Goal: Task Accomplishment & Management: Manage account settings

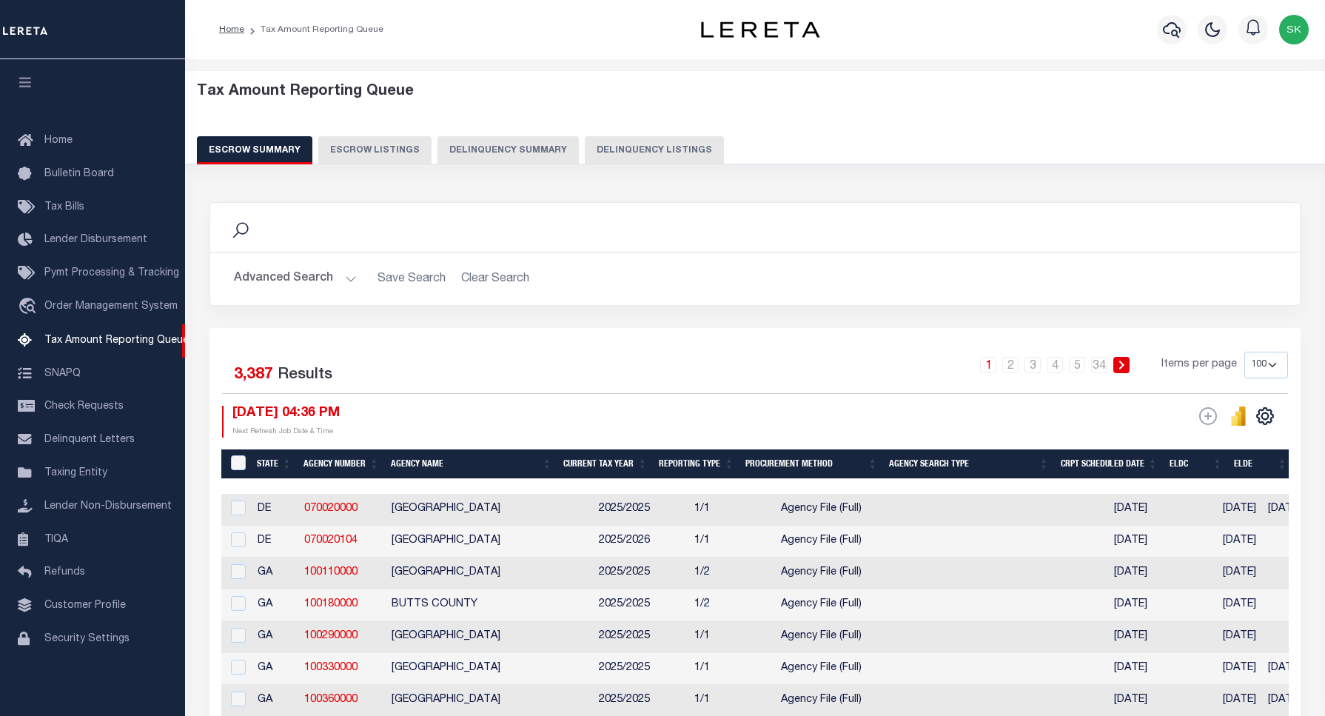
select select "100"
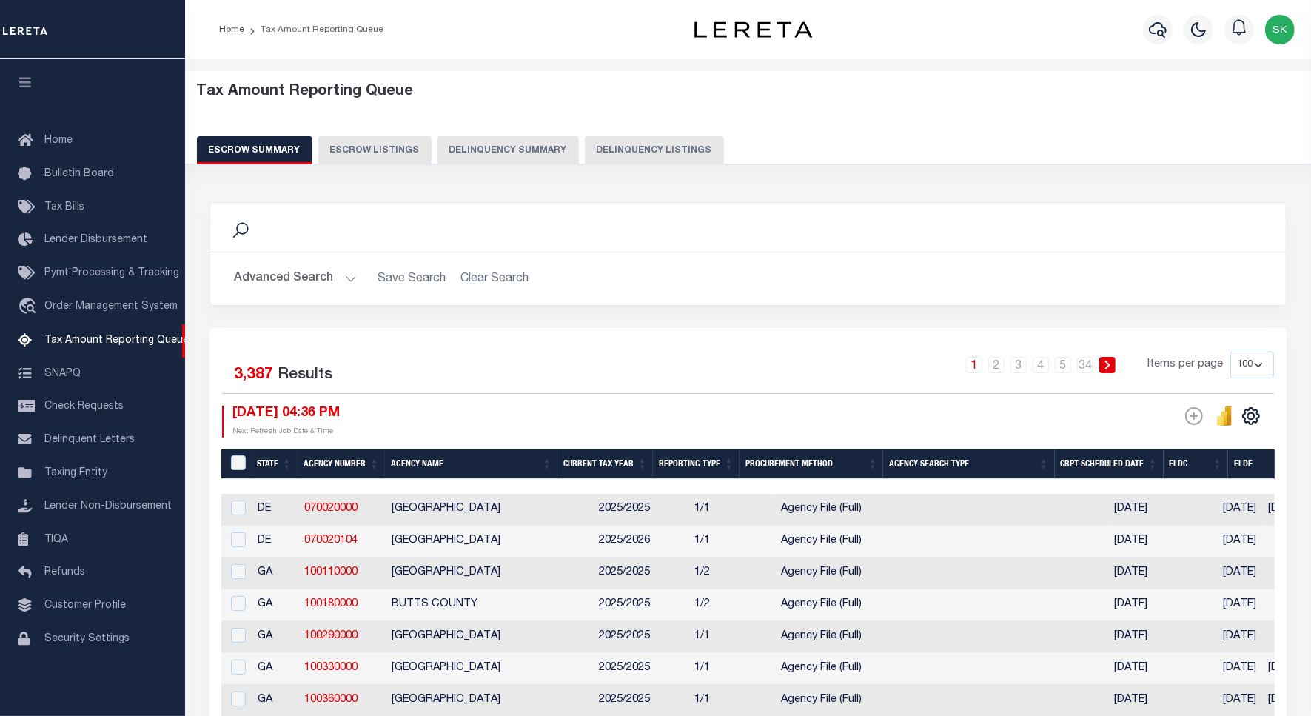
click at [634, 150] on button "Delinquency Listings" at bounding box center [654, 150] width 139 height 28
select select "100"
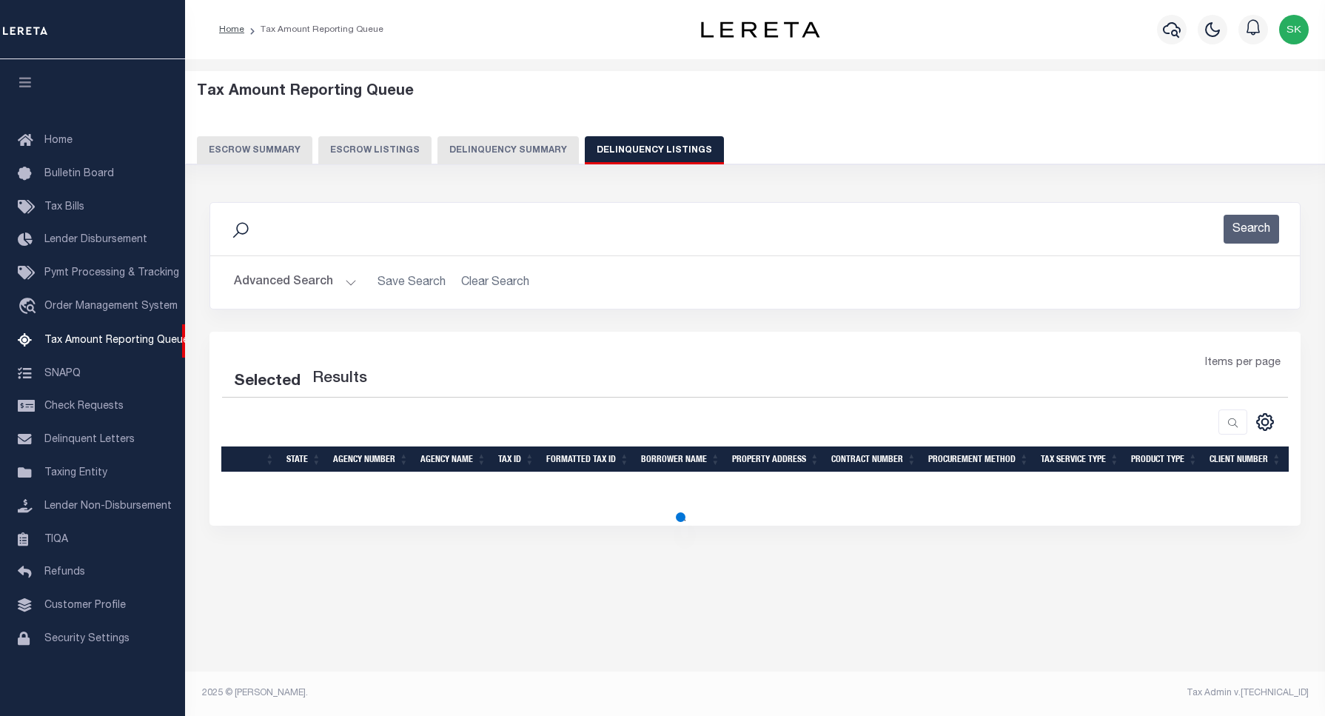
select select "100"
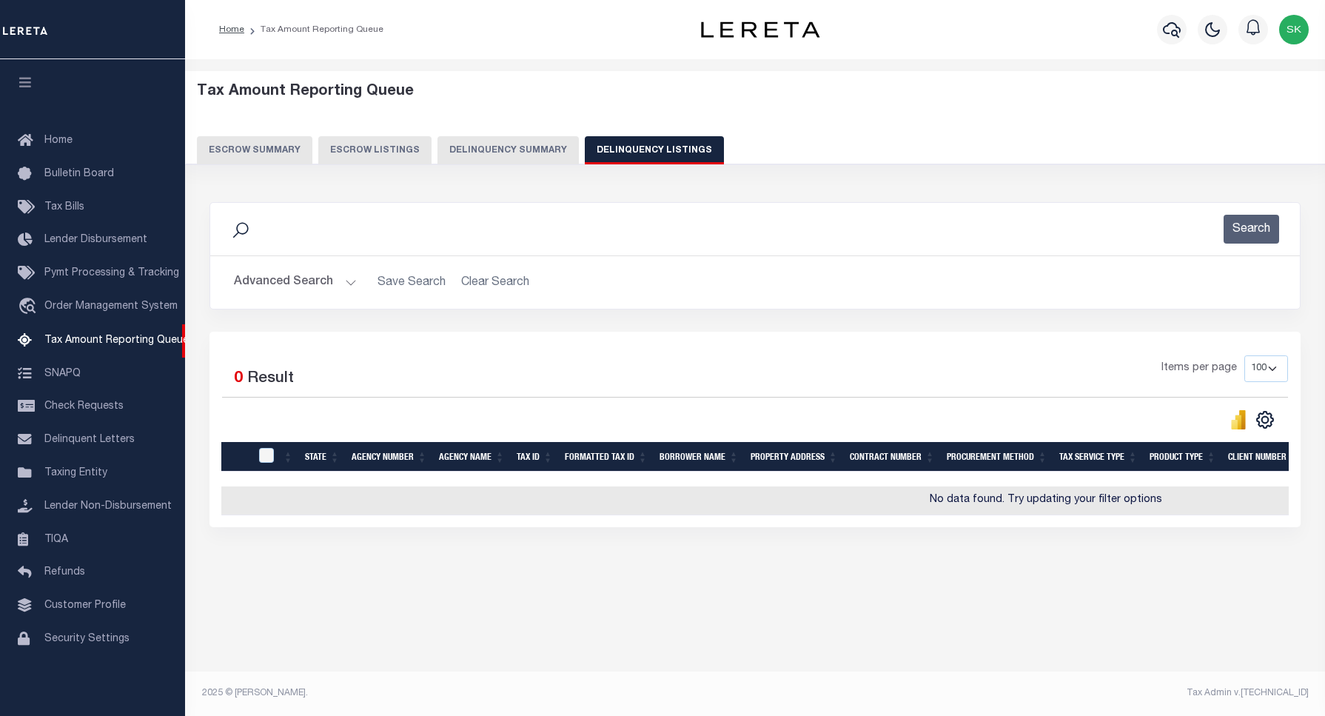
click at [284, 276] on button "Advanced Search" at bounding box center [295, 282] width 123 height 29
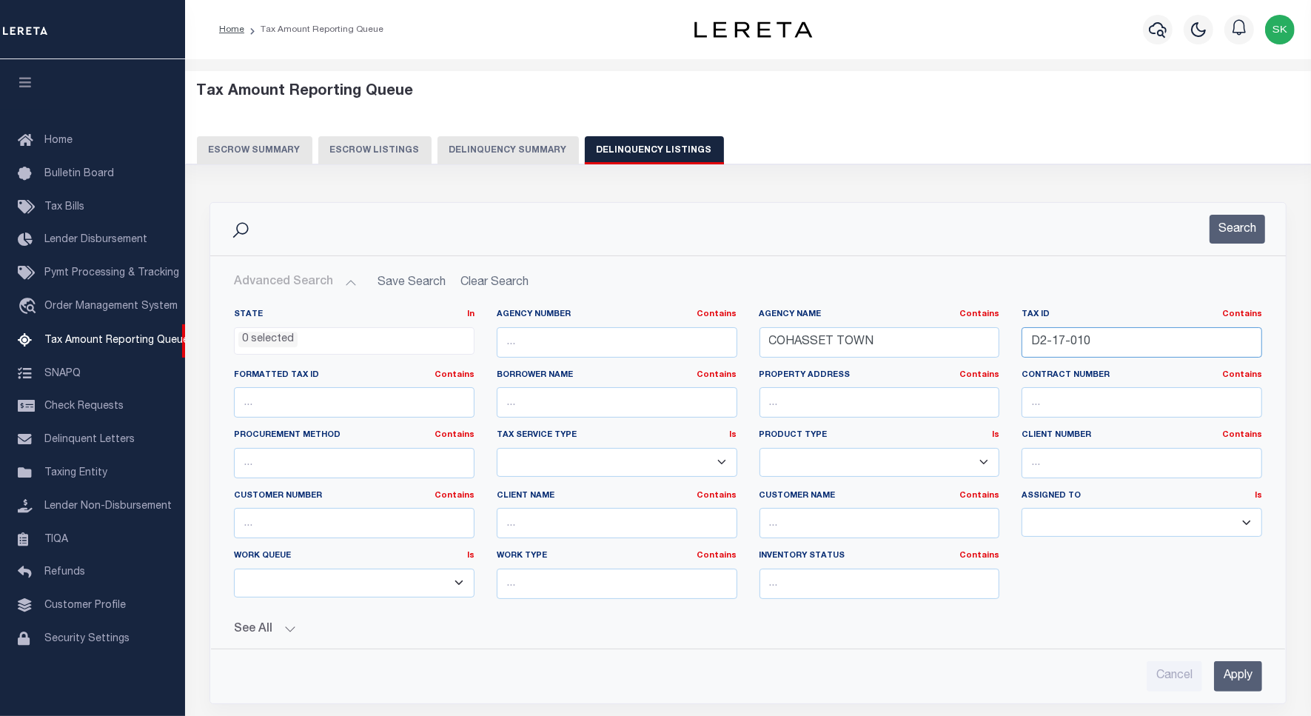
click at [1065, 339] on input "D2-17-010" at bounding box center [1142, 342] width 241 height 30
click at [1064, 339] on input "D2-17-010" at bounding box center [1142, 342] width 241 height 30
paste input "3"
type input "D2-17-013"
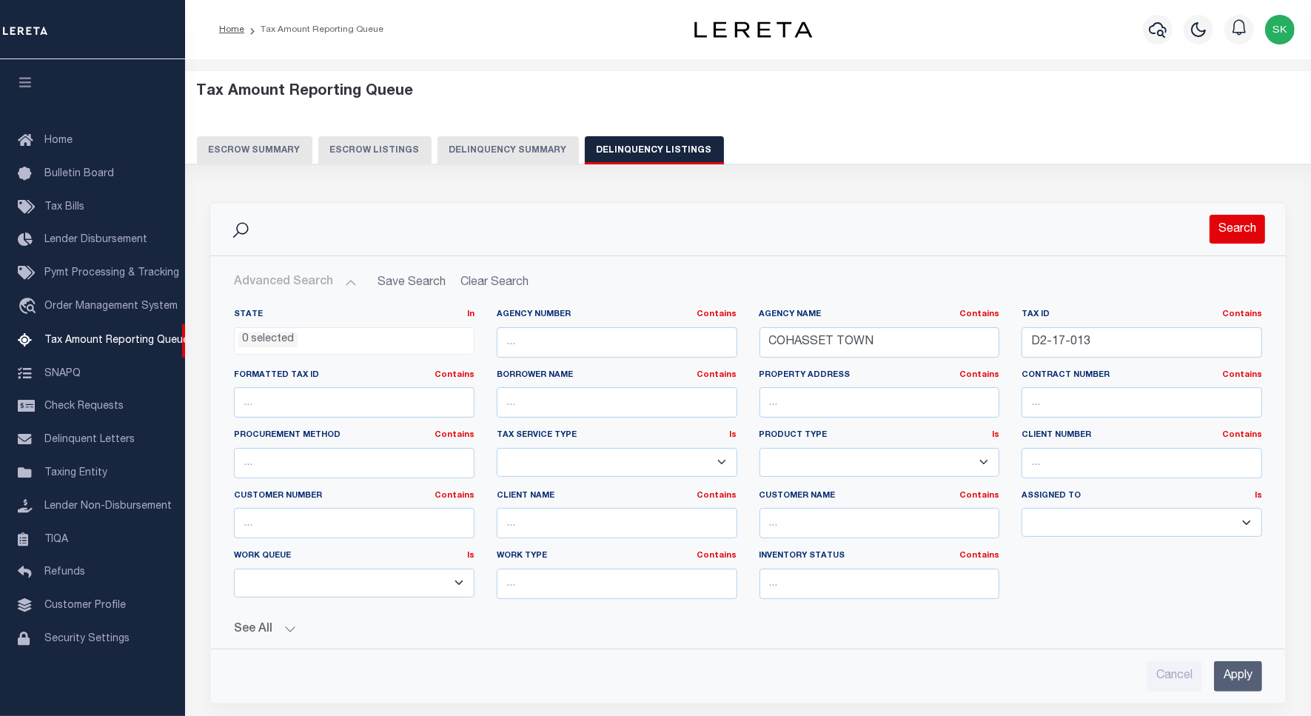
click at [1242, 234] on button "Search" at bounding box center [1238, 229] width 56 height 29
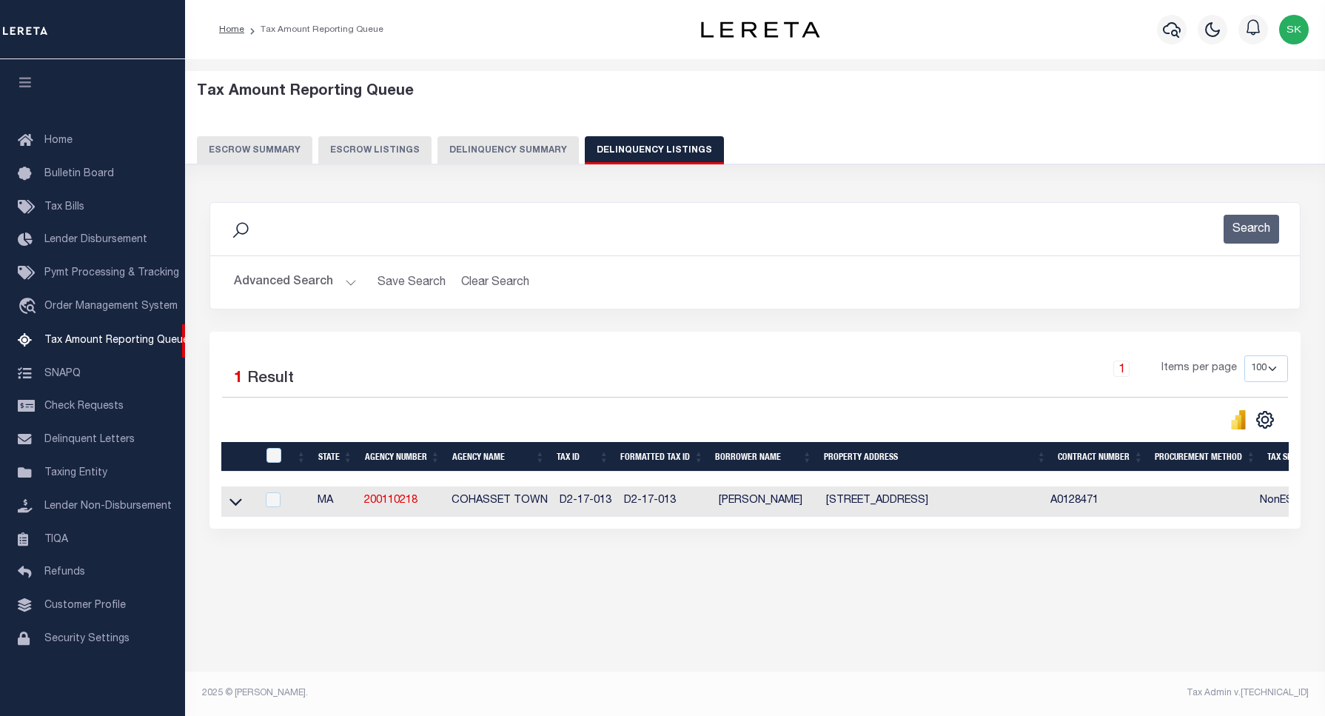
click at [235, 507] on icon at bounding box center [235, 502] width 13 height 16
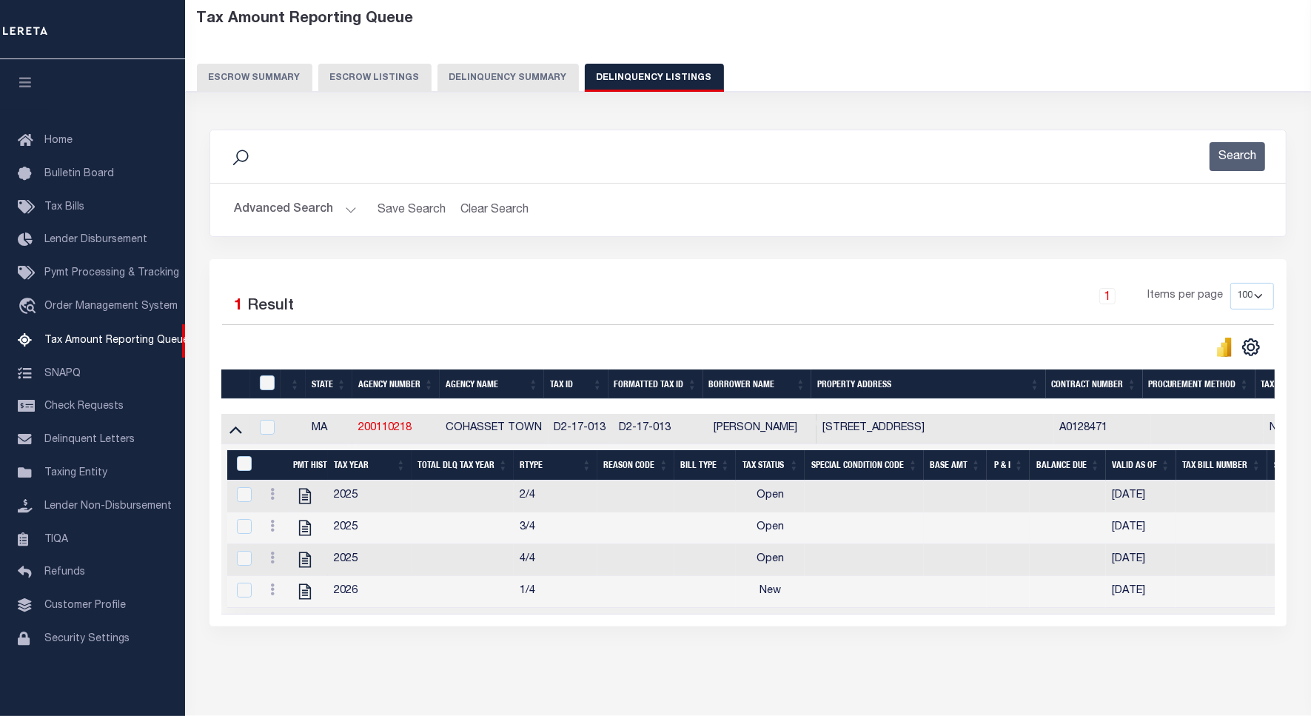
scroll to position [135, 0]
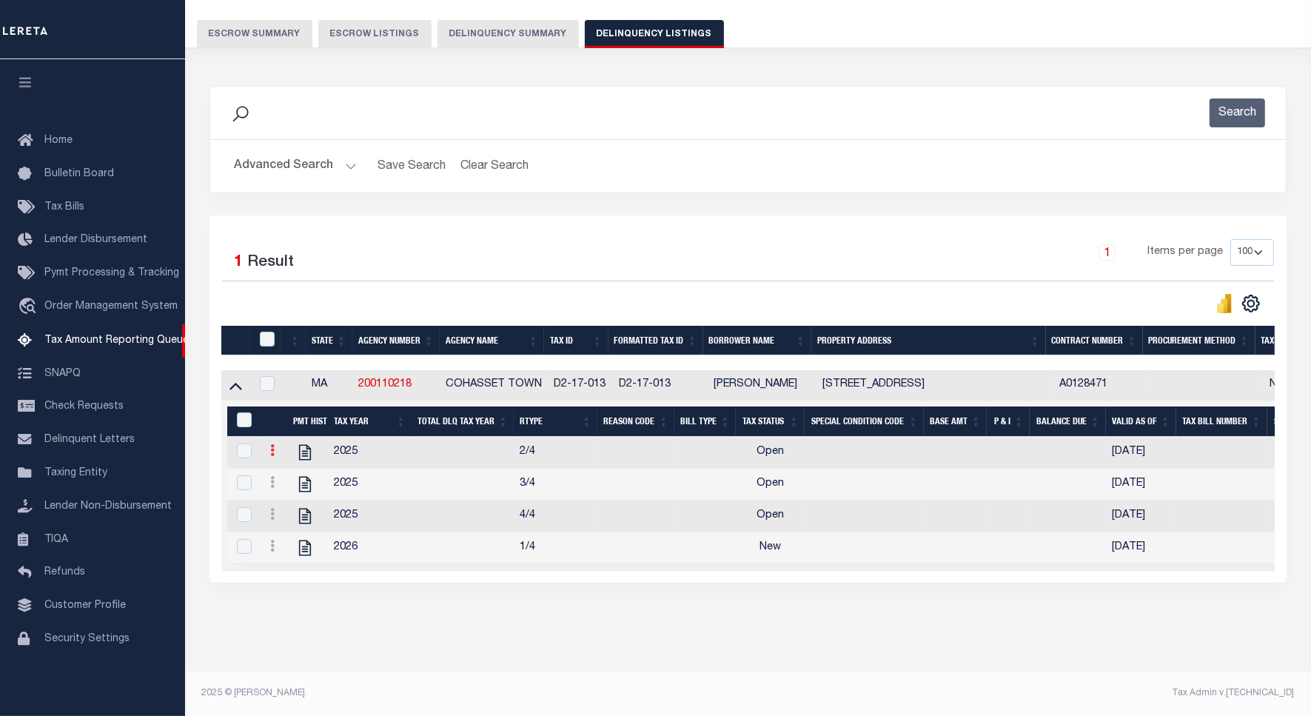
click at [270, 444] on icon at bounding box center [272, 450] width 4 height 12
click at [289, 470] on img "" at bounding box center [290, 474] width 15 height 15
checkbox input "true"
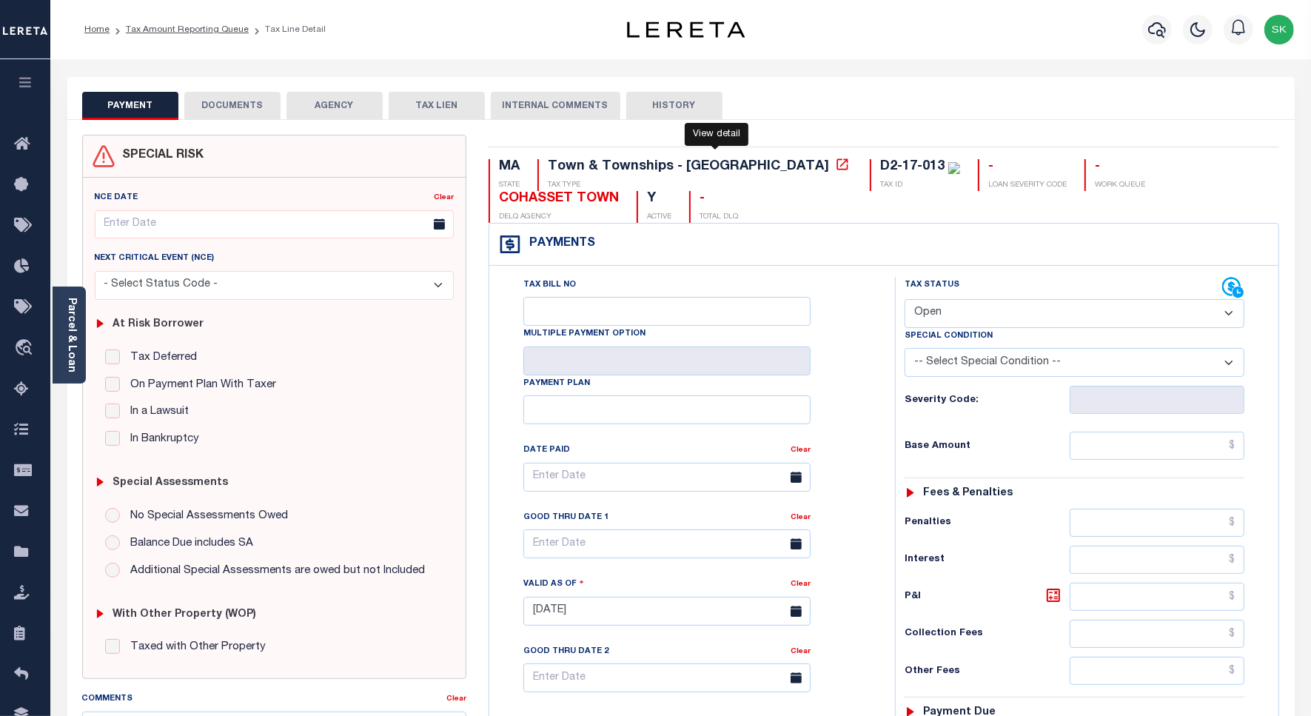
click at [835, 165] on icon at bounding box center [842, 164] width 15 height 15
click at [833, 326] on div "Tax Bill No Multiple Payment Option Payment Plan Clear" at bounding box center [688, 484] width 369 height 415
click at [946, 315] on select "- Select Status Code - Open Due/Unpaid Paid Incomplete No Tax Due Internal Refu…" at bounding box center [1075, 313] width 340 height 29
select select "PYD"
click at [905, 301] on select "- Select Status Code - Open Due/Unpaid Paid Incomplete No Tax Due Internal Refu…" at bounding box center [1075, 313] width 340 height 29
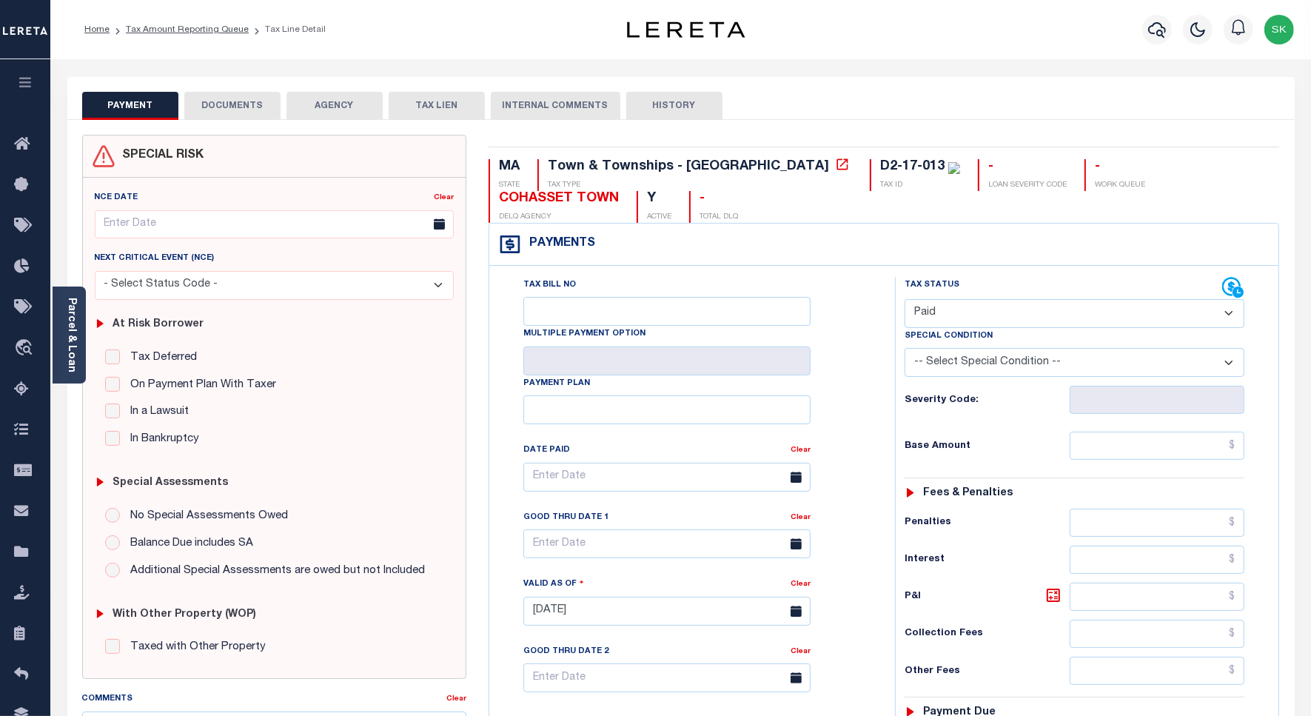
type input "09/10/2025"
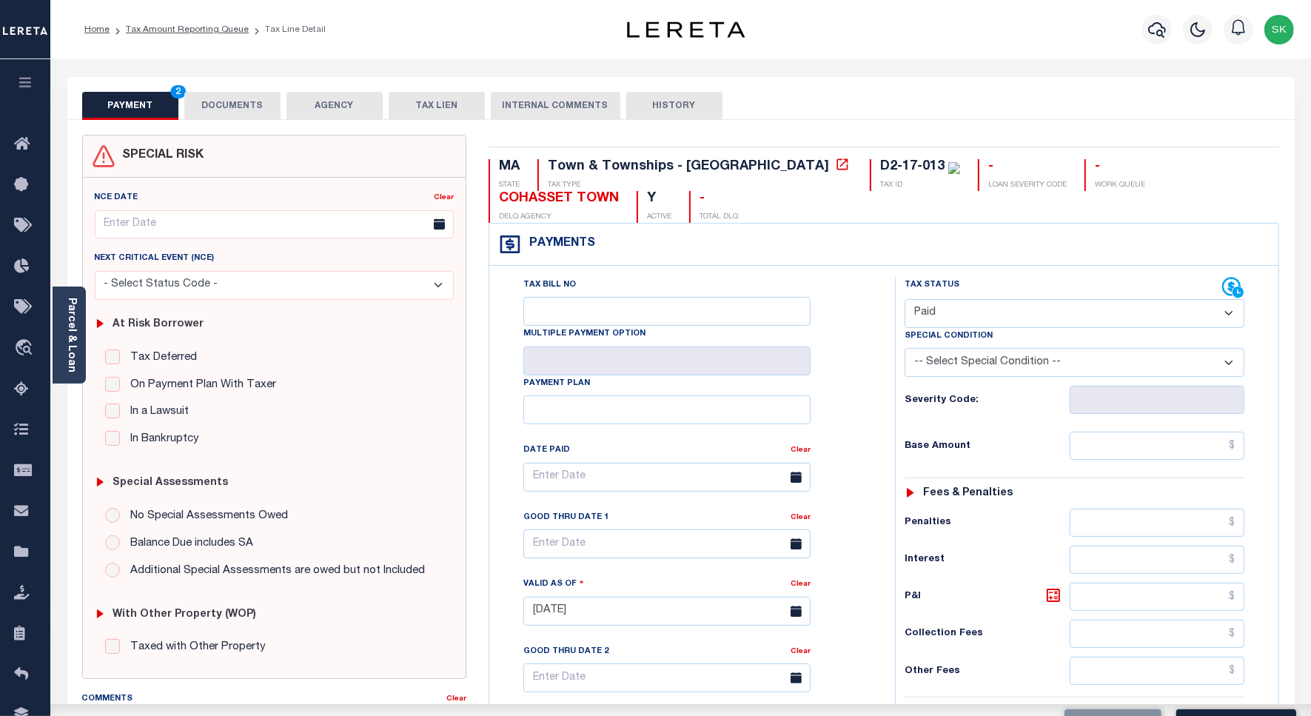
click at [878, 400] on div "Tax Bill No Multiple Payment Option Payment Plan Clear" at bounding box center [688, 604] width 391 height 654
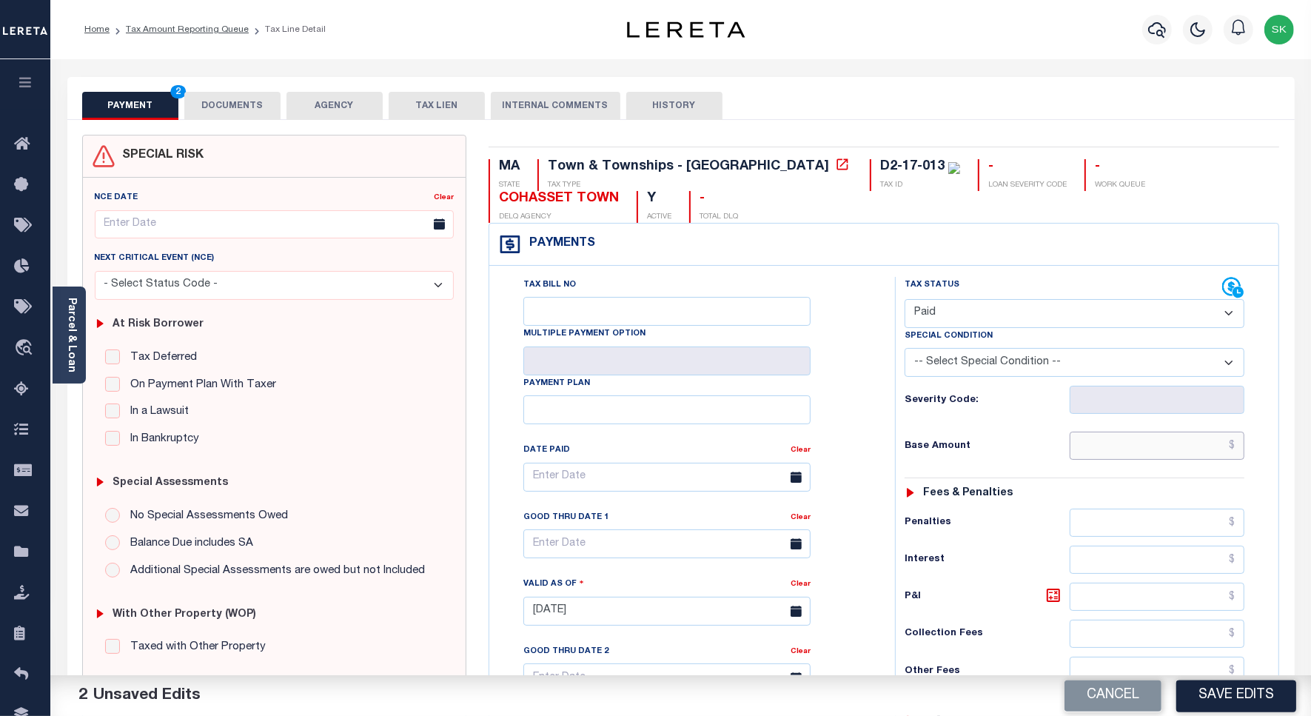
click at [1099, 454] on input "text" at bounding box center [1157, 446] width 175 height 28
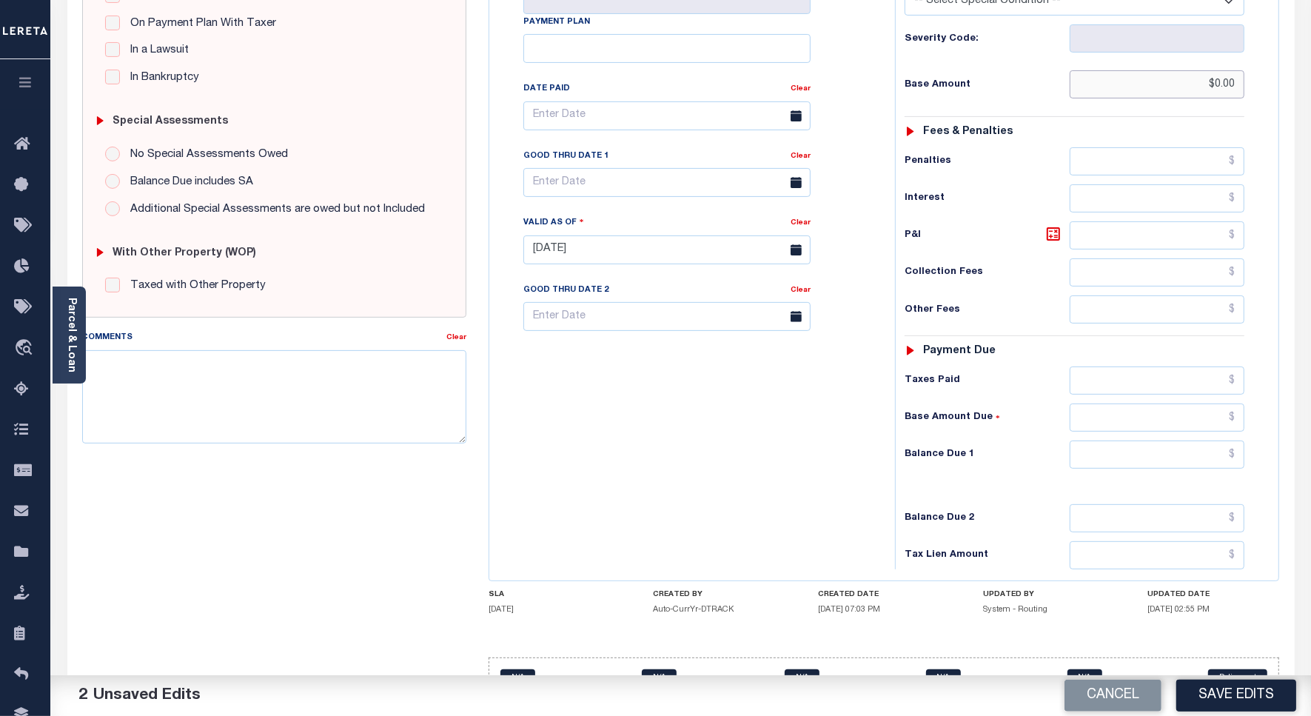
scroll to position [412, 0]
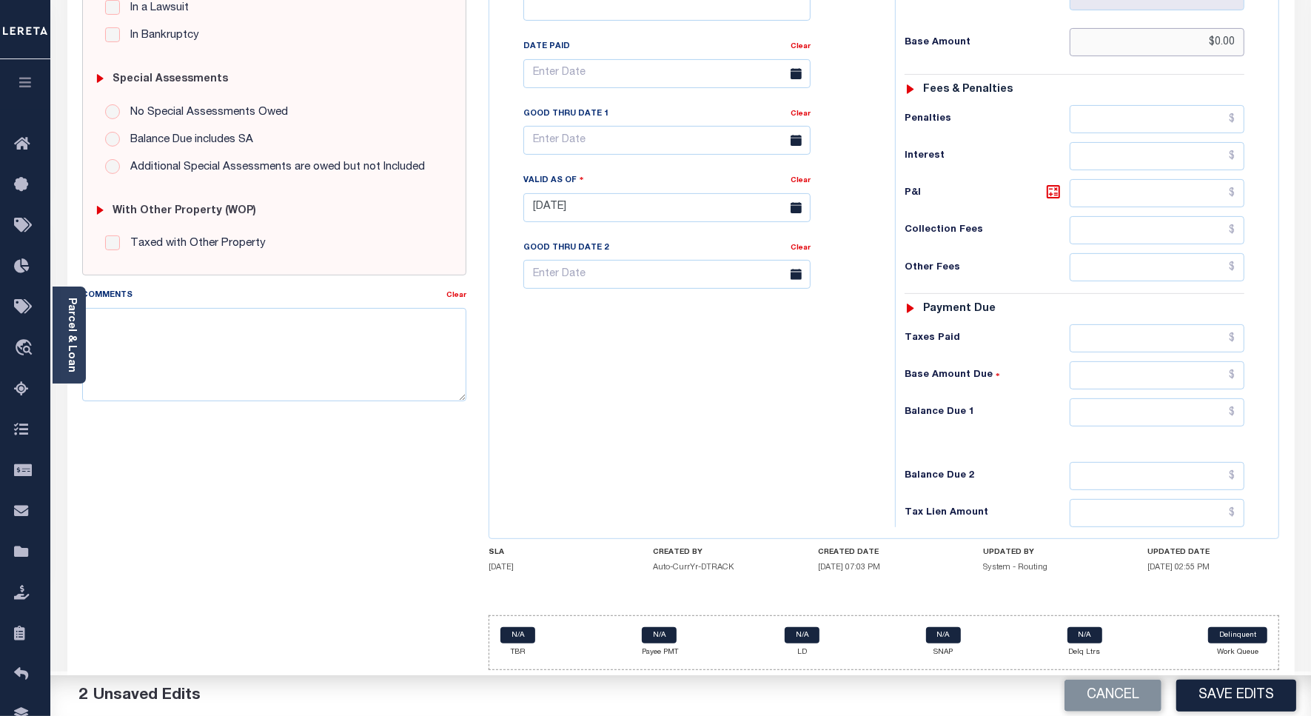
type input "$0.00"
click at [1118, 408] on input "text" at bounding box center [1157, 412] width 175 height 28
type input "$0.00"
click at [725, 395] on div "Tax Bill No Multiple Payment Option Payment Plan Clear" at bounding box center [688, 200] width 391 height 654
click at [286, 366] on textarea "Comments" at bounding box center [274, 354] width 384 height 93
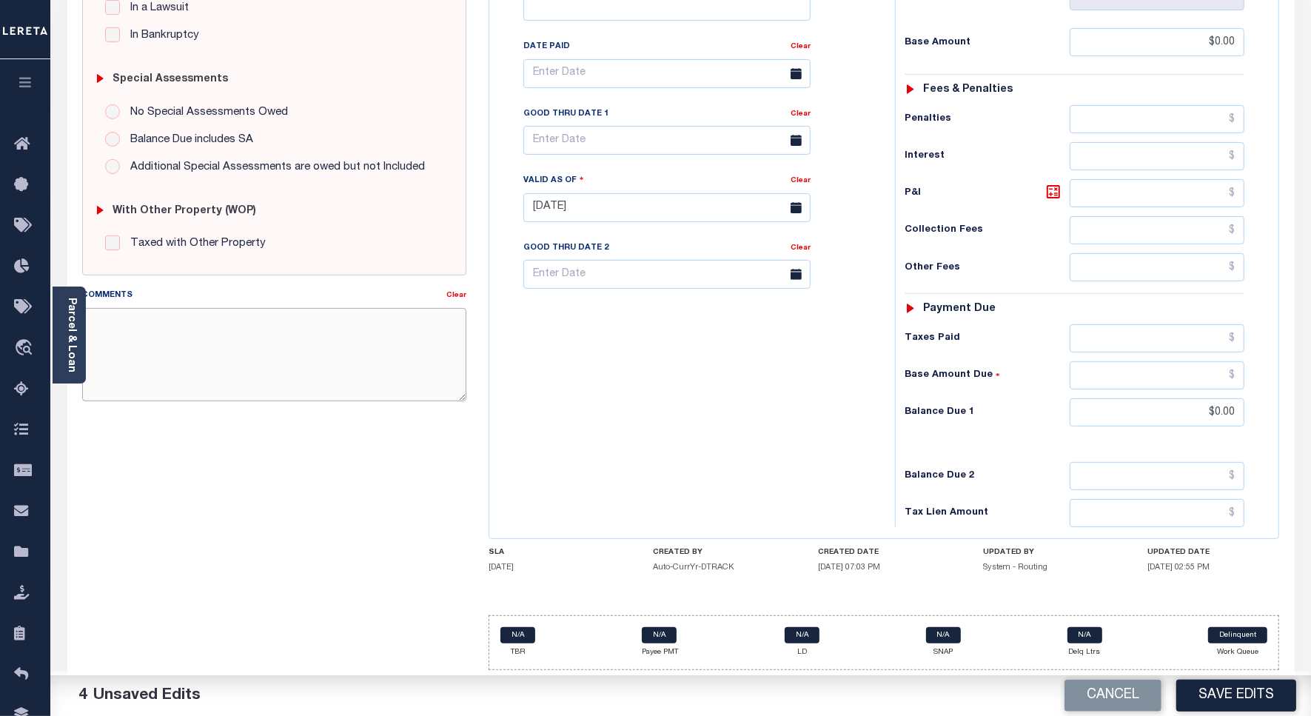
click at [253, 342] on textarea "Comments" at bounding box center [274, 354] width 384 height 93
paste textarea "Spoke to TC - KERRY , taxes are paid on the property."
type textarea "Spoke to TC - KERRY , taxes are paid on the property."
click at [1205, 696] on button "Save Edits" at bounding box center [1236, 696] width 120 height 32
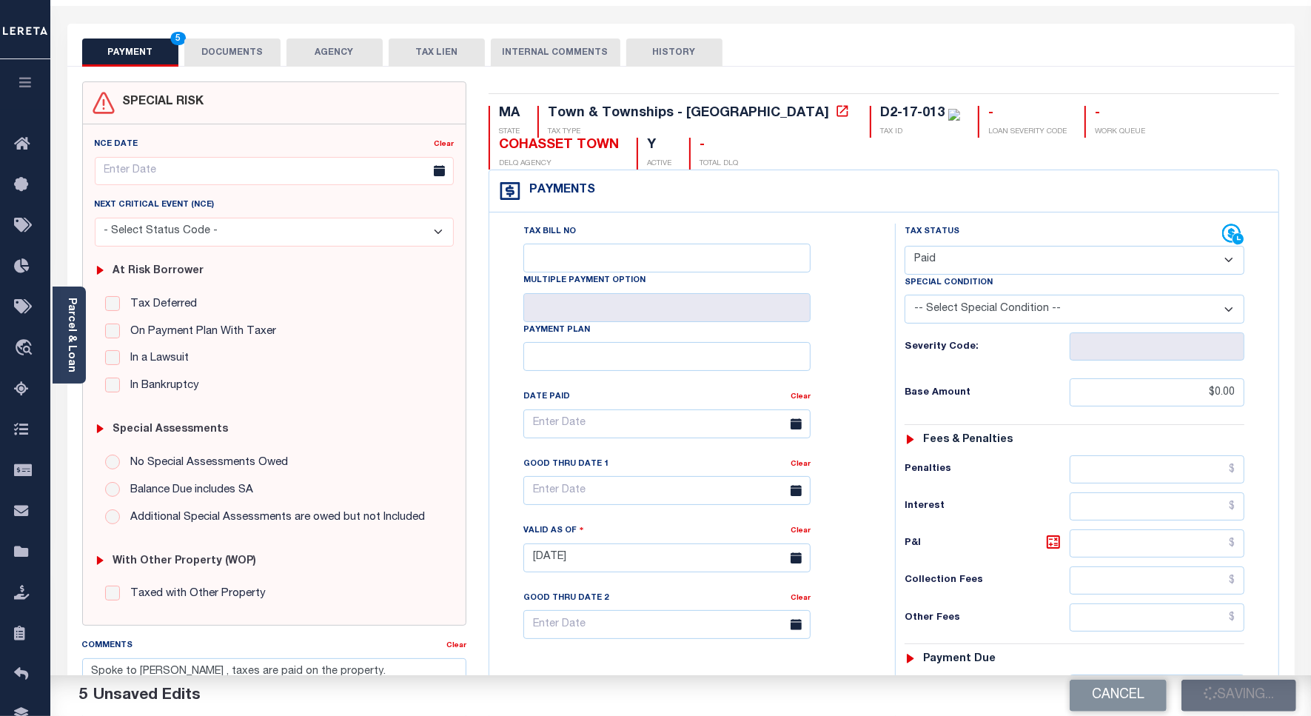
scroll to position [0, 0]
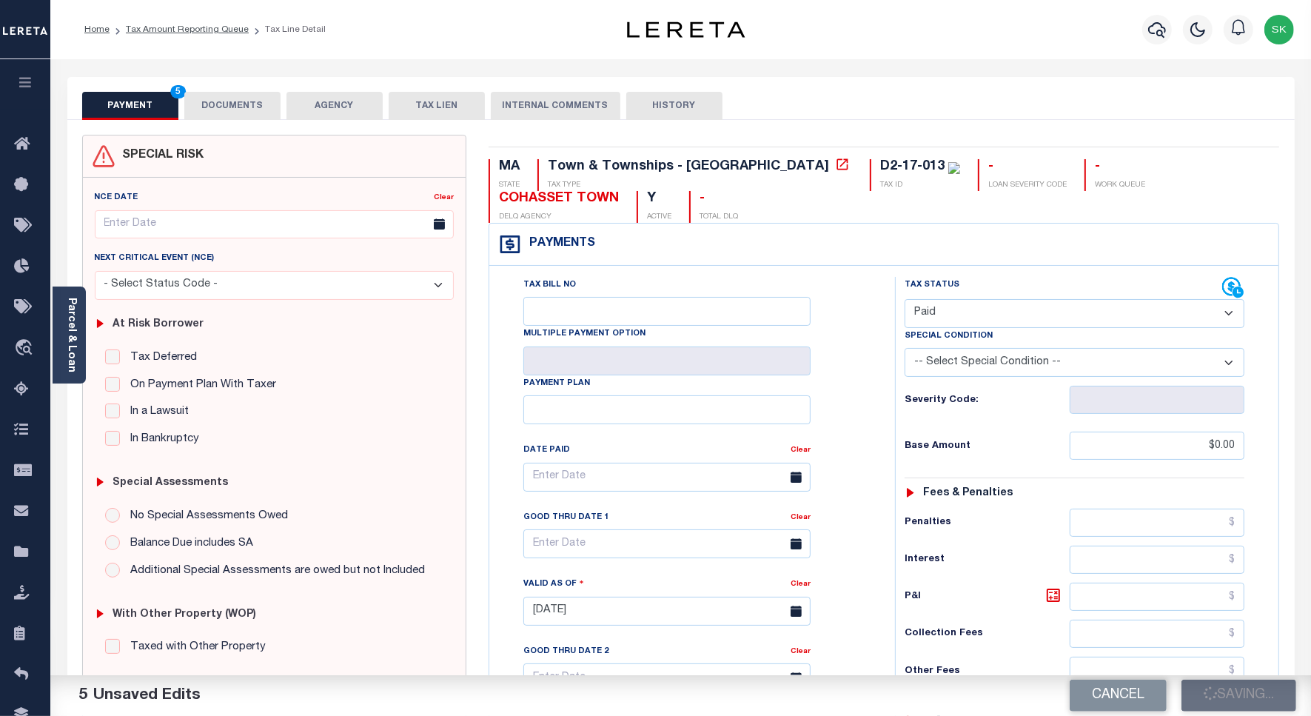
checkbox input "false"
type textarea "Spoke to [PERSON_NAME] , taxes are paid on the property."
type input "$0"
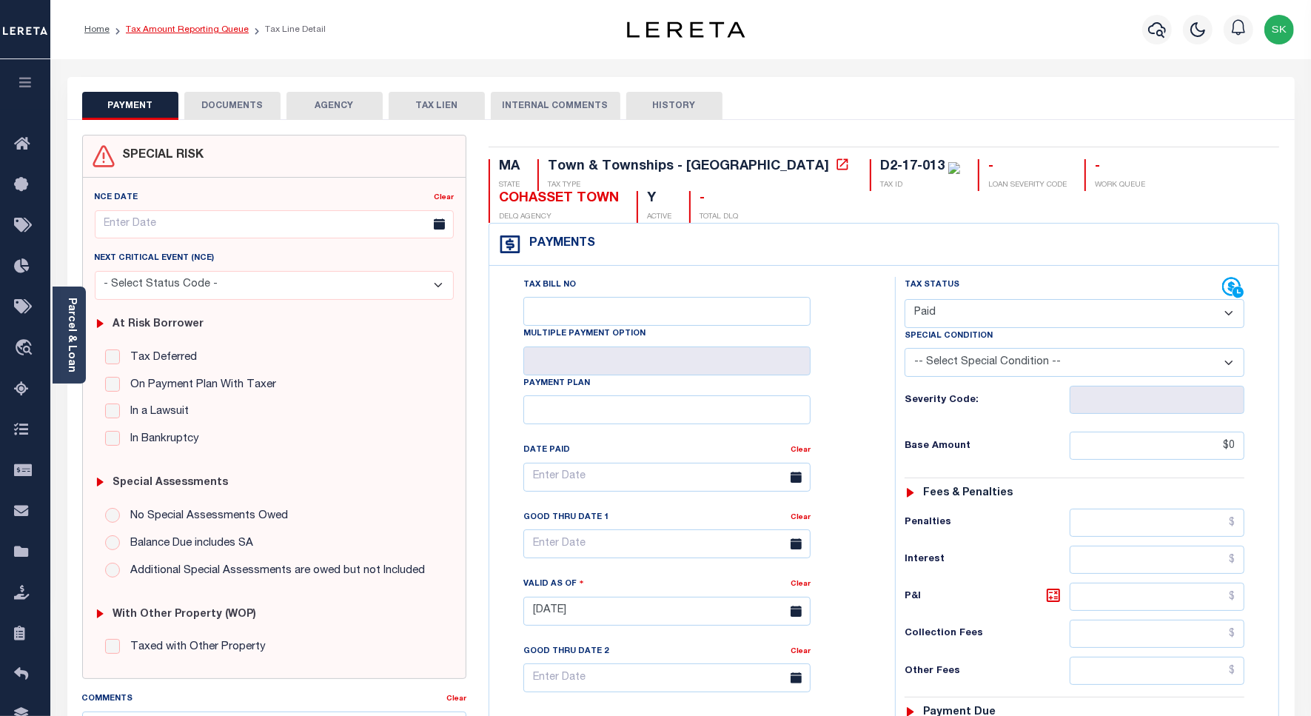
click at [172, 31] on link "Tax Amount Reporting Queue" at bounding box center [187, 29] width 123 height 9
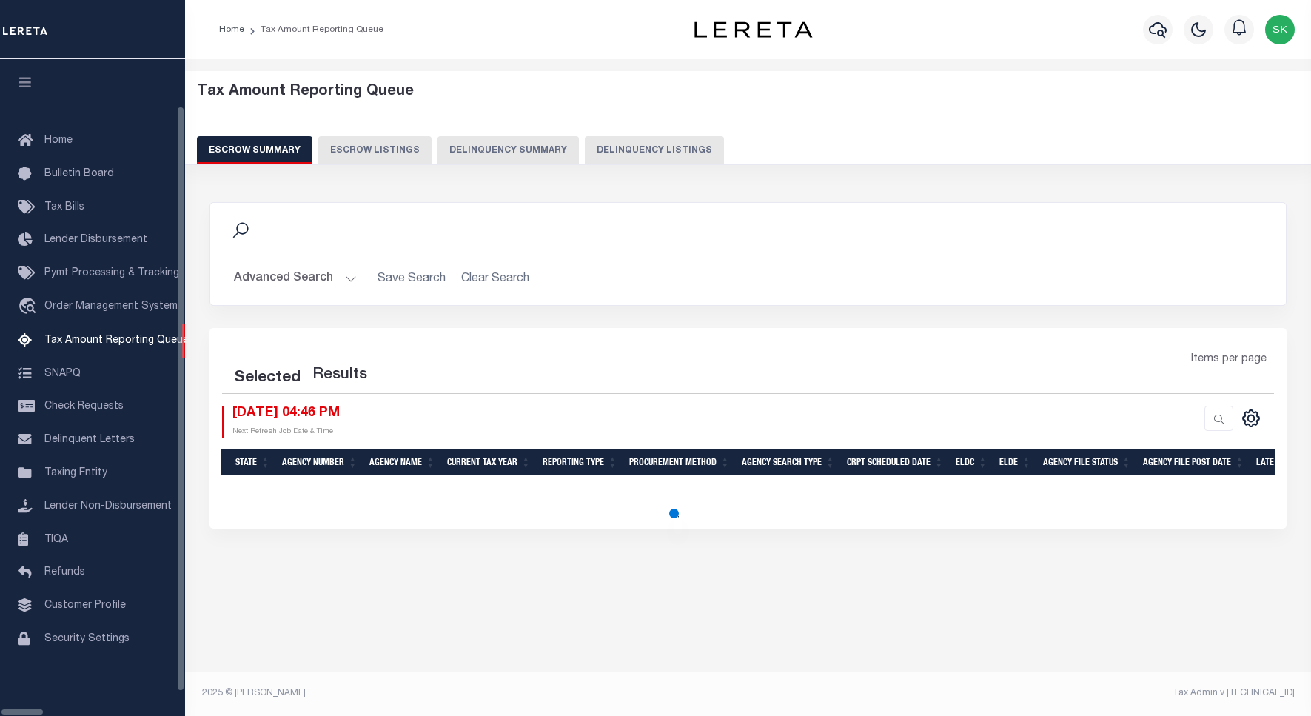
click at [640, 150] on button "Delinquency Listings" at bounding box center [654, 150] width 139 height 28
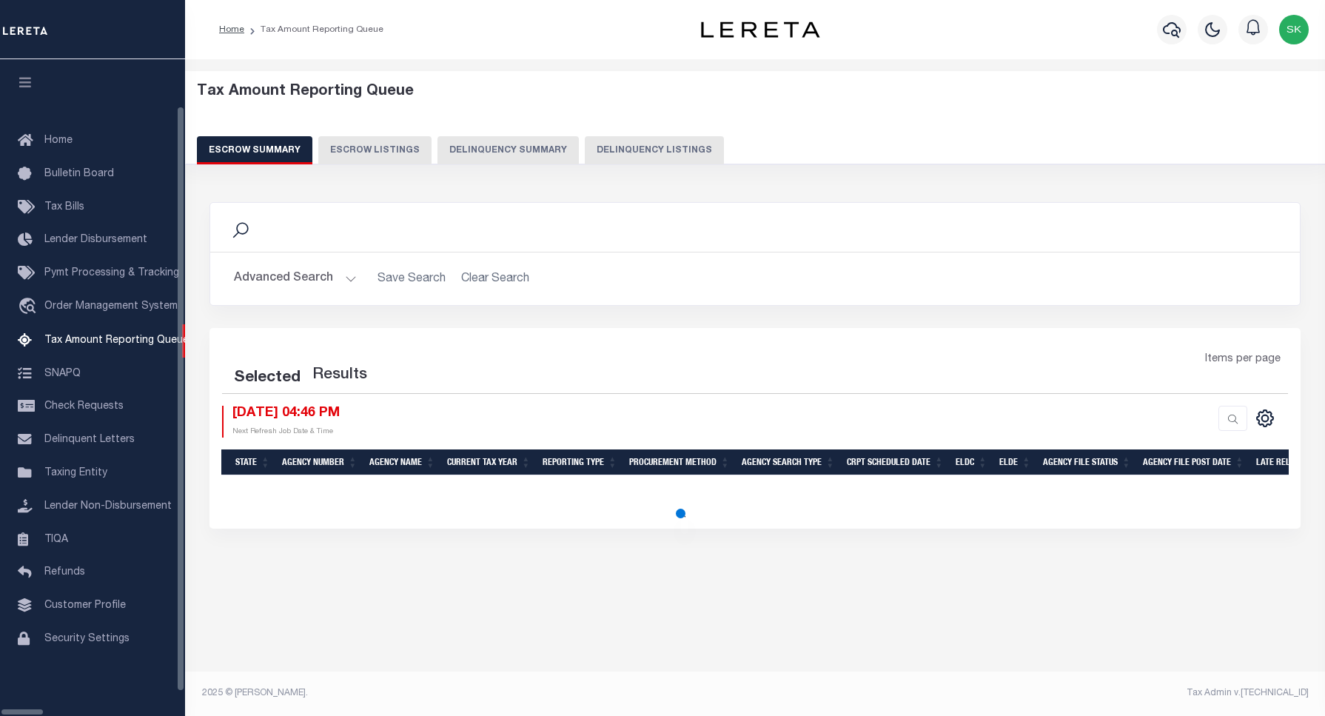
select select "100"
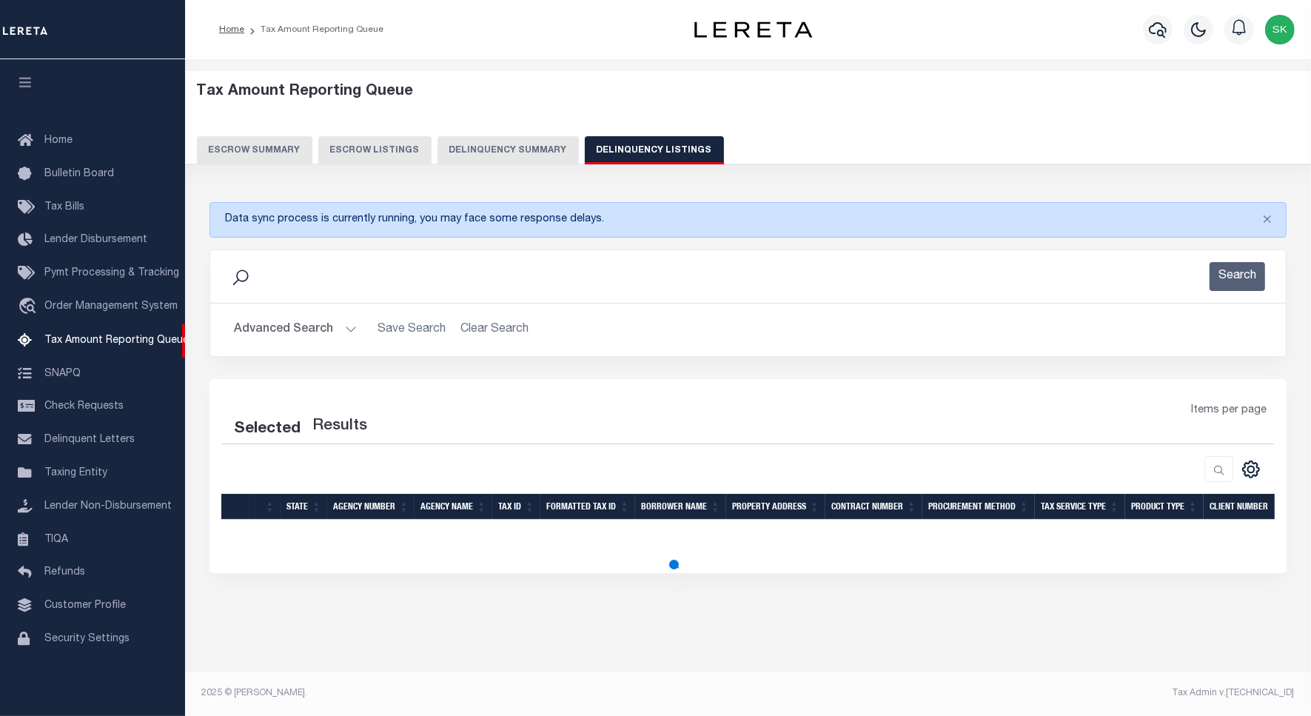
select select "100"
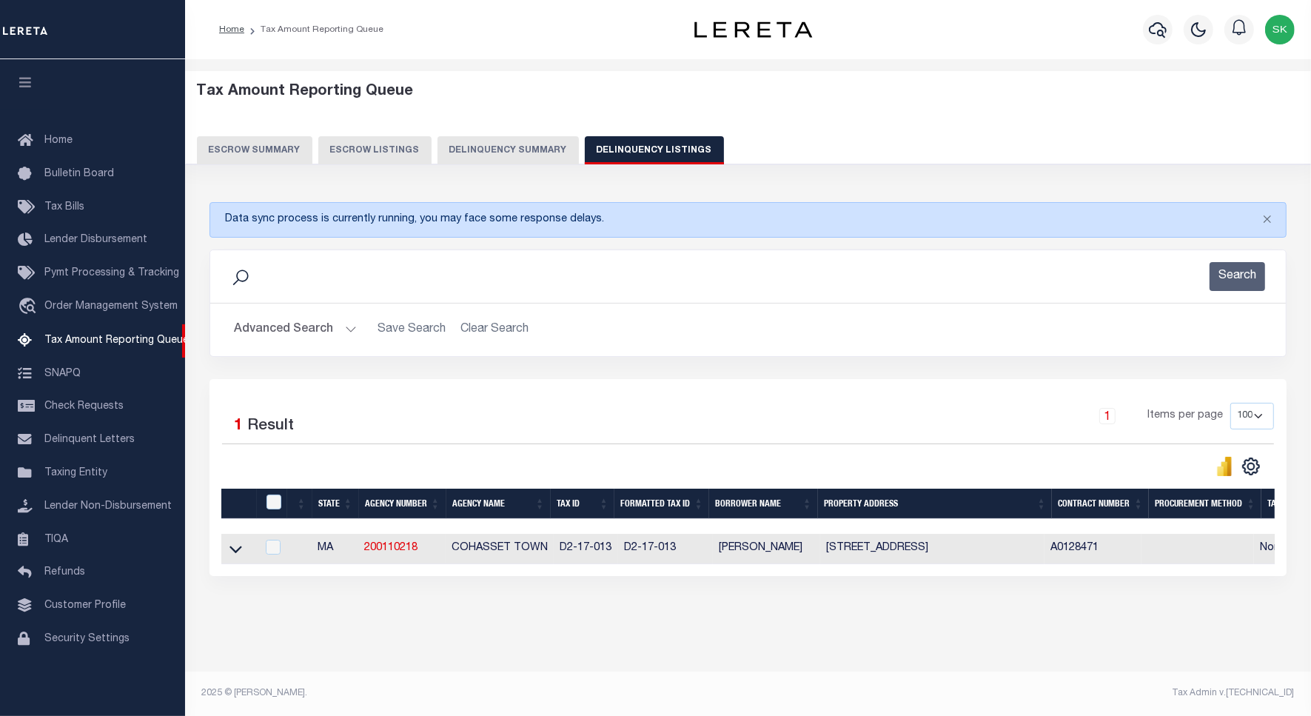
click at [233, 553] on icon at bounding box center [235, 549] width 13 height 7
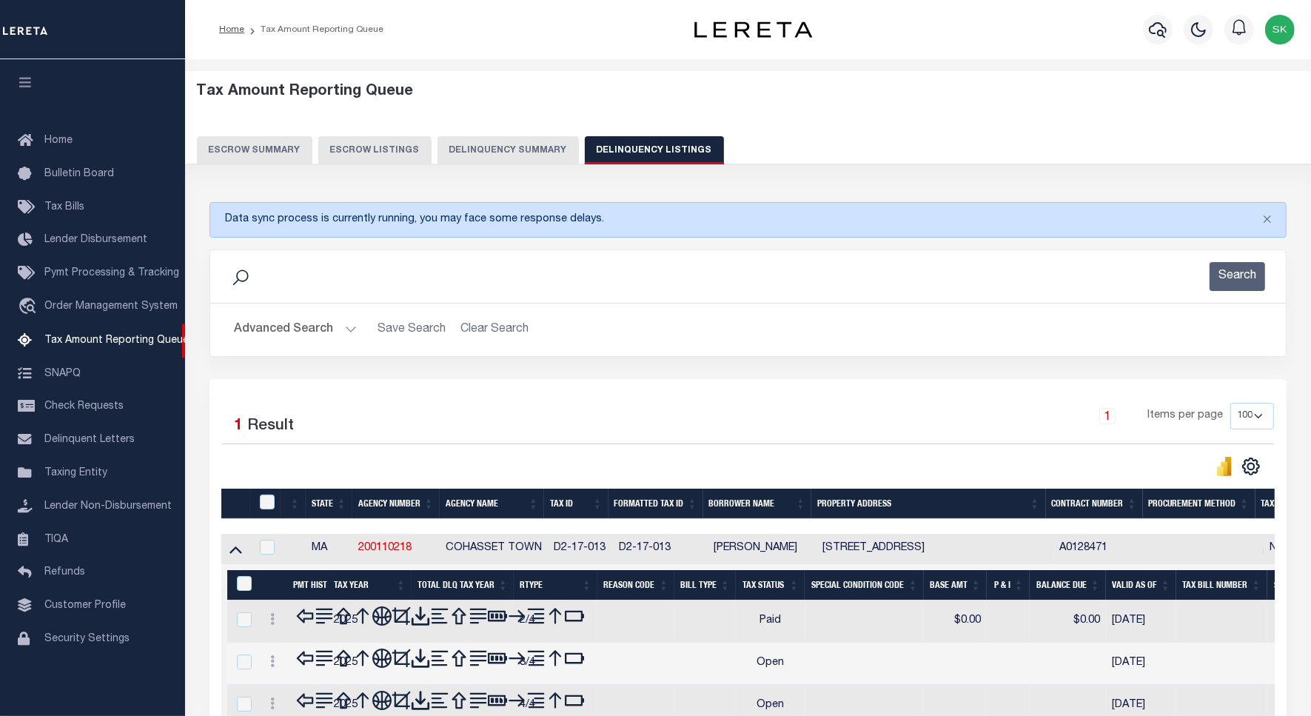
scroll to position [182, 0]
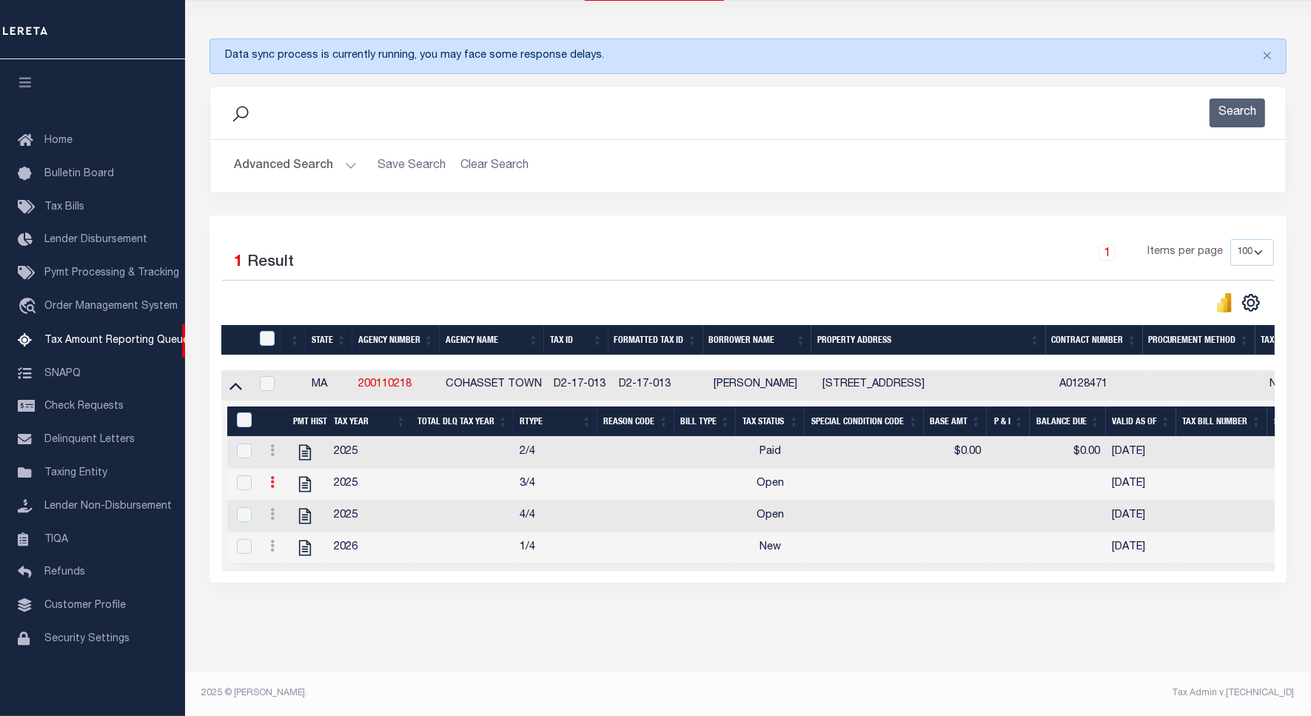
click at [268, 478] on link at bounding box center [272, 484] width 16 height 12
click at [285, 505] on img "" at bounding box center [290, 506] width 15 height 15
checkbox input "true"
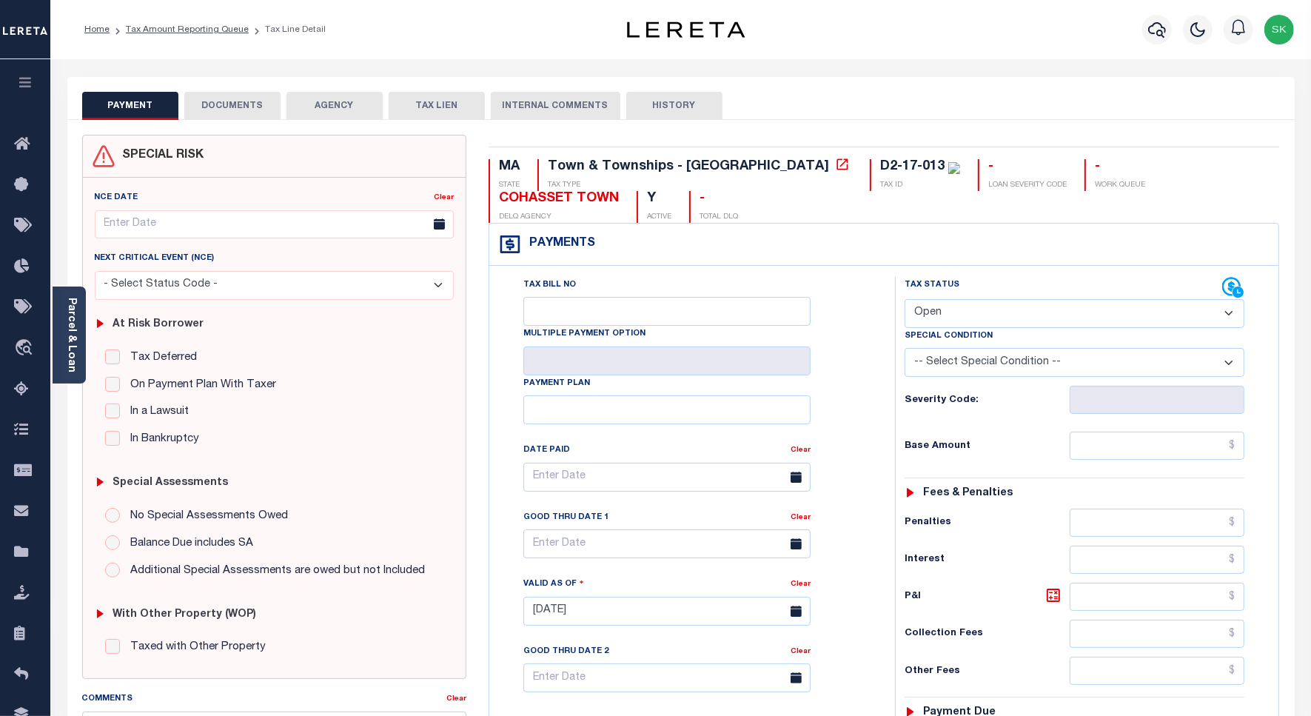
click at [945, 315] on select "- Select Status Code - Open Due/Unpaid Paid Incomplete No Tax Due Internal Refu…" at bounding box center [1075, 313] width 340 height 29
select select "PYD"
click at [905, 301] on select "- Select Status Code - Open Due/Unpaid Paid Incomplete No Tax Due Internal Refu…" at bounding box center [1075, 313] width 340 height 29
type input "[DATE]"
click at [876, 412] on div "Tax Bill No Multiple Payment Option Payment Plan Clear" at bounding box center [688, 604] width 391 height 654
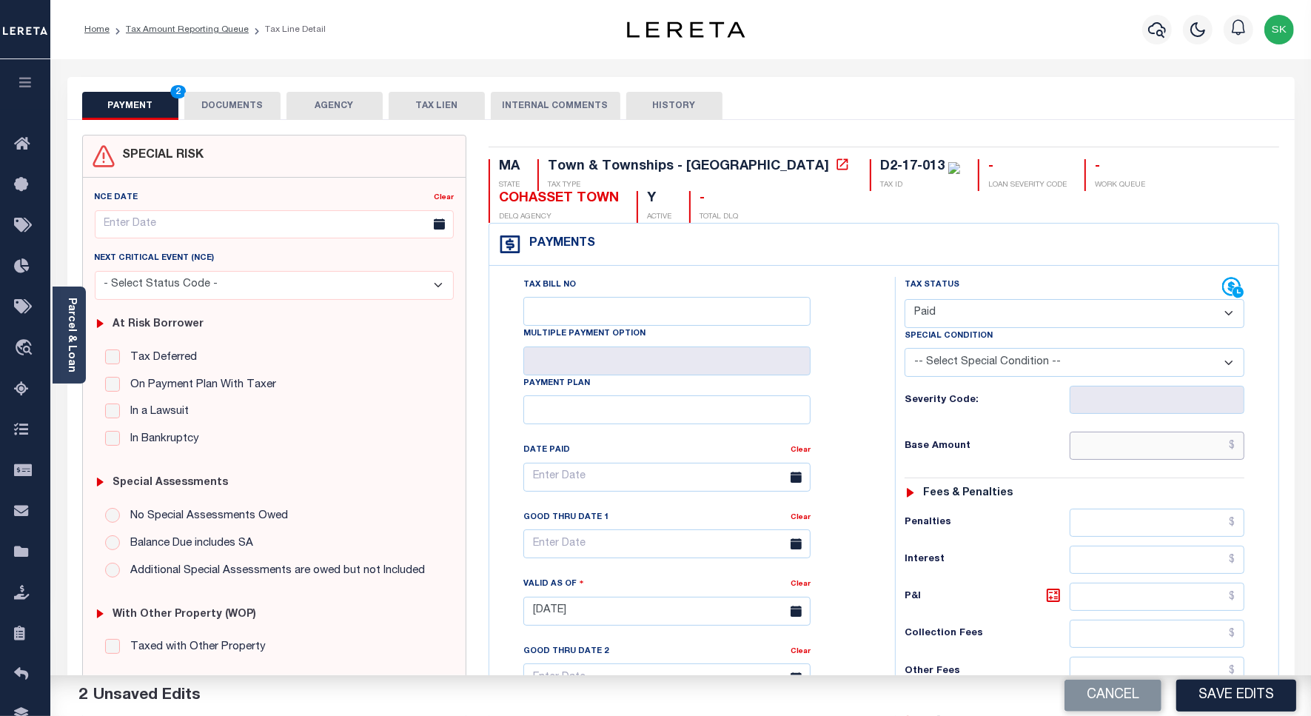
click at [1079, 453] on input "text" at bounding box center [1157, 446] width 175 height 28
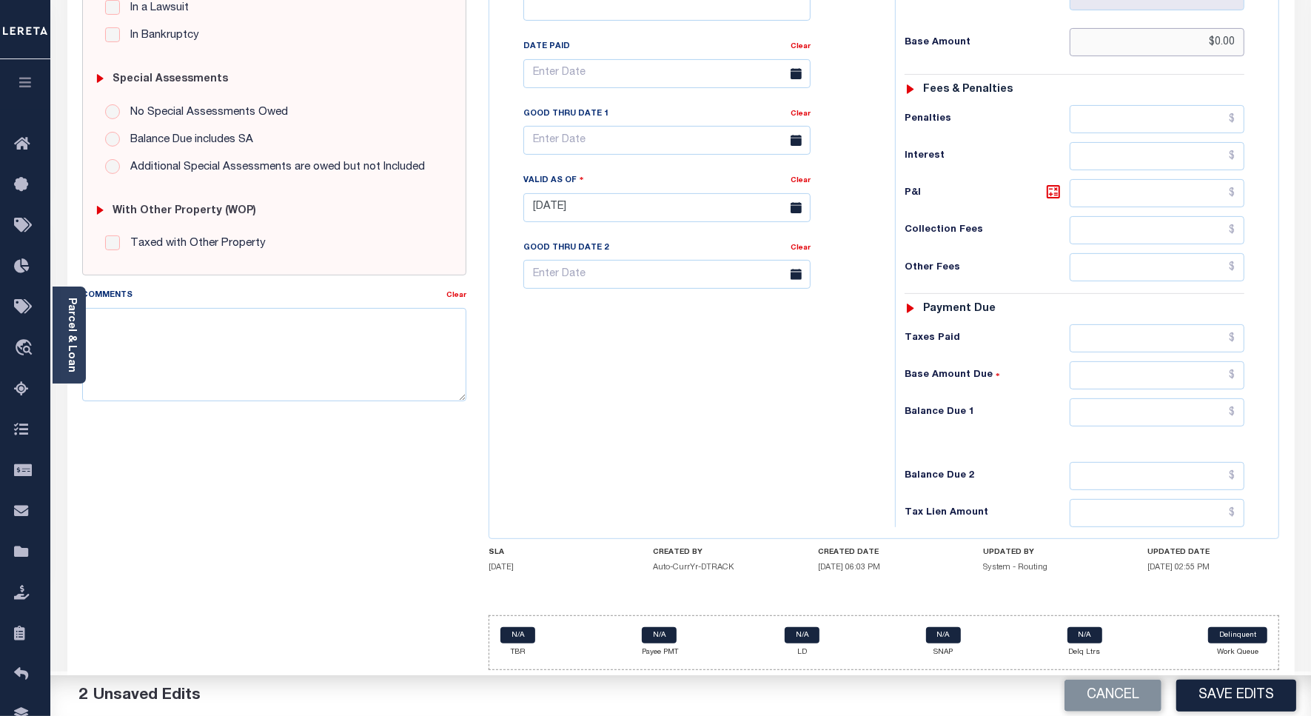
type input "$0.00"
click at [1105, 411] on input "text" at bounding box center [1157, 412] width 175 height 28
type input "$0.00"
click at [261, 360] on textarea "Comments" at bounding box center [274, 354] width 384 height 93
paste textarea "Spoke to TC - KERRY , taxes are paid on the property."
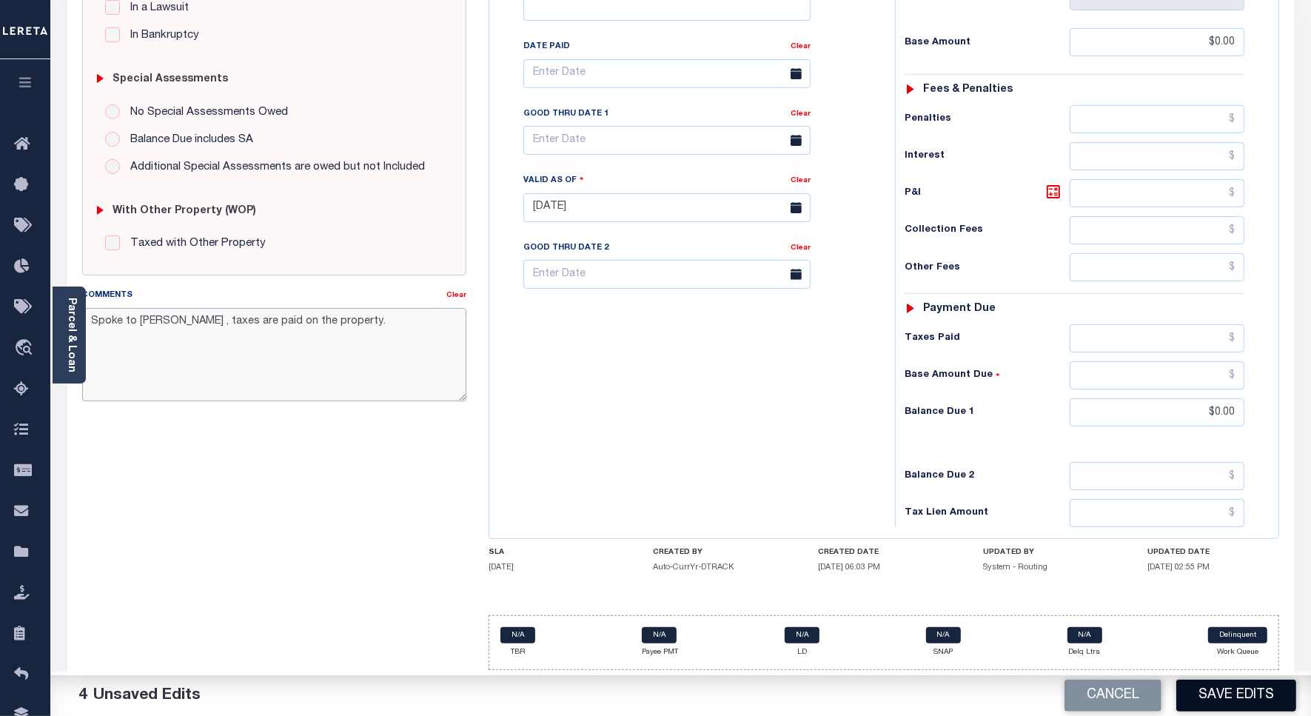
type textarea "Spoke to TC - KERRY , taxes are paid on the property."
click at [1230, 685] on button "Save Edits" at bounding box center [1236, 696] width 120 height 32
checkbox input "false"
type textarea "Spoke to [PERSON_NAME] , taxes are paid on the property."
type input "$0"
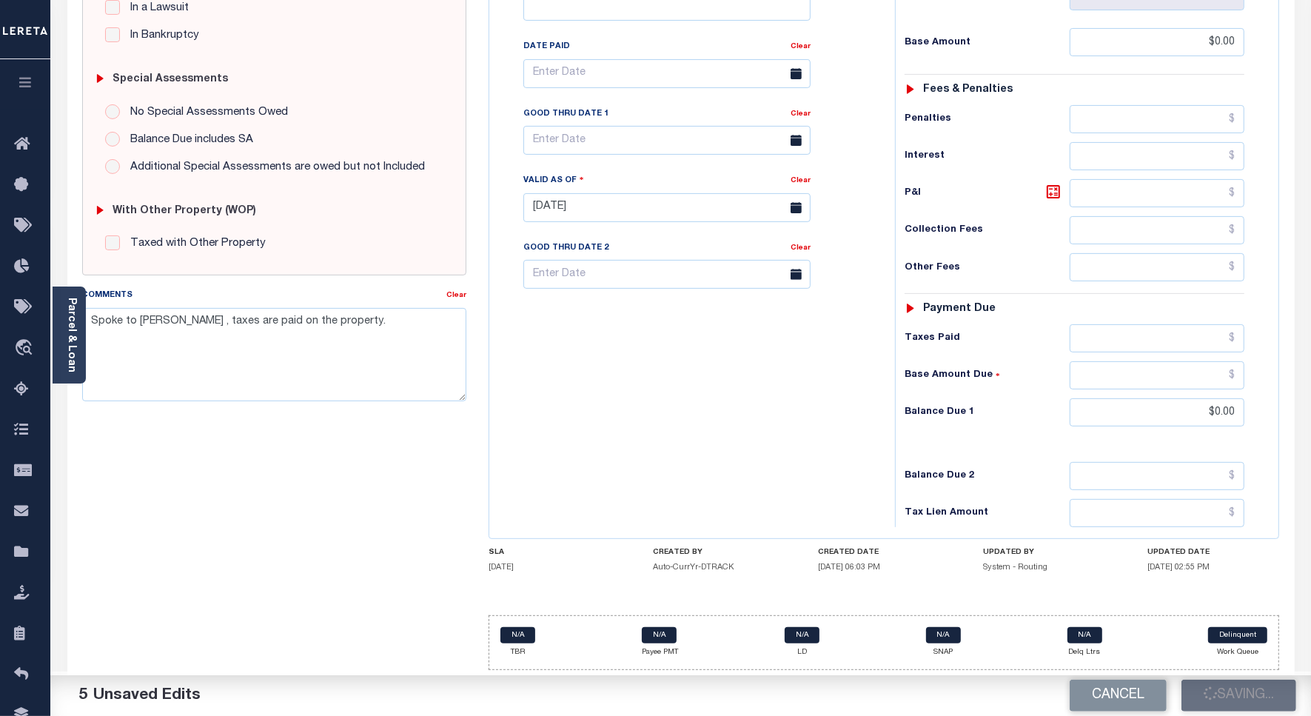
type input "$0"
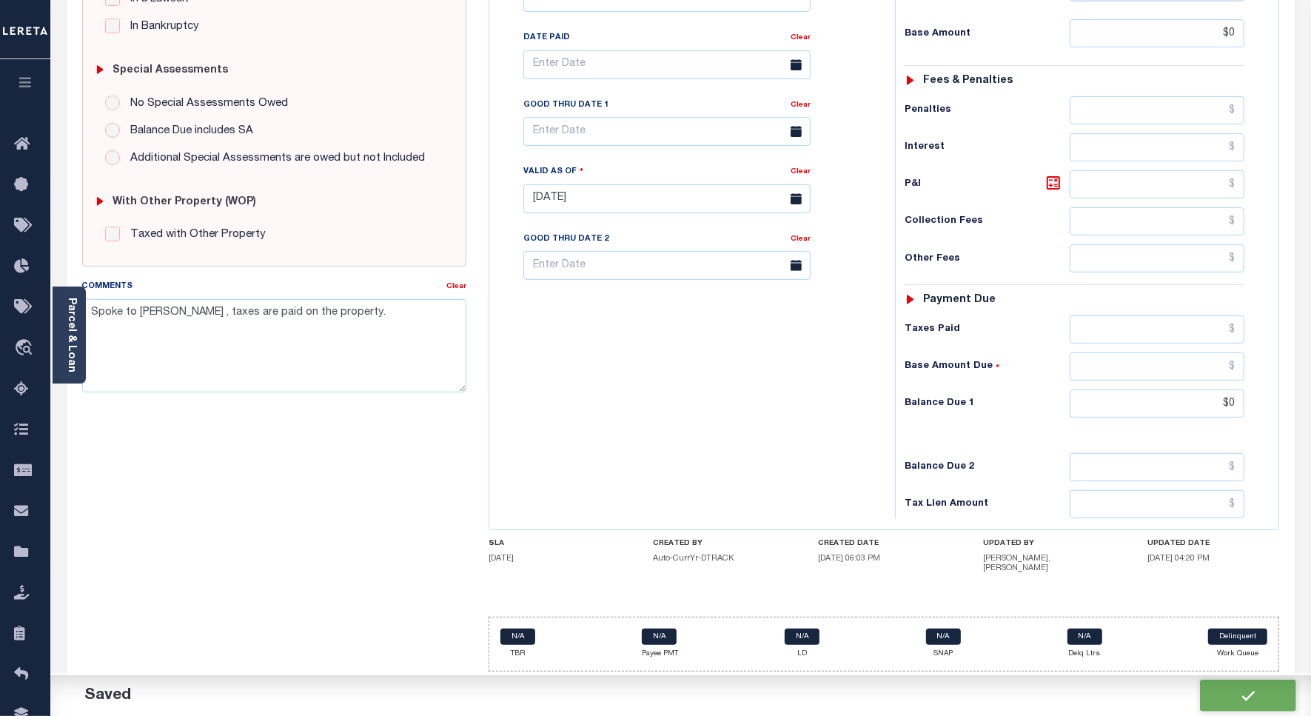
scroll to position [0, 0]
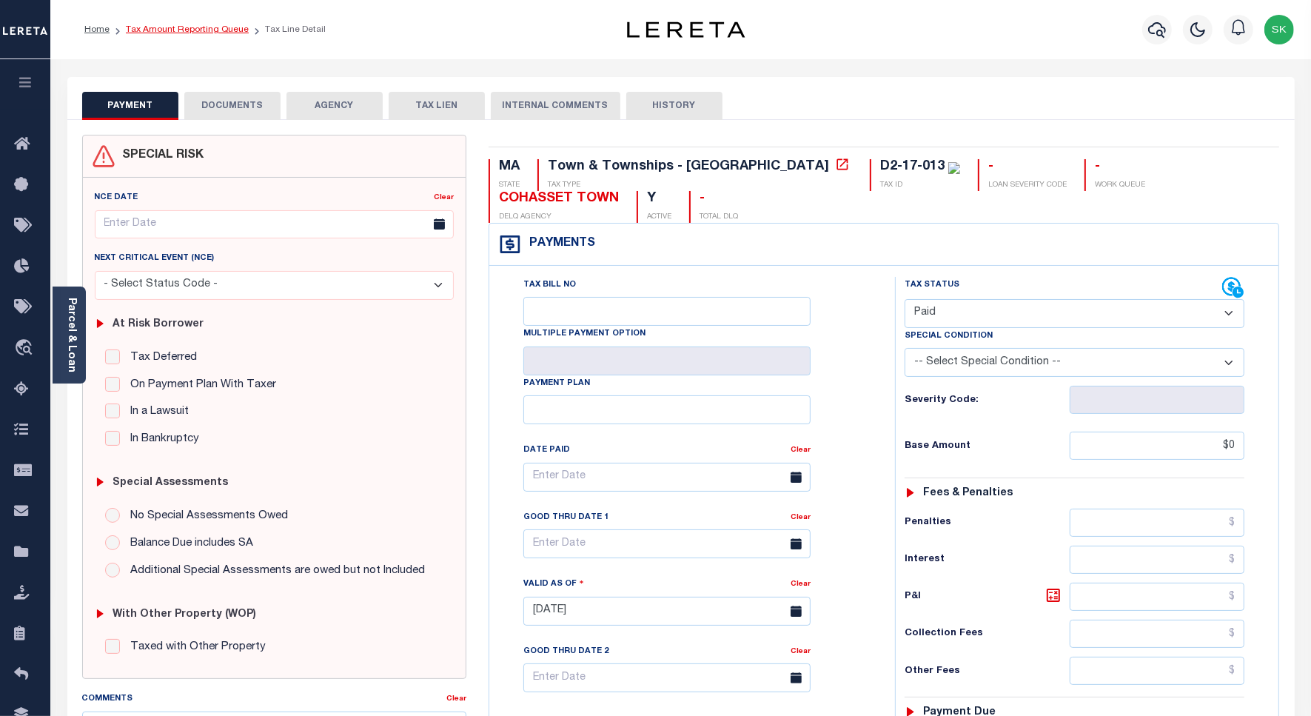
click at [212, 30] on link "Tax Amount Reporting Queue" at bounding box center [187, 29] width 123 height 9
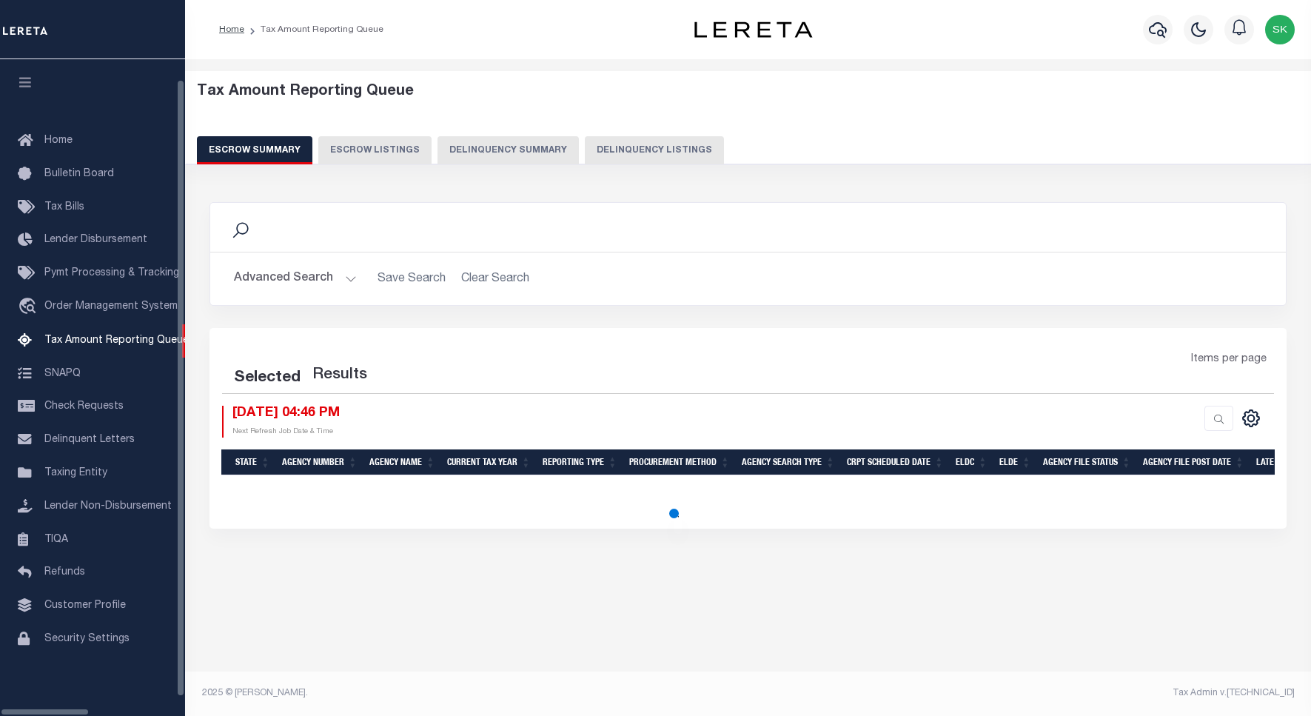
click at [598, 152] on button "Delinquency Listings" at bounding box center [654, 150] width 139 height 28
select select "100"
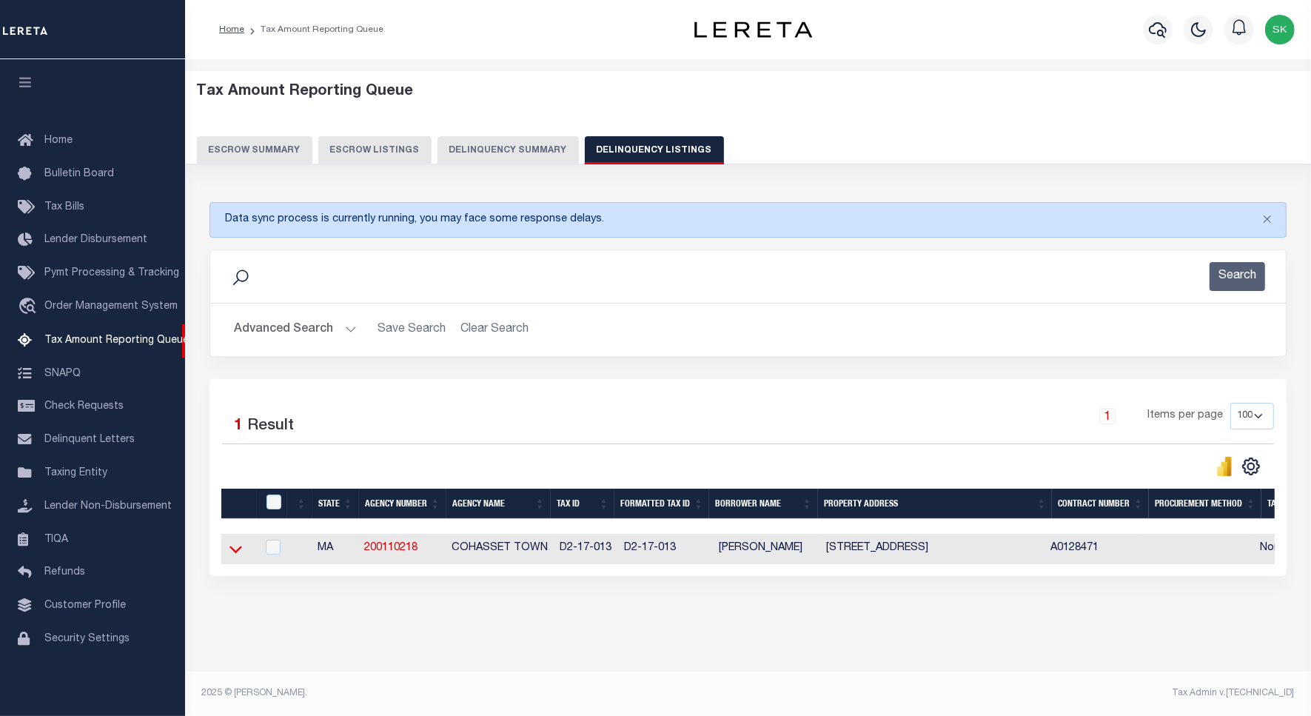
click at [237, 553] on icon at bounding box center [235, 549] width 13 height 16
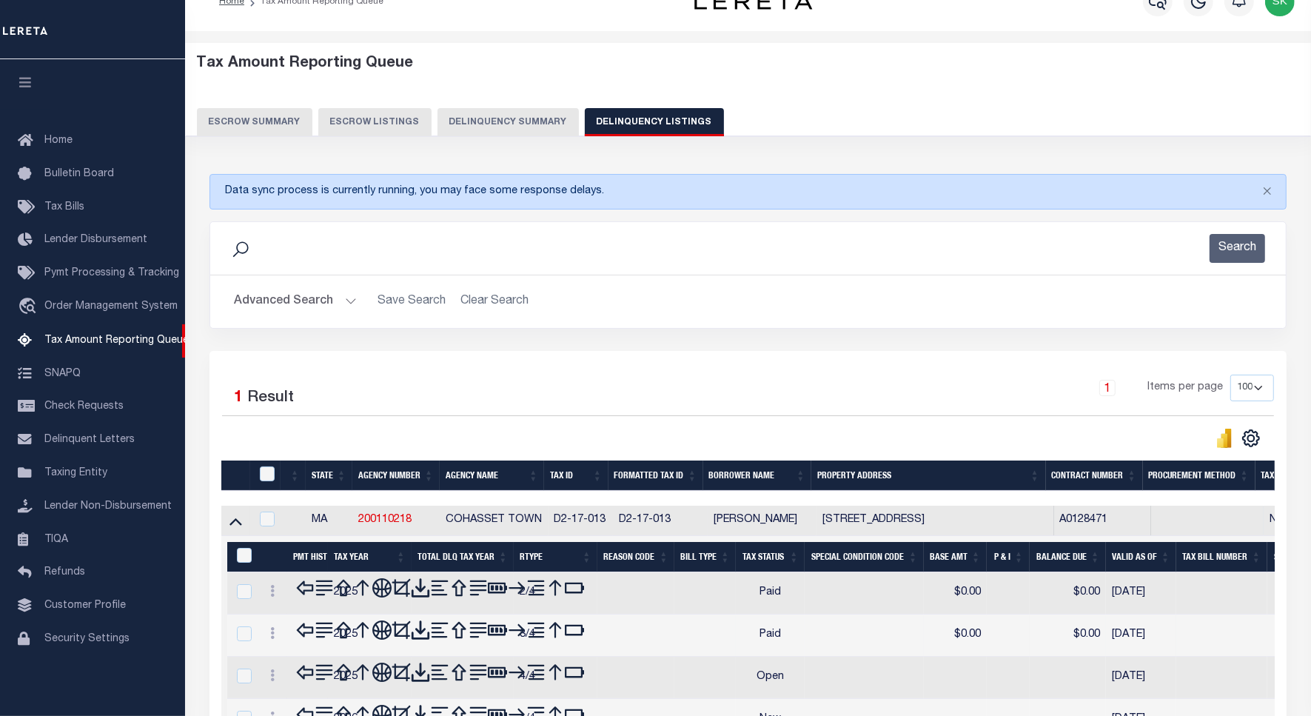
scroll to position [182, 0]
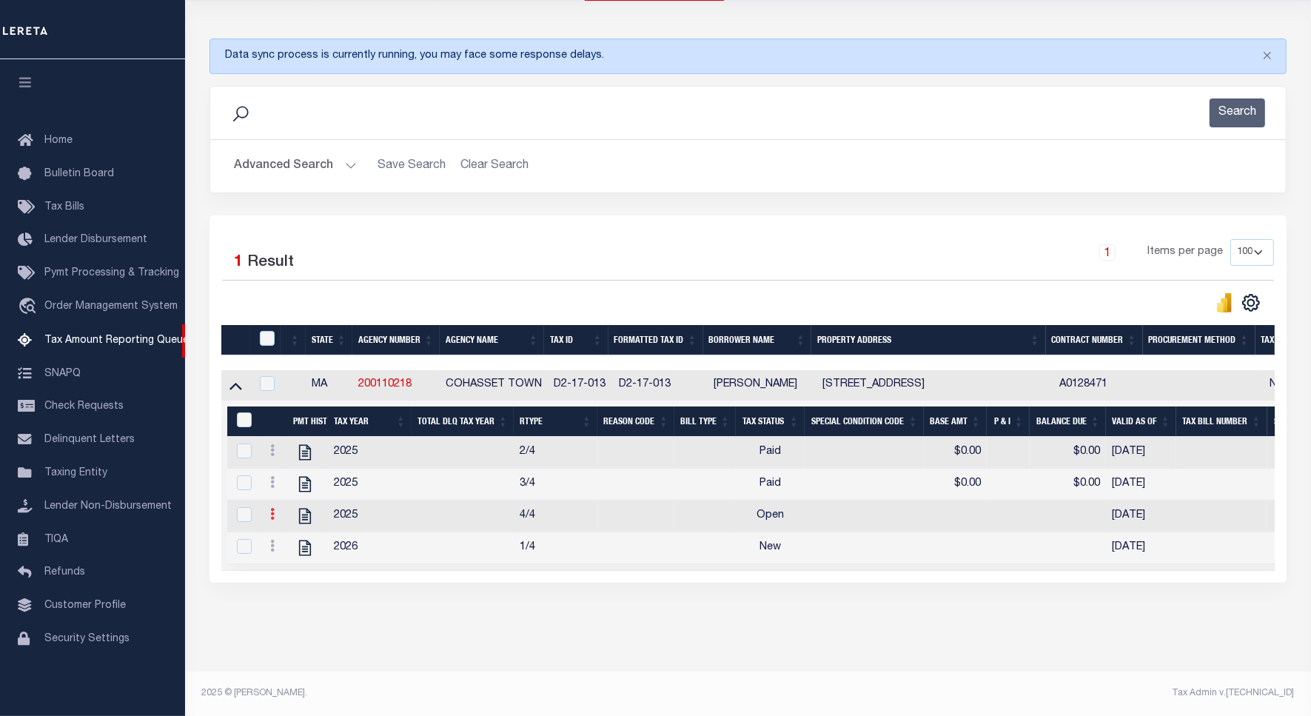
click at [272, 508] on icon at bounding box center [272, 514] width 4 height 12
click at [291, 541] on img "" at bounding box center [290, 538] width 15 height 15
checkbox input "true"
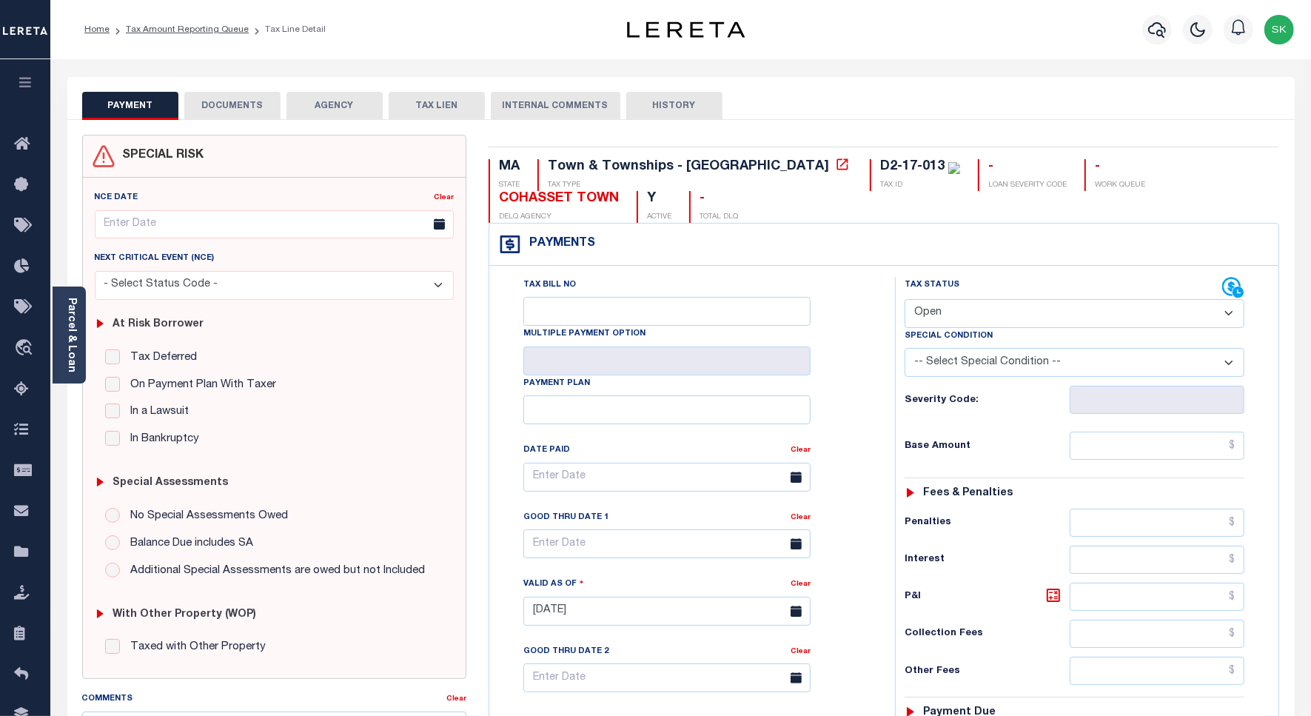
click at [985, 316] on select "- Select Status Code - Open Due/Unpaid Paid Incomplete No Tax Due Internal Refu…" at bounding box center [1075, 313] width 340 height 29
select select "PYD"
click at [905, 301] on select "- Select Status Code - Open Due/Unpaid Paid Incomplete No Tax Due Internal Refu…" at bounding box center [1075, 313] width 340 height 29
type input "[DATE]"
drag, startPoint x: 889, startPoint y: 404, endPoint x: 937, endPoint y: 417, distance: 49.7
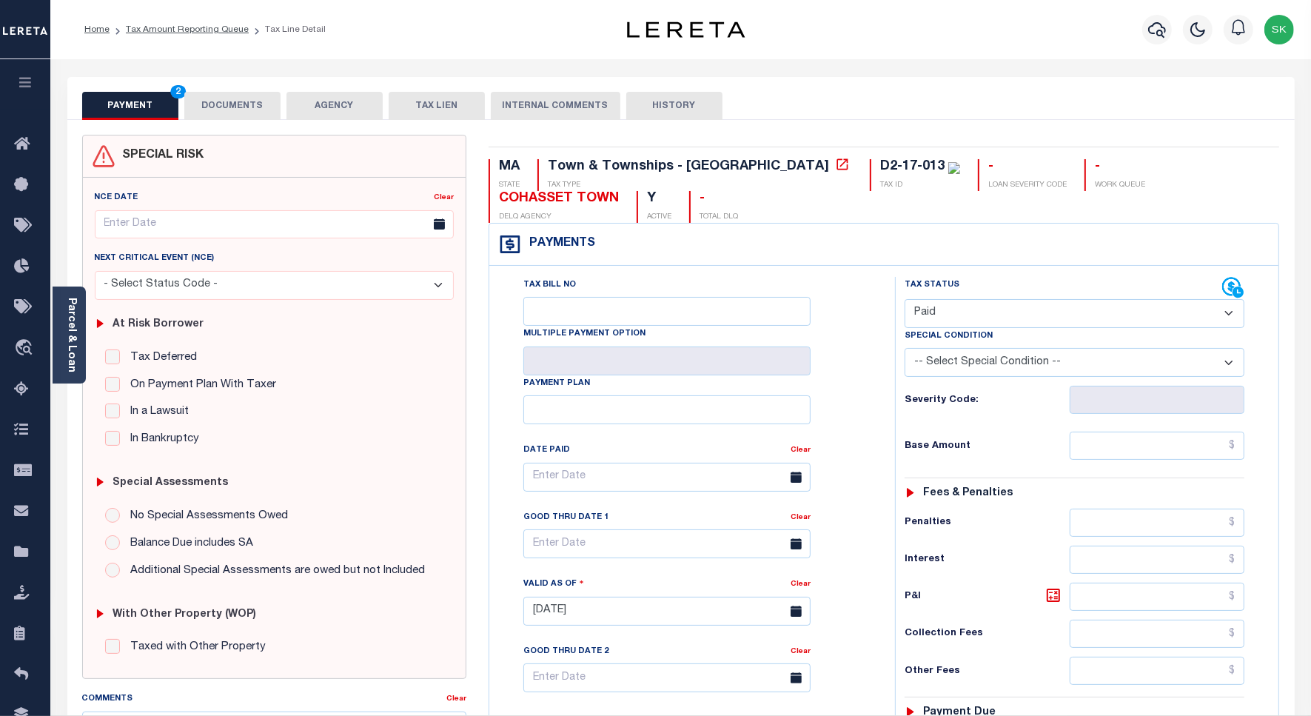
click at [902, 404] on div "Tax Status Status" at bounding box center [1079, 604] width 391 height 654
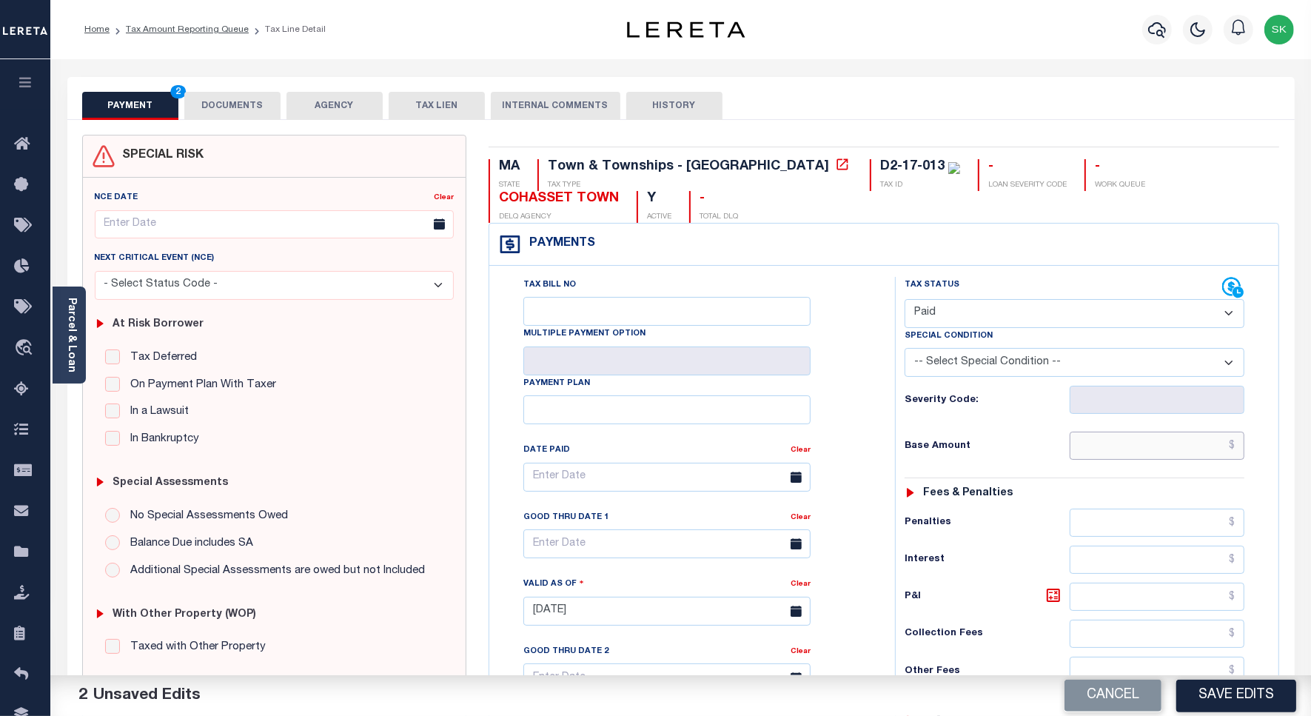
click at [1140, 450] on input "text" at bounding box center [1157, 446] width 175 height 28
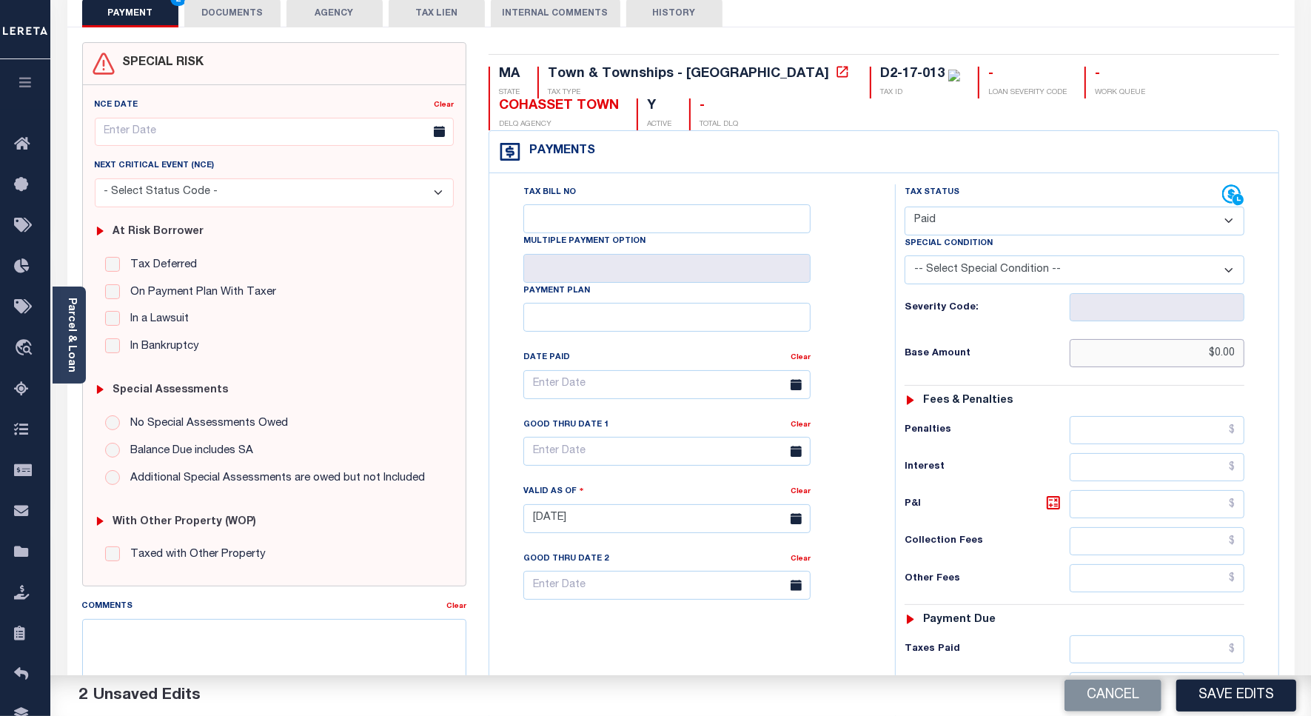
scroll to position [412, 0]
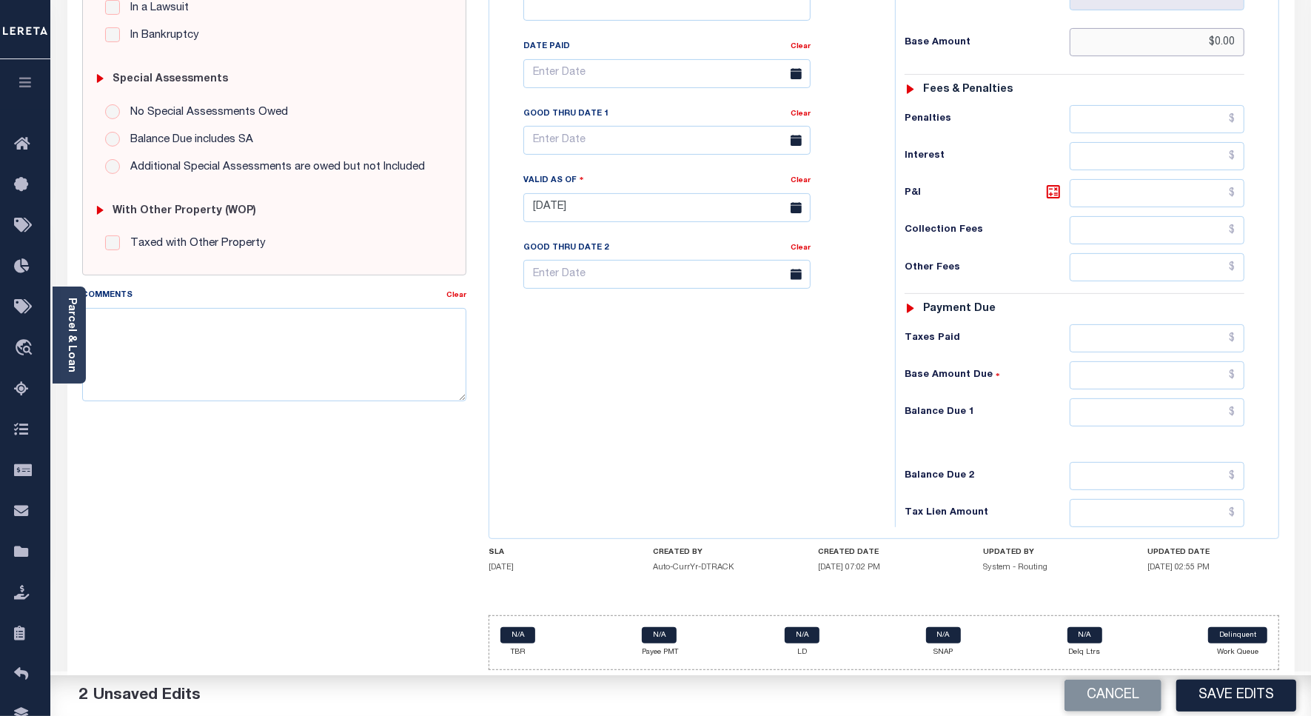
type input "$0.00"
click at [1123, 413] on input "text" at bounding box center [1157, 412] width 175 height 28
type input "$0.00"
drag, startPoint x: 708, startPoint y: 367, endPoint x: 694, endPoint y: 367, distance: 14.8
click at [708, 367] on div "Tax Bill No Multiple Payment Option Payment Plan Clear" at bounding box center [688, 200] width 391 height 654
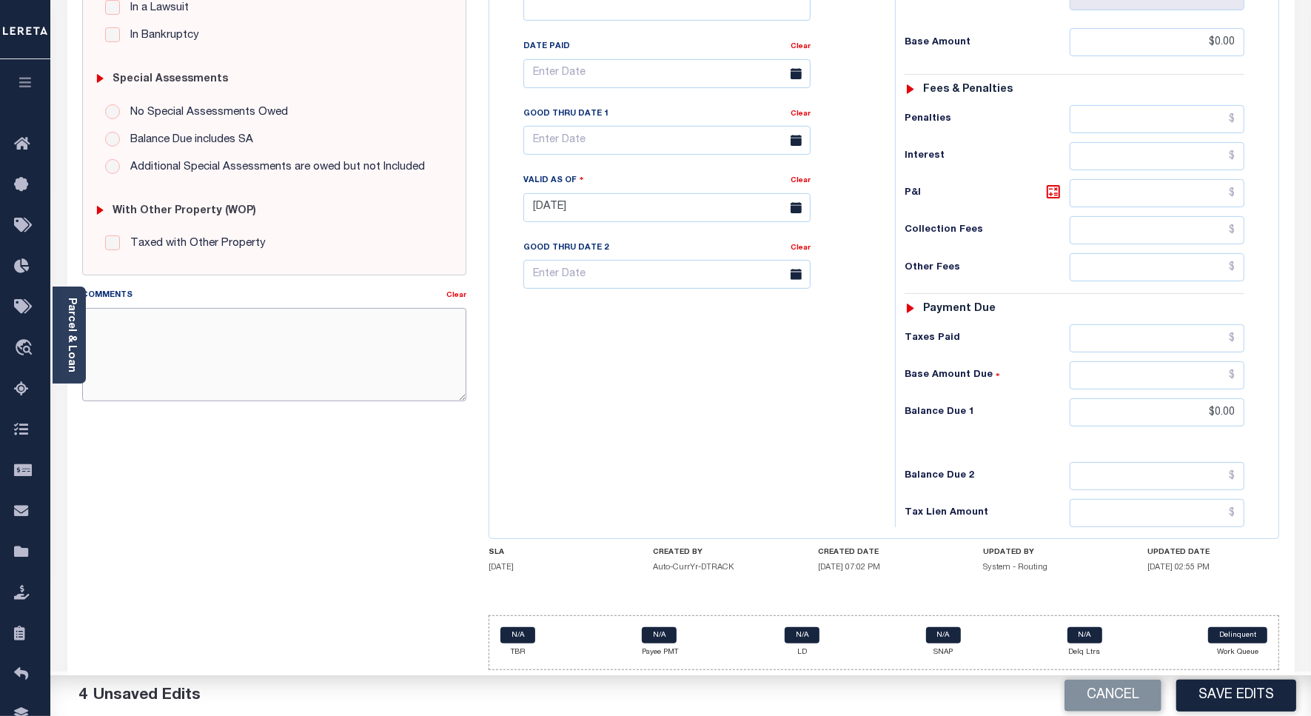
click at [264, 316] on textarea "Comments" at bounding box center [274, 354] width 384 height 93
paste textarea "Spoke to TC - KERRY , taxes are paid on the property."
type textarea "Spoke to TC - KERRY , taxes are paid on the property."
click at [701, 444] on div "Tax Bill No Multiple Payment Option Payment Plan Clear" at bounding box center [688, 200] width 391 height 654
click at [1181, 687] on button "Save Edits" at bounding box center [1236, 696] width 120 height 32
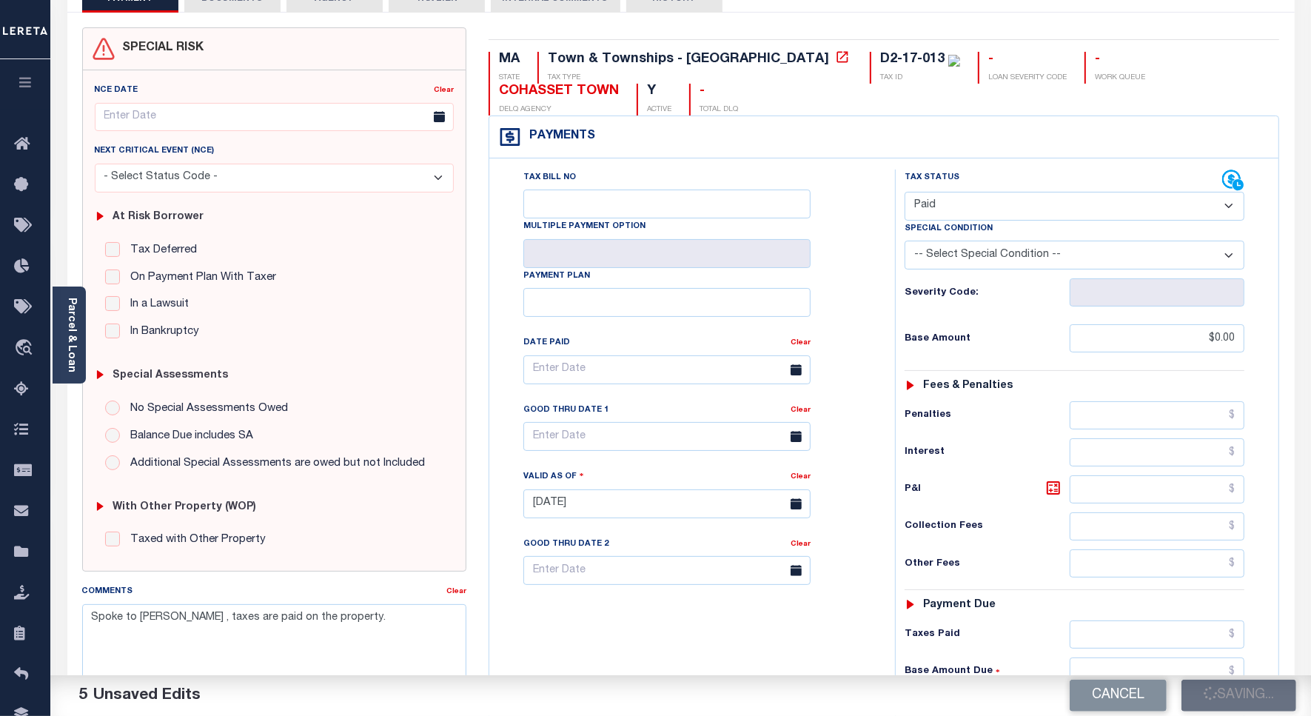
scroll to position [0, 0]
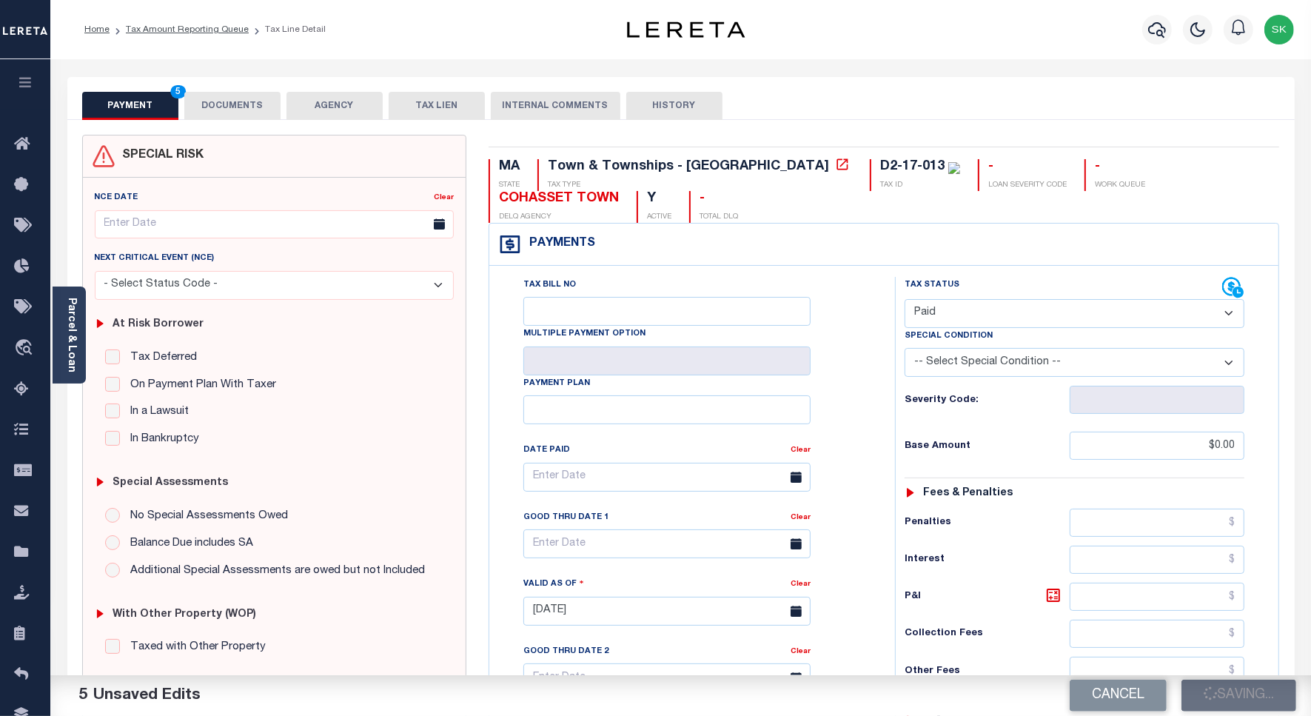
checkbox input "false"
type textarea "Spoke to TC - KERRY , taxes are paid on the property."
type input "$0"
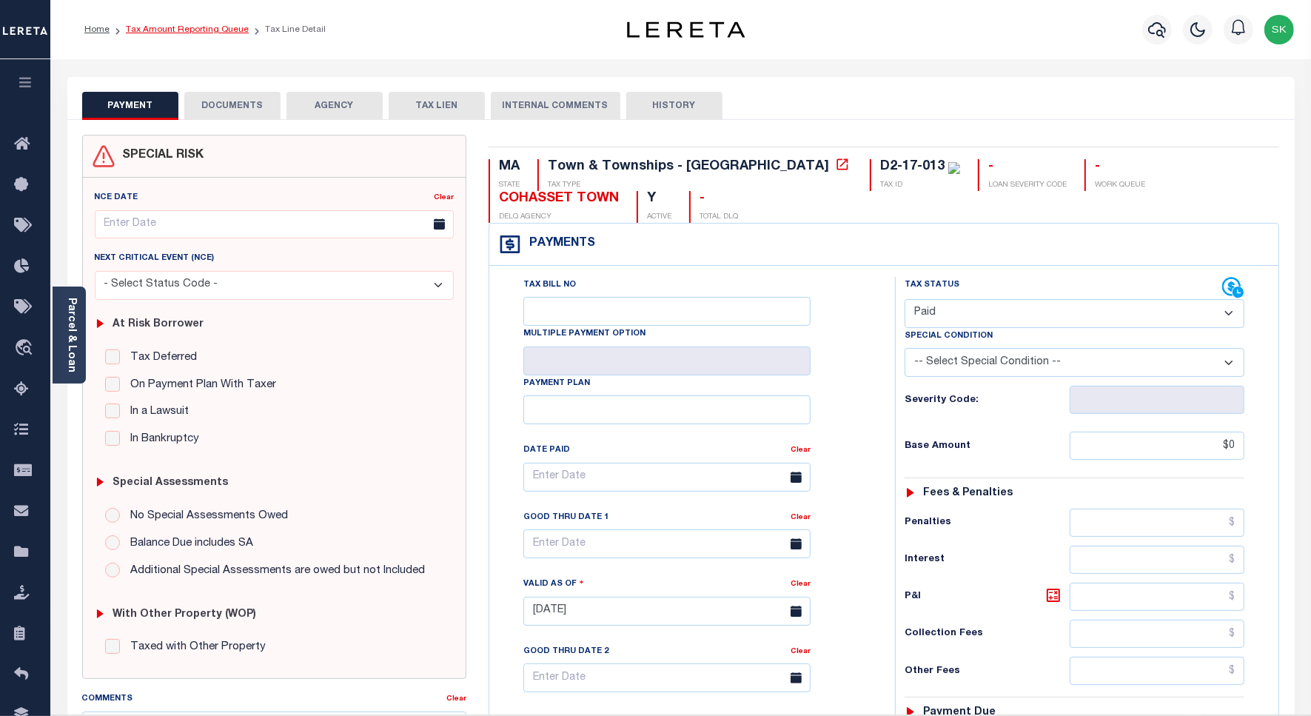
click at [175, 27] on link "Tax Amount Reporting Queue" at bounding box center [187, 29] width 123 height 9
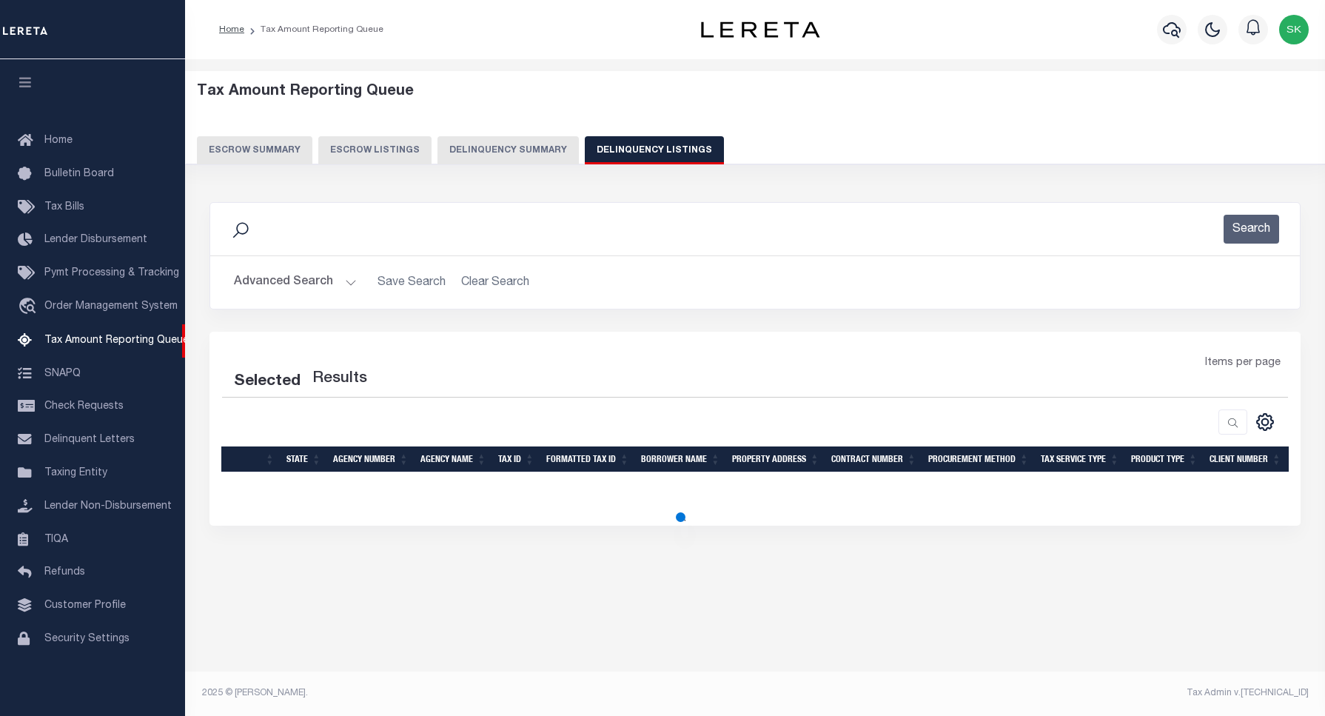
select select "100"
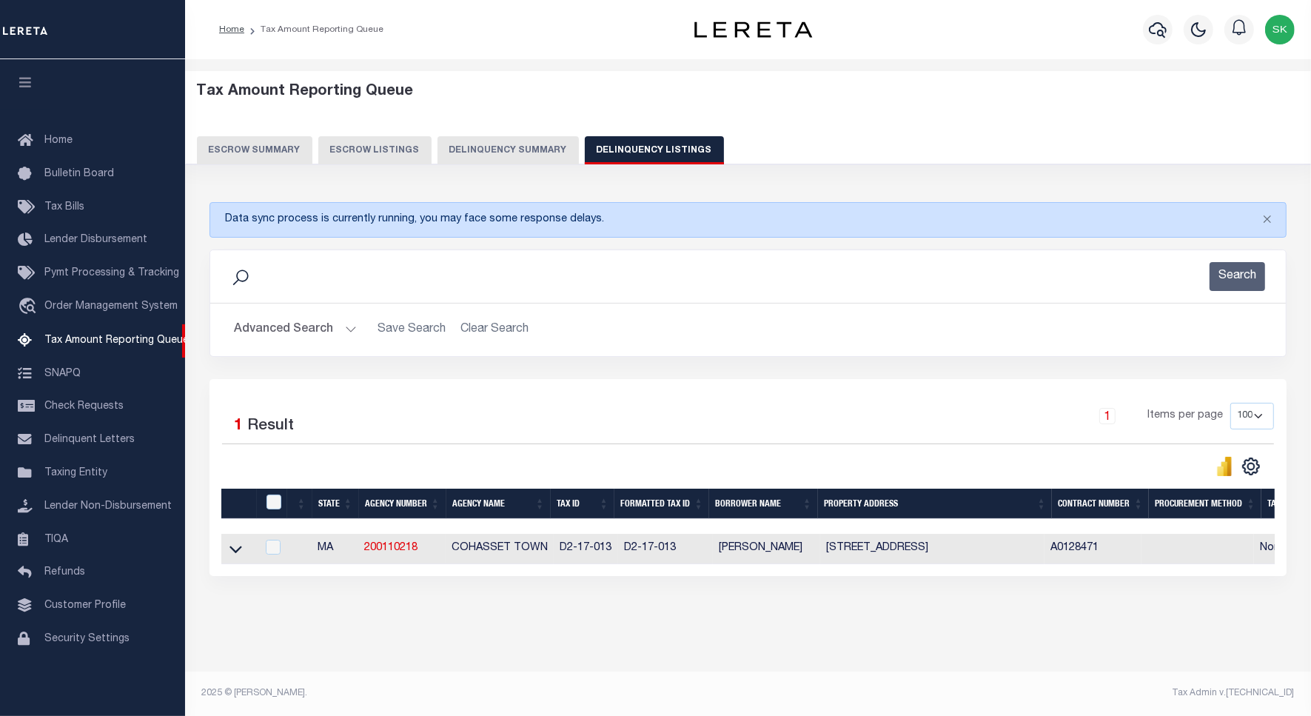
click at [234, 554] on icon at bounding box center [235, 549] width 13 height 16
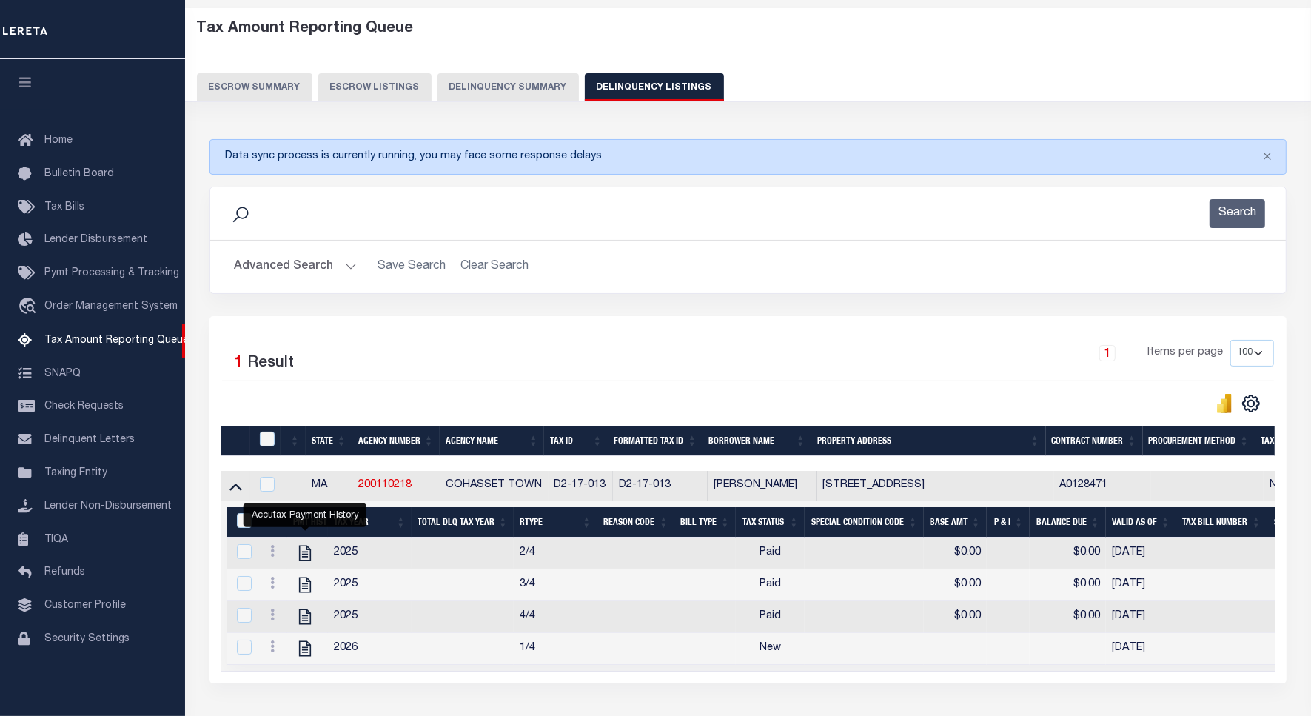
scroll to position [164, 0]
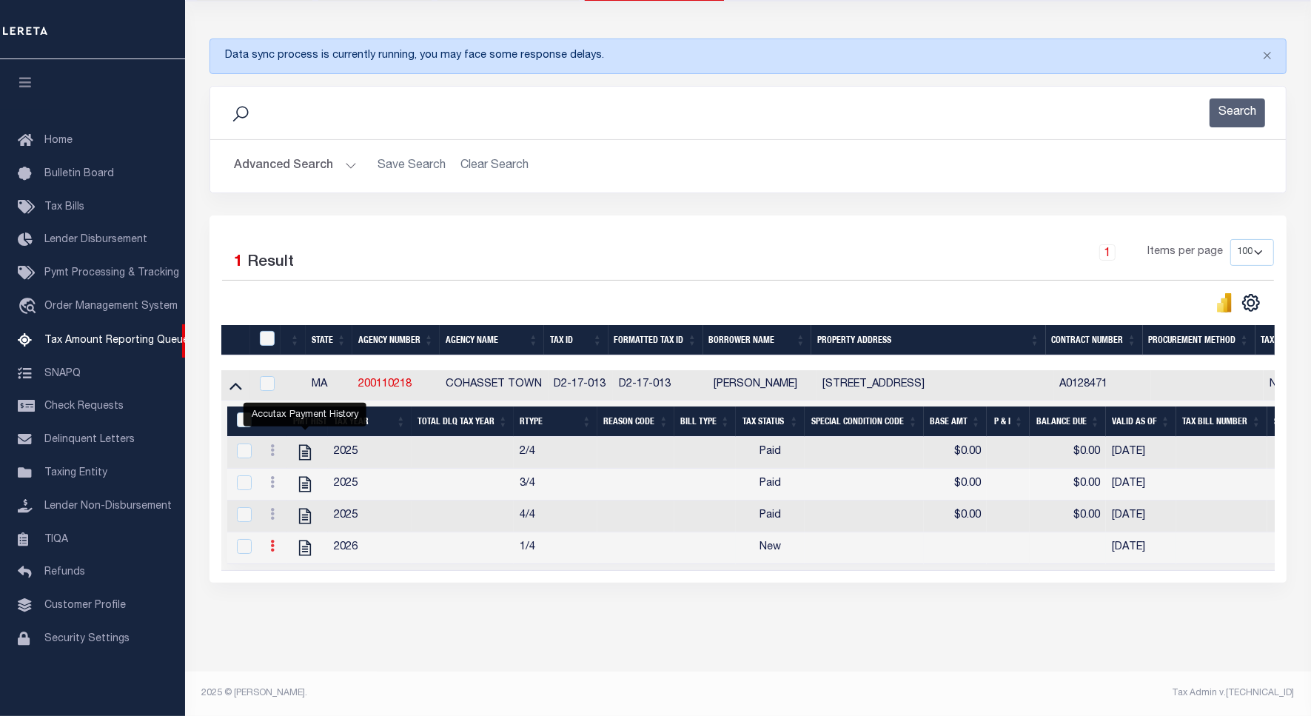
click at [272, 552] on icon at bounding box center [272, 546] width 4 height 12
click at [286, 501] on img "" at bounding box center [290, 501] width 15 height 15
checkbox input "true"
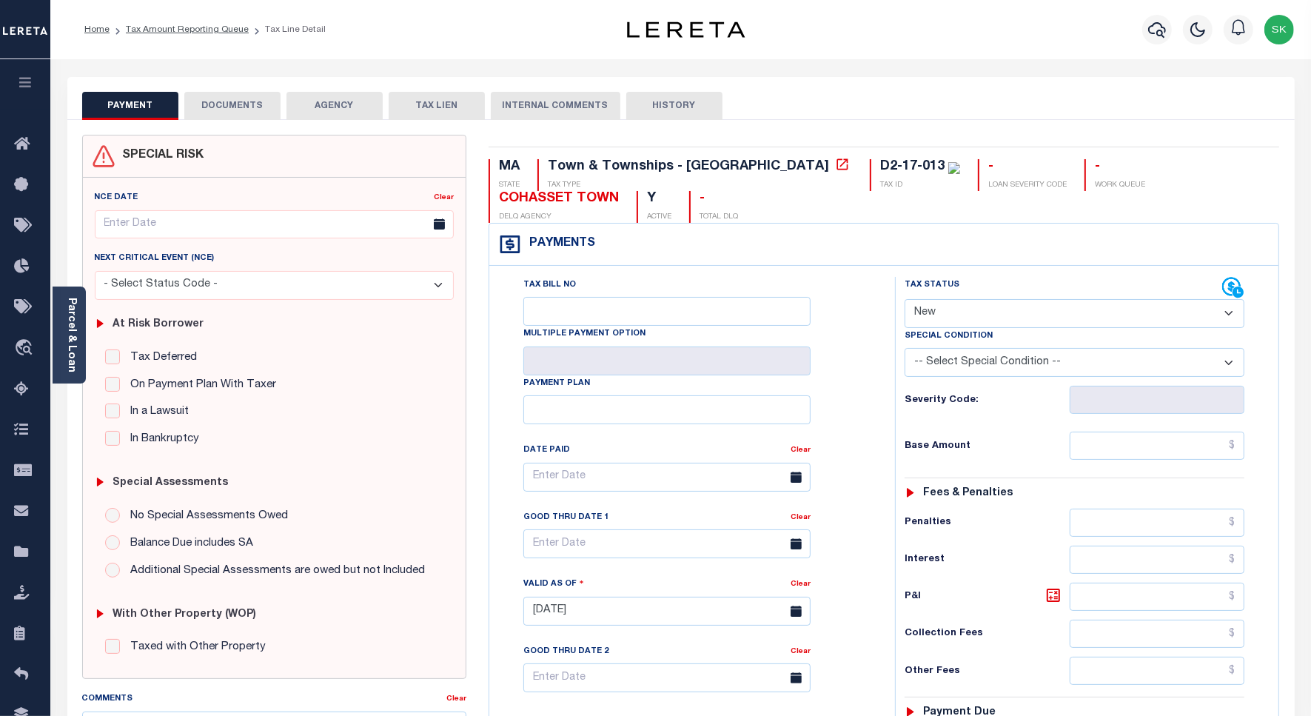
click at [974, 318] on select "- Select Status Code - Open Due/Unpaid Paid Incomplete No Tax Due Internal Refu…" at bounding box center [1075, 313] width 340 height 29
select select "PYD"
click at [905, 301] on select "- Select Status Code - Open Due/Unpaid Paid Incomplete No Tax Due Internal Refu…" at bounding box center [1075, 313] width 340 height 29
type input "[DATE]"
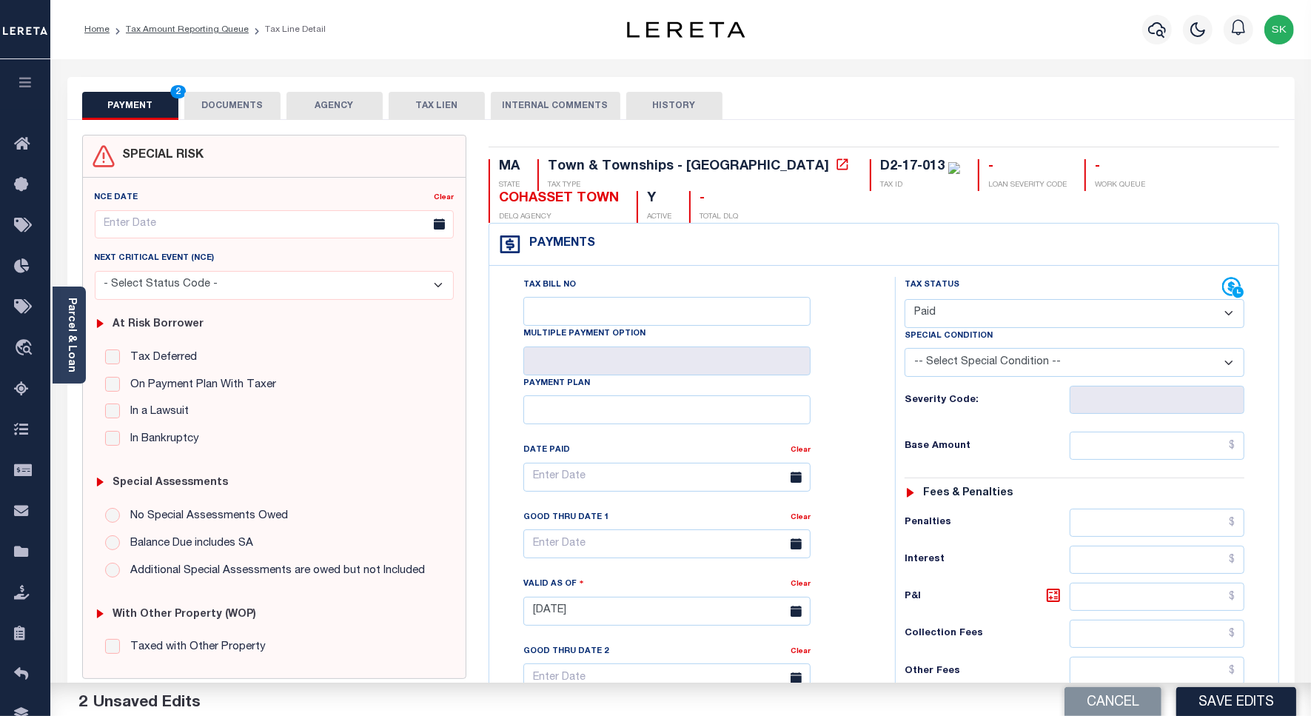
click at [876, 400] on div "Tax Bill No Multiple Payment Option Payment Plan Clear" at bounding box center [688, 604] width 391 height 654
click at [1119, 455] on input "text" at bounding box center [1157, 446] width 175 height 28
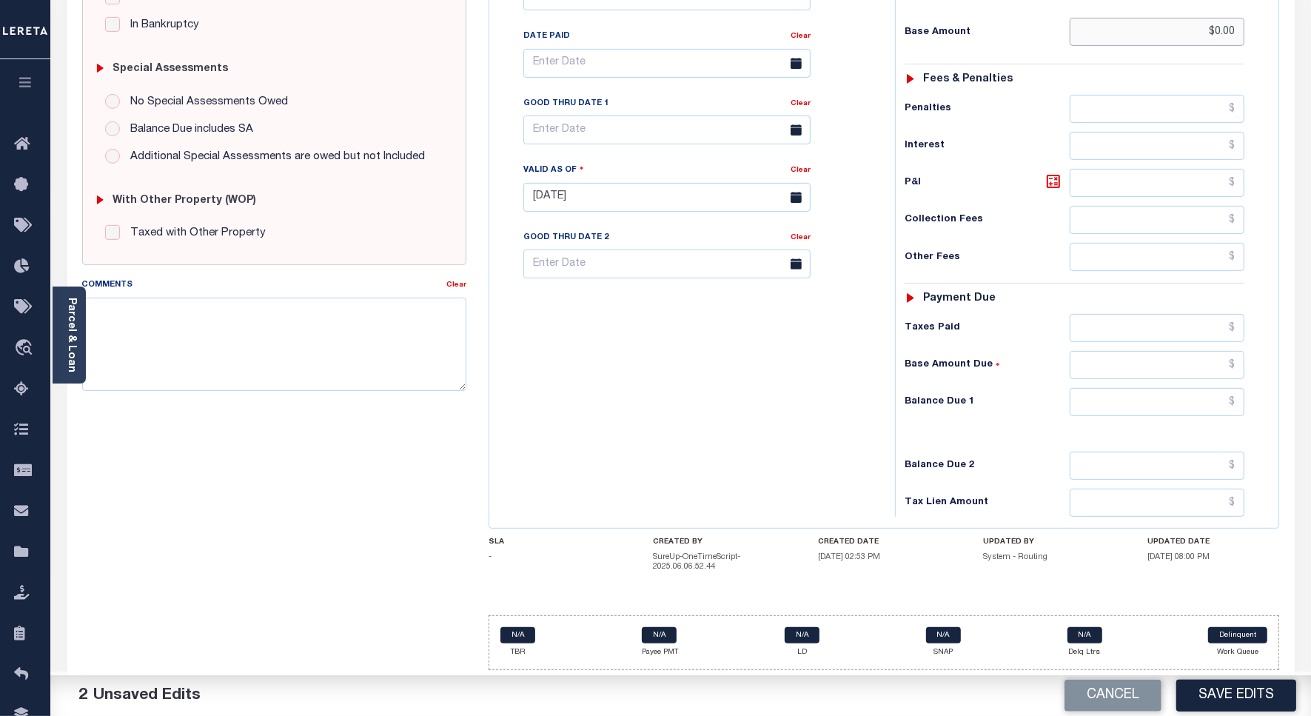
scroll to position [422, 0]
type input "$0.00"
click at [1124, 397] on input "text" at bounding box center [1157, 402] width 175 height 28
type input "$0.00"
click at [286, 348] on textarea "Comments" at bounding box center [274, 344] width 384 height 93
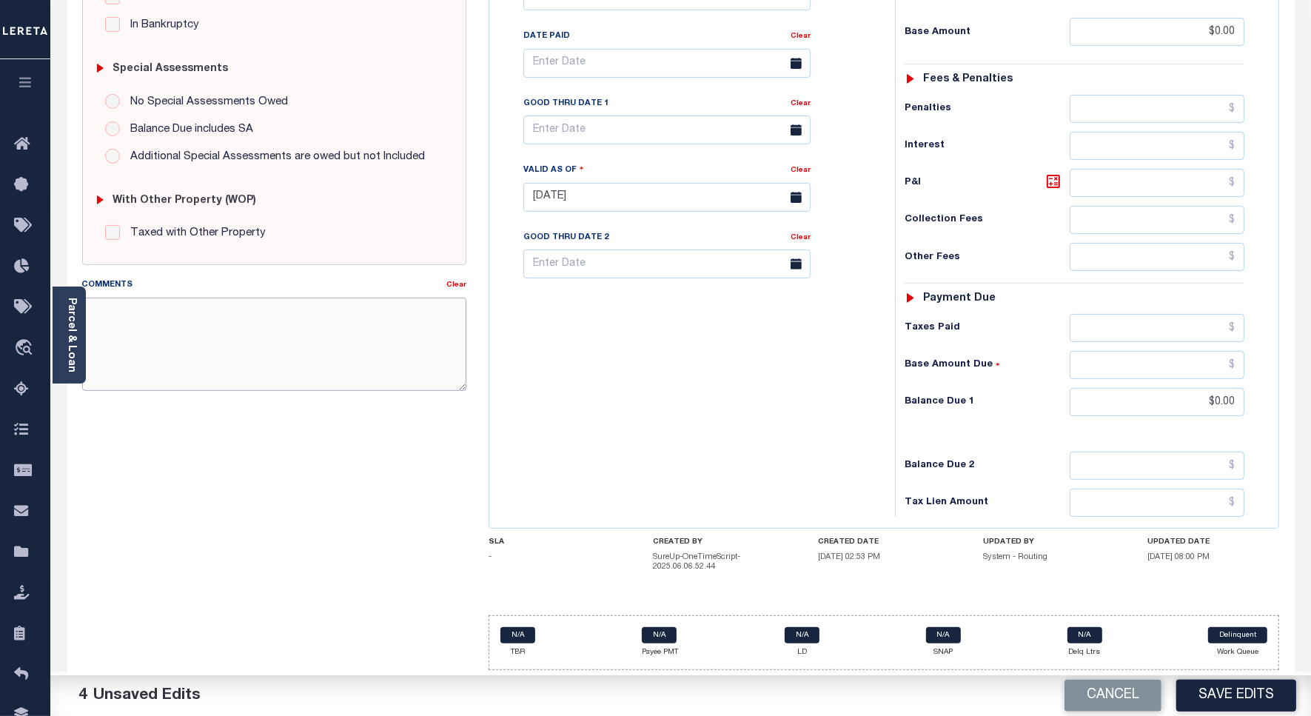
paste textarea "Spoke to [PERSON_NAME] , taxes are paid on the property."
type textarea "Spoke to [PERSON_NAME] , taxes are paid on the property."
drag, startPoint x: 663, startPoint y: 383, endPoint x: 670, endPoint y: 389, distance: 8.4
click at [664, 385] on div "Tax Bill No Multiple Payment Option Payment Plan Clear" at bounding box center [688, 190] width 391 height 654
click at [1194, 688] on button "Save Edits" at bounding box center [1236, 696] width 120 height 32
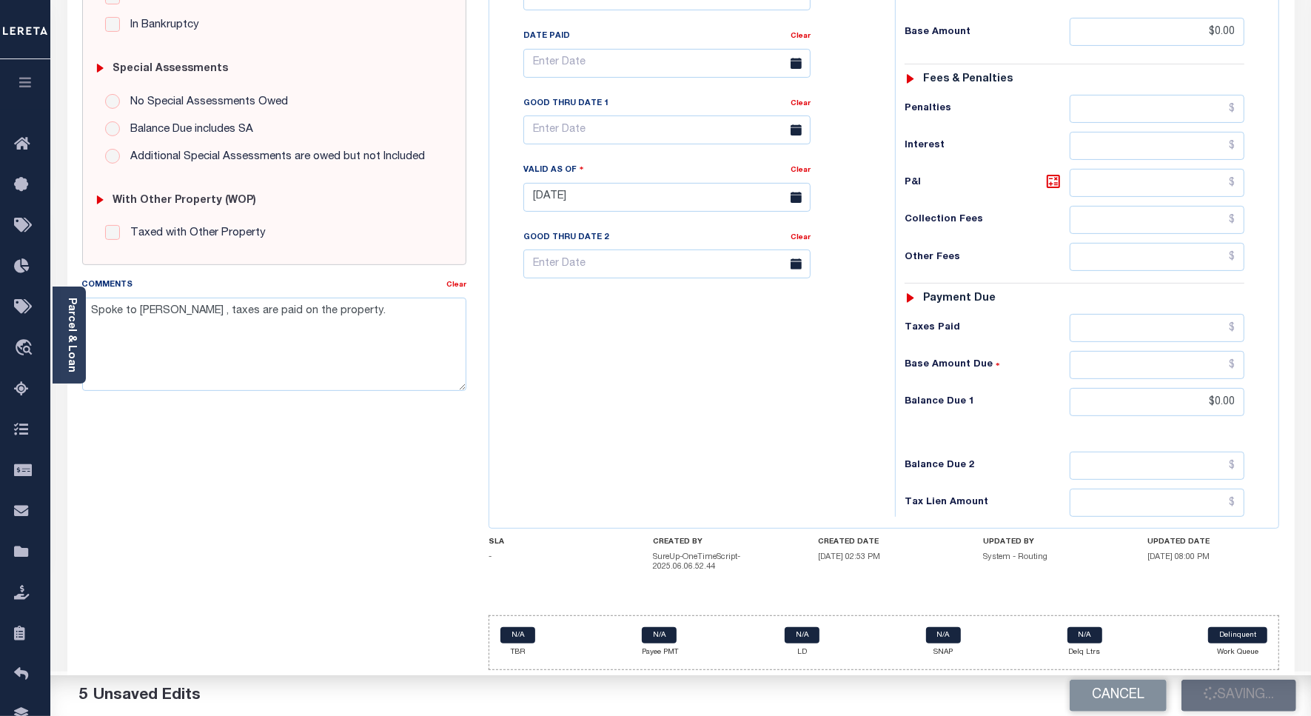
scroll to position [7, 0]
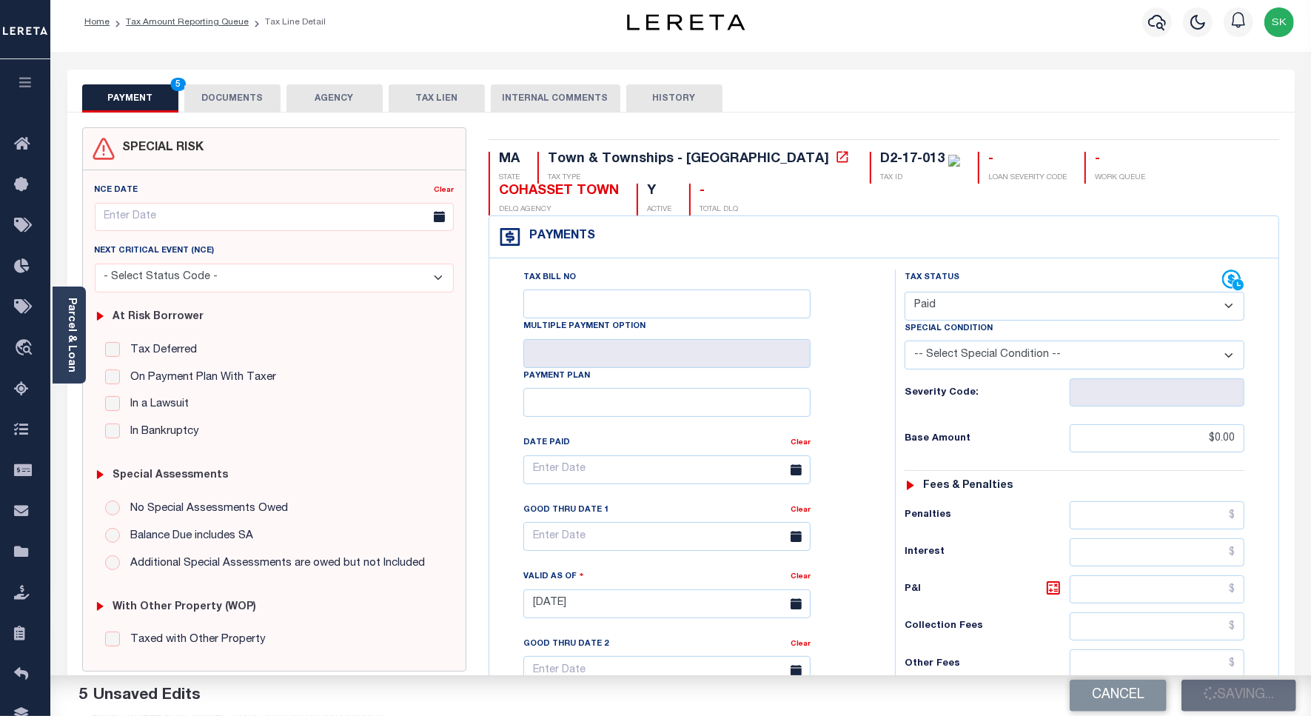
checkbox input "false"
type textarea "Spoke to [PERSON_NAME] , taxes are paid on the property."
type input "$0"
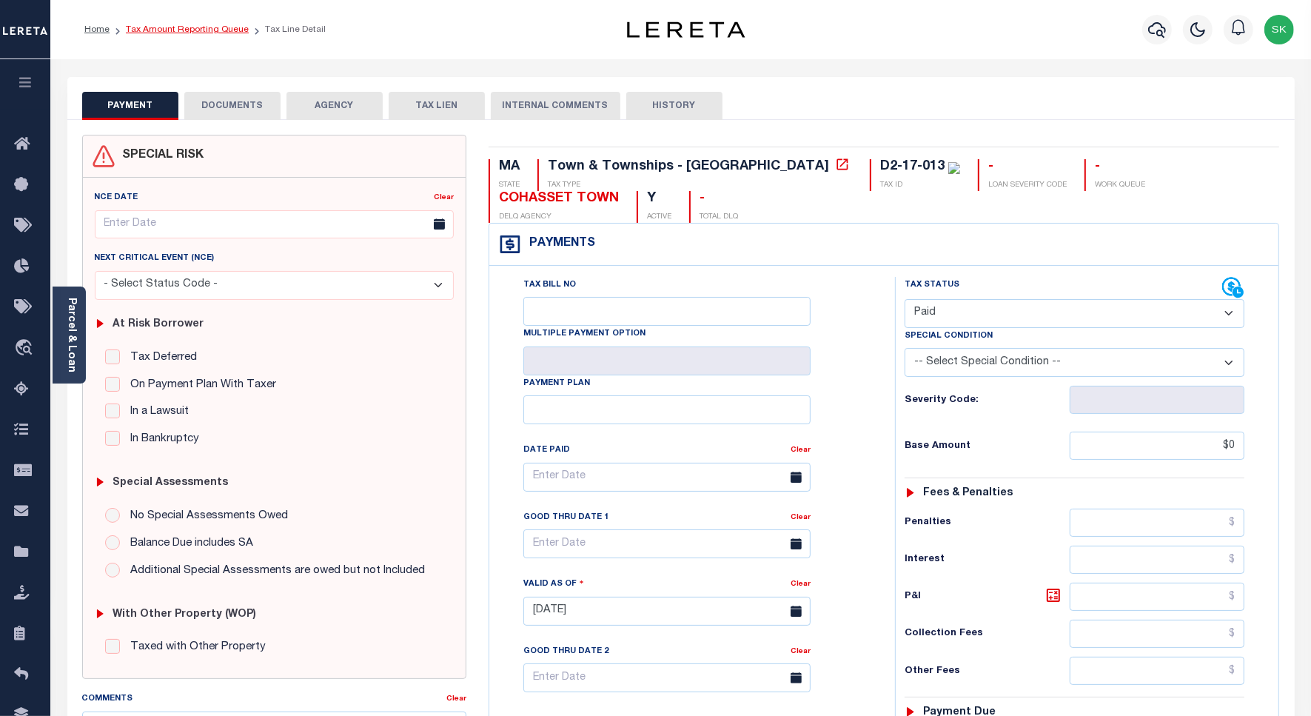
click at [156, 25] on link "Tax Amount Reporting Queue" at bounding box center [187, 29] width 123 height 9
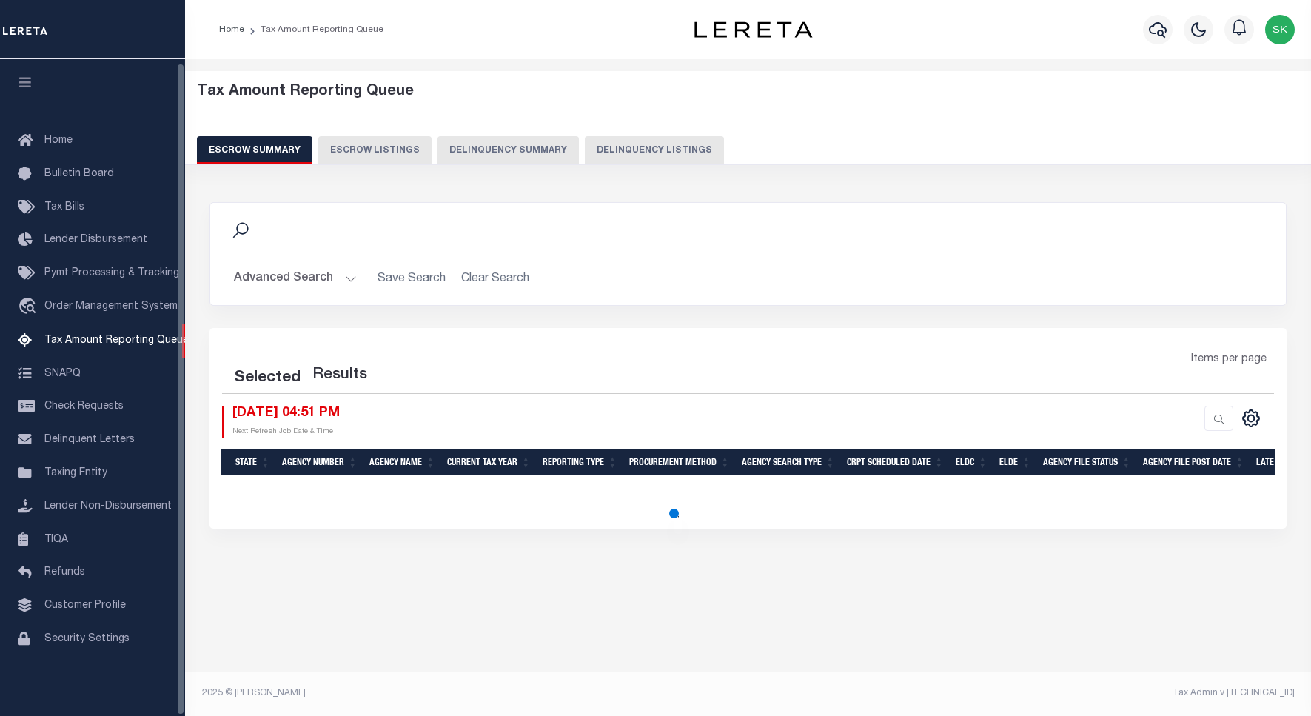
select select "100"
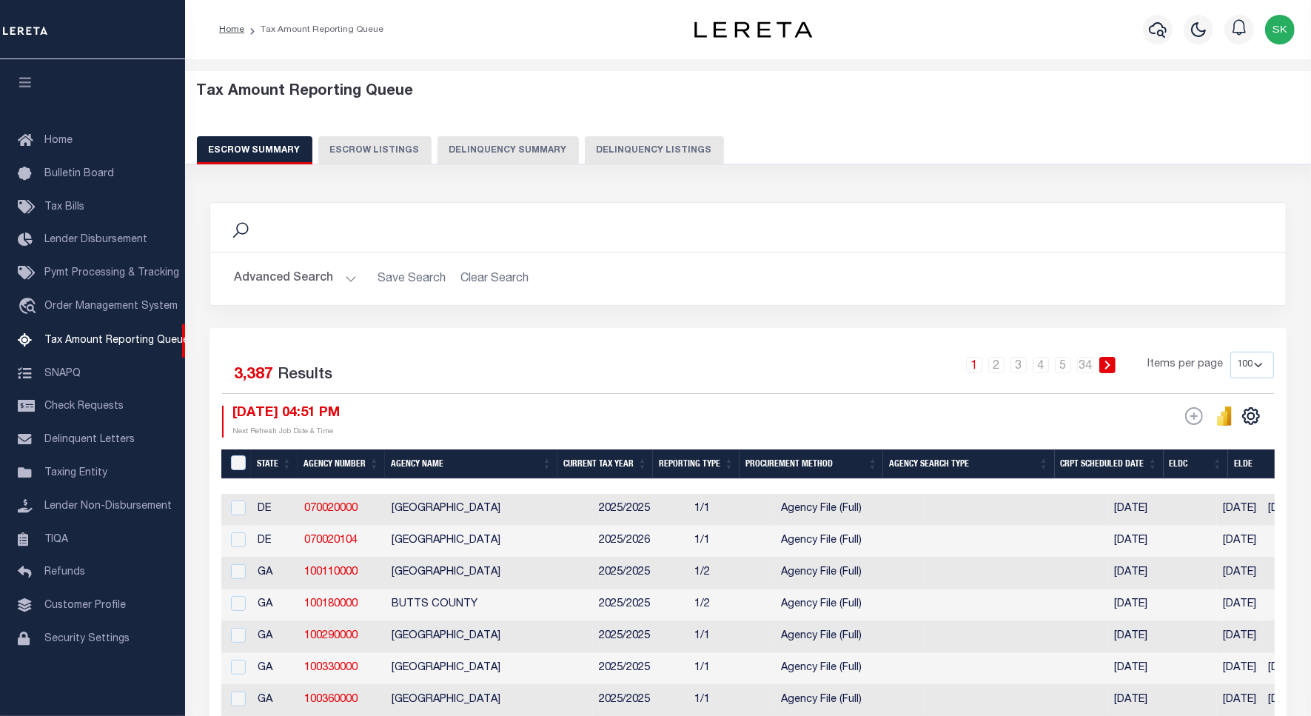
scroll to position [4, 0]
click at [631, 143] on button "Delinquency Listings" at bounding box center [654, 150] width 139 height 28
select select "100"
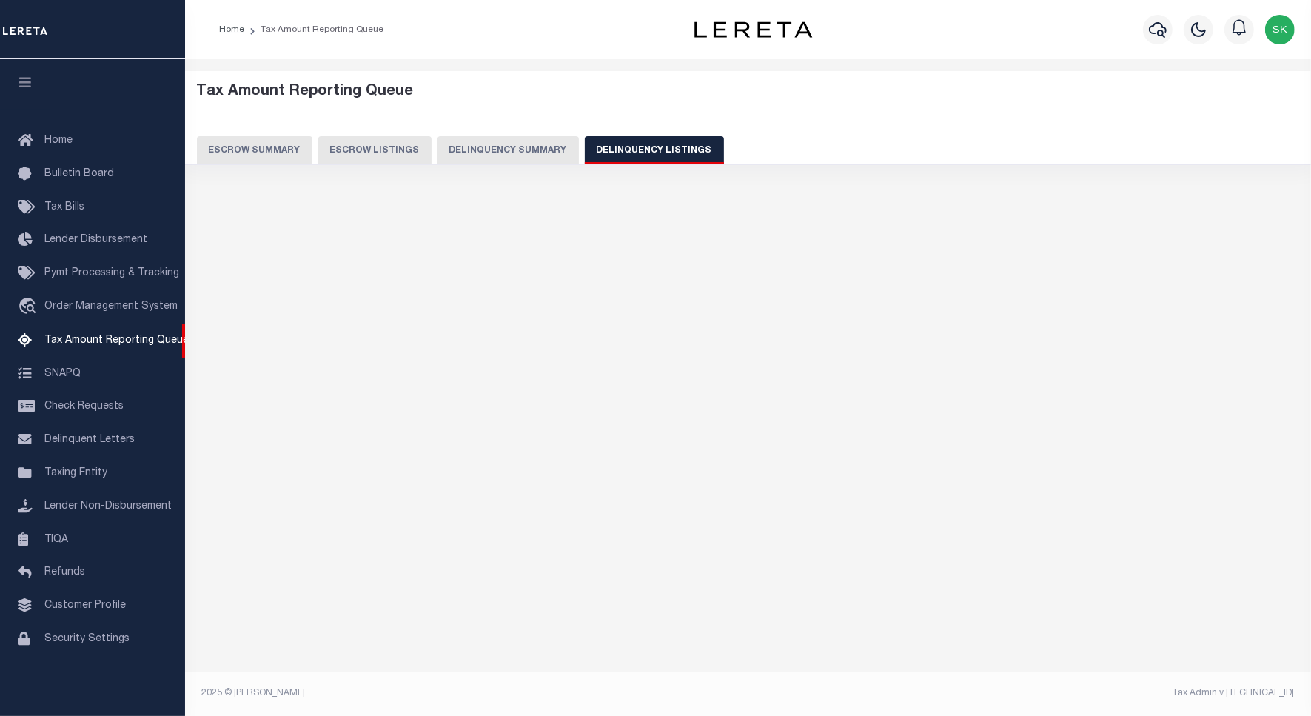
select select "100"
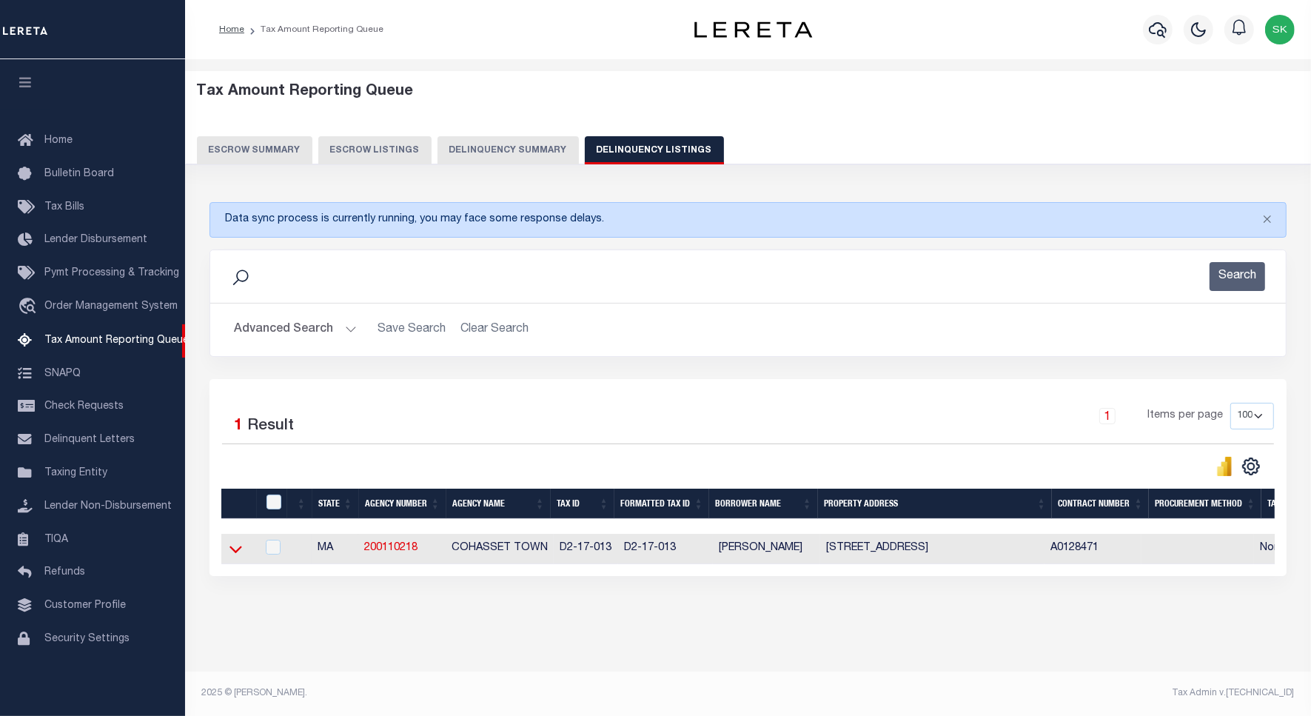
click at [239, 553] on icon at bounding box center [235, 549] width 13 height 7
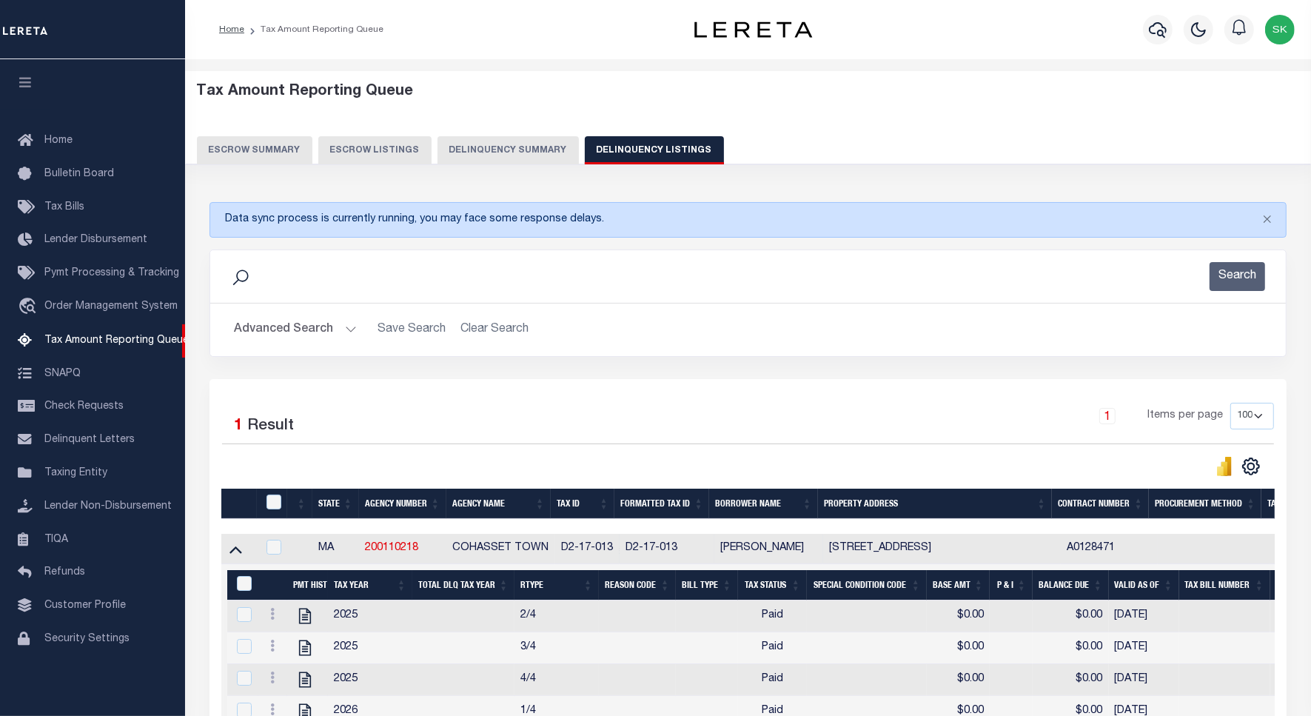
scroll to position [182, 0]
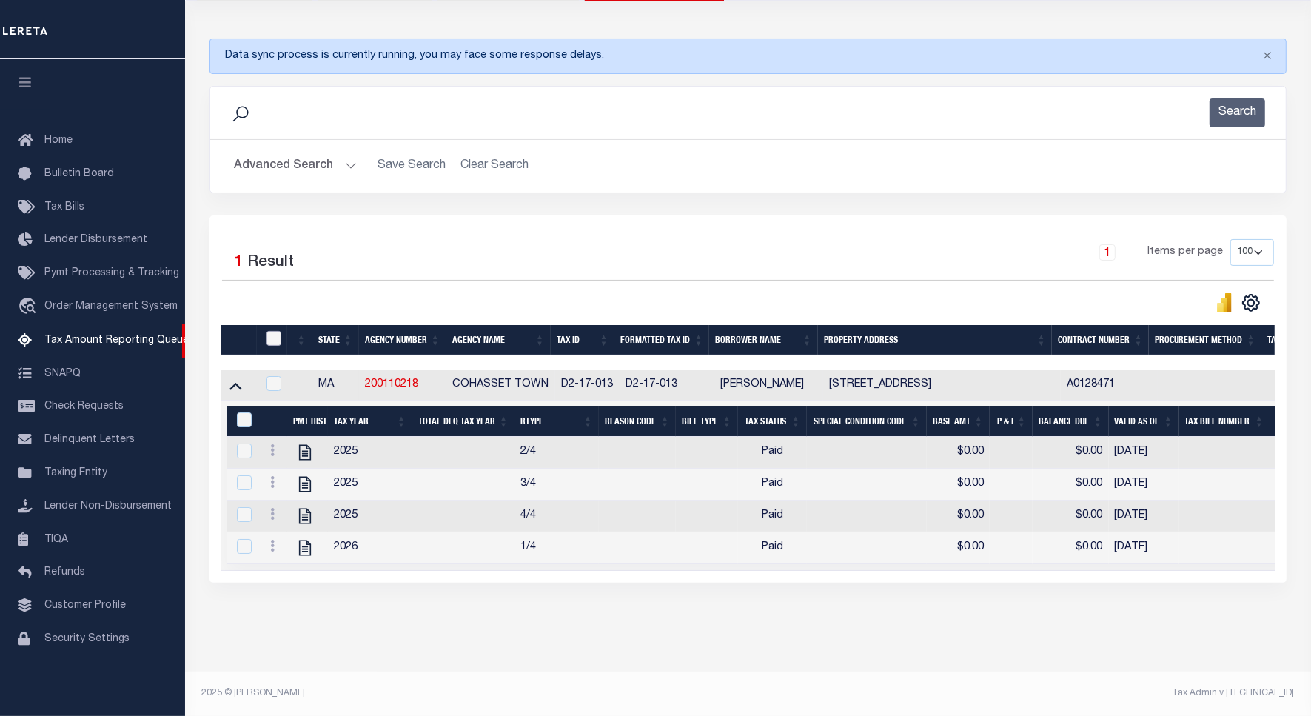
click at [269, 331] on input "checkbox" at bounding box center [273, 338] width 15 height 15
checkbox input "true"
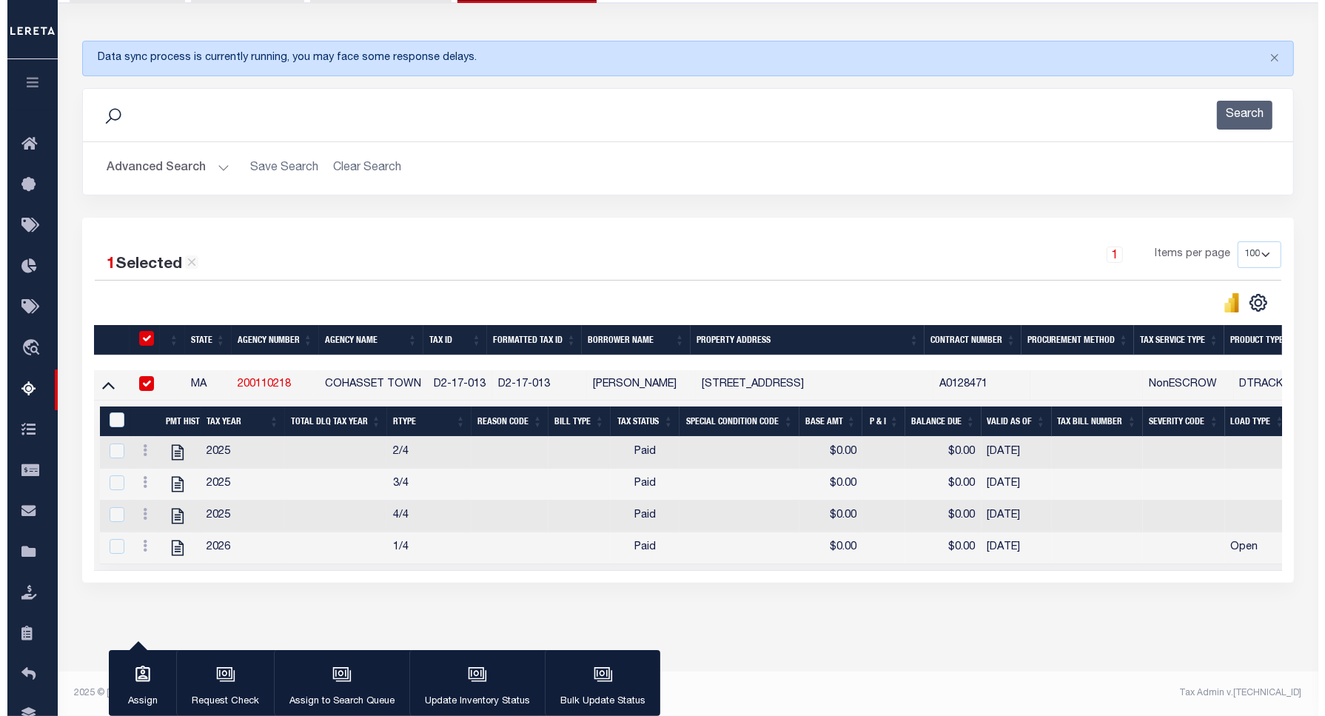
scroll to position [179, 0]
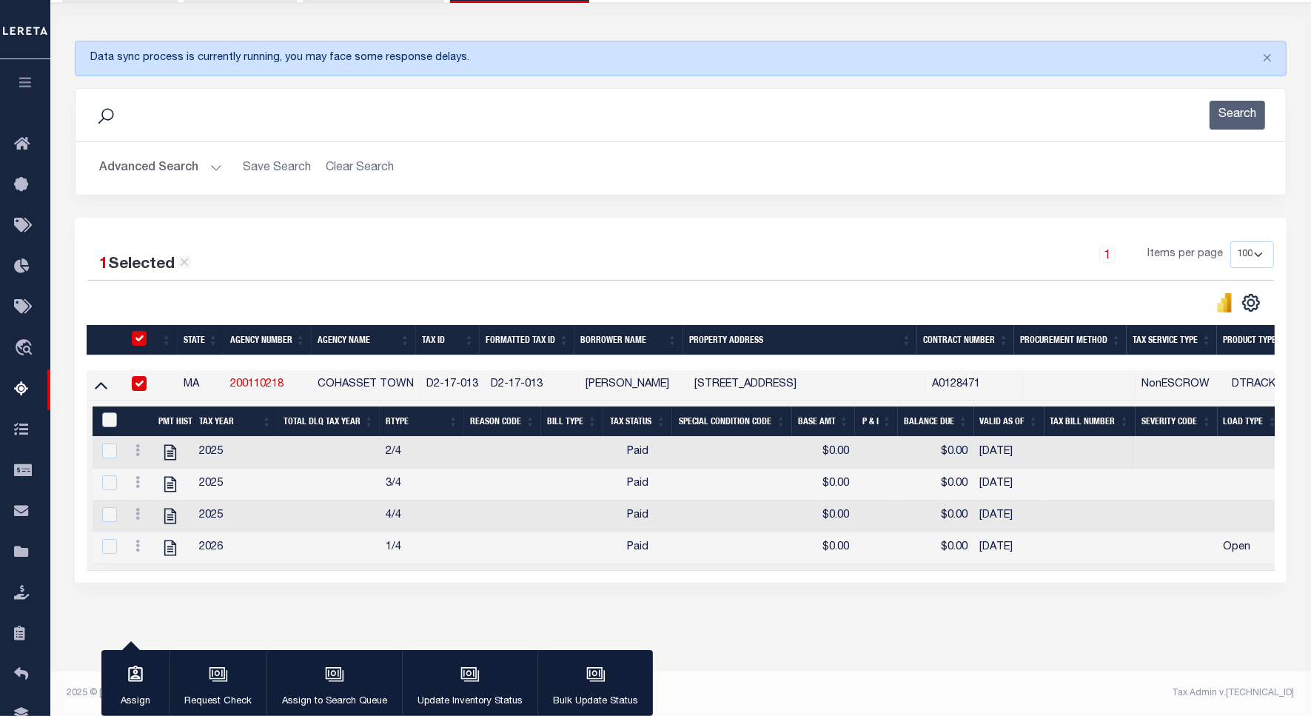
click at [113, 412] on input "&nbsp;" at bounding box center [109, 419] width 15 height 15
checkbox input "true"
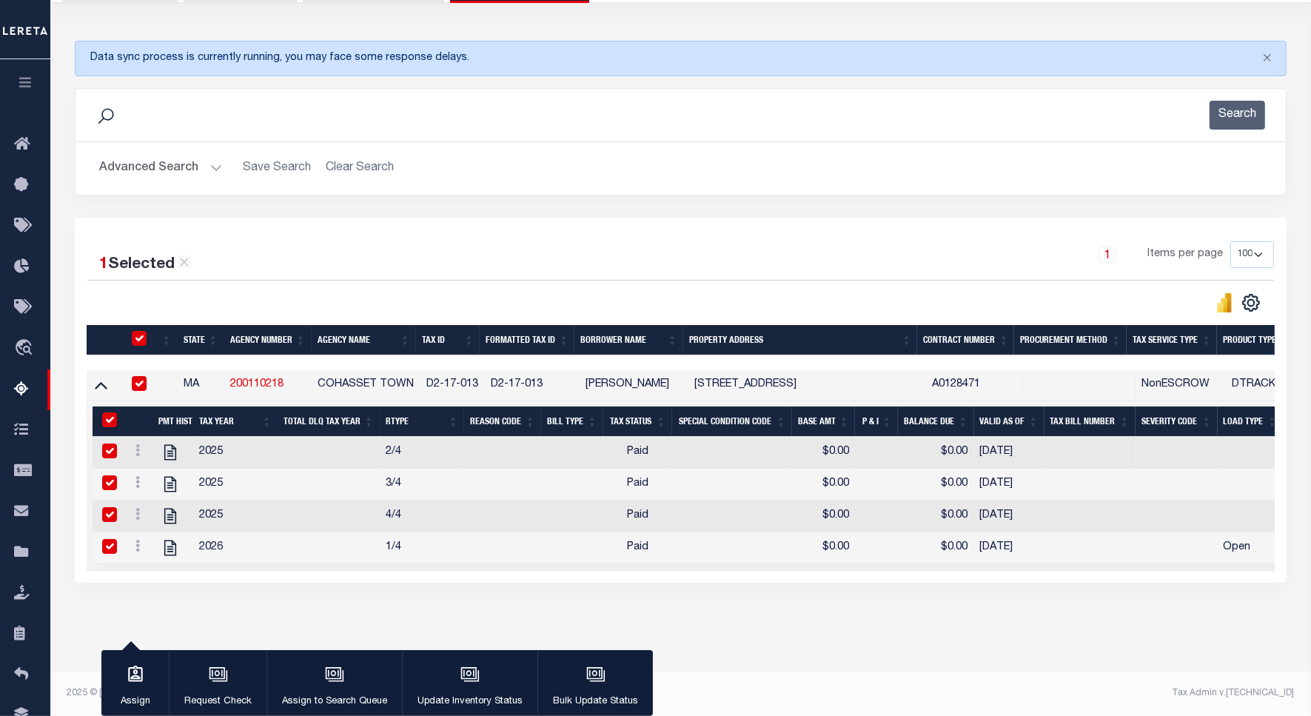
checkbox input "true"
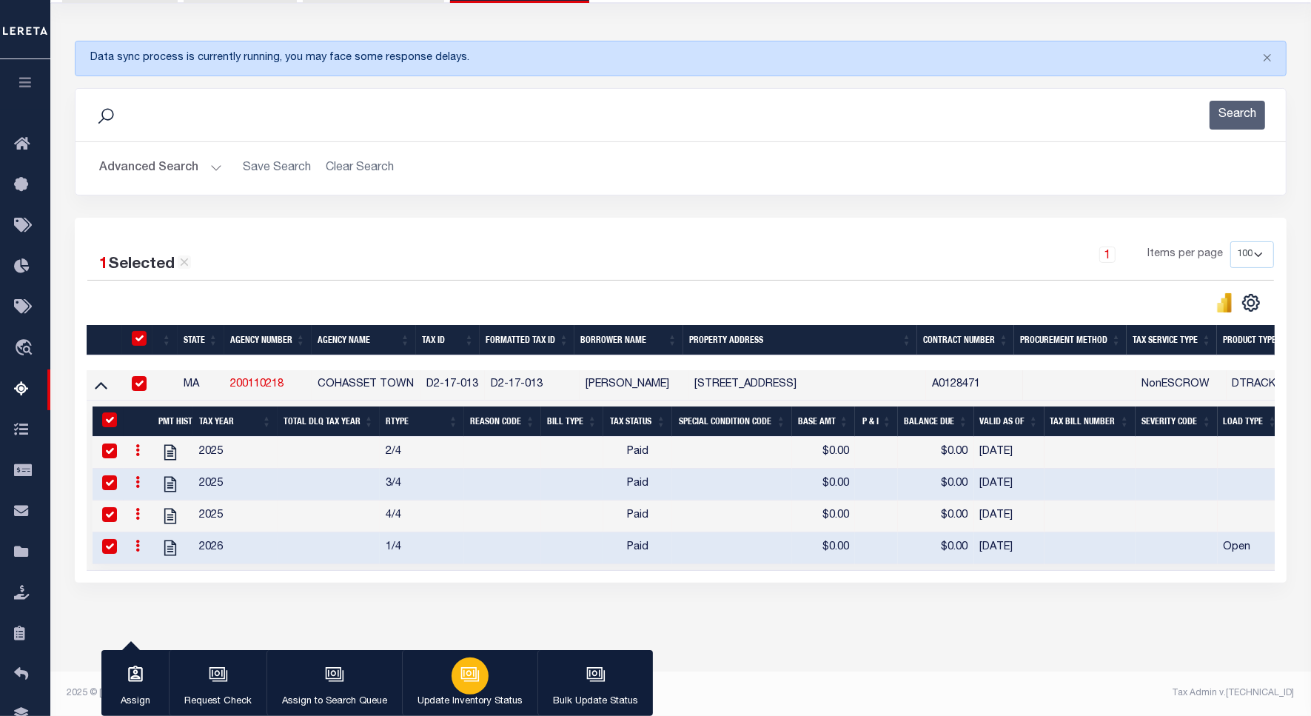
click at [469, 679] on icon "button" at bounding box center [469, 673] width 16 height 12
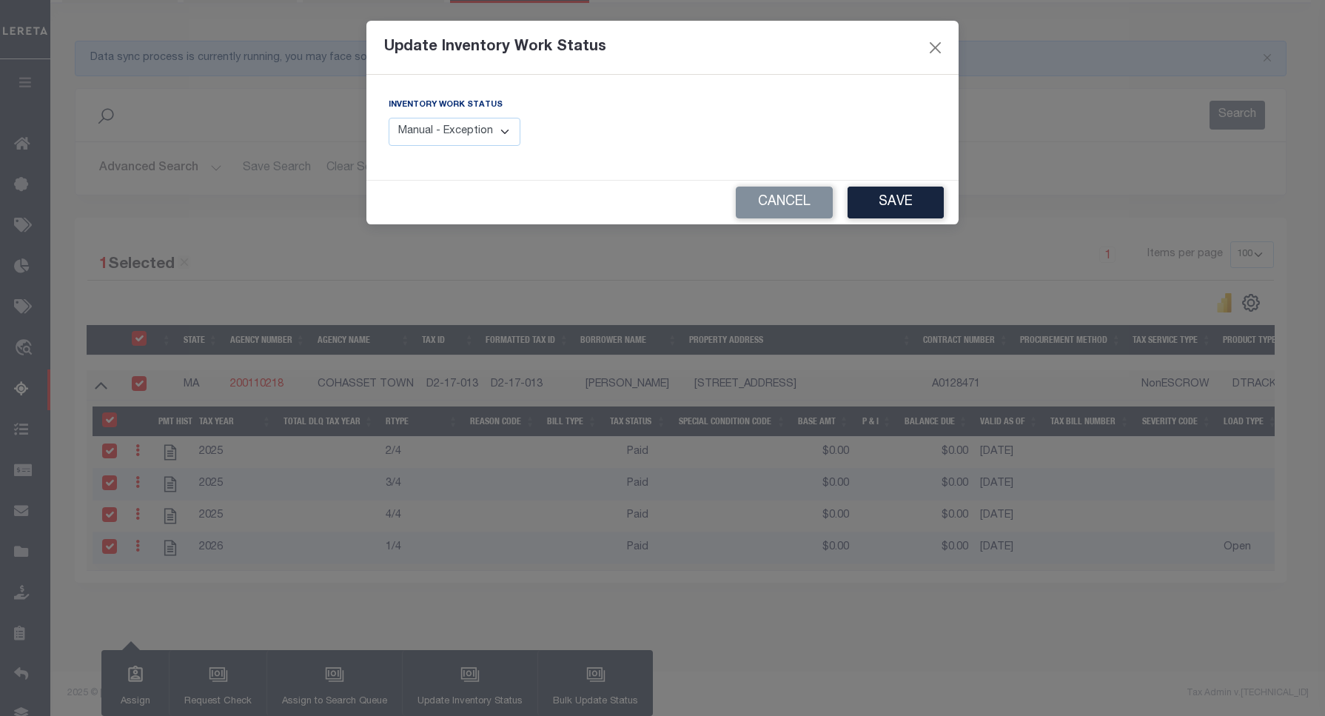
click at [465, 135] on select "Manual - Exception Pended - Awaiting Search Late Add Exception Completed" at bounding box center [455, 132] width 132 height 29
select select "4"
click at [389, 118] on select "Manual - Exception Pended - Awaiting Search Late Add Exception Completed" at bounding box center [455, 132] width 132 height 29
click at [900, 202] on button "Save" at bounding box center [896, 203] width 96 height 32
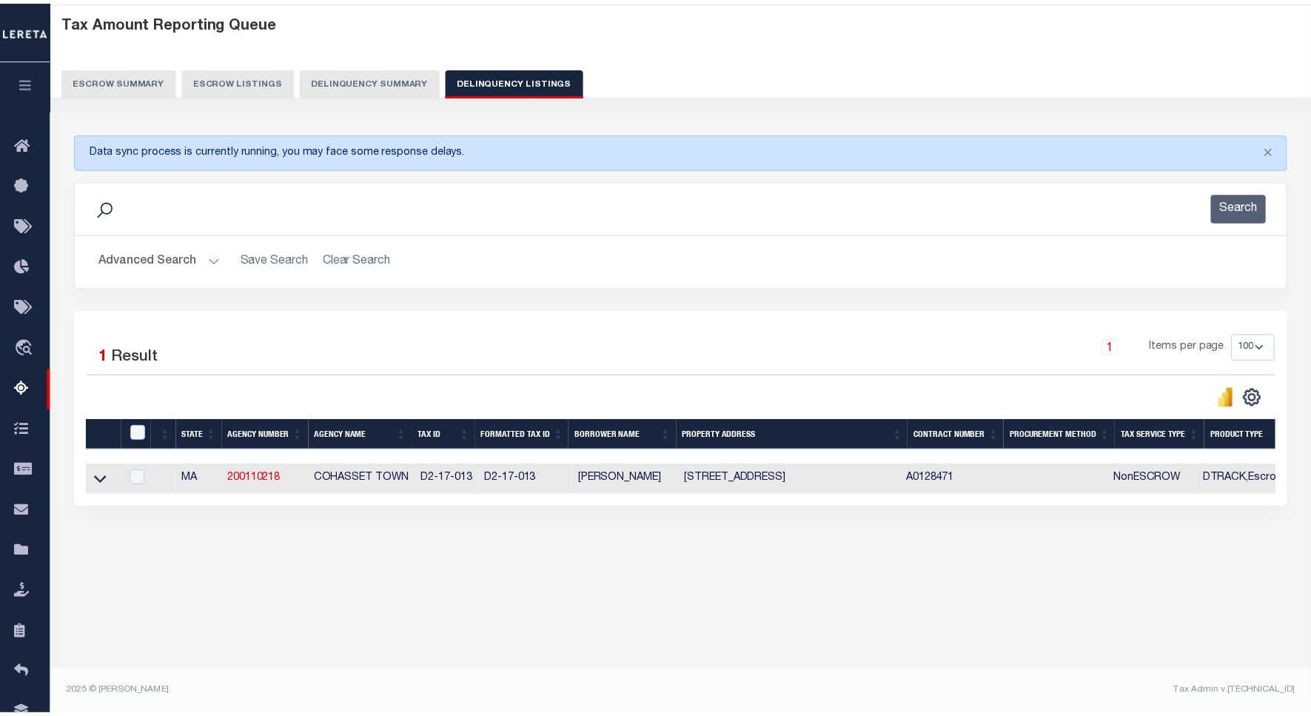
scroll to position [68, 0]
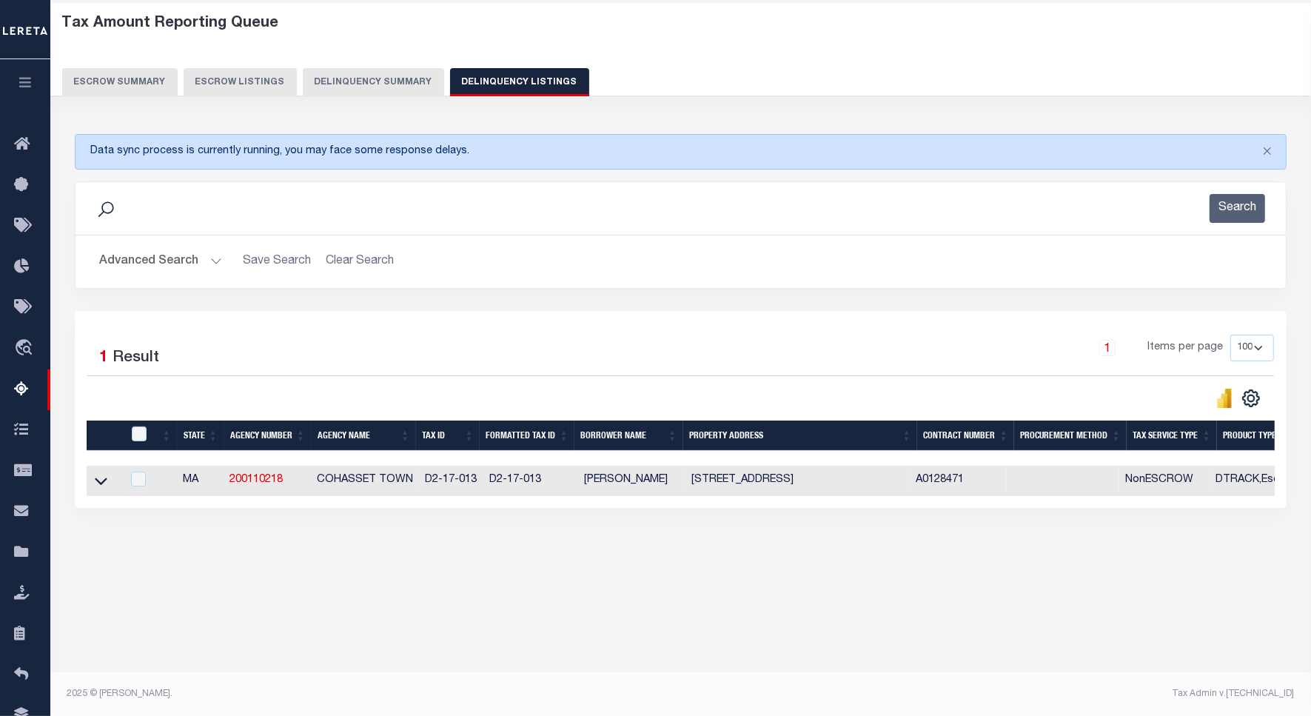
click at [146, 264] on button "Advanced Search" at bounding box center [160, 261] width 123 height 29
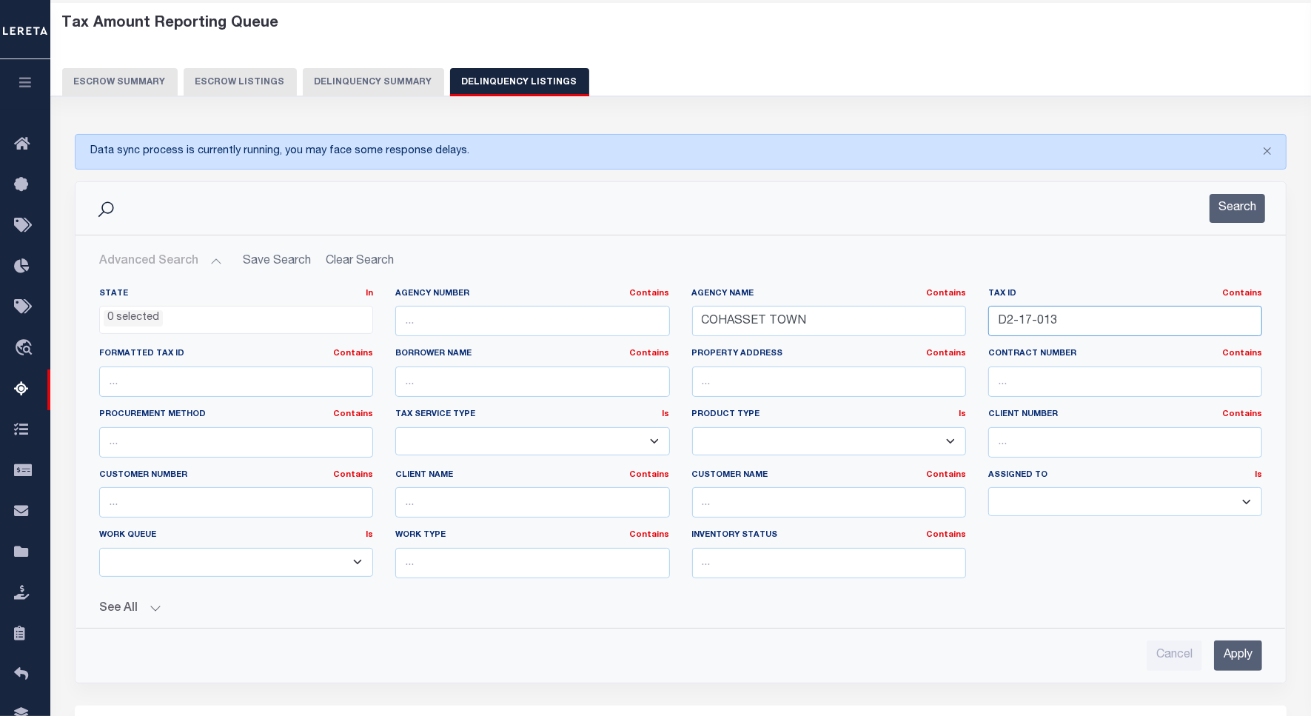
click at [1014, 317] on input "D2-17-013" at bounding box center [1125, 321] width 274 height 30
click at [1014, 316] on input "D2-17-013" at bounding box center [1125, 321] width 274 height 30
paste input "Spoke to TC - KERRY , taxes are paid on the property."
type input "Spoke to TC - KERRY , taxes are paid on the property."
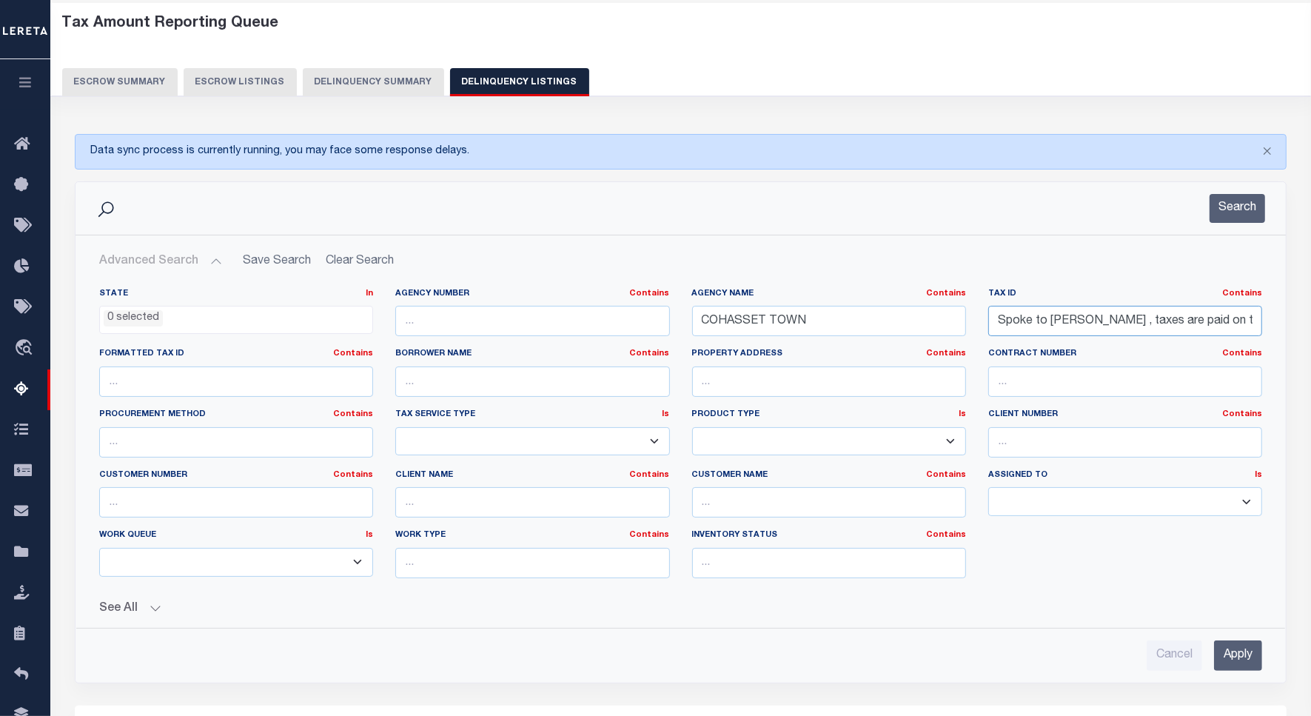
scroll to position [0, 38]
click at [1057, 323] on input "Spoke to TC - KERRY , taxes are paid on the property." at bounding box center [1125, 321] width 274 height 30
click at [1057, 326] on input "Spoke to TC - KERRY , taxes are paid on the property." at bounding box center [1125, 321] width 274 height 30
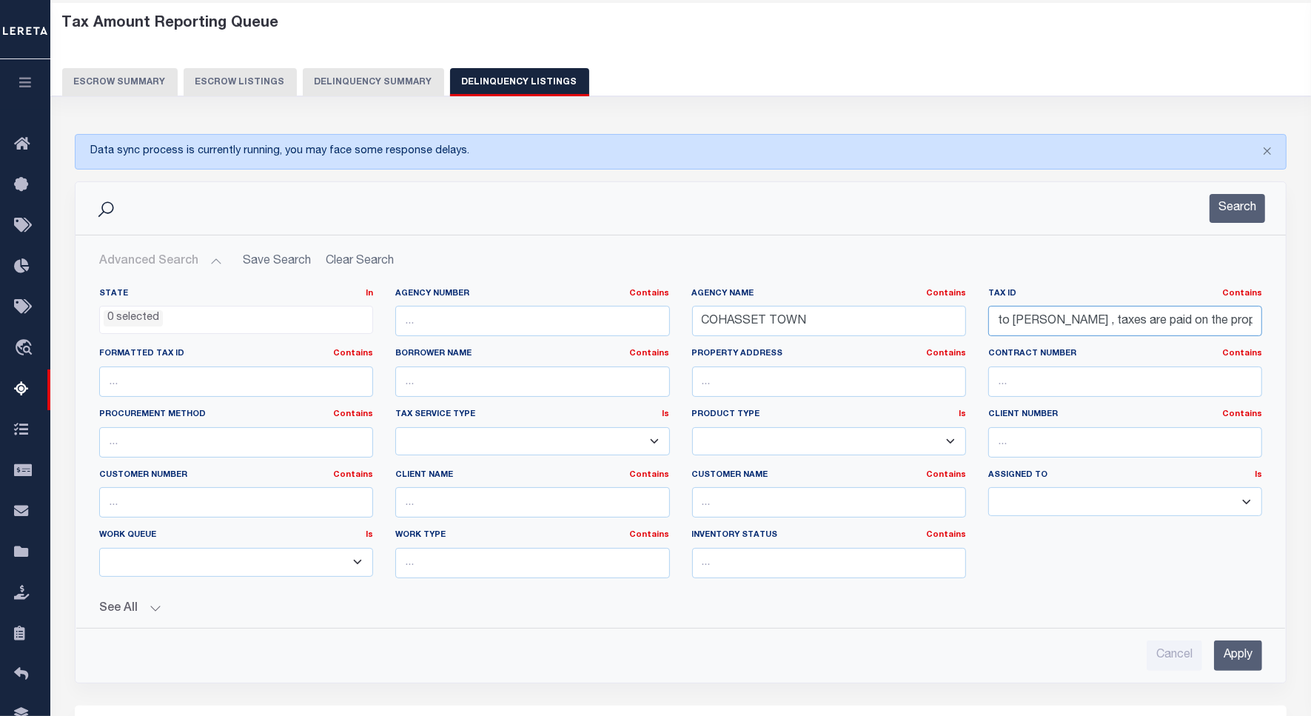
click at [1057, 326] on input "Spoke to TC - KERRY , taxes are paid on the property." at bounding box center [1125, 321] width 274 height 30
click at [1027, 322] on input "text" at bounding box center [1125, 321] width 274 height 30
paste input "D5-15-011"
type input "D5-15-011"
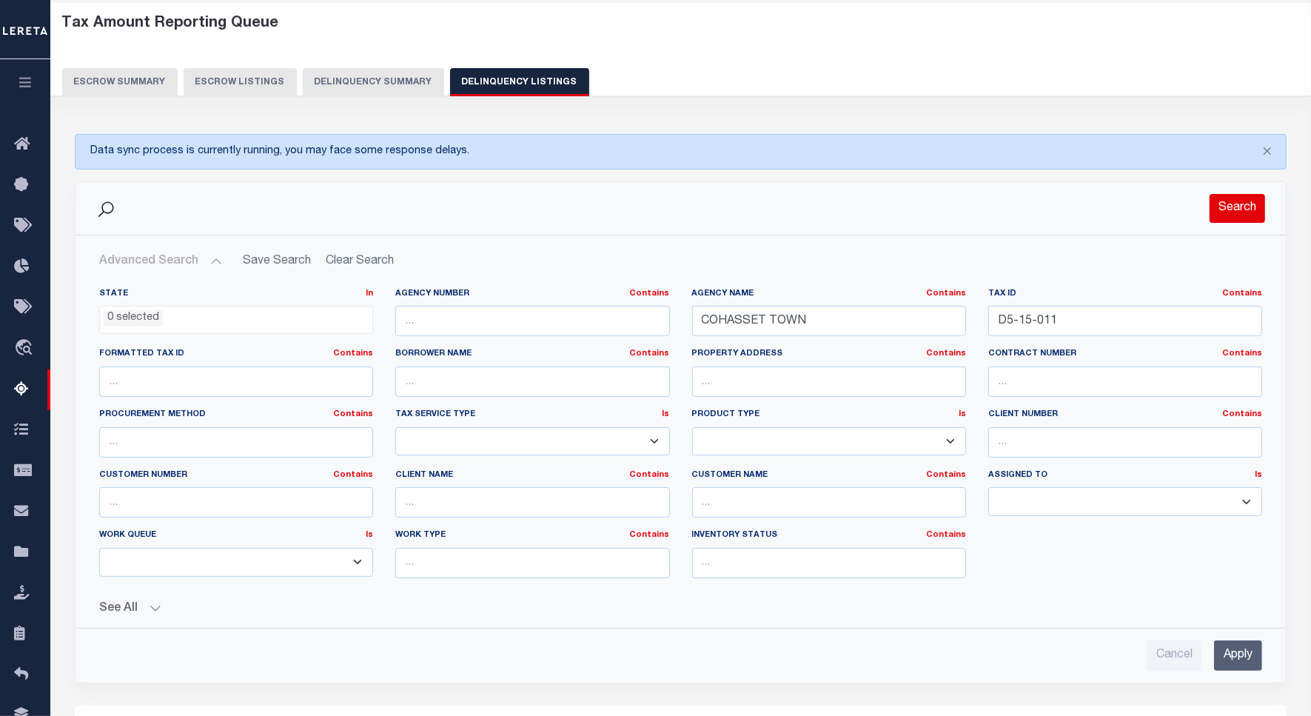
click at [1225, 208] on button "Search" at bounding box center [1238, 208] width 56 height 29
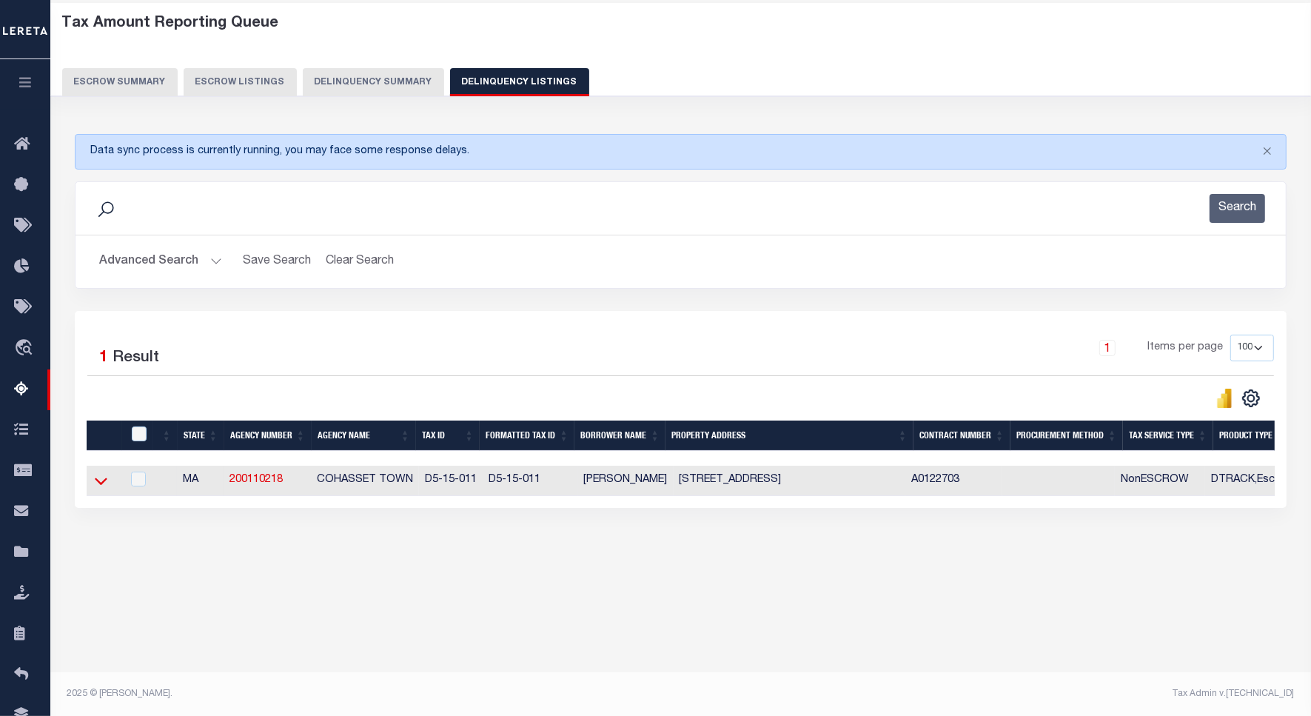
drag, startPoint x: 98, startPoint y: 487, endPoint x: 311, endPoint y: 420, distance: 223.6
click at [98, 487] on icon at bounding box center [101, 481] width 13 height 16
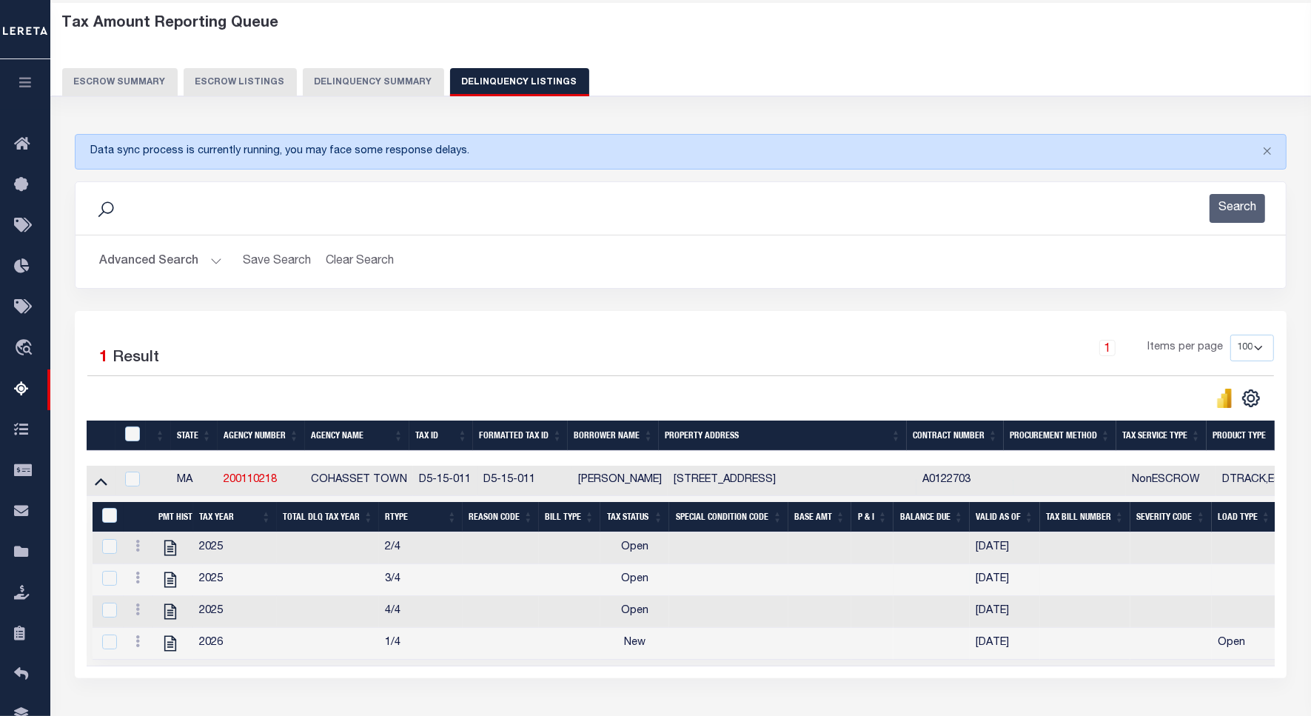
scroll to position [182, 0]
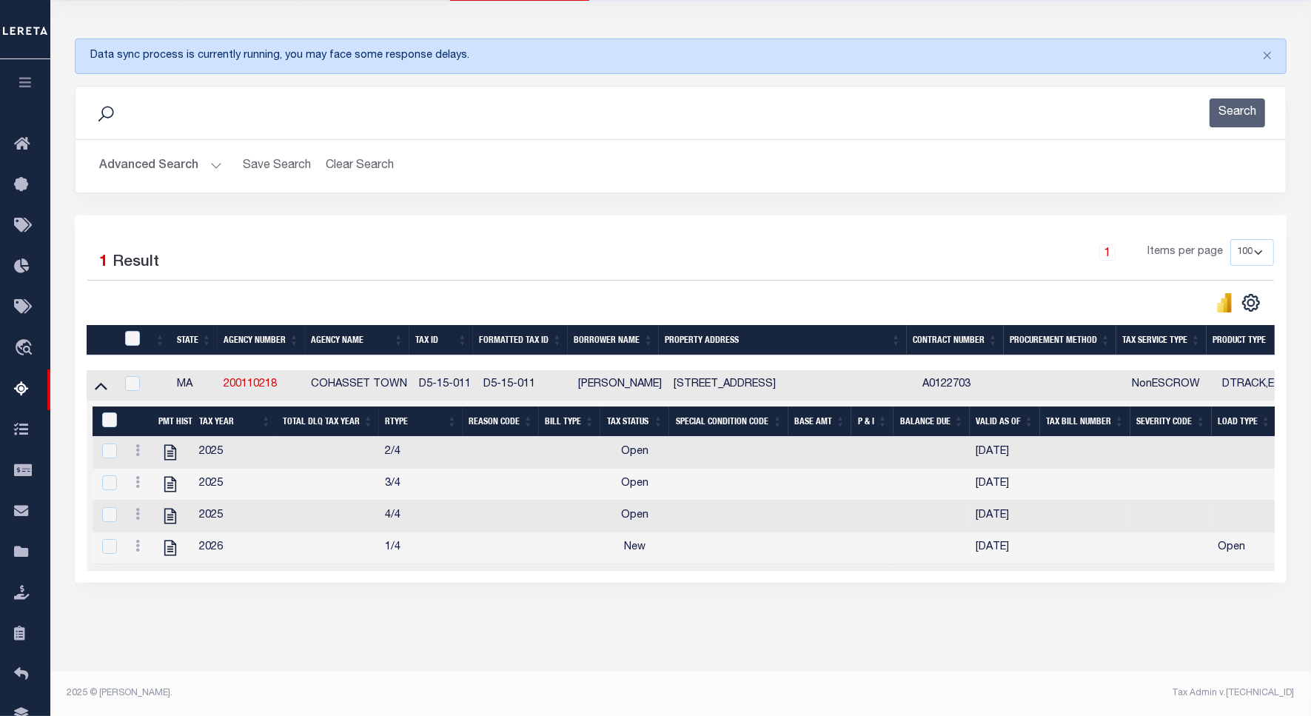
click at [135, 444] on icon at bounding box center [137, 450] width 4 height 12
click at [154, 472] on img "" at bounding box center [155, 474] width 15 height 15
checkbox input "false"
checkbox input "true"
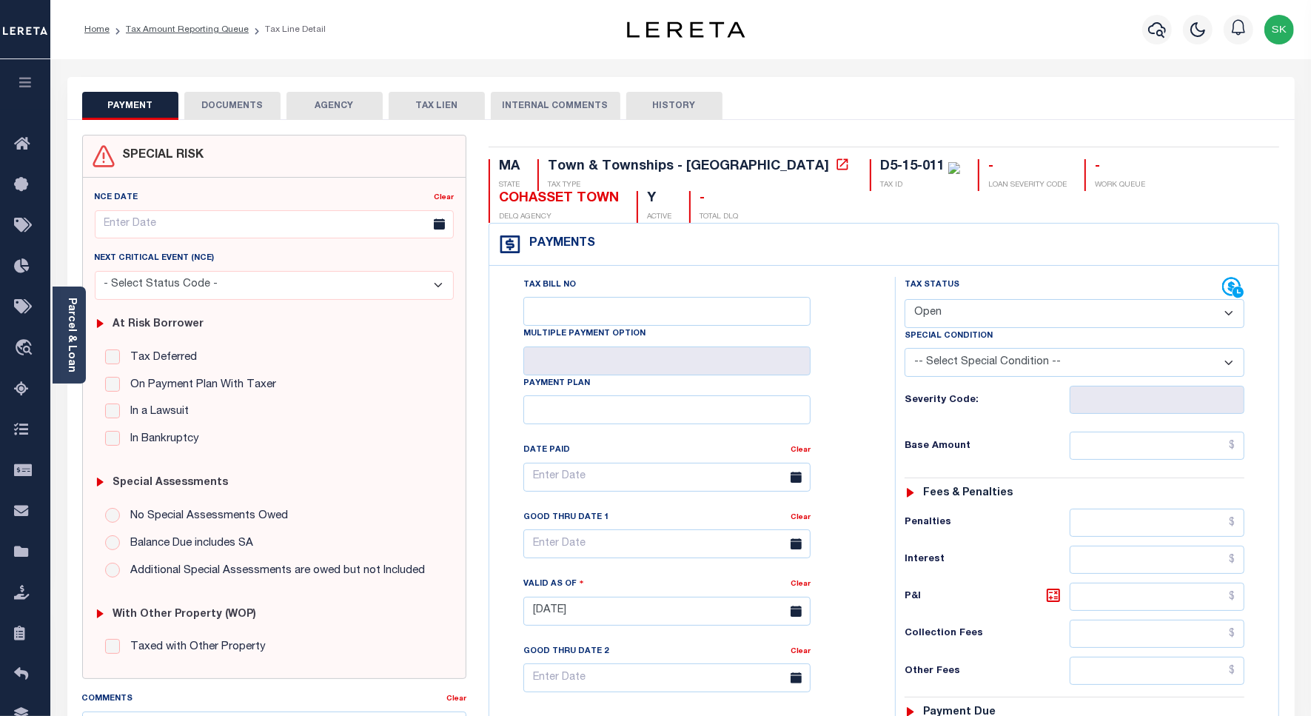
click at [956, 312] on select "- Select Status Code - Open Due/Unpaid Paid Incomplete No Tax Due Internal Refu…" at bounding box center [1075, 313] width 340 height 29
select select "PYD"
click at [905, 301] on select "- Select Status Code - Open Due/Unpaid Paid Incomplete No Tax Due Internal Refu…" at bounding box center [1075, 313] width 340 height 29
type input "[DATE]"
click div "Tax Bill No Multiple Payment Option Payment Plan Clear"
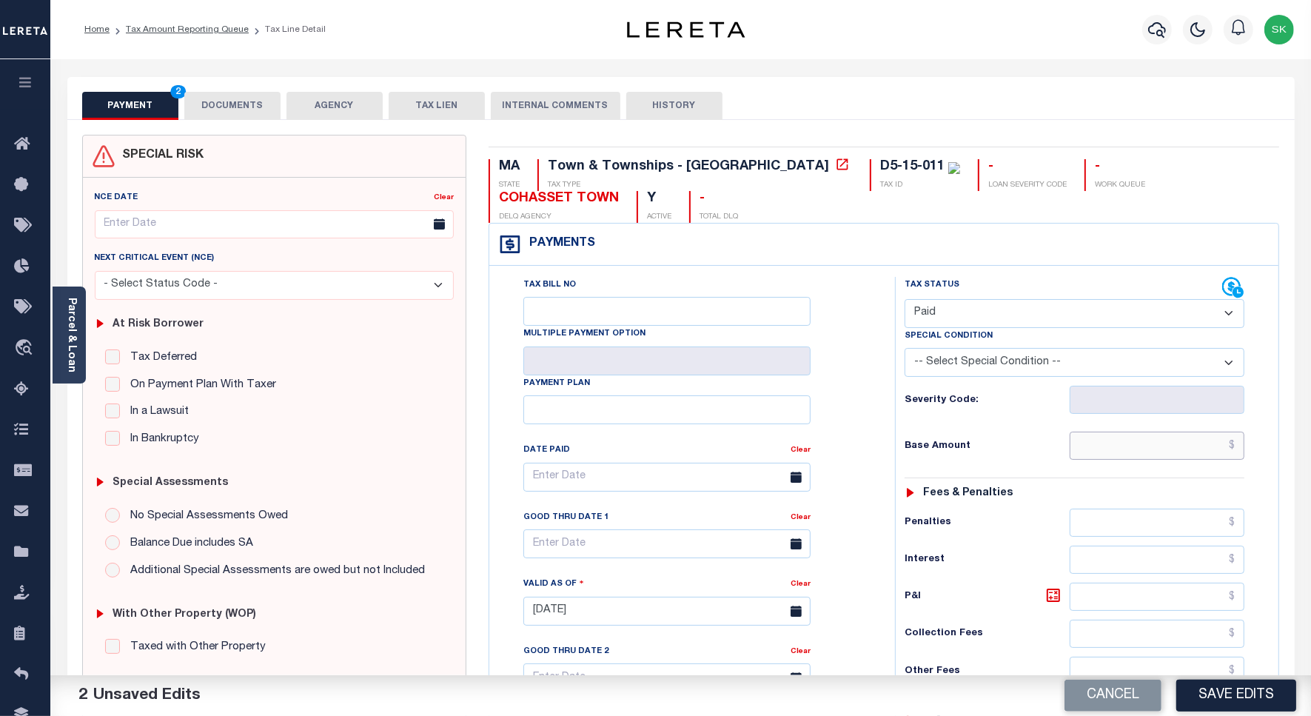
click input "text"
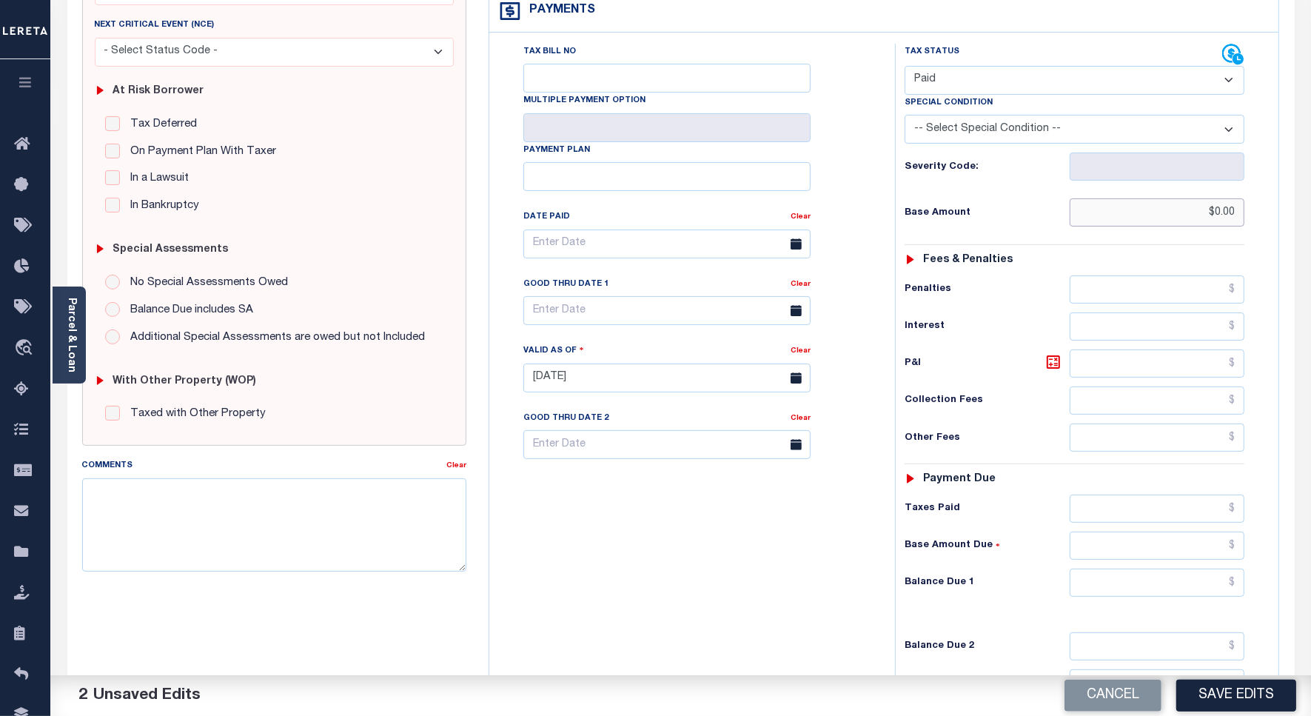
scroll to position [412, 0]
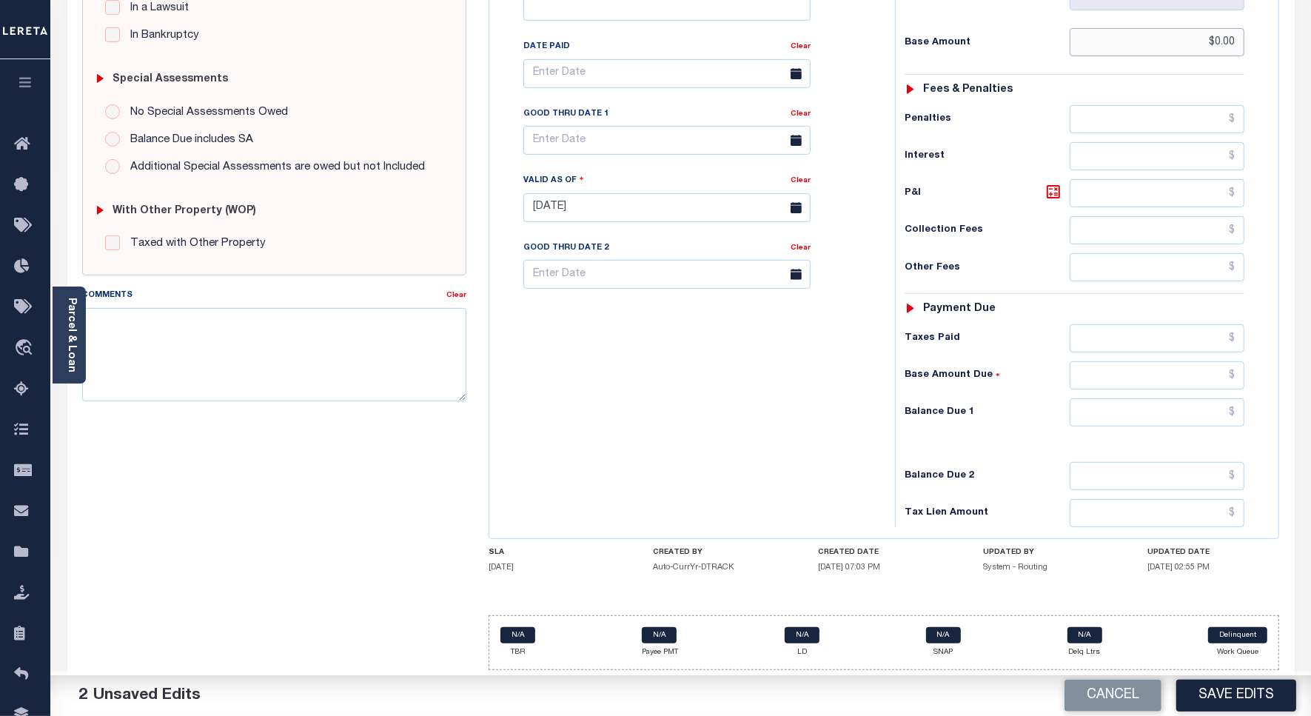
type input "$0.00"
click input "text"
type input "$0.00"
drag, startPoint x: 844, startPoint y: 409, endPoint x: 435, endPoint y: 363, distance: 411.2
click div "Tax Bill No Multiple Payment Option Payment Plan Clear"
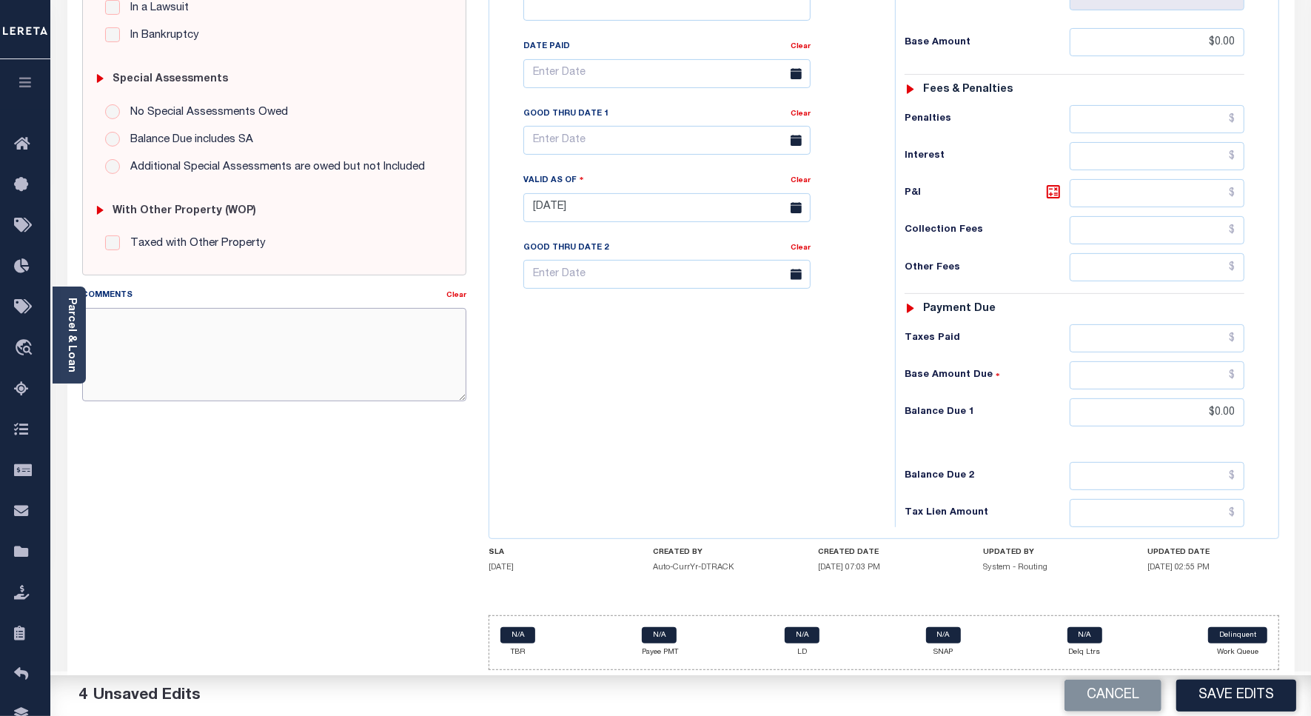
click textarea "Comments"
paste textarea "D5-15-011"
type textarea "D5-15-011"
click textarea "D5-15-011"
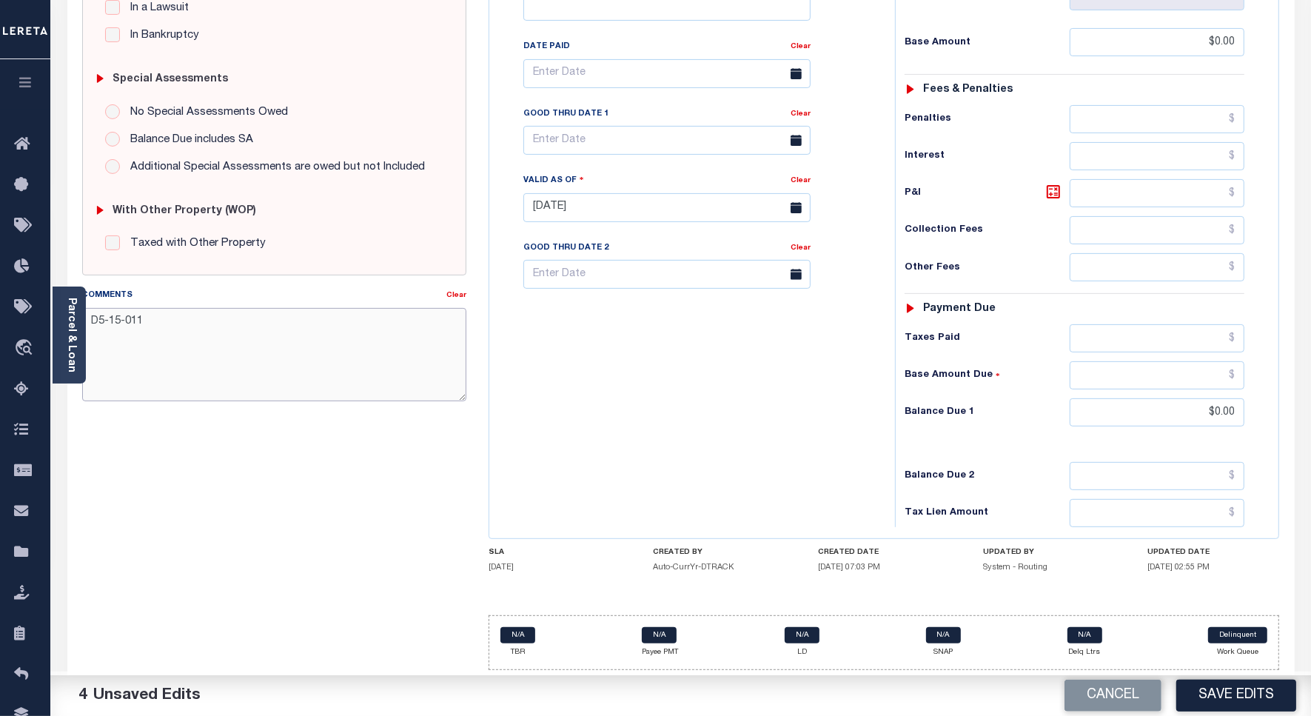
click textarea "D5-15-011"
click textarea "Comments"
paste textarea "Spoke to TC - KERRY , taxes are paid on the property."
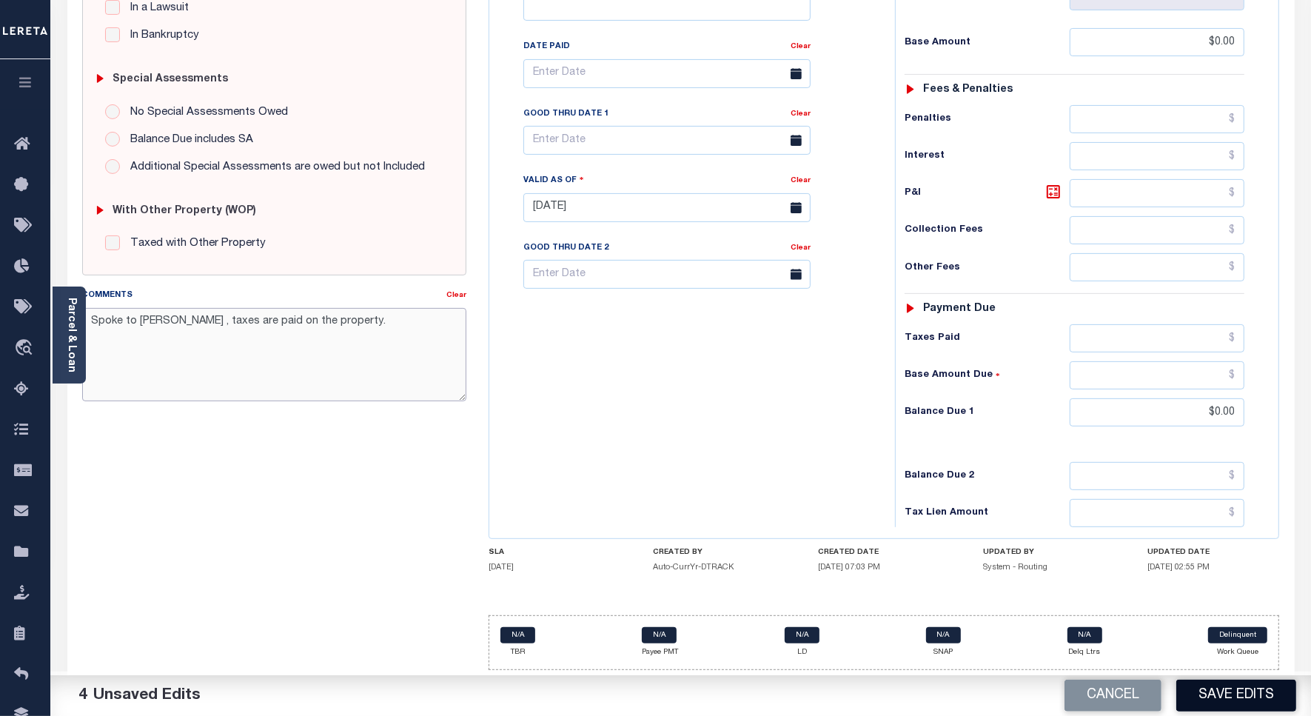
type textarea "Spoke to TC - KERRY , taxes are paid on the property."
click button "Save Edits"
checkbox input "false"
type input "$0"
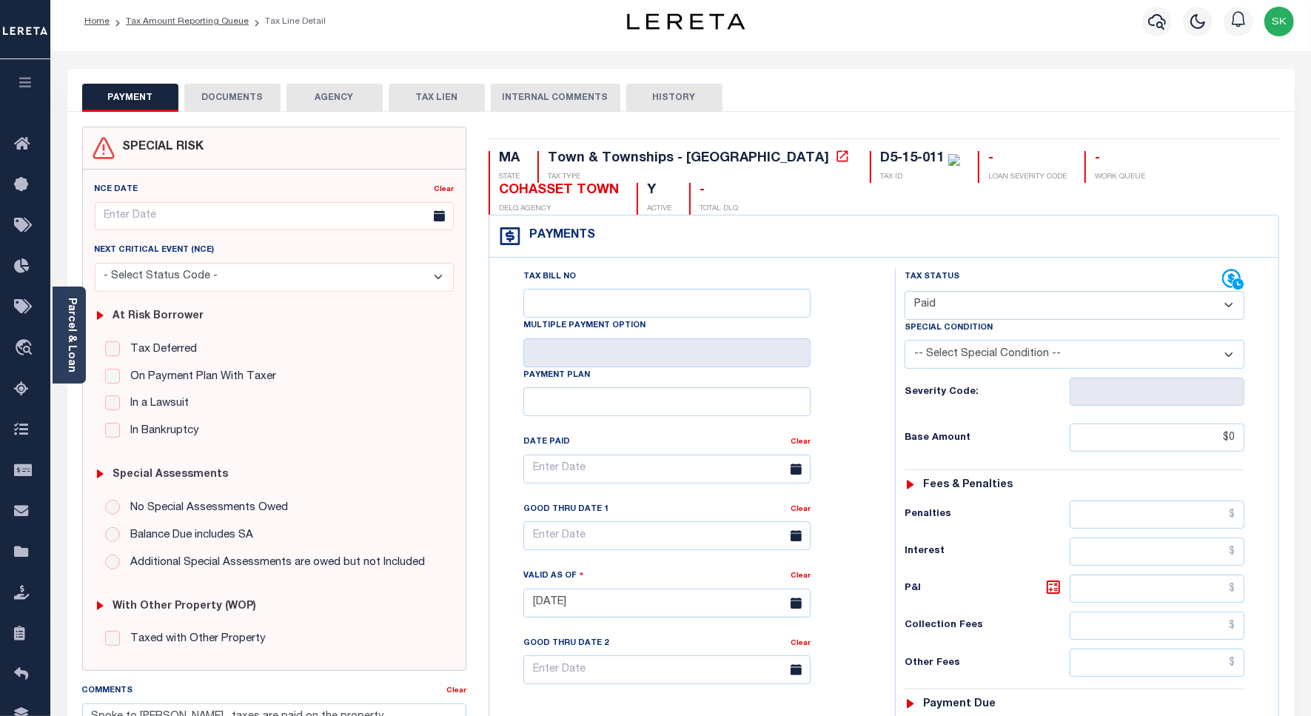
scroll to position [0, 0]
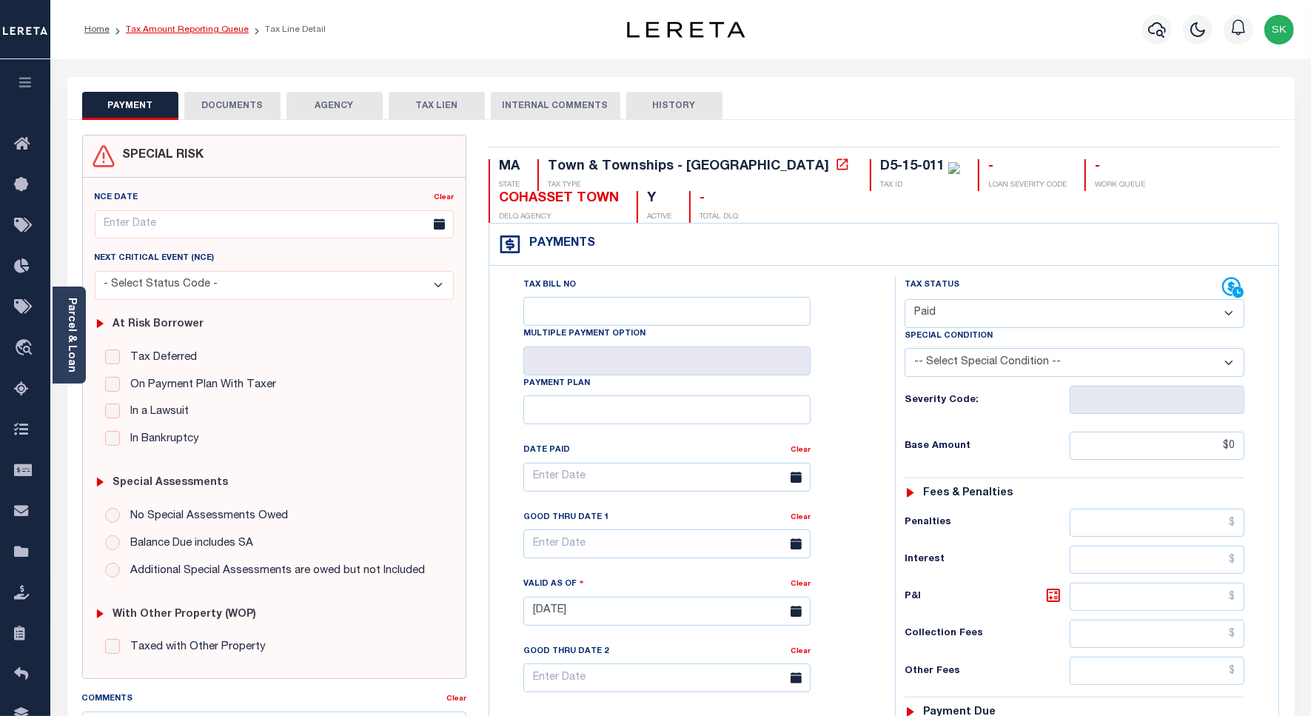
click link "Tax Amount Reporting Queue"
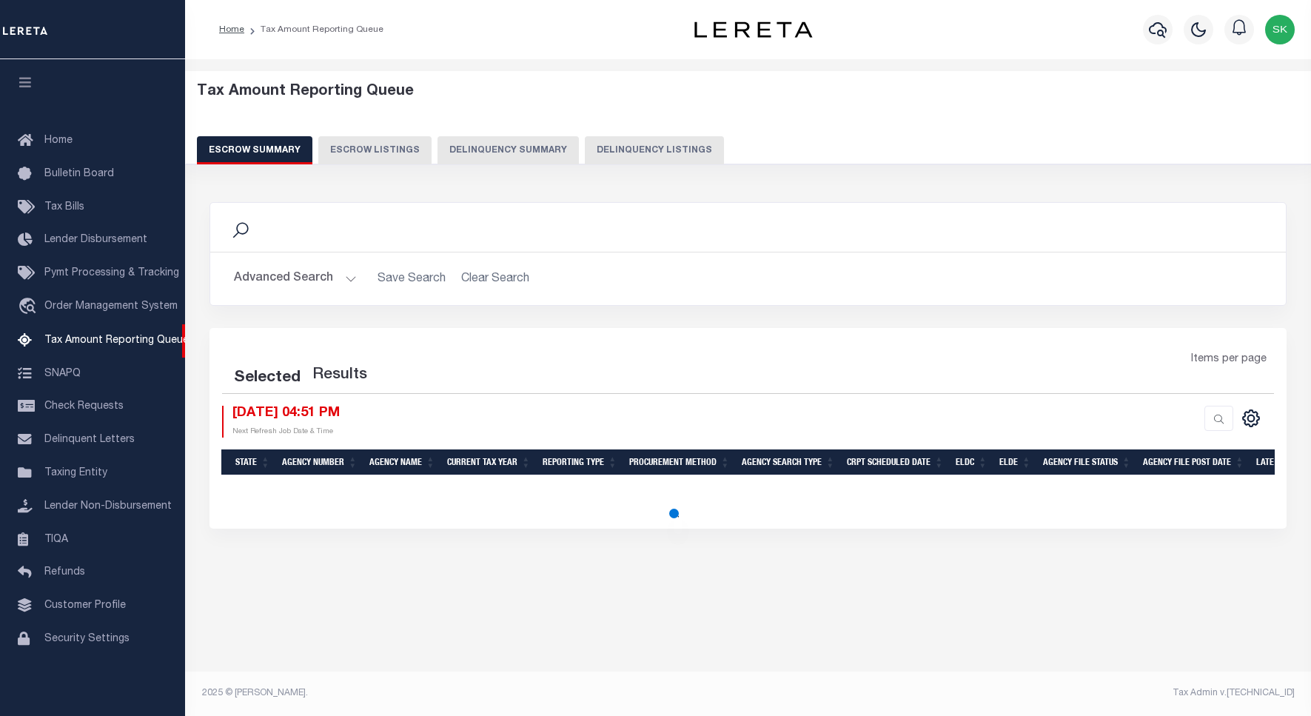
click at [668, 150] on button "Delinquency Listings" at bounding box center [654, 150] width 139 height 28
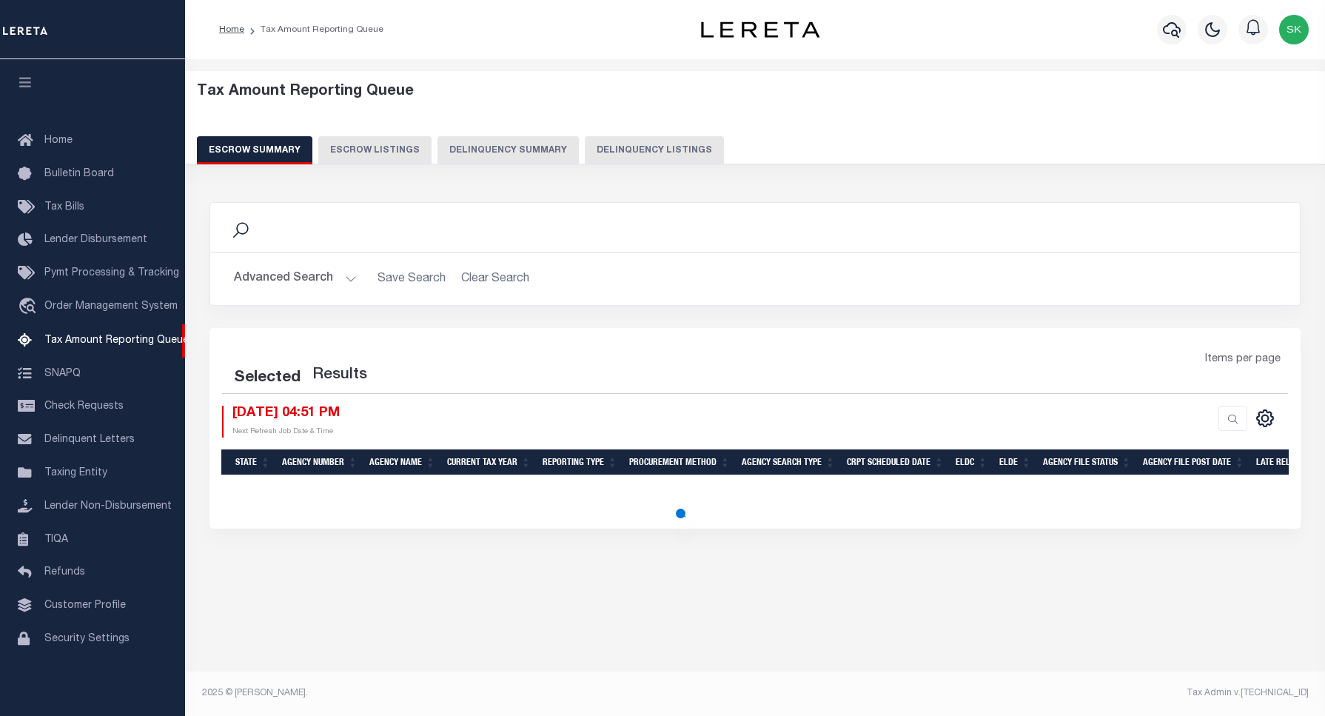
select select "100"
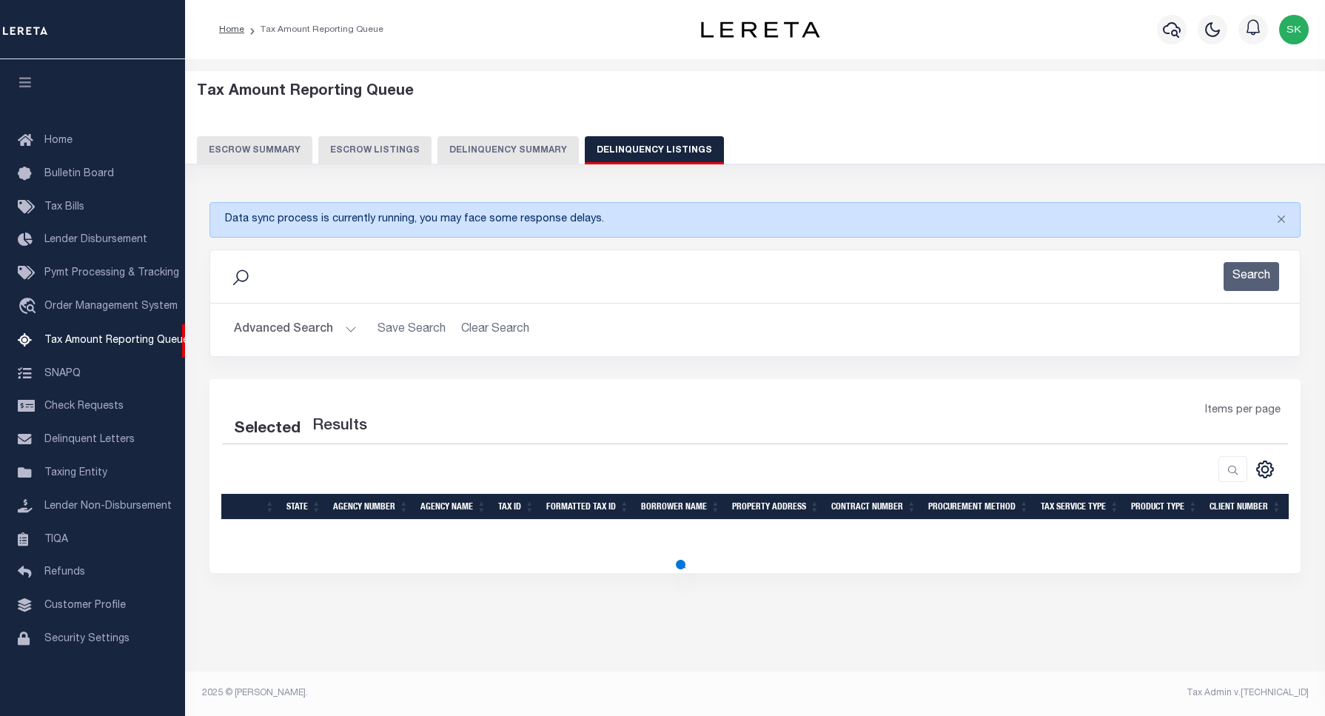
select select "100"
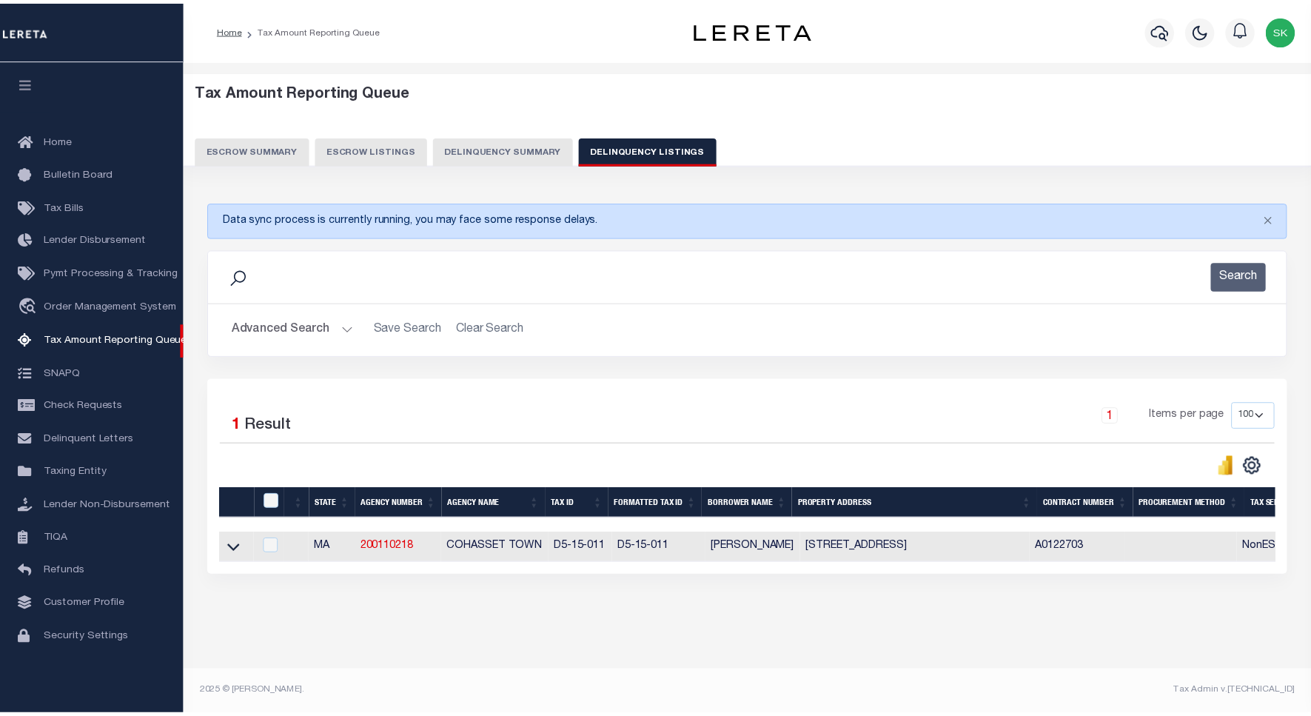
scroll to position [4, 0]
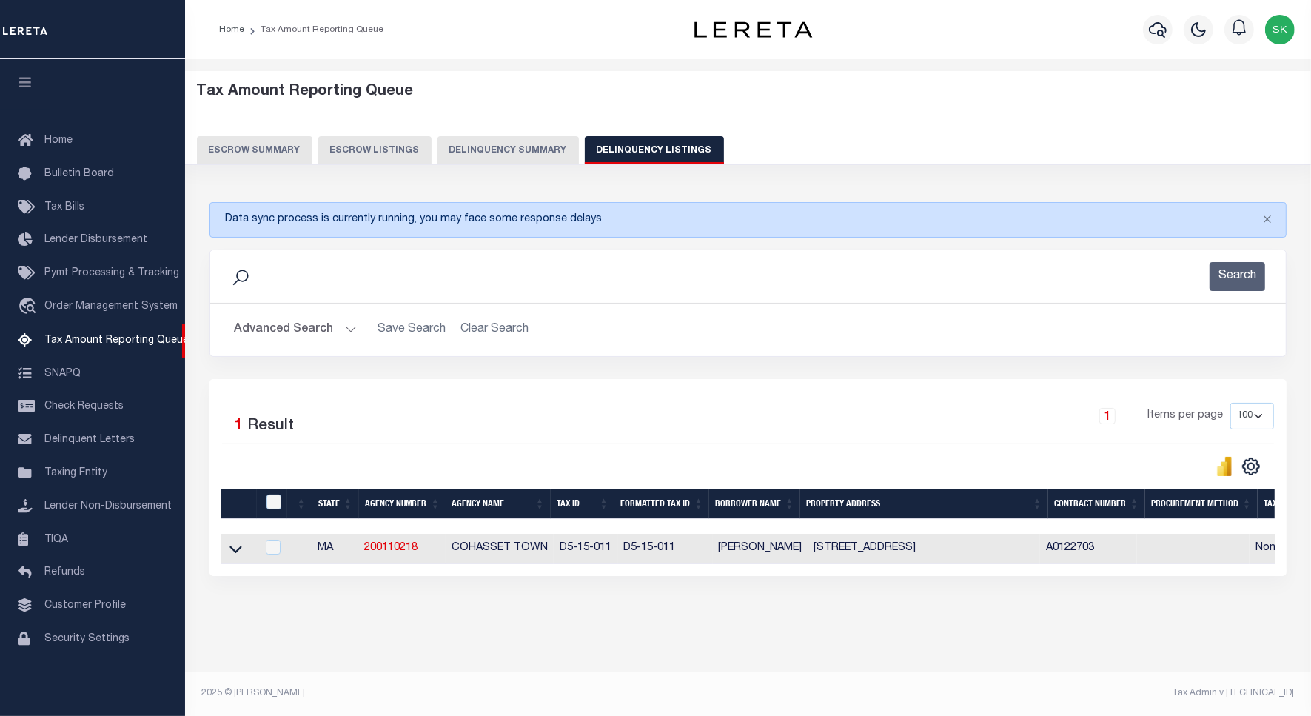
drag, startPoint x: 234, startPoint y: 553, endPoint x: 348, endPoint y: 448, distance: 155.1
click at [234, 554] on icon at bounding box center [235, 549] width 13 height 16
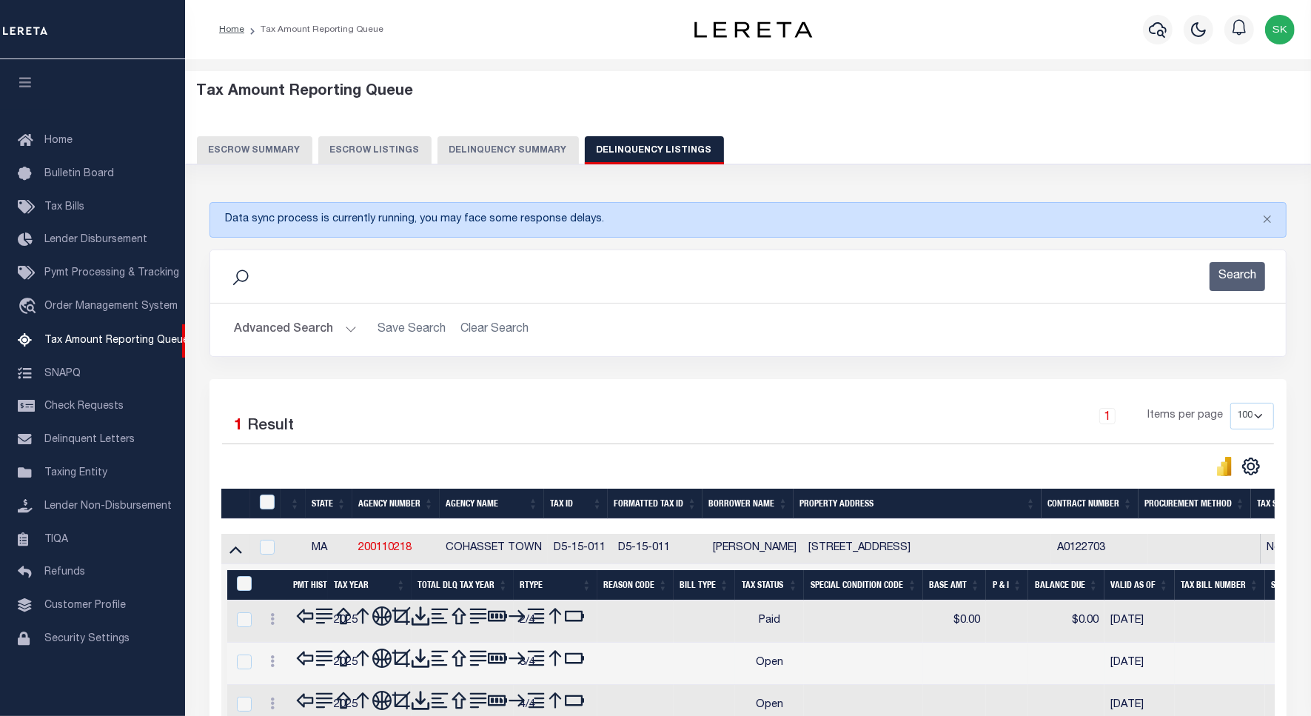
scroll to position [100, 0]
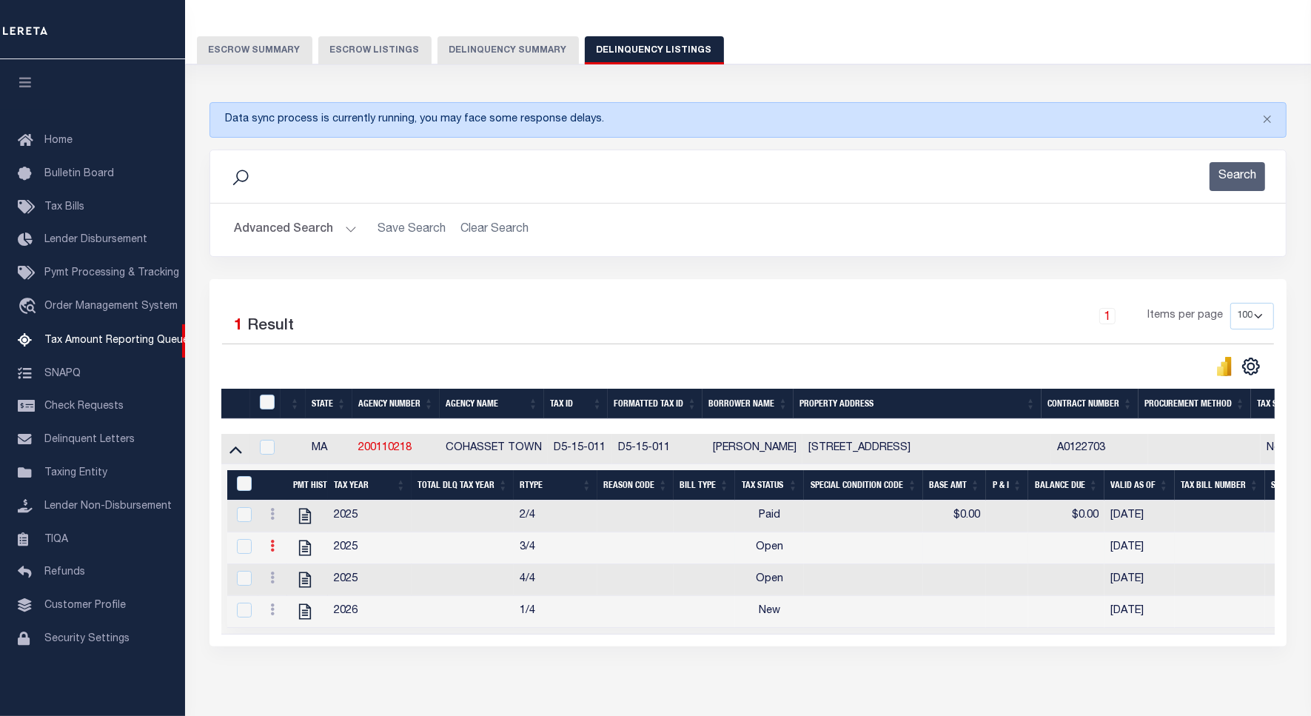
click at [267, 554] on link at bounding box center [272, 548] width 16 height 12
click at [287, 577] on img "" at bounding box center [290, 570] width 15 height 15
checkbox input "true"
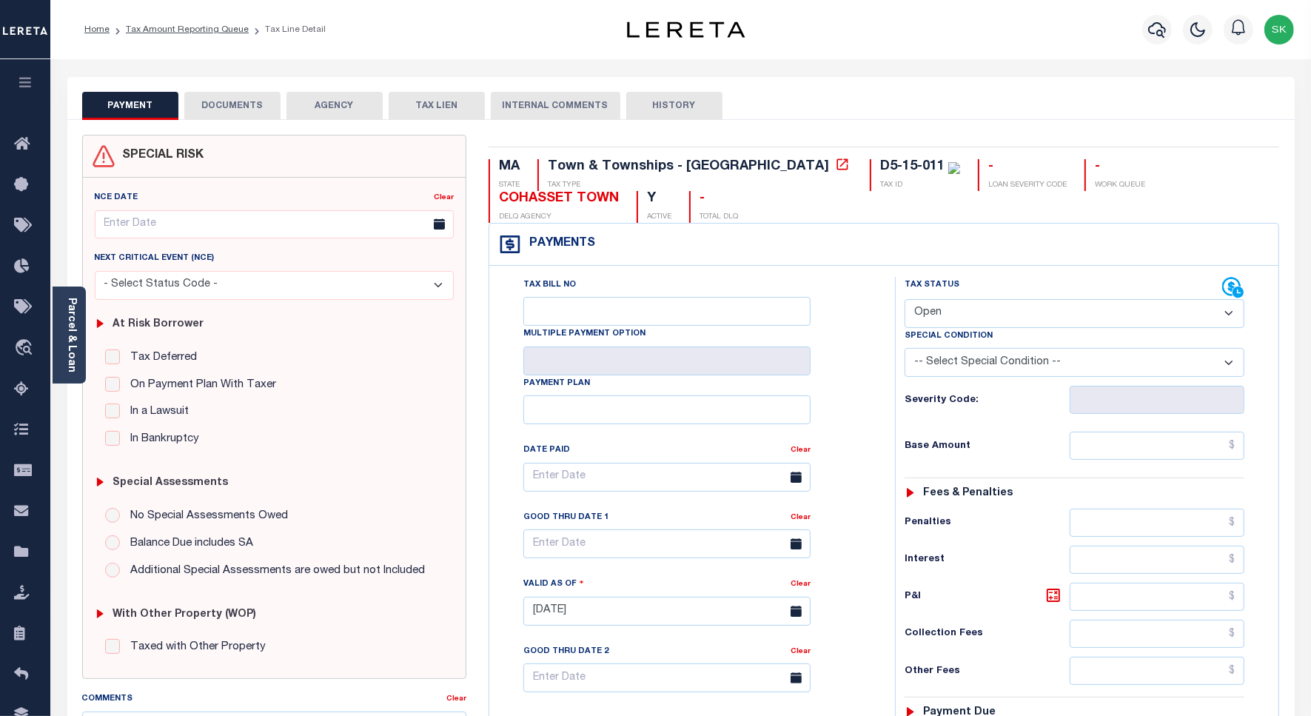
drag, startPoint x: 1031, startPoint y: 308, endPoint x: 1020, endPoint y: 315, distance: 13.3
click at [1031, 308] on select "- Select Status Code - Open Due/Unpaid Paid Incomplete No Tax Due Internal Refu…" at bounding box center [1075, 313] width 340 height 29
select select "PYD"
click at [905, 301] on select "- Select Status Code - Open Due/Unpaid Paid Incomplete No Tax Due Internal Refu…" at bounding box center [1075, 313] width 340 height 29
type input "[DATE]"
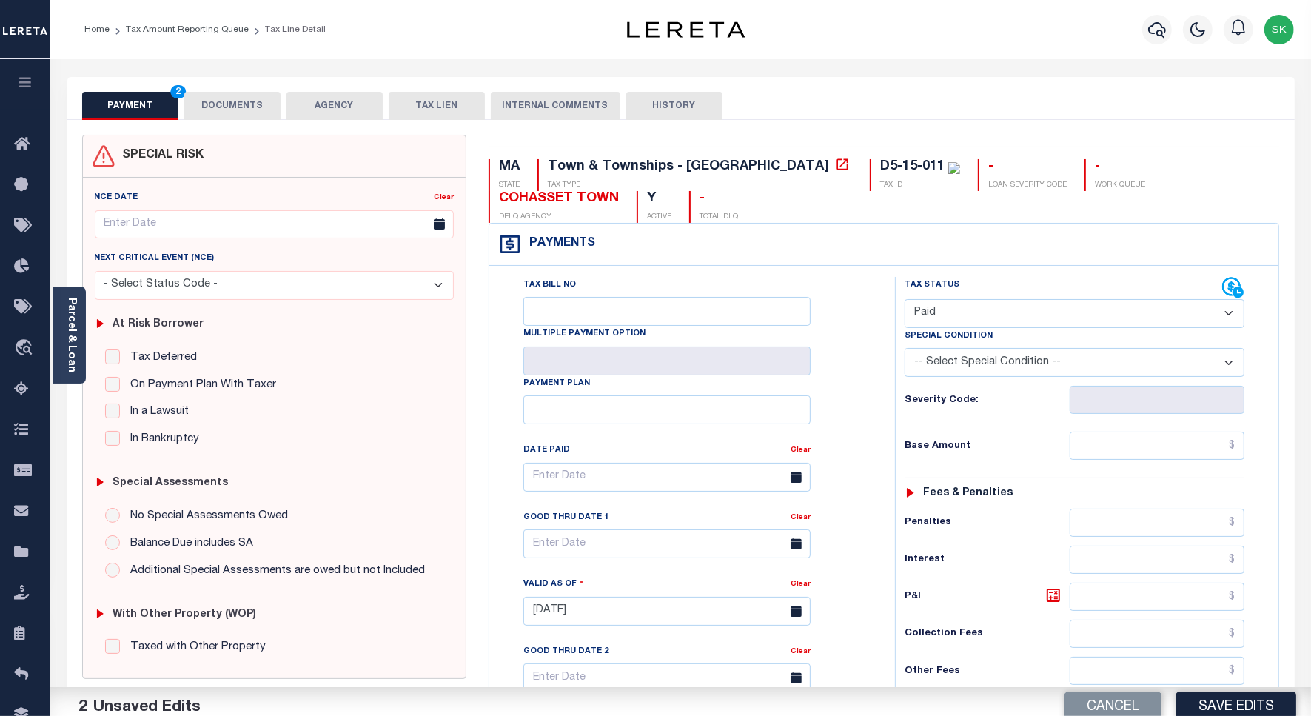
drag, startPoint x: 870, startPoint y: 409, endPoint x: 892, endPoint y: 420, distance: 24.8
click at [874, 409] on div "Tax Bill No Multiple Payment Option Payment Plan Clear" at bounding box center [688, 604] width 391 height 654
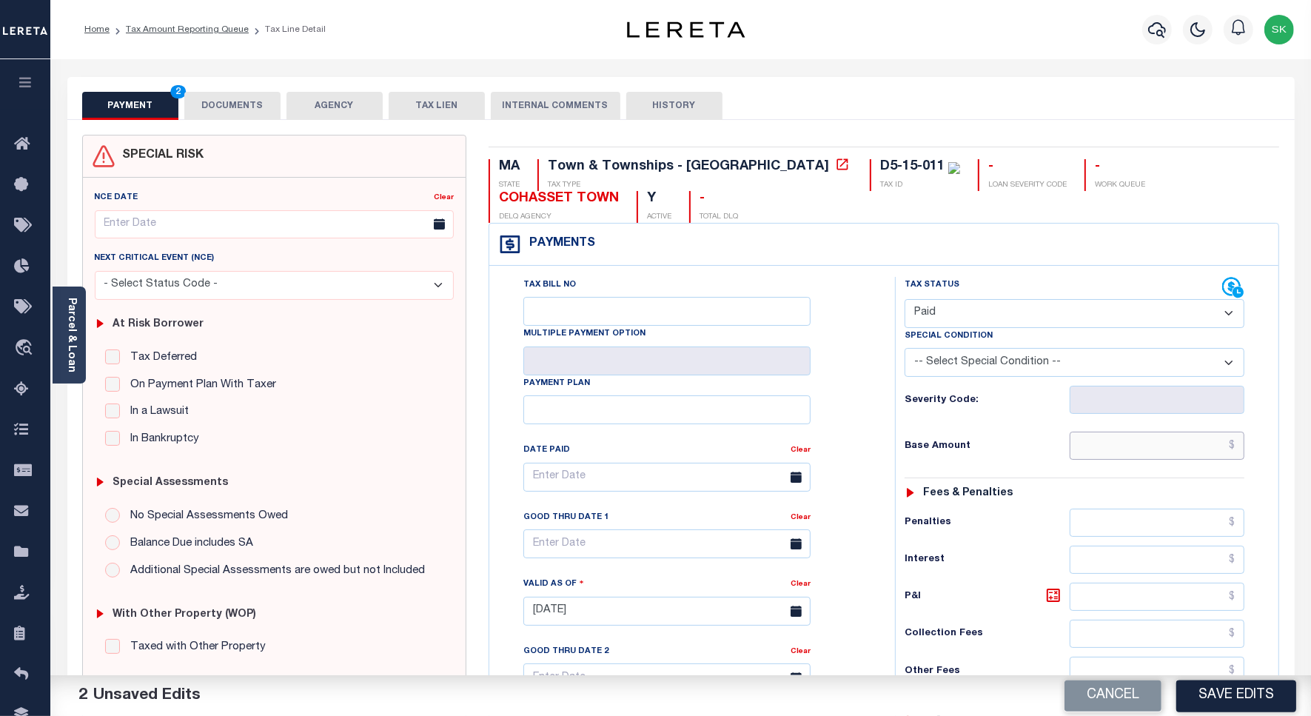
click at [1104, 452] on input "text" at bounding box center [1157, 446] width 175 height 28
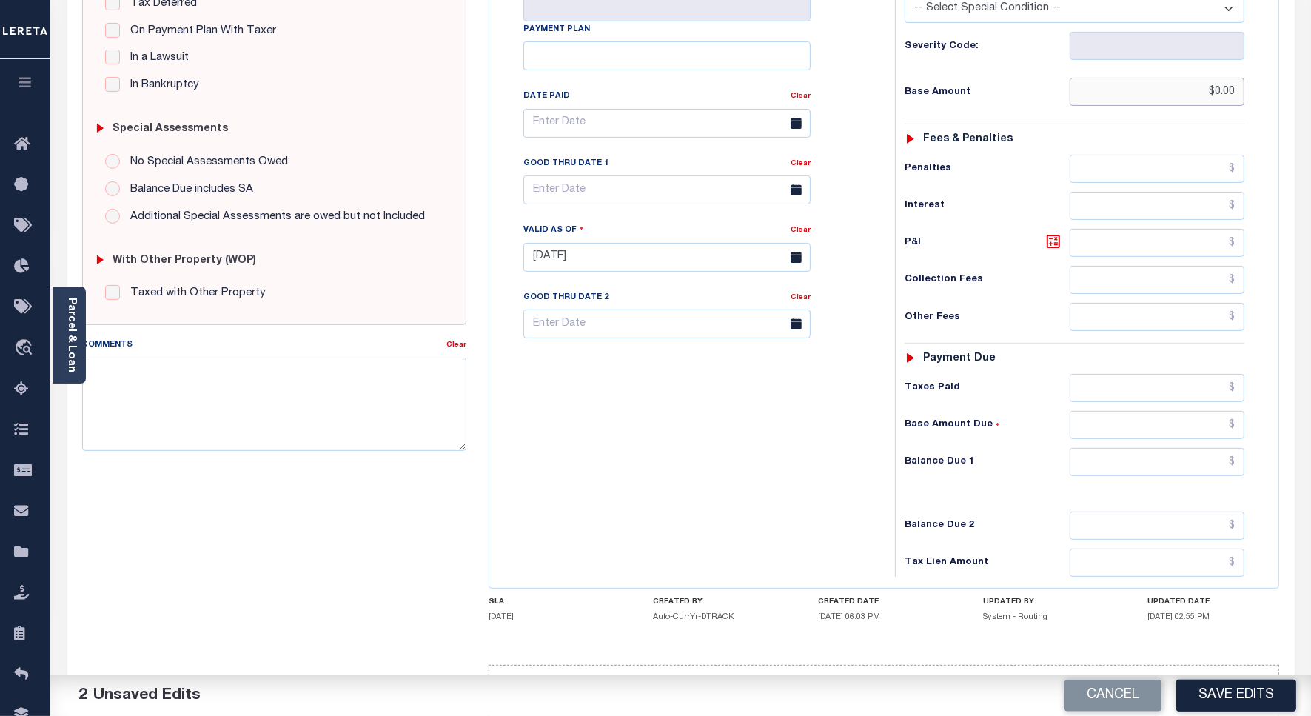
scroll to position [412, 0]
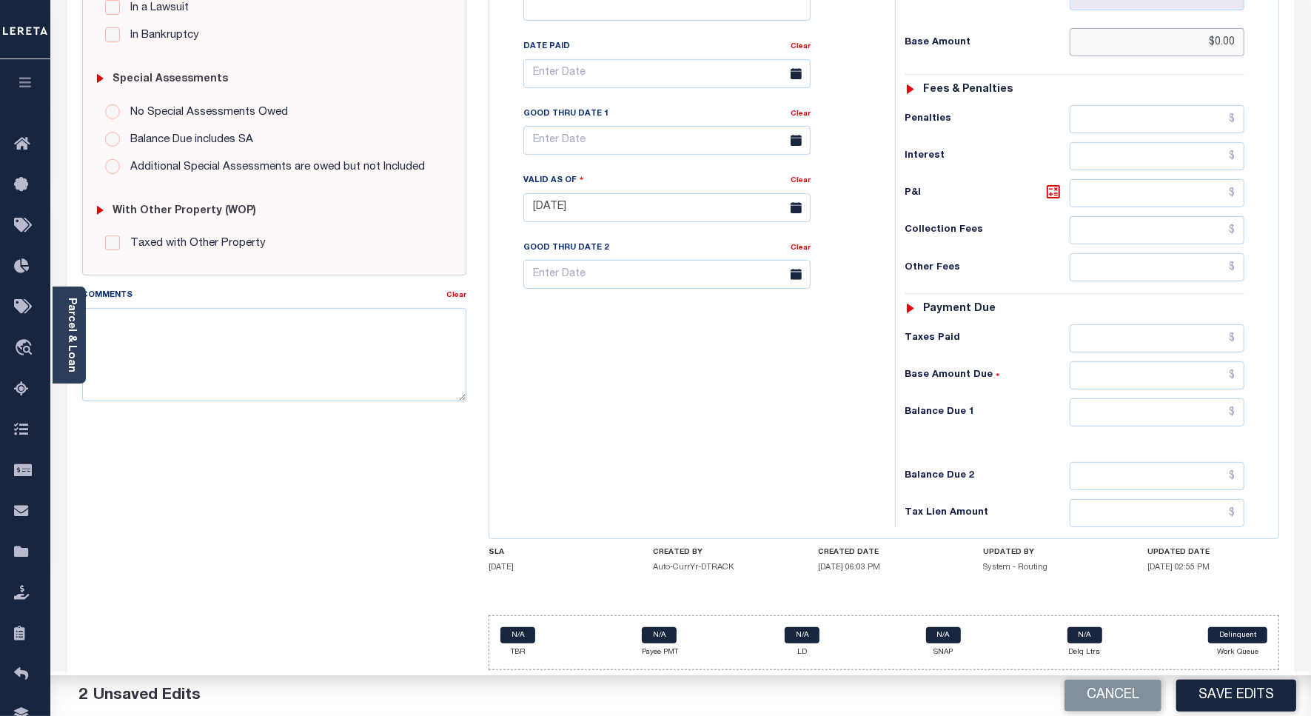
type input "$0.00"
click at [1140, 415] on input "text" at bounding box center [1157, 412] width 175 height 28
type input "$0.00"
click at [670, 367] on div "Tax Bill No Multiple Payment Option Payment Plan Clear" at bounding box center [688, 200] width 391 height 654
click at [375, 360] on textarea "Comments" at bounding box center [274, 354] width 384 height 93
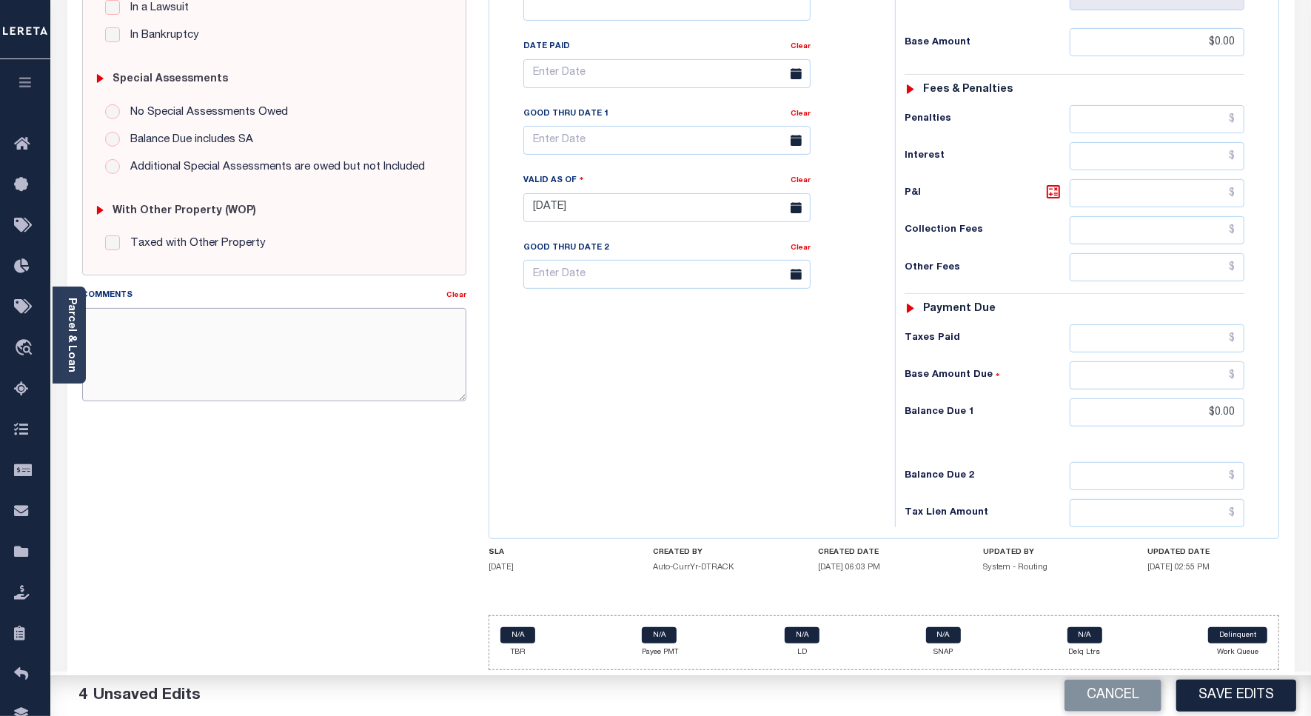
paste textarea "Spoke to [PERSON_NAME] , taxes are paid on the property."
type textarea "Spoke to [PERSON_NAME] , taxes are paid on the property."
click at [1211, 707] on button "Save Edits" at bounding box center [1236, 696] width 120 height 32
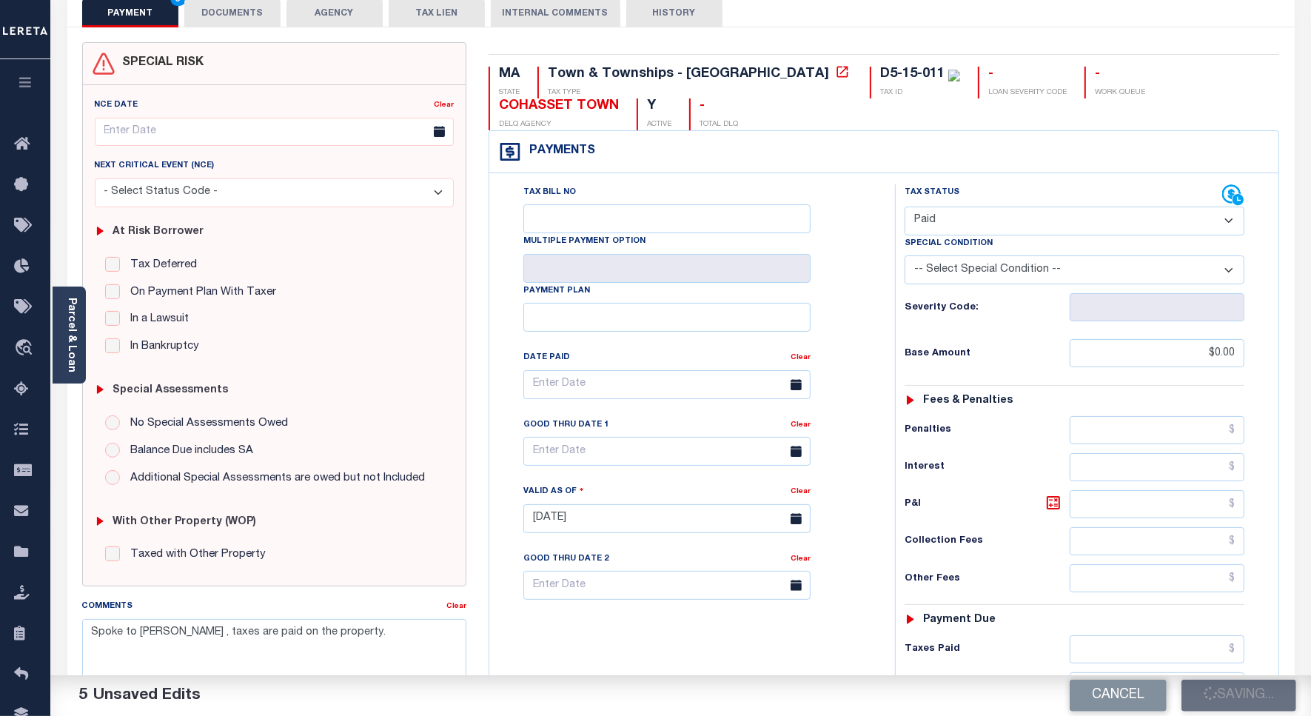
checkbox input "false"
type input "$0"
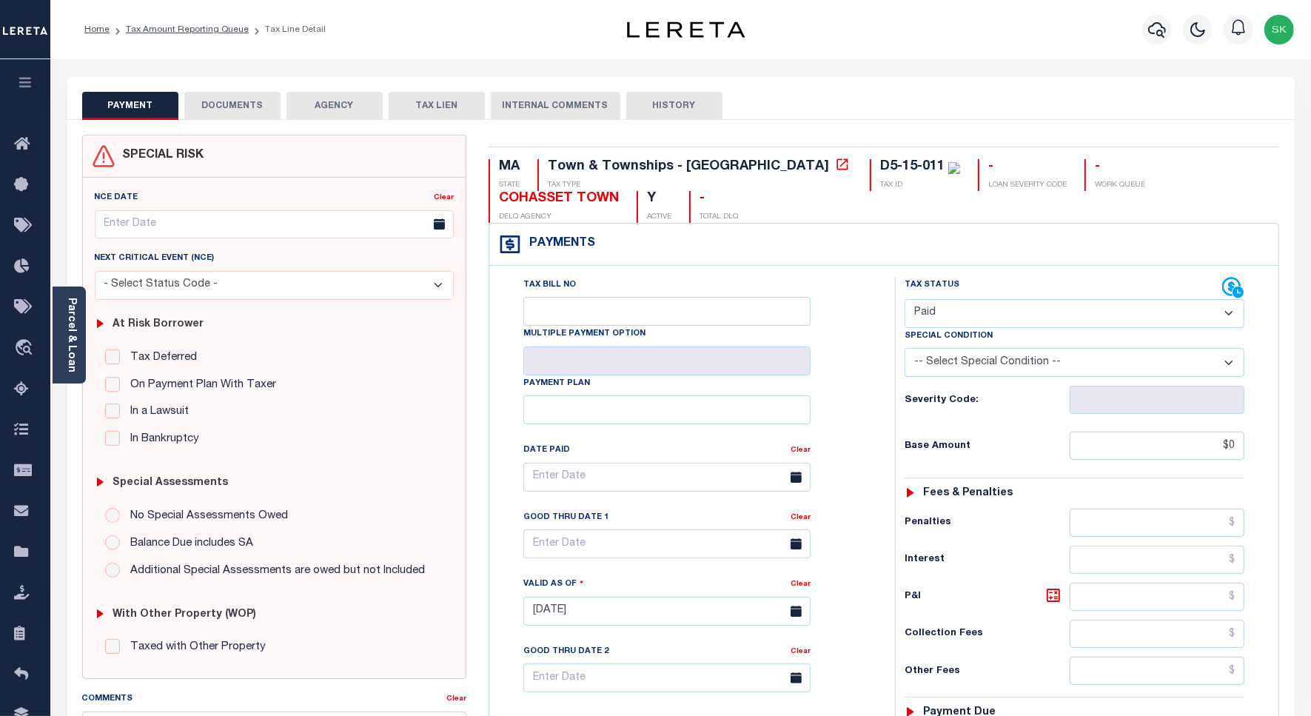
click at [195, 34] on li "Tax Amount Reporting Queue" at bounding box center [179, 29] width 139 height 13
click at [218, 30] on link "Tax Amount Reporting Queue" at bounding box center [187, 29] width 123 height 9
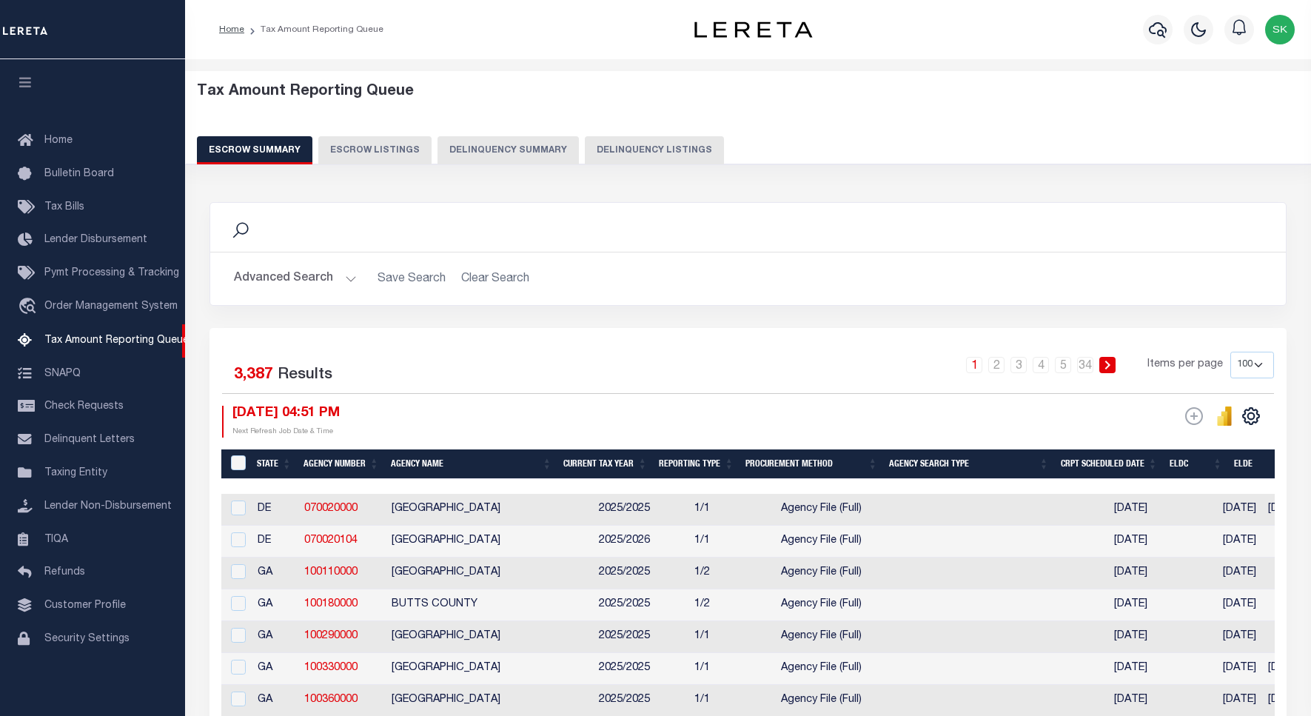
select select "100"
click at [646, 149] on button "Delinquency Listings" at bounding box center [654, 150] width 139 height 28
select select "100"
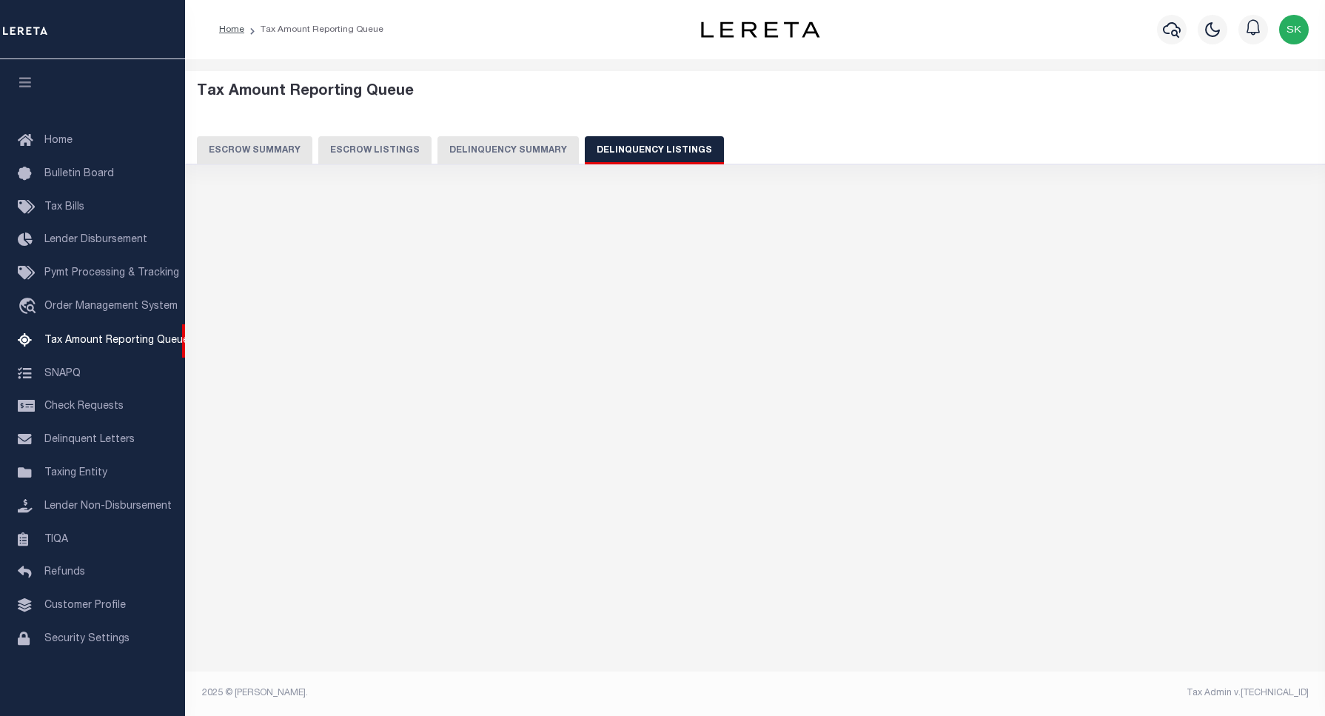
select select "100"
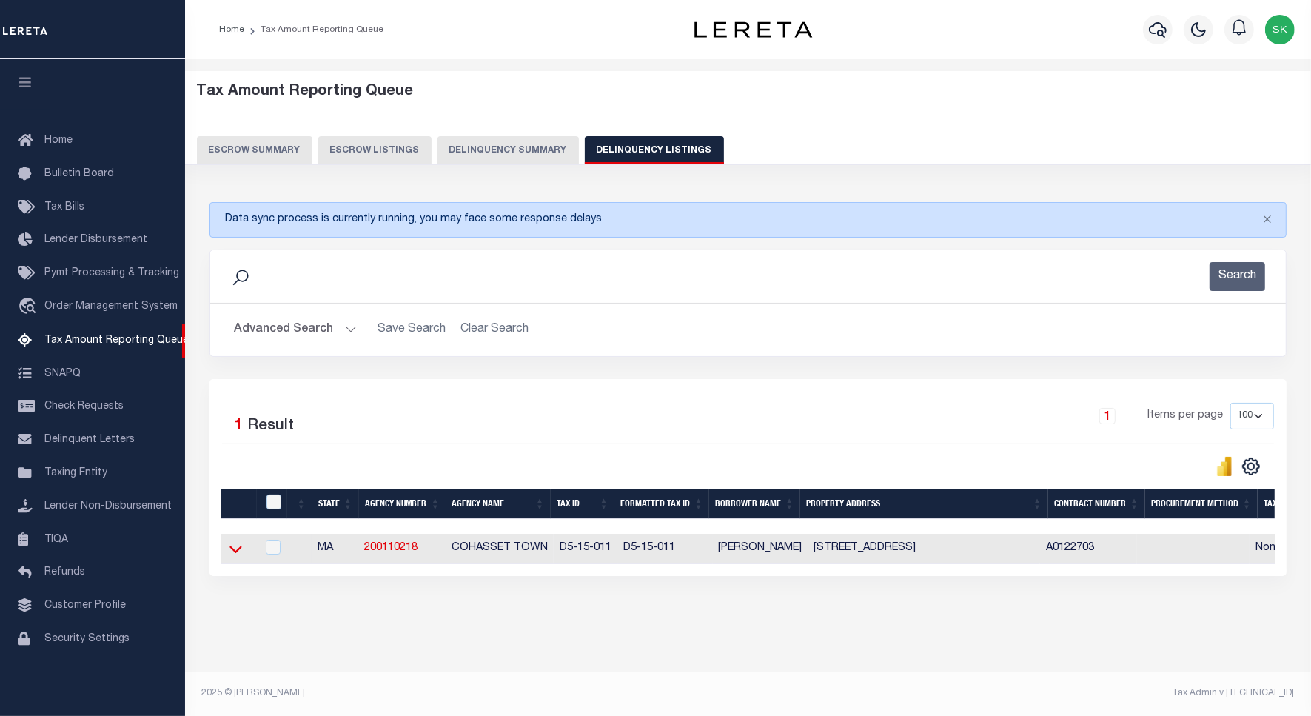
click at [233, 553] on icon at bounding box center [235, 549] width 13 height 7
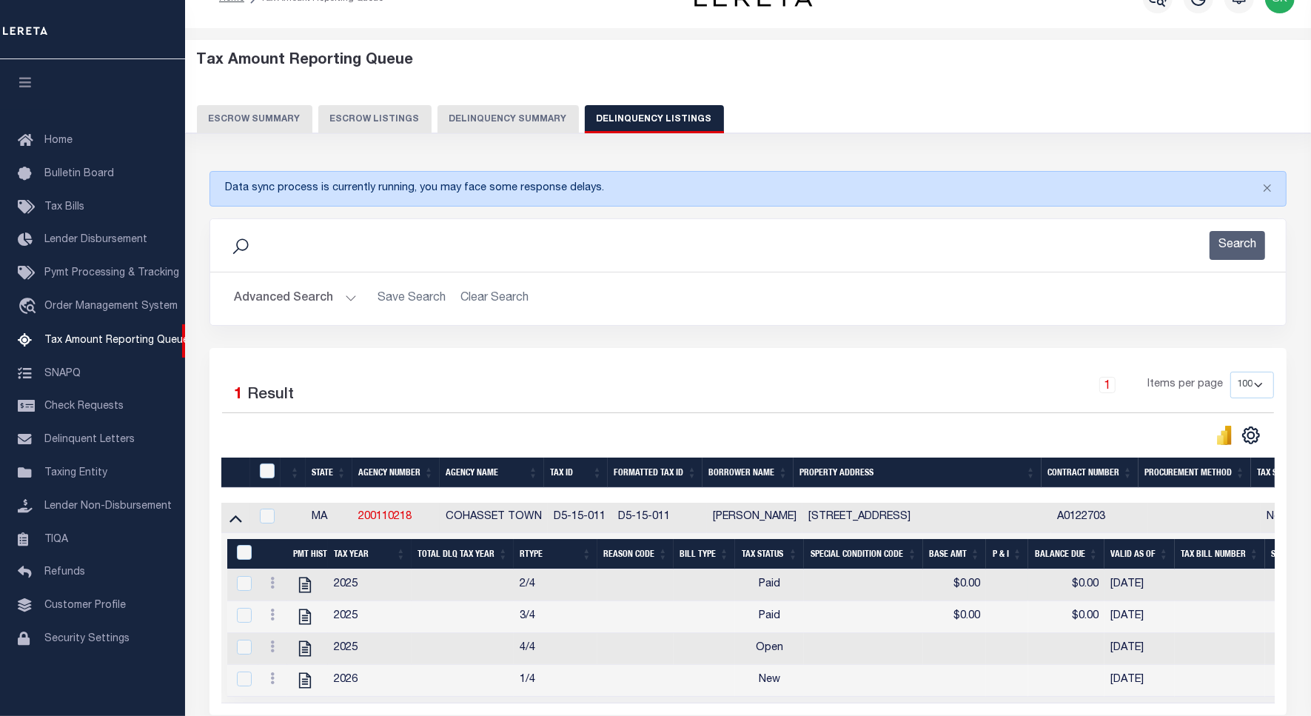
scroll to position [100, 0]
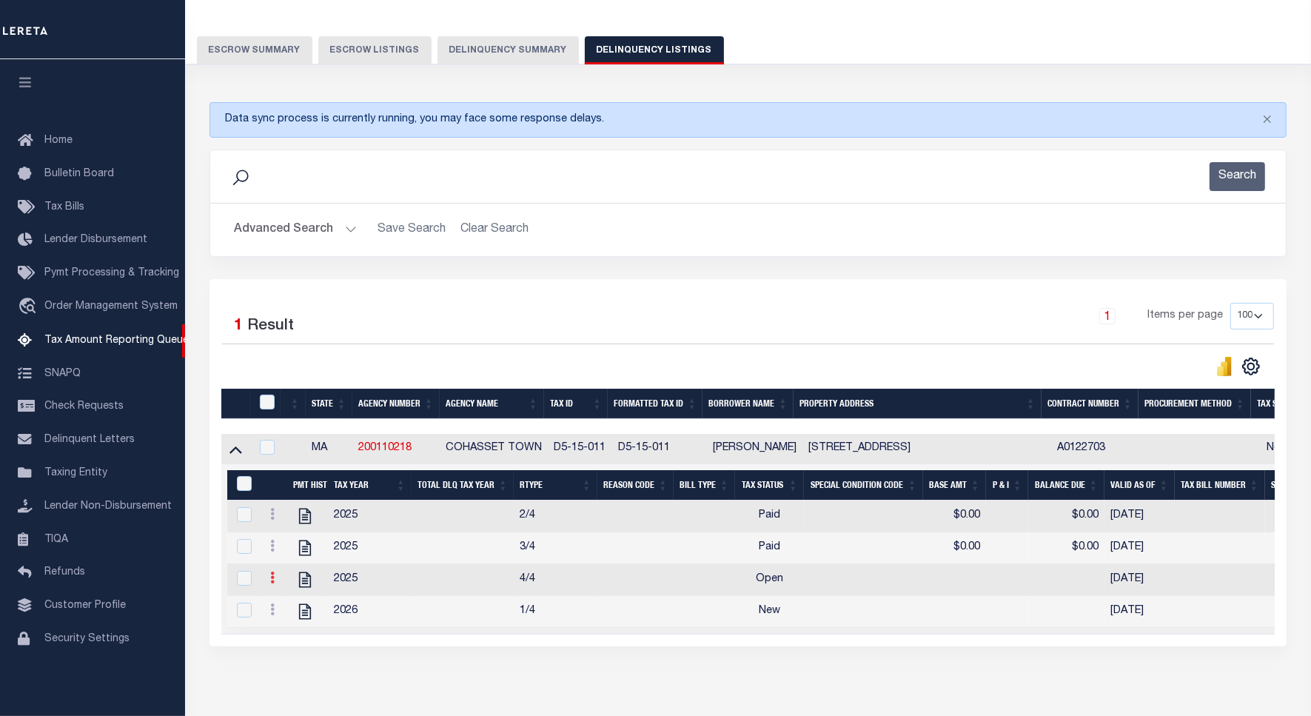
click at [271, 583] on icon at bounding box center [272, 577] width 4 height 12
click at [292, 539] on img "" at bounding box center [290, 533] width 15 height 15
checkbox input "true"
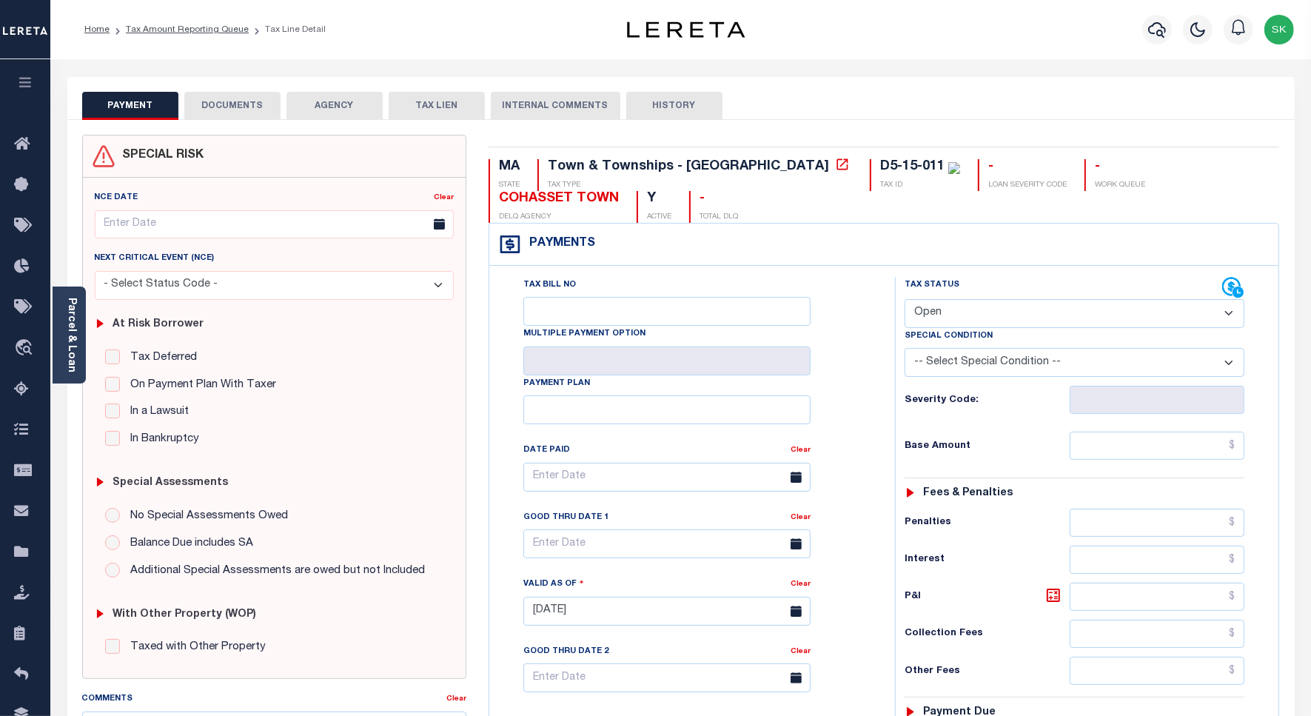
click at [993, 308] on select "- Select Status Code - Open Due/Unpaid Paid Incomplete No Tax Due Internal Refu…" at bounding box center [1075, 313] width 340 height 29
select select "PYD"
click at [905, 301] on select "- Select Status Code - Open Due/Unpaid Paid Incomplete No Tax Due Internal Refu…" at bounding box center [1075, 313] width 340 height 29
type input "[DATE]"
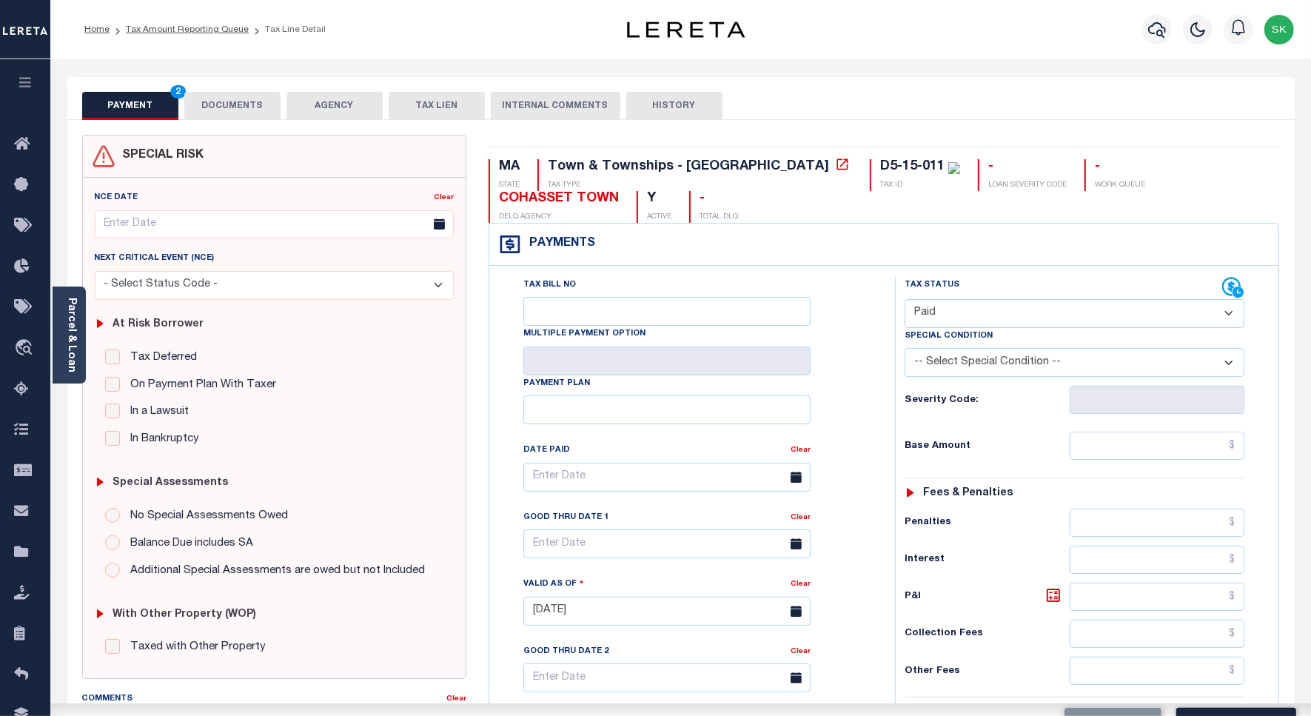
click at [879, 398] on div "Tax Bill No Multiple Payment Option Payment Plan Clear" at bounding box center [688, 604] width 391 height 654
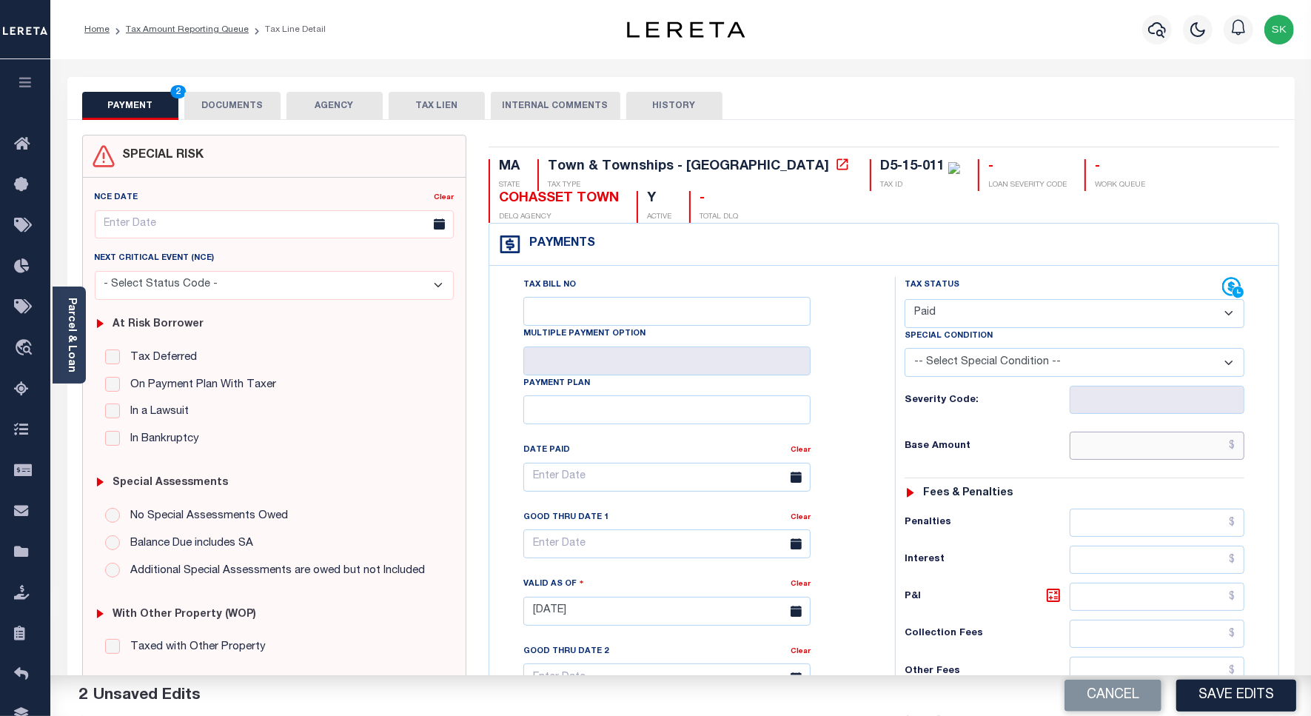
click at [1122, 449] on input "text" at bounding box center [1157, 446] width 175 height 28
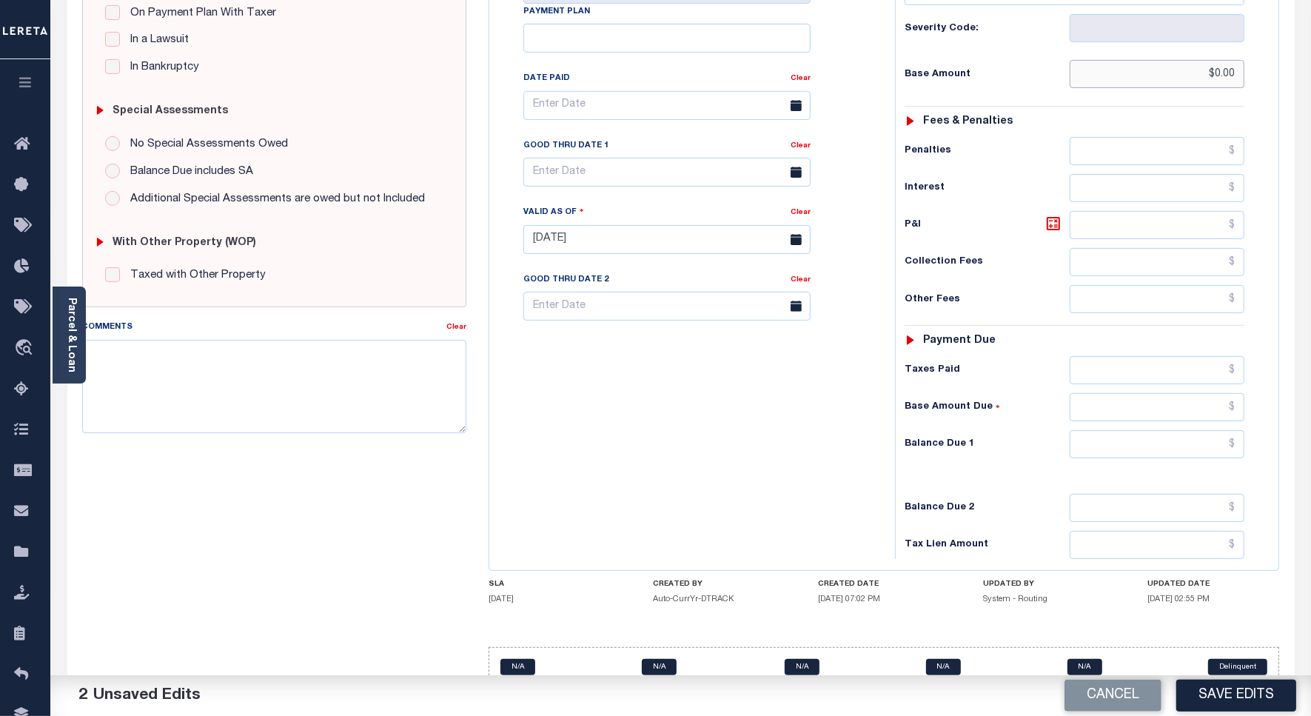
scroll to position [412, 0]
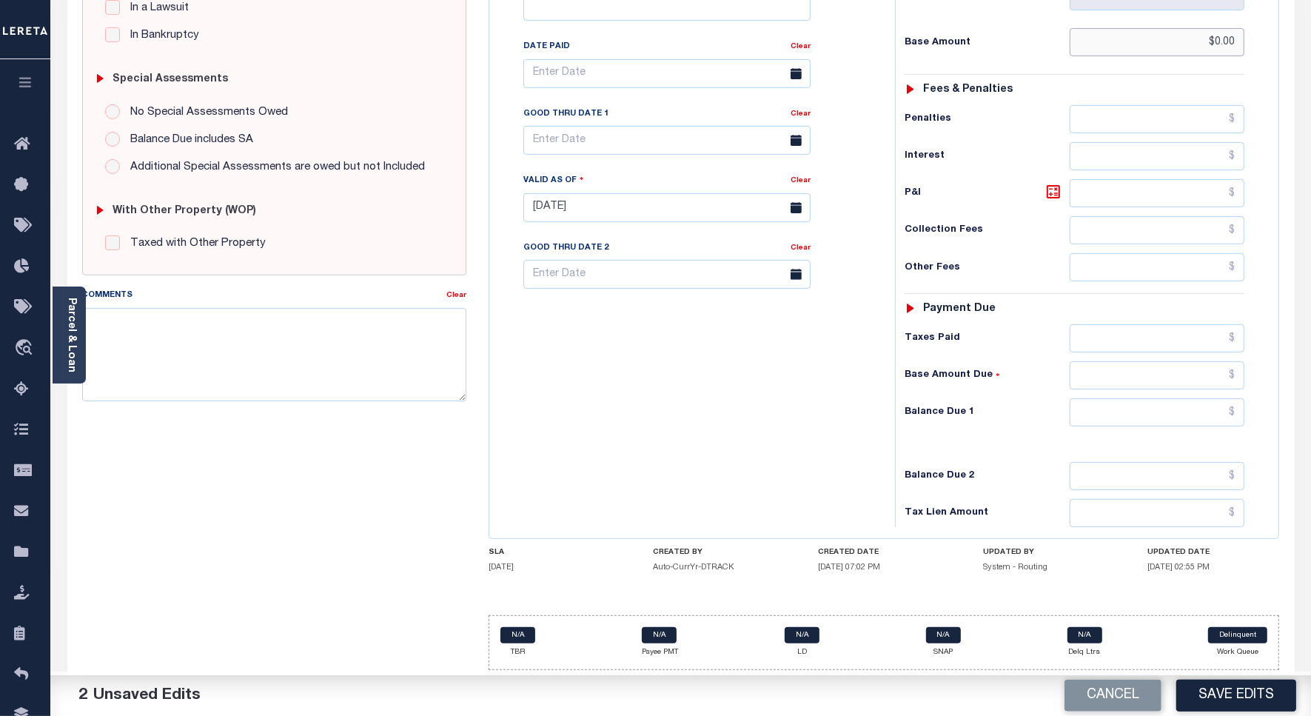
type input "$0.00"
click at [1097, 412] on input "text" at bounding box center [1157, 412] width 175 height 28
type input "$0.00"
drag, startPoint x: 552, startPoint y: 415, endPoint x: 409, endPoint y: 375, distance: 148.6
click at [549, 415] on div "Tax Bill No Multiple Payment Option Payment Plan Clear" at bounding box center [688, 200] width 391 height 654
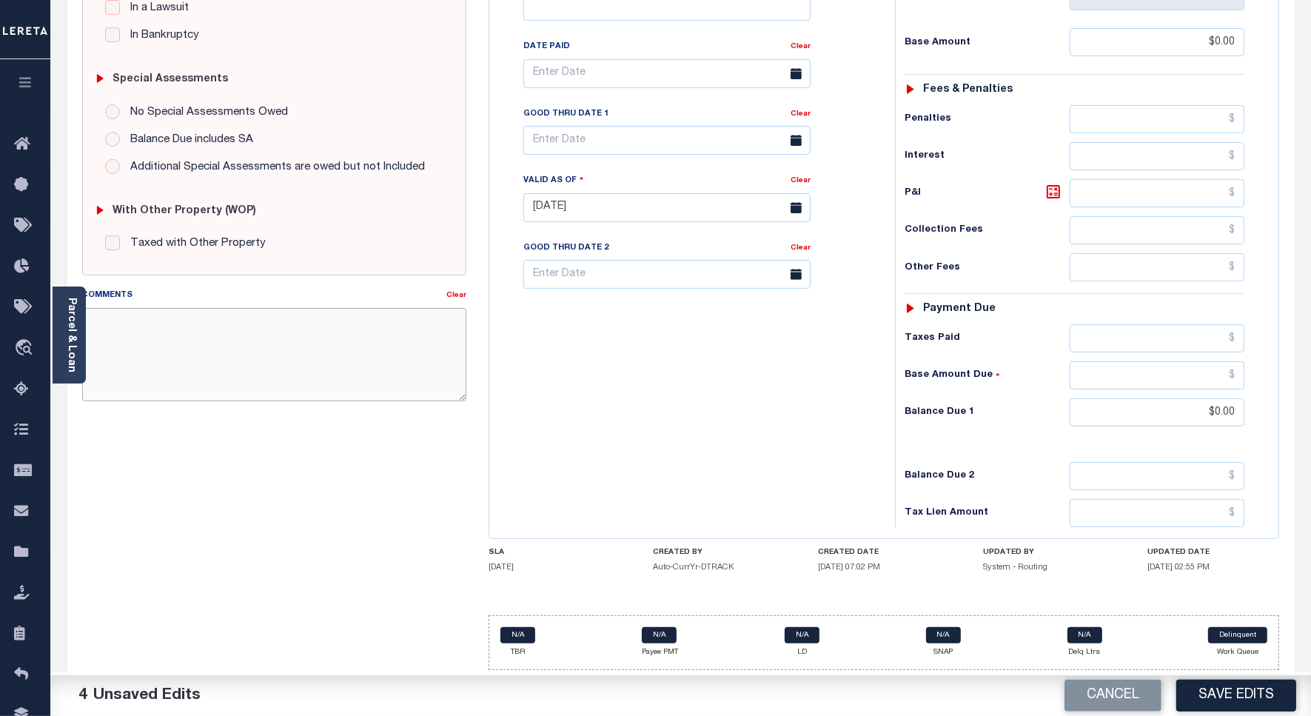
click at [318, 352] on textarea "Comments" at bounding box center [274, 354] width 384 height 93
paste textarea "Spoke to [PERSON_NAME] , taxes are paid on the property."
type textarea "Spoke to [PERSON_NAME] , taxes are paid on the property."
drag, startPoint x: 1241, startPoint y: 698, endPoint x: 1077, endPoint y: 620, distance: 182.1
click at [1241, 698] on button "Save Edits" at bounding box center [1236, 696] width 120 height 32
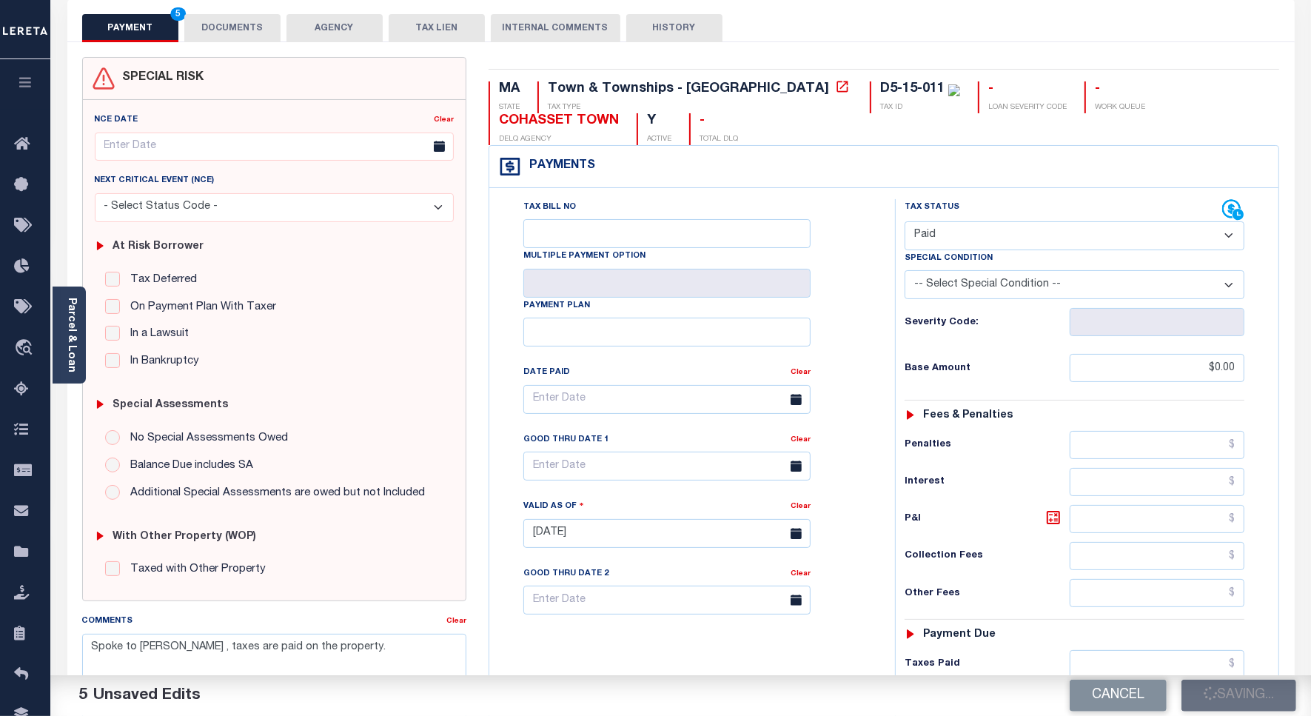
scroll to position [0, 0]
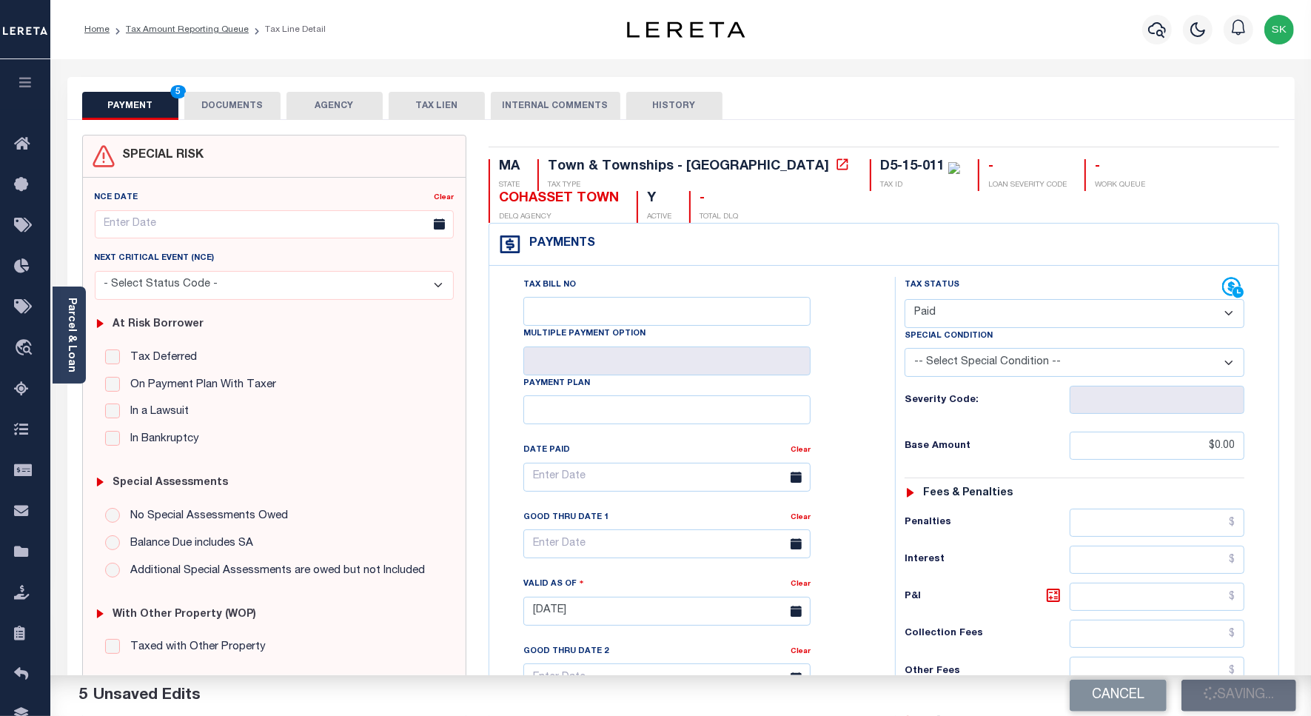
checkbox input "false"
type input "$0"
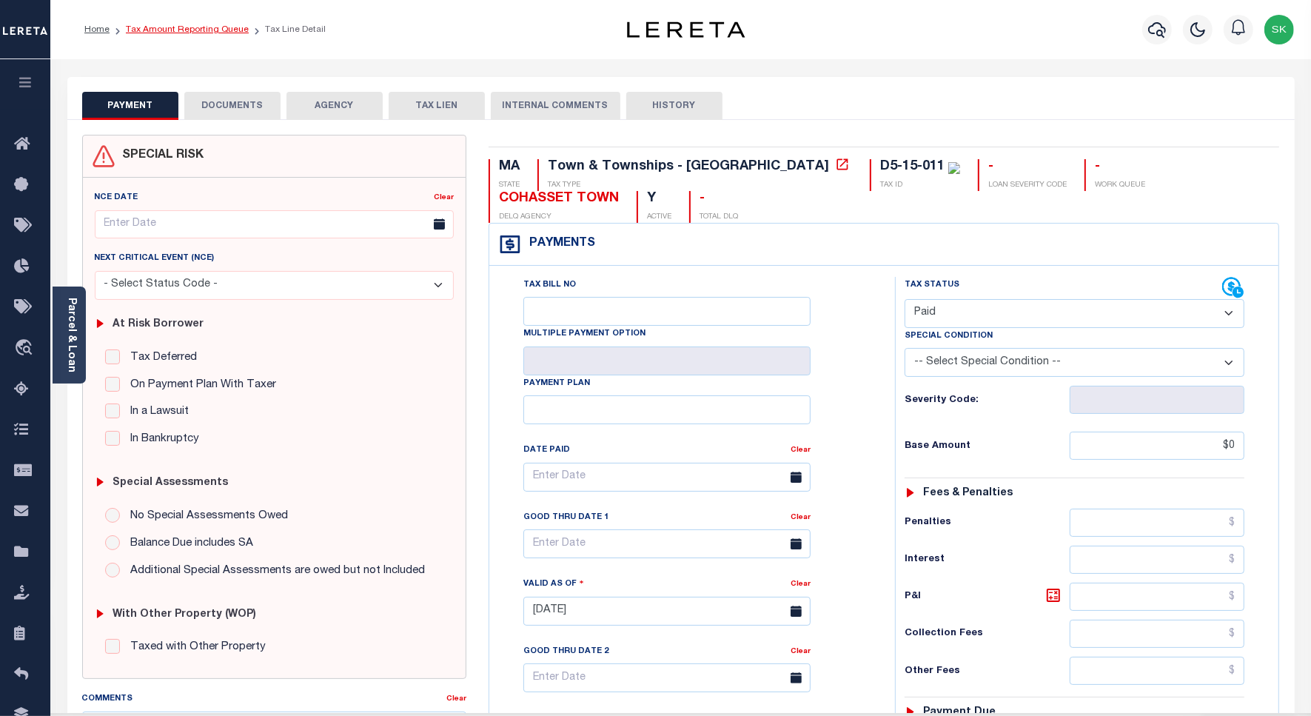
click at [163, 30] on link "Tax Amount Reporting Queue" at bounding box center [187, 29] width 123 height 9
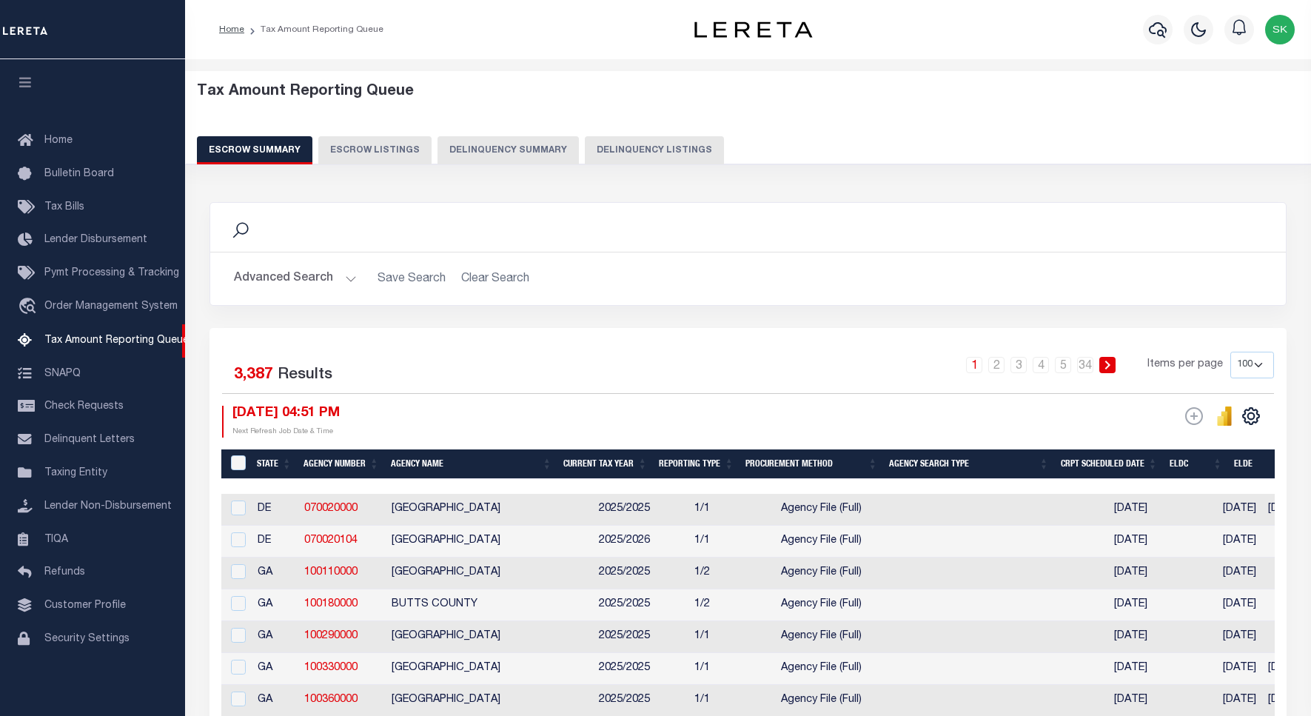
click at [640, 150] on button "Delinquency Listings" at bounding box center [654, 150] width 139 height 28
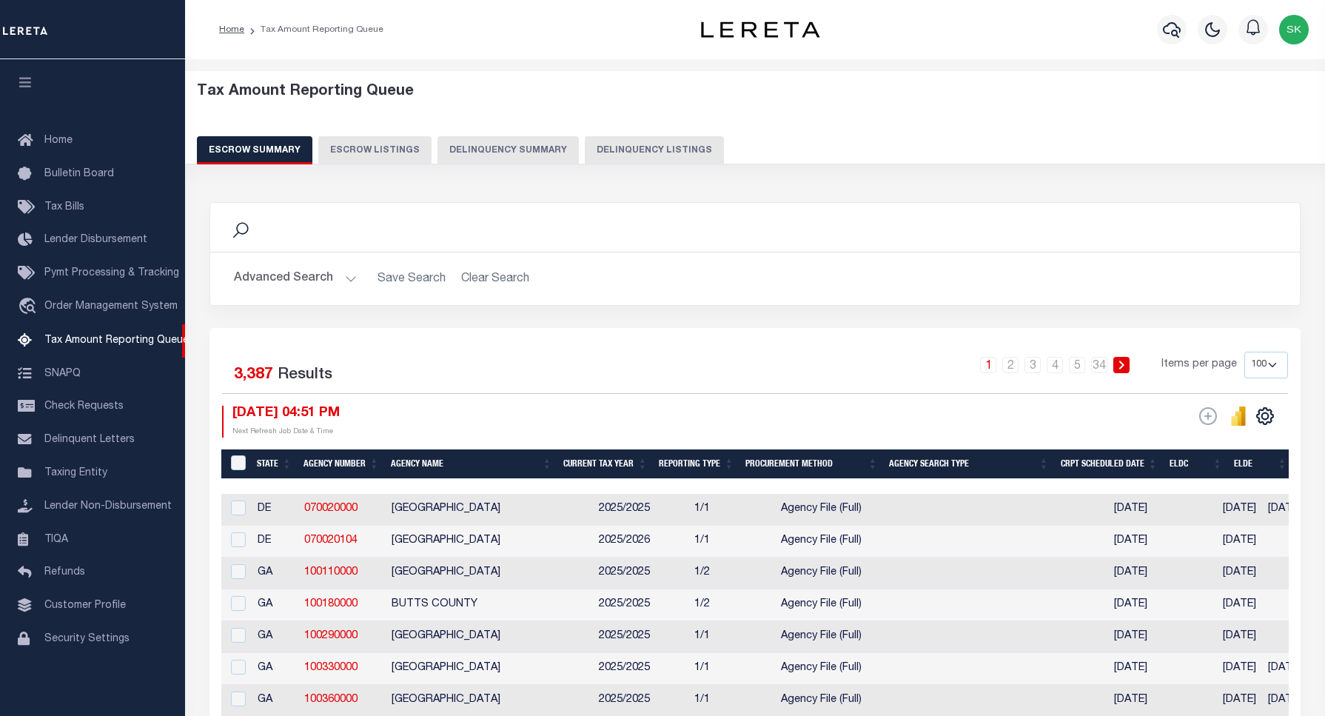
select select "100"
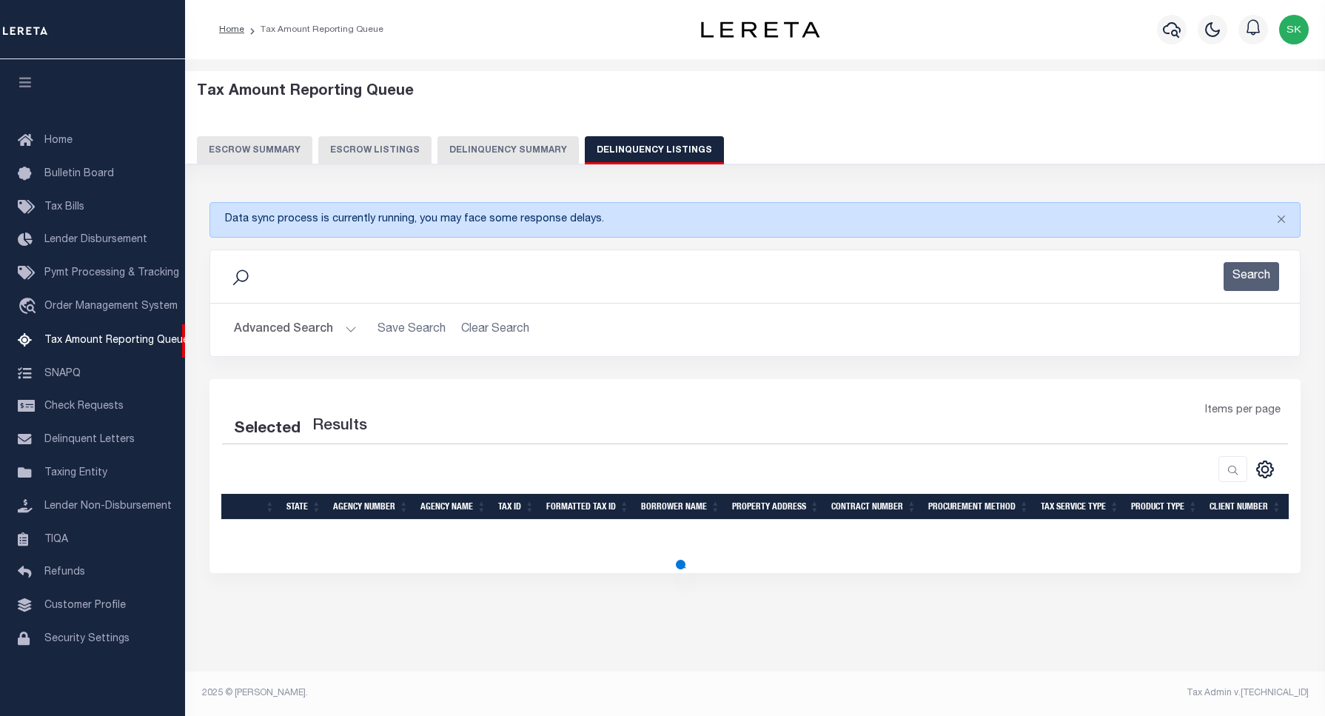
select select "100"
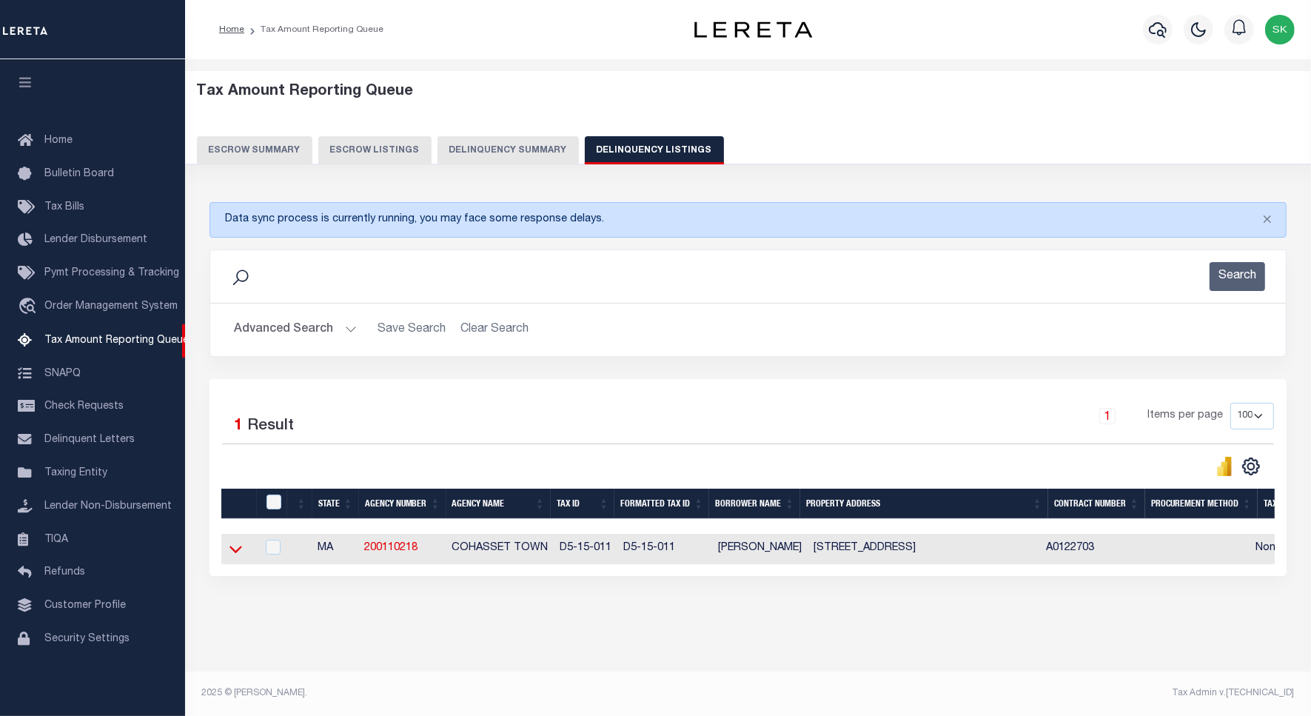
click at [238, 550] on icon at bounding box center [235, 549] width 13 height 16
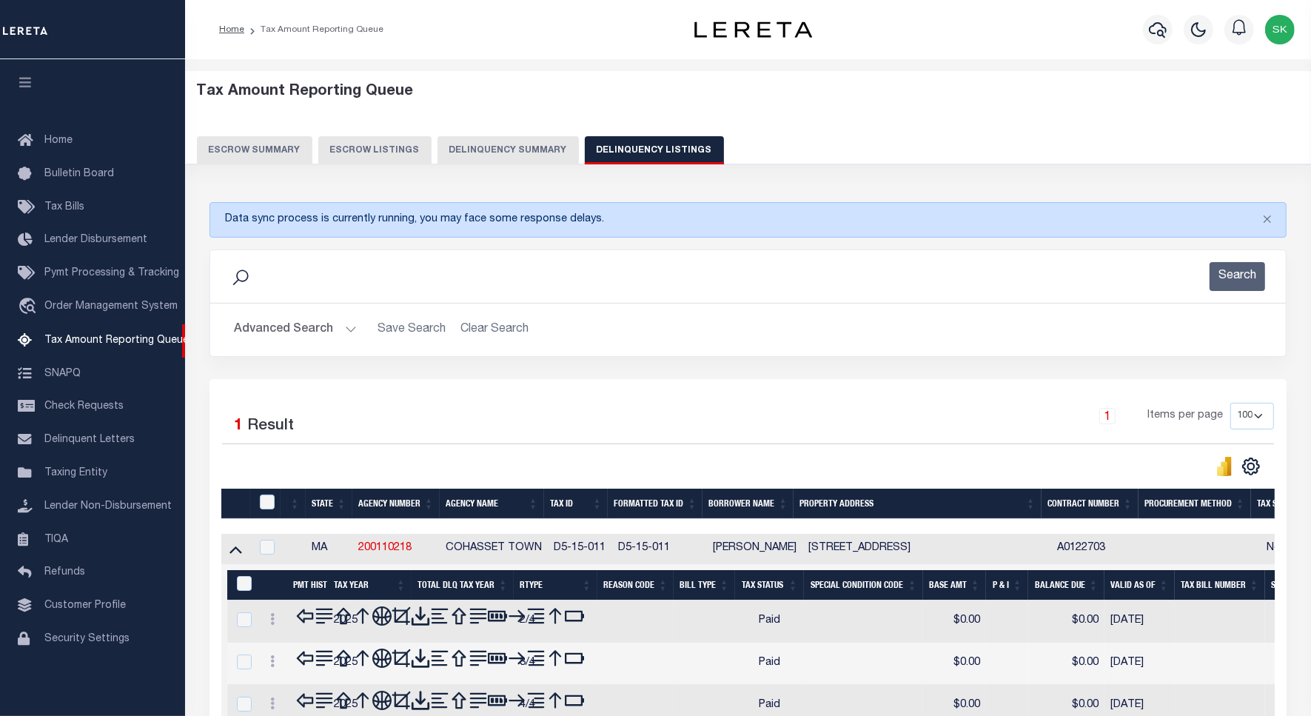
scroll to position [100, 0]
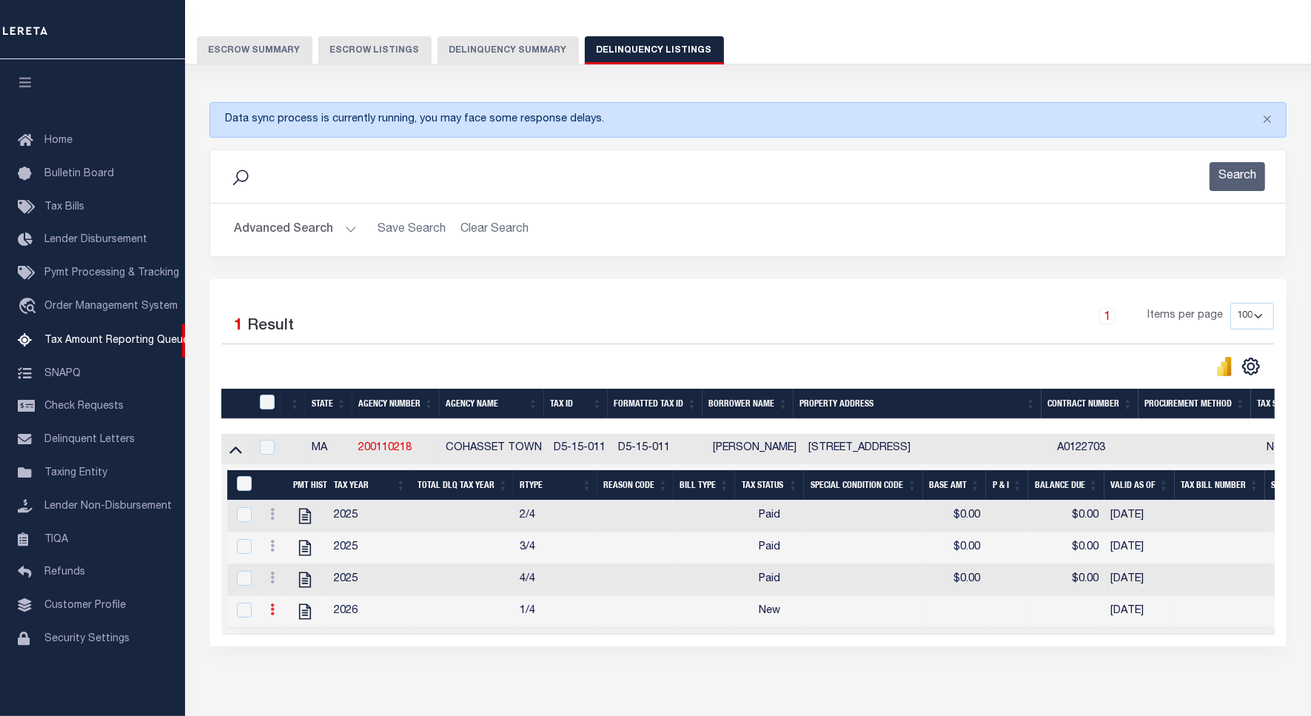
click at [268, 617] on link at bounding box center [272, 612] width 16 height 12
click at [293, 566] on img "" at bounding box center [290, 564] width 15 height 15
checkbox input "true"
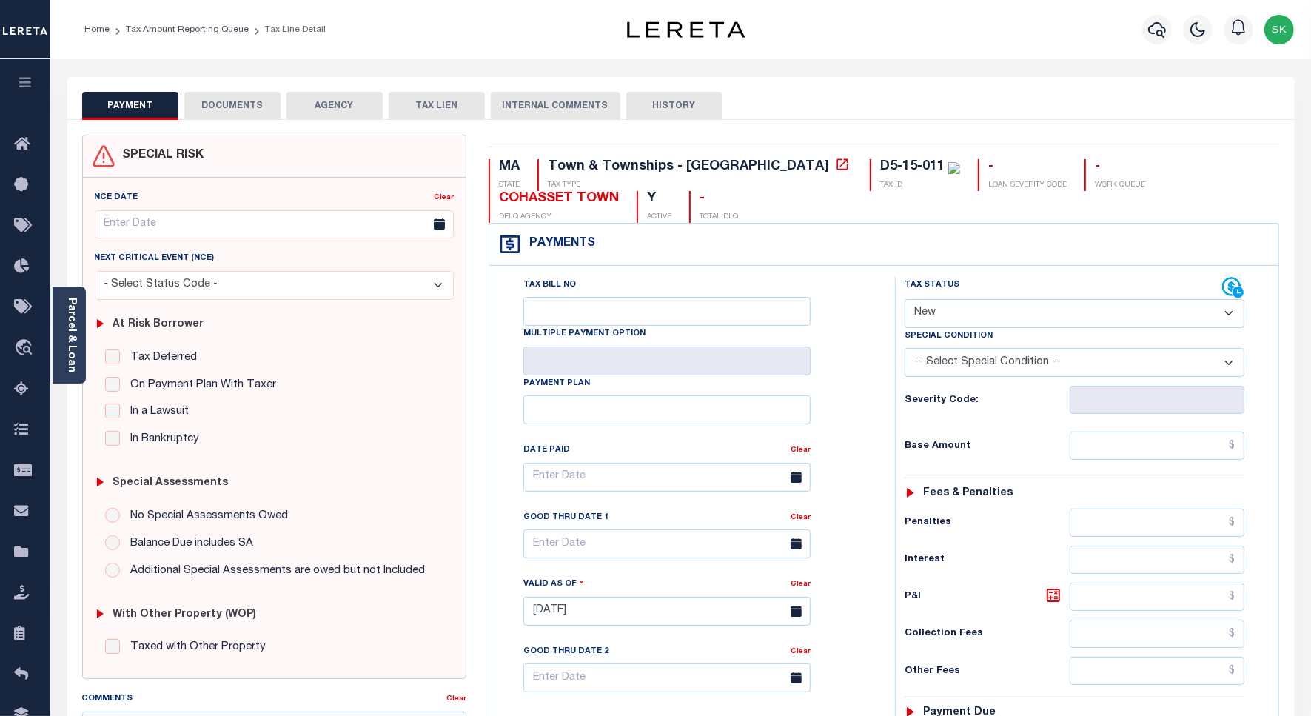
drag, startPoint x: 1007, startPoint y: 316, endPoint x: 998, endPoint y: 328, distance: 14.8
click at [1007, 316] on select "- Select Status Code - Open Due/Unpaid Paid Incomplete No Tax Due Internal Refu…" at bounding box center [1075, 313] width 340 height 29
select select "PYD"
click at [905, 301] on select "- Select Status Code - Open Due/Unpaid Paid Incomplete No Tax Due Internal Refu…" at bounding box center [1075, 313] width 340 height 29
type input "[DATE]"
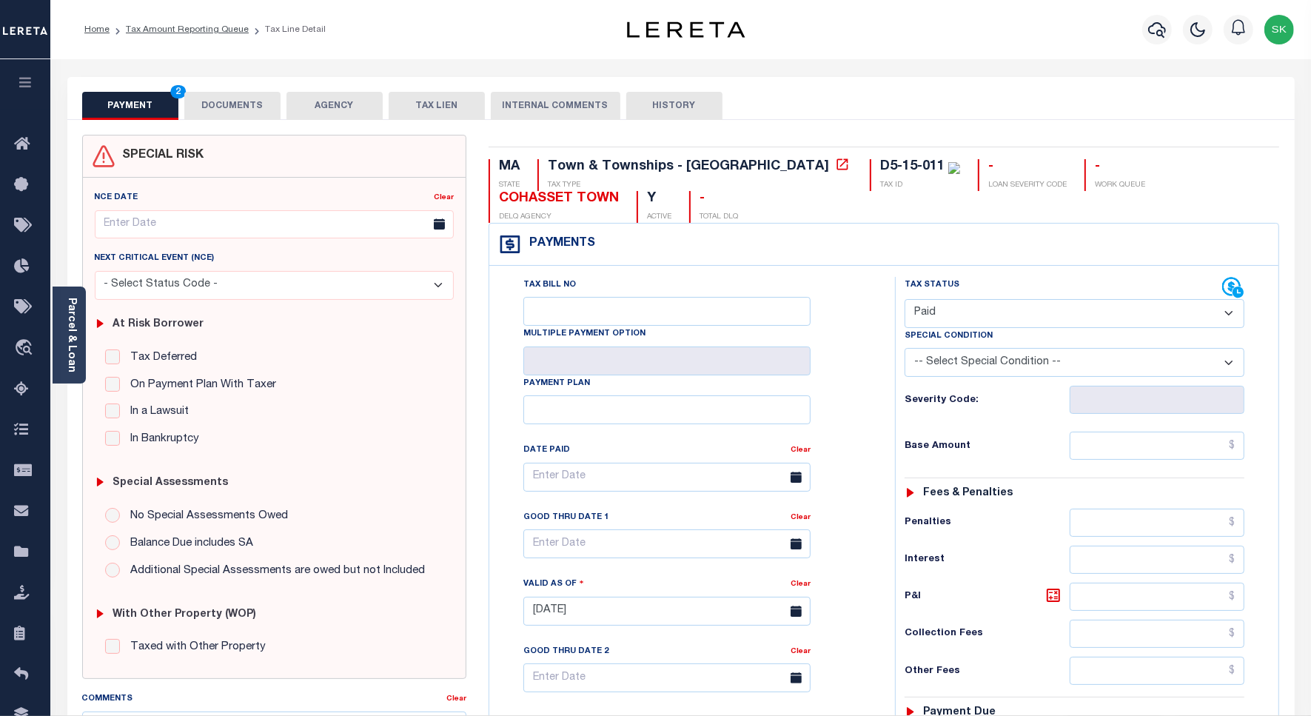
drag, startPoint x: 870, startPoint y: 409, endPoint x: 907, endPoint y: 422, distance: 39.1
click at [886, 415] on div "Tax Bill No Multiple Payment Option Payment Plan Clear Clear Valid as Of" at bounding box center [884, 604] width 782 height 654
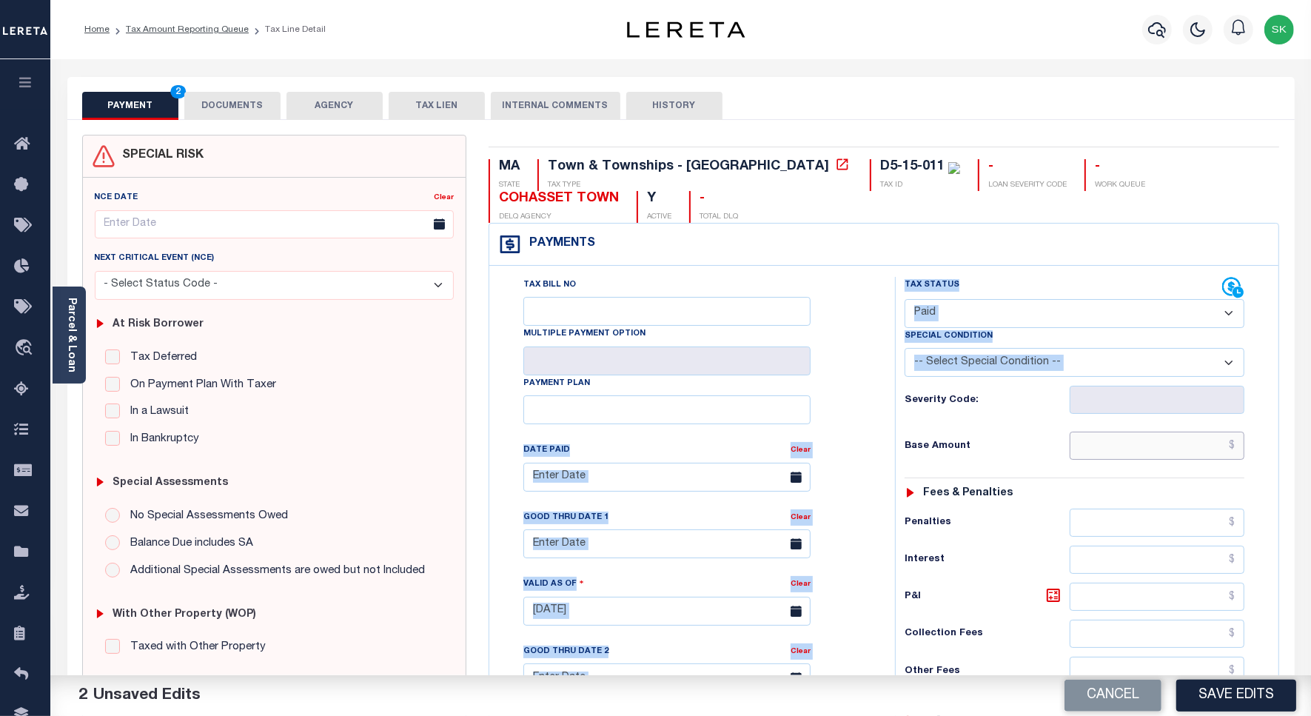
click at [1083, 454] on input "text" at bounding box center [1157, 446] width 175 height 28
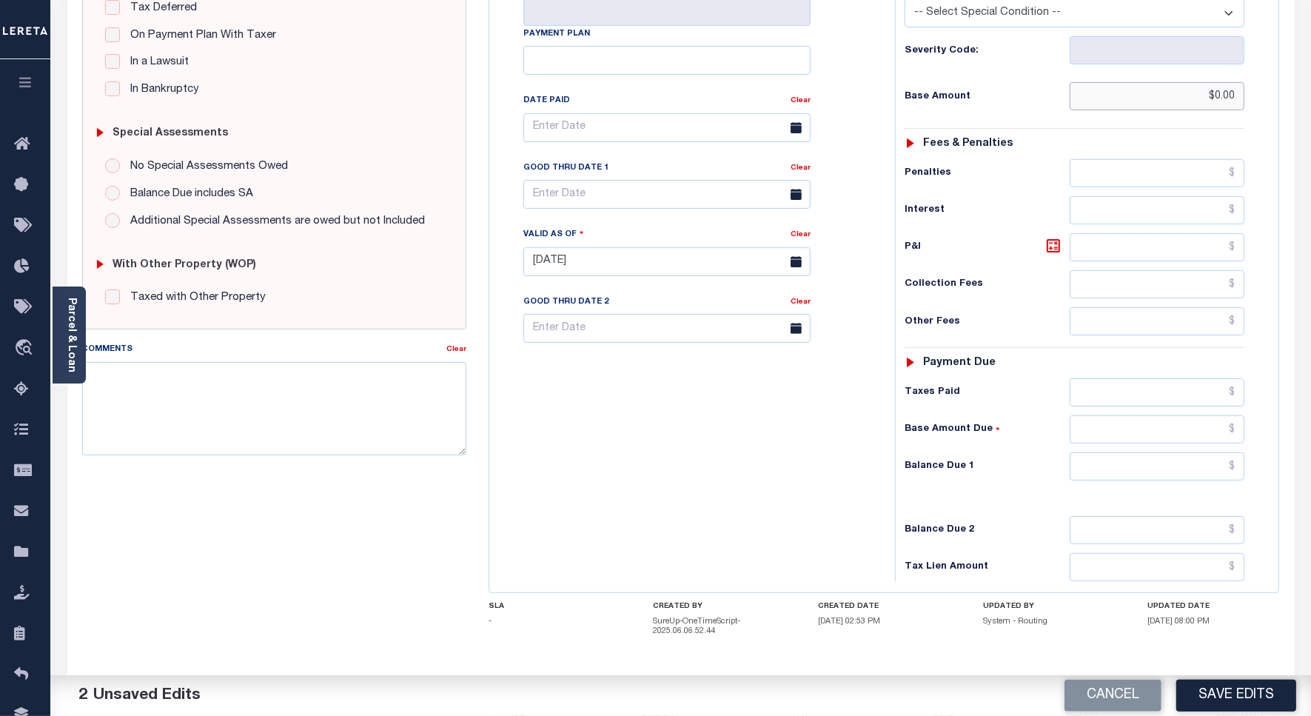
scroll to position [422, 0]
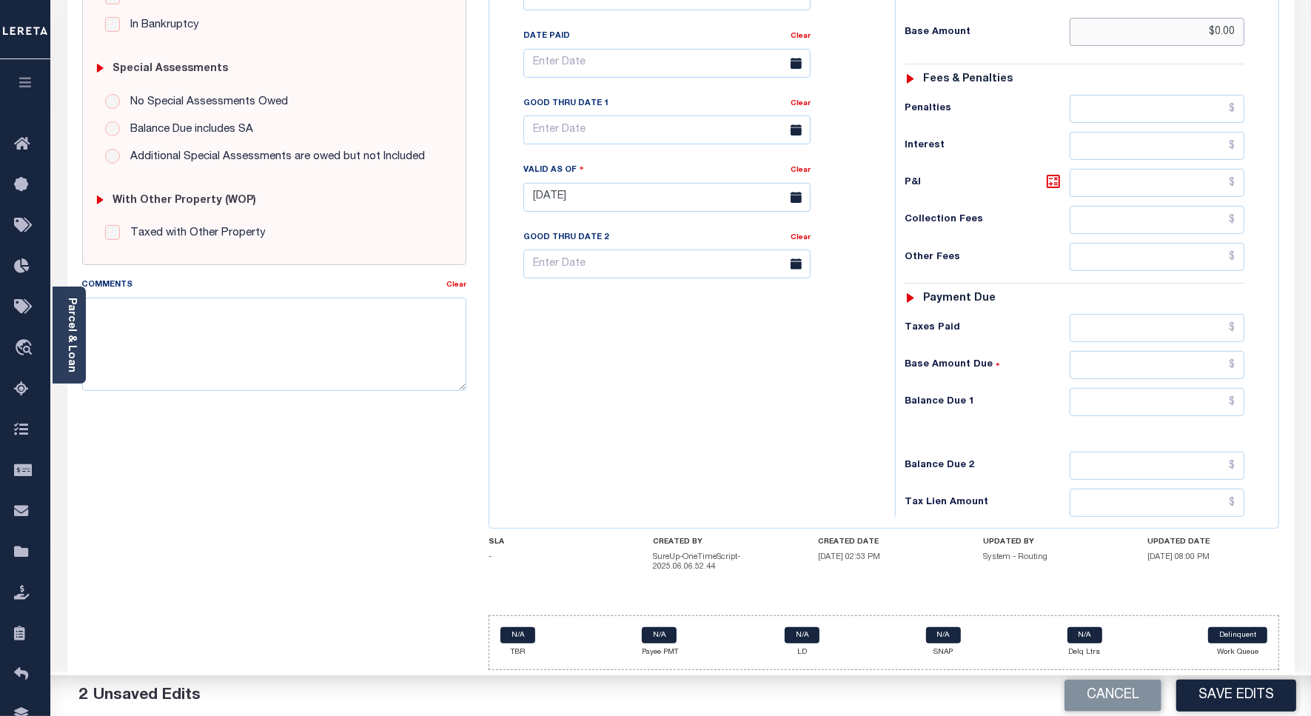
type input "$0.00"
click at [1098, 403] on input "text" at bounding box center [1157, 402] width 175 height 28
type input "$0.00"
click at [639, 361] on div "Tax Bill No Multiple Payment Option Payment Plan Clear" at bounding box center [688, 190] width 391 height 654
click at [312, 315] on textarea "Comments" at bounding box center [274, 344] width 384 height 93
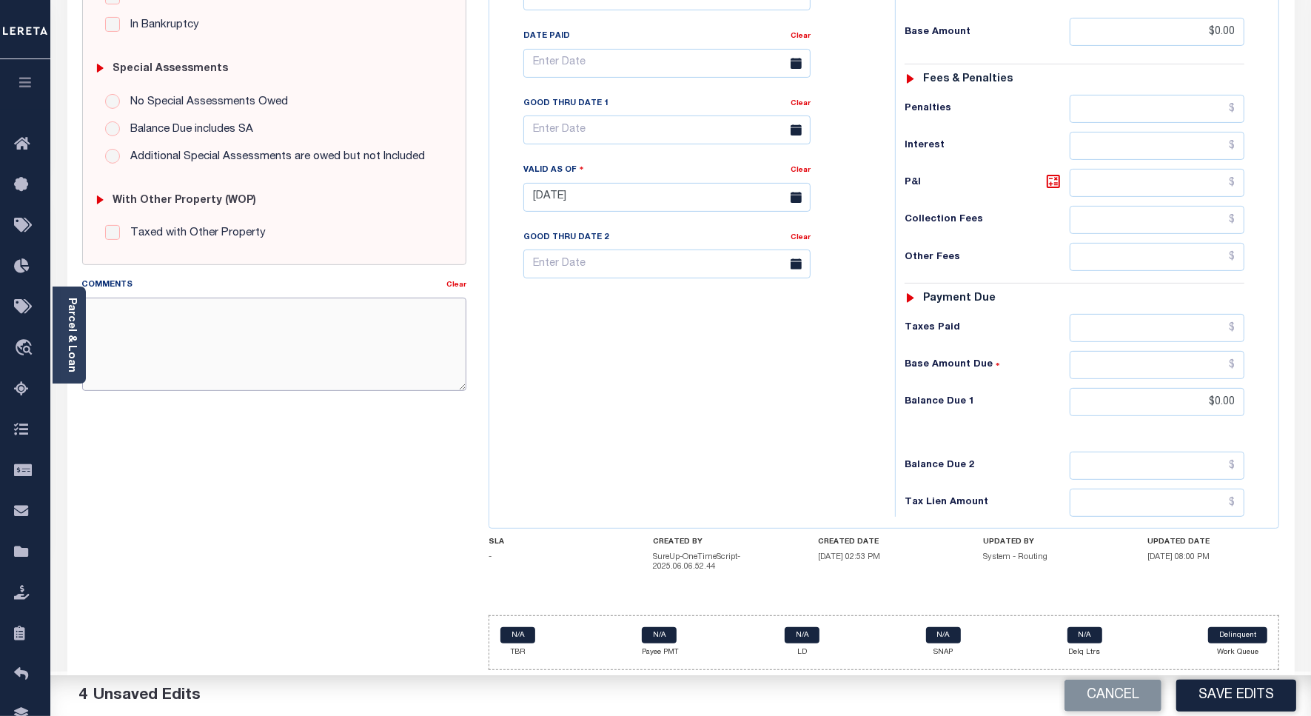
paste textarea "Spoke to [PERSON_NAME] , taxes are paid on the property."
type textarea "Spoke to [PERSON_NAME] , taxes are paid on the property."
click at [1213, 694] on button "Save Edits" at bounding box center [1236, 696] width 120 height 32
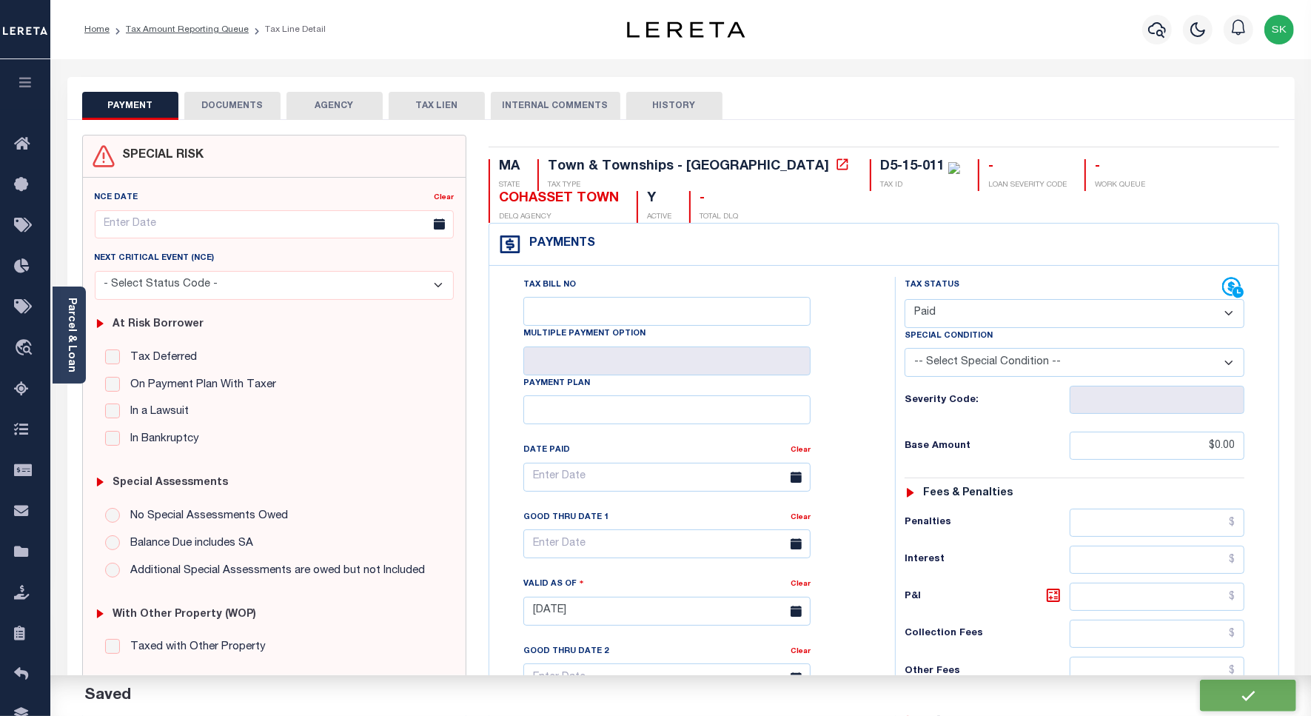
checkbox input "false"
type input "$0"
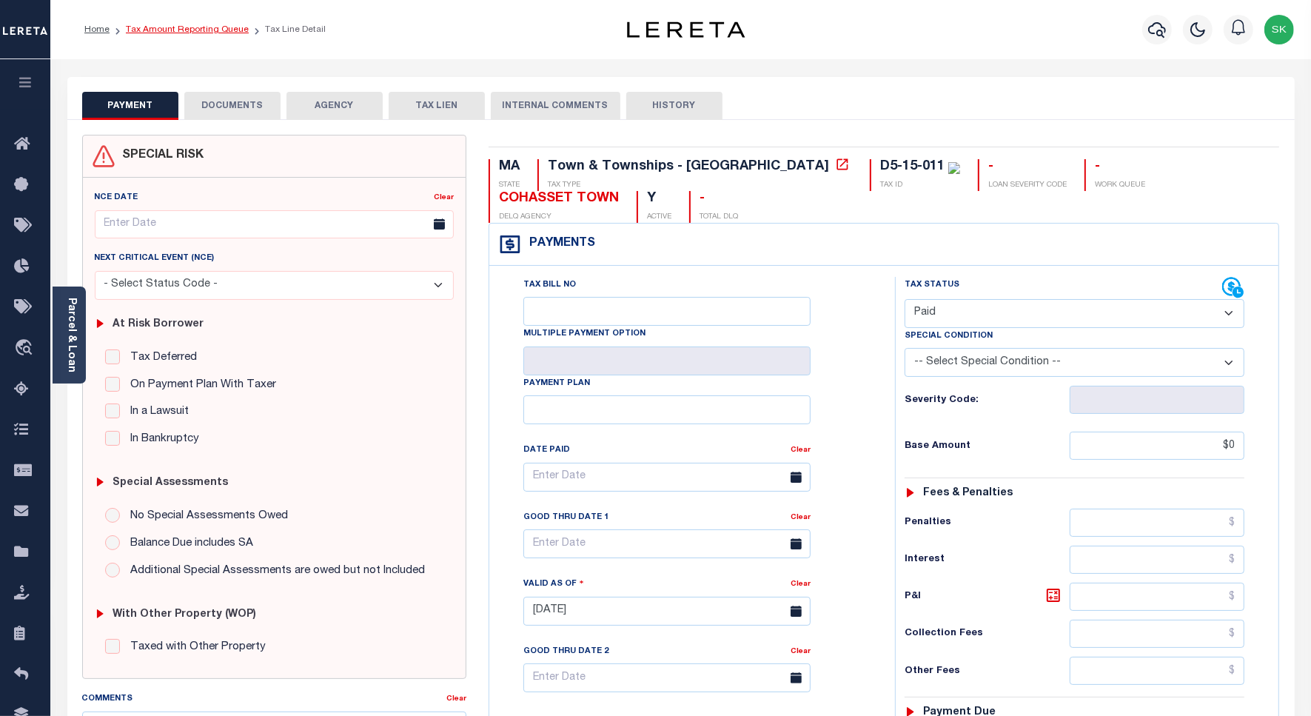
click at [144, 30] on link "Tax Amount Reporting Queue" at bounding box center [187, 29] width 123 height 9
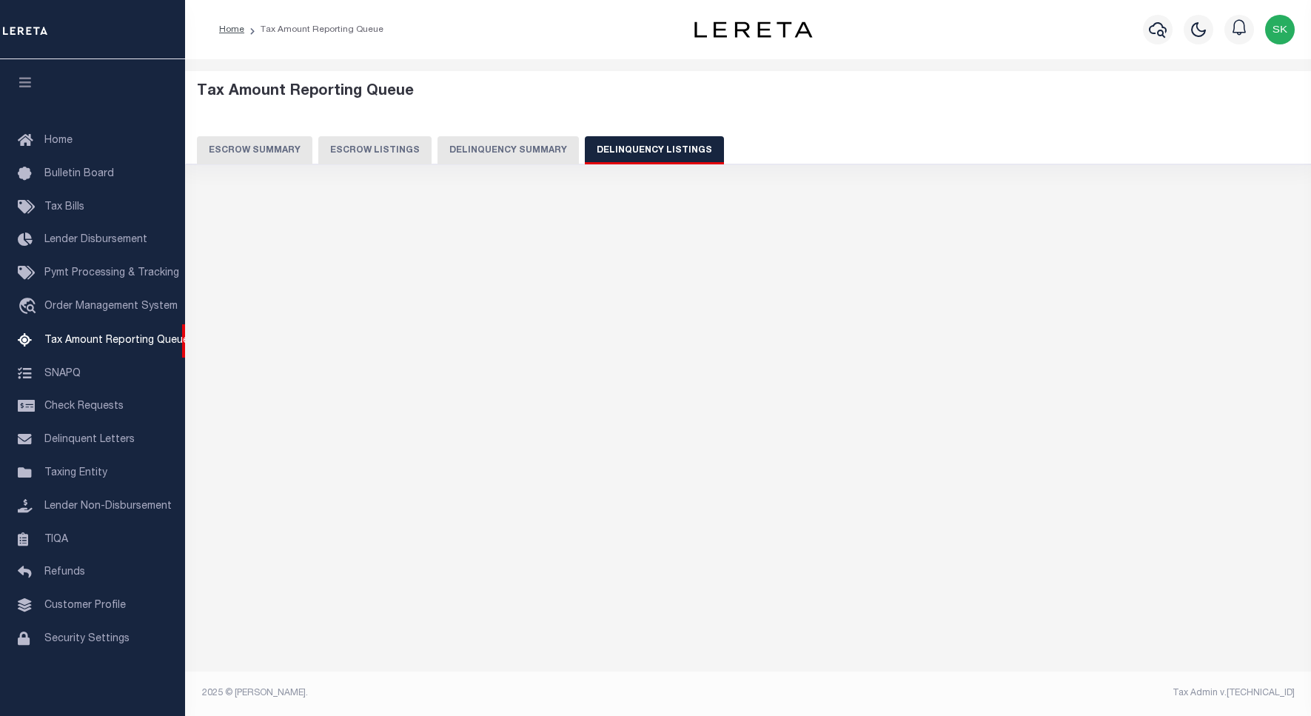
select select "100"
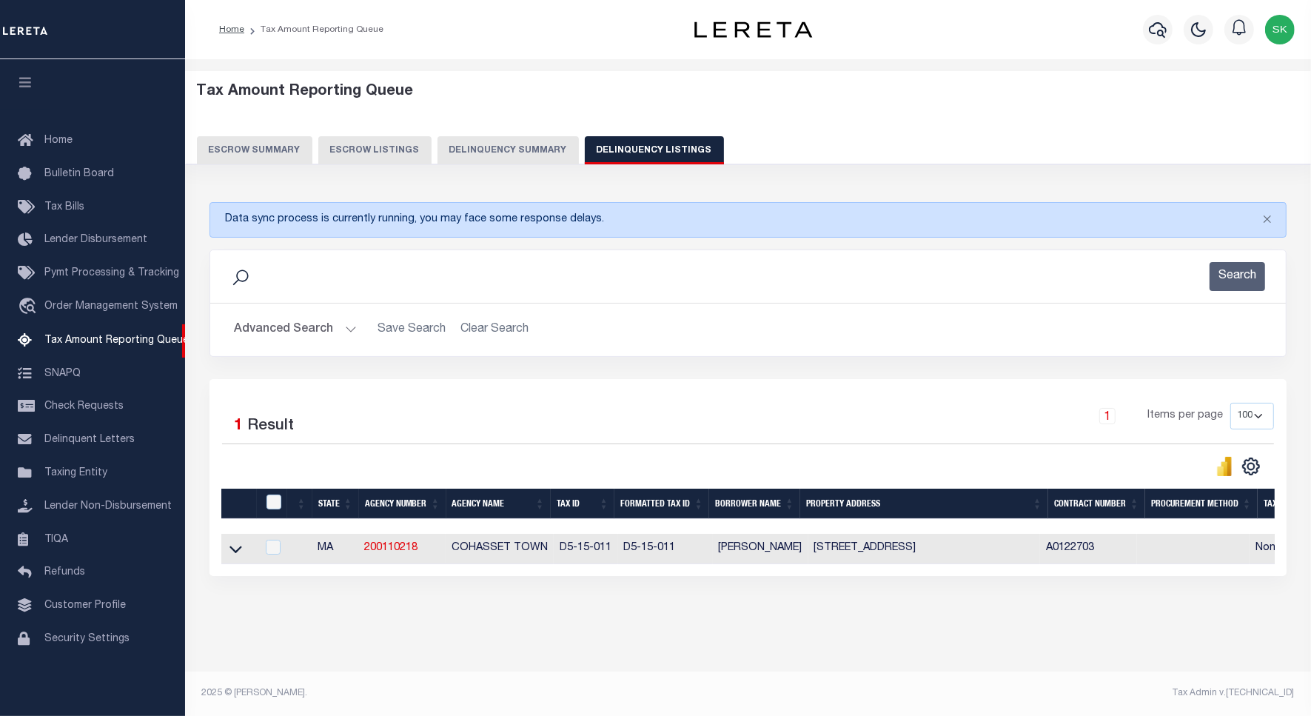
scroll to position [4, 0]
drag, startPoint x: 235, startPoint y: 552, endPoint x: 289, endPoint y: 412, distance: 150.4
click at [235, 553] on icon at bounding box center [235, 549] width 13 height 16
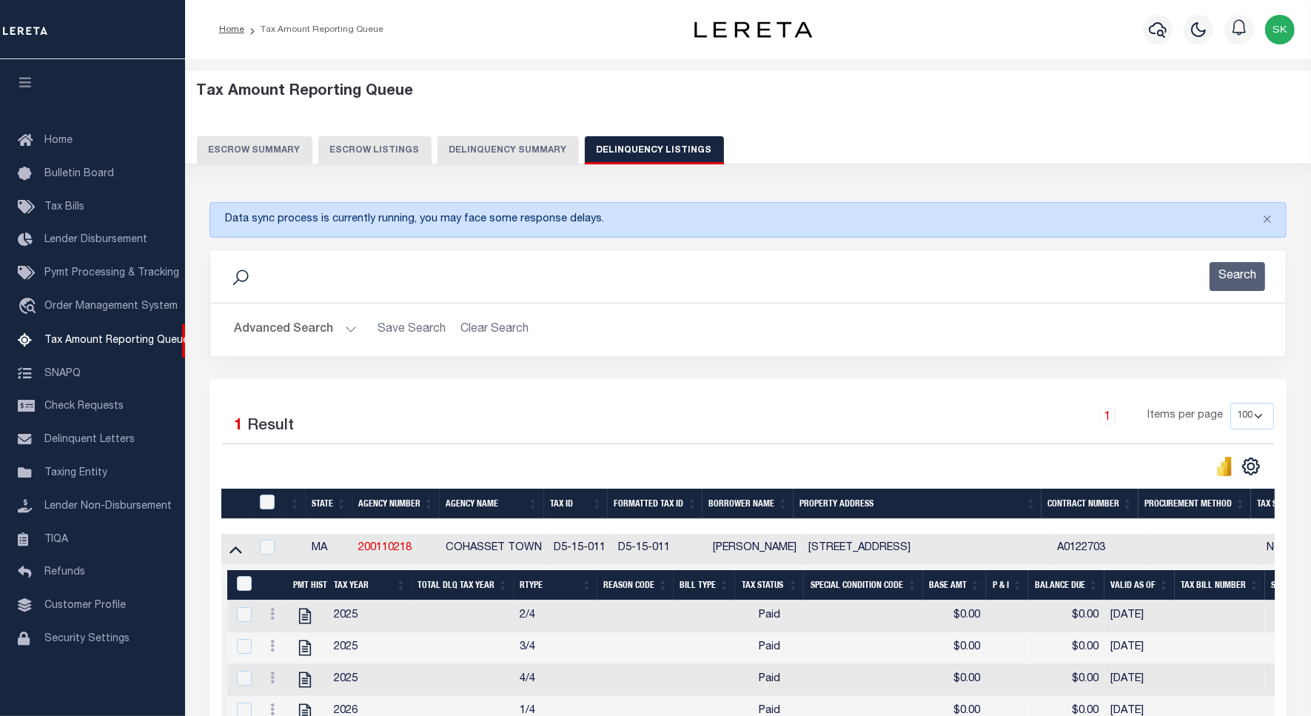
scroll to position [182, 0]
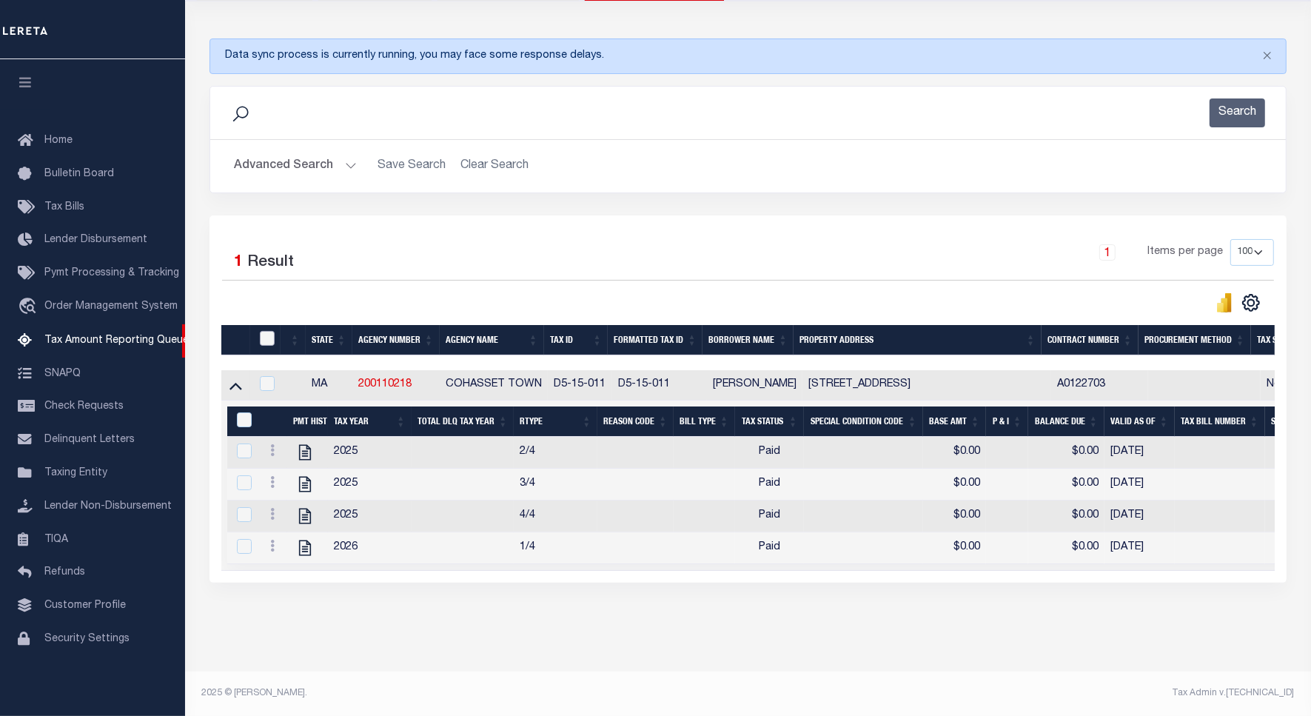
click at [267, 331] on input "checkbox" at bounding box center [267, 338] width 15 height 15
checkbox input "true"
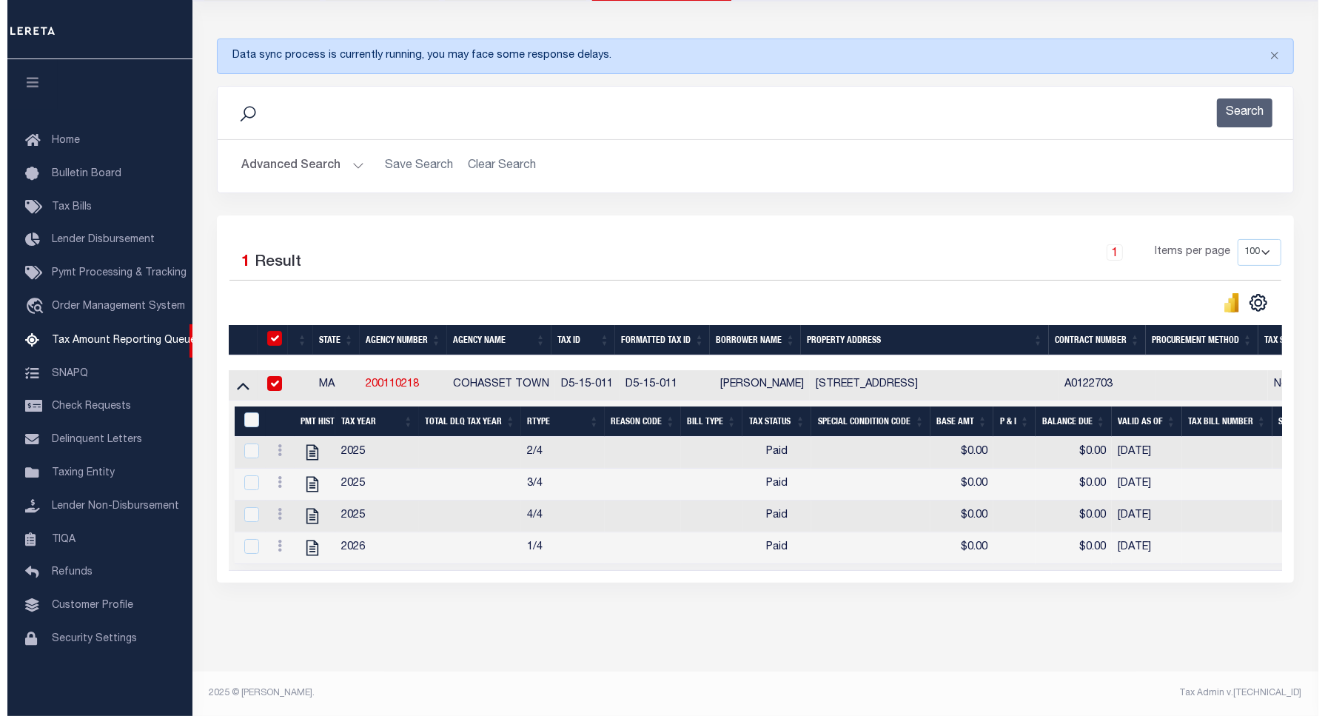
scroll to position [179, 0]
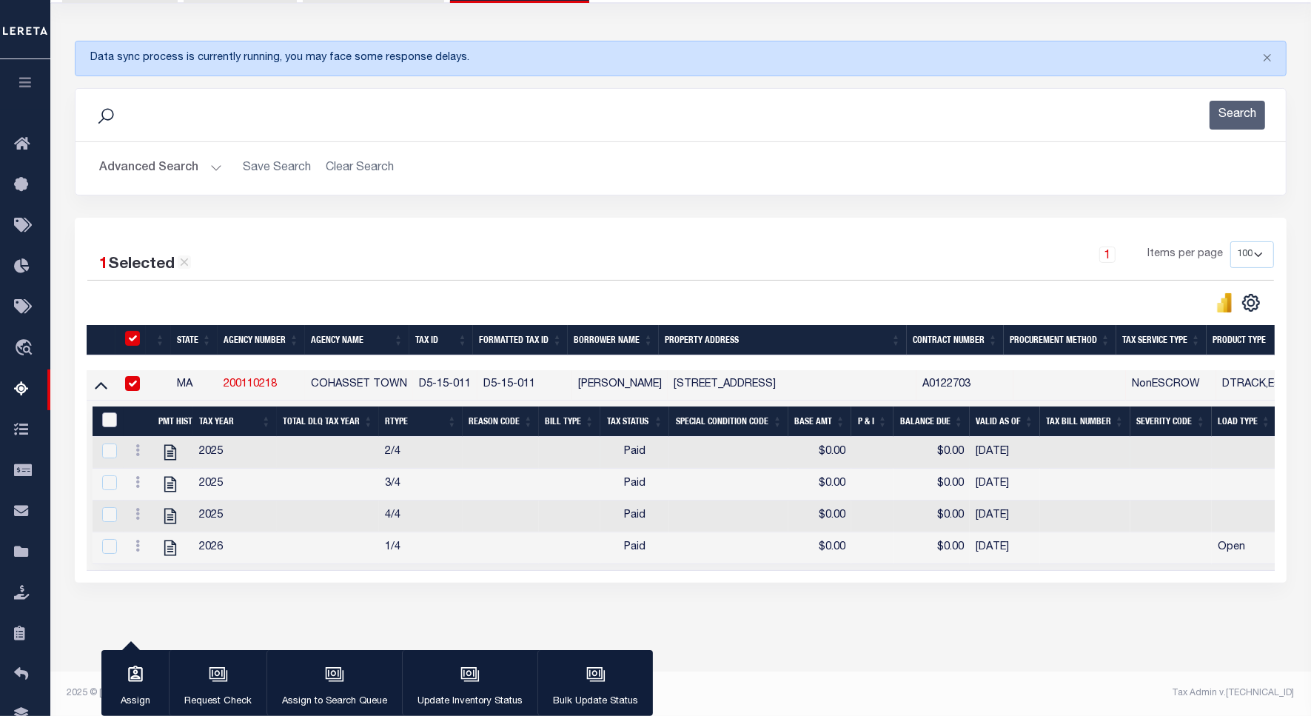
click at [104, 412] on input "&nbsp;" at bounding box center [109, 419] width 15 height 15
checkbox input "true"
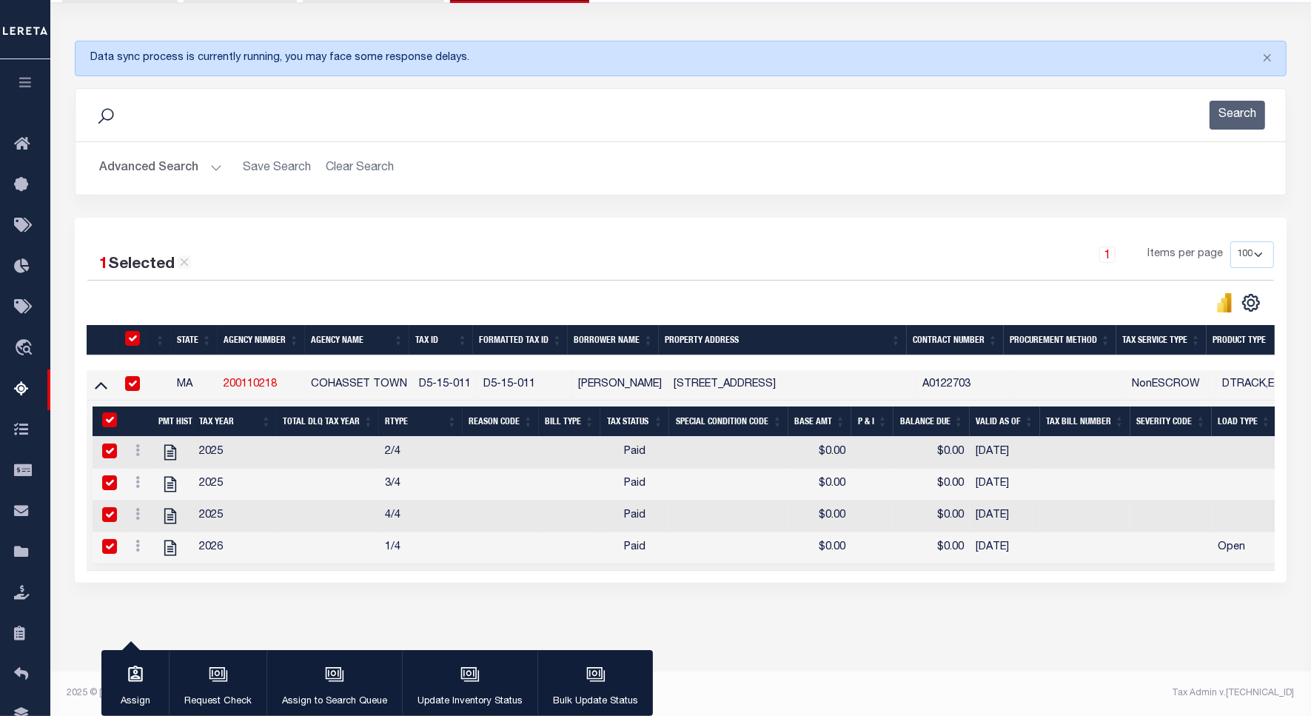
checkbox input "true"
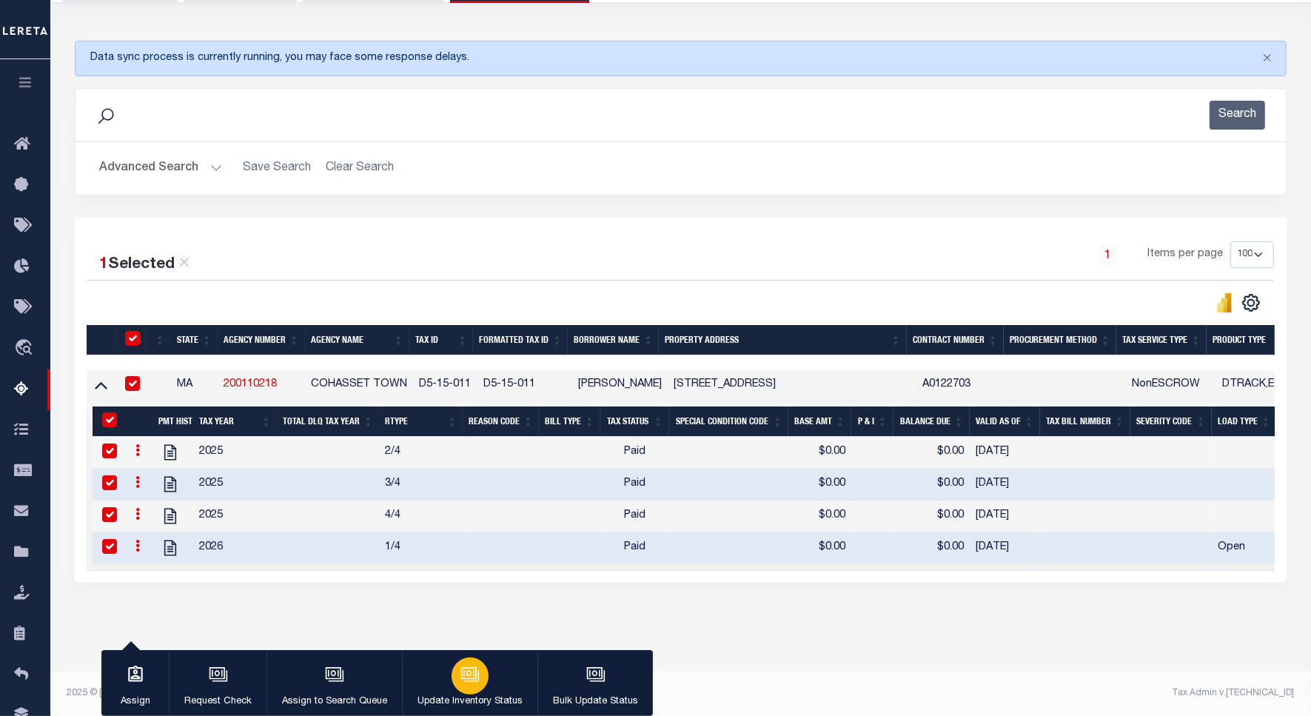
click at [461, 691] on div "button" at bounding box center [470, 675] width 37 height 37
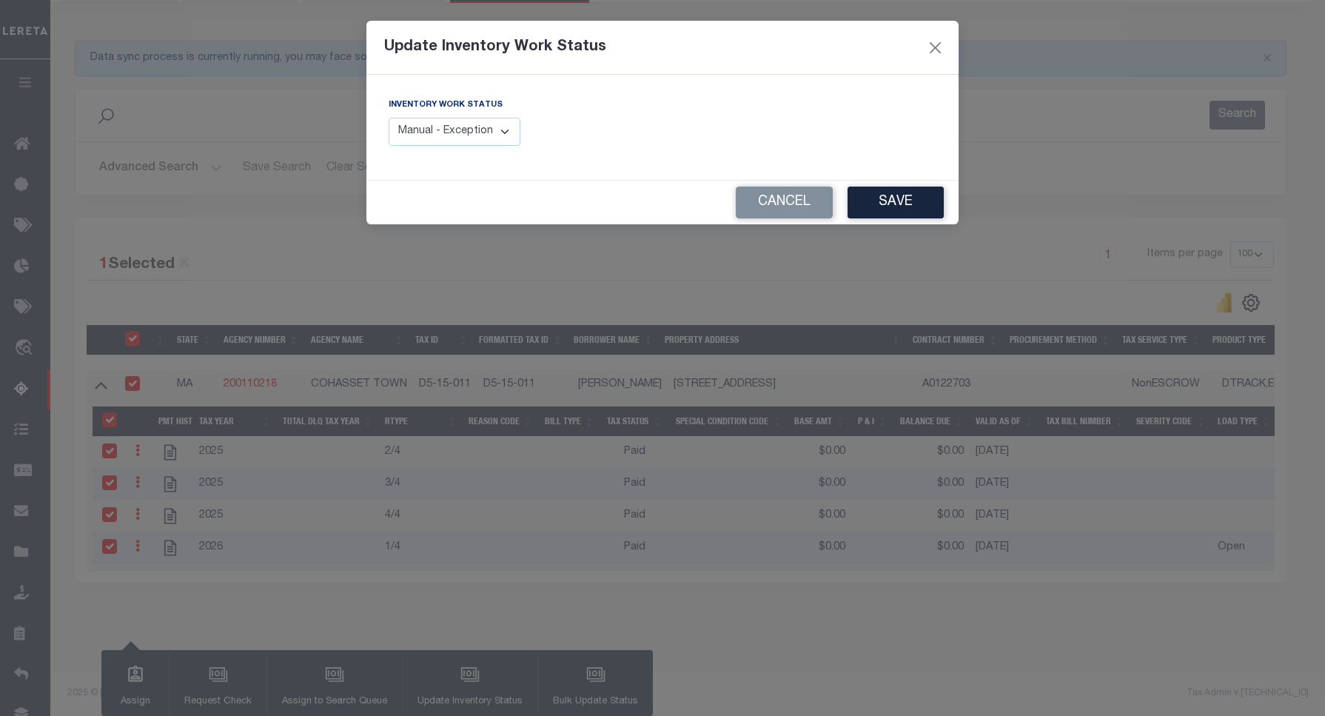
click at [457, 126] on select "Manual - Exception Pended - Awaiting Search Late Add Exception Completed" at bounding box center [455, 132] width 132 height 29
select select "4"
click at [389, 118] on select "Manual - Exception Pended - Awaiting Search Late Add Exception Completed" at bounding box center [455, 132] width 132 height 29
click at [882, 200] on button "Save" at bounding box center [896, 203] width 96 height 32
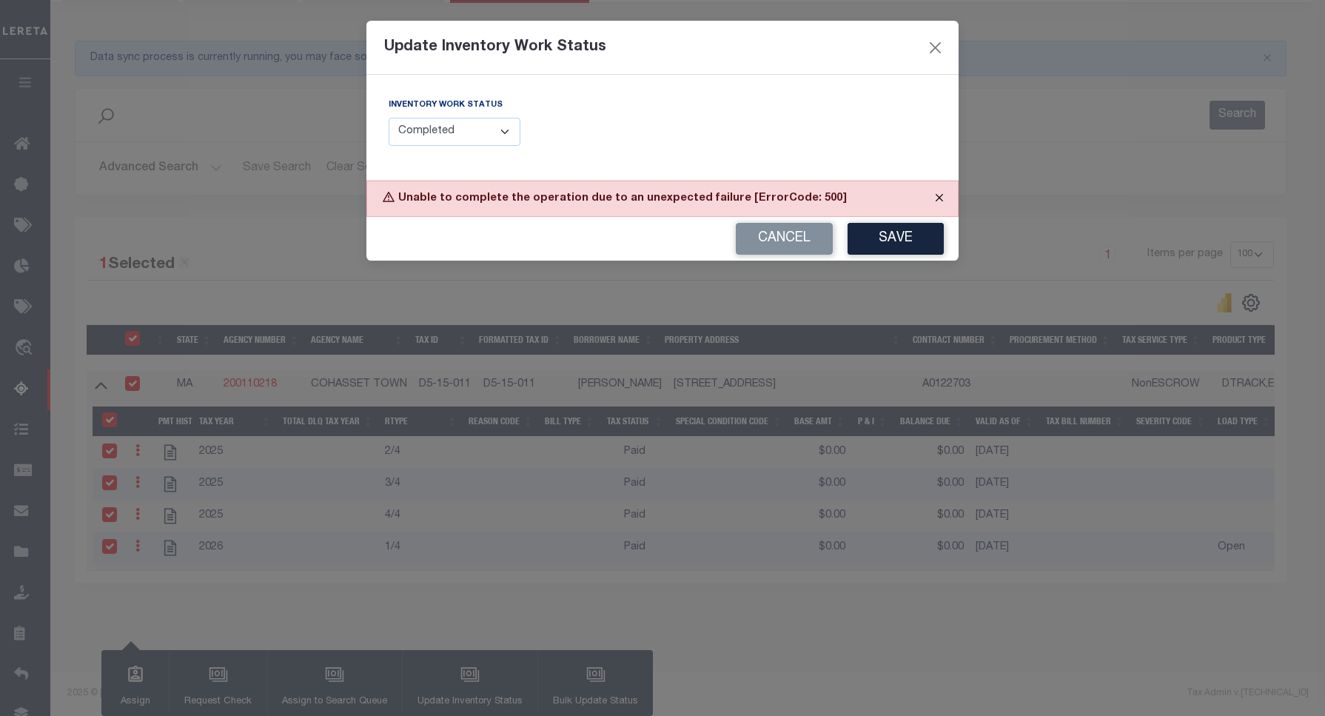
click at [939, 198] on button "Close" at bounding box center [939, 197] width 37 height 33
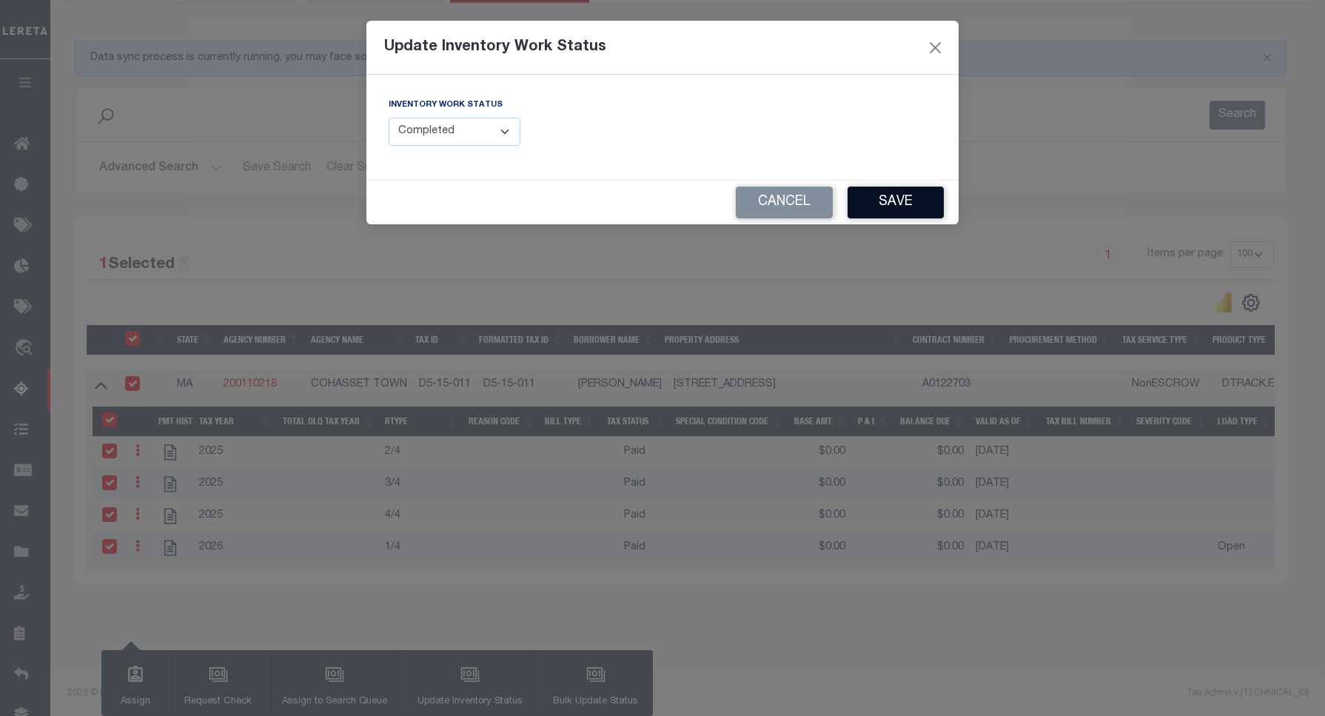
click at [889, 204] on button "Save" at bounding box center [896, 203] width 96 height 32
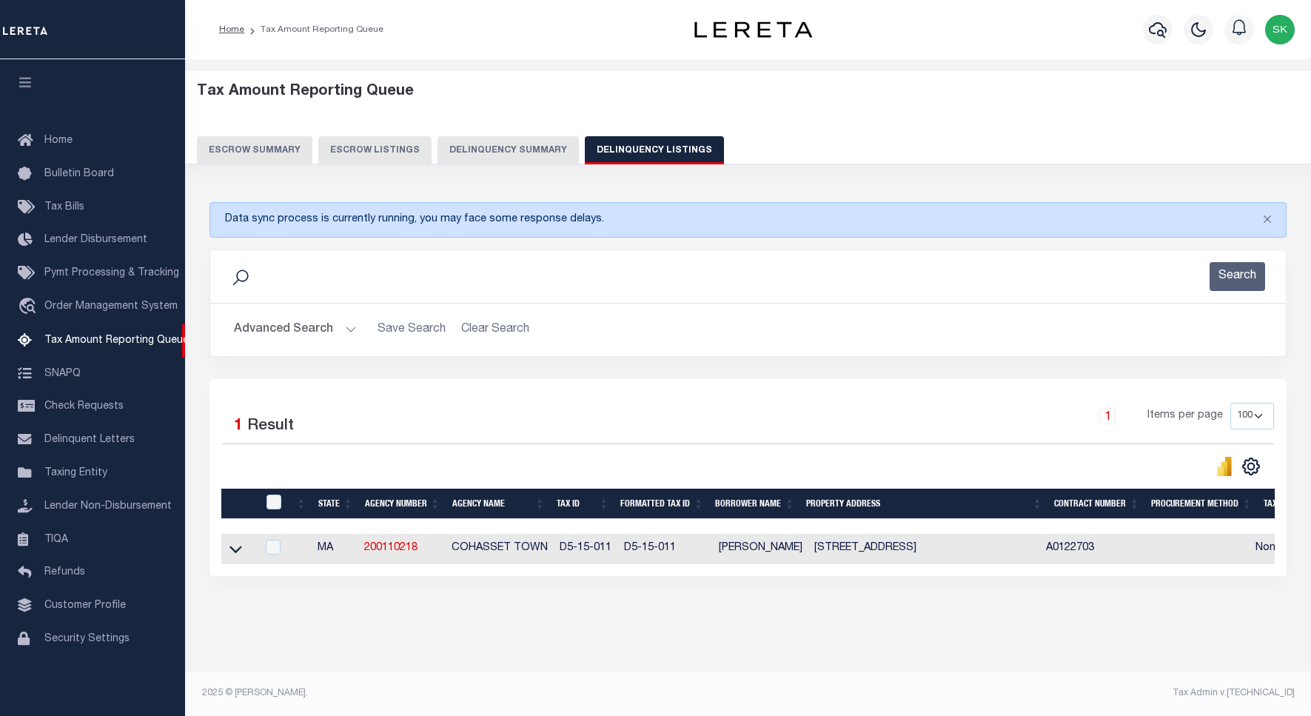
select select "100"
drag, startPoint x: 230, startPoint y: 556, endPoint x: 620, endPoint y: 10, distance: 670.9
click at [230, 556] on icon at bounding box center [235, 549] width 13 height 16
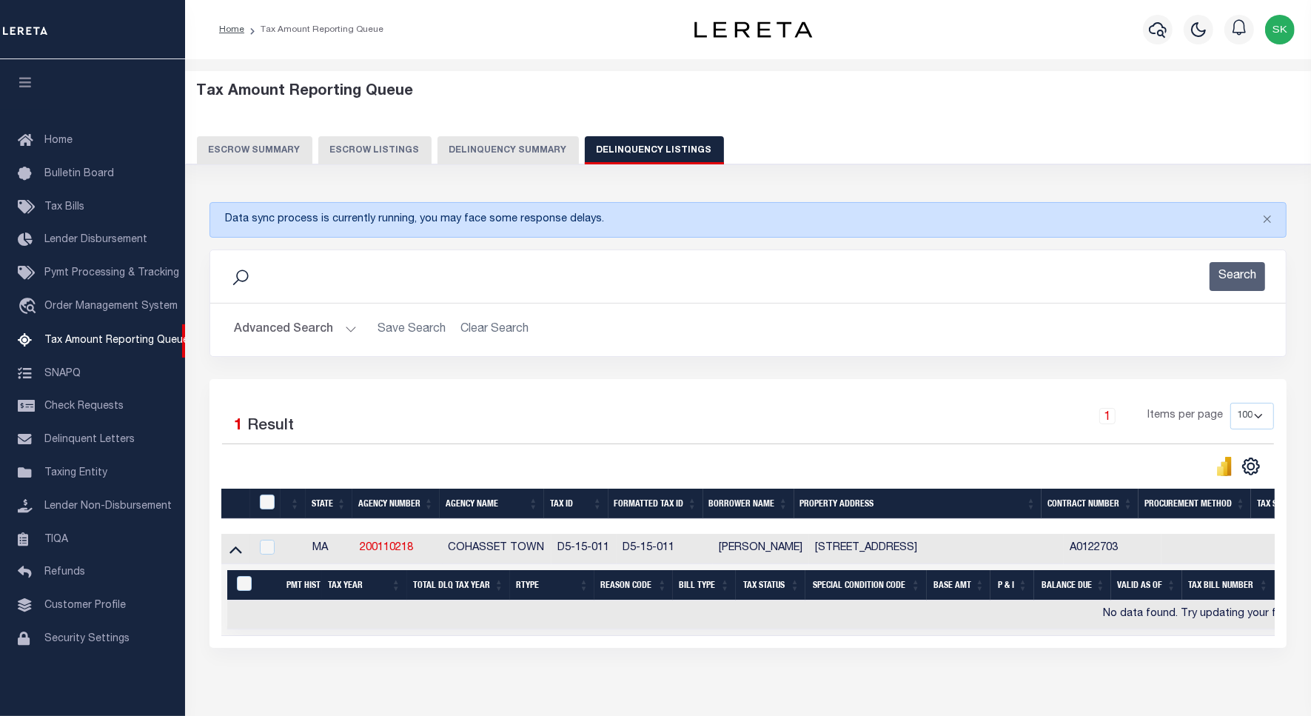
click at [295, 334] on button "Advanced Search" at bounding box center [295, 329] width 123 height 29
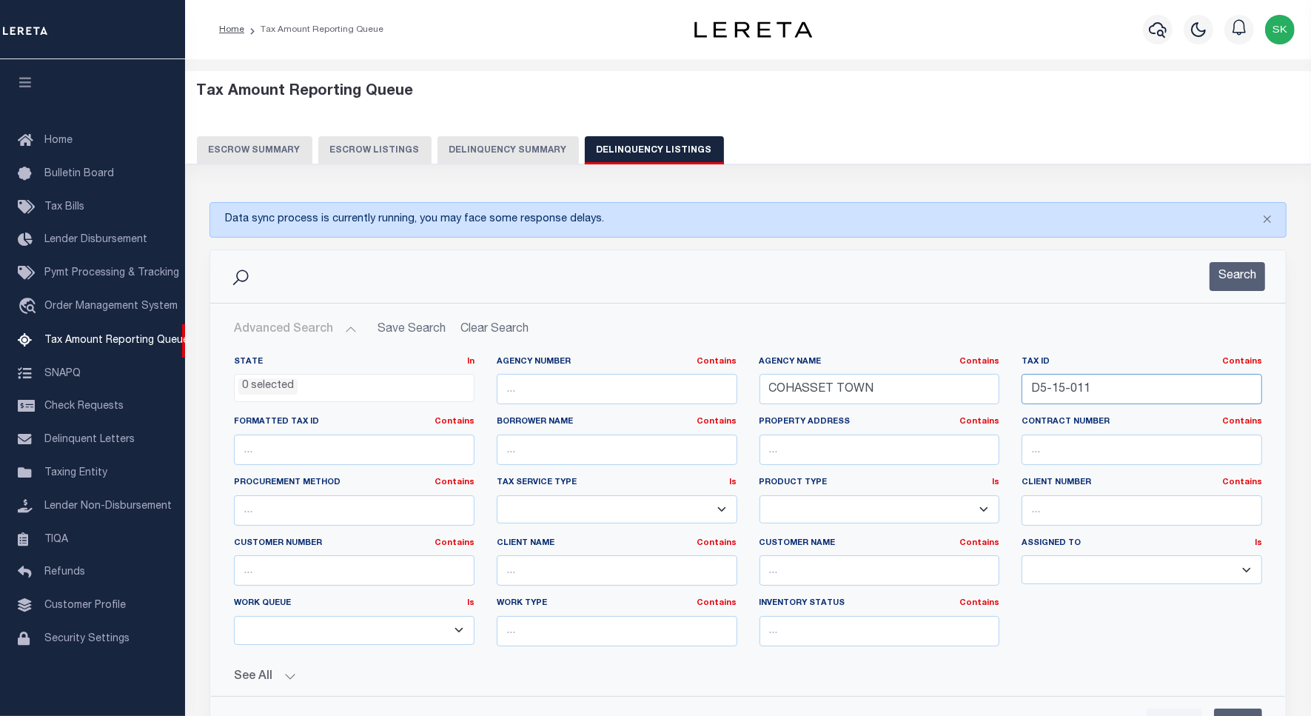
click at [1066, 392] on input "D5-15-011" at bounding box center [1142, 389] width 241 height 30
paste input "E5-27-066"
click at [1248, 272] on button "Search" at bounding box center [1238, 276] width 56 height 29
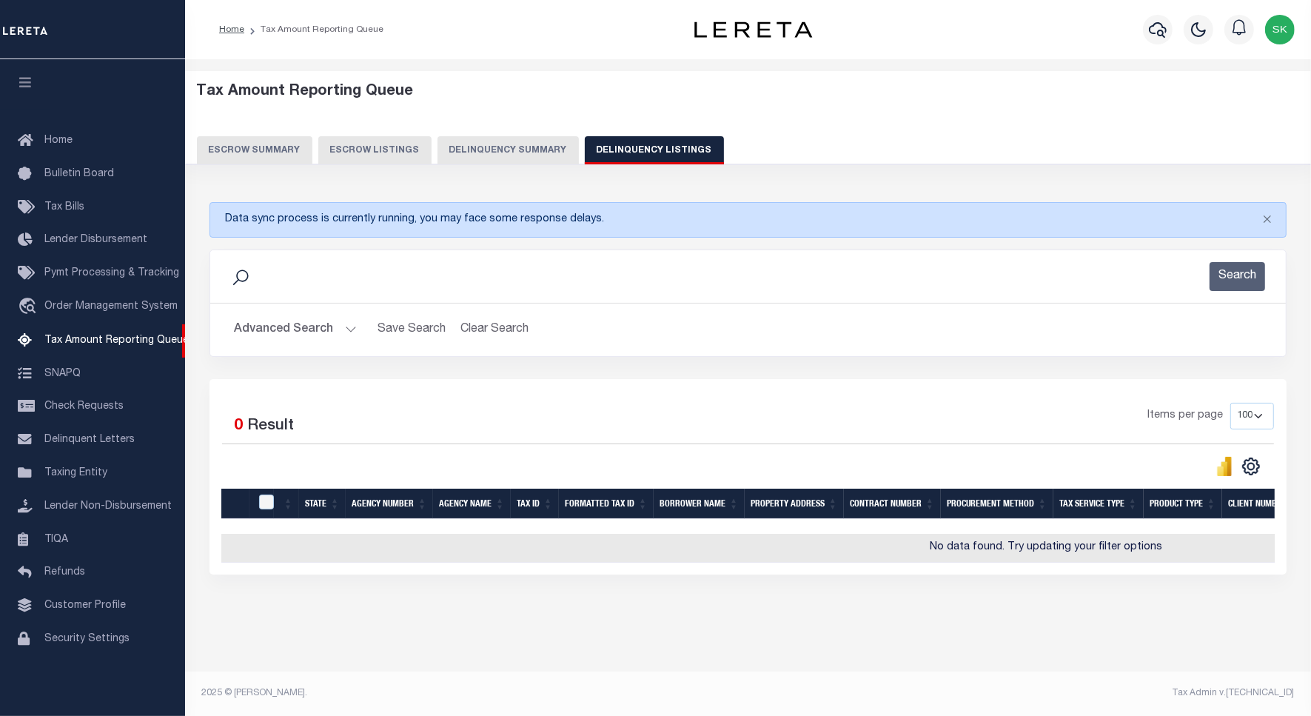
click at [294, 332] on button "Advanced Search" at bounding box center [295, 329] width 123 height 29
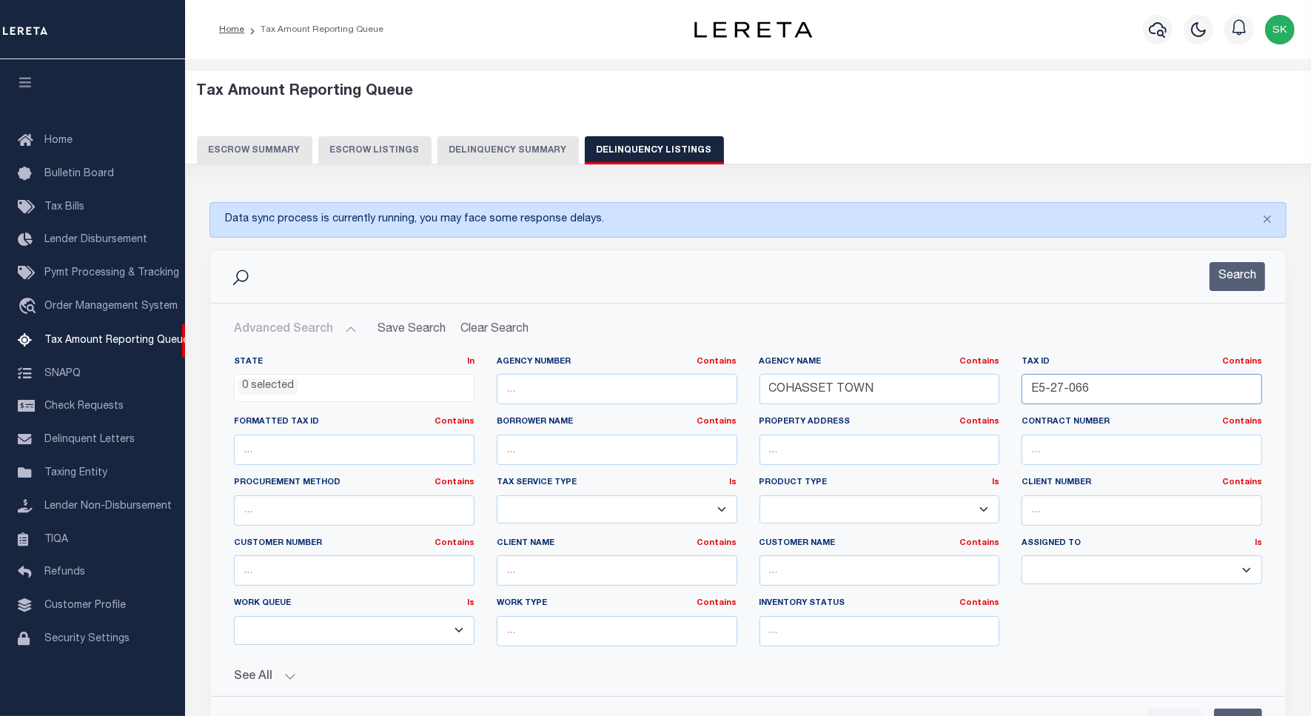
click at [1066, 386] on input "E5-27-066" at bounding box center [1142, 389] width 241 height 30
paste input "9-50-012"
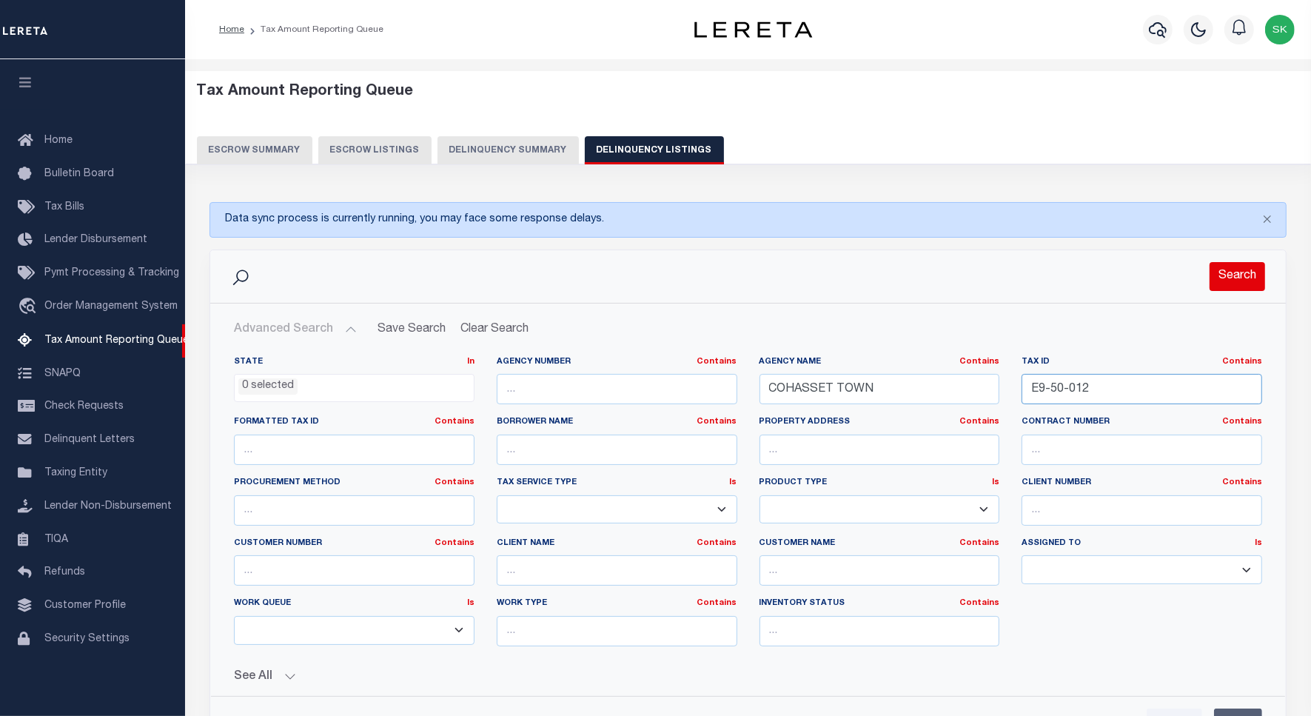
type input "E9-50-012"
click at [1231, 275] on button "Search" at bounding box center [1238, 276] width 56 height 29
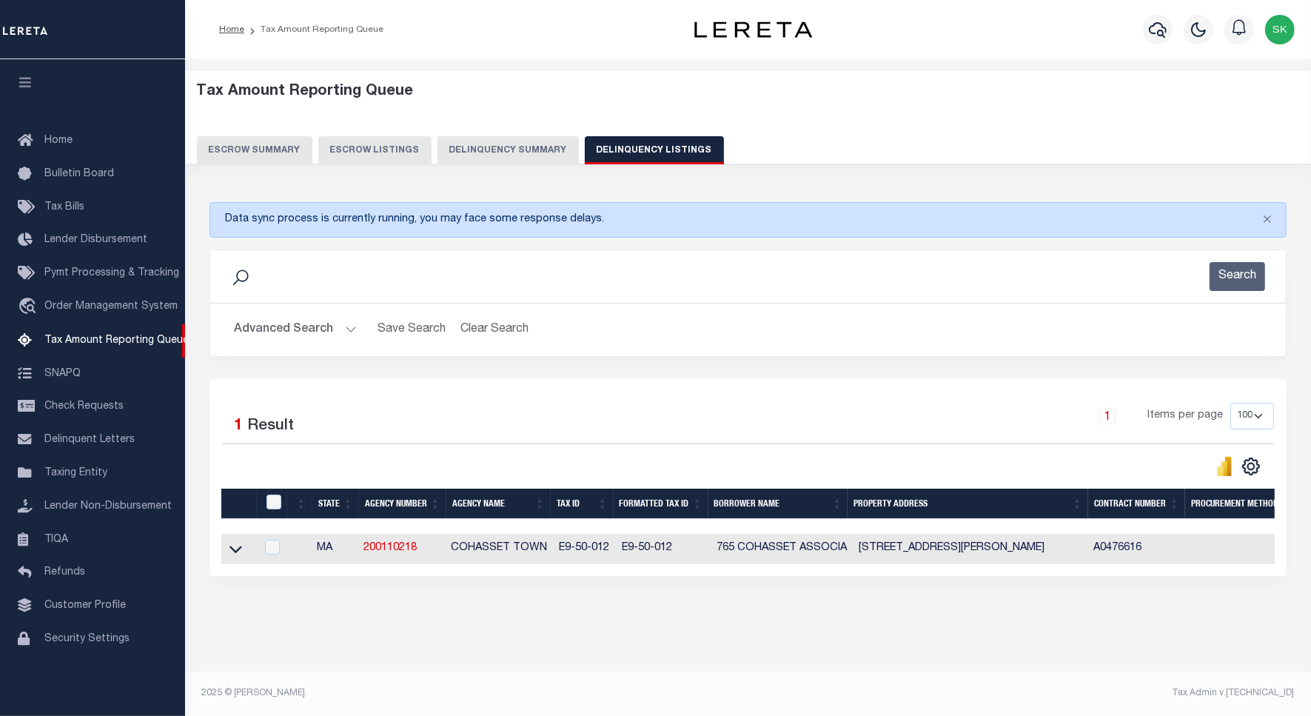
click at [233, 553] on icon at bounding box center [235, 549] width 13 height 7
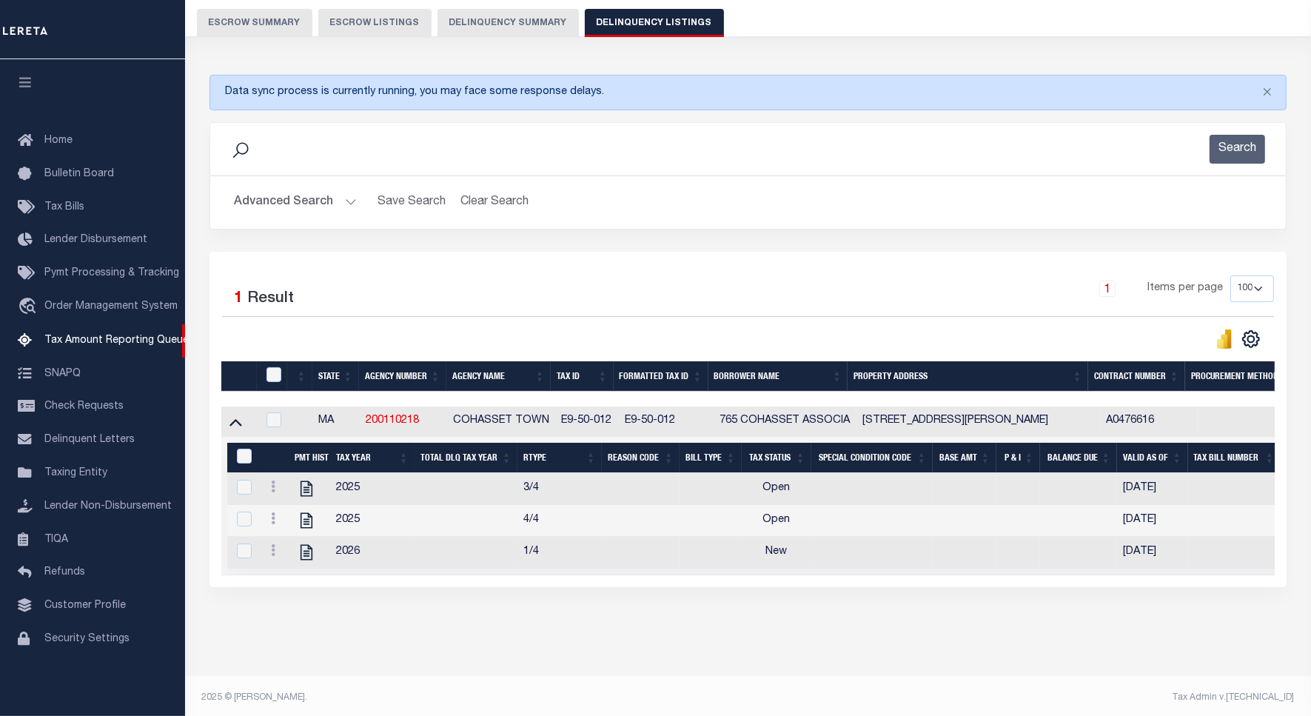
scroll to position [150, 0]
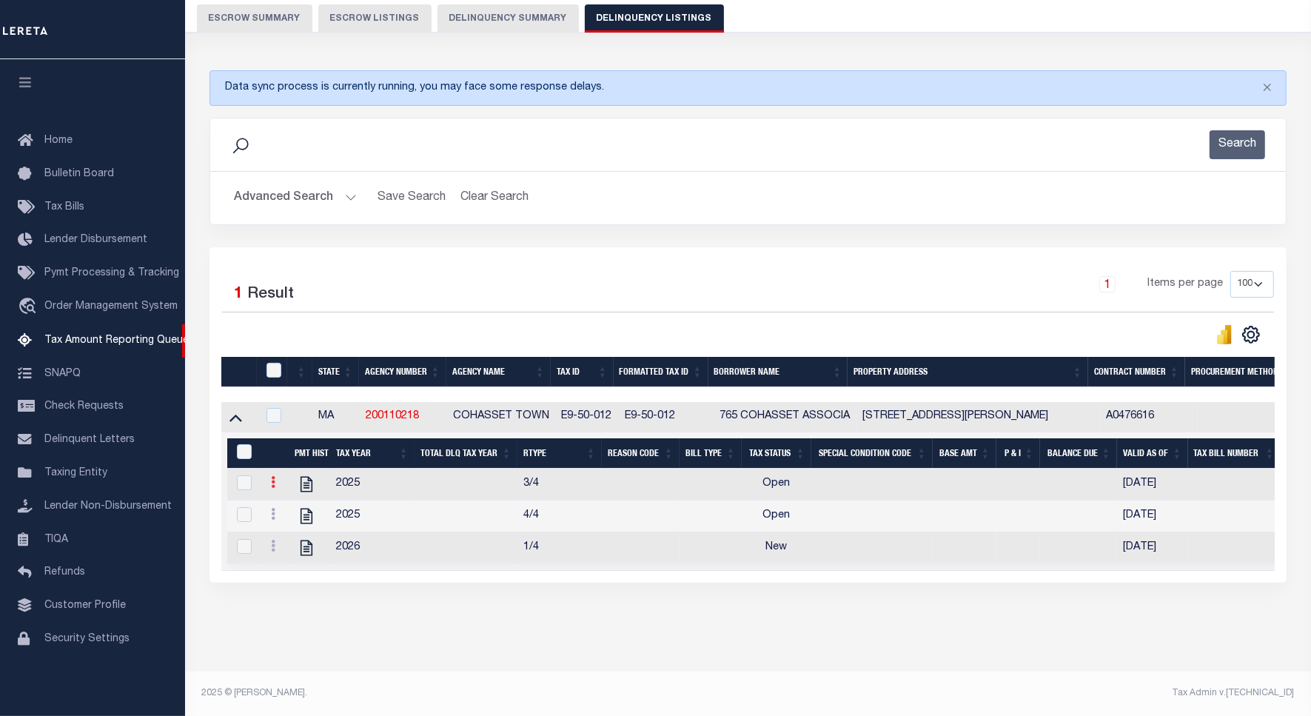
click at [272, 476] on icon at bounding box center [273, 482] width 4 height 12
click at [291, 501] on img "" at bounding box center [291, 506] width 15 height 15
checkbox input "true"
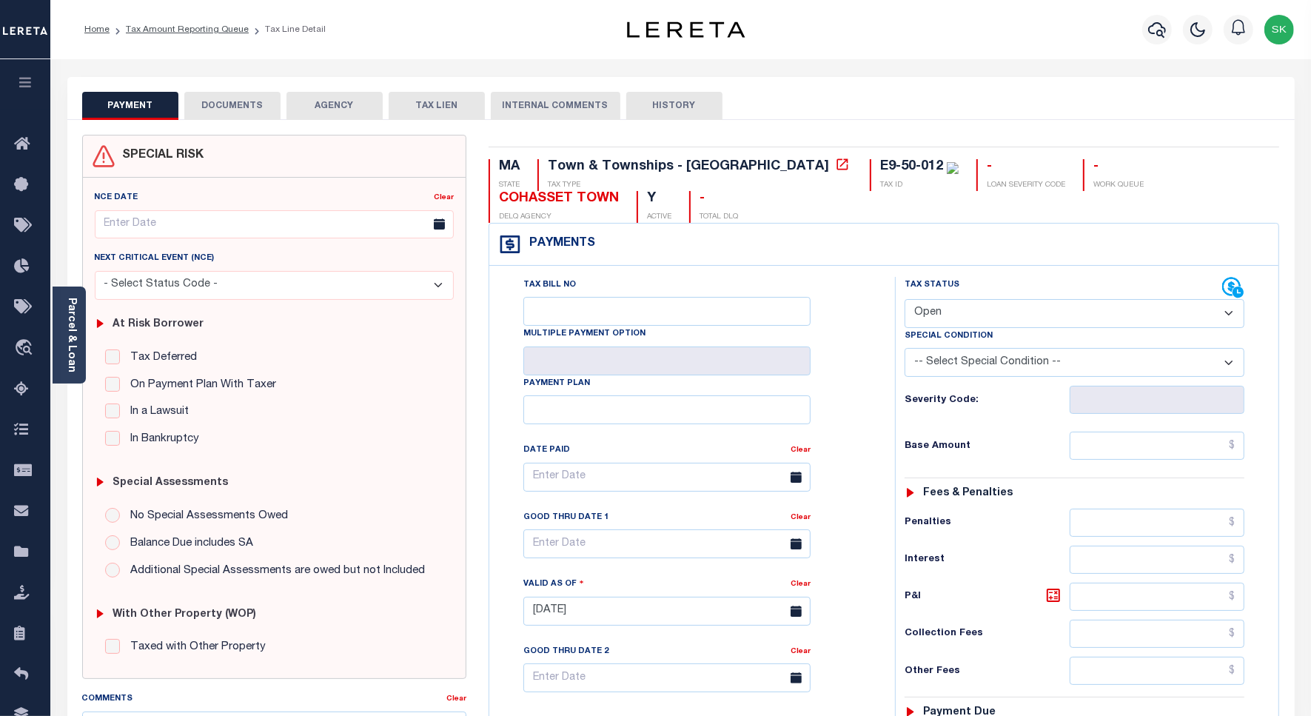
click at [1002, 315] on select "- Select Status Code - Open Due/Unpaid Paid Incomplete No Tax Due Internal Refu…" at bounding box center [1075, 313] width 340 height 29
select select "PYD"
click at [905, 301] on select "- Select Status Code - Open Due/Unpaid Paid Incomplete No Tax Due Internal Refu…" at bounding box center [1075, 313] width 340 height 29
type input "[DATE]"
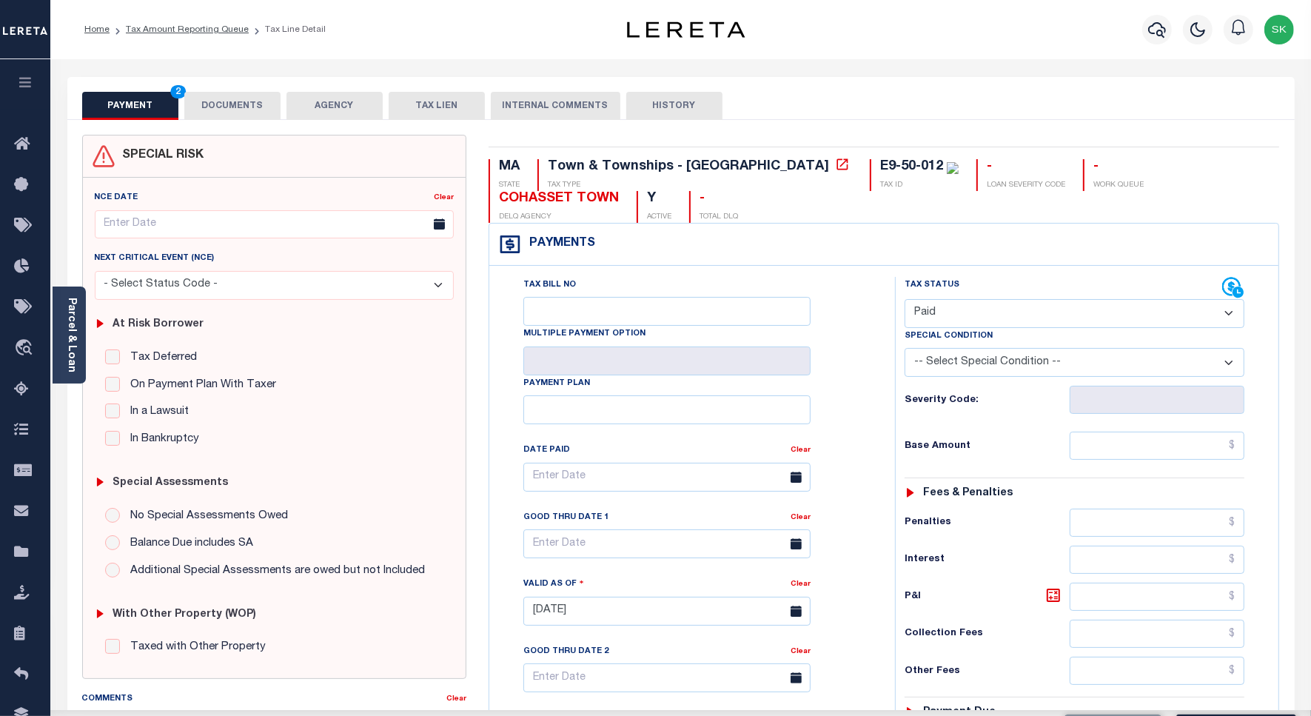
click at [882, 390] on div "Tax Bill No Multiple Payment Option Payment Plan Clear" at bounding box center [688, 604] width 391 height 654
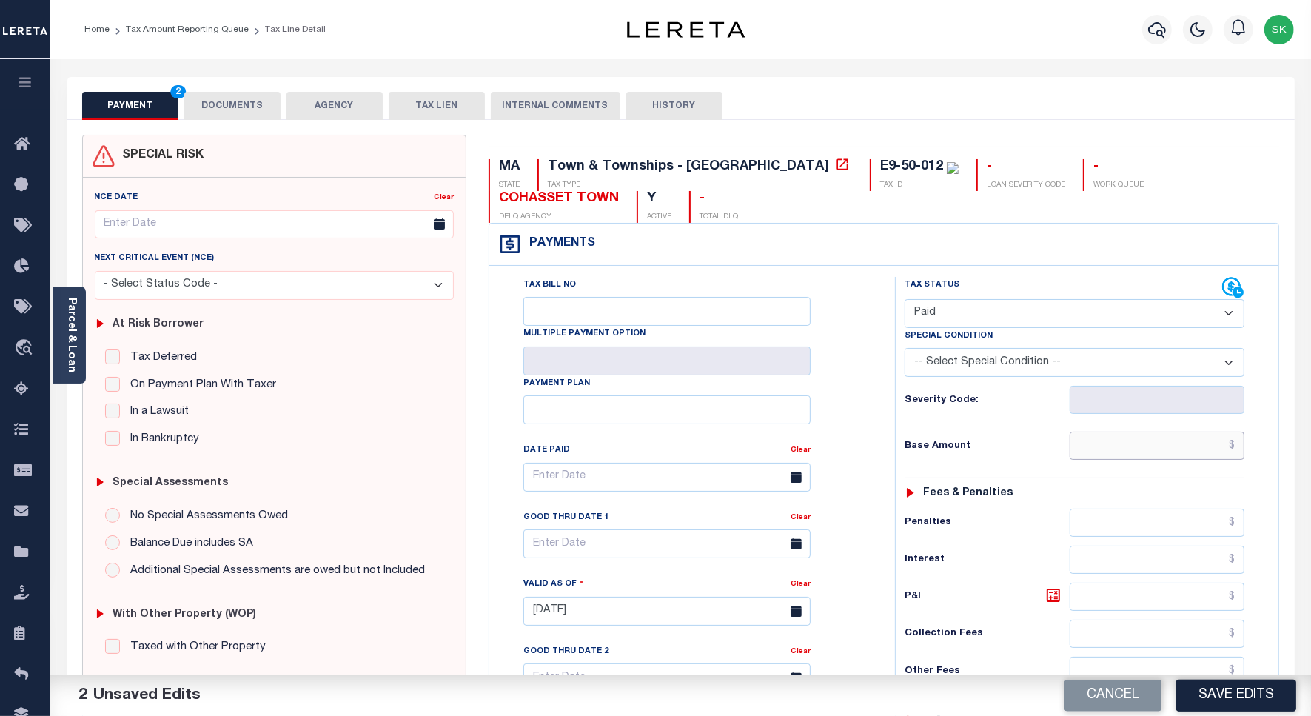
click at [1105, 448] on input "text" at bounding box center [1157, 446] width 175 height 28
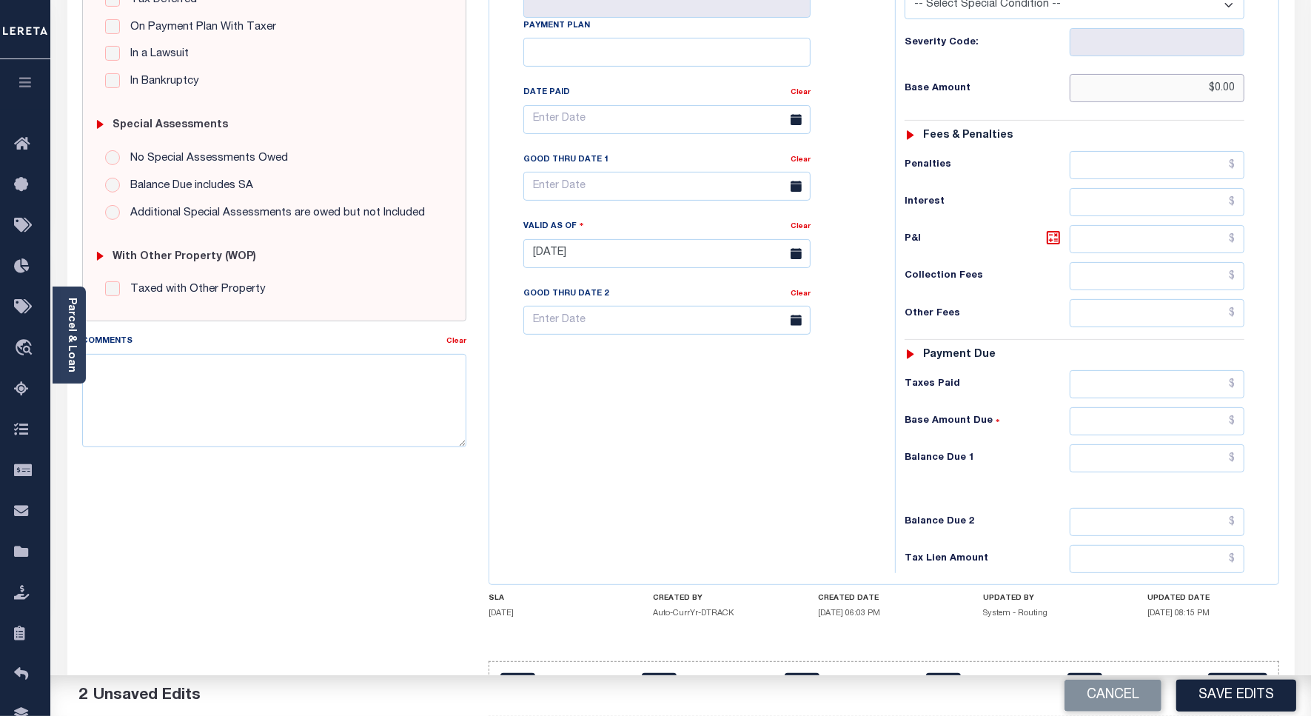
scroll to position [412, 0]
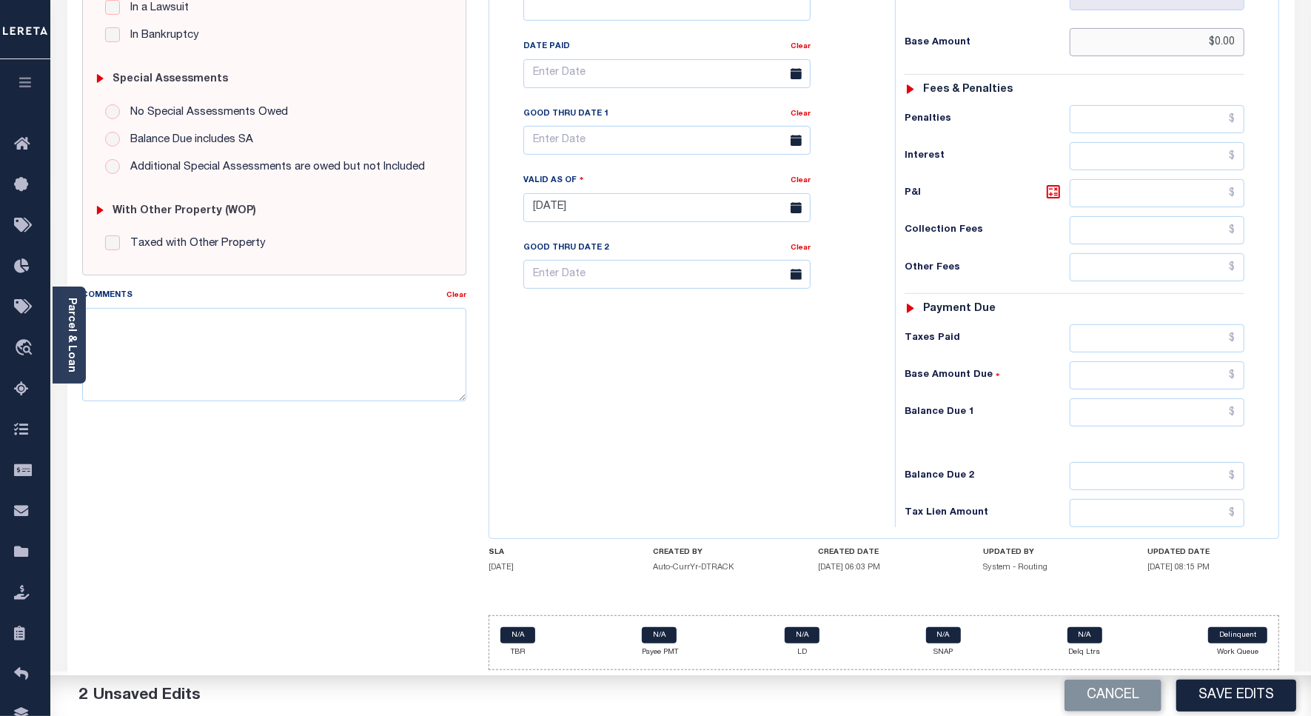
type input "$0.00"
click at [1103, 409] on input "text" at bounding box center [1157, 412] width 175 height 28
type input "$0.00"
click at [285, 370] on textarea "Comments" at bounding box center [274, 354] width 384 height 93
paste textarea "Spoke to [PERSON_NAME] , taxes are paid on the property."
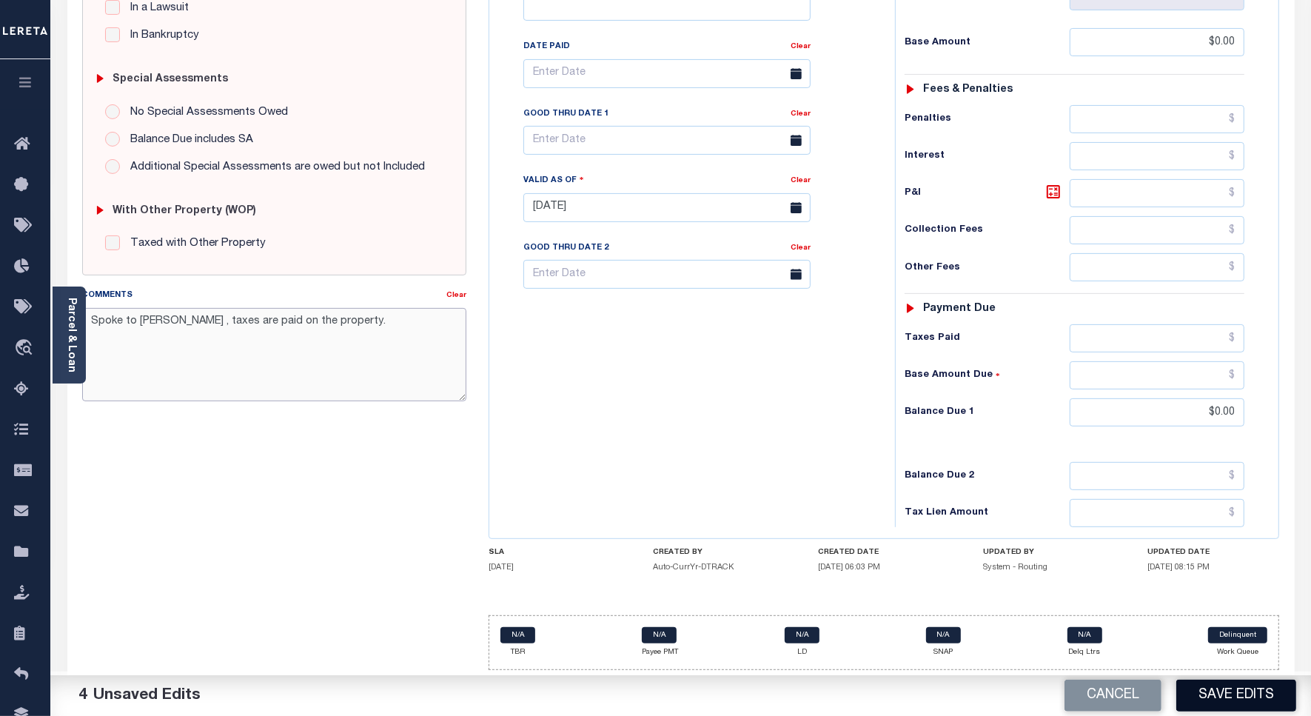
type textarea "Spoke to [PERSON_NAME] , taxes are paid on the property."
click at [1231, 693] on button "Save Edits" at bounding box center [1236, 696] width 120 height 32
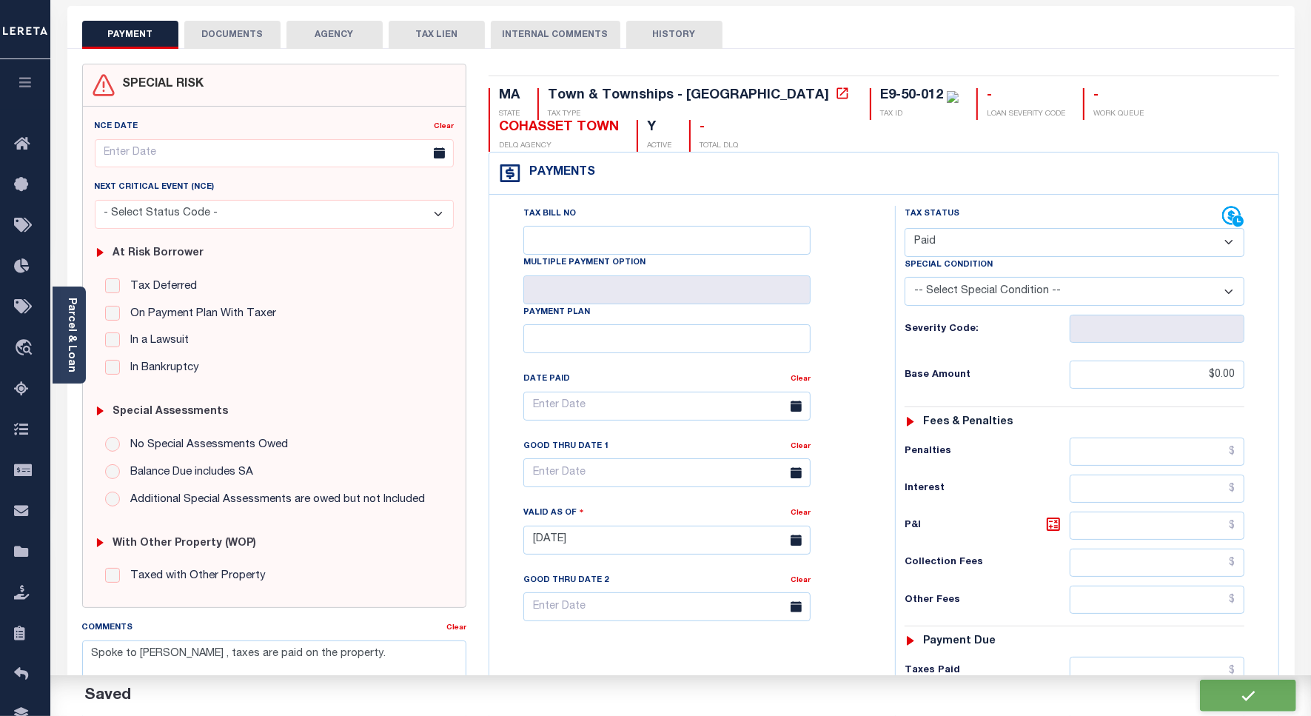
checkbox input "false"
type input "$0"
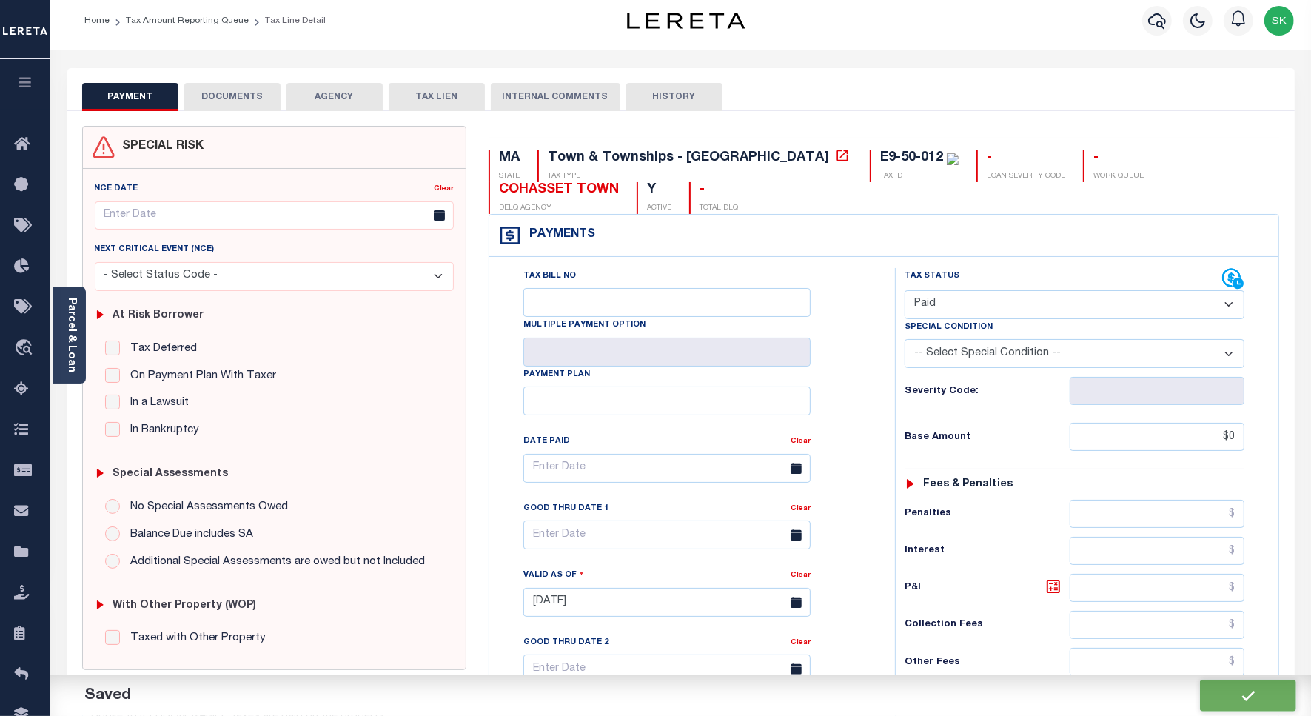
scroll to position [0, 0]
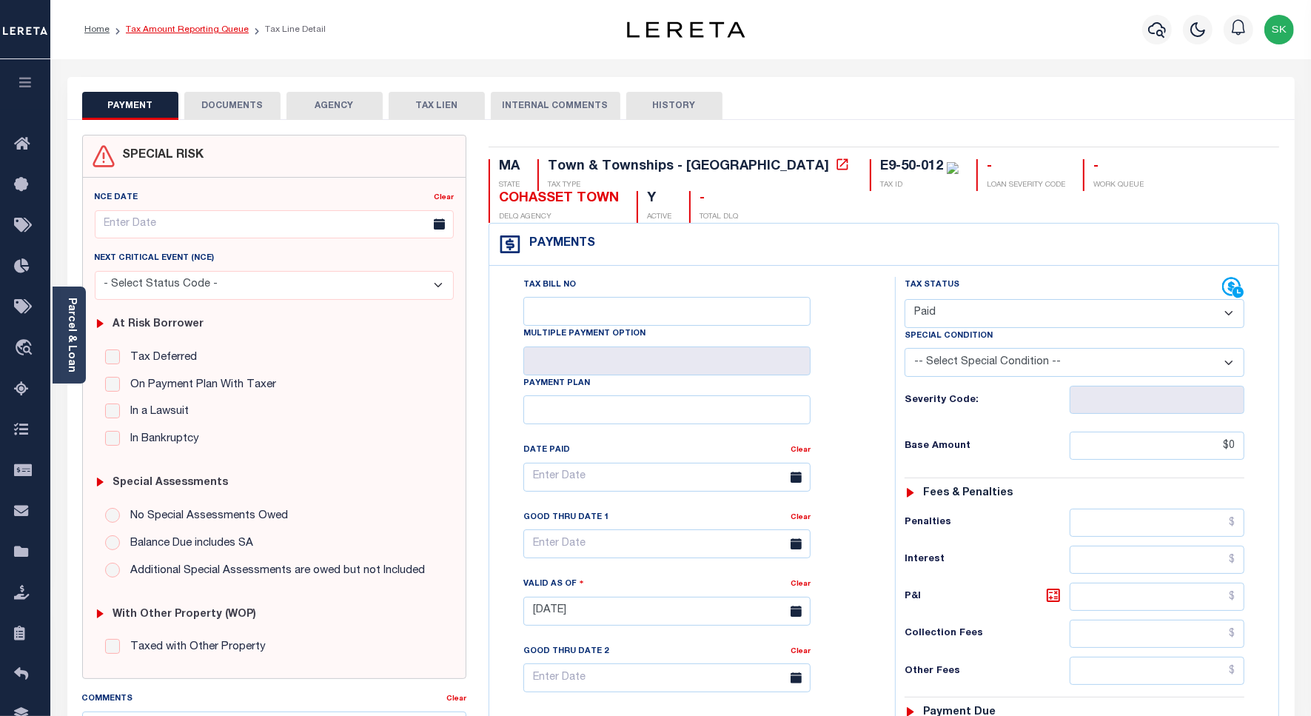
click at [218, 27] on link "Tax Amount Reporting Queue" at bounding box center [187, 29] width 123 height 9
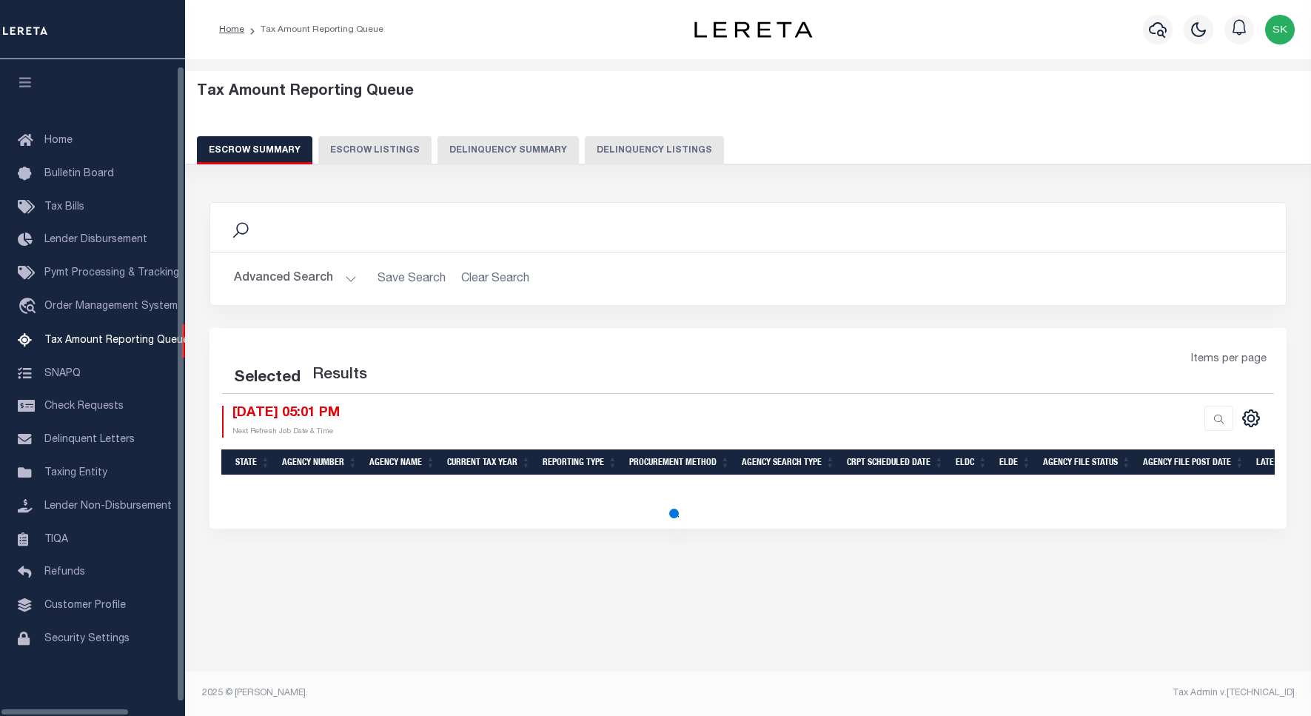
select select "100"
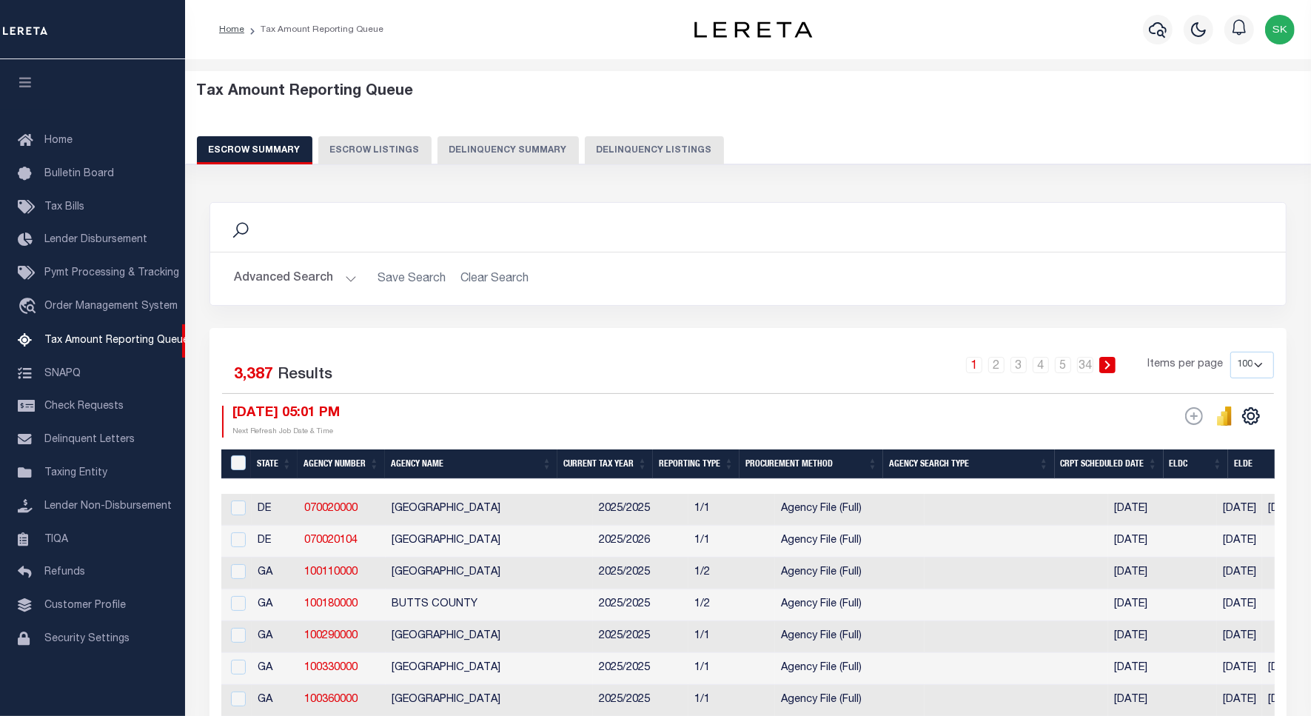
click at [629, 149] on button "Delinquency Listings" at bounding box center [654, 150] width 139 height 28
select select "100"
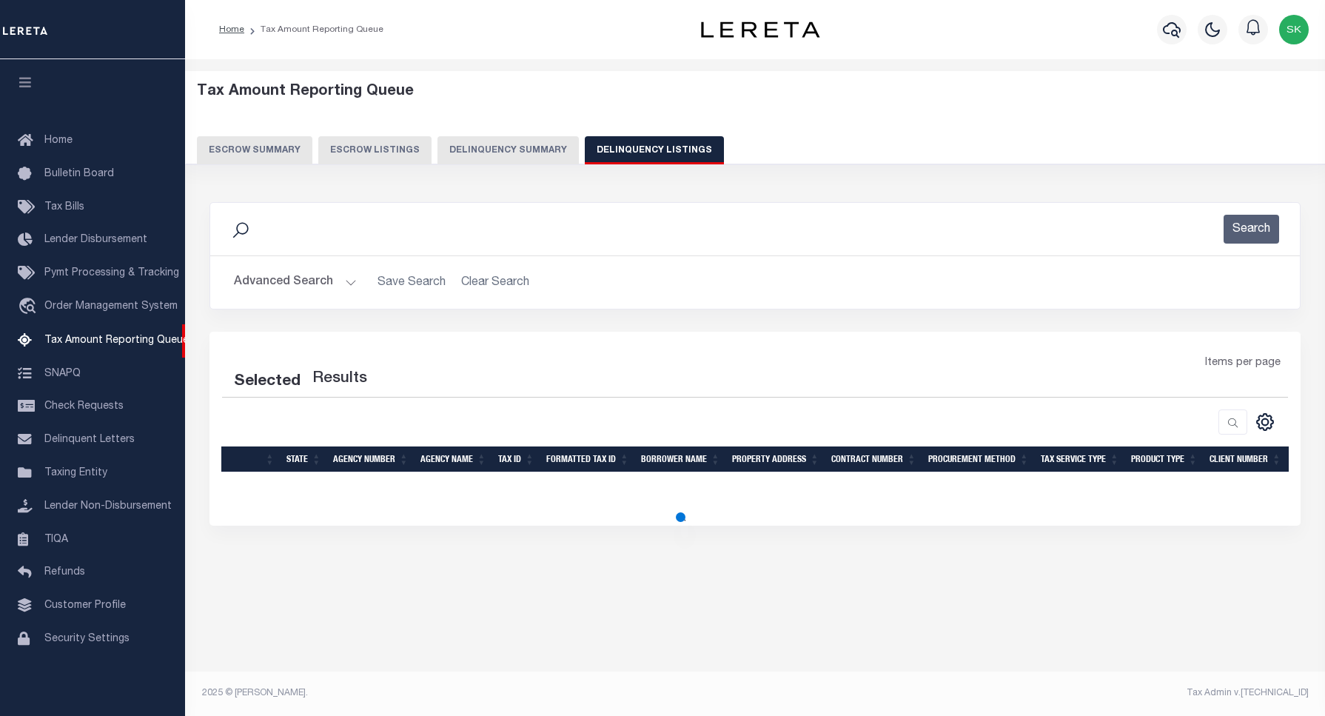
select select "100"
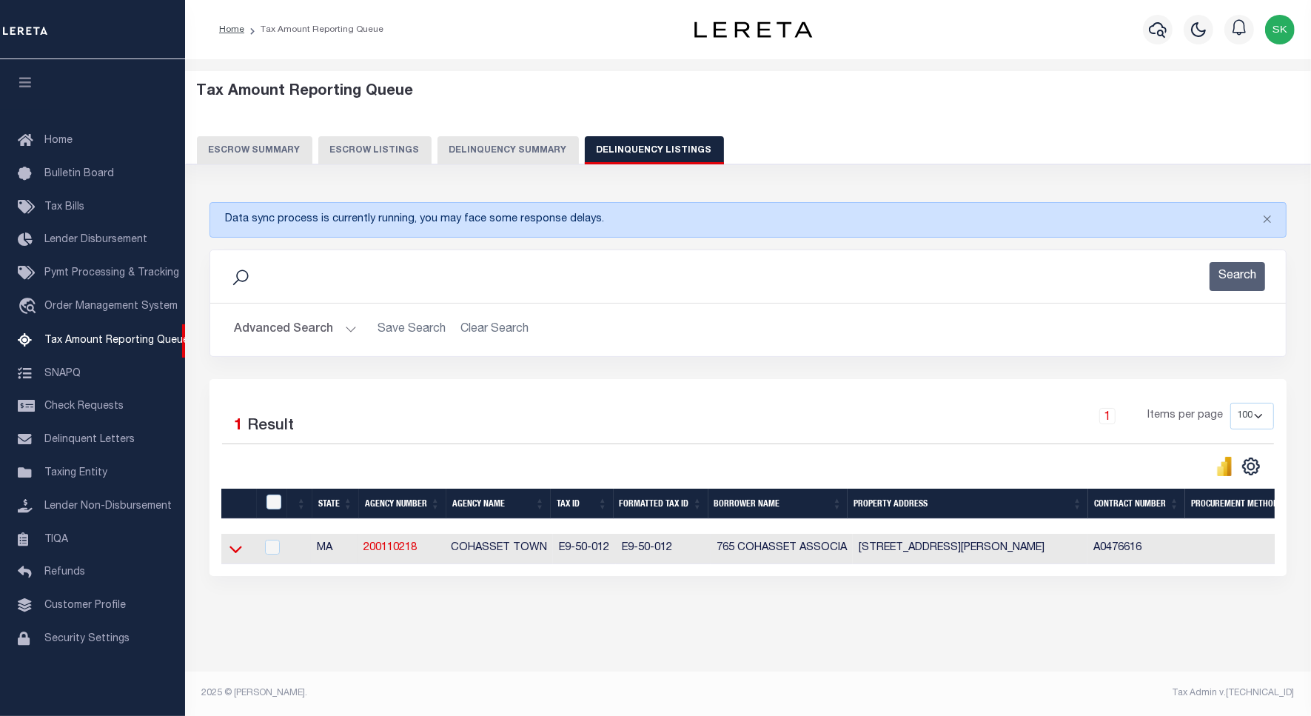
click at [238, 556] on icon at bounding box center [235, 549] width 13 height 16
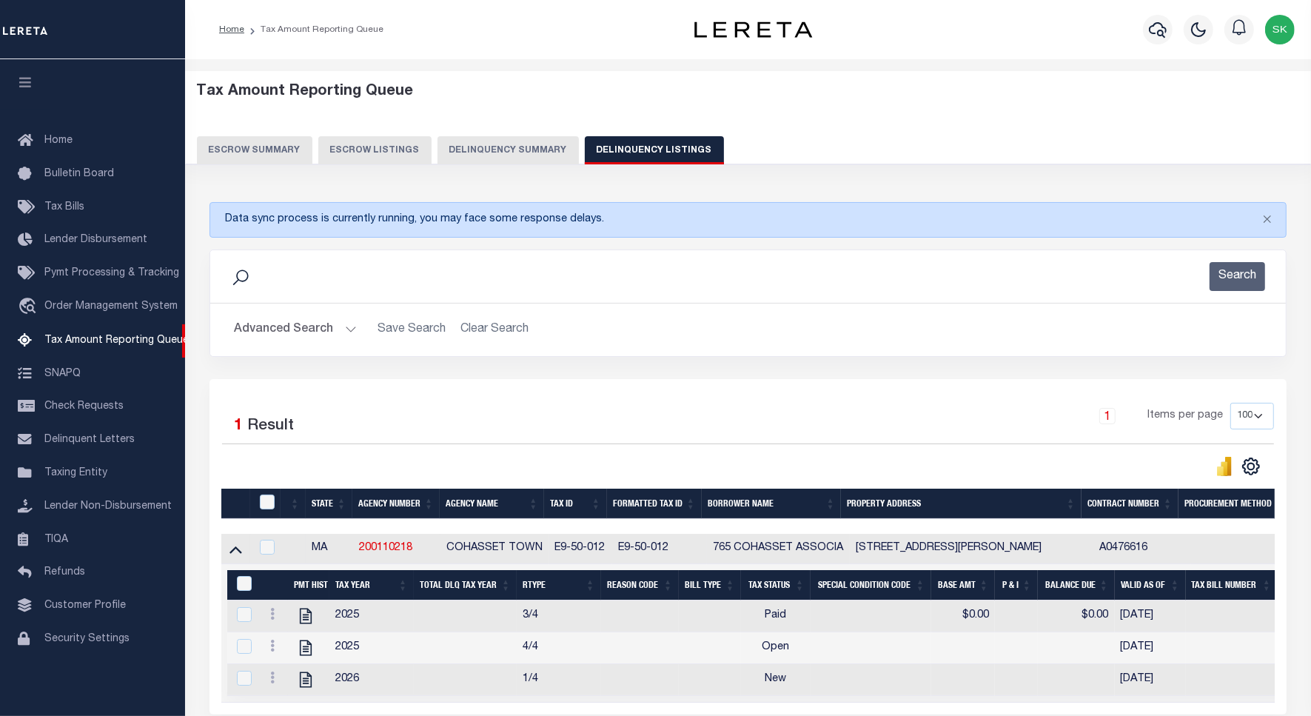
scroll to position [150, 0]
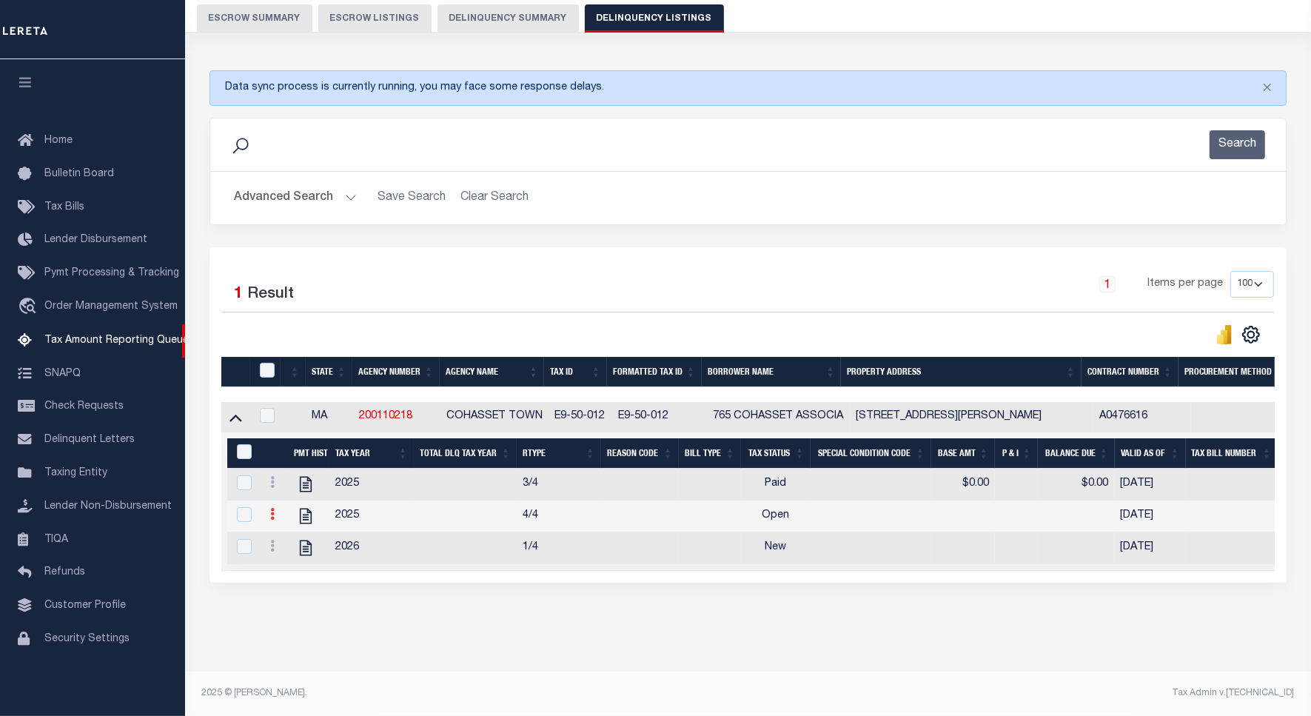
click at [272, 508] on icon at bounding box center [272, 514] width 4 height 12
click at [285, 534] on img "" at bounding box center [290, 538] width 15 height 15
checkbox input "true"
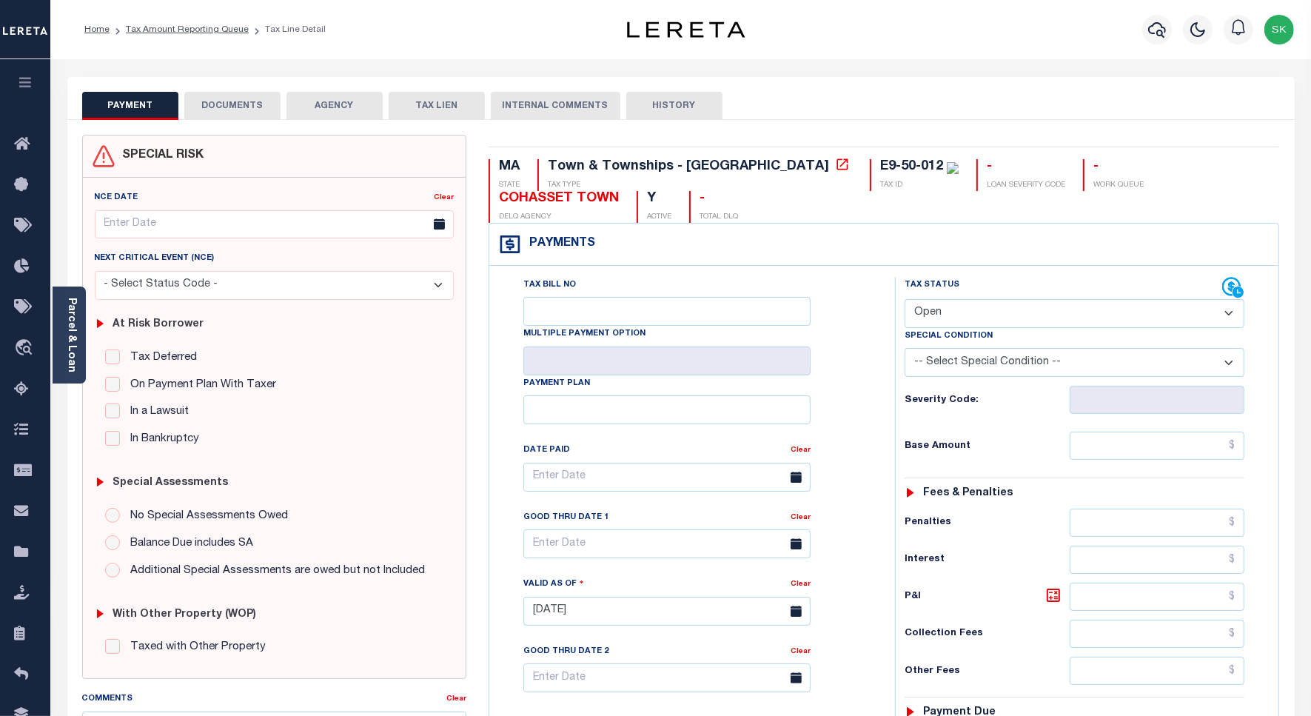
click at [996, 309] on select "- Select Status Code - Open Due/Unpaid Paid Incomplete No Tax Due Internal Refu…" at bounding box center [1075, 313] width 340 height 29
select select "PYD"
click at [905, 301] on select "- Select Status Code - Open Due/Unpaid Paid Incomplete No Tax Due Internal Refu…" at bounding box center [1075, 313] width 340 height 29
type input "[DATE]"
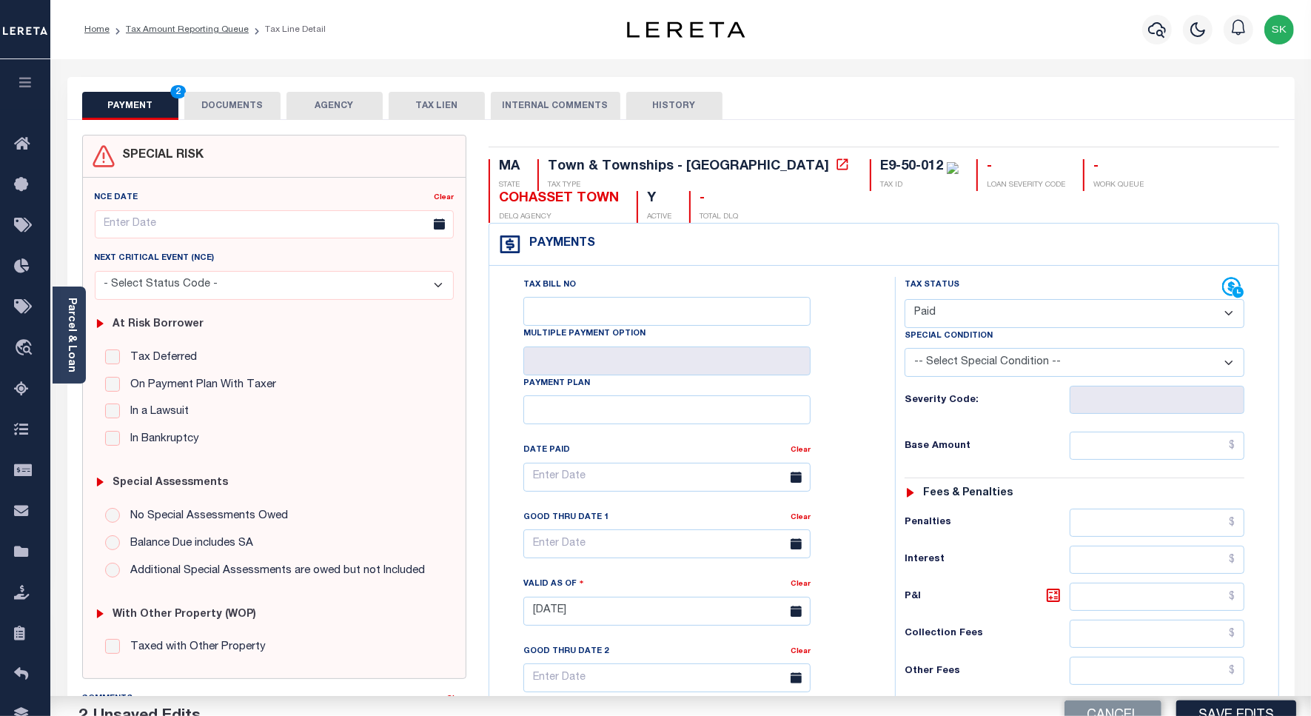
click at [867, 386] on div "Tax Bill No Multiple Payment Option Payment Plan Clear" at bounding box center [688, 484] width 369 height 415
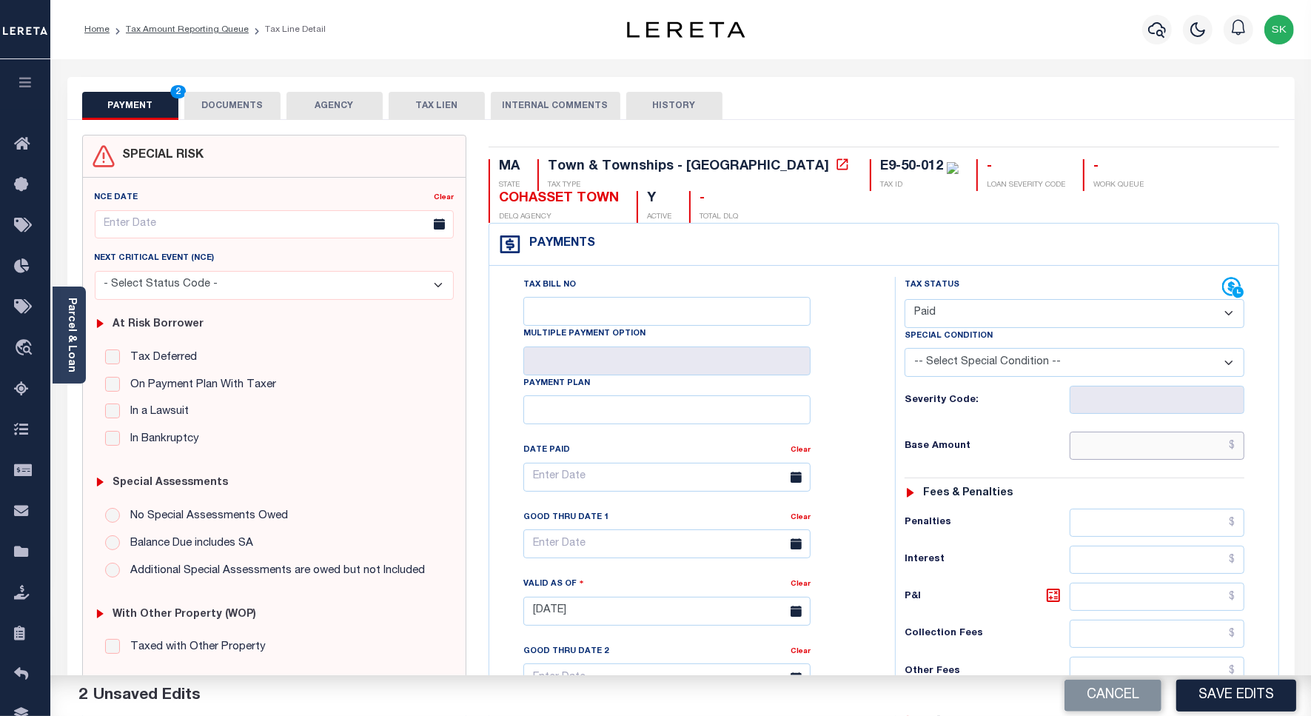
click input "text"
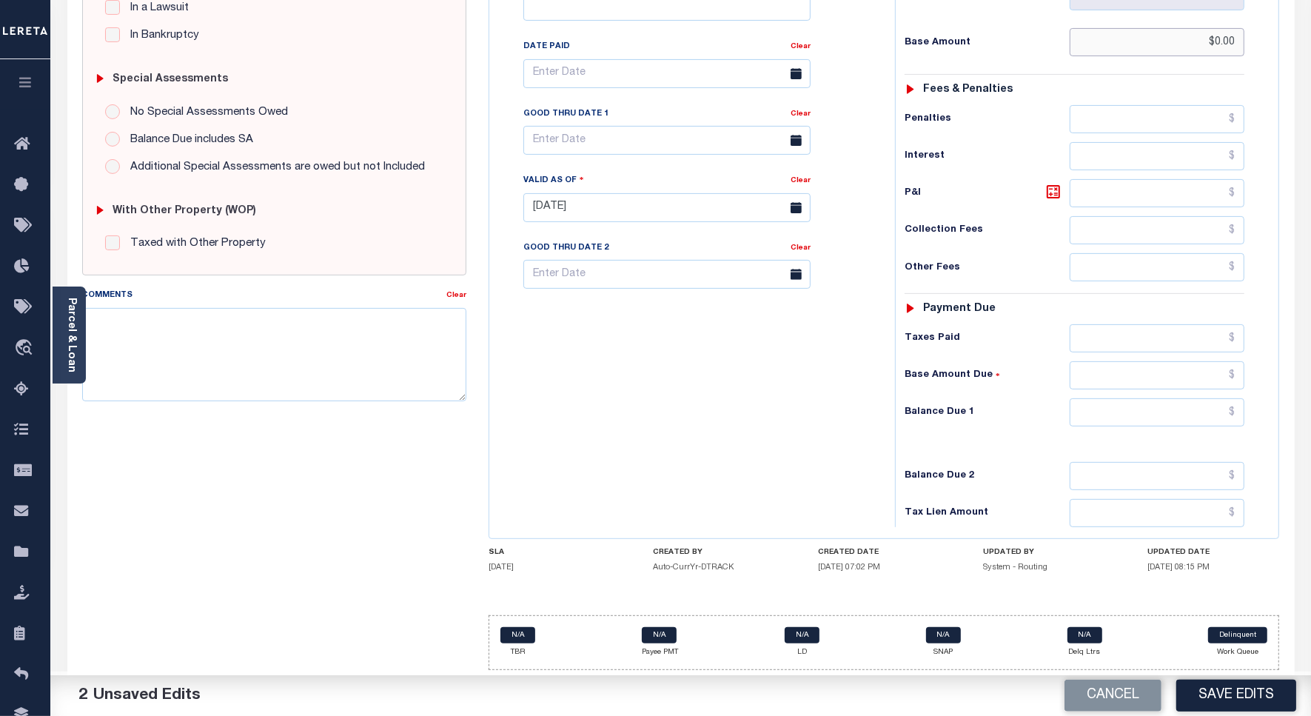
type input "$0.00"
click input "text"
type input "$0.00"
drag, startPoint x: 733, startPoint y: 455, endPoint x: 746, endPoint y: 463, distance: 15.2
click div "Tax Bill No Multiple Payment Option Payment Plan Clear"
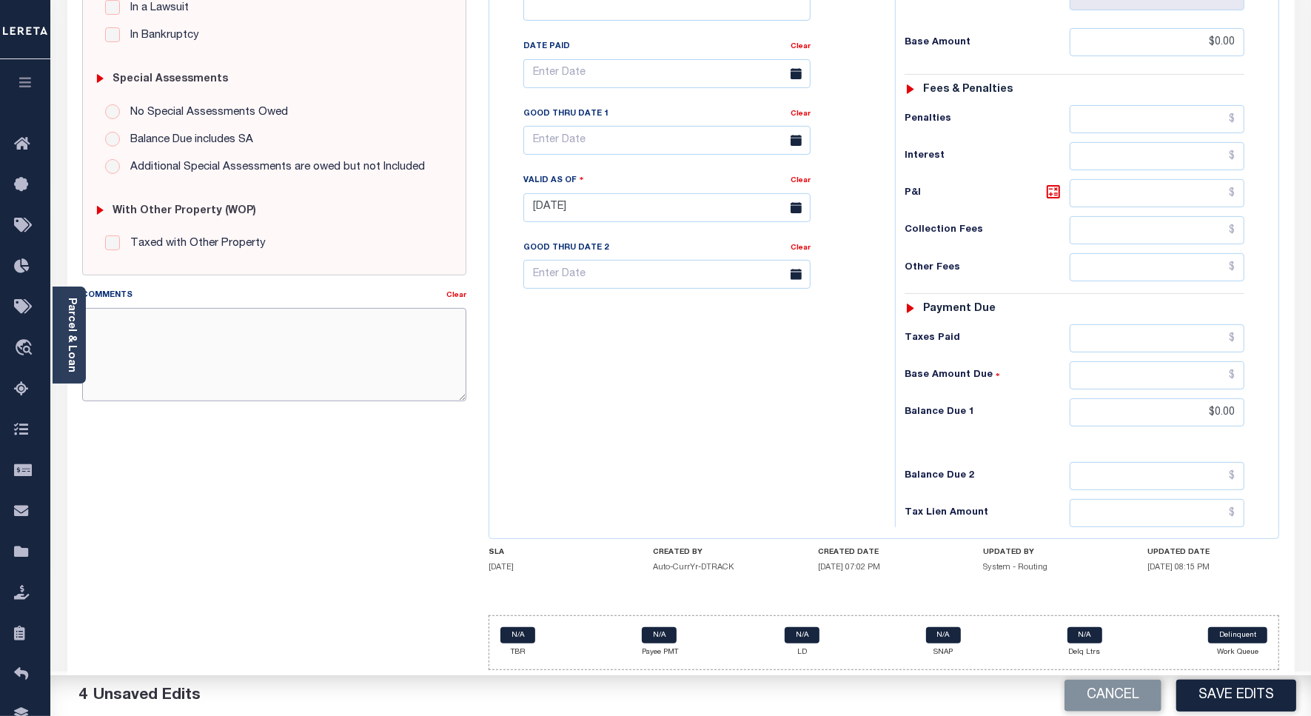
click textarea "Comments"
paste textarea "Spoke to TC - KERRY , taxes are paid on the property."
type textarea "Spoke to TC - KERRY , taxes are paid on the property."
click button "Save Edits"
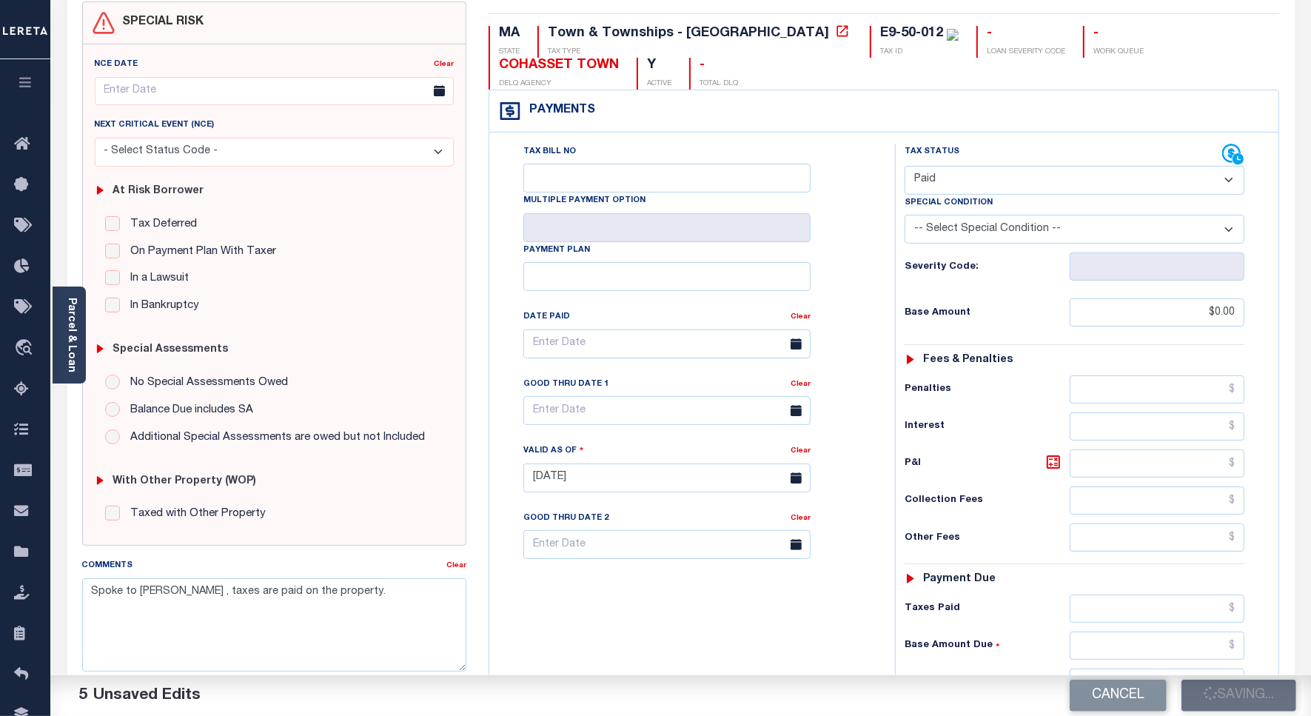
scroll to position [0, 0]
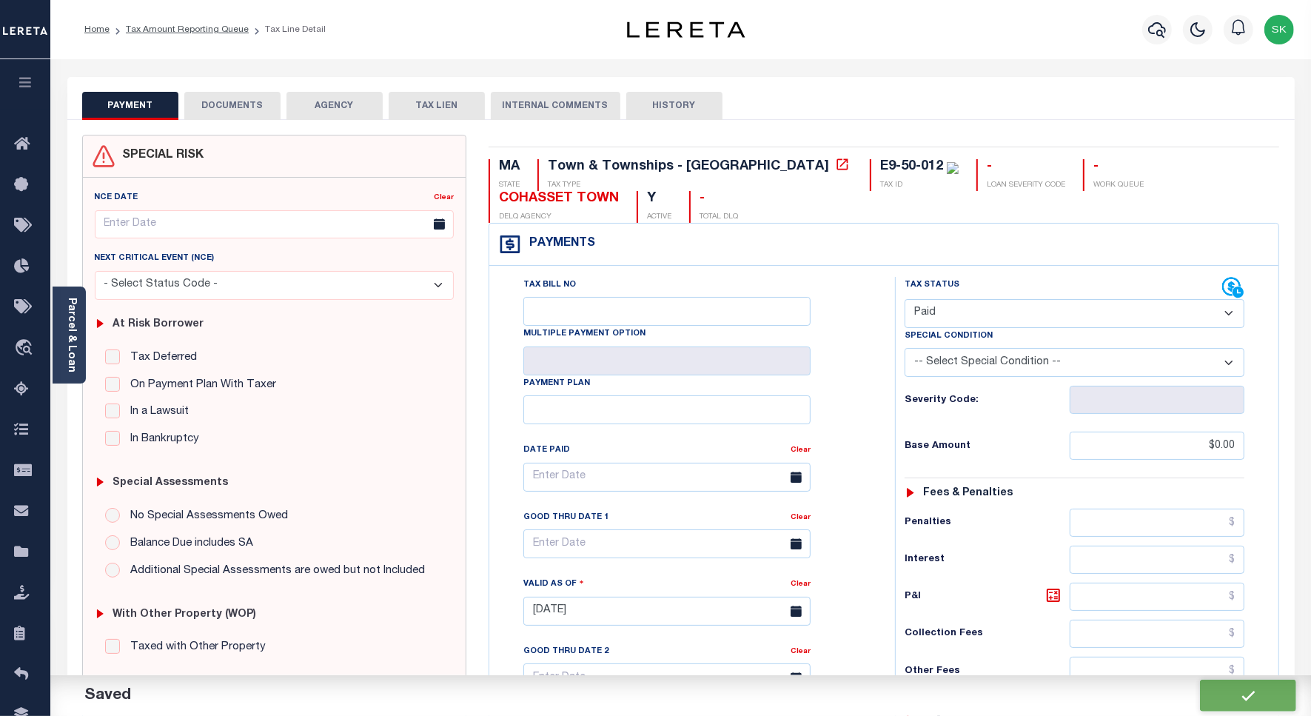
checkbox input "false"
type input "$0"
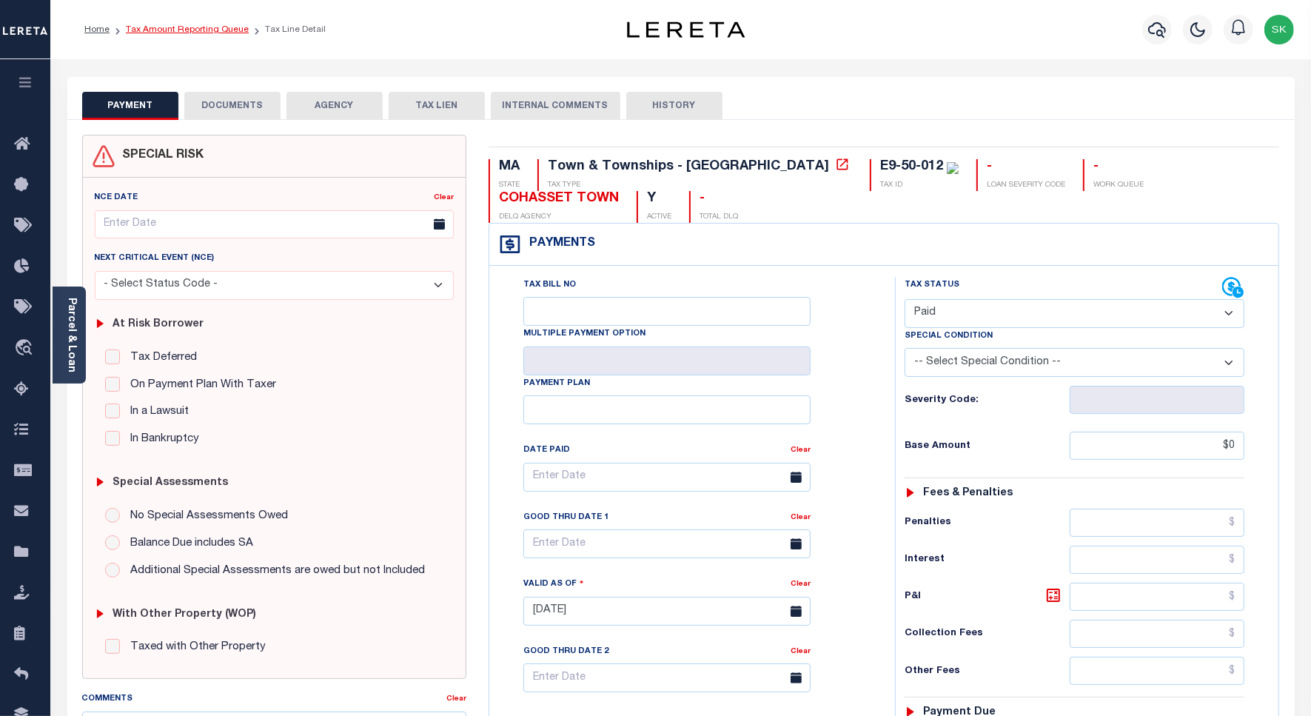
click link "Tax Amount Reporting Queue"
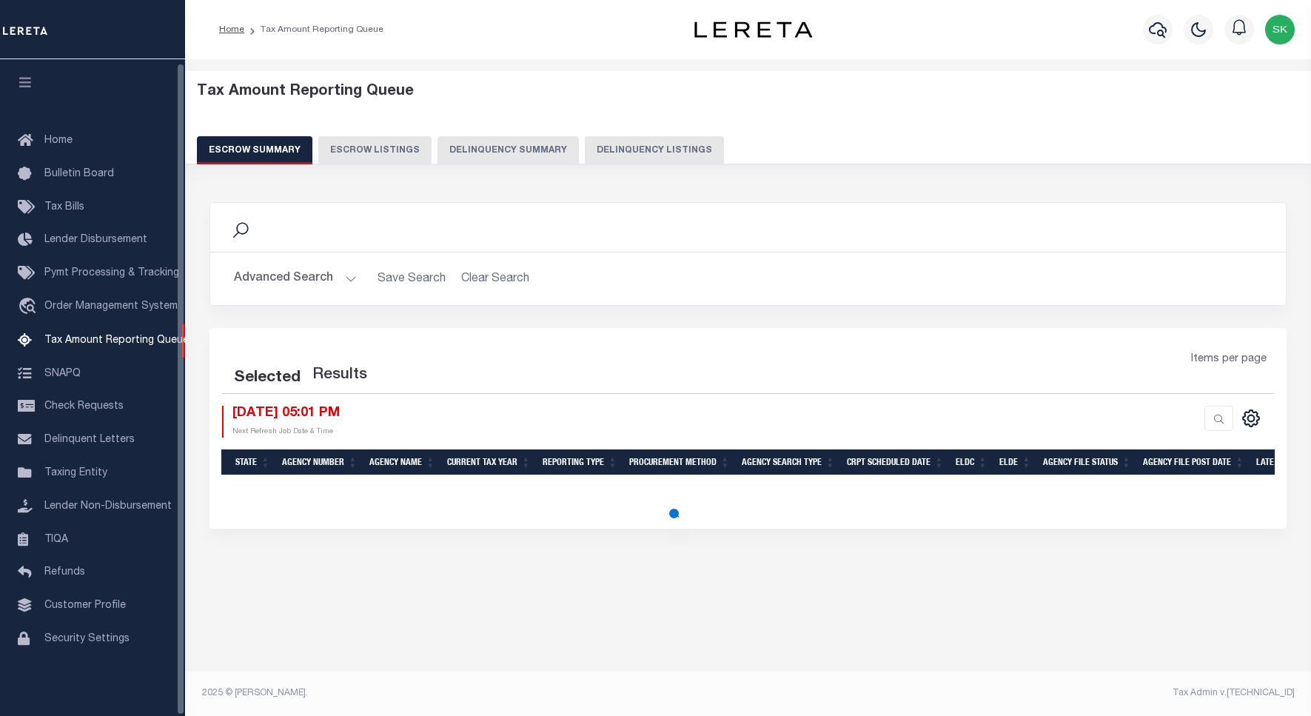
click at [680, 150] on button "Delinquency Listings" at bounding box center [654, 150] width 139 height 28
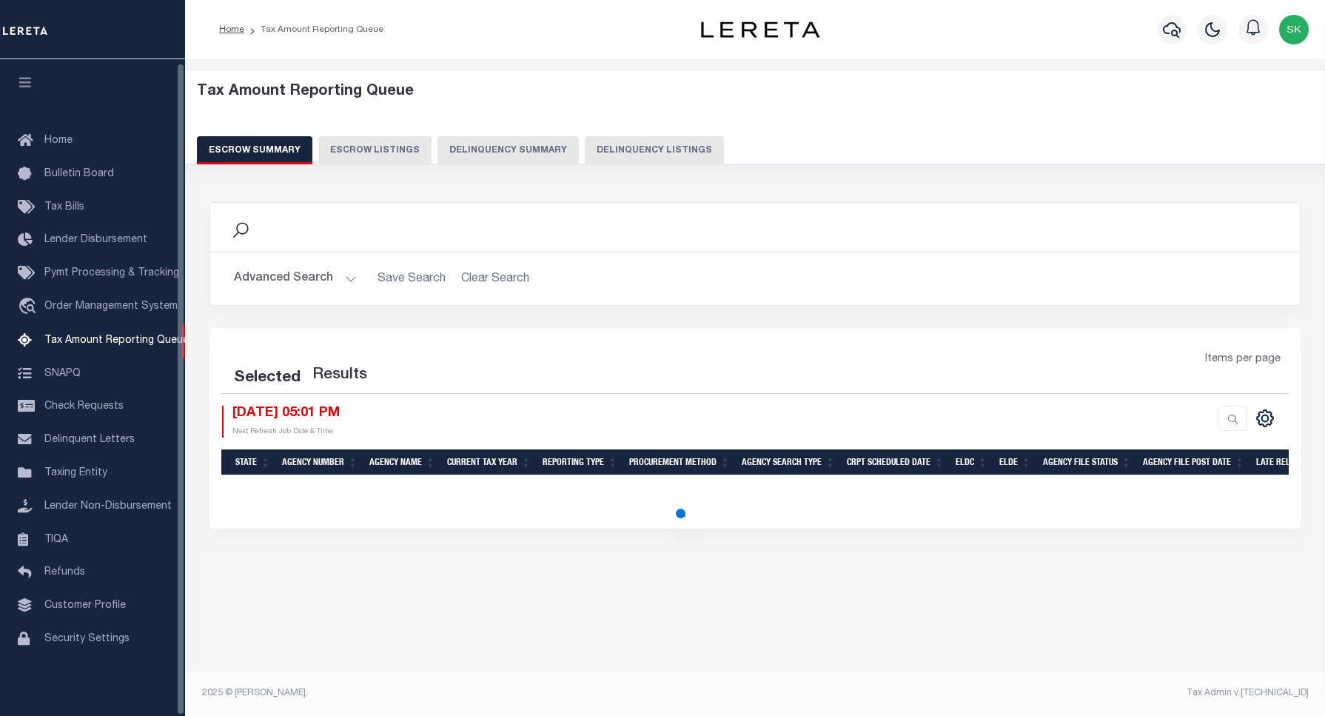
select select "100"
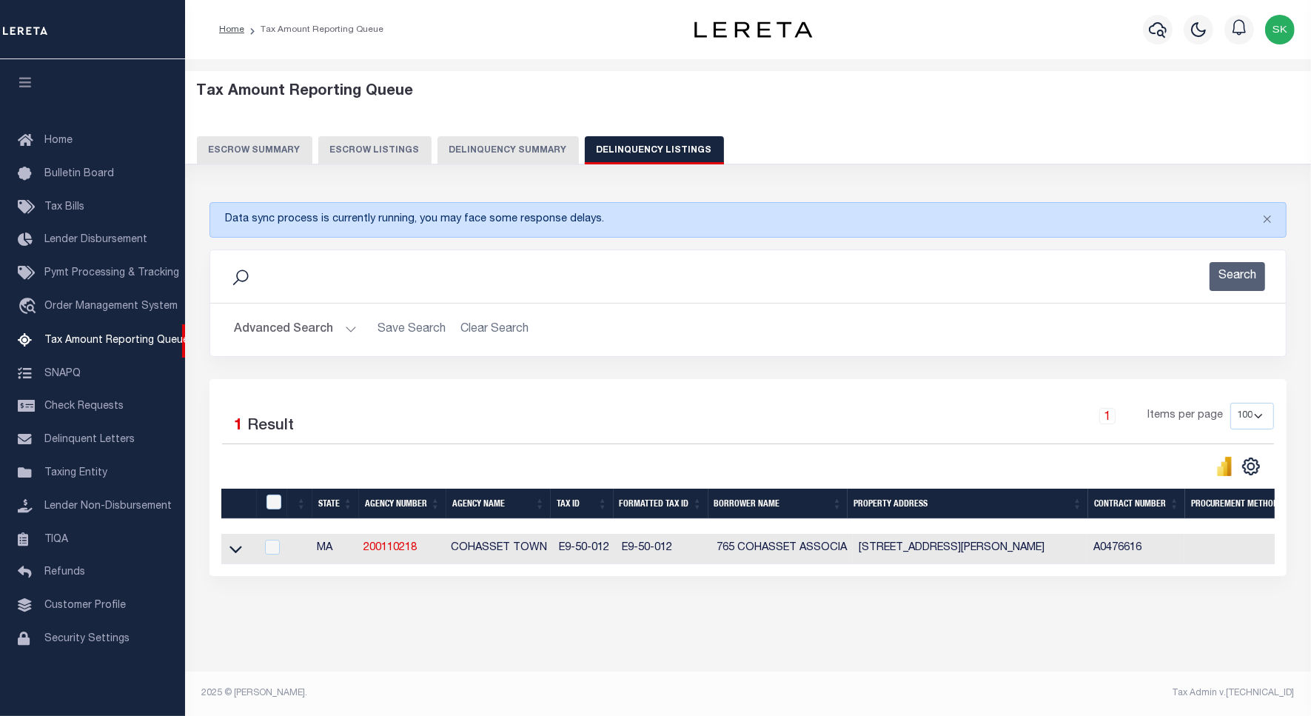
scroll to position [7, 0]
click at [235, 548] on icon at bounding box center [235, 549] width 13 height 16
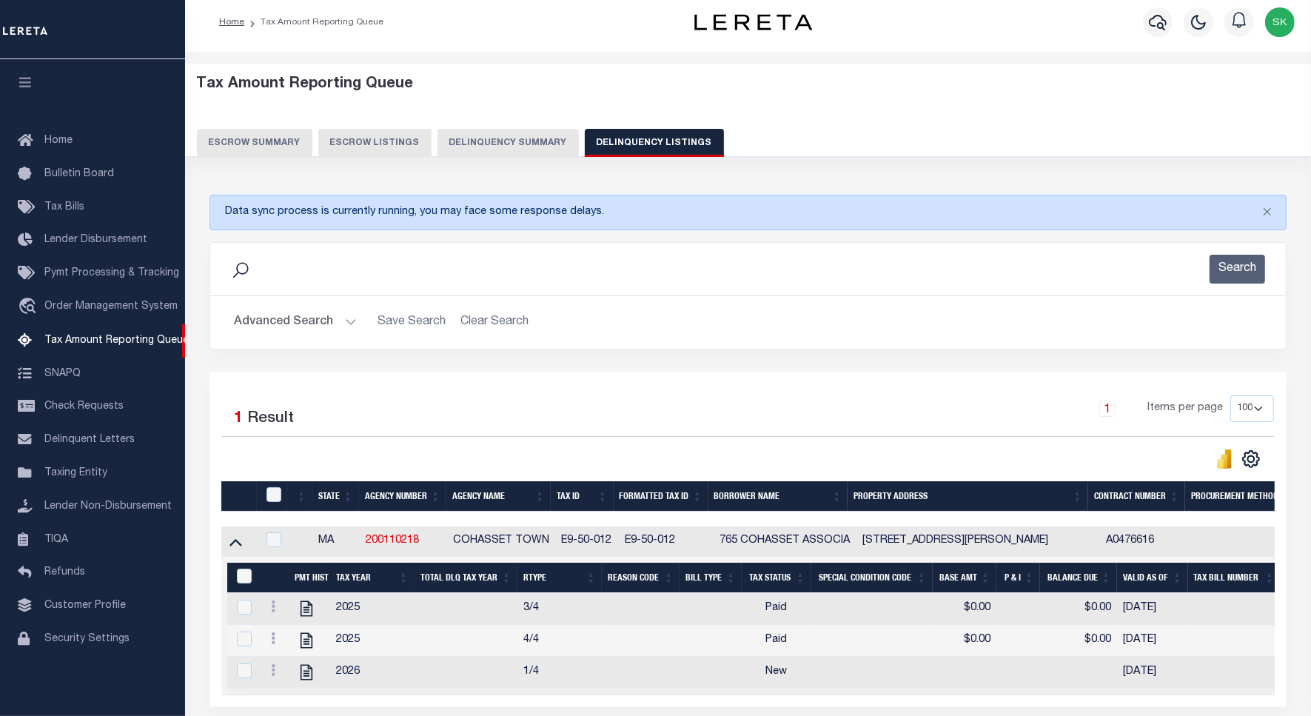
scroll to position [100, 0]
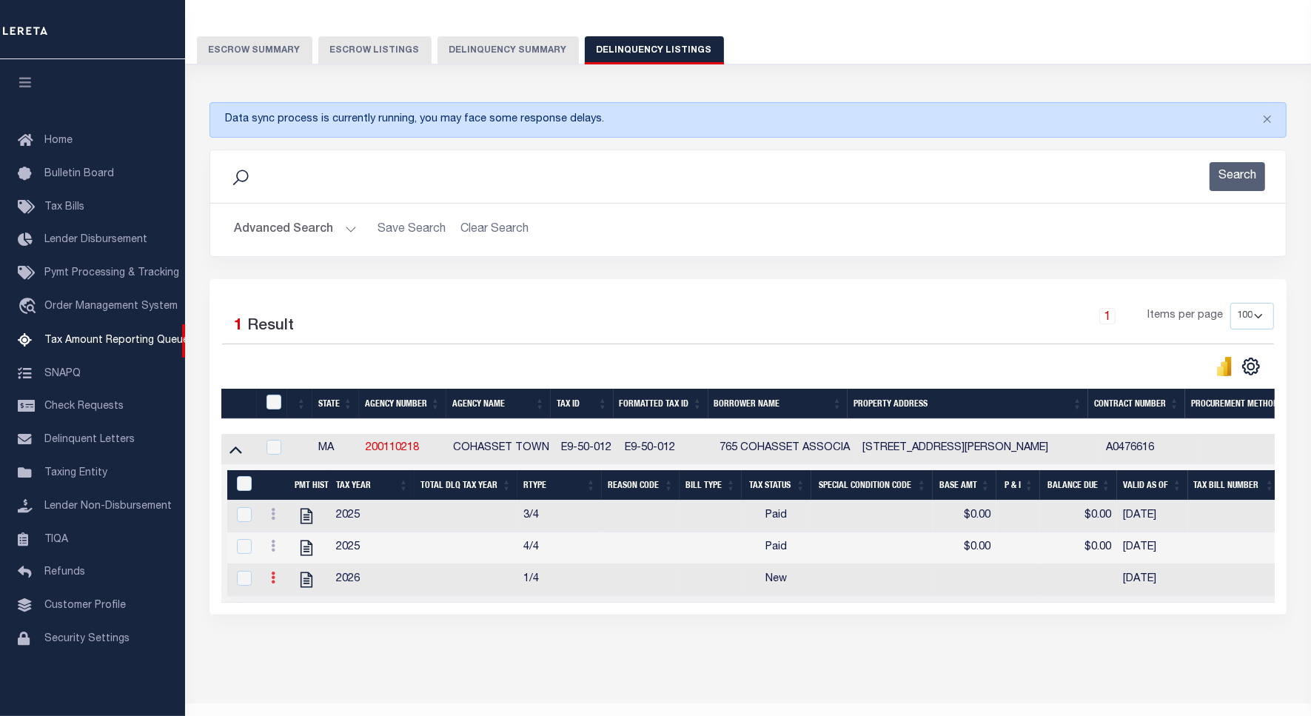
click at [272, 583] on icon at bounding box center [273, 577] width 4 height 12
click at [294, 538] on img "" at bounding box center [291, 533] width 15 height 15
checkbox input "true"
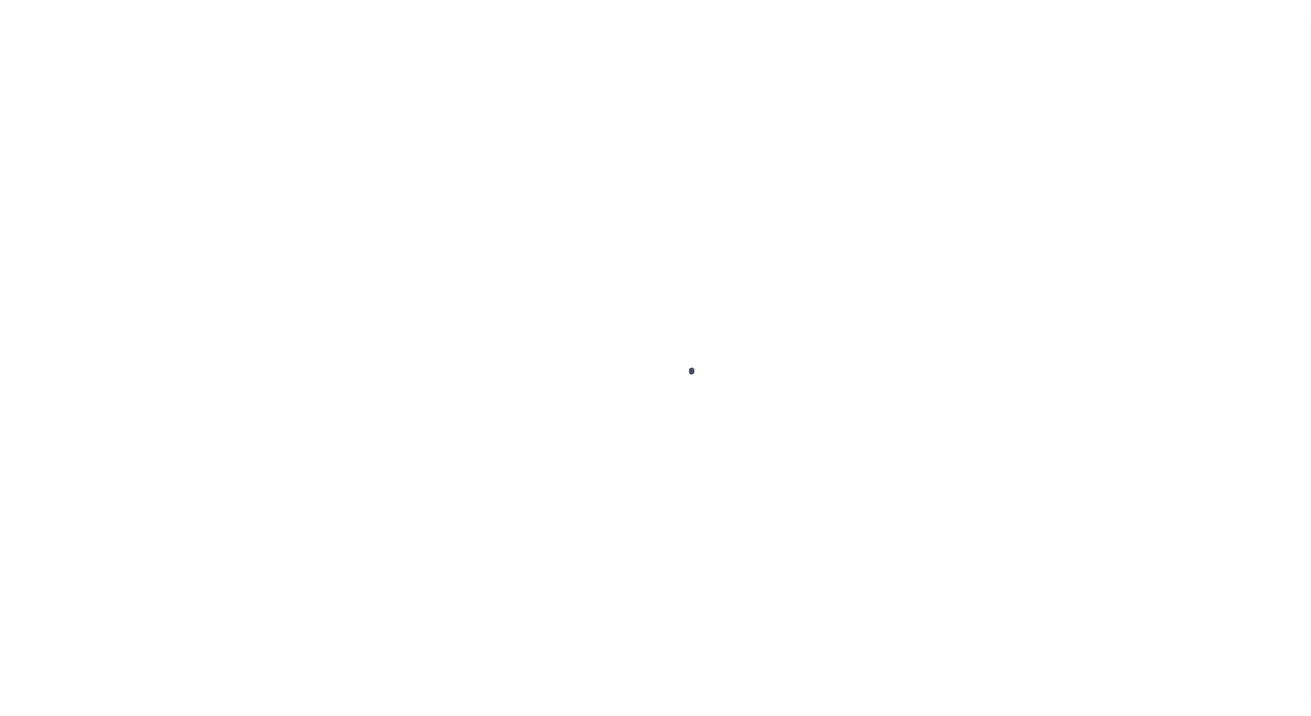
checkbox input "false"
type input "[DATE]"
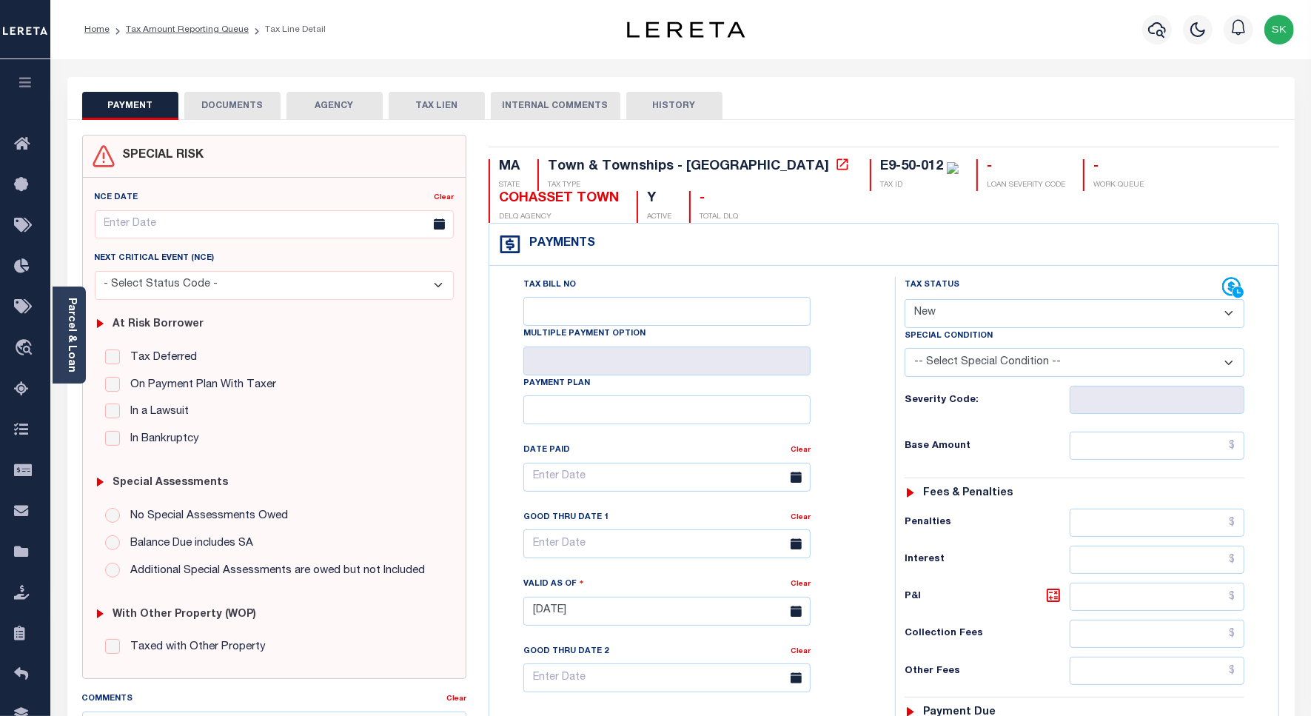
click at [979, 319] on select "- Select Status Code - Open Due/Unpaid Paid Incomplete No Tax Due Internal Refu…" at bounding box center [1075, 313] width 340 height 29
select select "PYD"
click at [905, 301] on select "- Select Status Code - Open Due/Unpaid Paid Incomplete No Tax Due Internal Refu…" at bounding box center [1075, 313] width 340 height 29
type input "[DATE]"
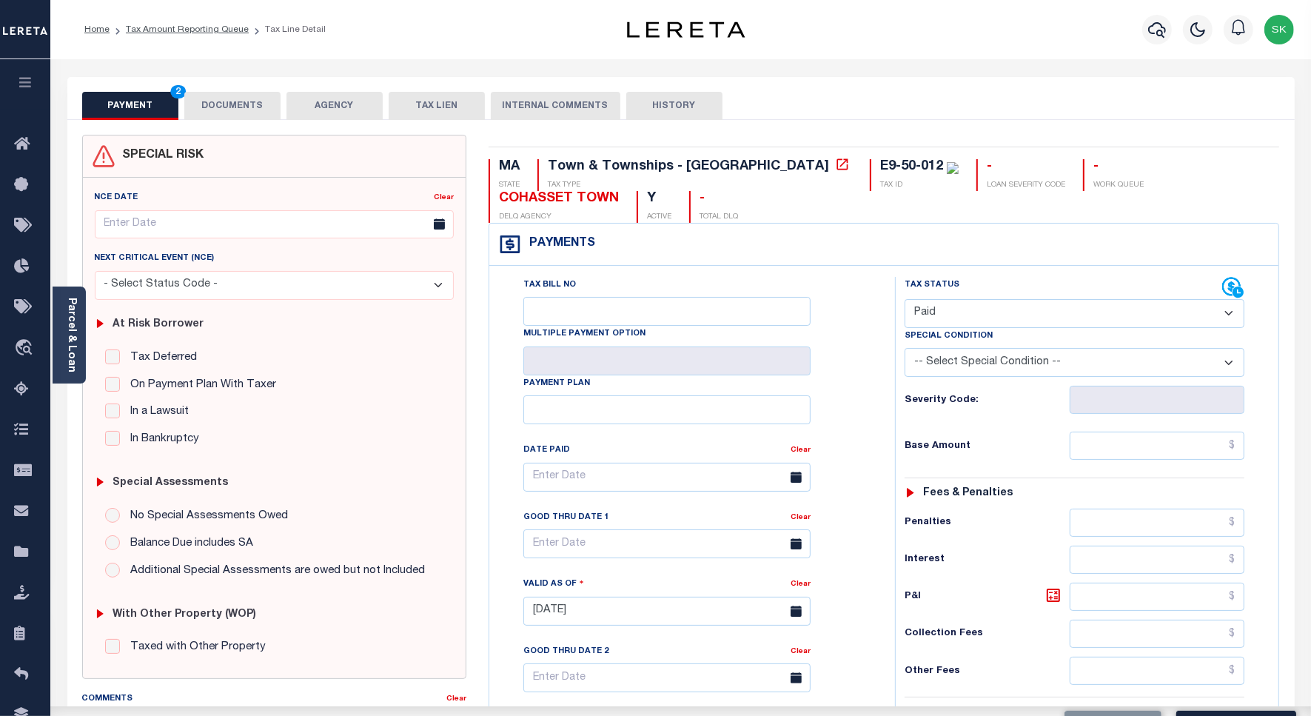
drag, startPoint x: 871, startPoint y: 400, endPoint x: 1051, endPoint y: 497, distance: 204.4
click at [879, 403] on div "Tax Bill No Multiple Payment Option Payment Plan Clear" at bounding box center [688, 604] width 391 height 654
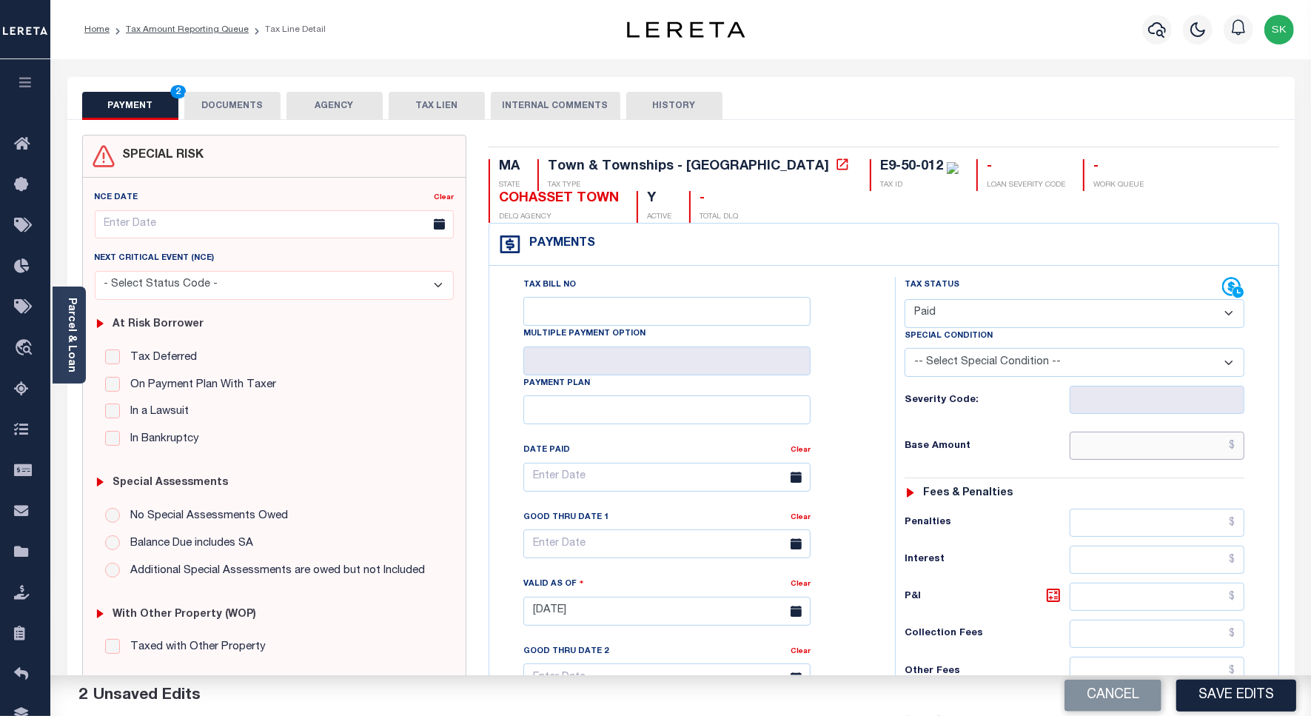
click at [1101, 452] on input "text" at bounding box center [1157, 446] width 175 height 28
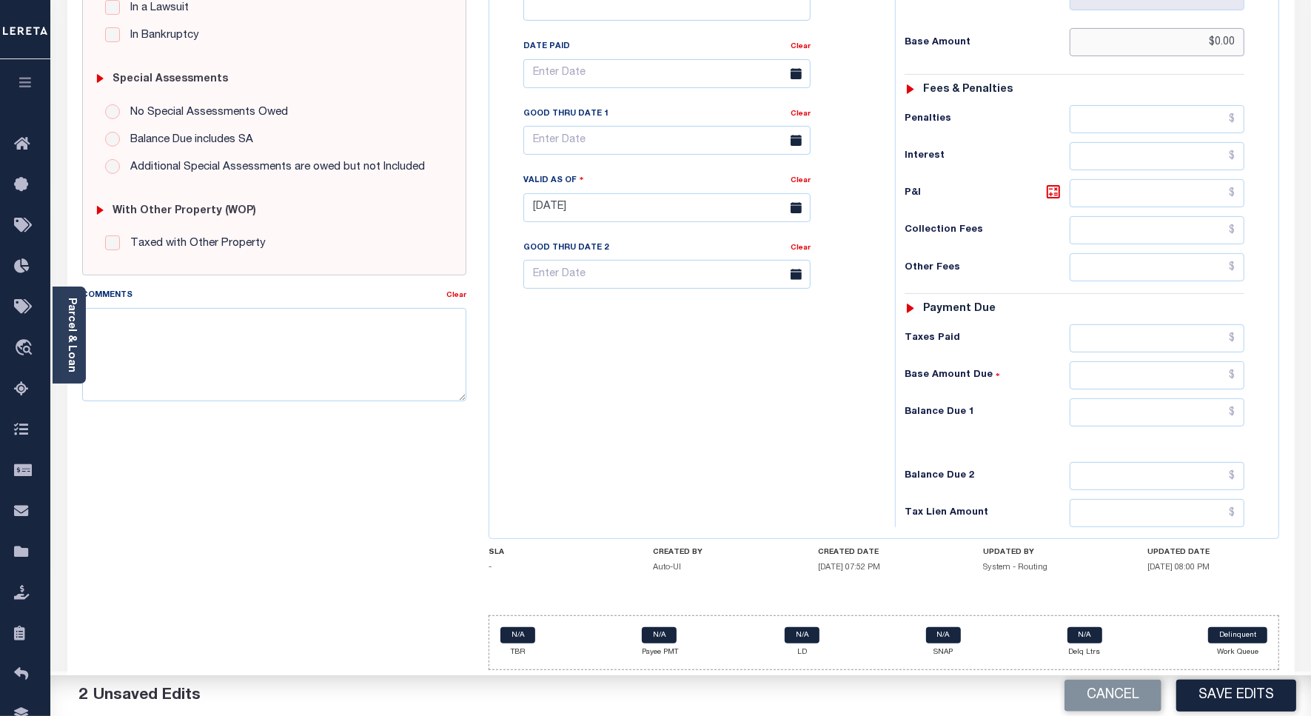
type input "$0.00"
click at [1093, 412] on input "text" at bounding box center [1157, 412] width 175 height 28
type input "$0.00"
click at [339, 356] on textarea "Comments" at bounding box center [274, 354] width 384 height 93
paste textarea "Spoke to [PERSON_NAME] , taxes are paid on the property."
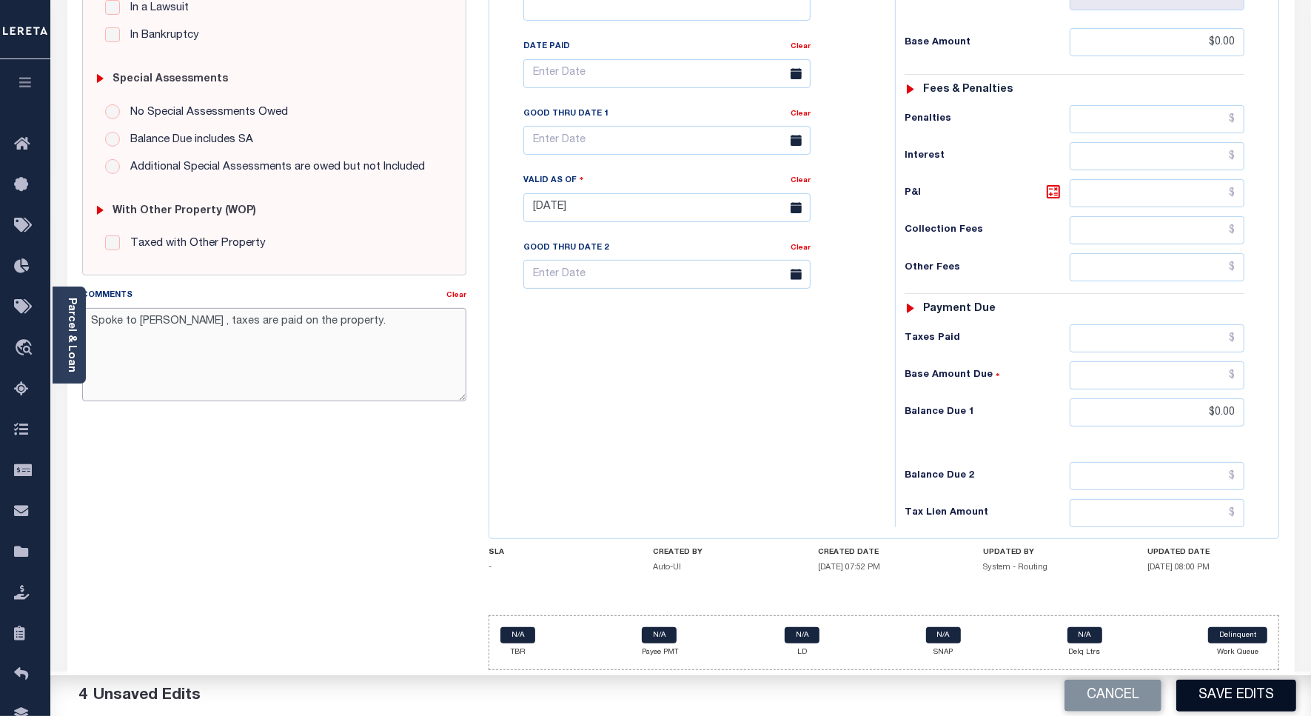
type textarea "Spoke to [PERSON_NAME] , taxes are paid on the property."
drag, startPoint x: 1207, startPoint y: 685, endPoint x: 1199, endPoint y: 671, distance: 15.9
click at [1207, 685] on button "Save Edits" at bounding box center [1236, 696] width 120 height 32
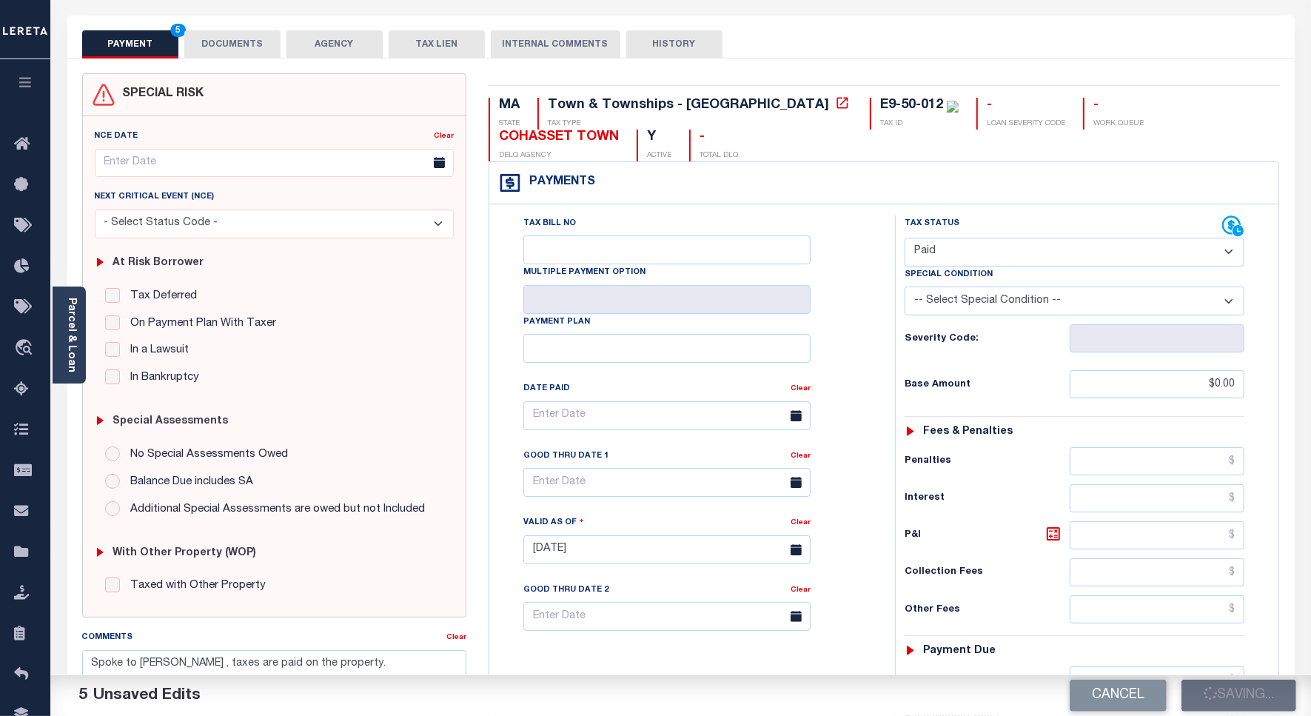
scroll to position [0, 0]
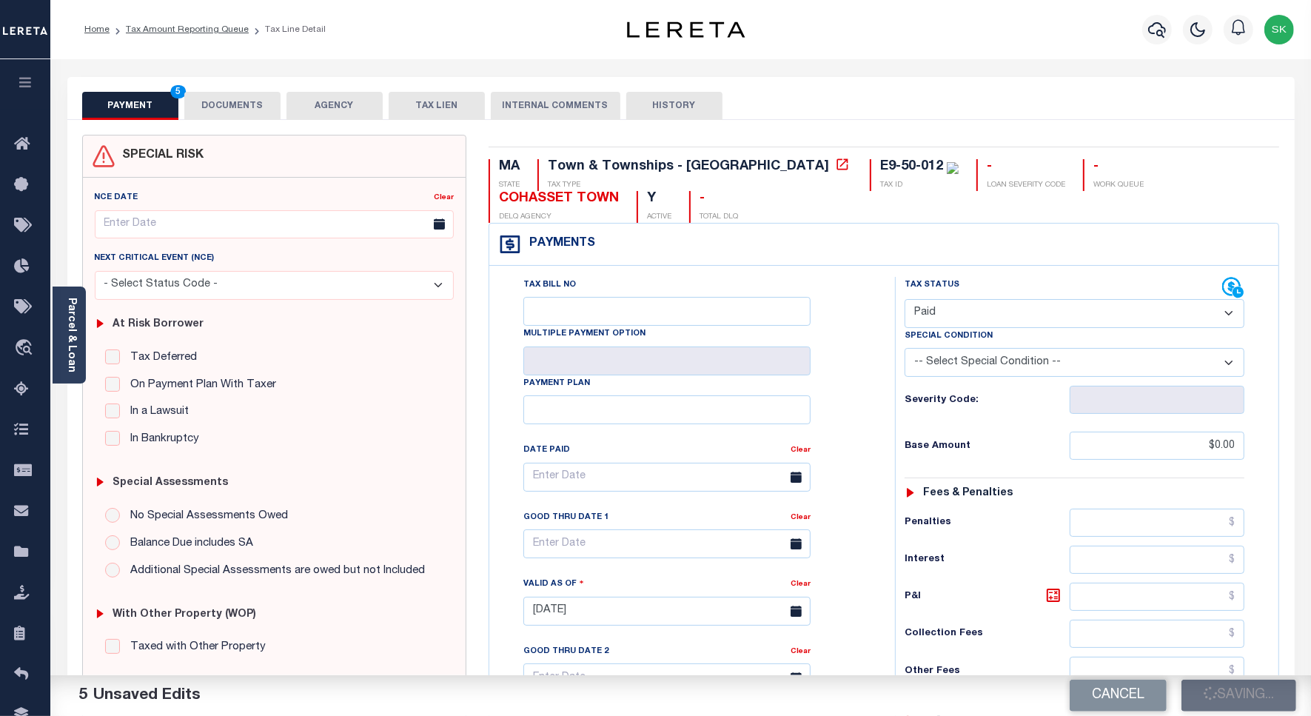
checkbox input "false"
type input "$0"
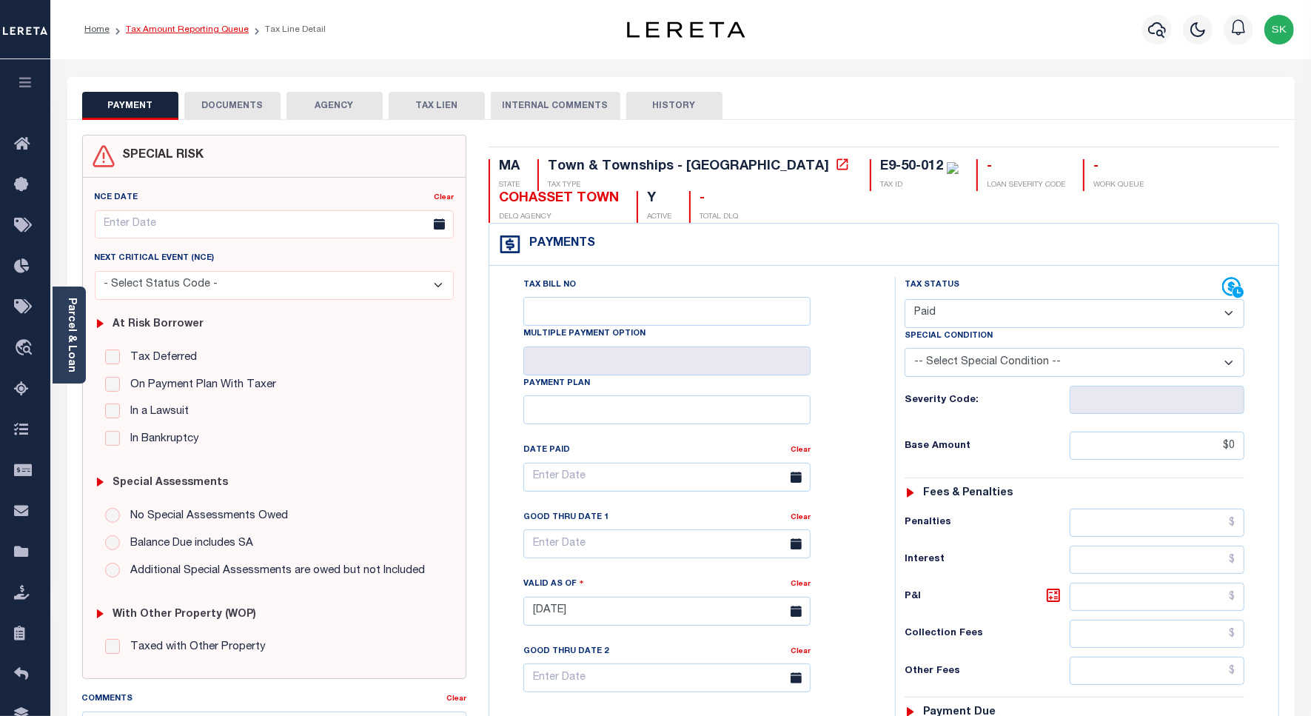
click at [206, 30] on link "Tax Amount Reporting Queue" at bounding box center [187, 29] width 123 height 9
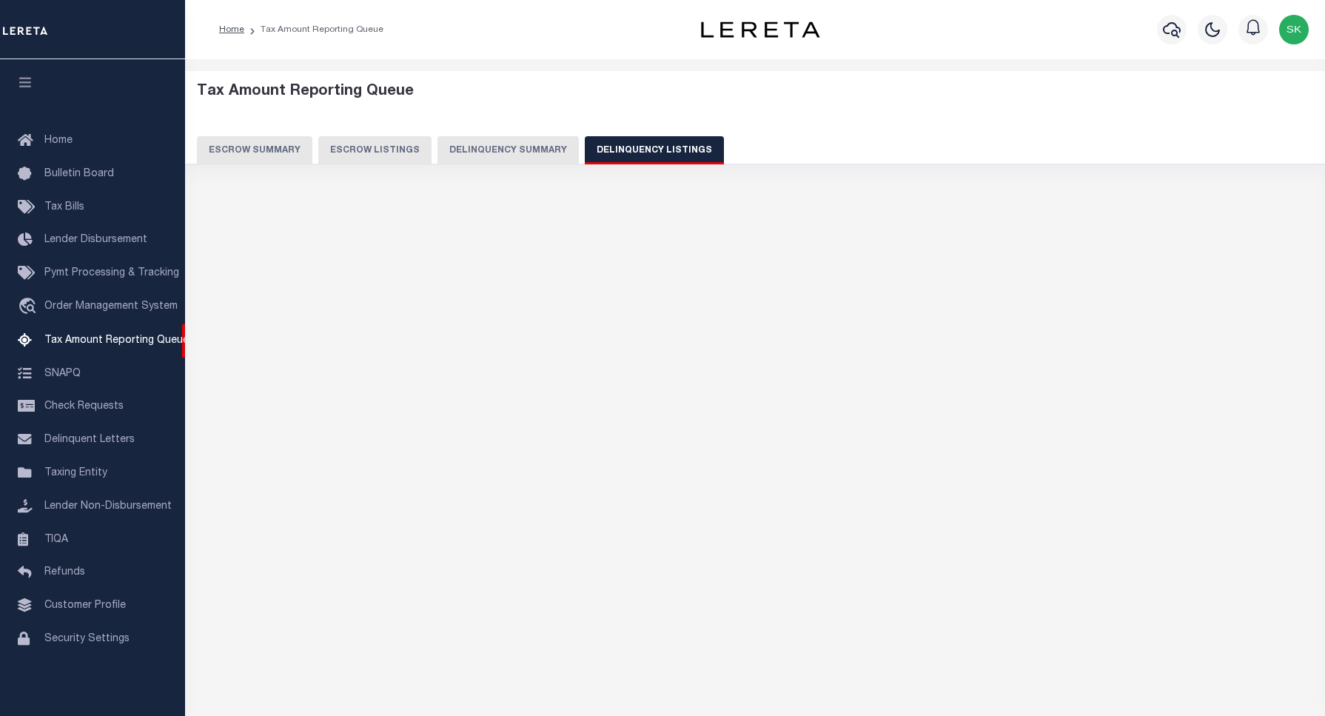
select select "100"
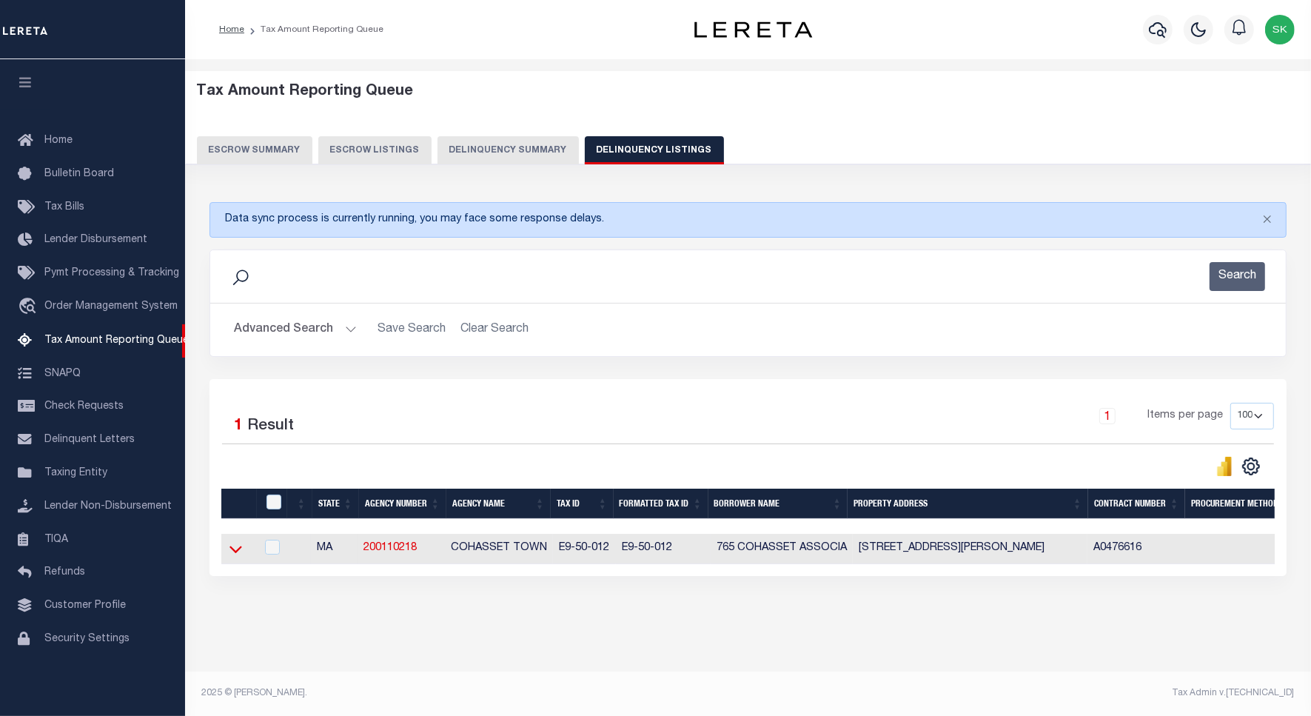
click at [231, 554] on icon at bounding box center [235, 549] width 13 height 16
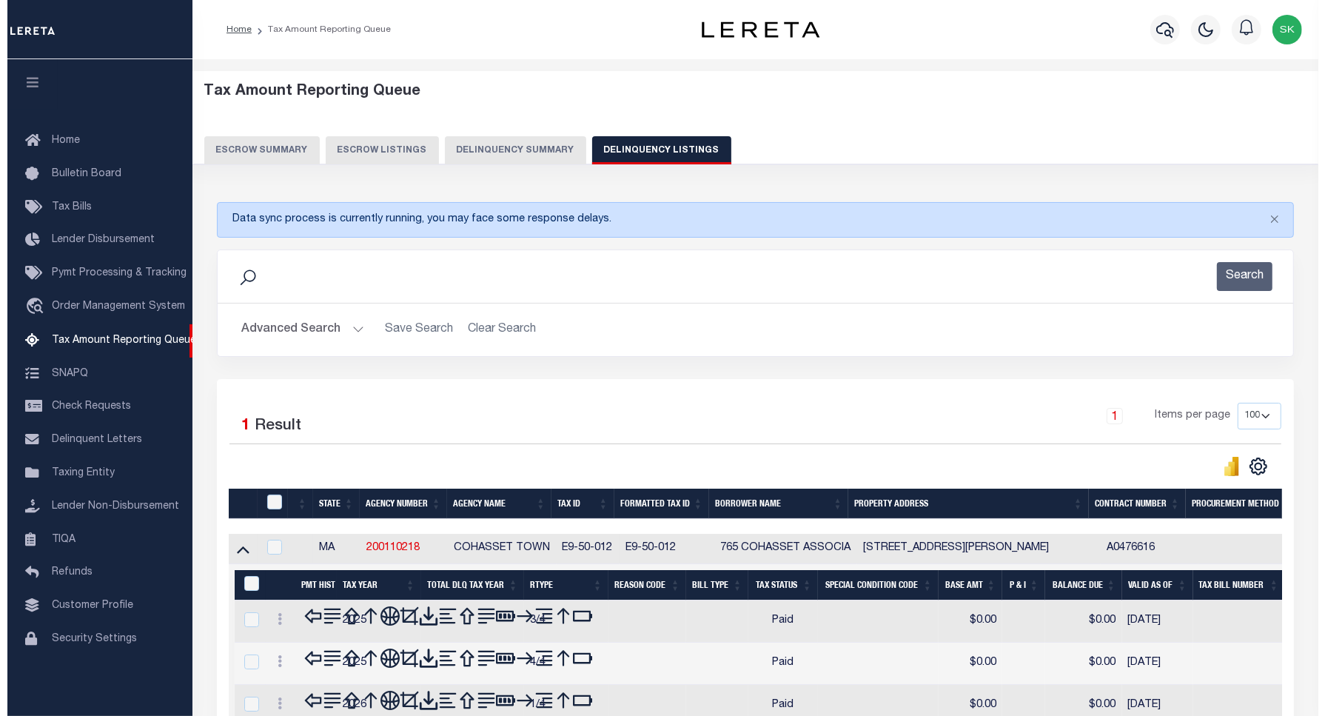
scroll to position [100, 0]
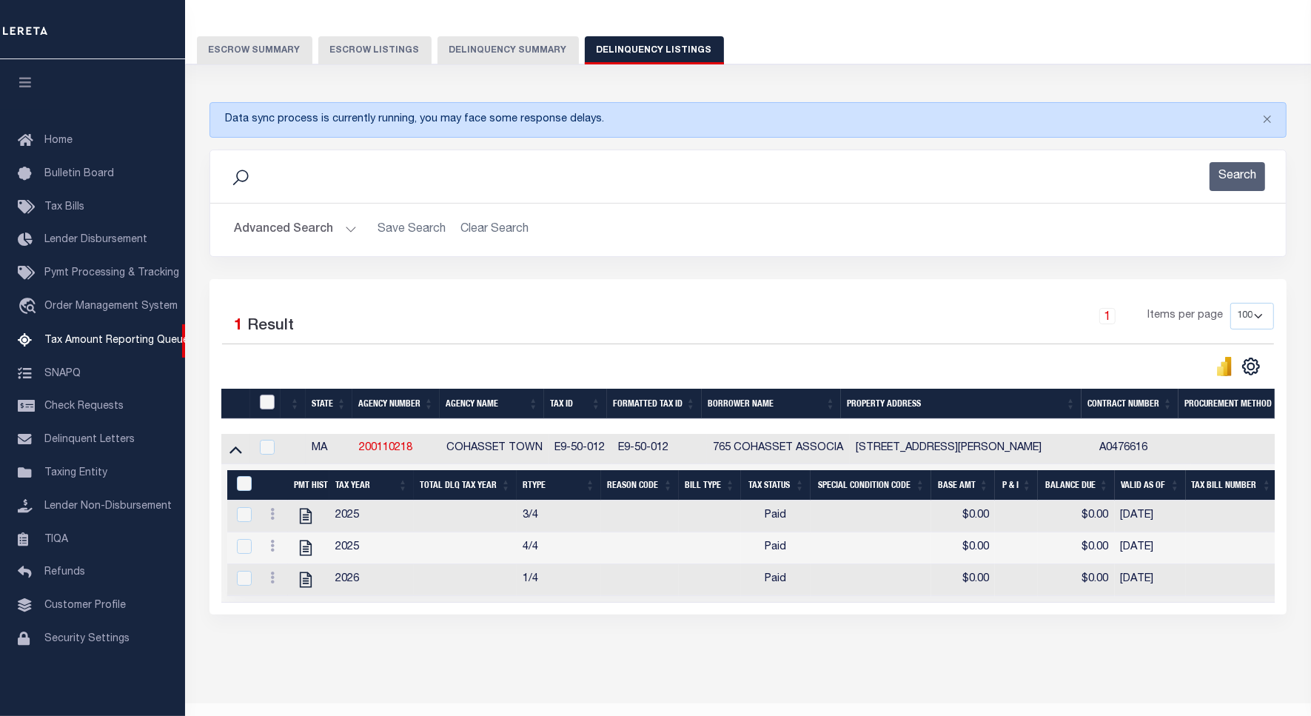
click at [267, 402] on input "checkbox" at bounding box center [267, 402] width 15 height 15
checkbox input "true"
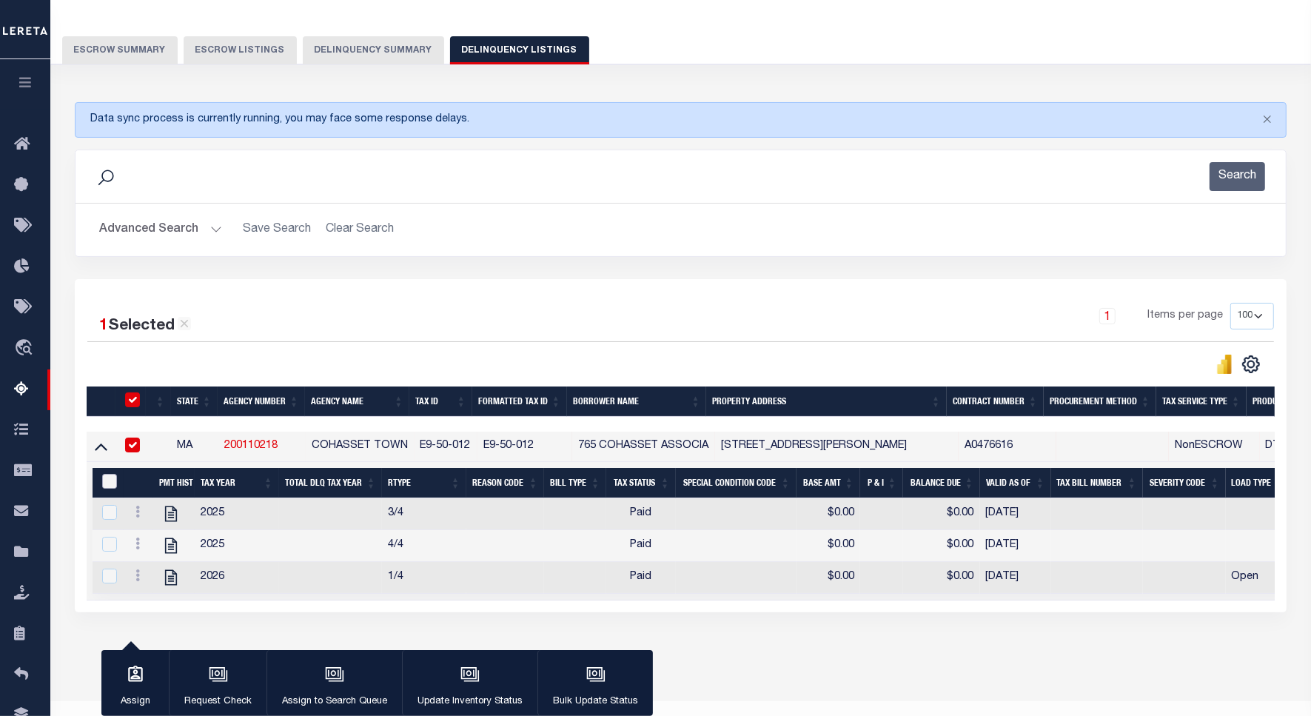
click at [106, 489] on input "&nbsp;" at bounding box center [109, 481] width 15 height 15
checkbox input "true"
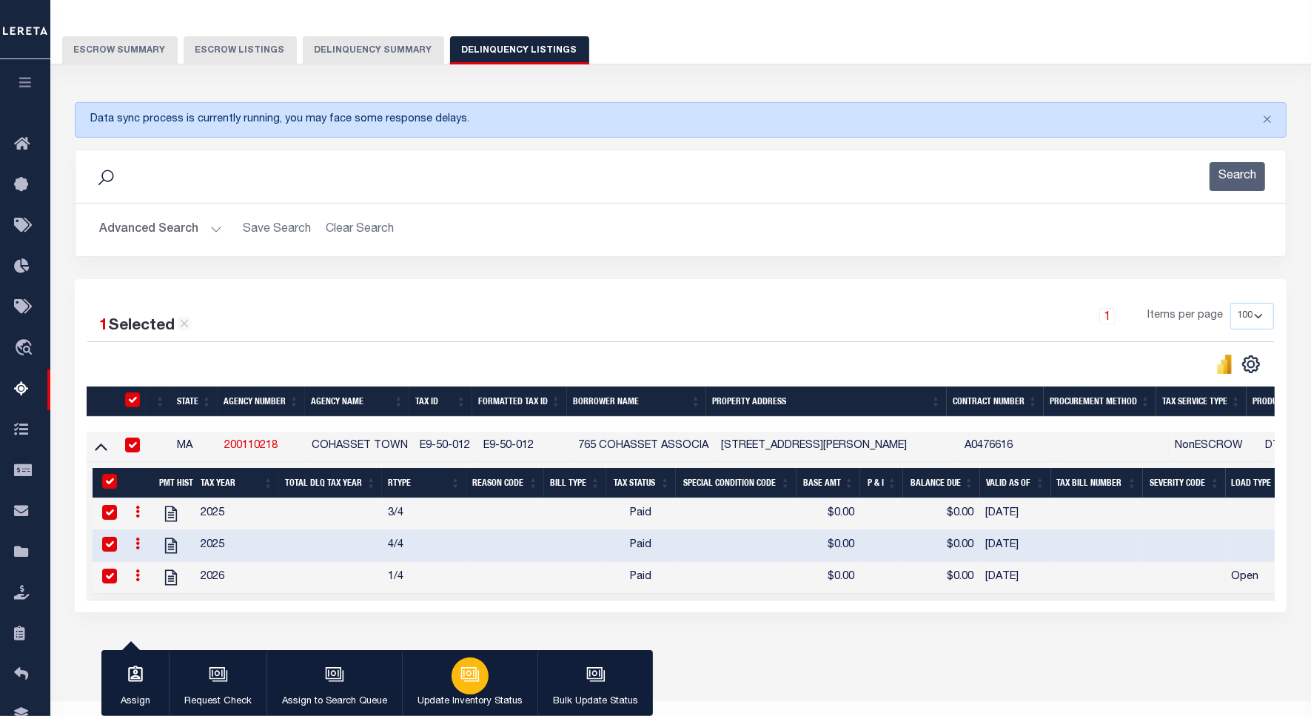
click at [478, 681] on div "button" at bounding box center [470, 675] width 37 height 37
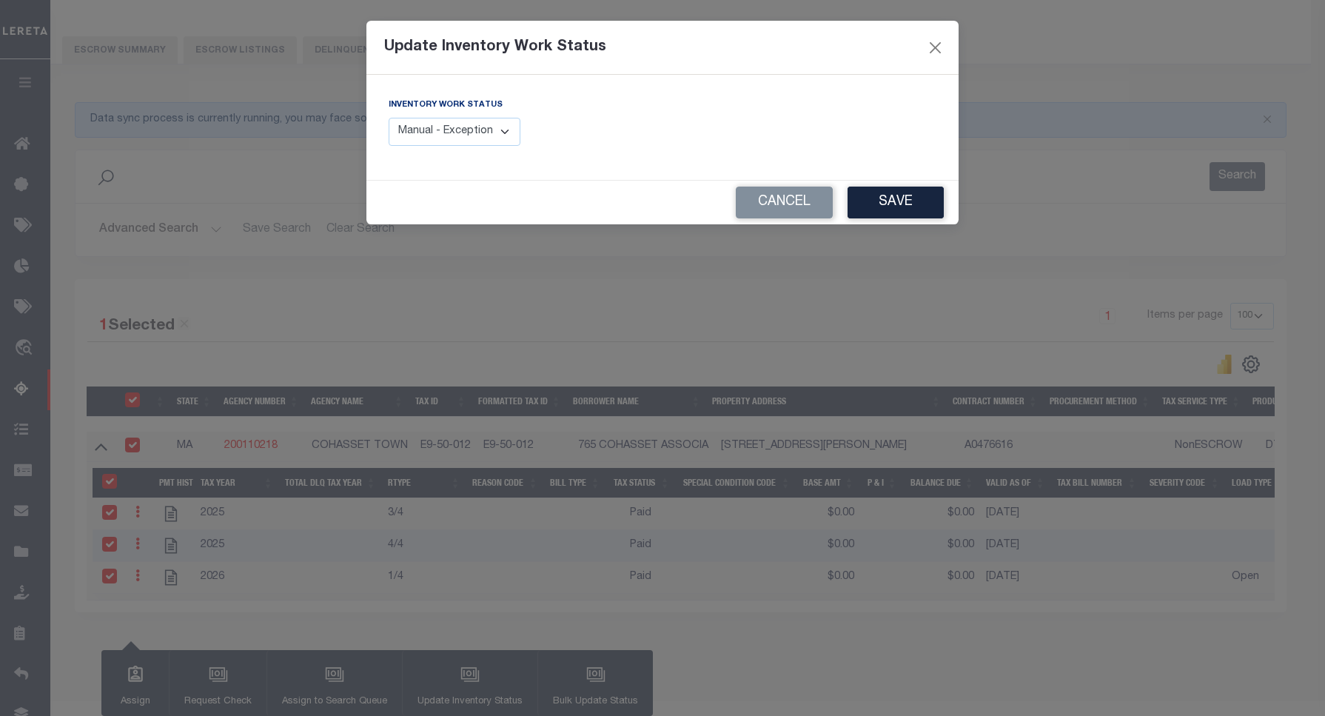
drag, startPoint x: 509, startPoint y: 127, endPoint x: 502, endPoint y: 149, distance: 23.2
click at [509, 127] on select "Manual - Exception Pended - Awaiting Search Late Add Exception Completed" at bounding box center [455, 132] width 132 height 29
select select "4"
click at [389, 118] on select "Manual - Exception Pended - Awaiting Search Late Add Exception Completed" at bounding box center [455, 132] width 132 height 29
click at [878, 207] on button "Save" at bounding box center [896, 203] width 96 height 32
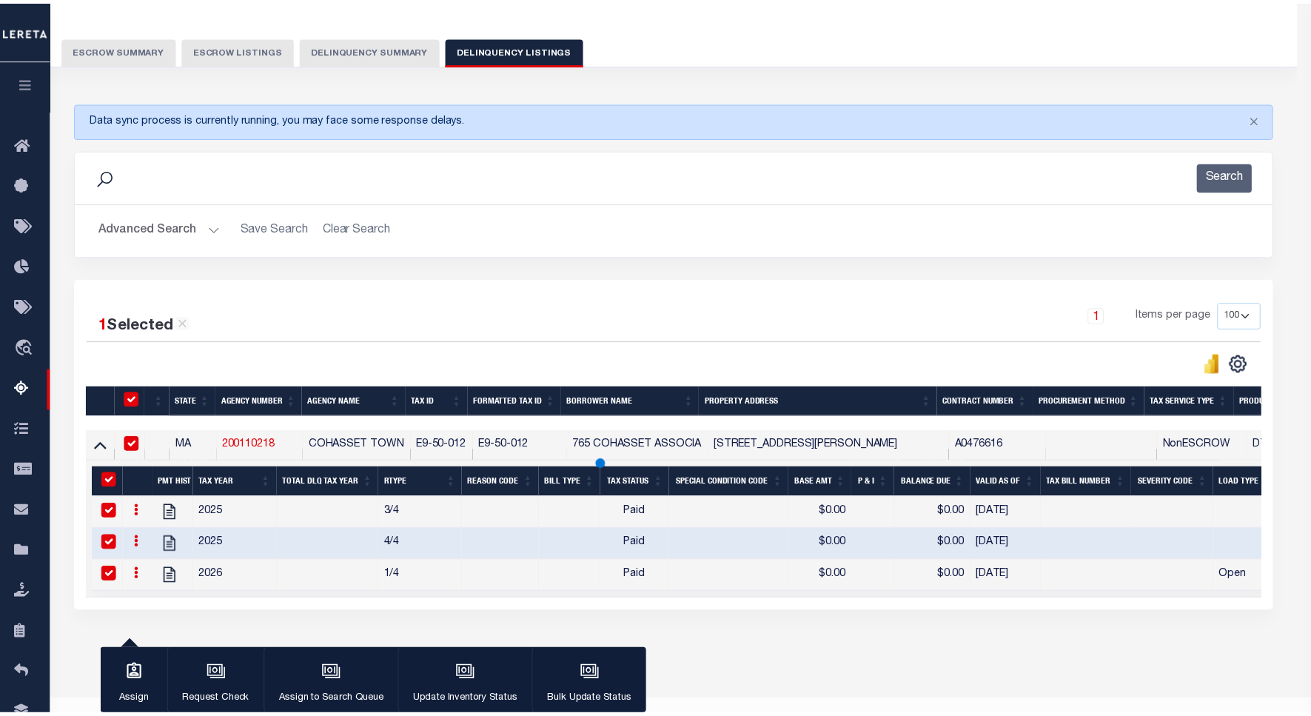
scroll to position [68, 0]
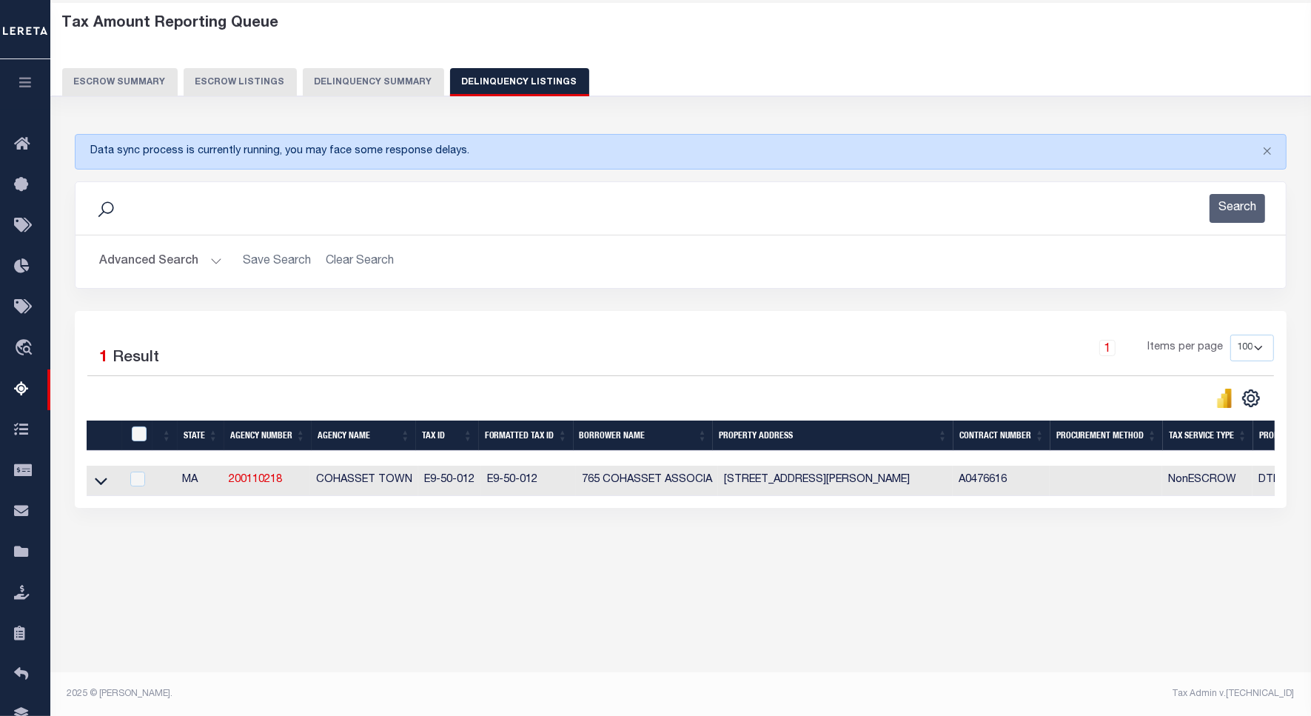
click at [187, 257] on button "Advanced Search" at bounding box center [160, 261] width 123 height 29
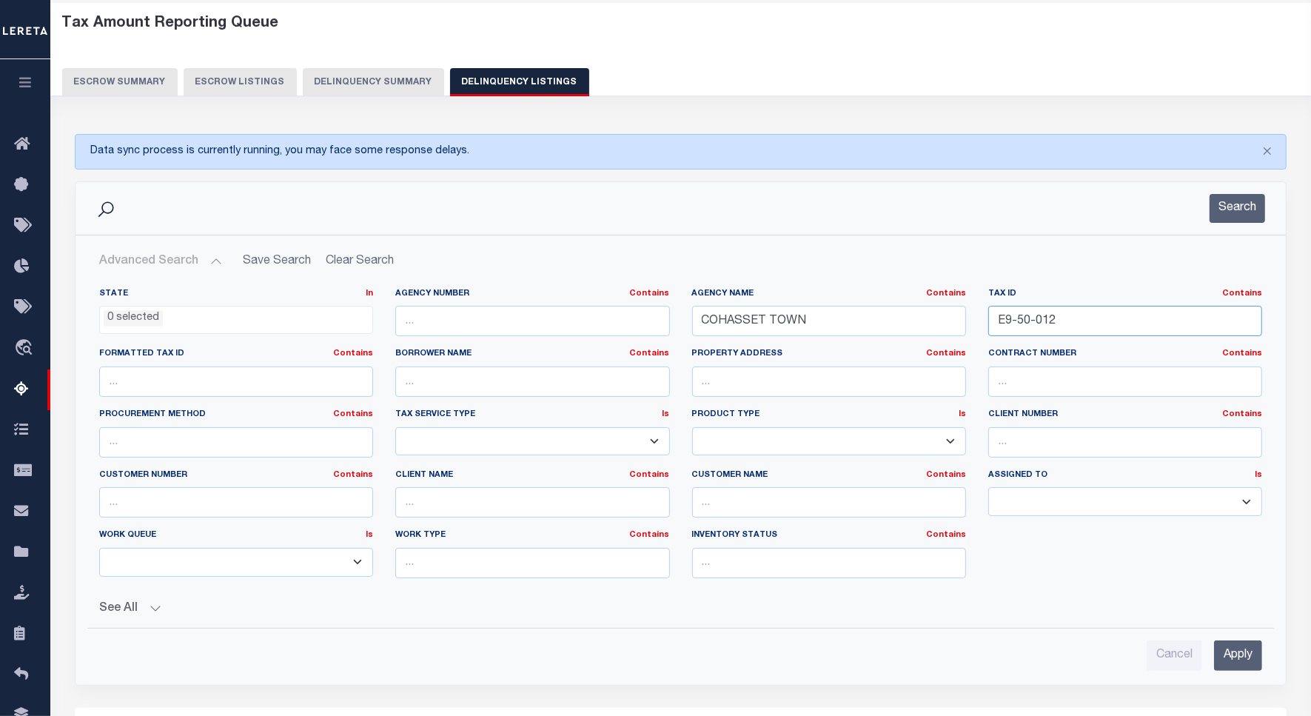
click at [1030, 315] on input "E9-50-012" at bounding box center [1125, 321] width 274 height 30
paste input "F3-29-025"
type input "F3-29-025"
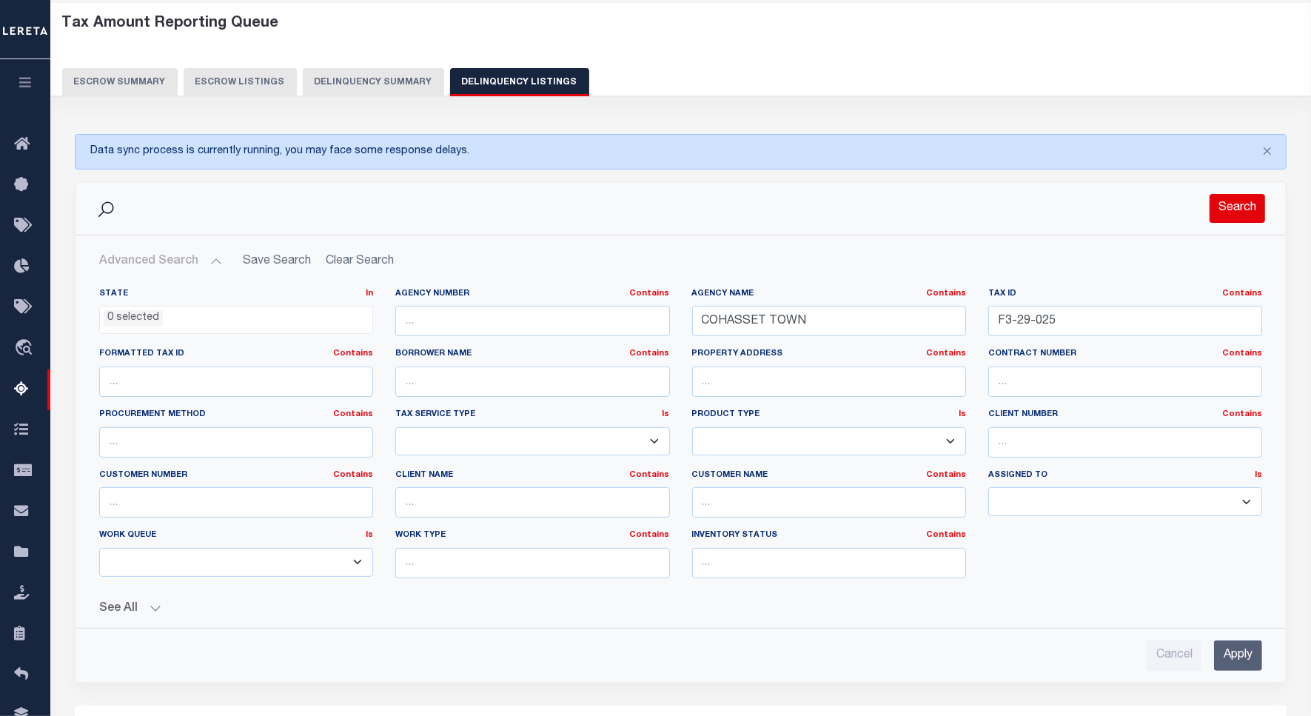
click at [1233, 208] on button "Search" at bounding box center [1238, 208] width 56 height 29
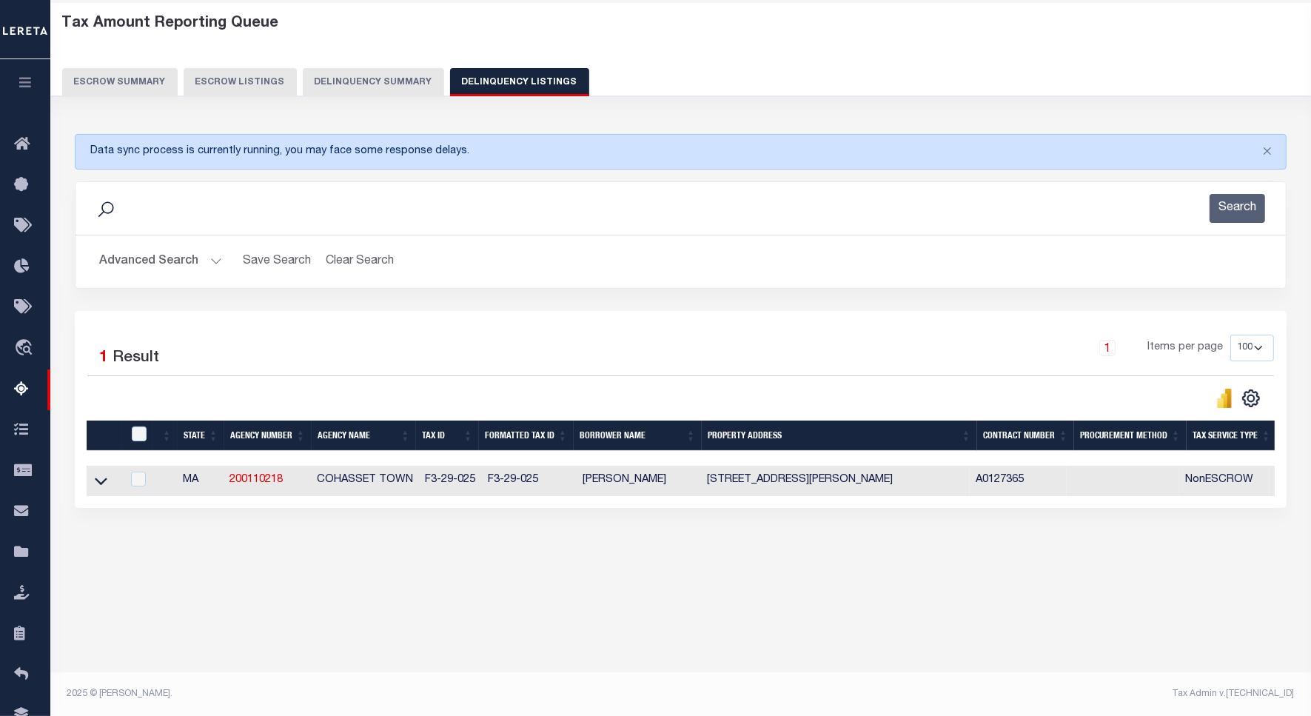
drag, startPoint x: 101, startPoint y: 486, endPoint x: 323, endPoint y: 375, distance: 248.0
click at [101, 486] on icon at bounding box center [101, 481] width 13 height 16
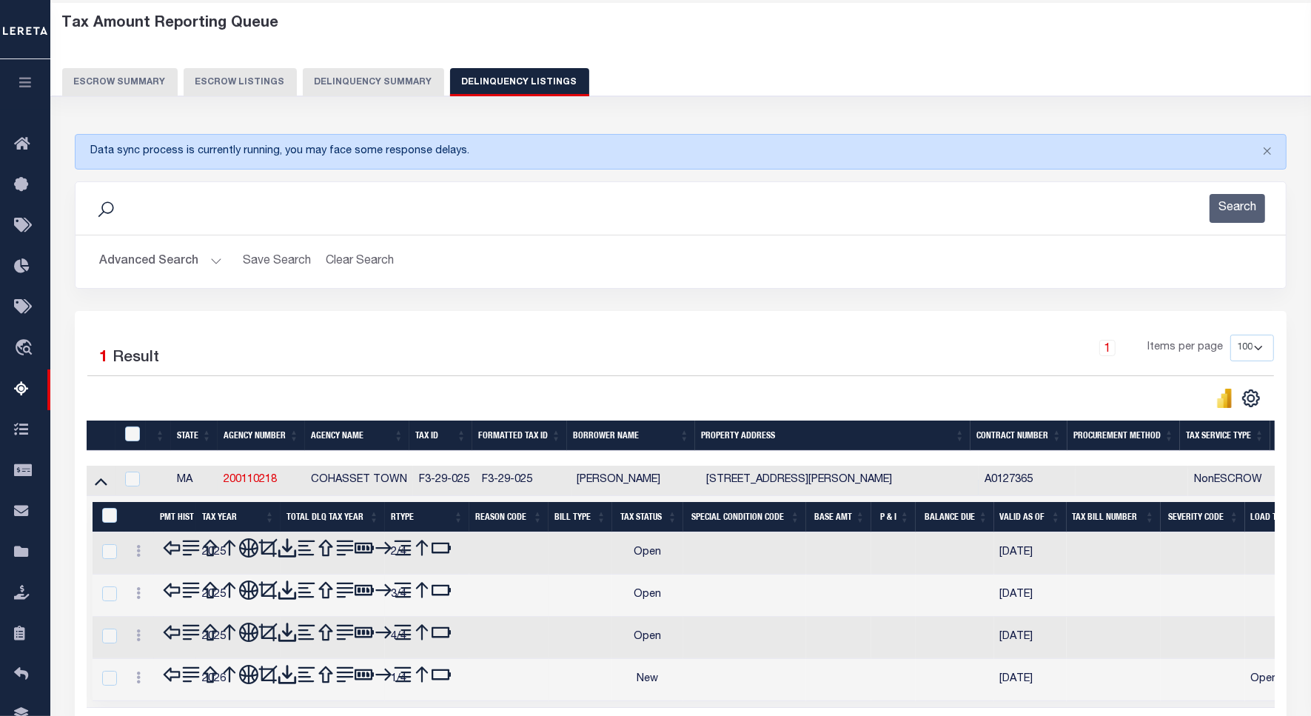
scroll to position [161, 0]
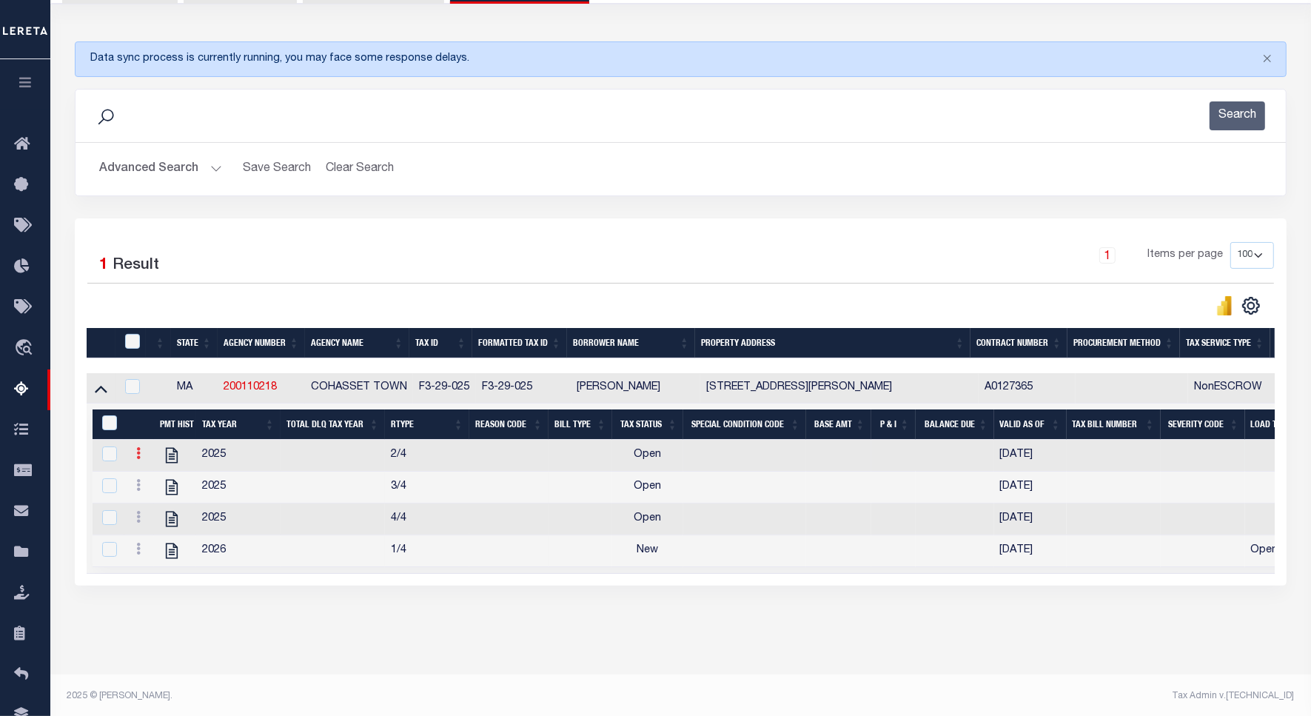
click at [138, 457] on icon at bounding box center [138, 453] width 4 height 12
click at [155, 483] on img "" at bounding box center [156, 477] width 15 height 15
checkbox input "false"
checkbox input "true"
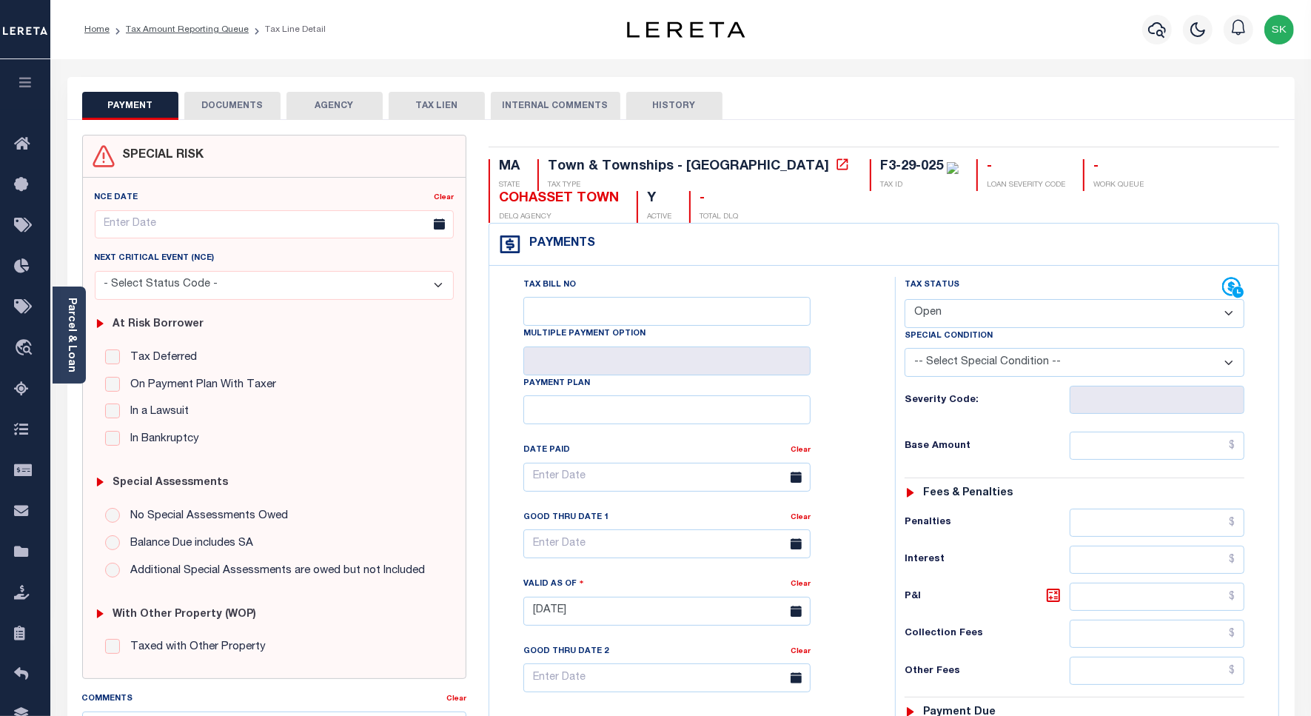
drag, startPoint x: 1077, startPoint y: 319, endPoint x: 1061, endPoint y: 326, distance: 17.6
click at [1077, 319] on select "- Select Status Code - Open Due/Unpaid Paid Incomplete No Tax Due Internal Refu…" at bounding box center [1075, 313] width 340 height 29
select select "PYD"
click at [905, 301] on select "- Select Status Code - Open Due/Unpaid Paid Incomplete No Tax Due Internal Refu…" at bounding box center [1075, 313] width 340 height 29
type input "[DATE]"
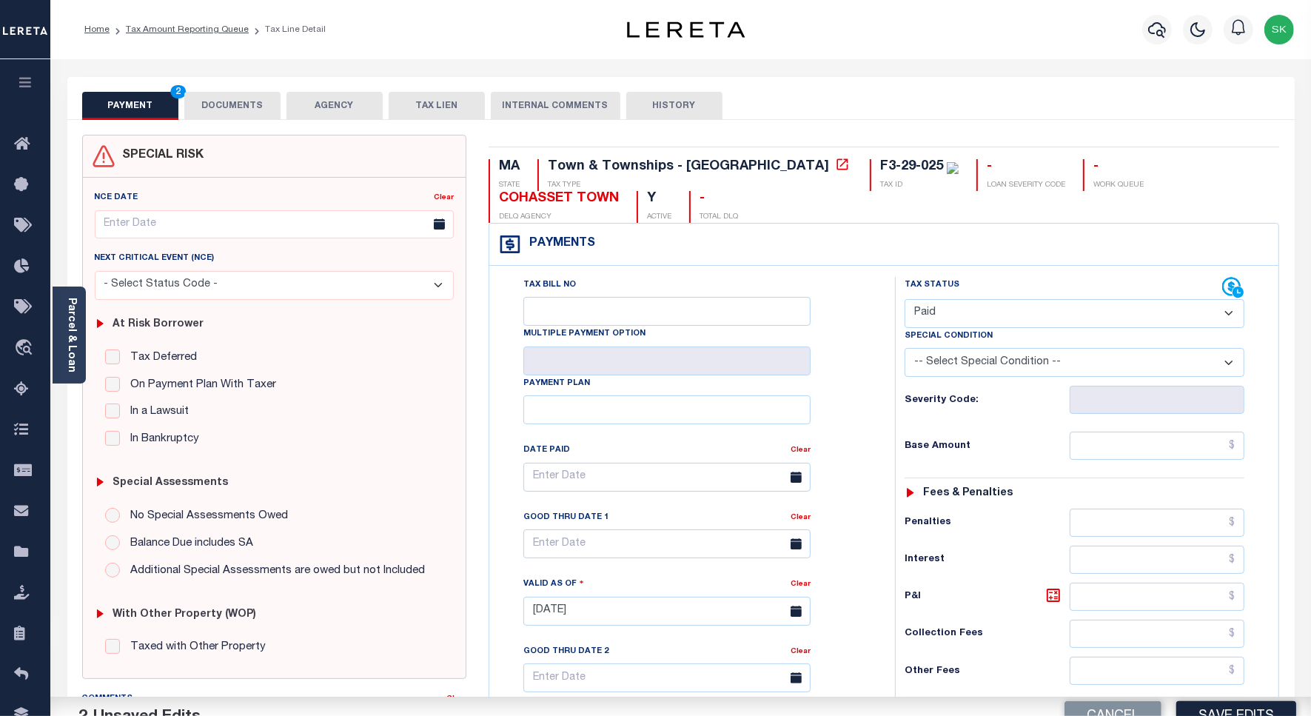
drag, startPoint x: 864, startPoint y: 385, endPoint x: 959, endPoint y: 454, distance: 117.7
click at [864, 386] on div "Tax Bill No Multiple Payment Option Payment Plan Clear" at bounding box center [688, 484] width 369 height 415
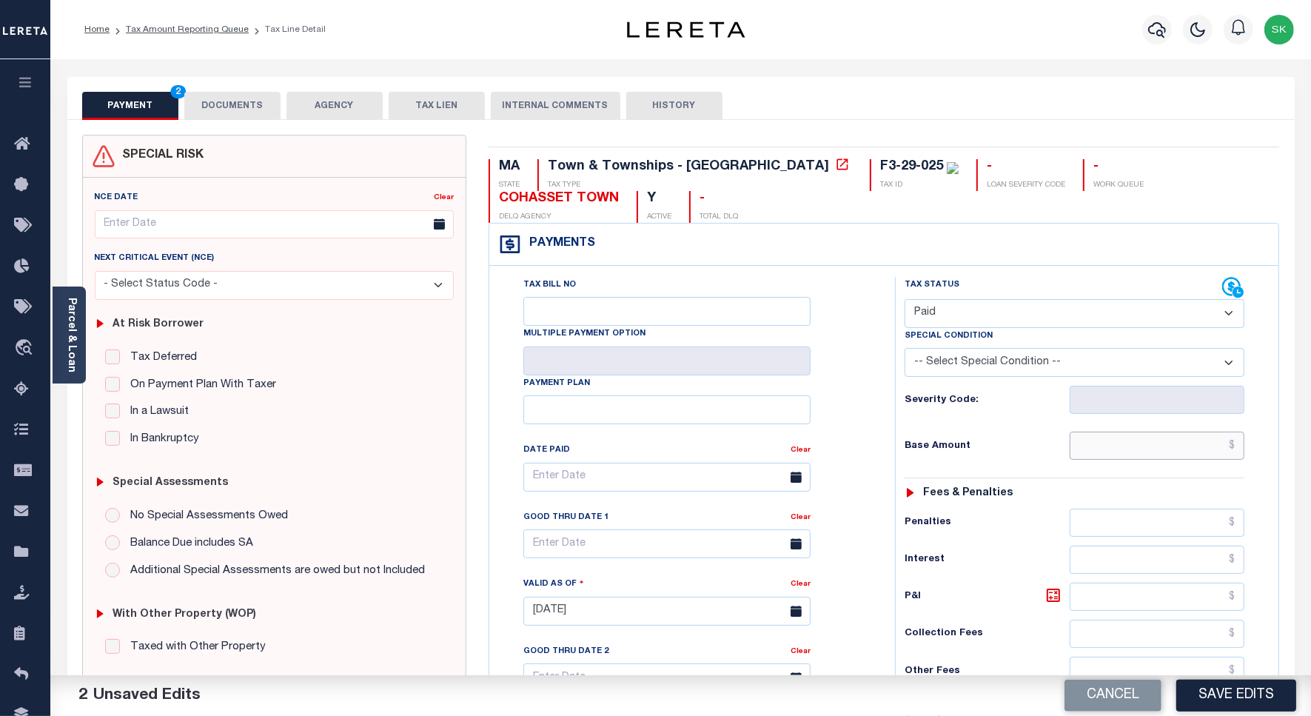
click at [1100, 460] on input "text" at bounding box center [1157, 446] width 175 height 28
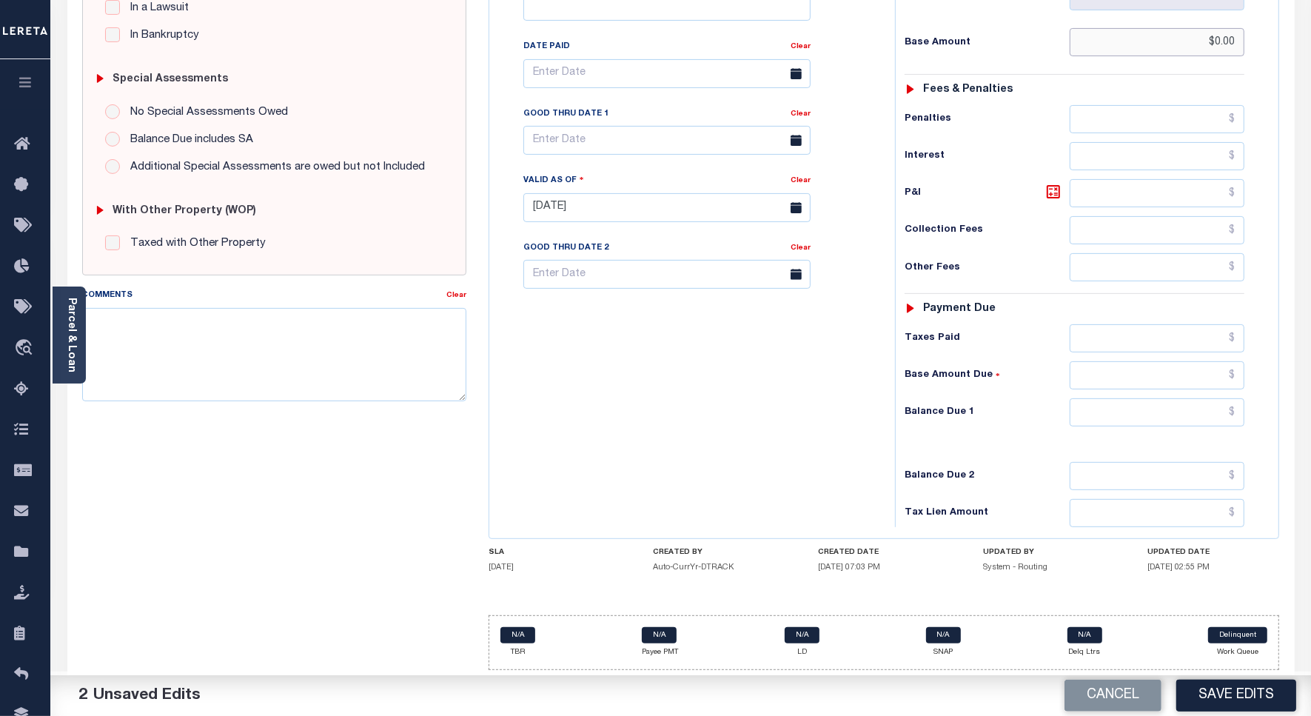
type input "$0.00"
click at [1098, 406] on input "text" at bounding box center [1157, 412] width 175 height 28
type input "$0.00"
click at [634, 427] on div "Tax Bill No Multiple Payment Option Payment Plan Clear" at bounding box center [688, 200] width 391 height 654
click at [264, 308] on textarea "Comments" at bounding box center [274, 354] width 384 height 93
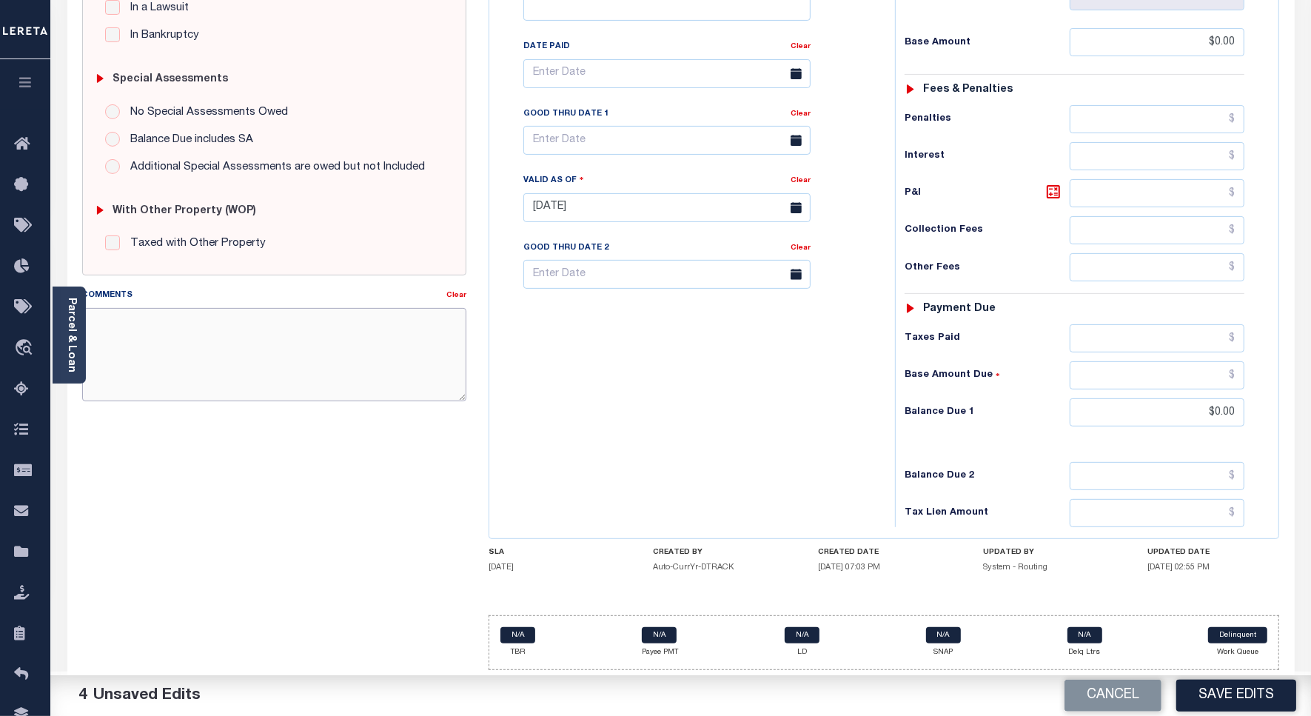
click at [257, 350] on textarea "Comments" at bounding box center [274, 354] width 384 height 93
paste textarea "F3-29-025"
type textarea "F3-29-025"
click at [119, 312] on textarea "F3-29-025" at bounding box center [274, 354] width 384 height 93
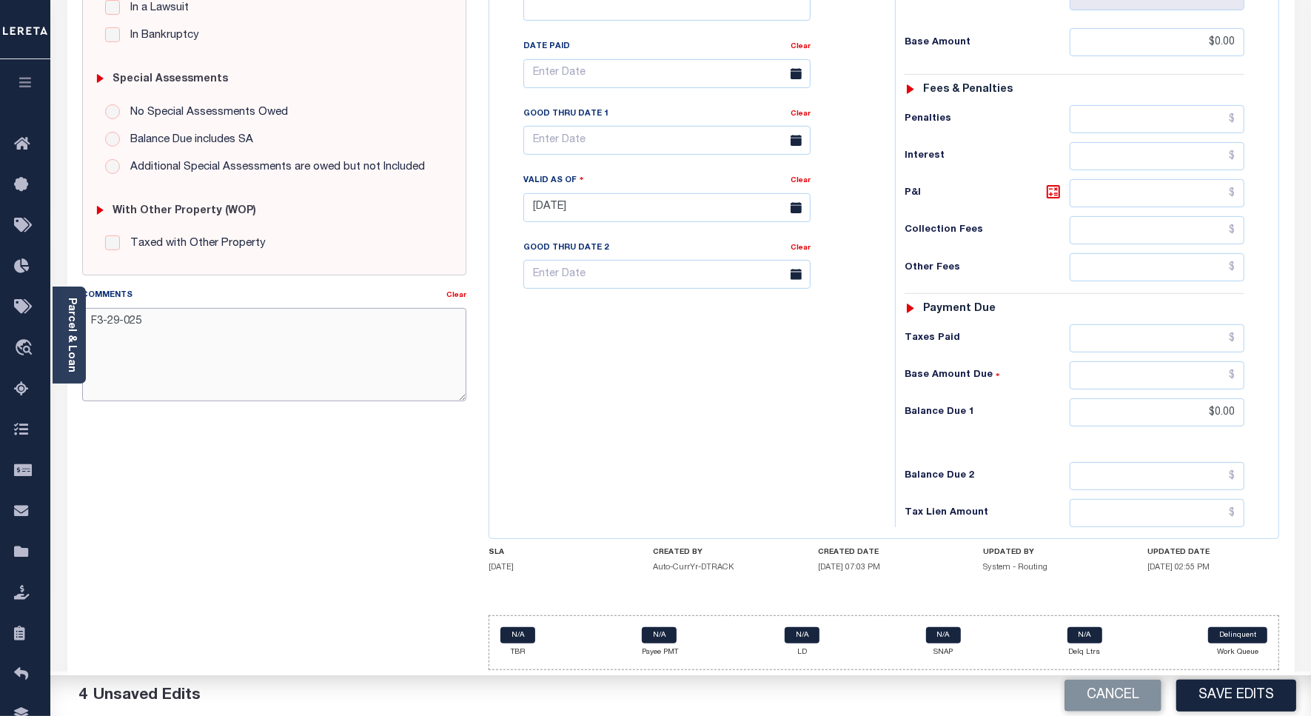
click at [119, 312] on textarea "F3-29-025" at bounding box center [274, 354] width 384 height 93
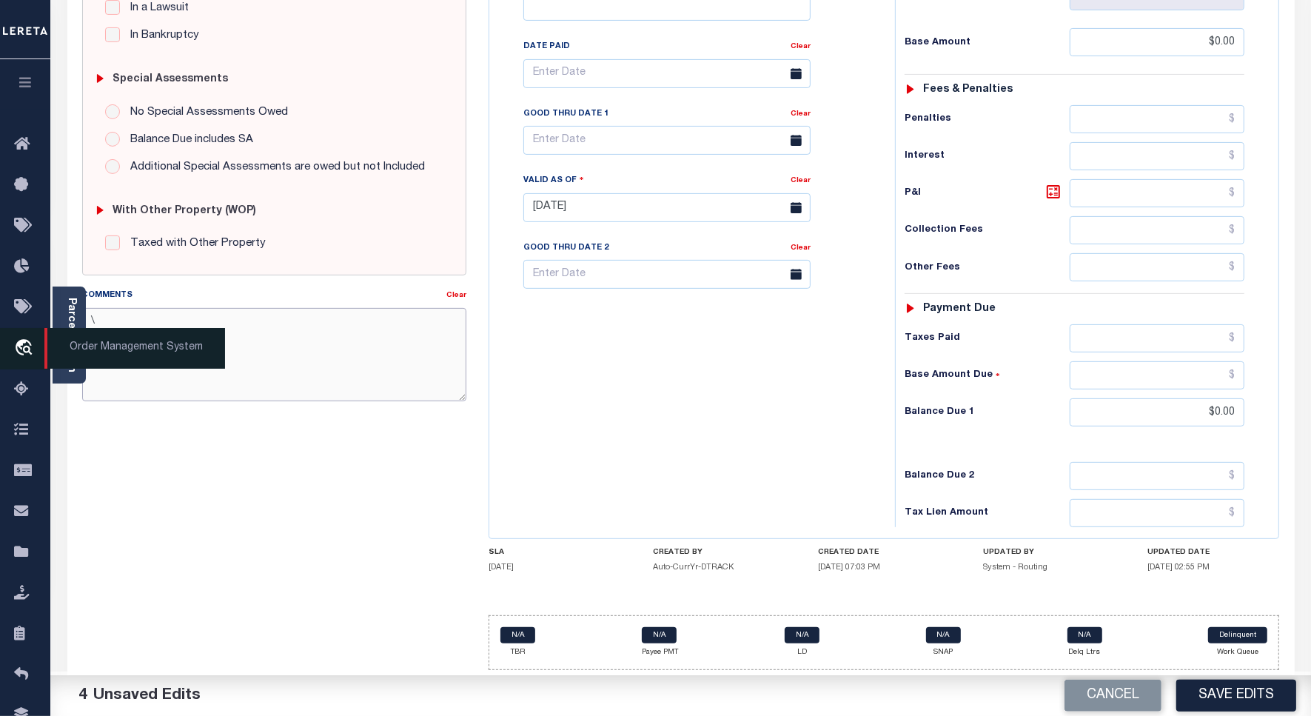
type textarea "\"
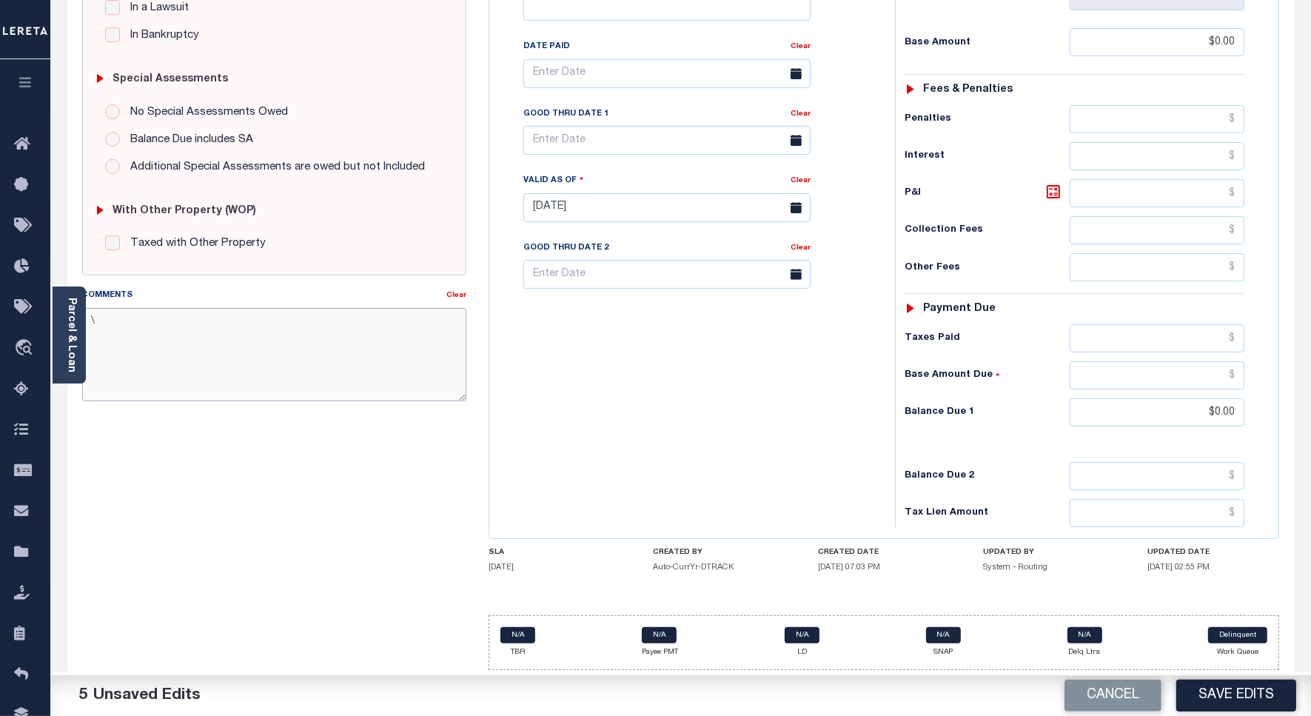
click at [154, 318] on textarea "\" at bounding box center [274, 354] width 384 height 93
paste textarea "Spoke to TC - KERRY , taxes are paid on the property."
type textarea "Spoke to TC - KERRY , taxes are paid on the property."
click at [1221, 692] on button "Save Edits" at bounding box center [1236, 696] width 120 height 32
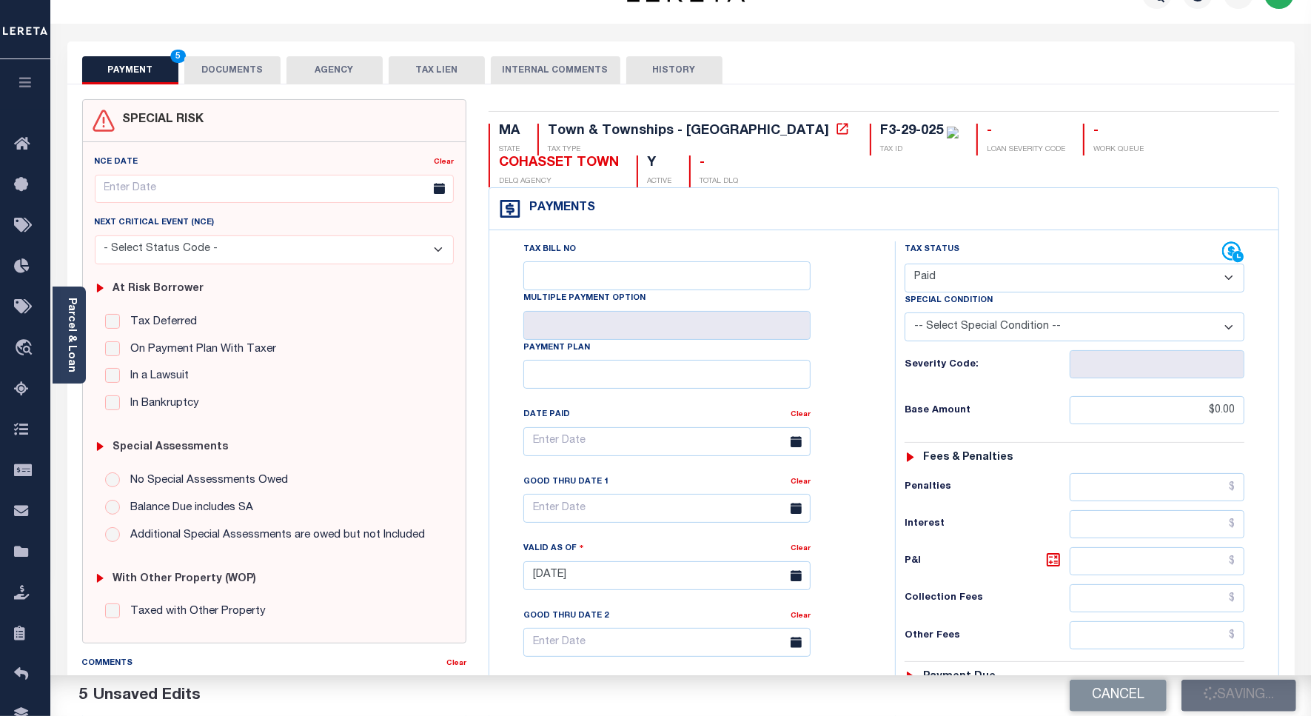
scroll to position [0, 0]
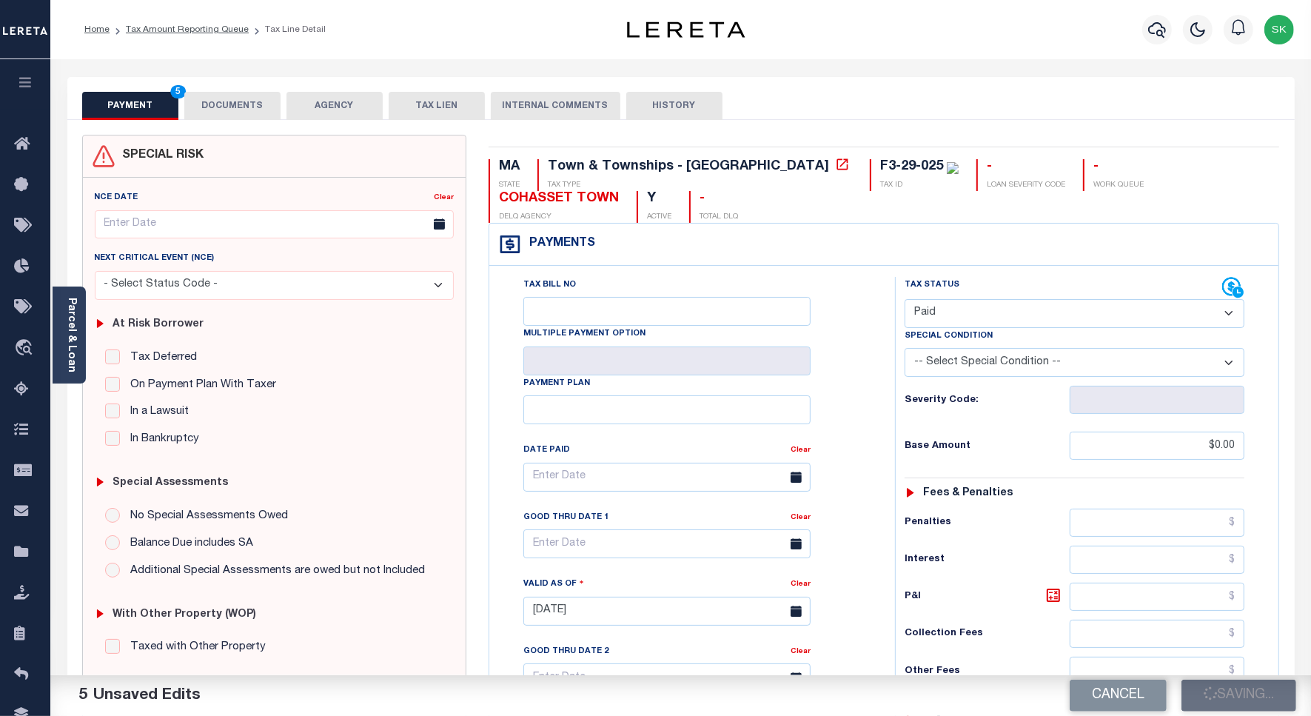
checkbox input "false"
type input "$0"
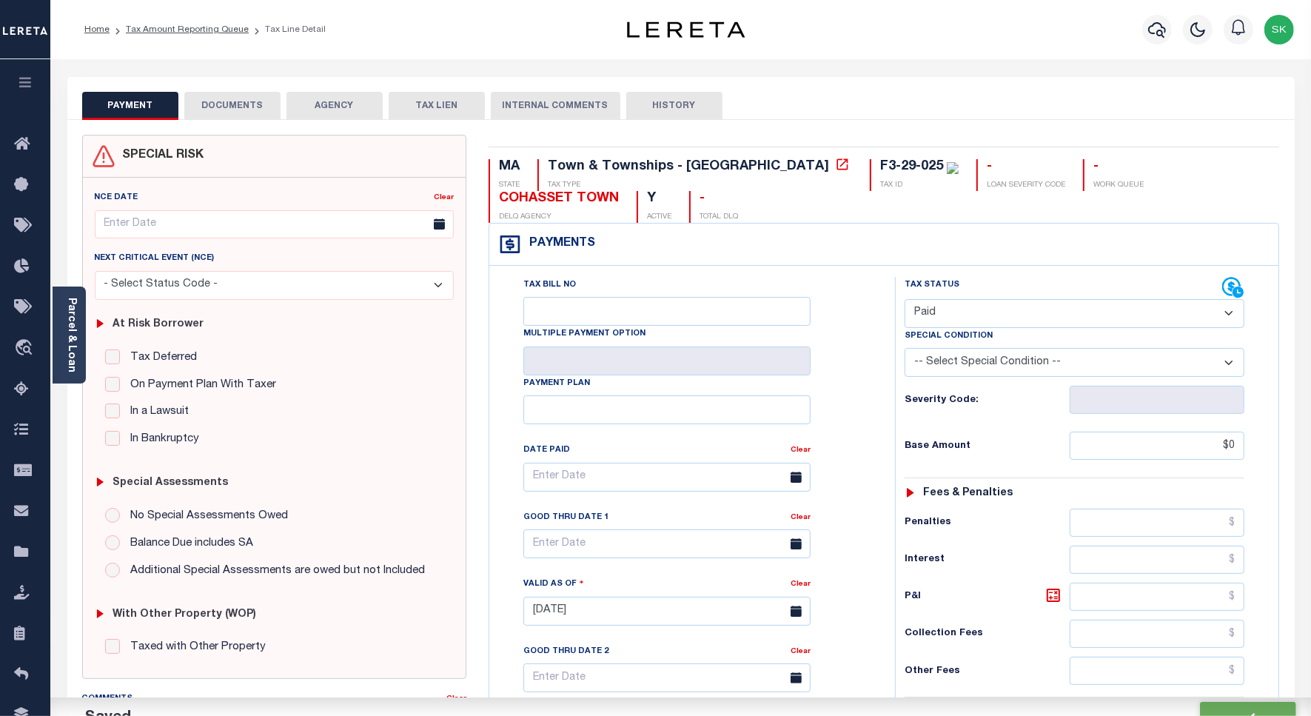
click at [235, 104] on button "DOCUMENTS" at bounding box center [232, 106] width 96 height 28
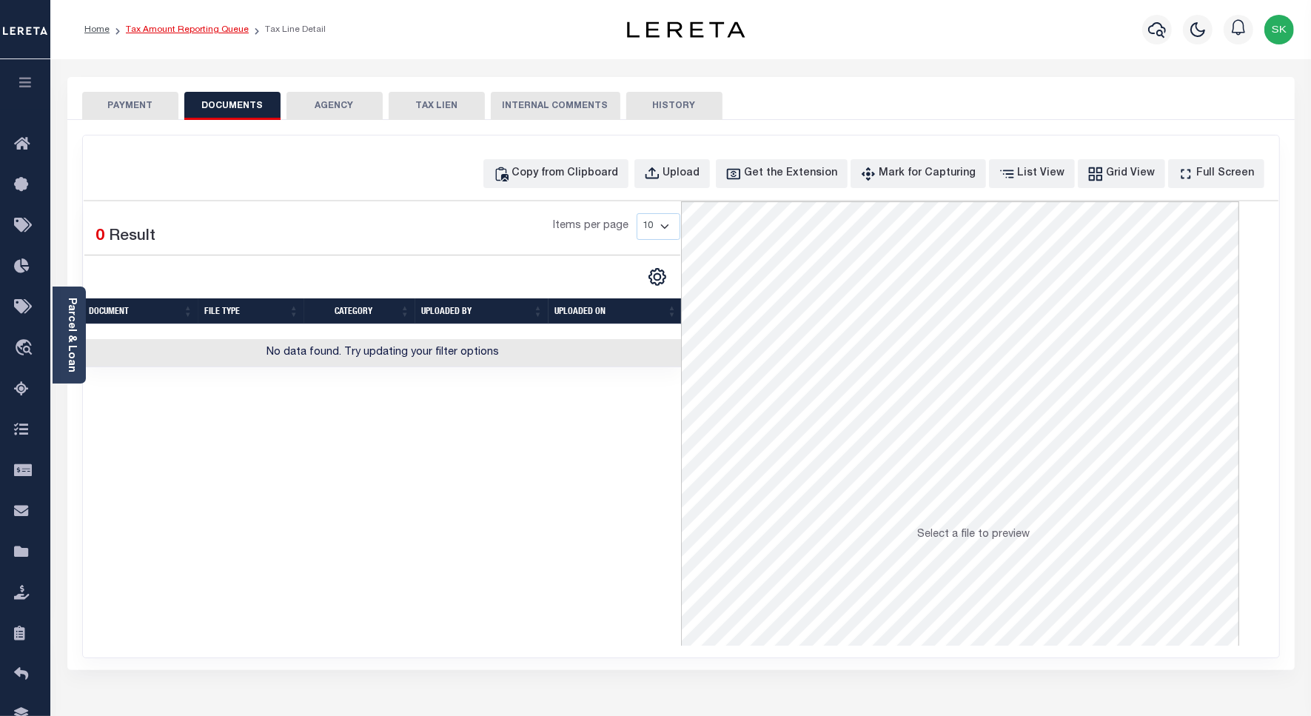
click at [192, 30] on link "Tax Amount Reporting Queue" at bounding box center [187, 29] width 123 height 9
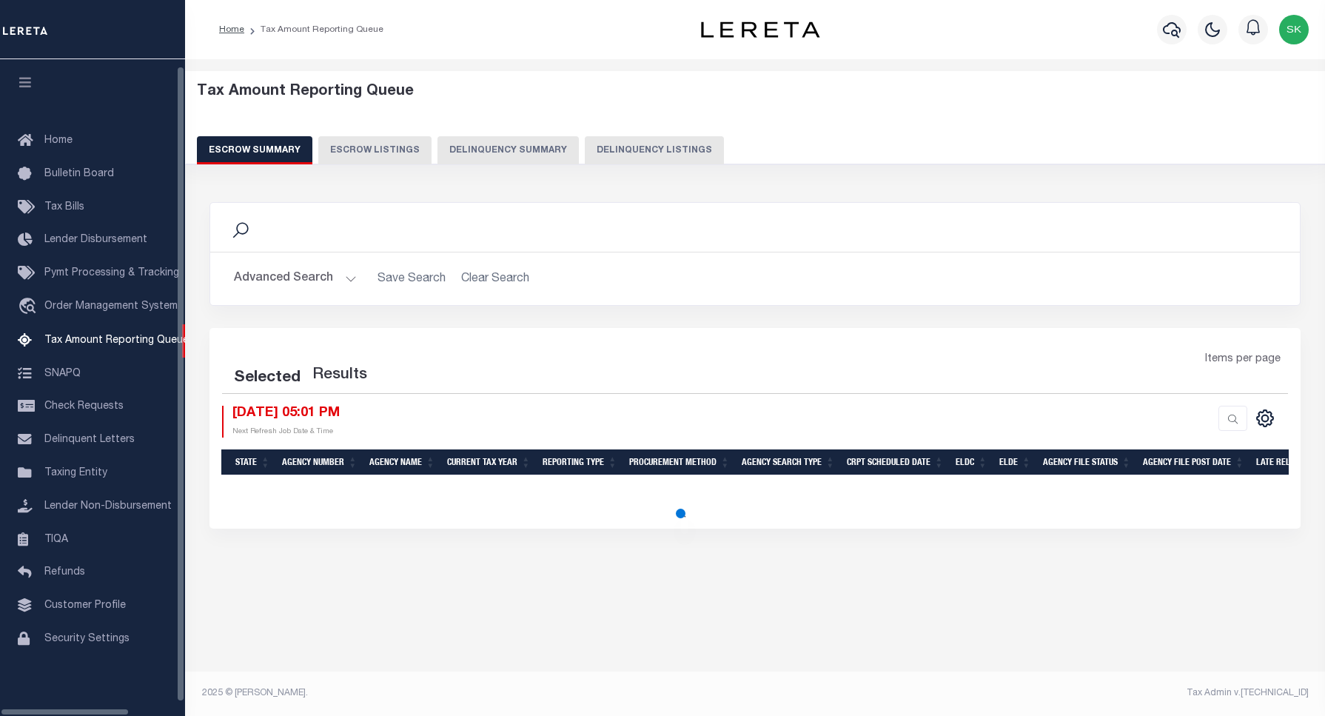
click at [639, 145] on button "Delinquency Listings" at bounding box center [654, 150] width 139 height 28
select select "100"
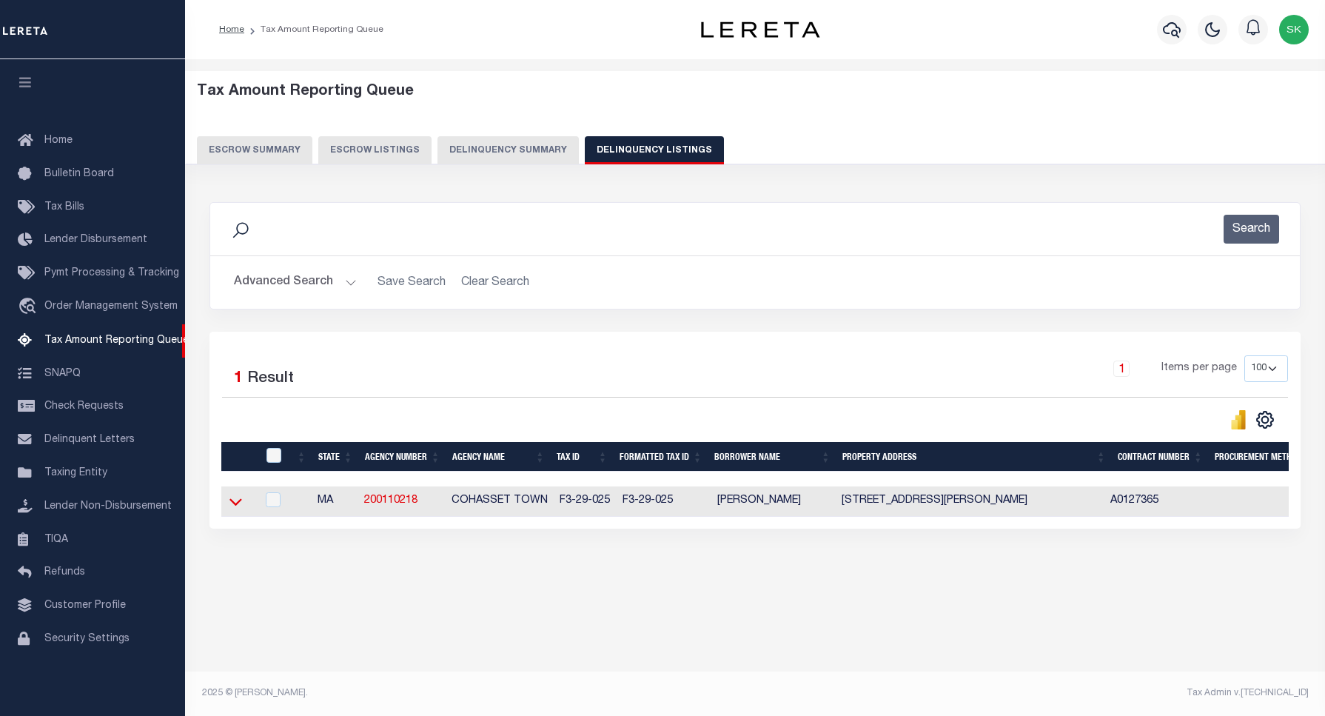
click at [235, 506] on icon at bounding box center [235, 502] width 13 height 7
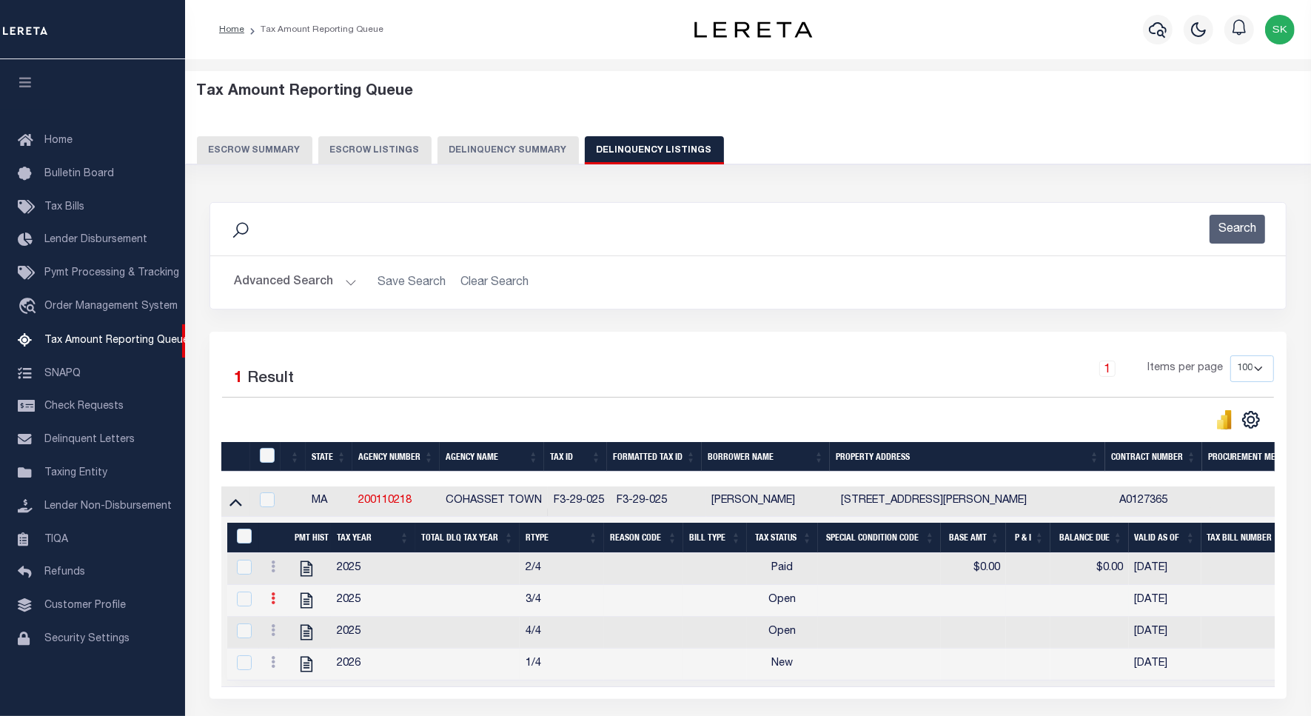
click at [272, 604] on icon at bounding box center [273, 598] width 4 height 12
click at [293, 627] on img "" at bounding box center [291, 622] width 15 height 15
checkbox input "true"
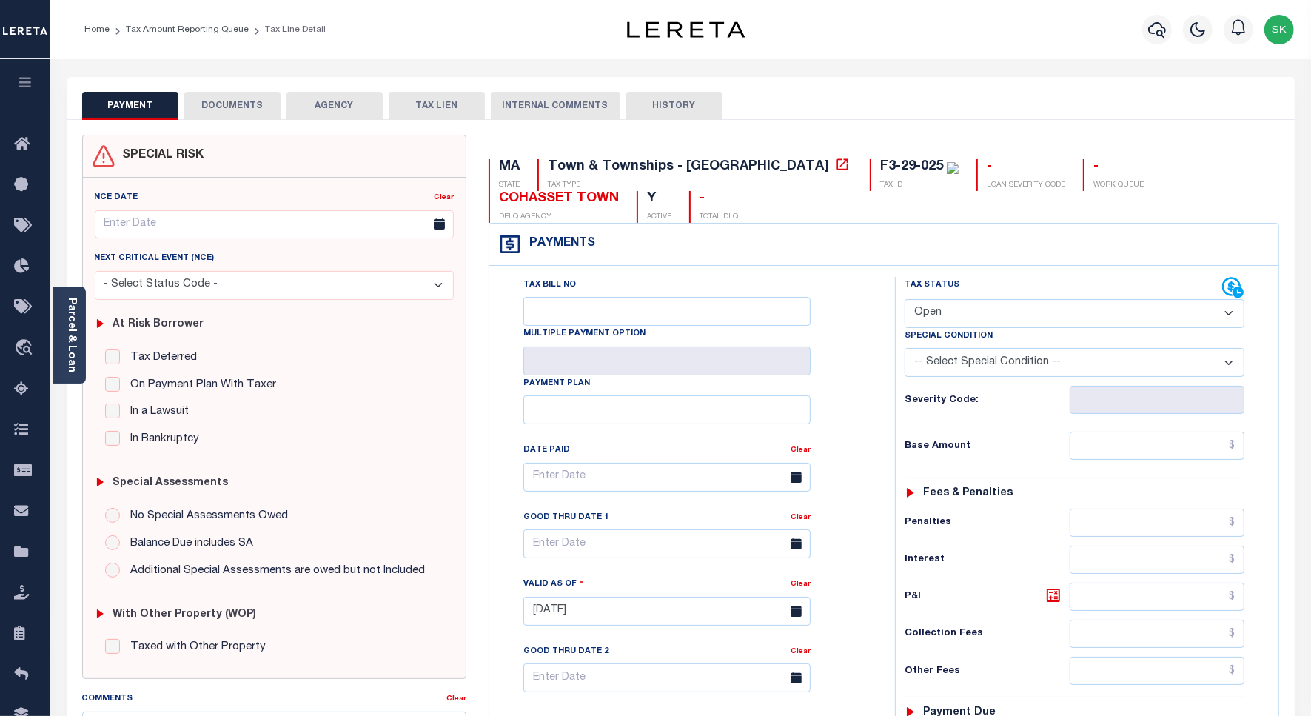
click at [1027, 316] on select "- Select Status Code - Open Due/Unpaid Paid Incomplete No Tax Due Internal Refu…" at bounding box center [1075, 313] width 340 height 29
select select "PYD"
click at [905, 301] on select "- Select Status Code - Open Due/Unpaid Paid Incomplete No Tax Due Internal Refu…" at bounding box center [1075, 313] width 340 height 29
type input "[DATE]"
drag, startPoint x: 849, startPoint y: 393, endPoint x: 923, endPoint y: 415, distance: 77.1
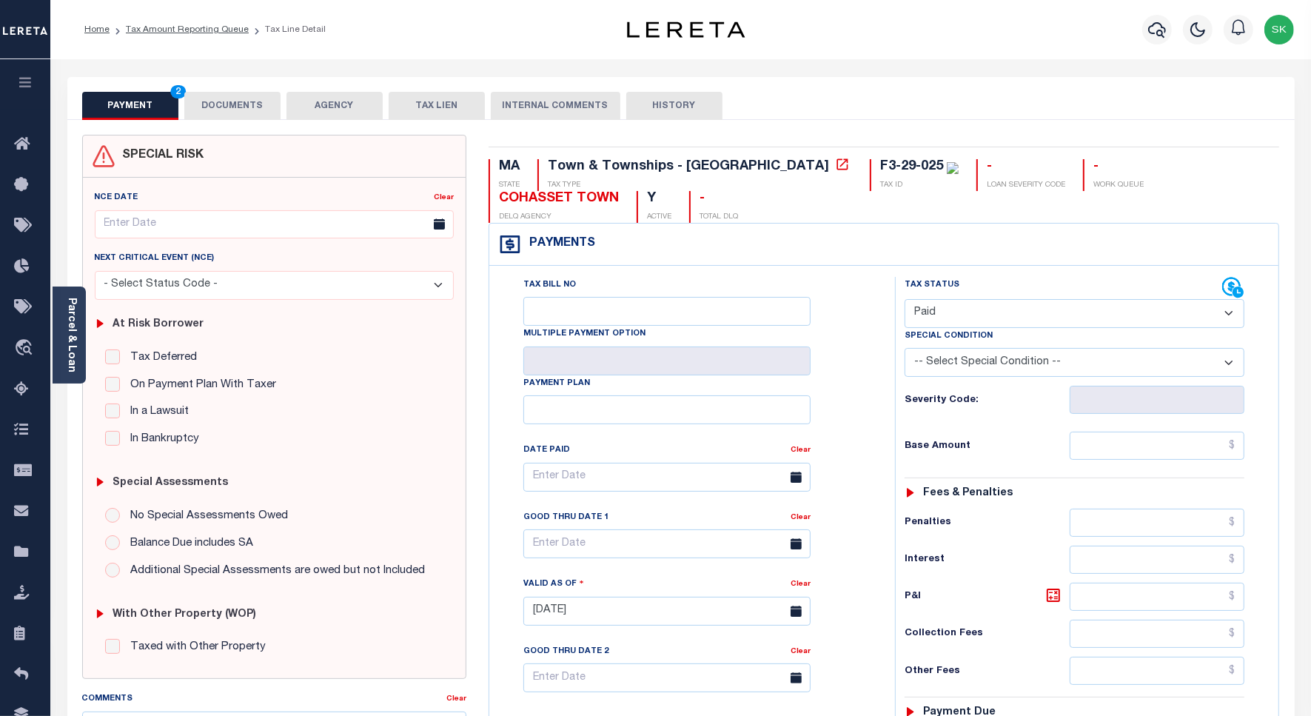
click at [867, 395] on div "Tax Bill No Multiple Payment Option Payment Plan Clear" at bounding box center [688, 484] width 369 height 415
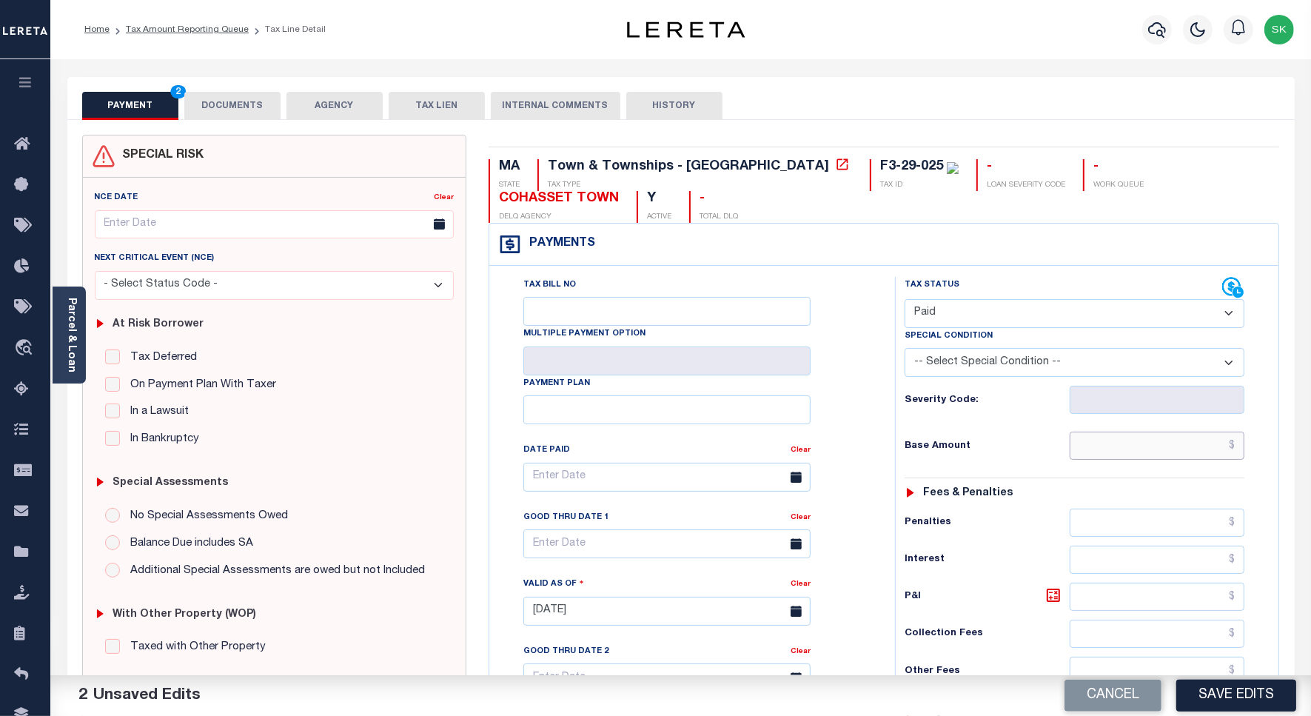
click at [1122, 455] on input "text" at bounding box center [1157, 446] width 175 height 28
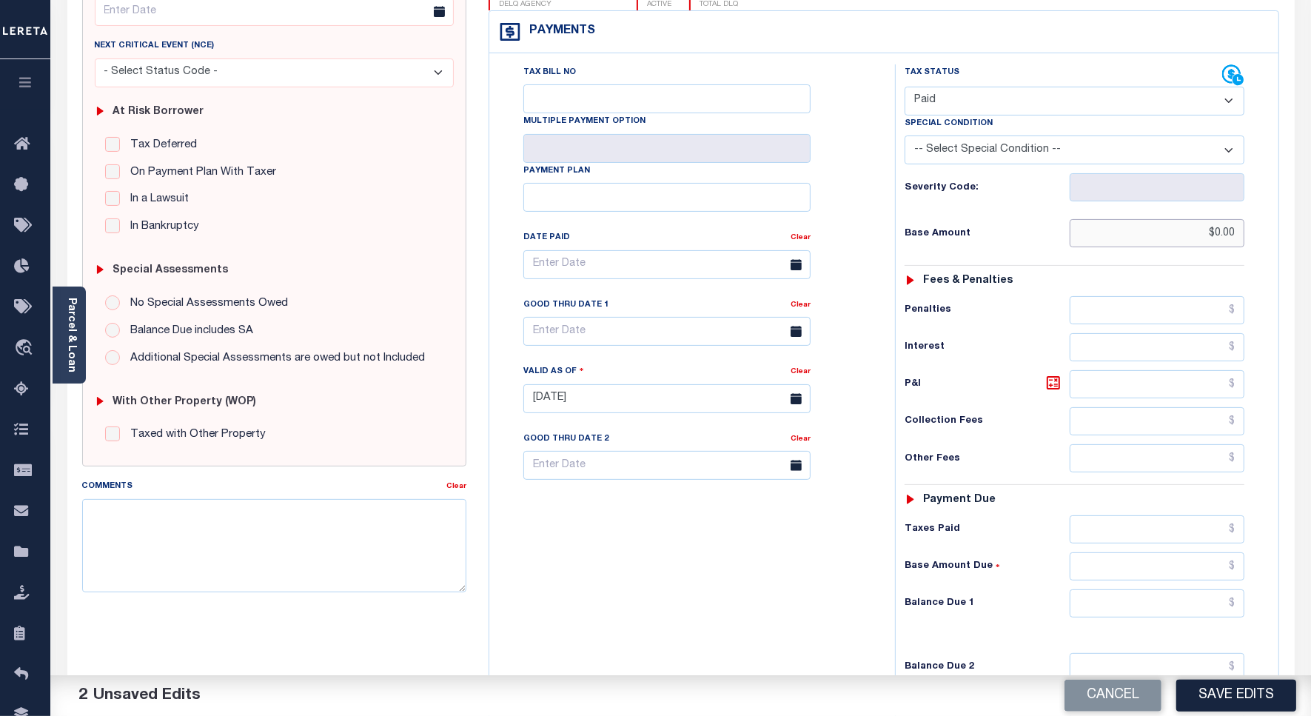
scroll to position [412, 0]
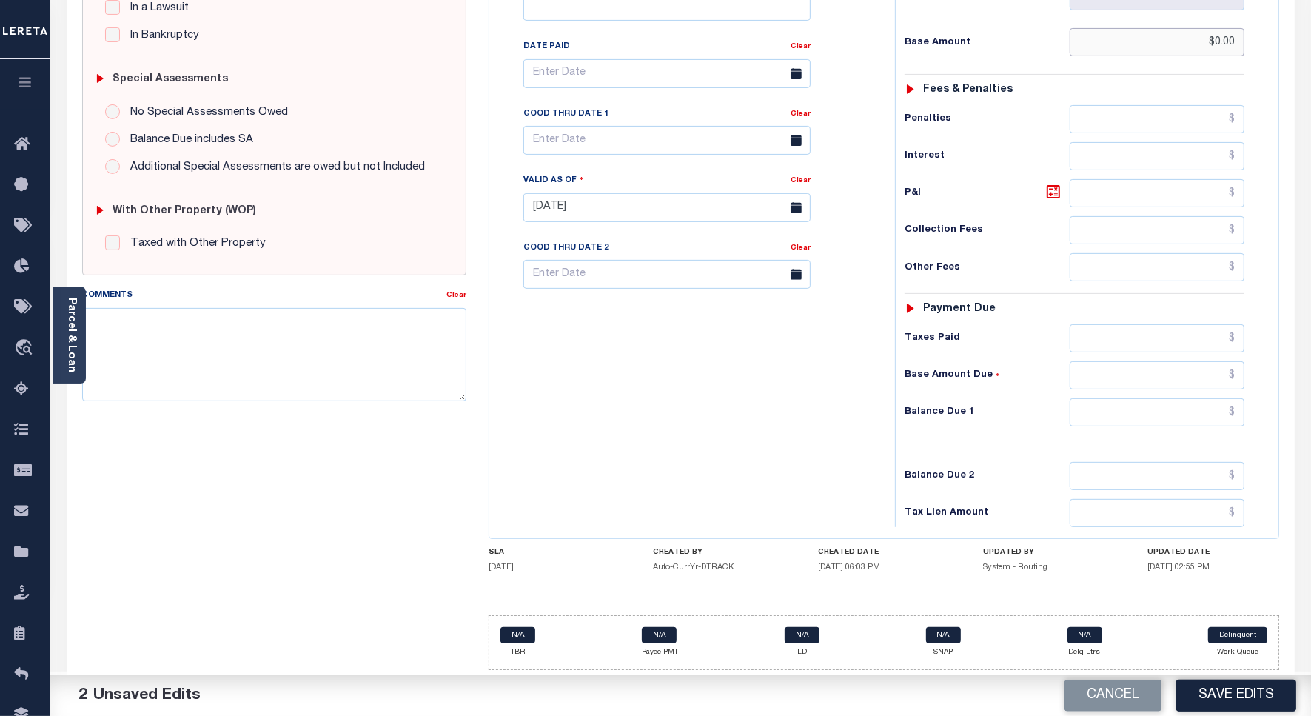
type input "$0.00"
click at [1105, 409] on input "text" at bounding box center [1157, 412] width 175 height 28
type input "$0.00"
click at [670, 407] on div "Tax Bill No Multiple Payment Option Payment Plan Clear" at bounding box center [688, 200] width 391 height 654
click at [393, 339] on textarea "Comments" at bounding box center [274, 354] width 384 height 93
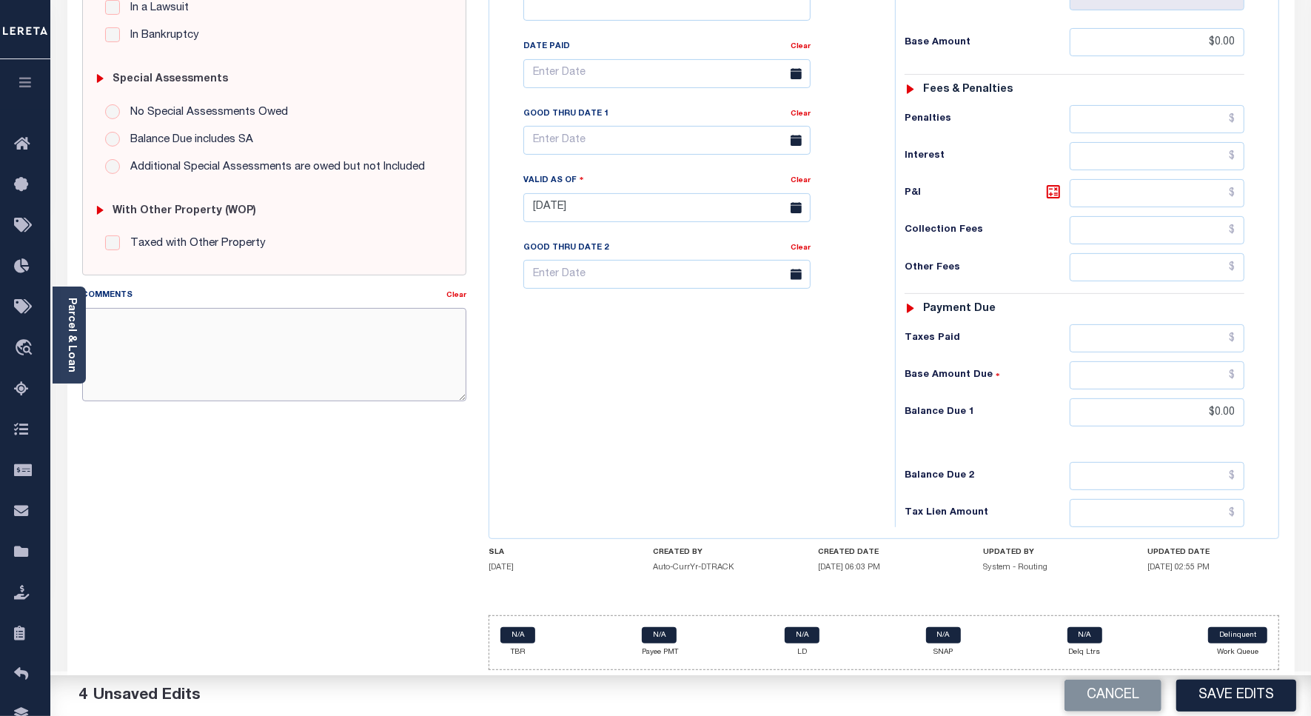
paste textarea "Spoke to TC - KERRY , taxes are paid on the property."
type textarea "Spoke to TC - KERRY , taxes are paid on the property."
click at [1209, 685] on button "Save Edits" at bounding box center [1236, 696] width 120 height 32
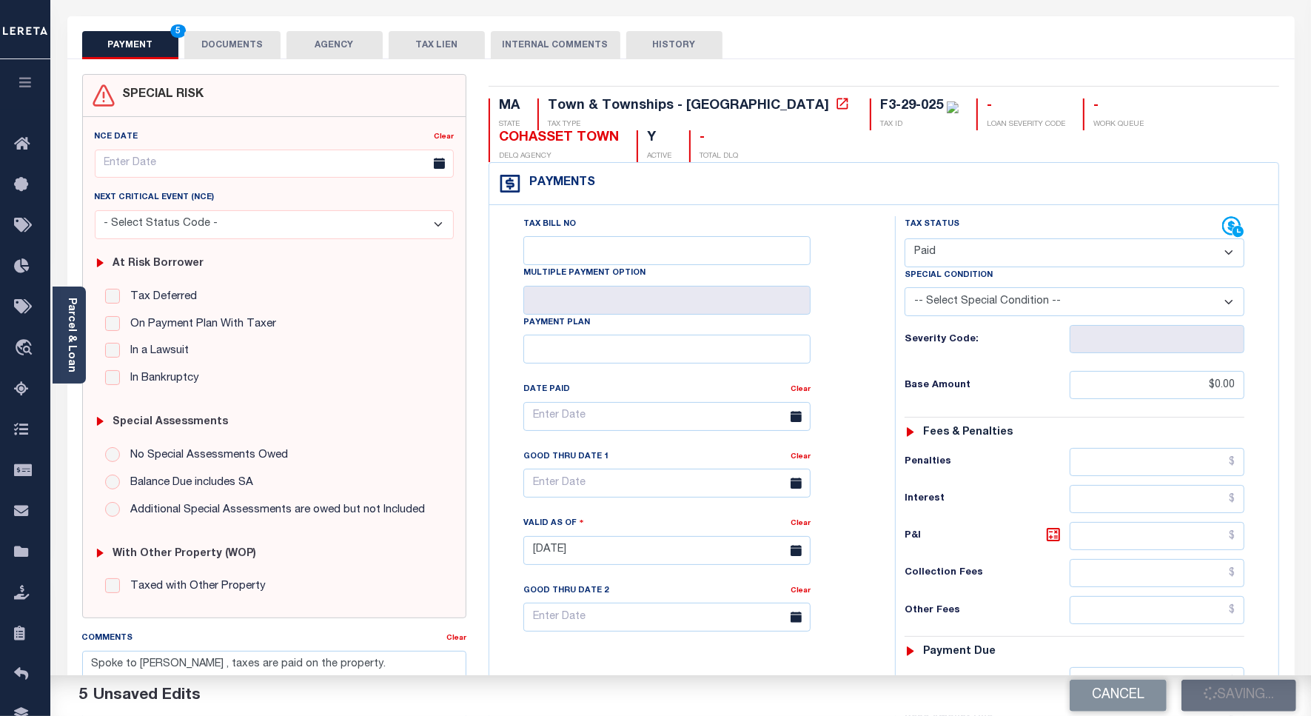
scroll to position [0, 0]
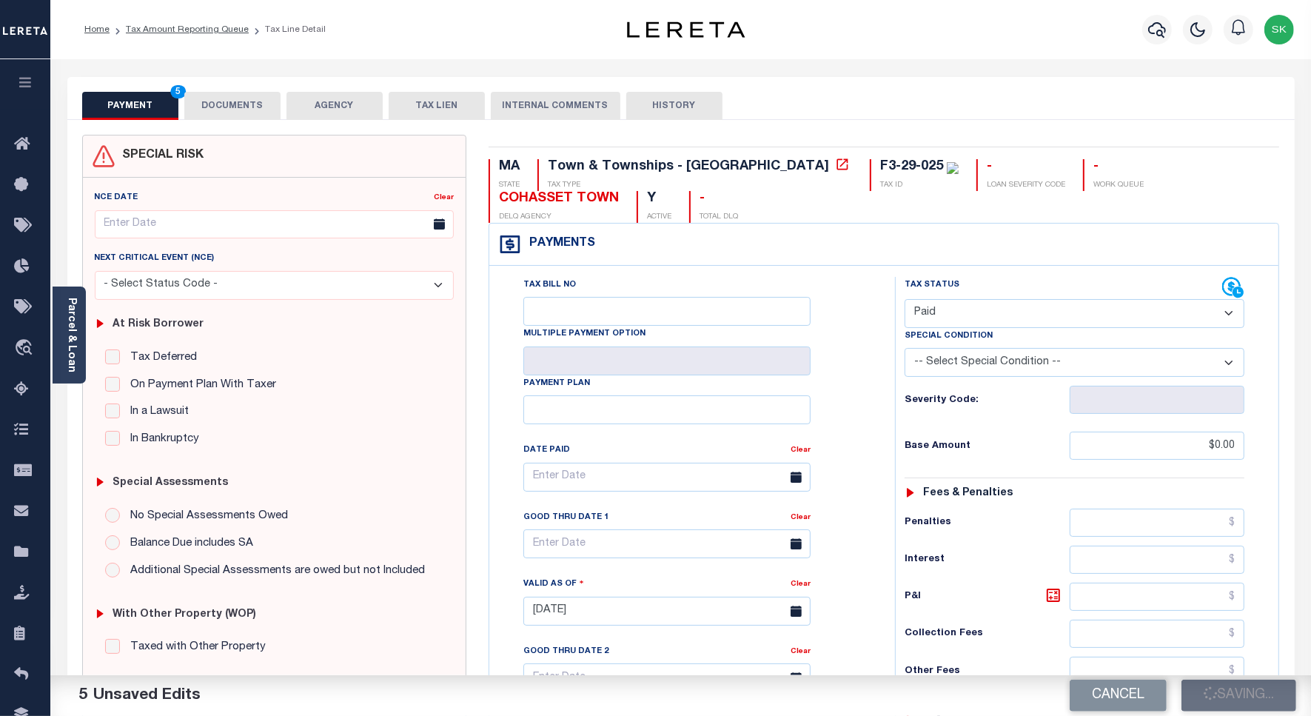
checkbox input "false"
type input "$0"
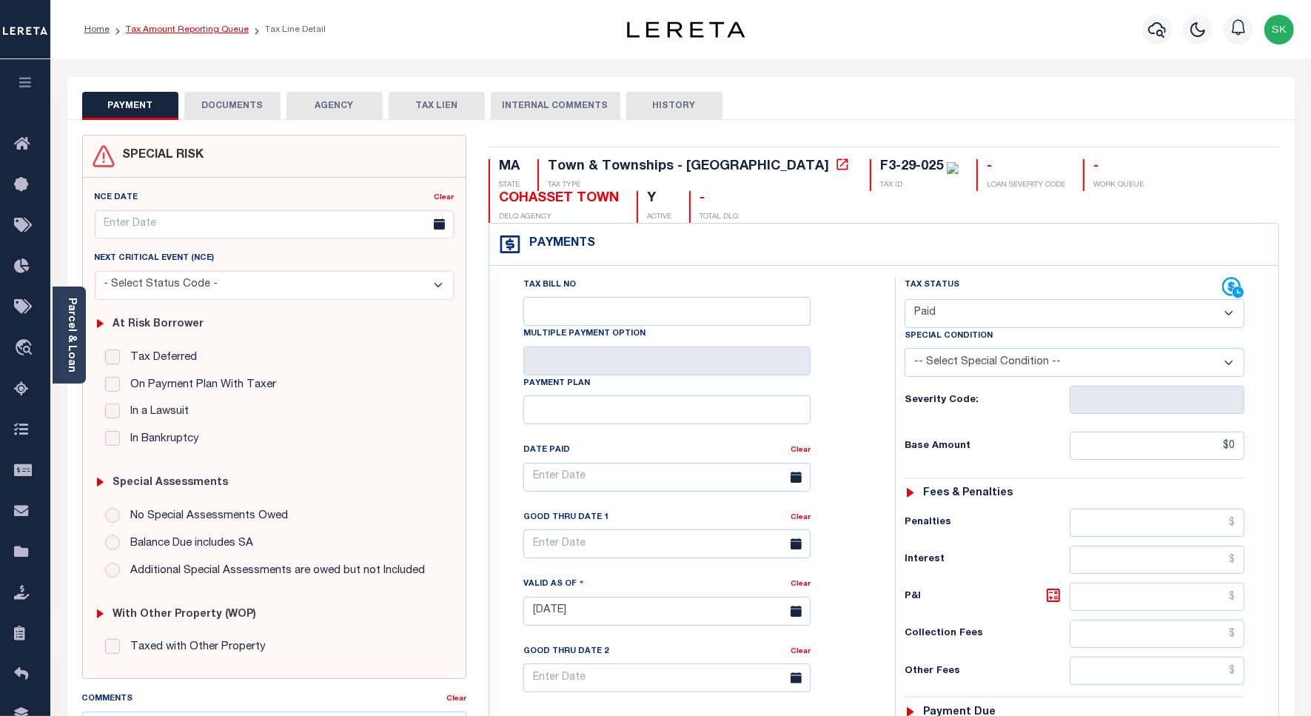
click at [201, 30] on link "Tax Amount Reporting Queue" at bounding box center [187, 29] width 123 height 9
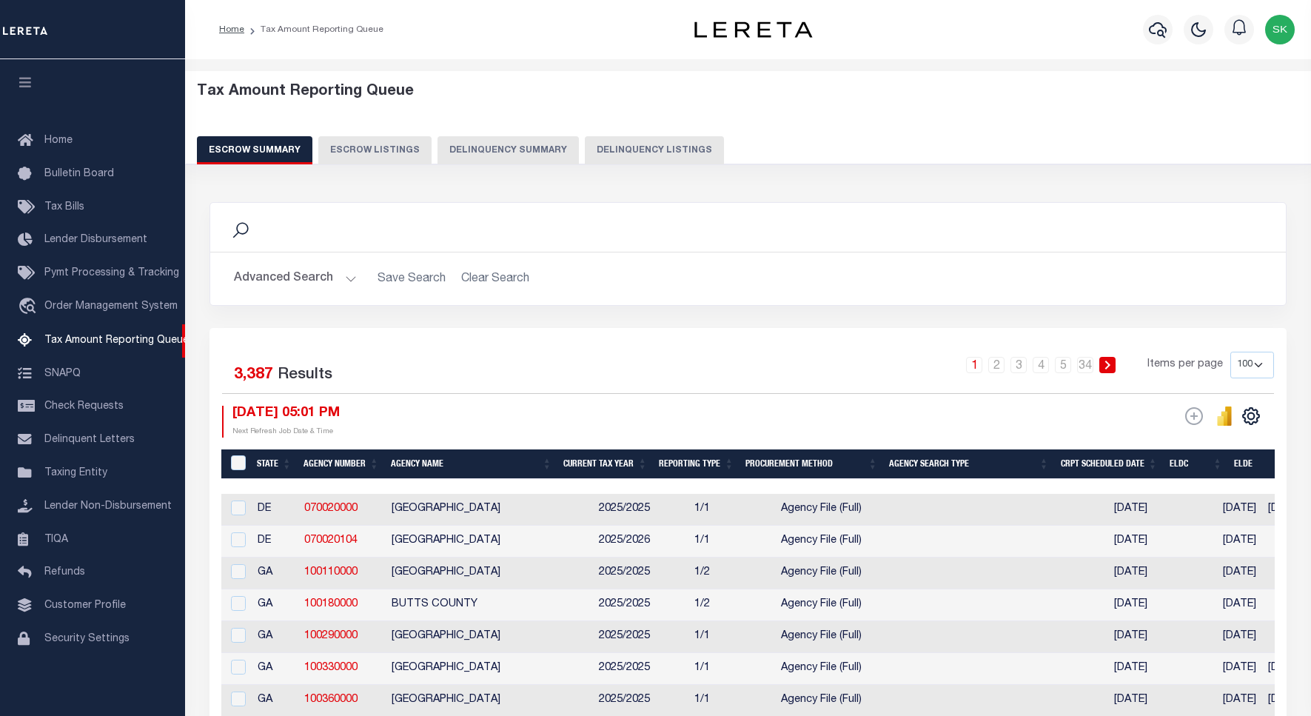
select select "100"
click at [643, 148] on button "Delinquency Listings" at bounding box center [654, 150] width 139 height 28
select select "100"
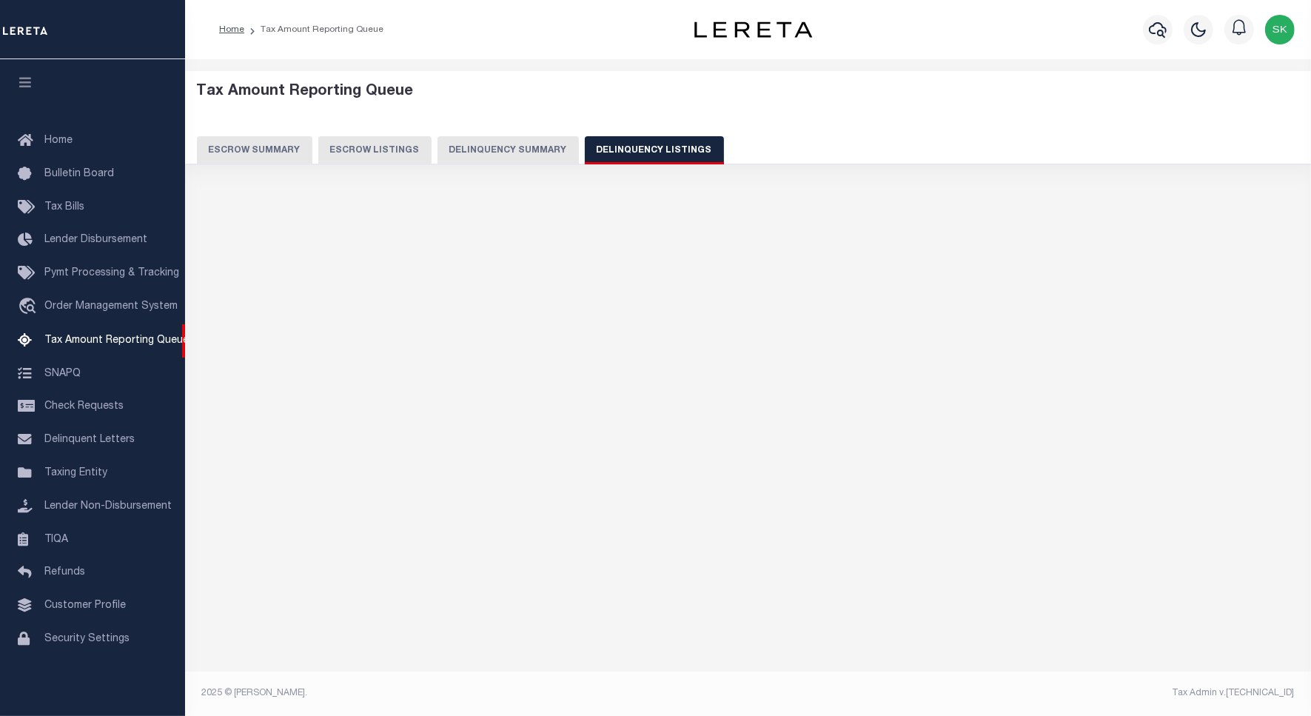
select select "100"
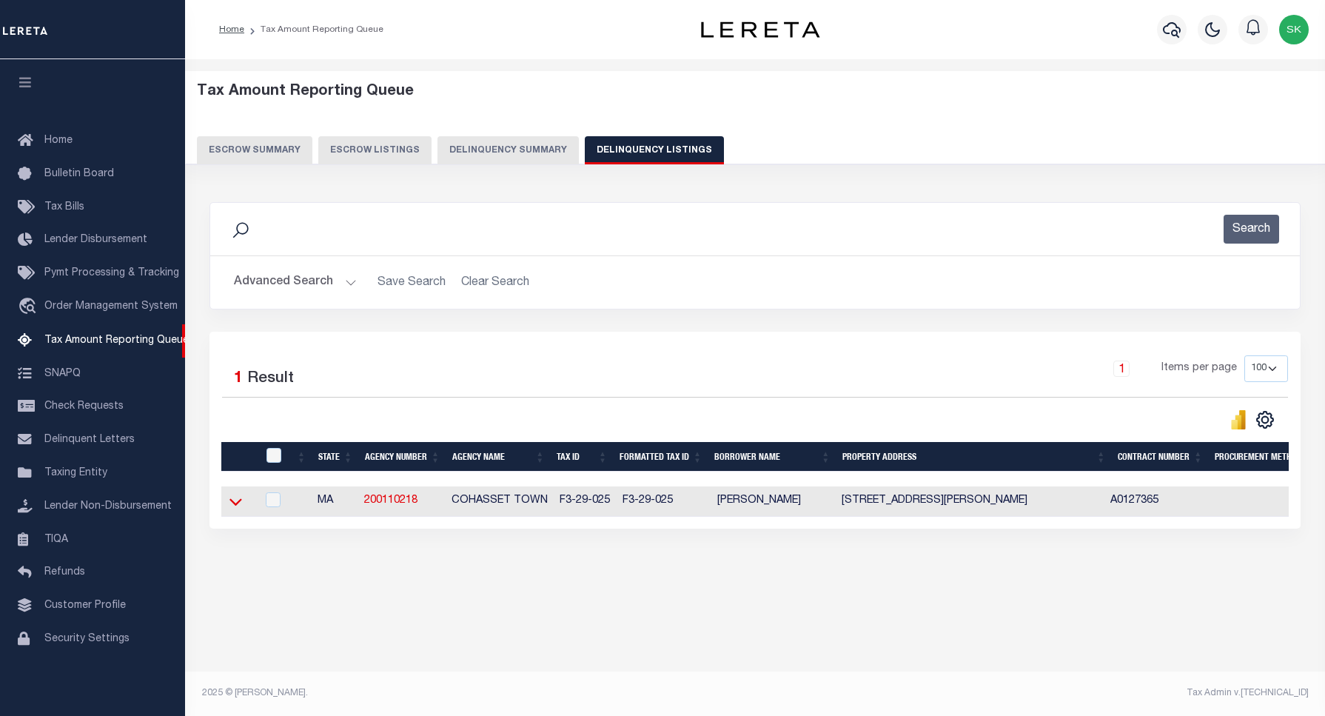
click at [234, 506] on icon at bounding box center [235, 502] width 13 height 7
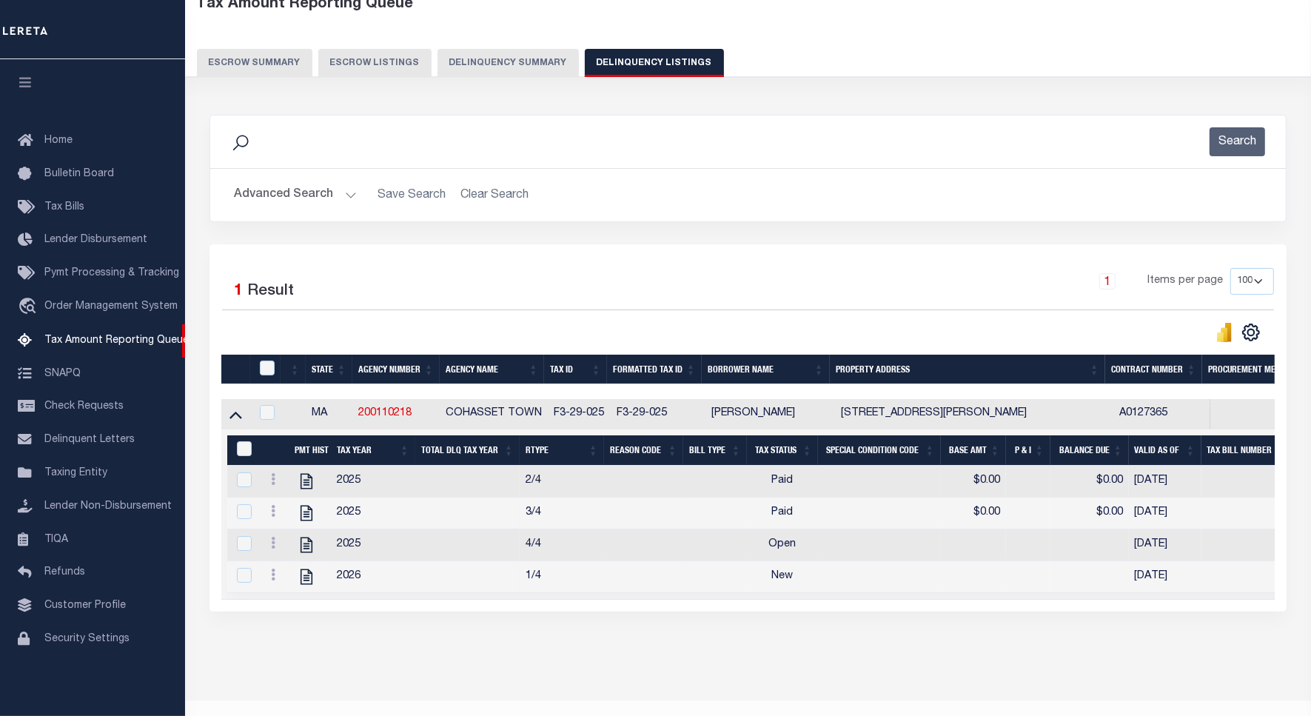
scroll to position [93, 0]
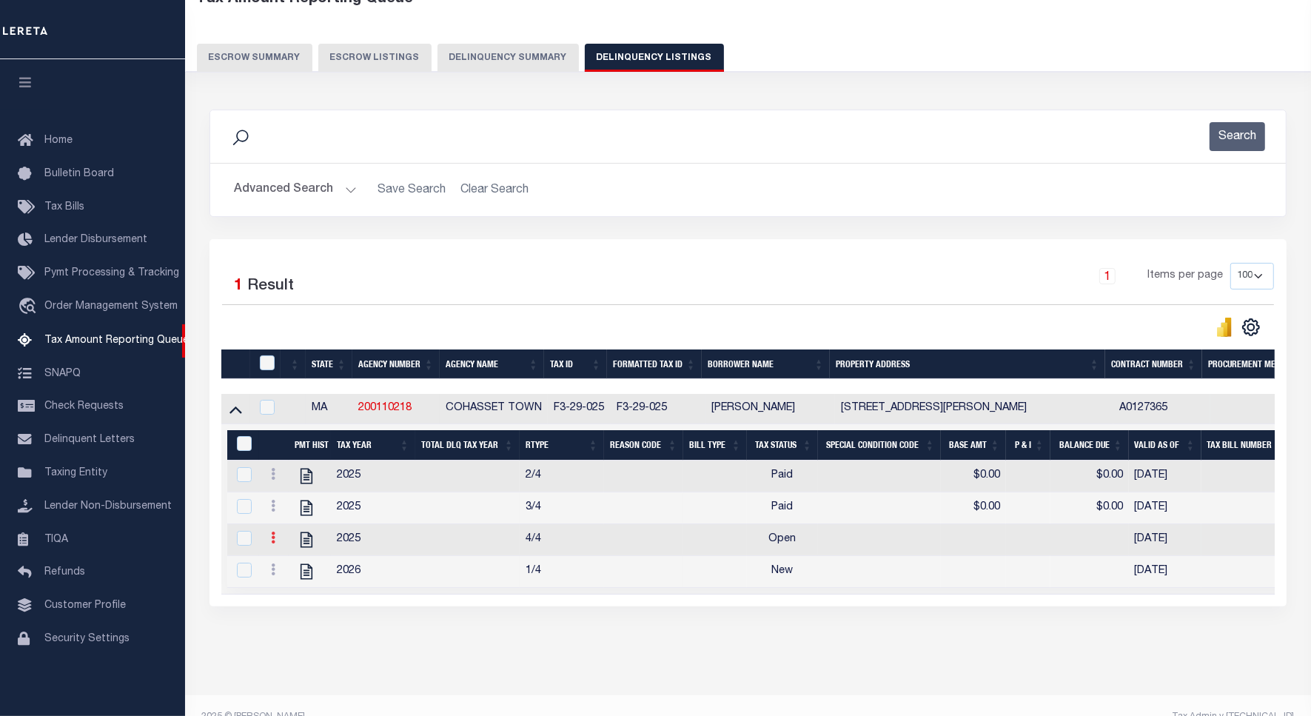
click at [271, 543] on icon at bounding box center [273, 538] width 4 height 12
click at [289, 497] on img "" at bounding box center [291, 493] width 15 height 15
checkbox input "true"
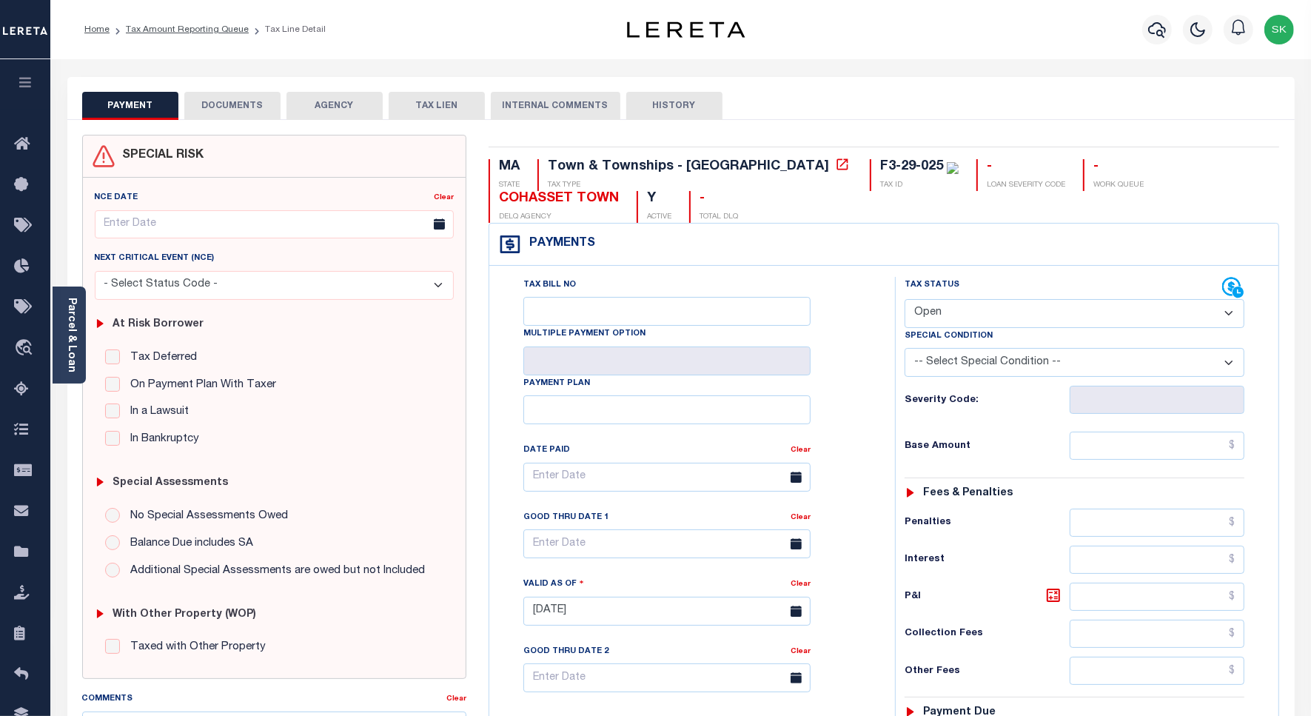
click at [986, 317] on select "- Select Status Code - Open Due/Unpaid Paid Incomplete No Tax Due Internal Refu…" at bounding box center [1075, 313] width 340 height 29
select select "PYD"
click at [905, 301] on select "- Select Status Code - Open Due/Unpaid Paid Incomplete No Tax Due Internal Refu…" at bounding box center [1075, 313] width 340 height 29
type input "[DATE]"
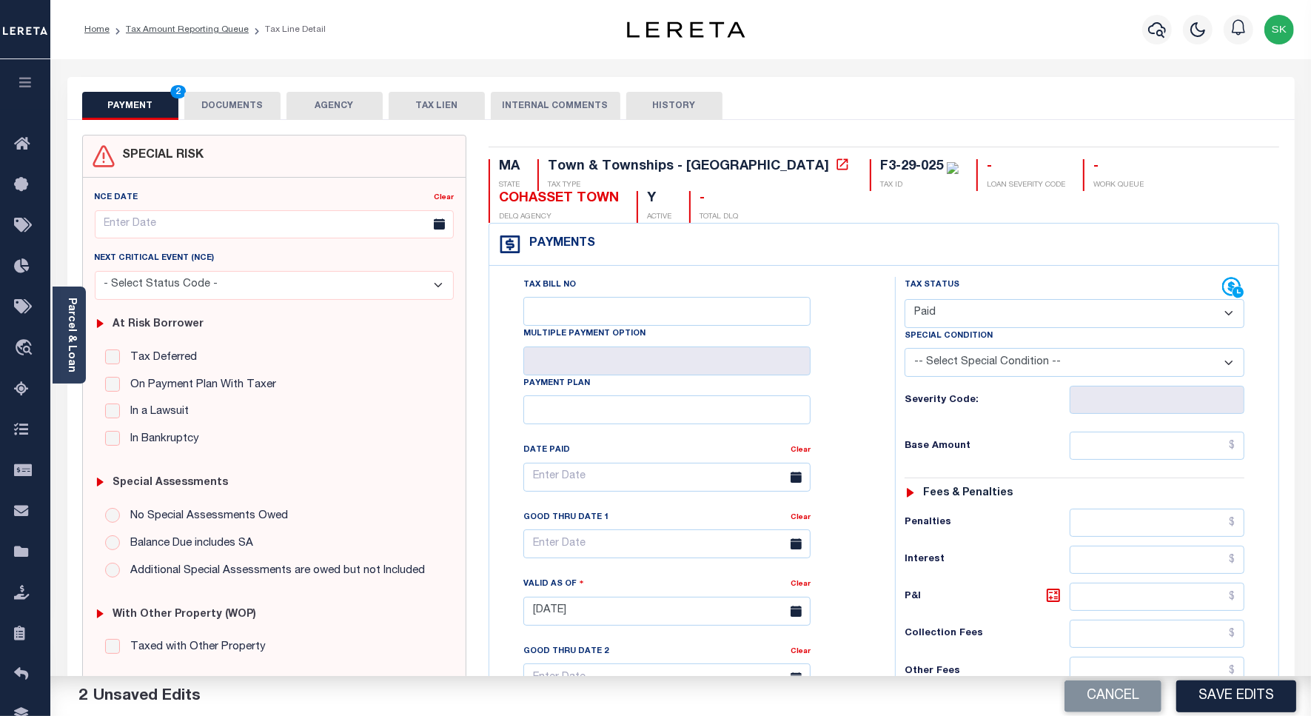
click at [862, 366] on div "Tax Bill No Multiple Payment Option Payment Plan Clear" at bounding box center [688, 484] width 369 height 415
click at [1113, 450] on input "text" at bounding box center [1157, 446] width 175 height 28
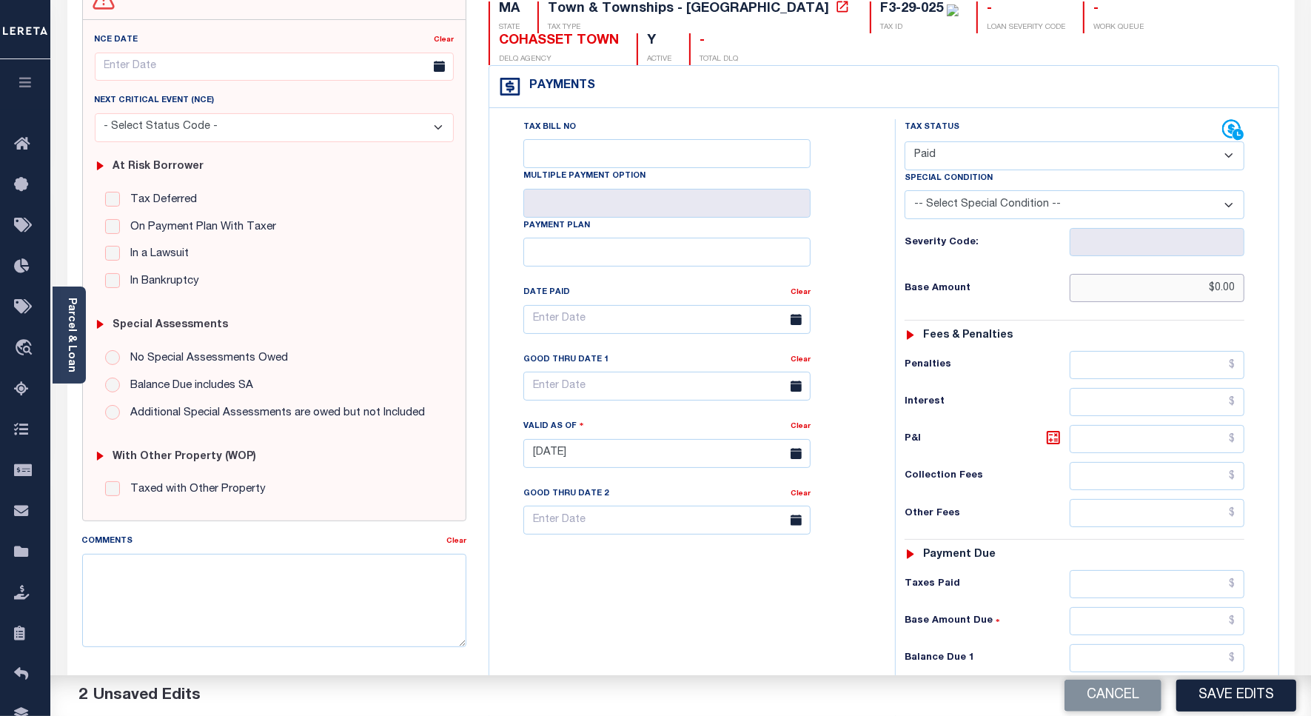
scroll to position [412, 0]
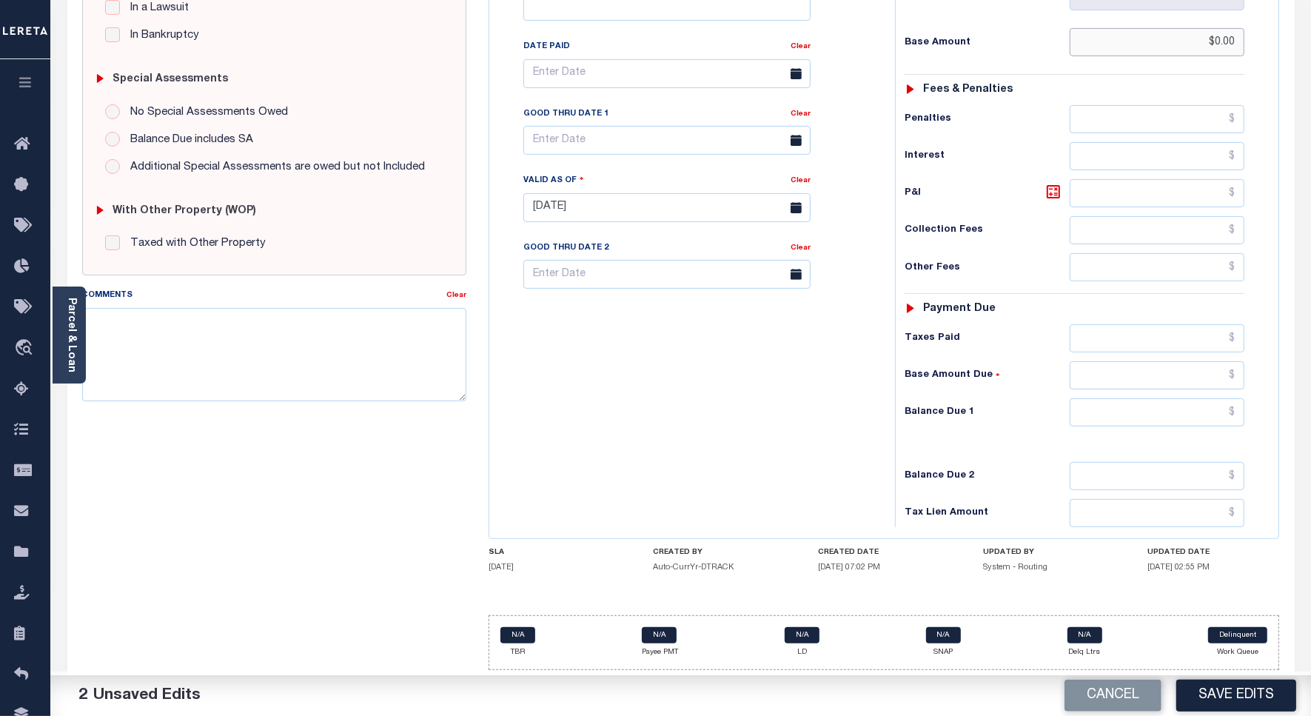
type input "$0.00"
click at [1105, 409] on input "text" at bounding box center [1157, 412] width 175 height 28
type input "$0.00"
click at [221, 348] on textarea "Comments" at bounding box center [274, 354] width 384 height 93
paste textarea "Spoke to [PERSON_NAME] , taxes are paid on the property."
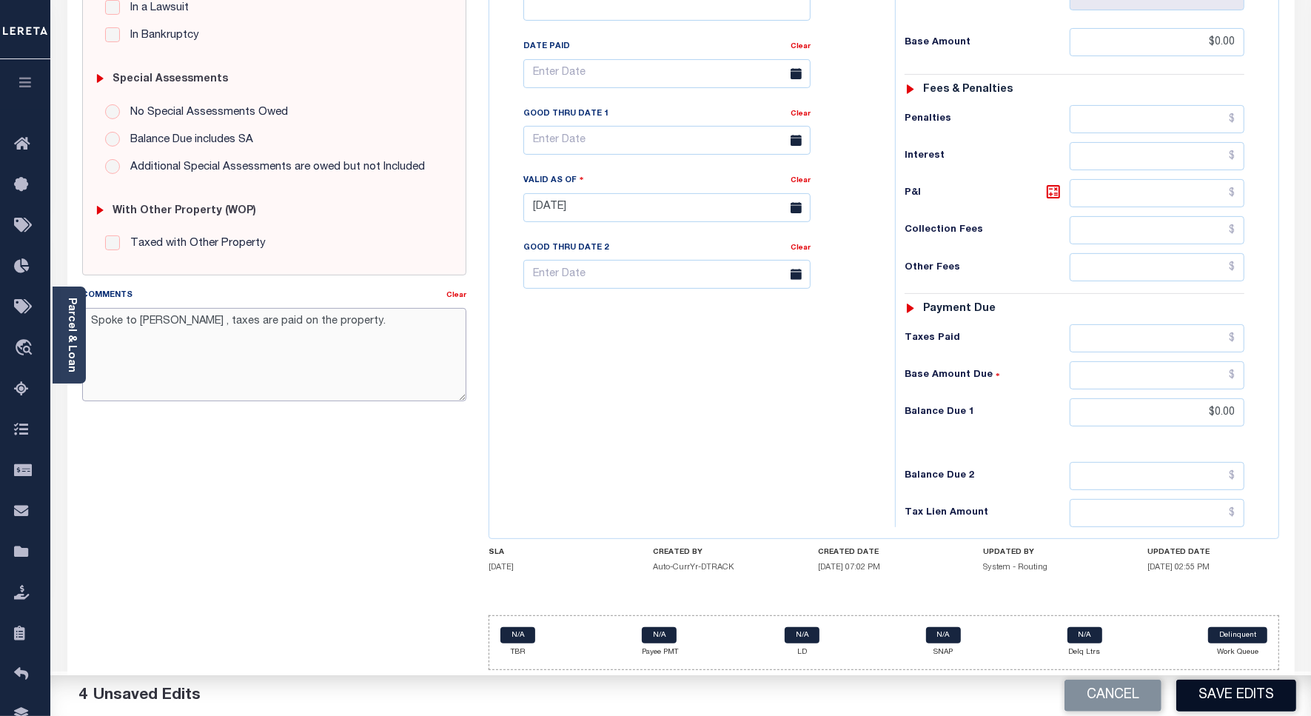
type textarea "Spoke to [PERSON_NAME] , taxes are paid on the property."
click at [1270, 687] on button "Save Edits" at bounding box center [1236, 696] width 120 height 32
checkbox input "false"
type input "$0"
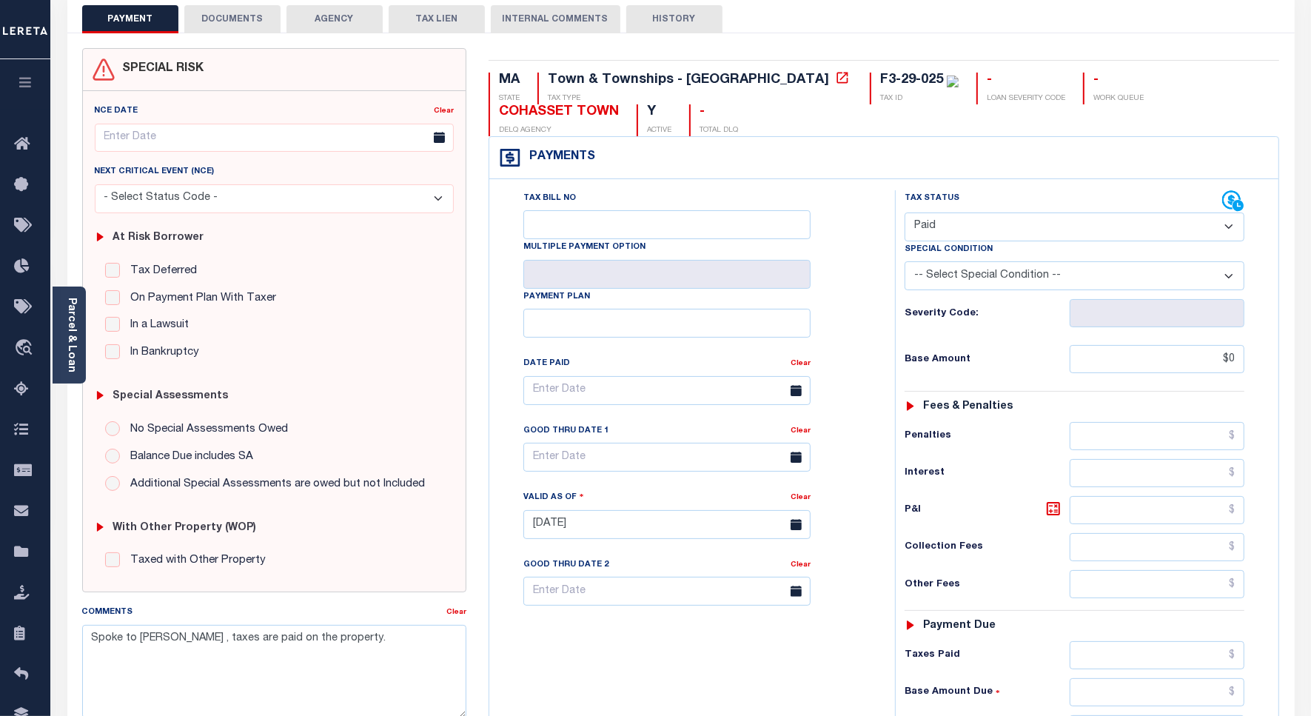
scroll to position [0, 0]
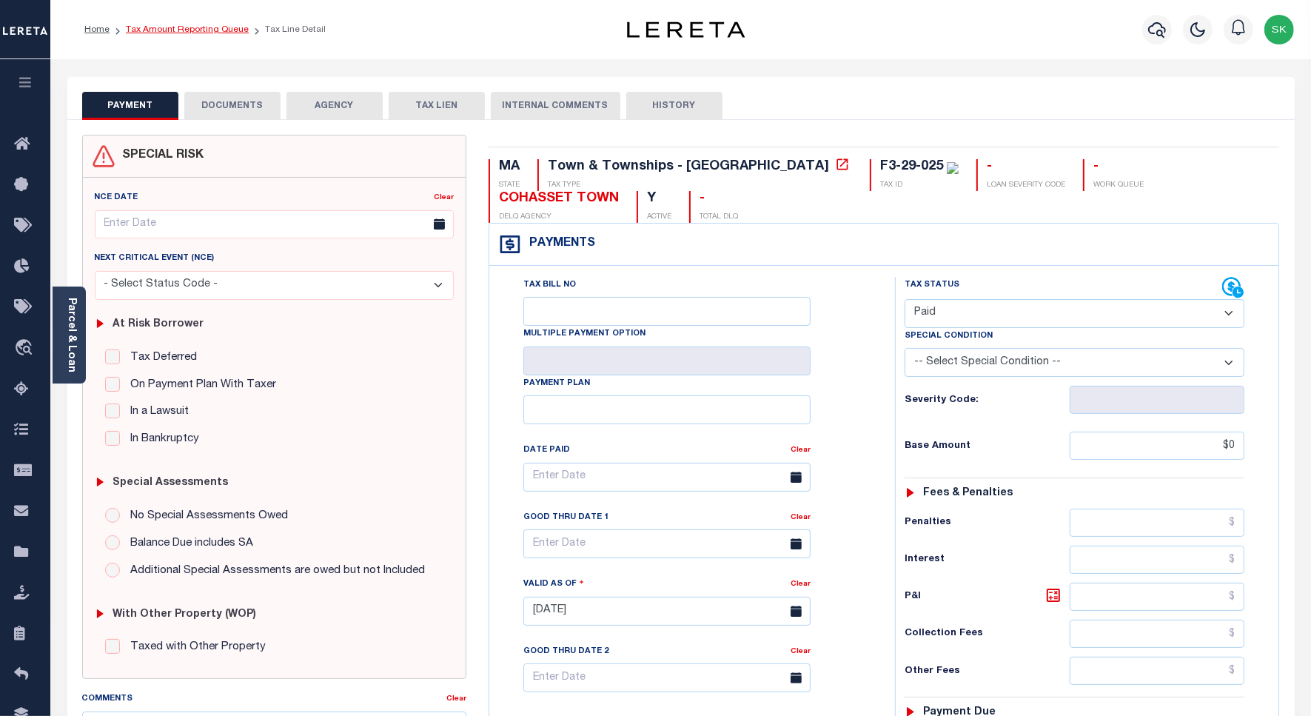
click at [200, 28] on link "Tax Amount Reporting Queue" at bounding box center [187, 29] width 123 height 9
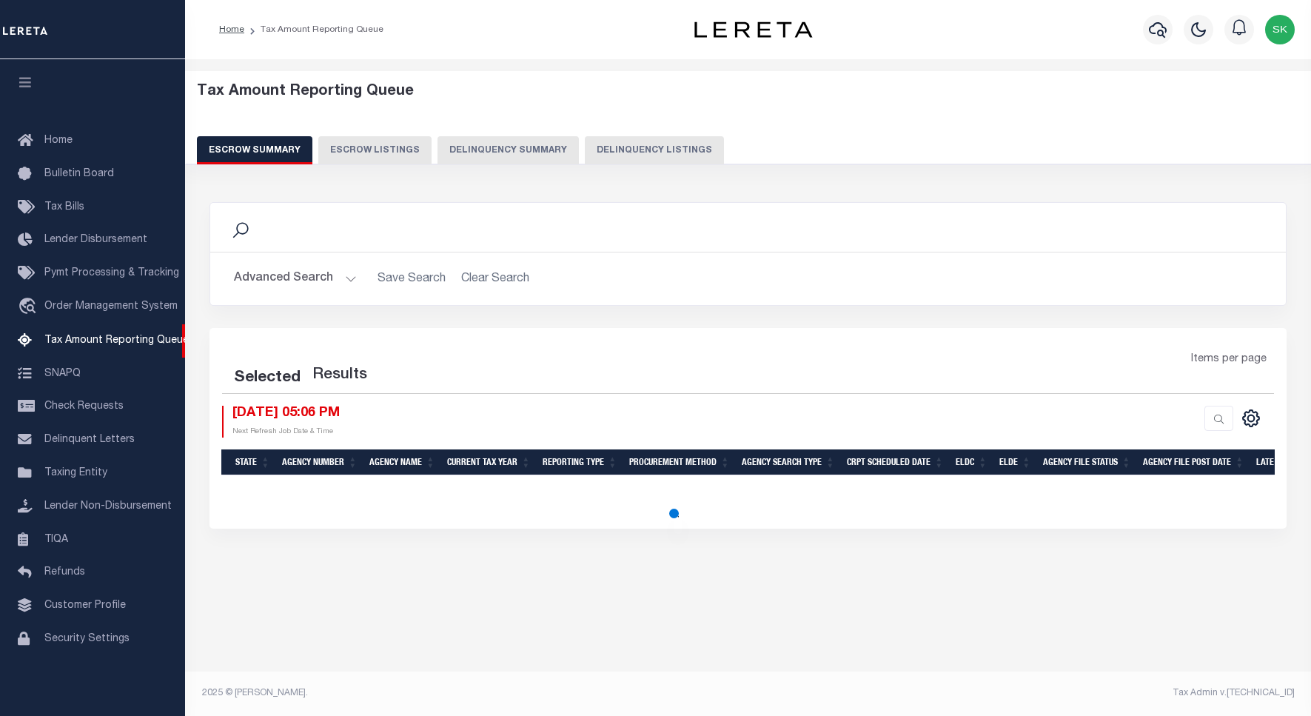
click at [634, 148] on button "Delinquency Listings" at bounding box center [654, 150] width 139 height 28
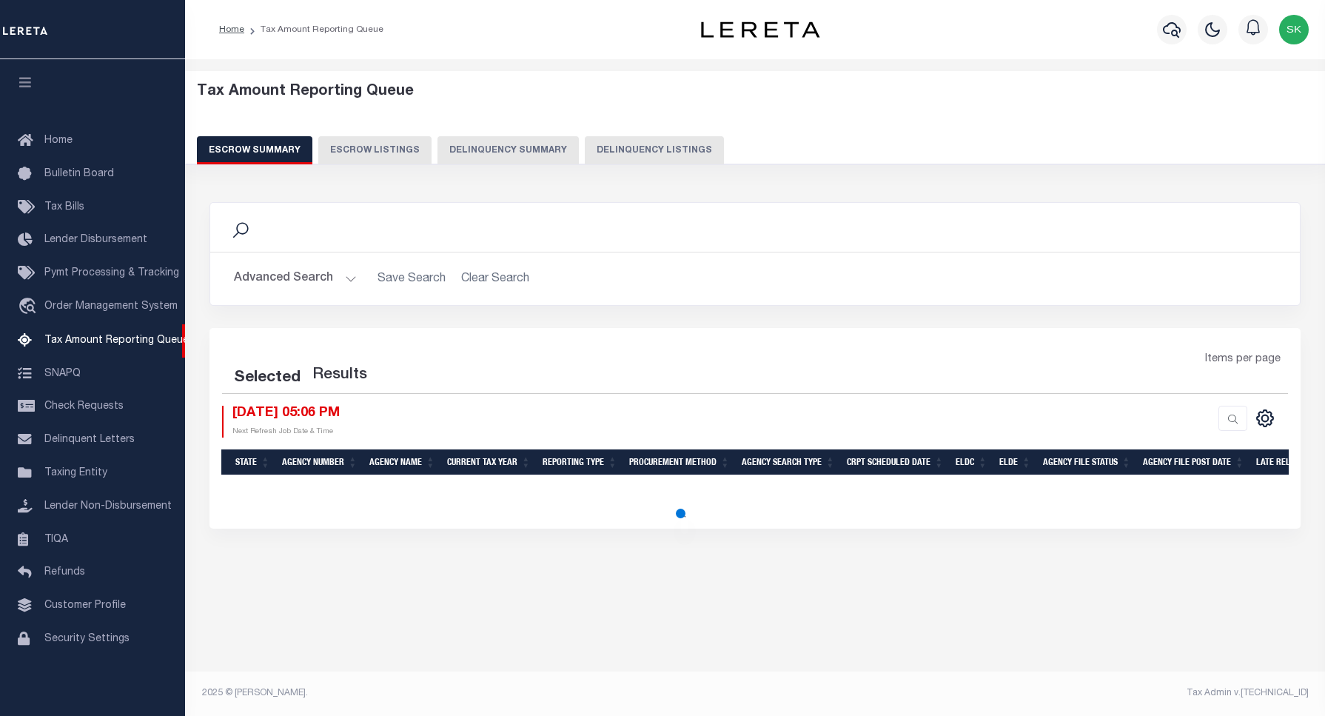
select select "100"
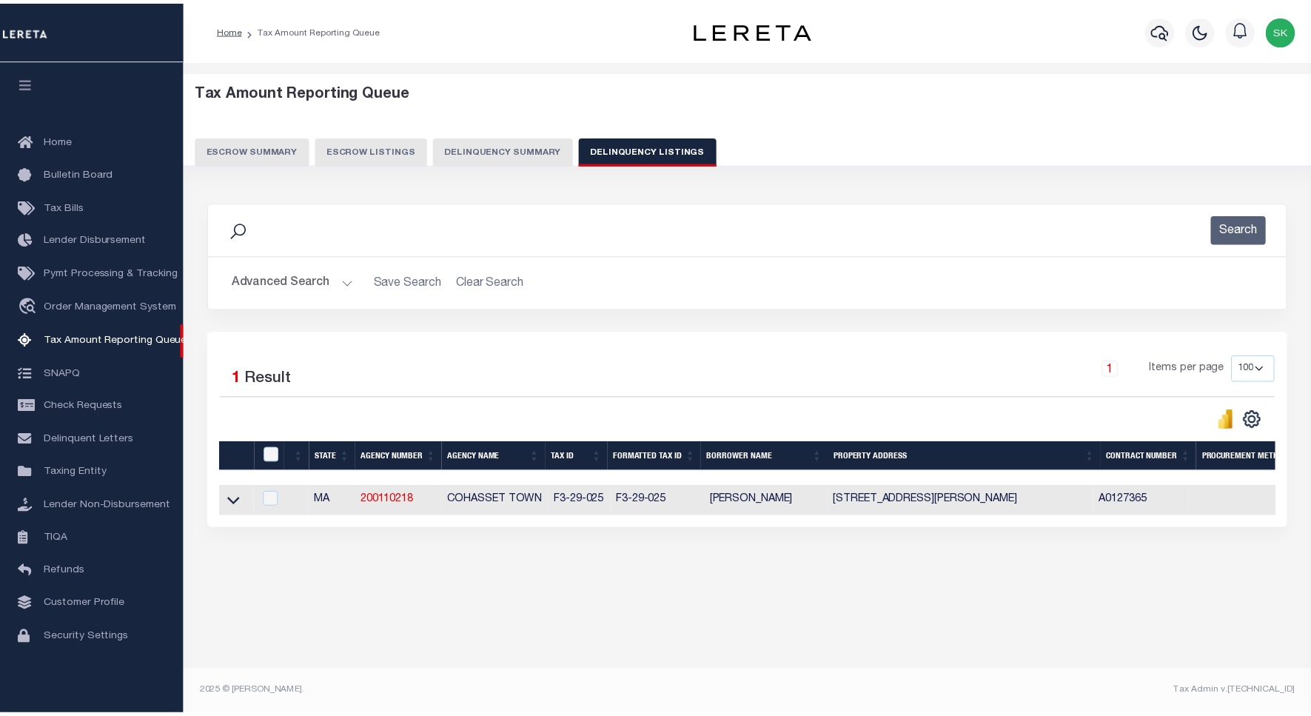
scroll to position [4, 0]
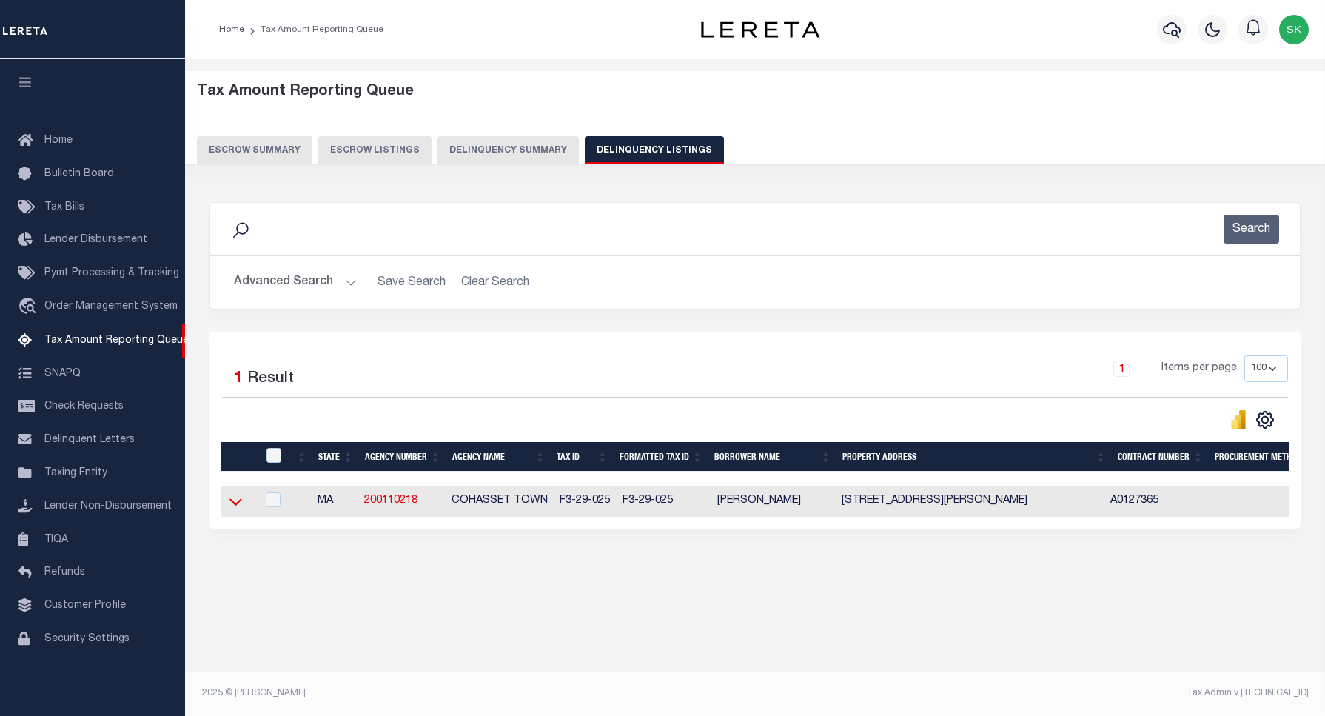
drag, startPoint x: 235, startPoint y: 507, endPoint x: 321, endPoint y: 406, distance: 132.9
click at [237, 507] on icon at bounding box center [235, 502] width 13 height 16
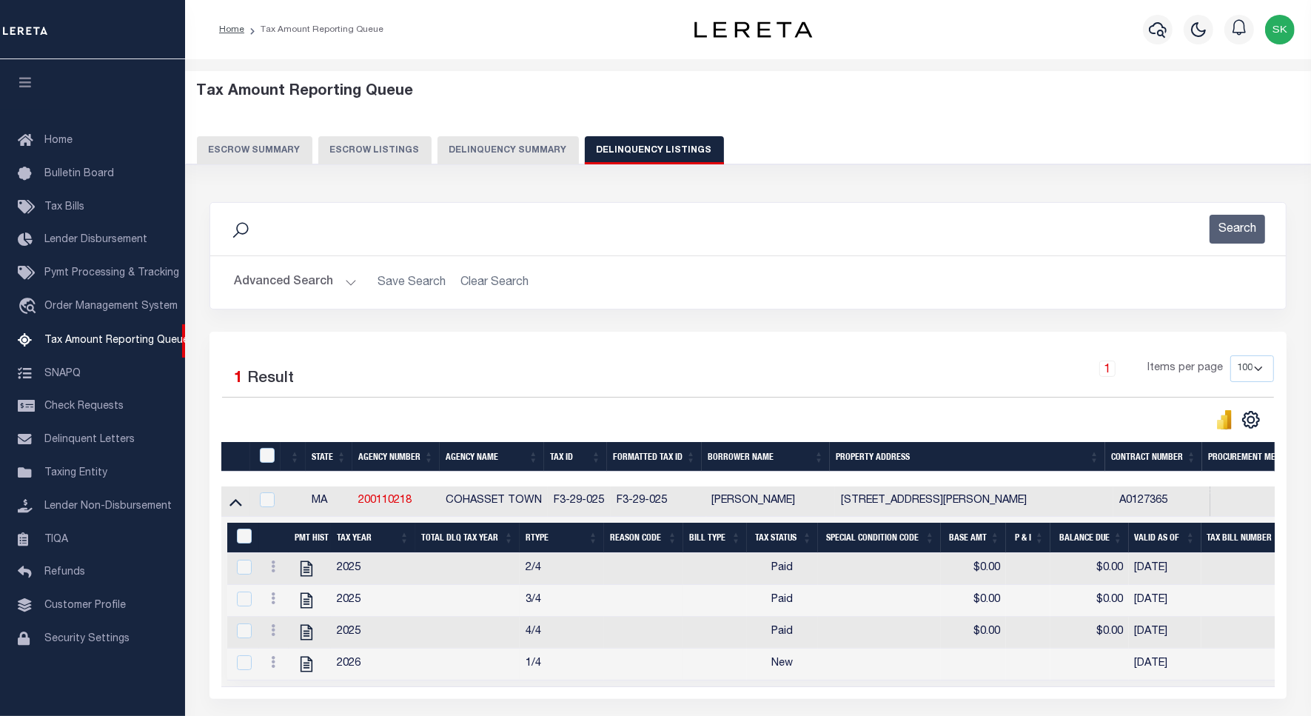
scroll to position [93, 0]
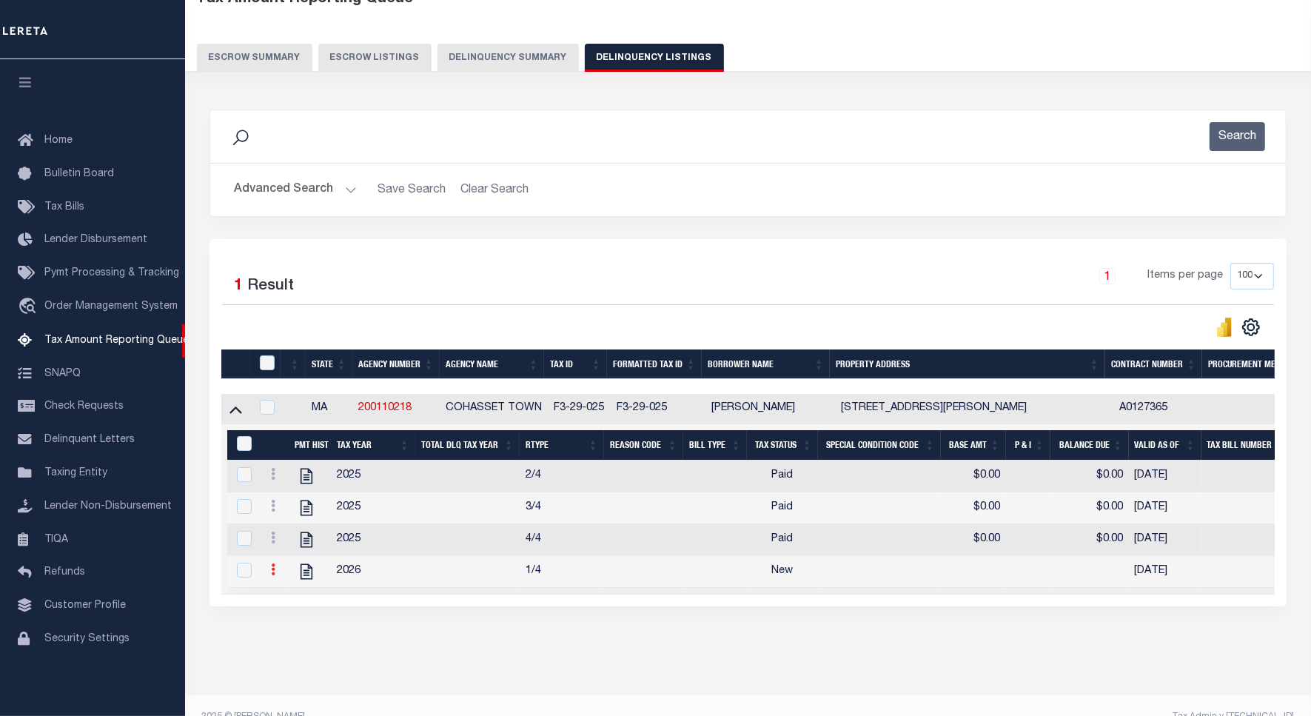
click at [275, 575] on icon at bounding box center [273, 569] width 4 height 12
click at [291, 529] on img "" at bounding box center [291, 524] width 15 height 15
checkbox input "true"
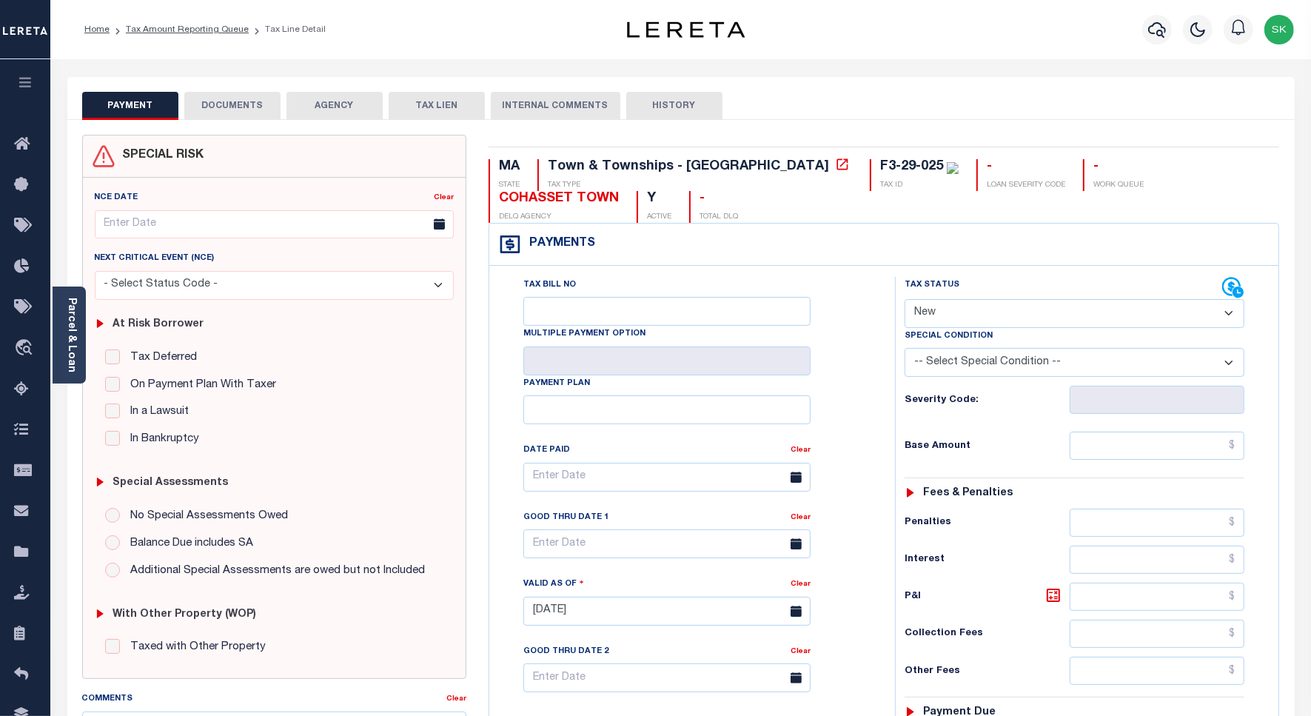
click at [977, 309] on select "- Select Status Code - Open Due/Unpaid Paid Incomplete No Tax Due Internal Refu…" at bounding box center [1075, 313] width 340 height 29
select select "PYD"
click at [905, 301] on select "- Select Status Code - Open Due/Unpaid Paid Incomplete No Tax Due Internal Refu…" at bounding box center [1075, 313] width 340 height 29
type input "[DATE]"
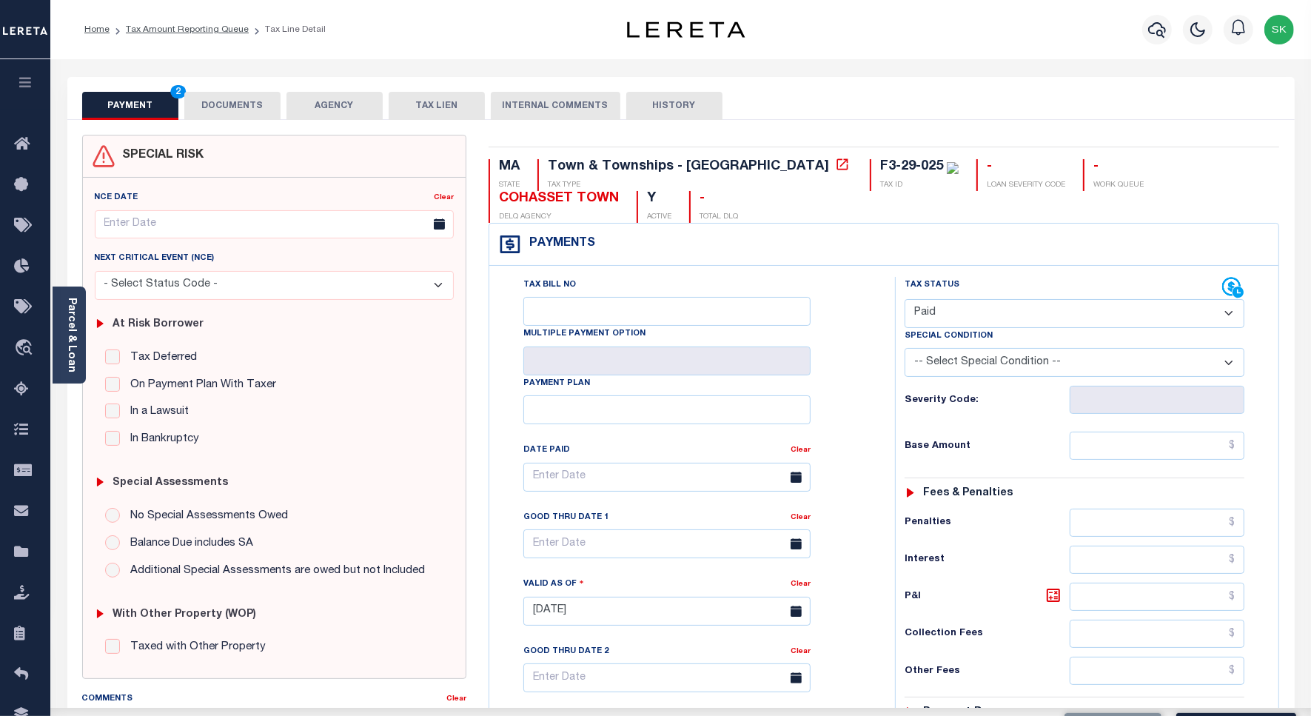
drag, startPoint x: 849, startPoint y: 389, endPoint x: 905, endPoint y: 437, distance: 73.6
click at [849, 389] on div "Tax Bill No Multiple Payment Option Payment Plan Clear" at bounding box center [688, 484] width 369 height 415
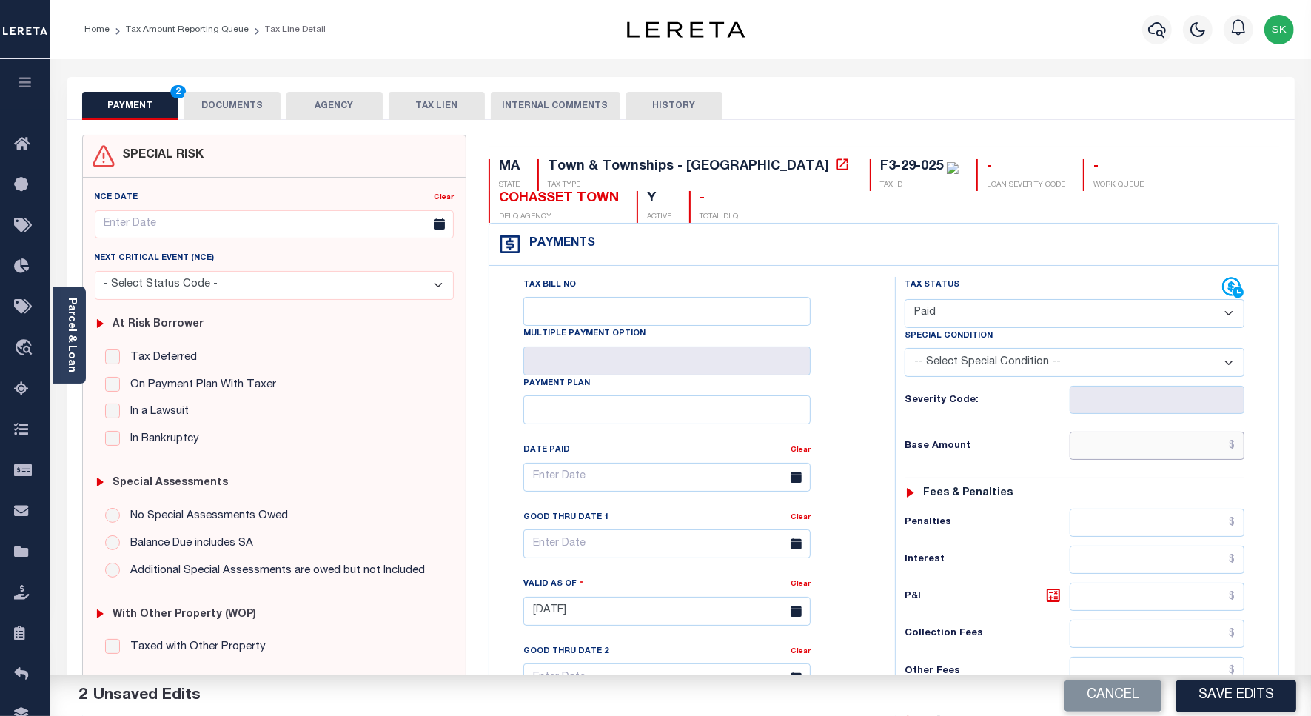
click at [1082, 449] on input "text" at bounding box center [1157, 446] width 175 height 28
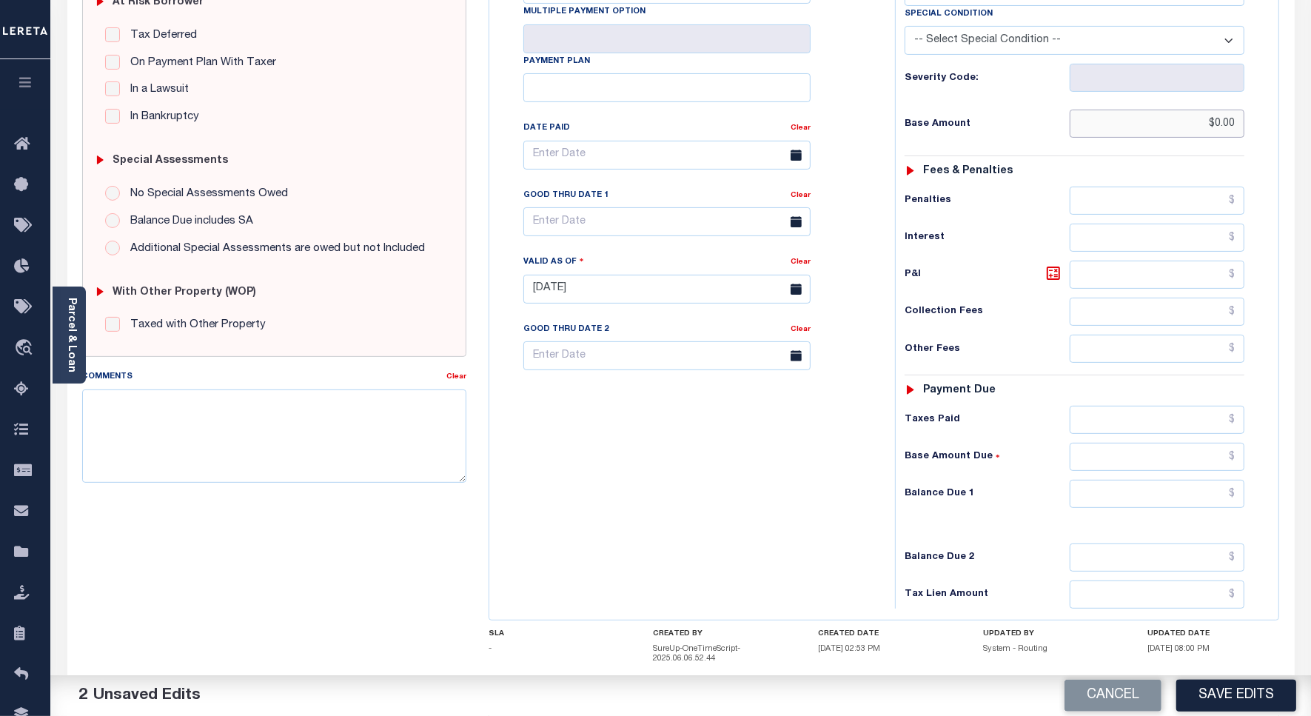
scroll to position [422, 0]
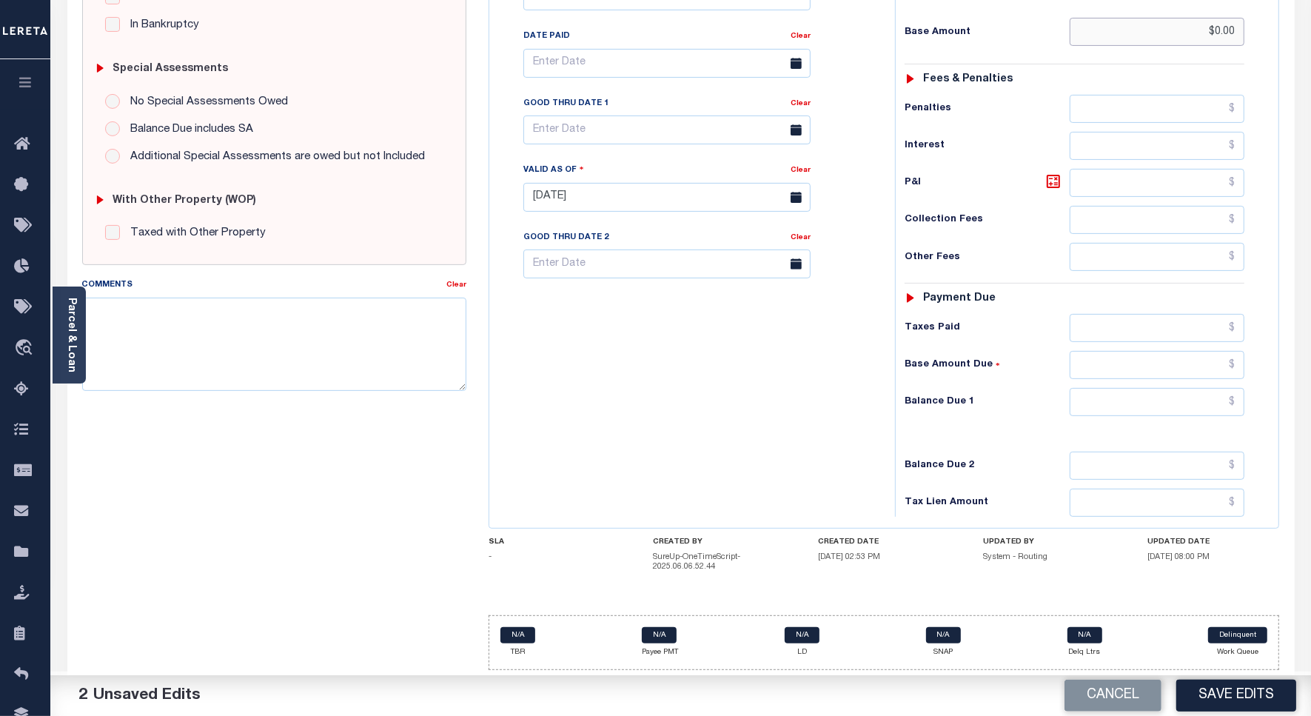
type input "$0.00"
click at [1113, 398] on input "text" at bounding box center [1157, 402] width 175 height 28
type input "$0.00"
click at [709, 352] on div "Tax Bill No Multiple Payment Option Payment Plan Clear" at bounding box center [688, 190] width 391 height 654
click at [272, 344] on textarea "Comments" at bounding box center [274, 344] width 384 height 93
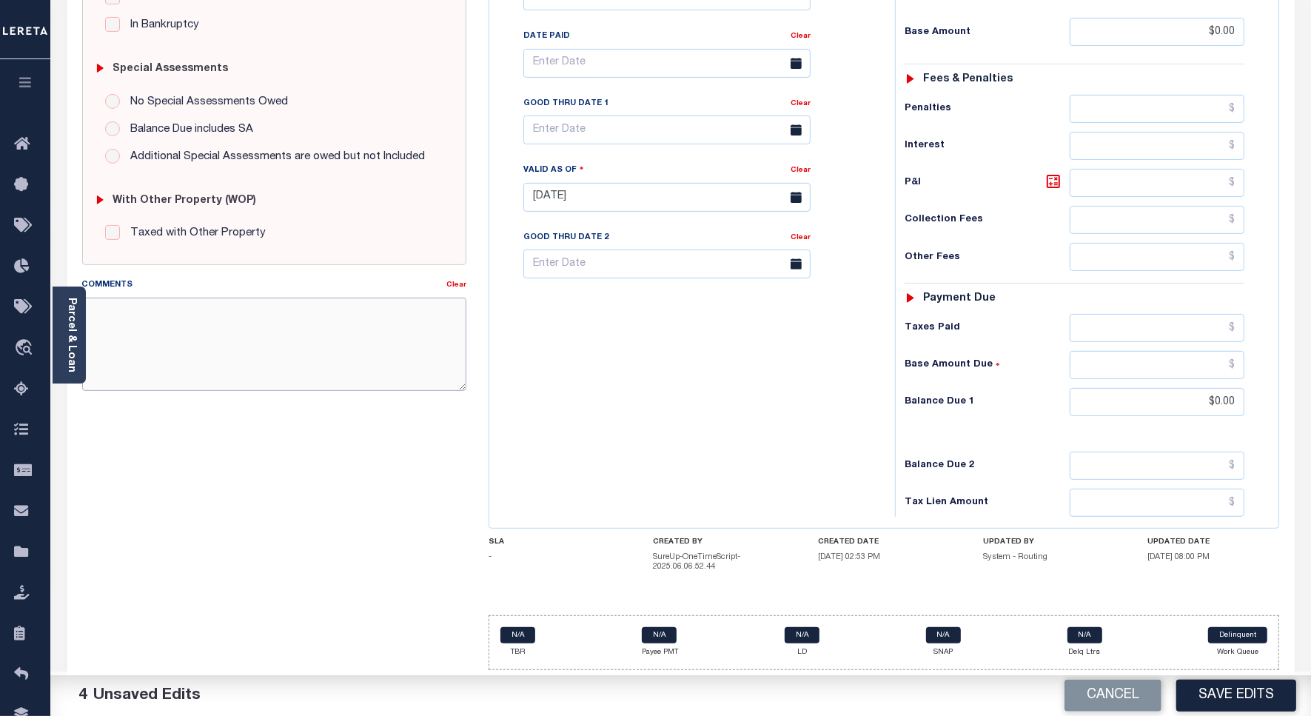
paste textarea "Spoke to TC - KERRY , taxes are paid on the property."
type textarea "Spoke to TC - KERRY , taxes are paid on the property."
click at [1198, 683] on button "Save Edits" at bounding box center [1236, 696] width 120 height 32
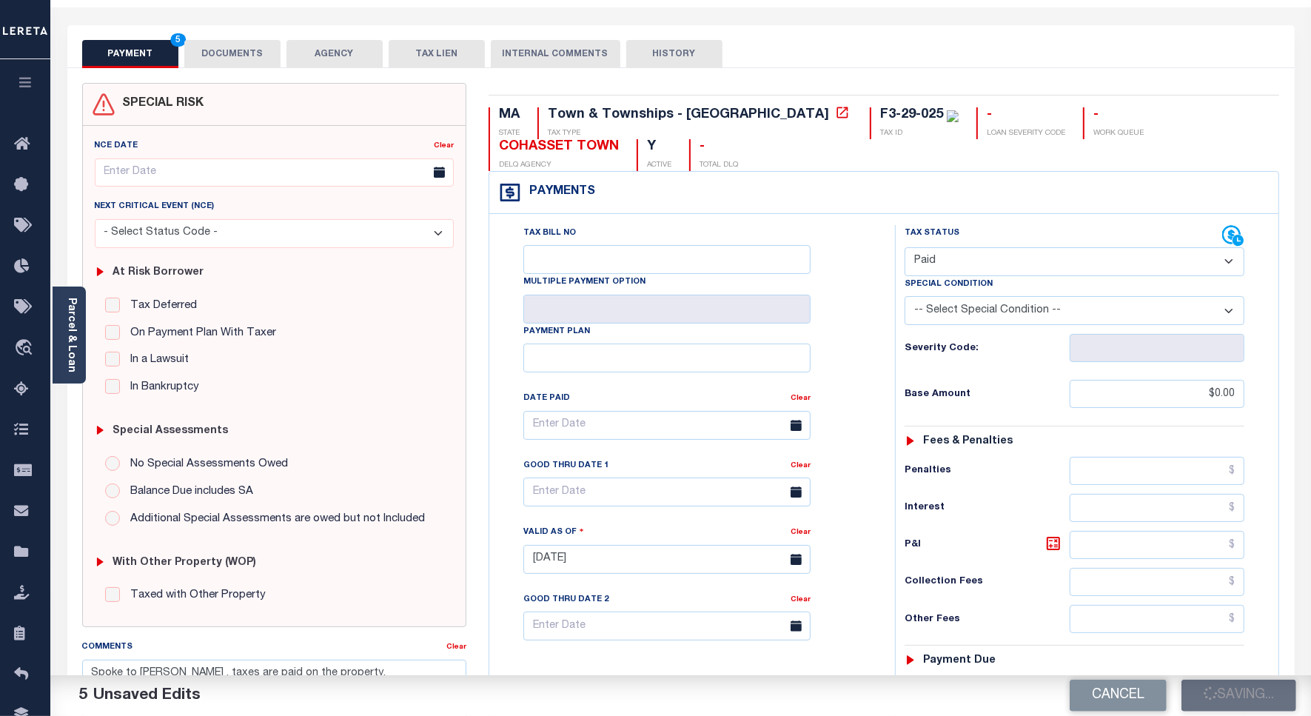
checkbox input "false"
type input "$0"
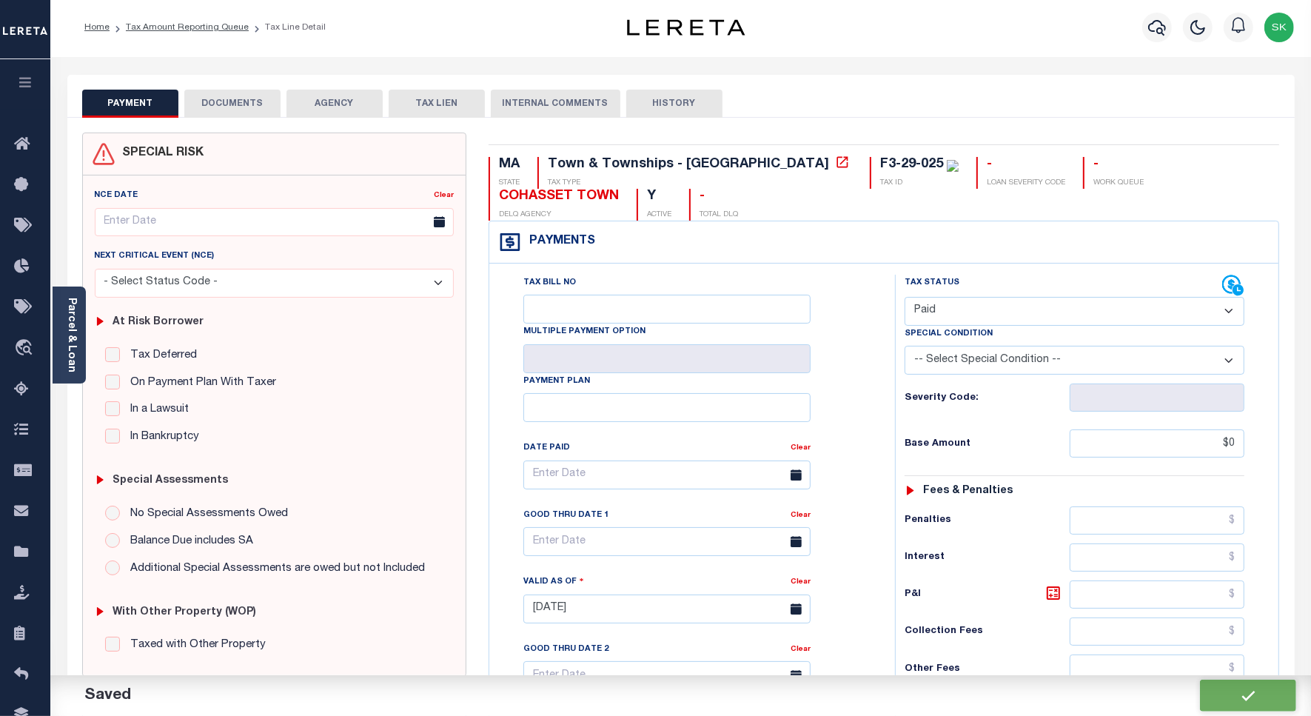
scroll to position [0, 0]
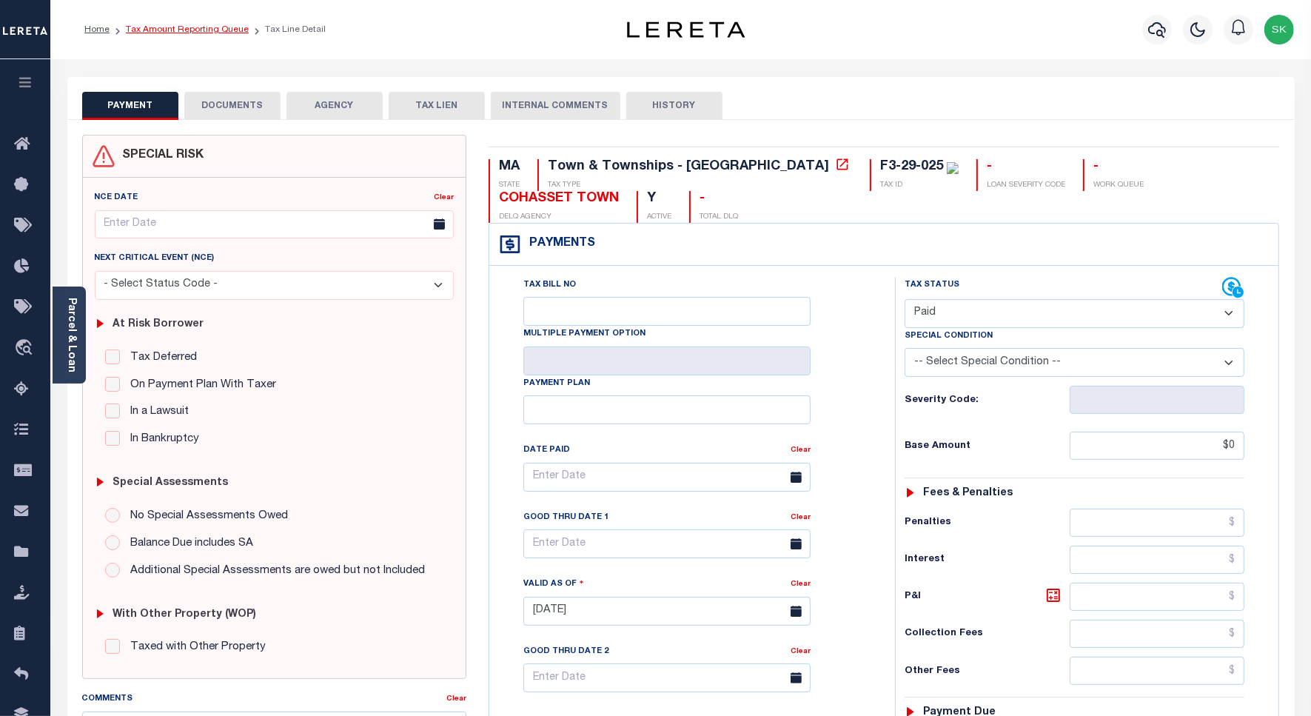
click at [205, 26] on link "Tax Amount Reporting Queue" at bounding box center [187, 29] width 123 height 9
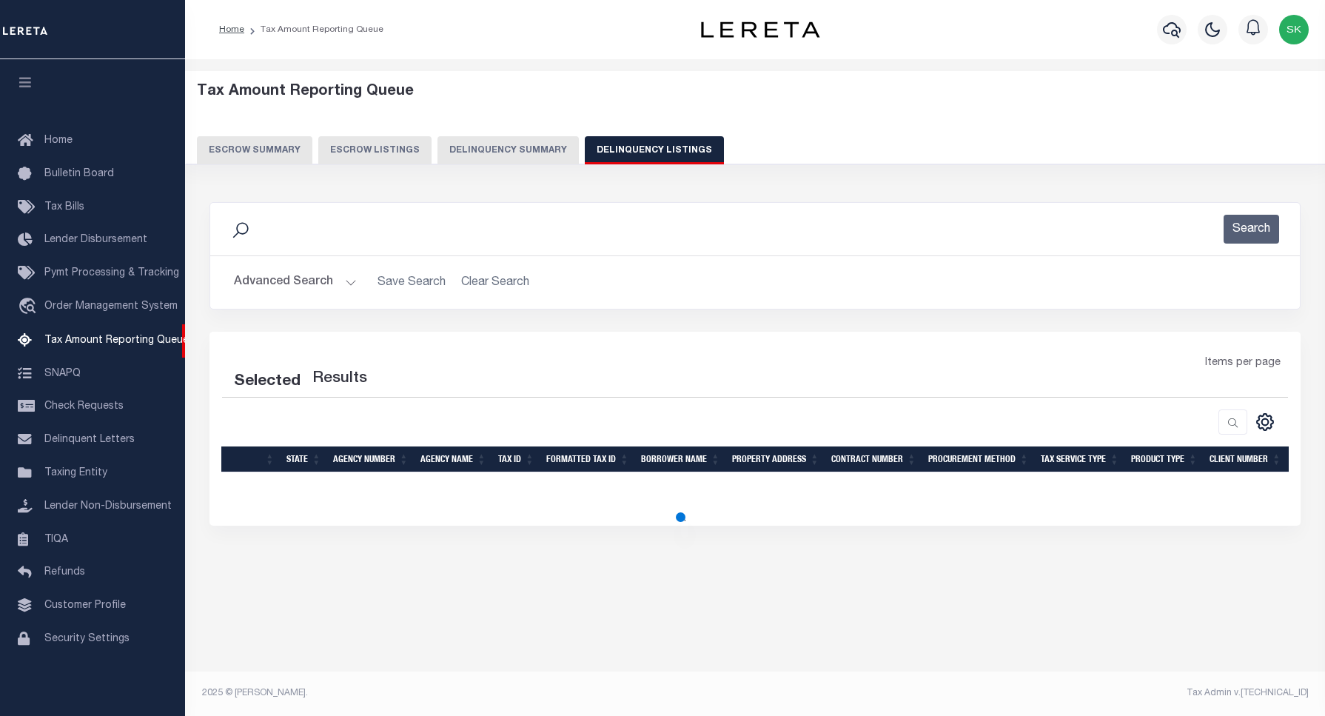
select select "100"
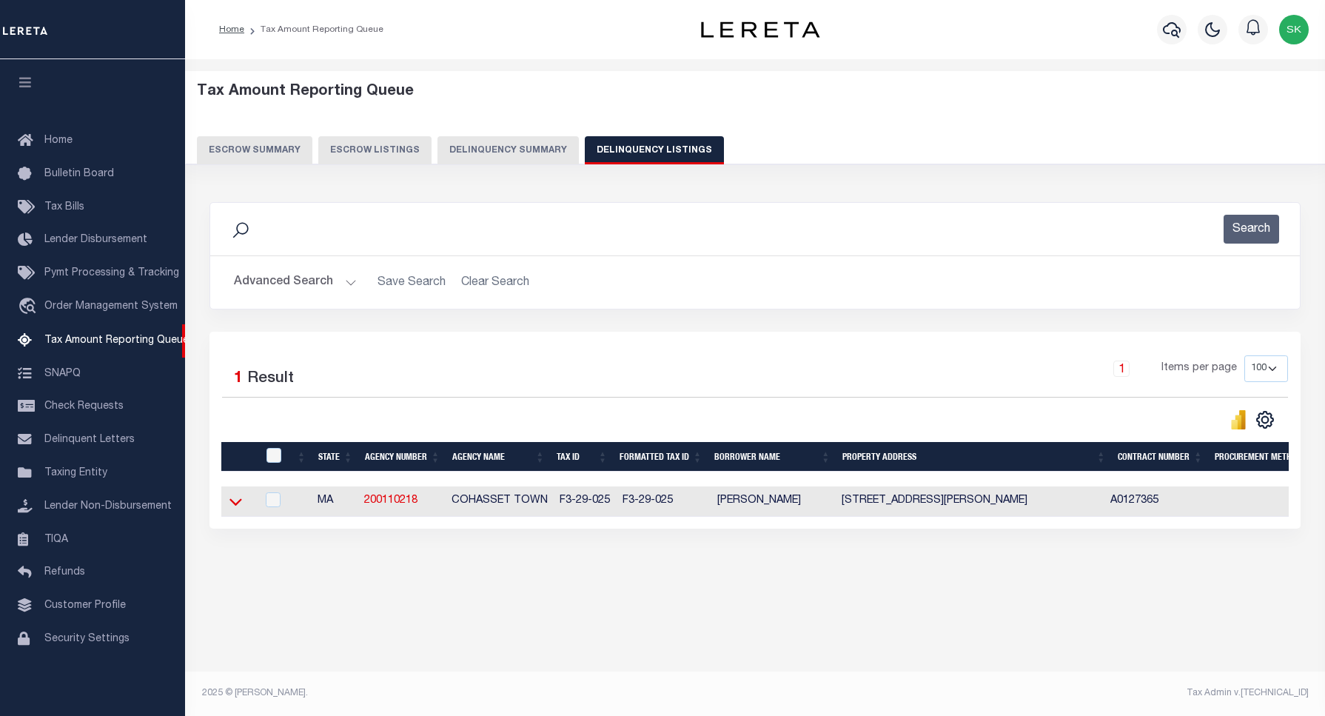
click at [239, 504] on icon at bounding box center [235, 502] width 13 height 16
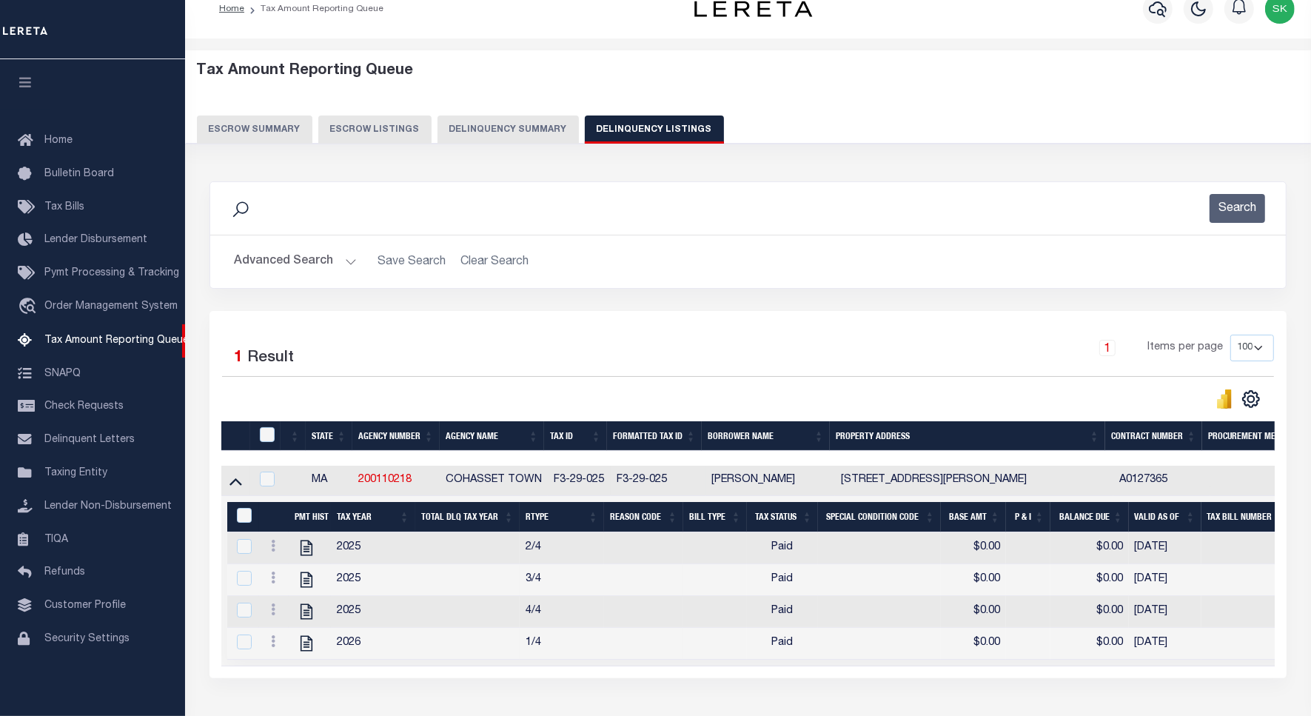
scroll to position [34, 0]
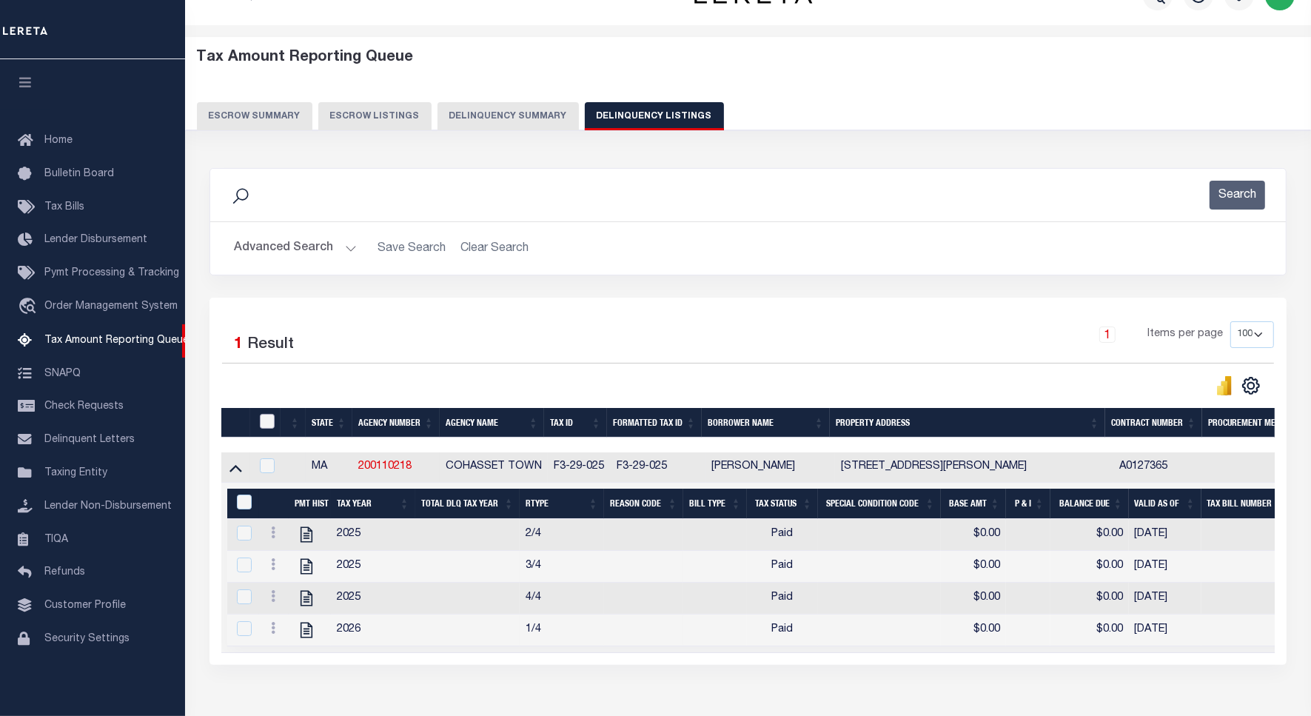
click at [269, 419] on input "checkbox" at bounding box center [267, 421] width 15 height 15
checkbox input "true"
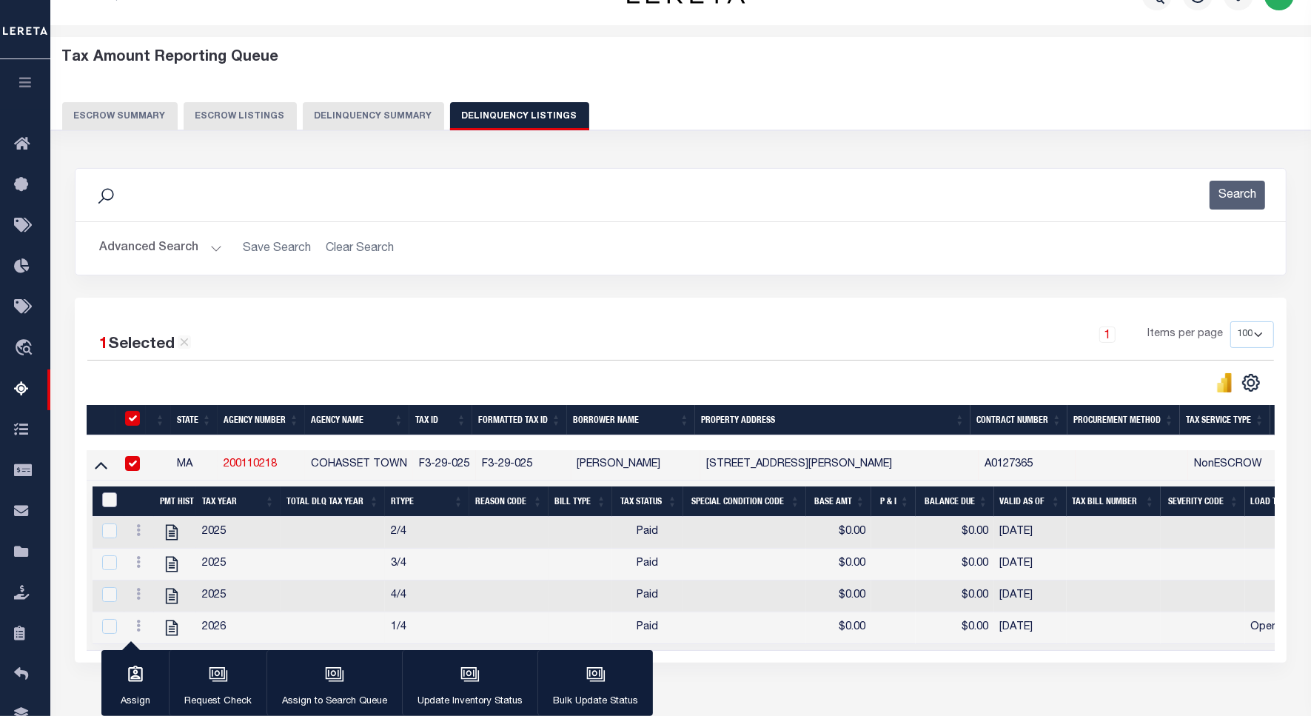
click at [107, 503] on input "&nbsp;" at bounding box center [109, 499] width 15 height 15
checkbox input "true"
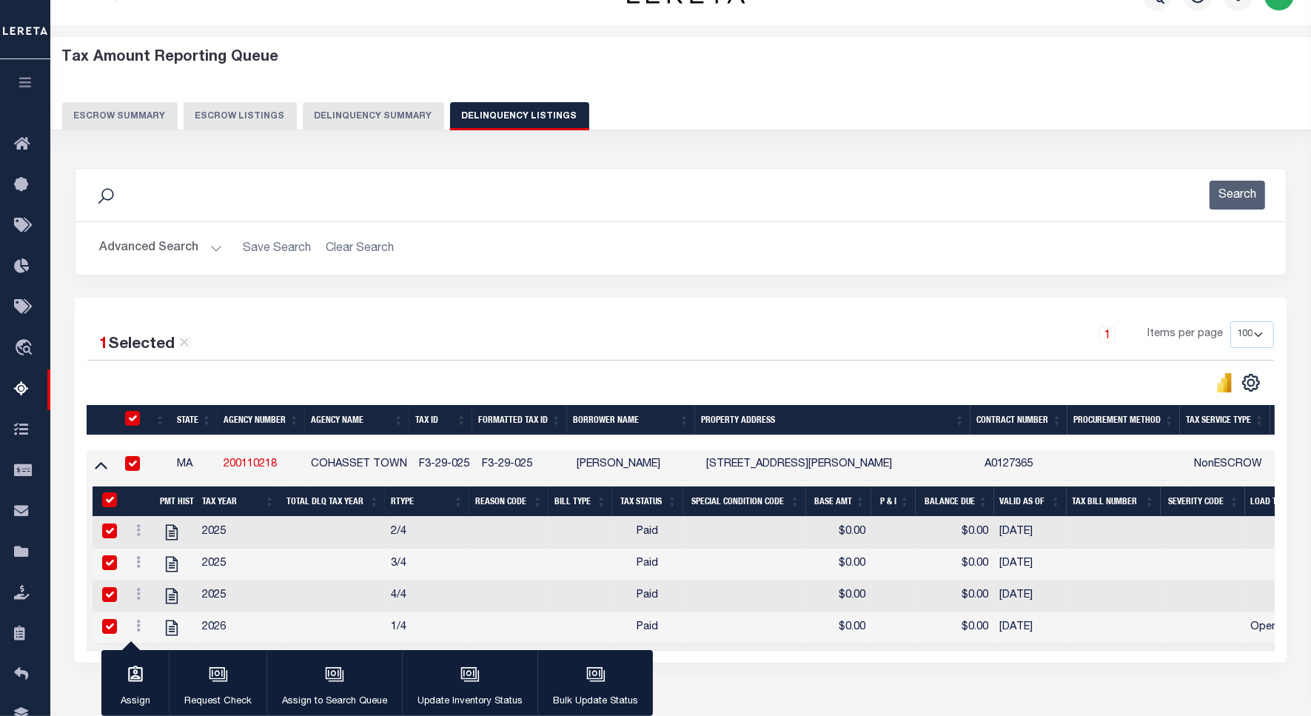
checkbox input "true"
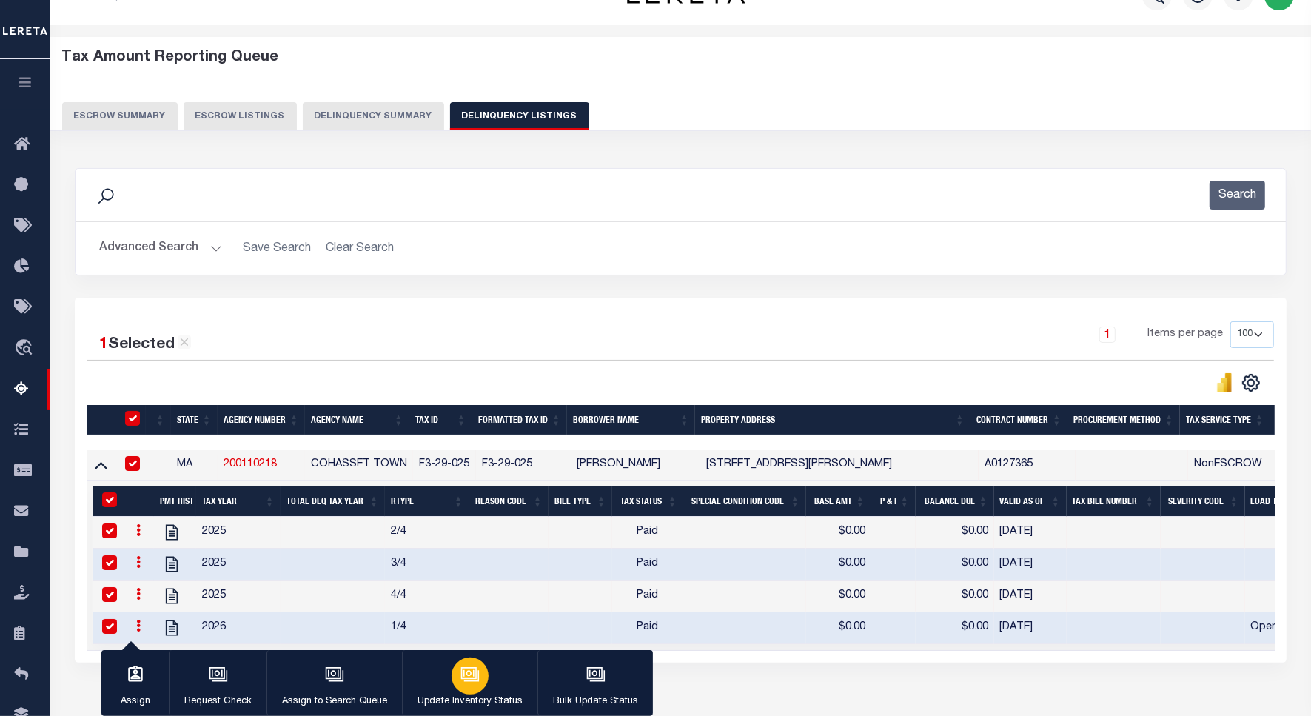
click at [452, 671] on div "button" at bounding box center [470, 675] width 37 height 37
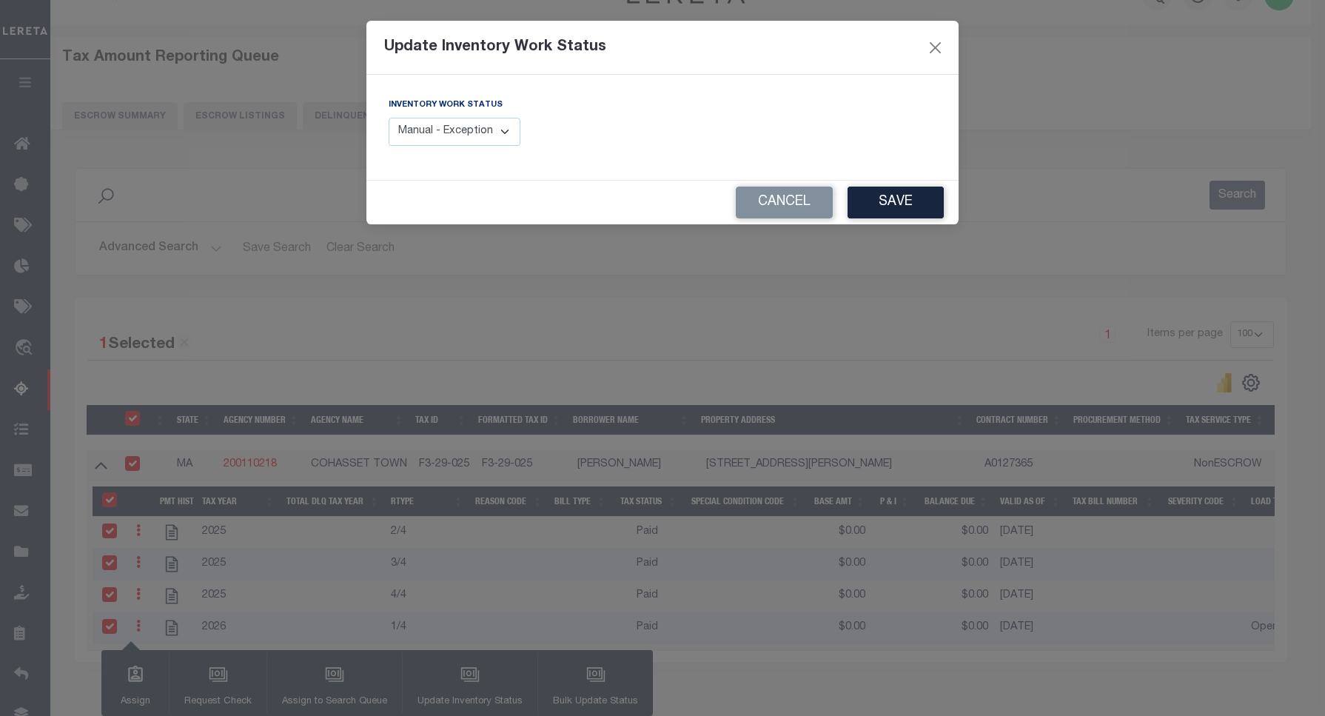
drag, startPoint x: 489, startPoint y: 133, endPoint x: 485, endPoint y: 149, distance: 16.0
click at [489, 133] on select "Manual - Exception Pended - Awaiting Search Late Add Exception Completed" at bounding box center [455, 132] width 132 height 29
select select "4"
click at [389, 118] on select "Manual - Exception Pended - Awaiting Search Late Add Exception Completed" at bounding box center [455, 132] width 132 height 29
click at [915, 198] on button "Save" at bounding box center [896, 203] width 96 height 32
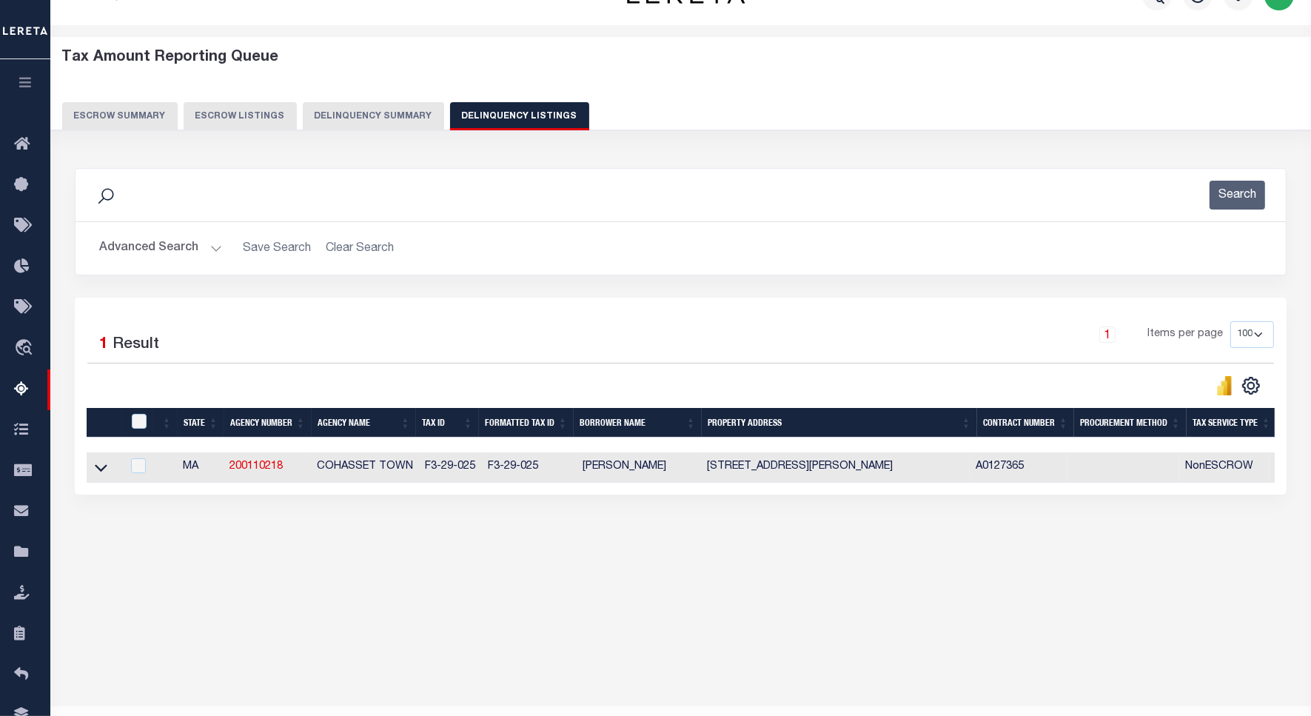
click at [138, 250] on button "Advanced Search" at bounding box center [160, 248] width 123 height 29
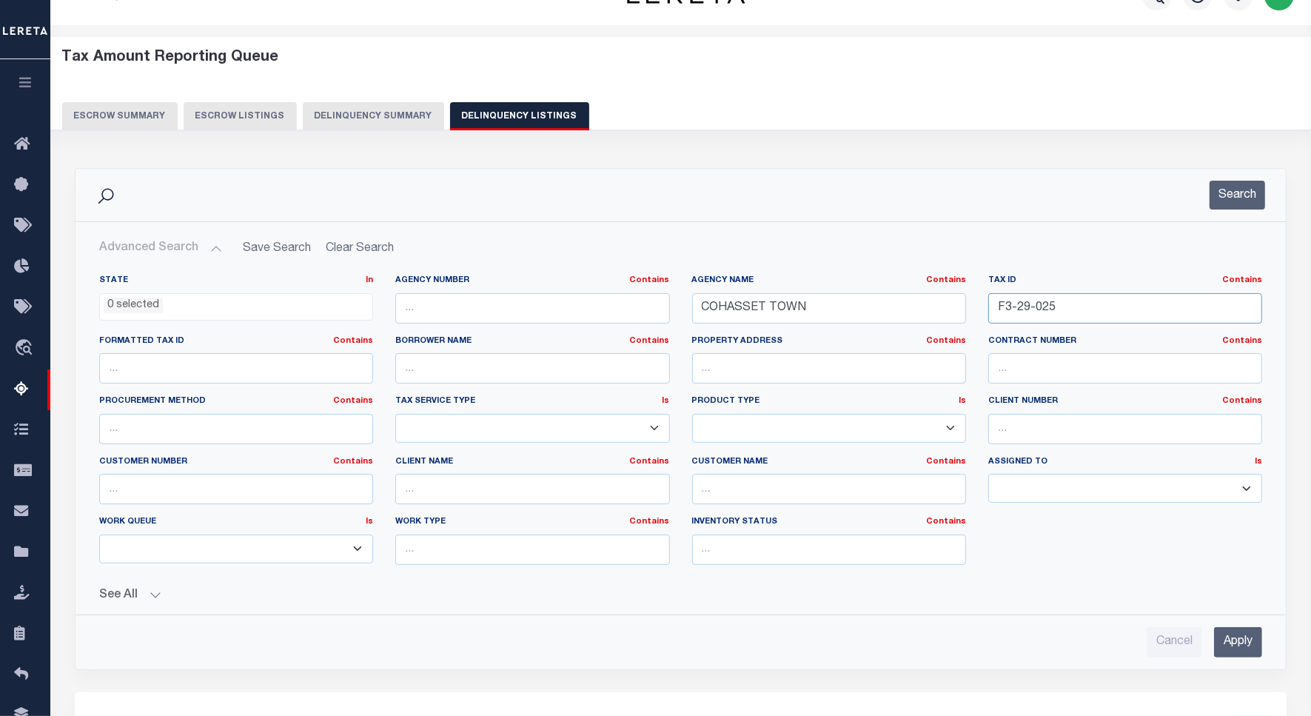
click at [1023, 301] on input "F3-29-025" at bounding box center [1125, 308] width 274 height 30
paste input "4-28-035A"
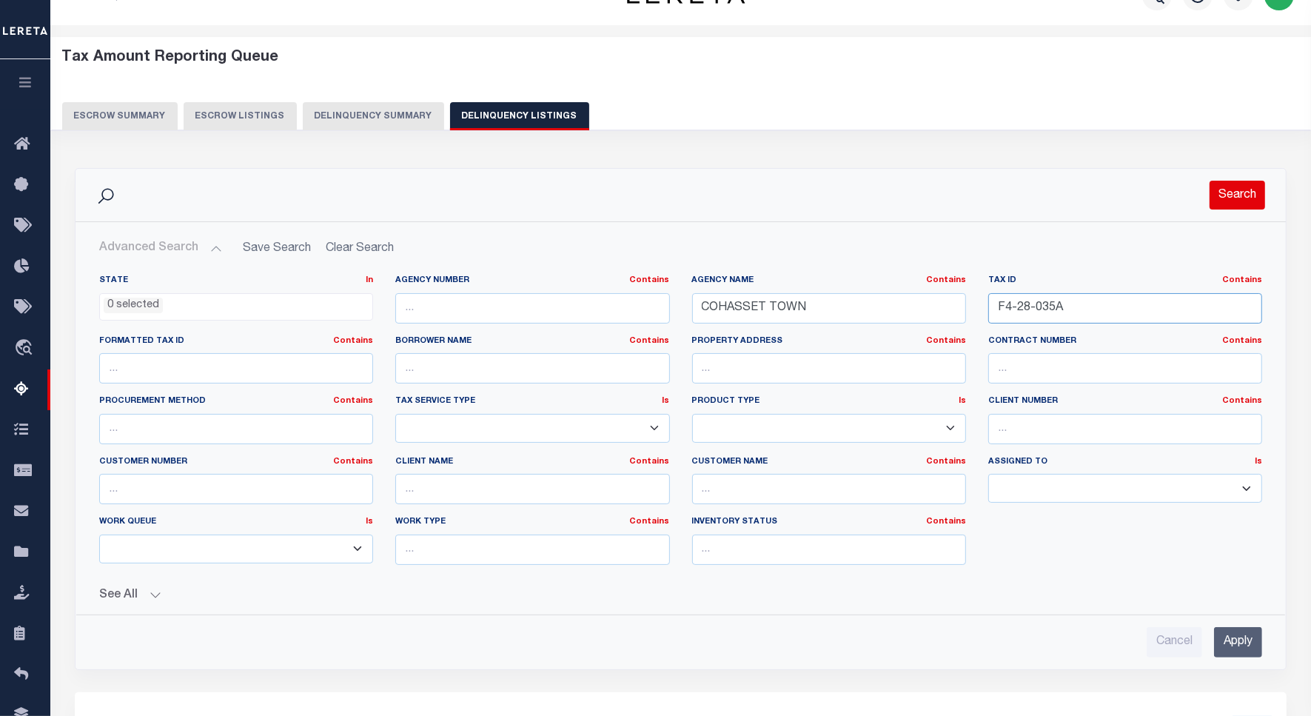
type input "F4-28-035A"
click at [1227, 196] on button "Search" at bounding box center [1238, 195] width 56 height 29
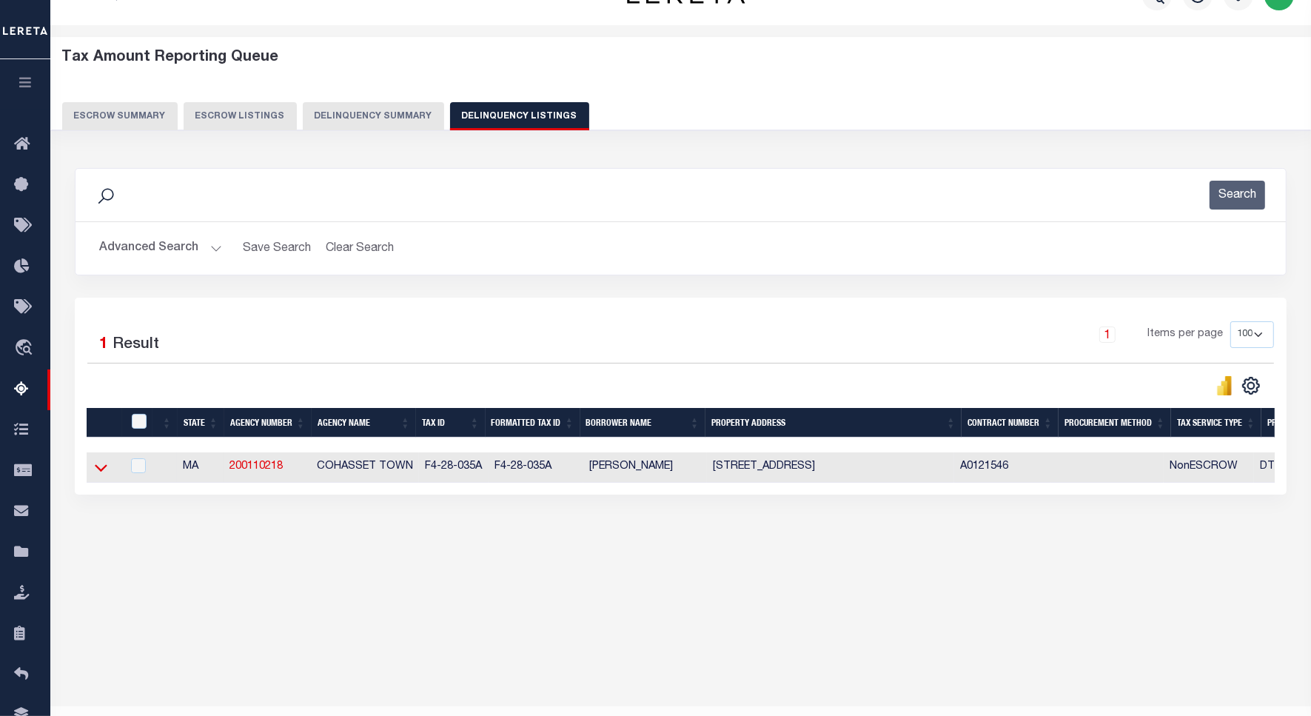
click at [102, 472] on icon at bounding box center [101, 468] width 13 height 7
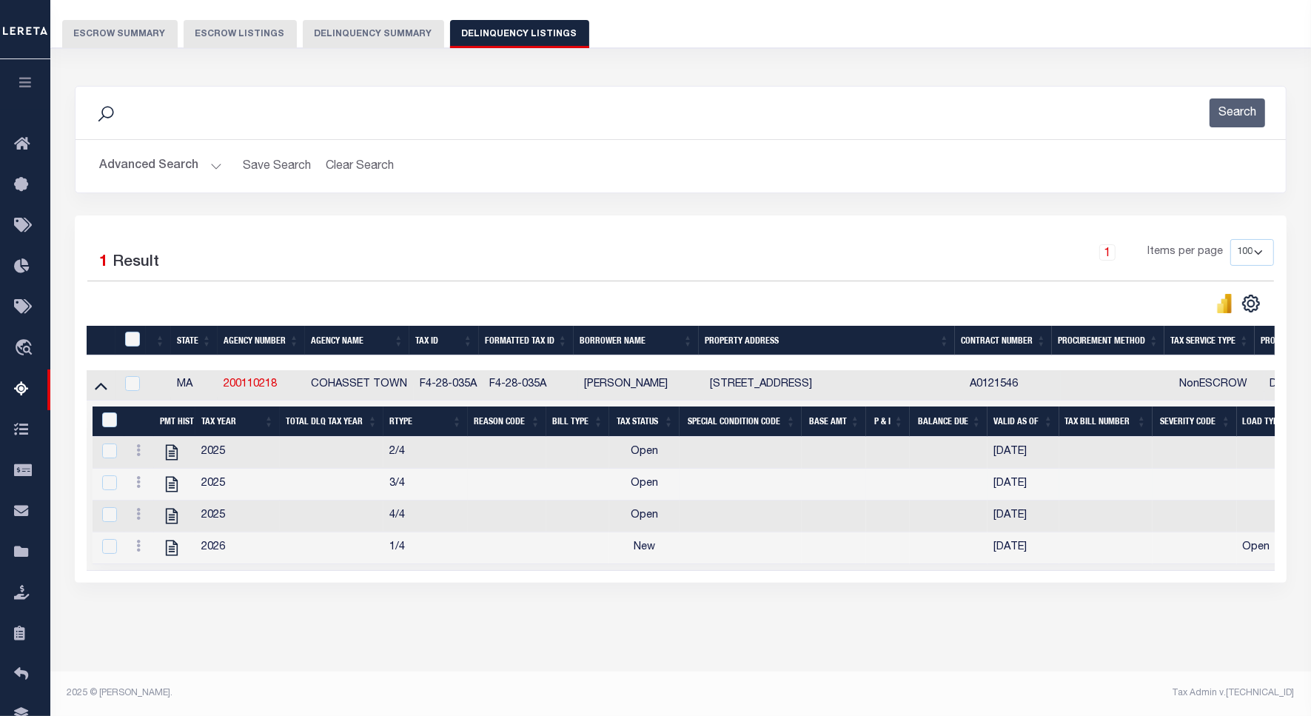
scroll to position [127, 0]
click at [136, 445] on icon at bounding box center [138, 450] width 4 height 12
click at [152, 475] on img "" at bounding box center [156, 474] width 15 height 15
checkbox input "false"
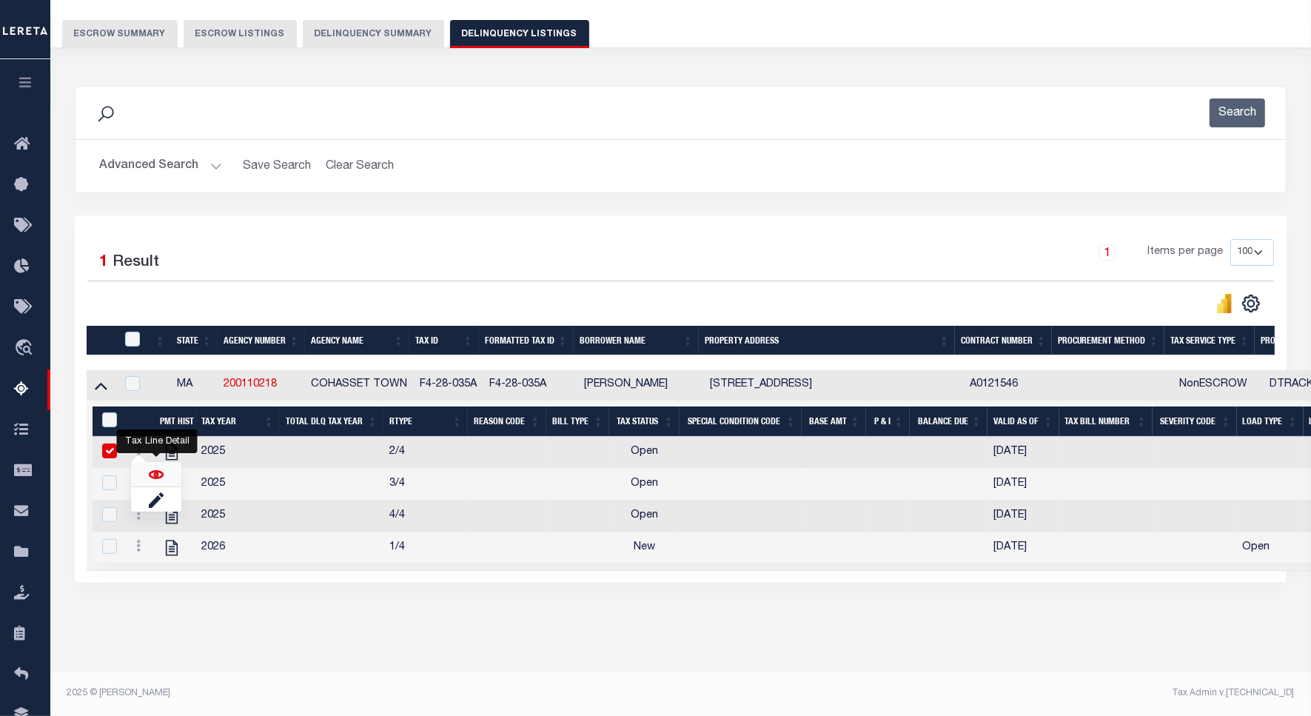
checkbox input "true"
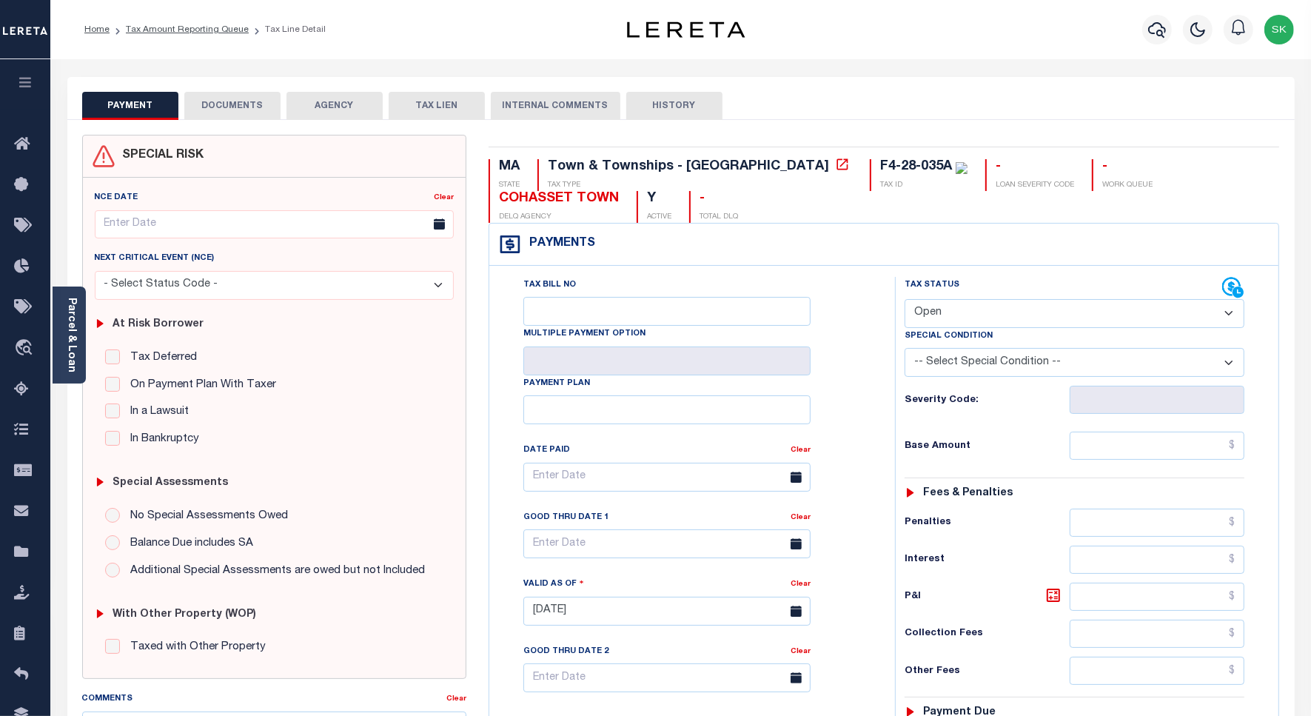
click at [1004, 307] on select "- Select Status Code - Open Due/Unpaid Paid Incomplete No Tax Due Internal Refu…" at bounding box center [1075, 313] width 340 height 29
select select "PYD"
click at [905, 301] on select "- Select Status Code - Open Due/Unpaid Paid Incomplete No Tax Due Internal Refu…" at bounding box center [1075, 313] width 340 height 29
type input "[DATE]"
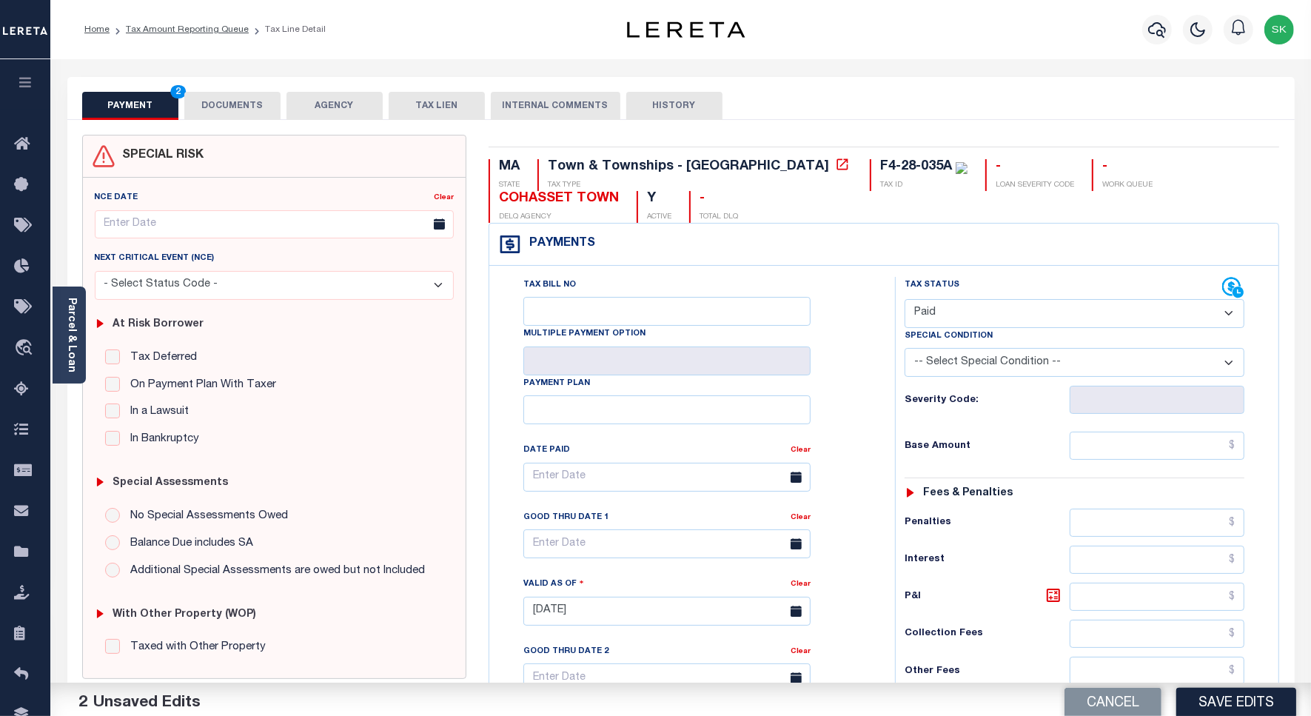
click at [879, 375] on div "Tax Bill No Multiple Payment Option Payment Plan Clear" at bounding box center [688, 604] width 391 height 654
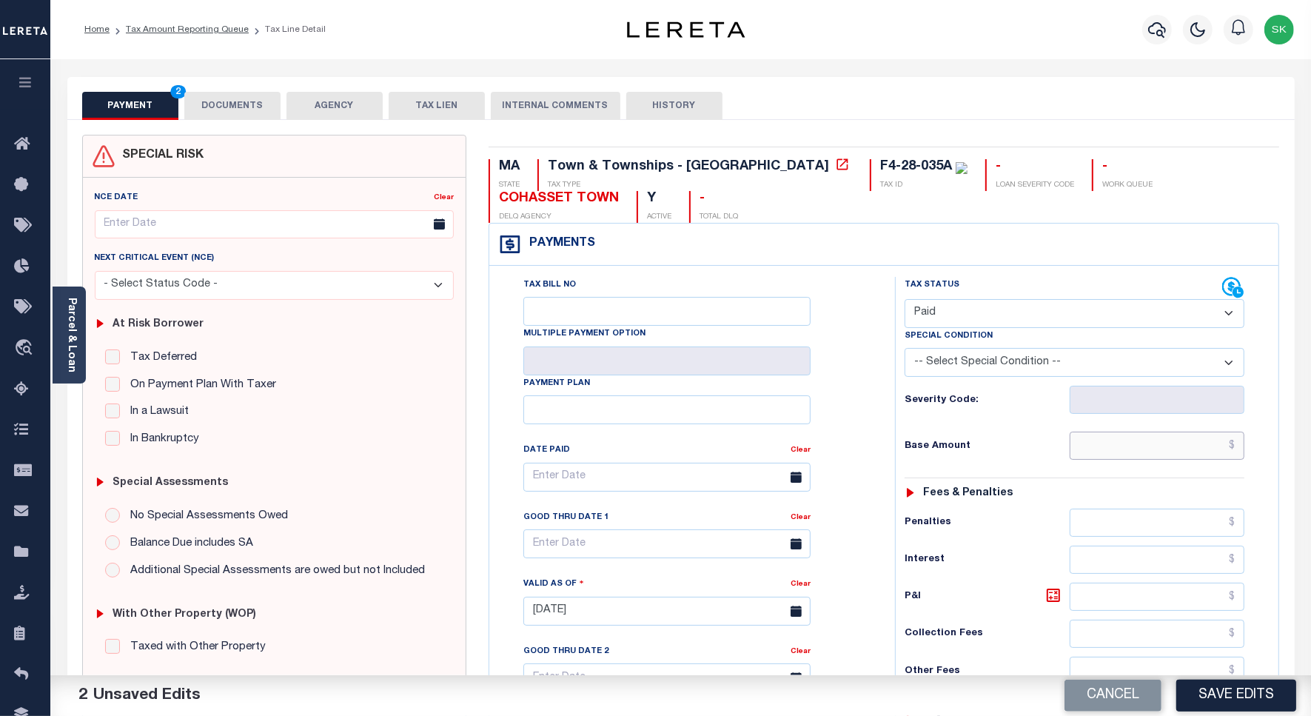
click at [1085, 454] on input "text" at bounding box center [1157, 446] width 175 height 28
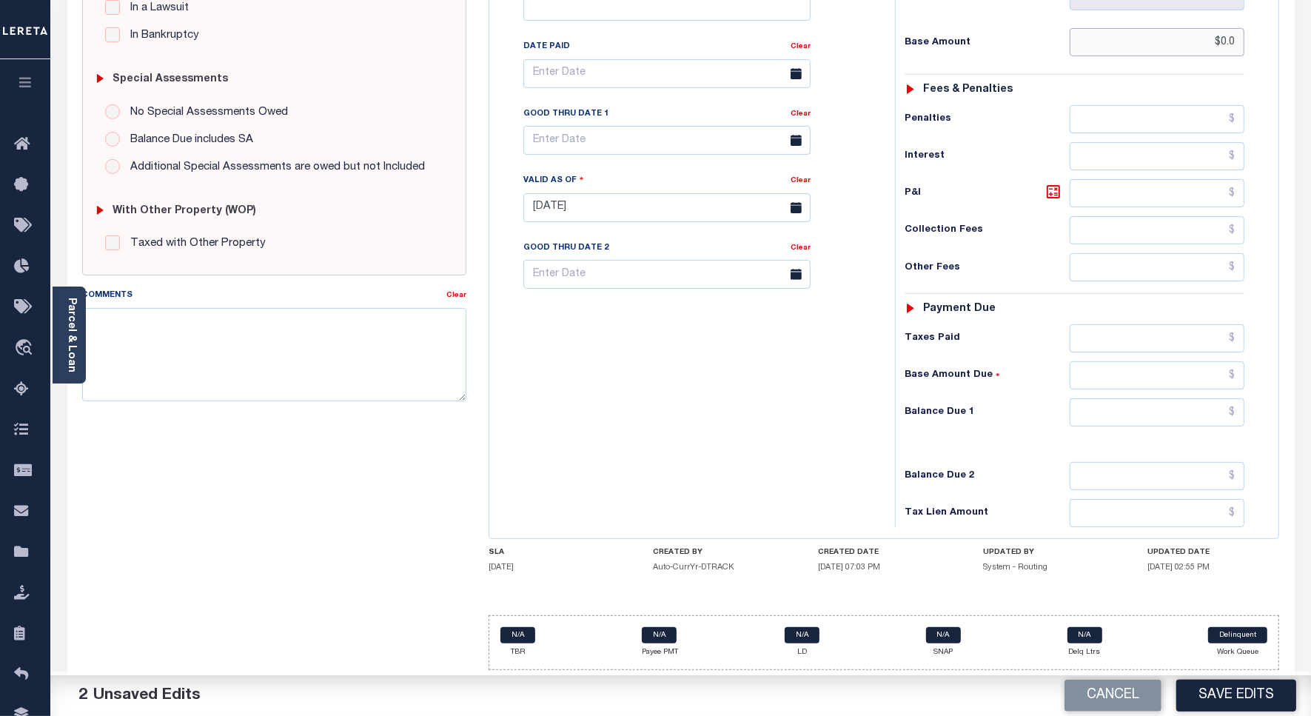
scroll to position [412, 0]
type input "$0.00"
click at [862, 438] on div "Tax Bill No Multiple Payment Option Payment Plan Clear" at bounding box center [688, 200] width 391 height 654
click at [1103, 405] on input "text" at bounding box center [1157, 412] width 175 height 28
type input "$0.00"
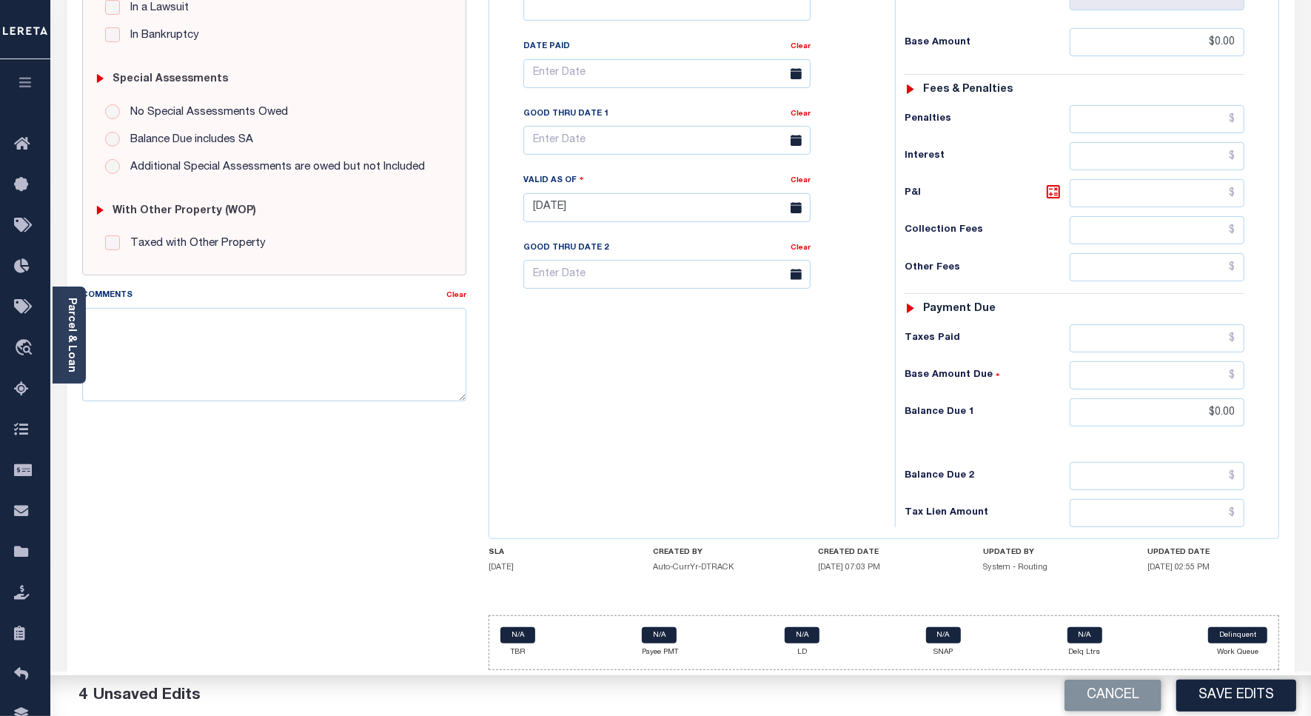
drag, startPoint x: 652, startPoint y: 389, endPoint x: 371, endPoint y: 350, distance: 283.9
click at [648, 386] on div "Tax Bill No Multiple Payment Option Payment Plan Clear" at bounding box center [688, 200] width 391 height 654
click at [286, 341] on textarea "Comments" at bounding box center [274, 354] width 384 height 93
click at [195, 345] on textarea "Comments" at bounding box center [274, 354] width 384 height 93
paste textarea "Spoke to [PERSON_NAME] , taxes are paid on the property."
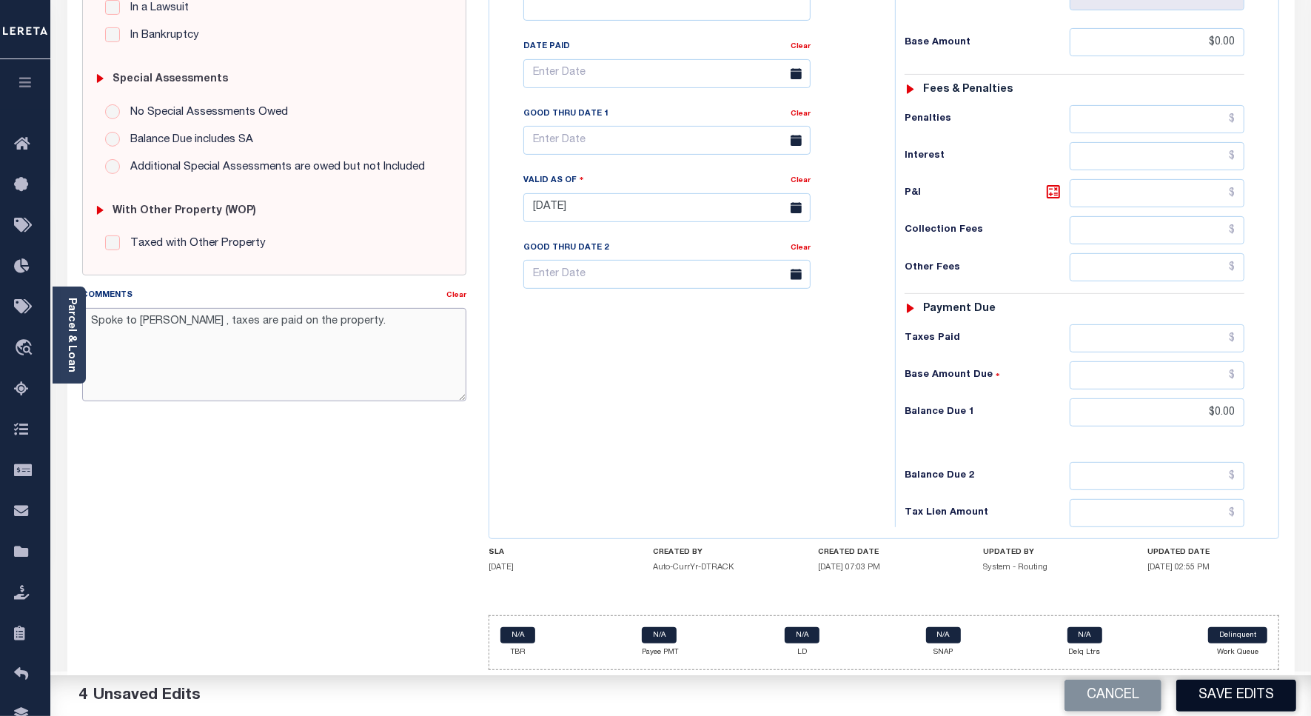
type textarea "Spoke to [PERSON_NAME] , taxes are paid on the property."
click at [1240, 691] on button "Save Edits" at bounding box center [1236, 696] width 120 height 32
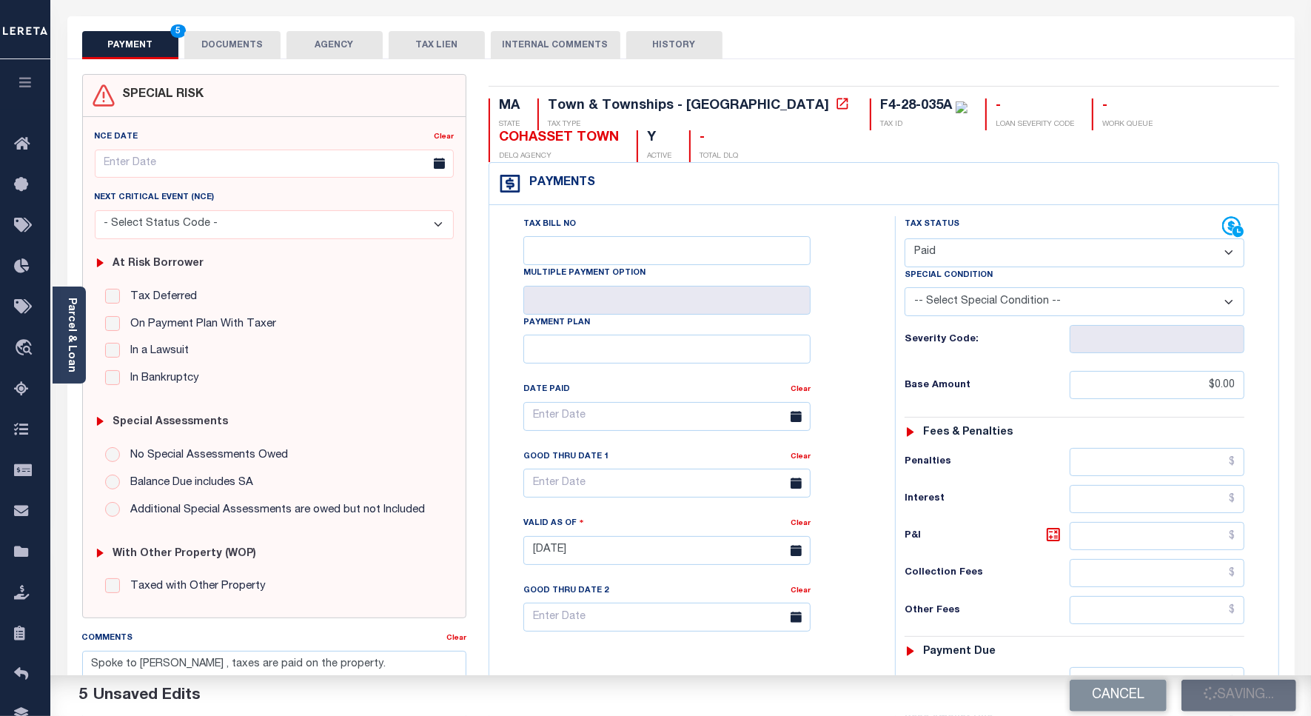
checkbox input "false"
type input "$0"
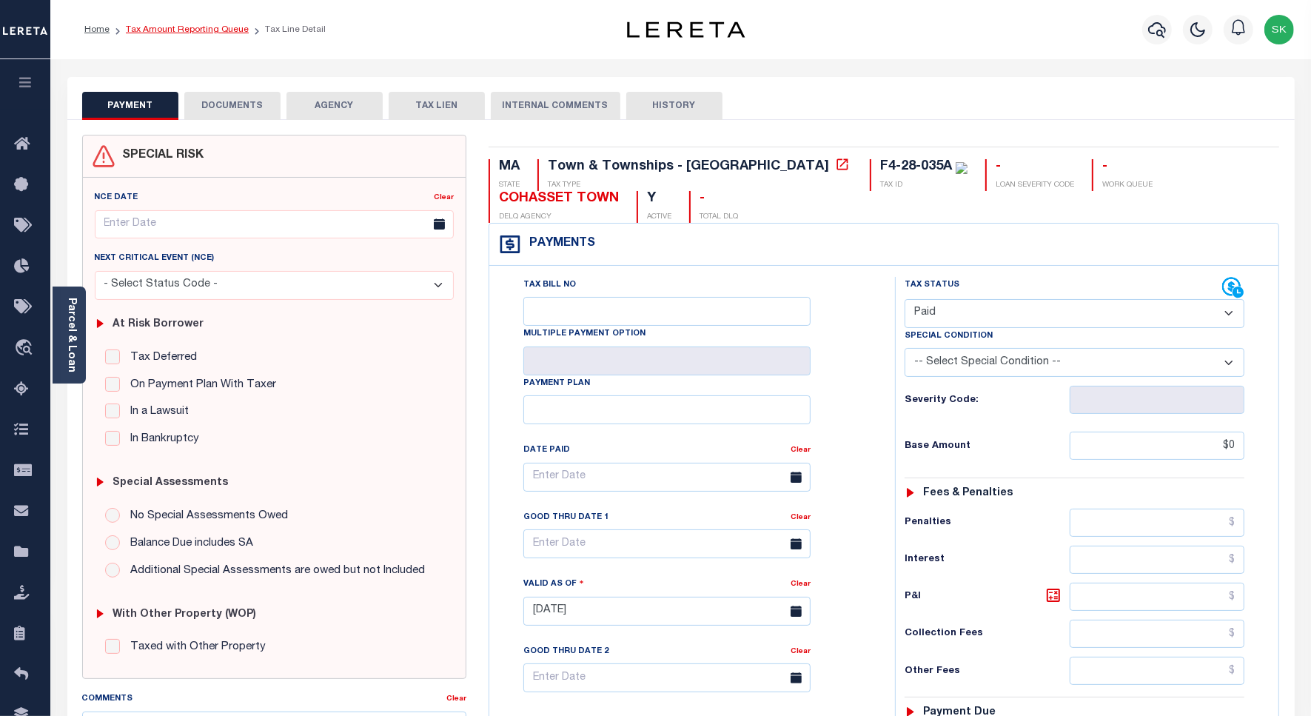
click at [212, 28] on link "Tax Amount Reporting Queue" at bounding box center [187, 29] width 123 height 9
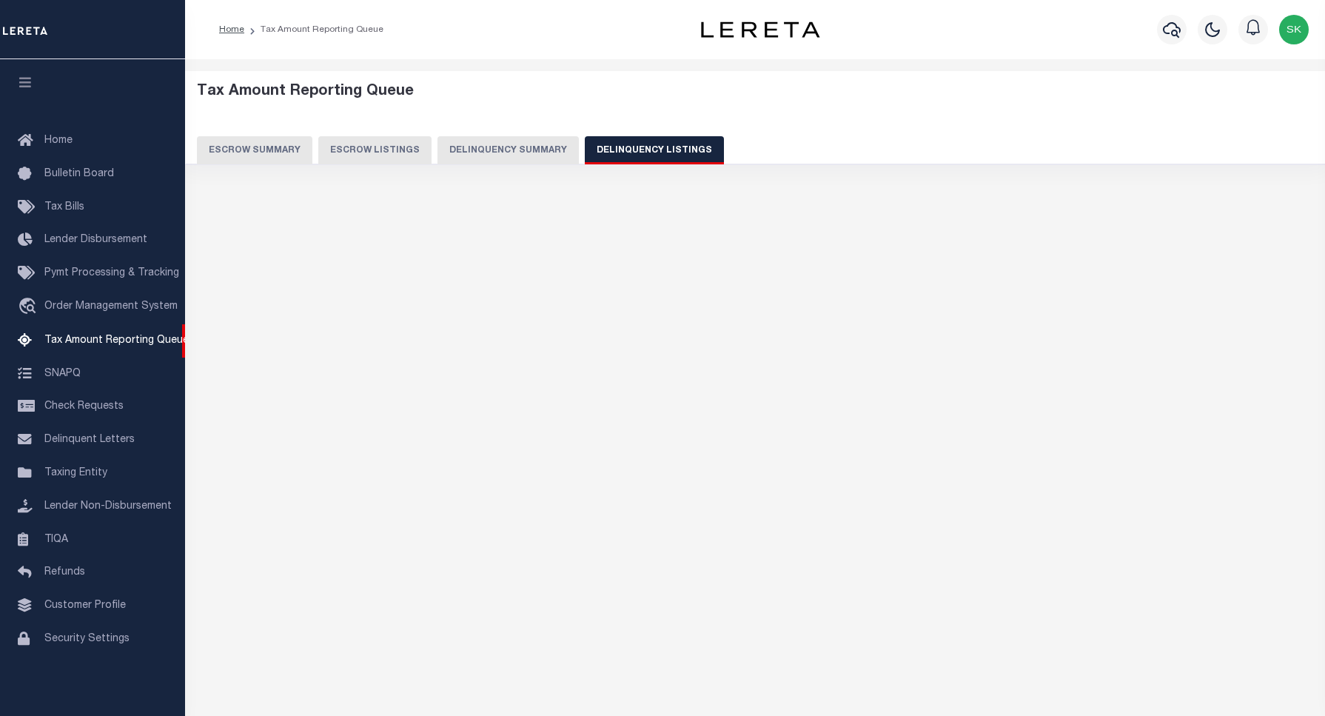
select select "100"
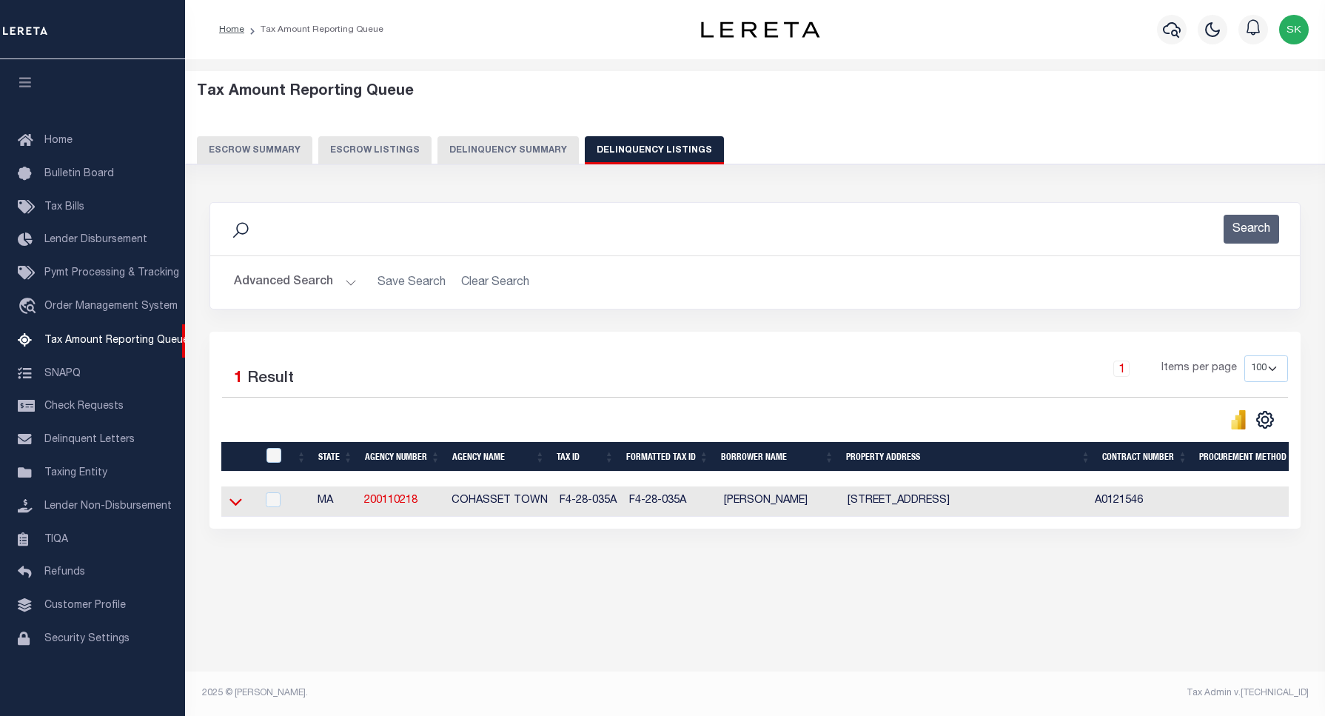
click at [235, 506] on icon at bounding box center [235, 502] width 13 height 16
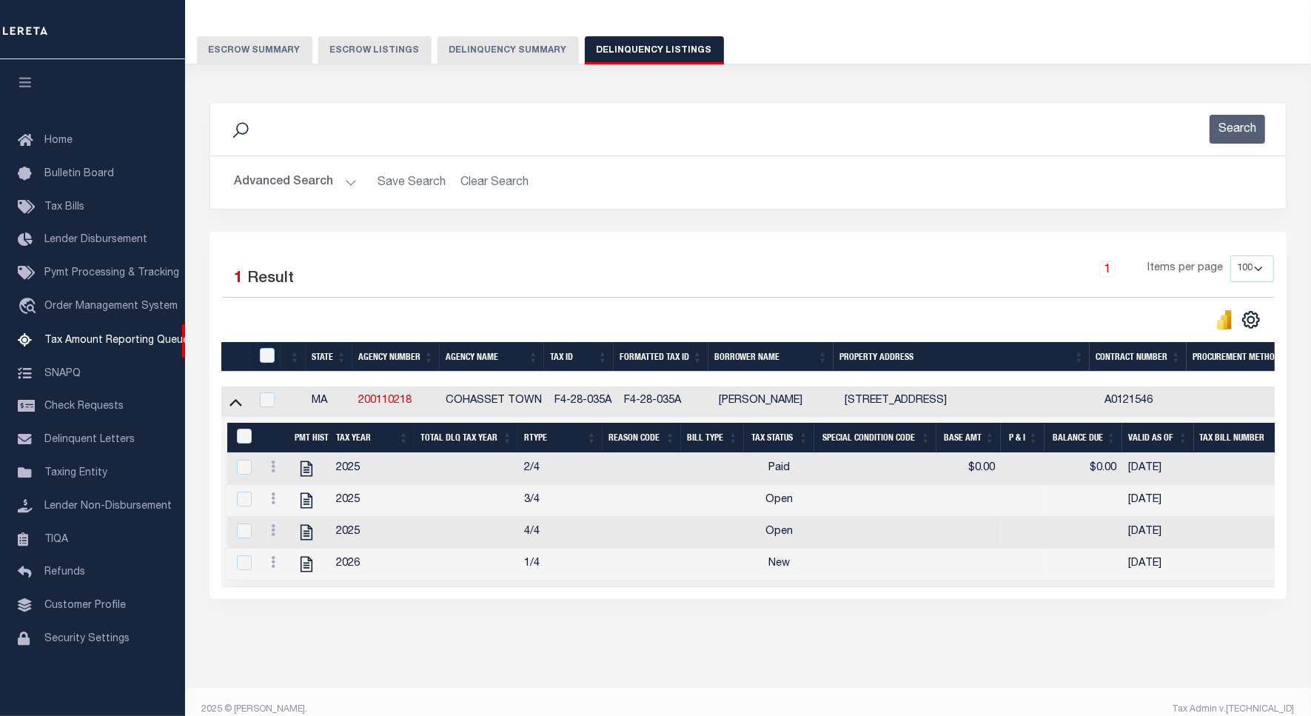
scroll to position [135, 0]
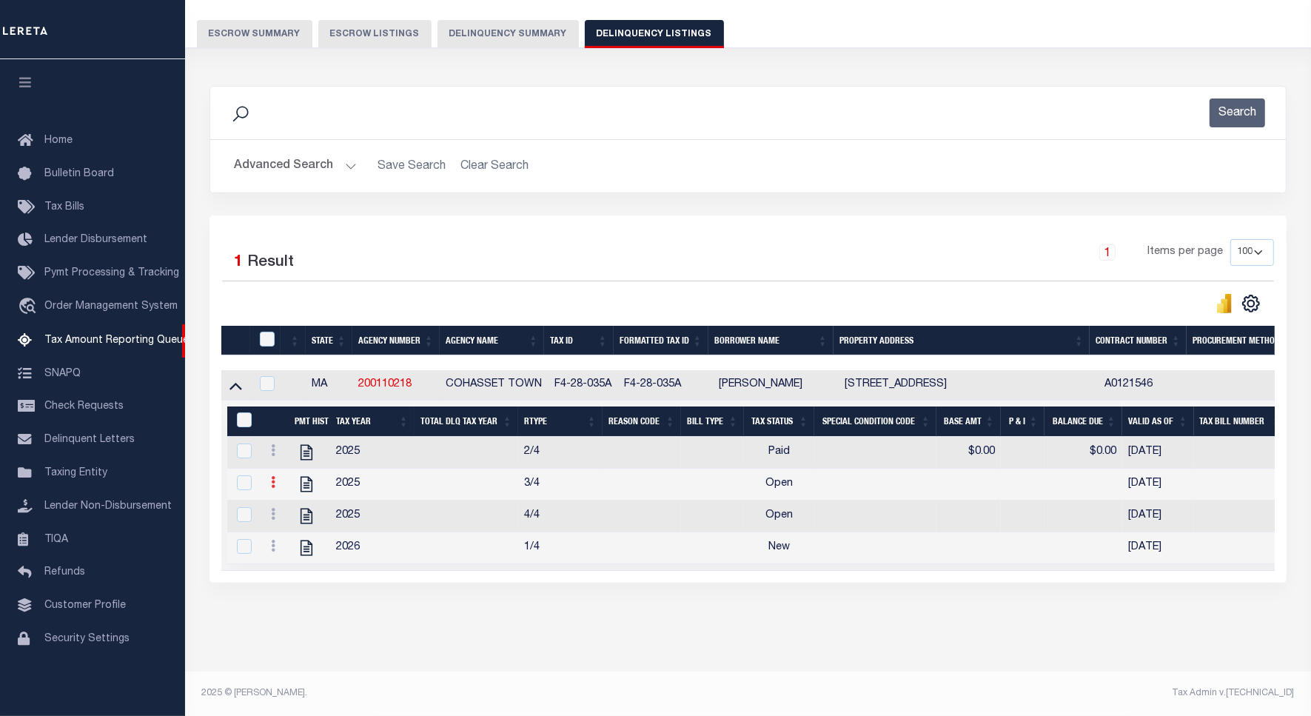
click at [272, 476] on icon at bounding box center [273, 482] width 4 height 12
click at [285, 503] on img "" at bounding box center [291, 506] width 15 height 15
checkbox input "true"
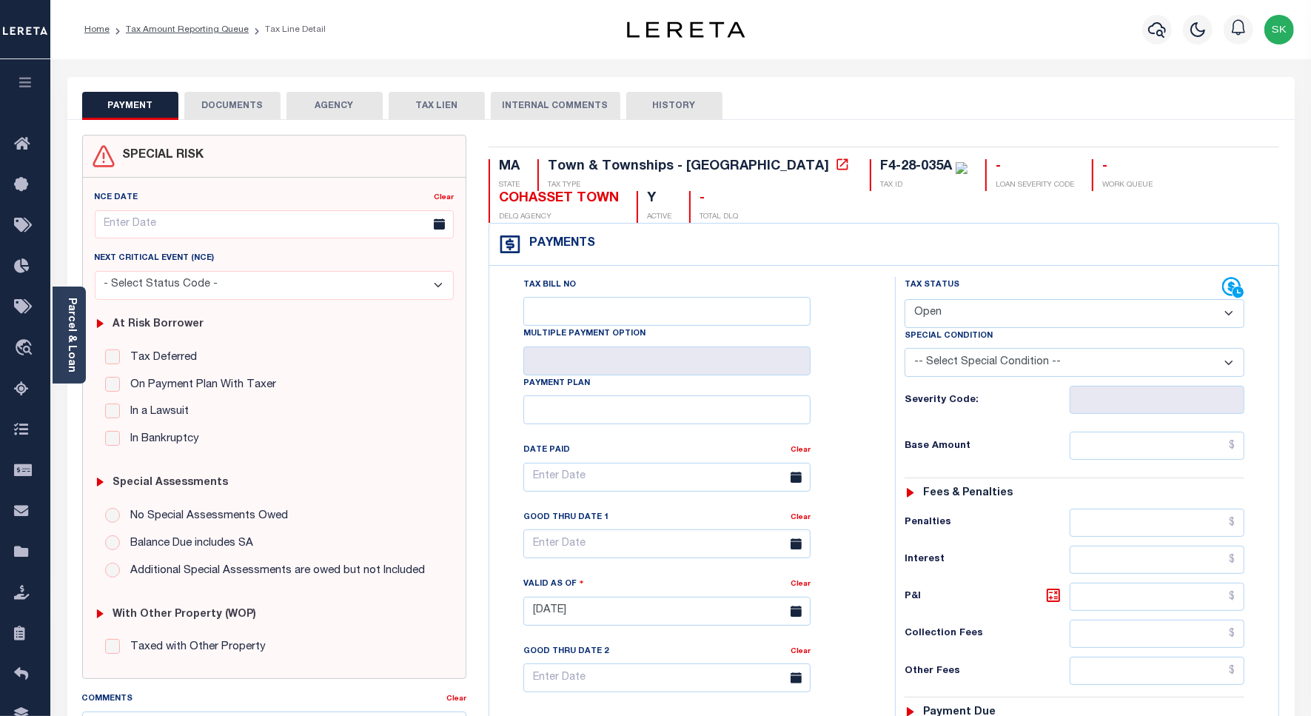
drag, startPoint x: 994, startPoint y: 315, endPoint x: 981, endPoint y: 323, distance: 15.6
click at [994, 315] on select "- Select Status Code - Open Due/Unpaid Paid Incomplete No Tax Due Internal Refu…" at bounding box center [1075, 313] width 340 height 29
select select "PYD"
click at [905, 301] on select "- Select Status Code - Open Due/Unpaid Paid Incomplete No Tax Due Internal Refu…" at bounding box center [1075, 313] width 340 height 29
type input "[DATE]"
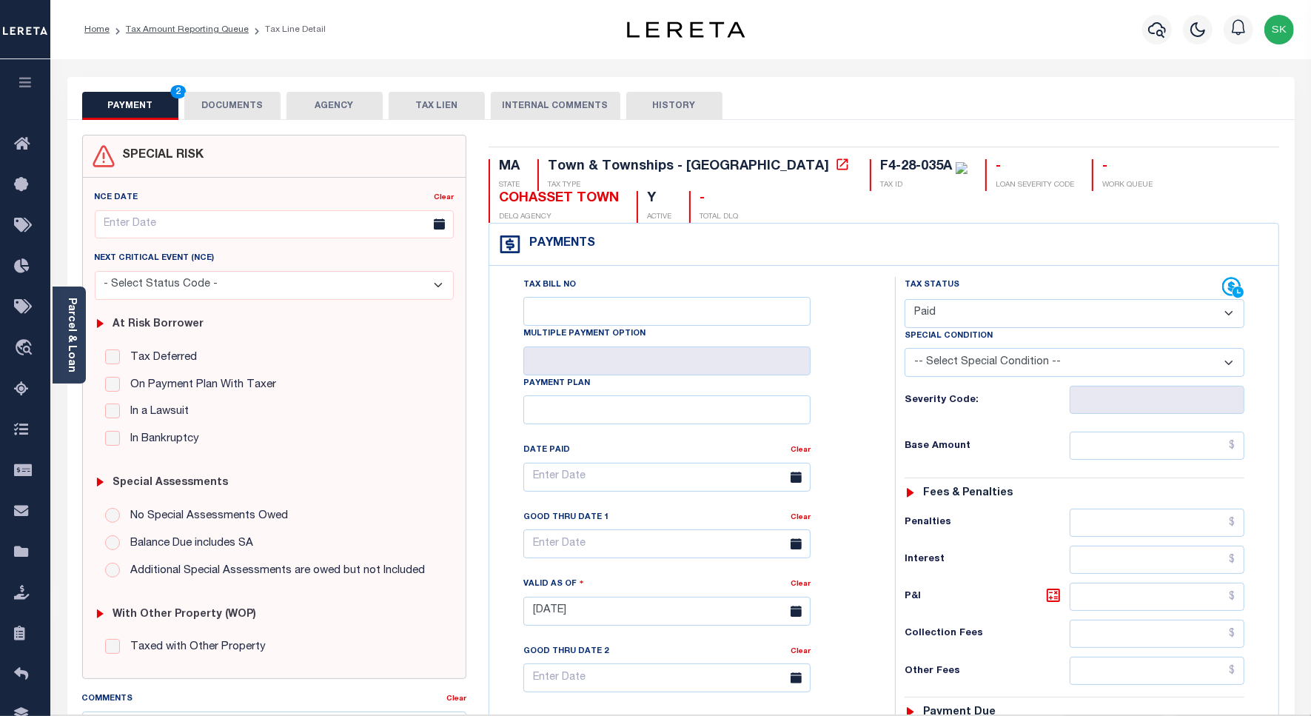
click at [861, 398] on div "Tax Bill No Multiple Payment Option Payment Plan Clear" at bounding box center [688, 484] width 369 height 415
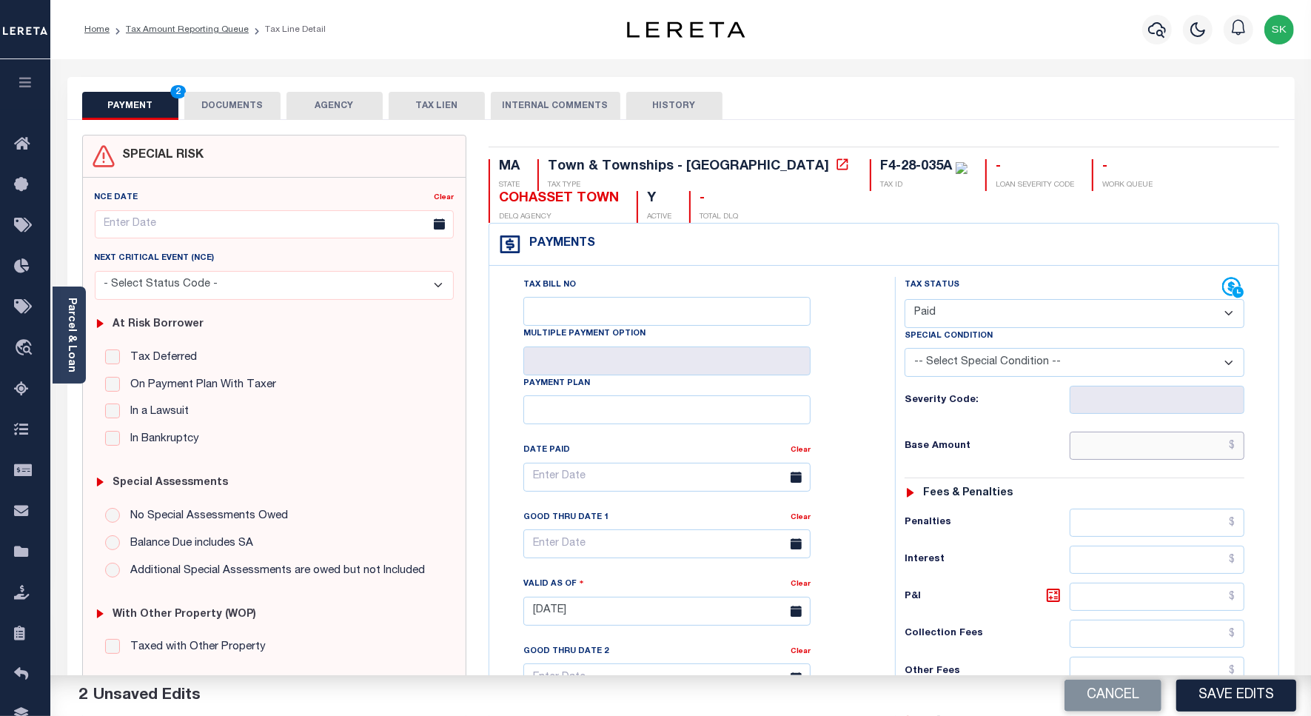
click at [1127, 454] on input "text" at bounding box center [1157, 446] width 175 height 28
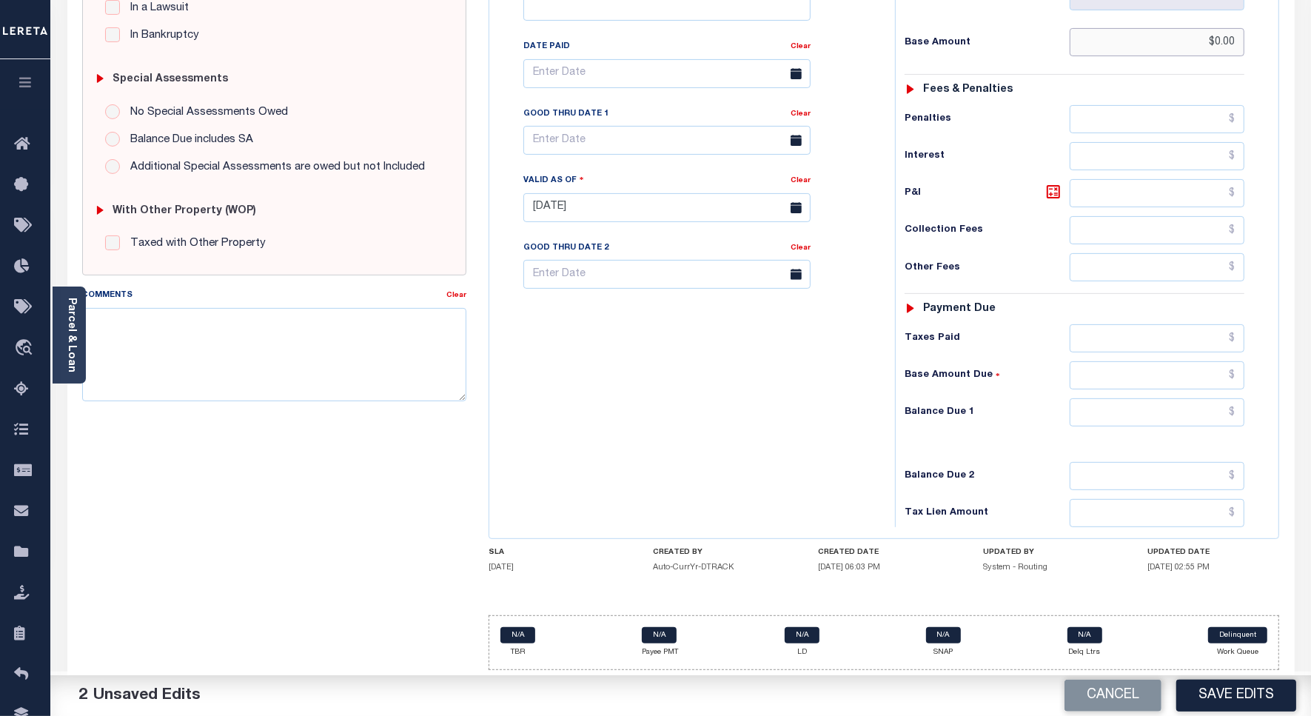
scroll to position [412, 0]
type input "$0.00"
click at [242, 381] on textarea "Comments" at bounding box center [274, 354] width 384 height 93
click at [215, 353] on textarea "Comments" at bounding box center [274, 354] width 384 height 93
paste textarea "Spoke to TC - KERRY , taxes are paid on the property."
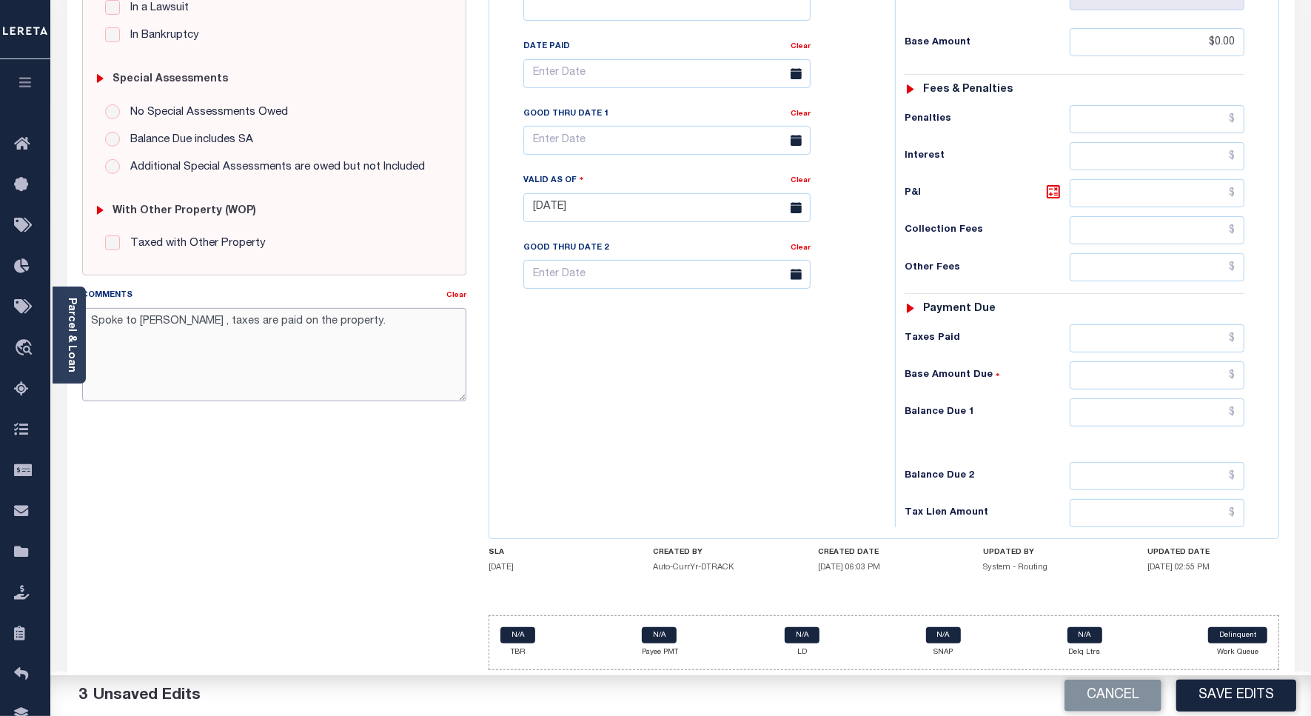
type textarea "Spoke to TC - KERRY , taxes are paid on the property."
click at [1137, 404] on input "text" at bounding box center [1157, 412] width 175 height 28
type input "$0.00"
drag, startPoint x: 805, startPoint y: 420, endPoint x: 959, endPoint y: 572, distance: 216.2
click at [805, 423] on div "Tax Bill No Multiple Payment Option Payment Plan Clear" at bounding box center [688, 200] width 391 height 654
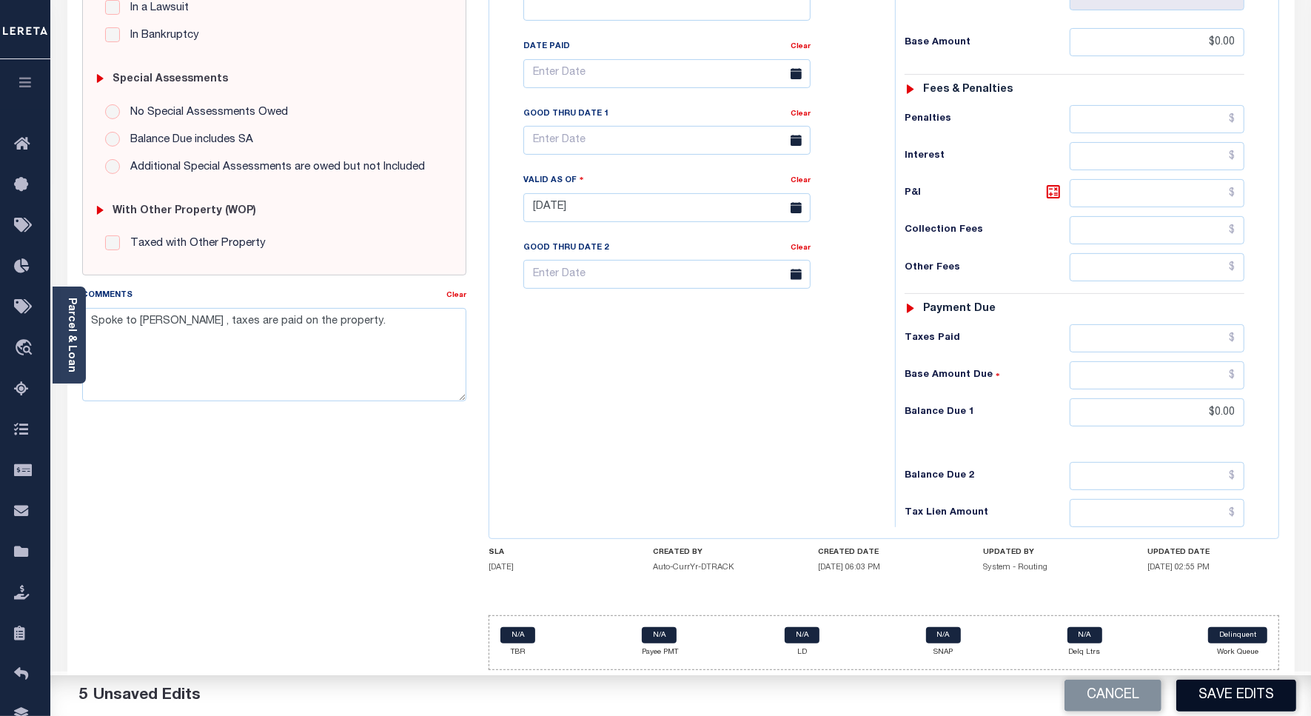
click at [1197, 687] on button "Save Edits" at bounding box center [1236, 696] width 120 height 32
checkbox input "false"
type input "$0"
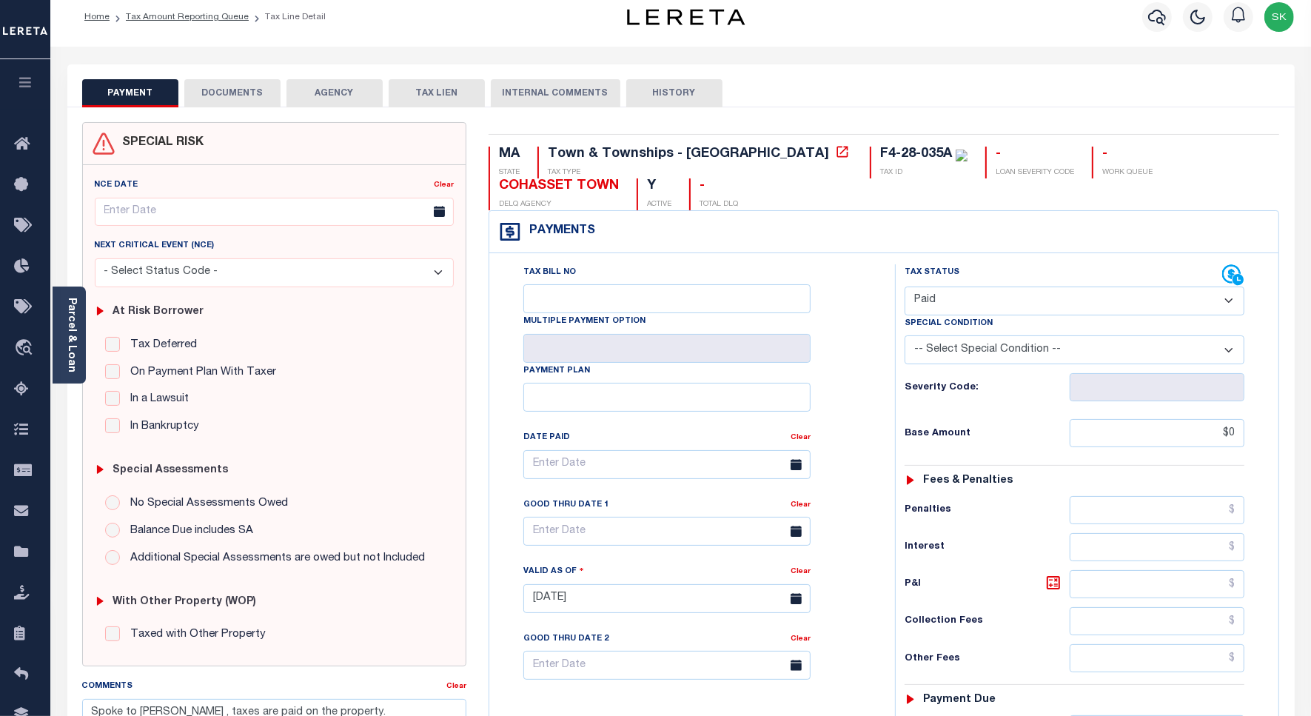
scroll to position [0, 0]
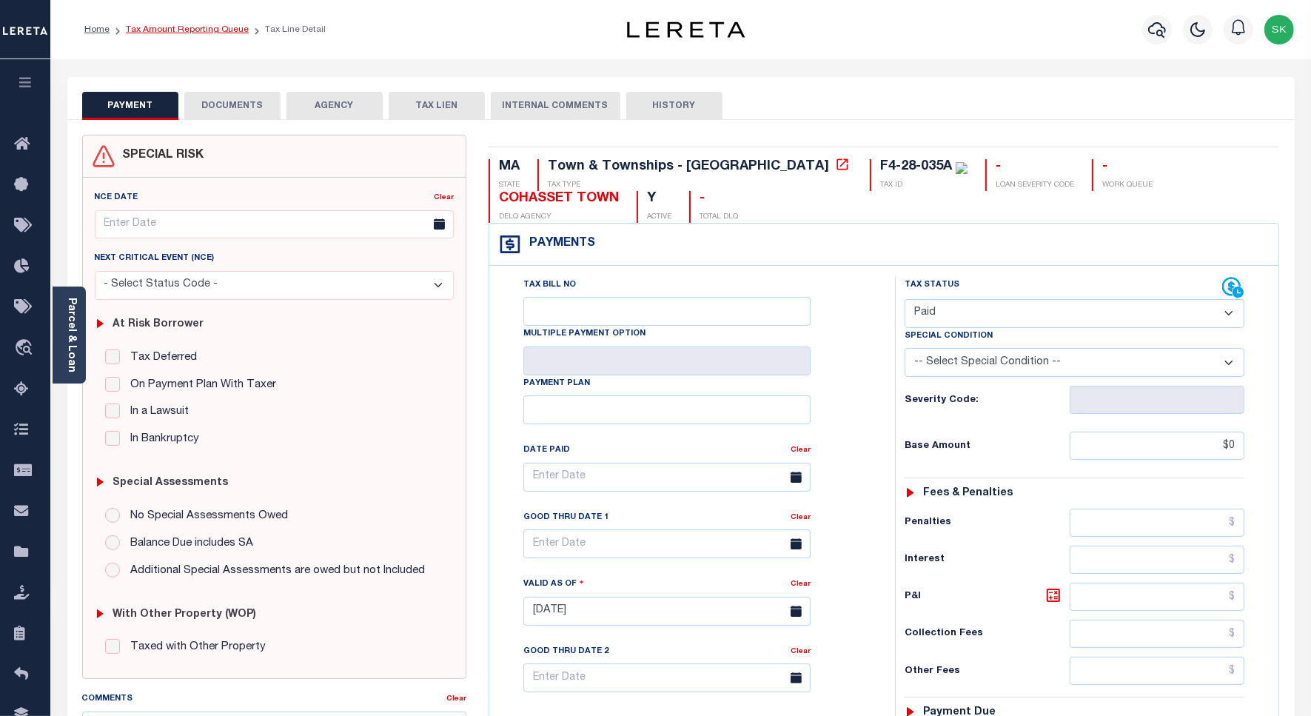
click at [192, 26] on link "Tax Amount Reporting Queue" at bounding box center [187, 29] width 123 height 9
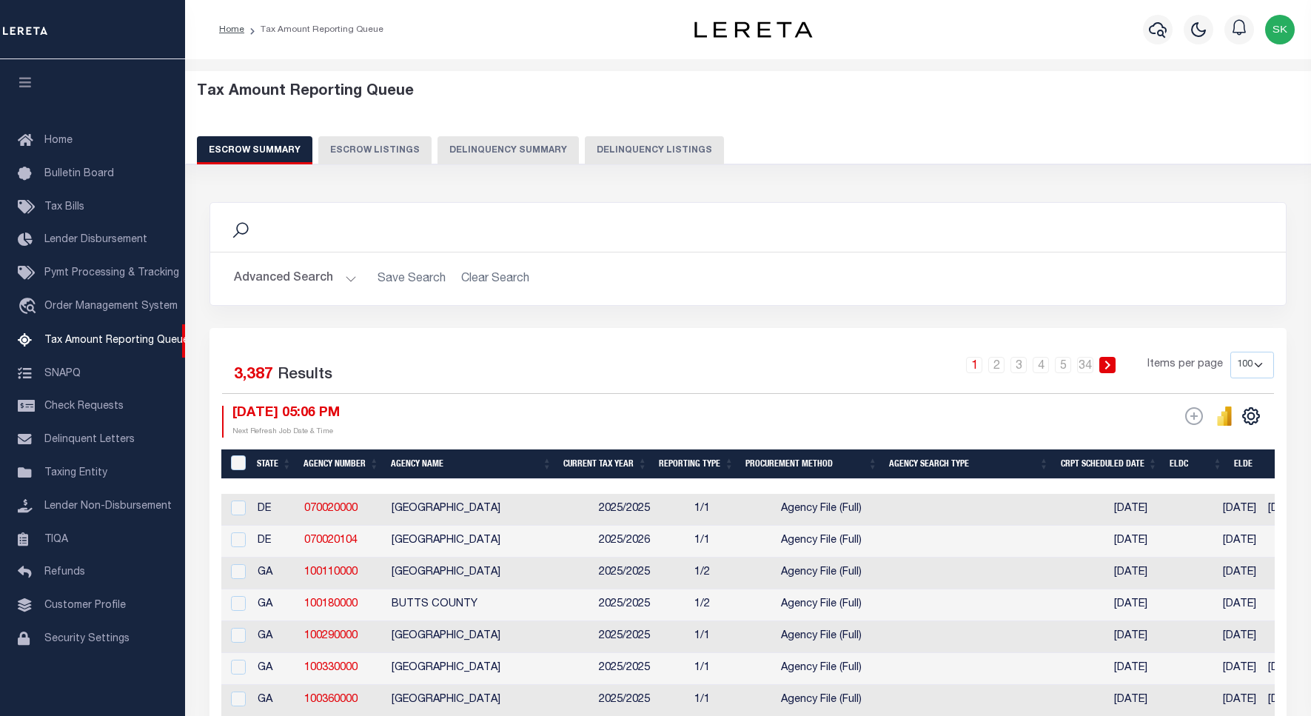
select select "100"
click at [637, 147] on button "Delinquency Listings" at bounding box center [654, 150] width 139 height 28
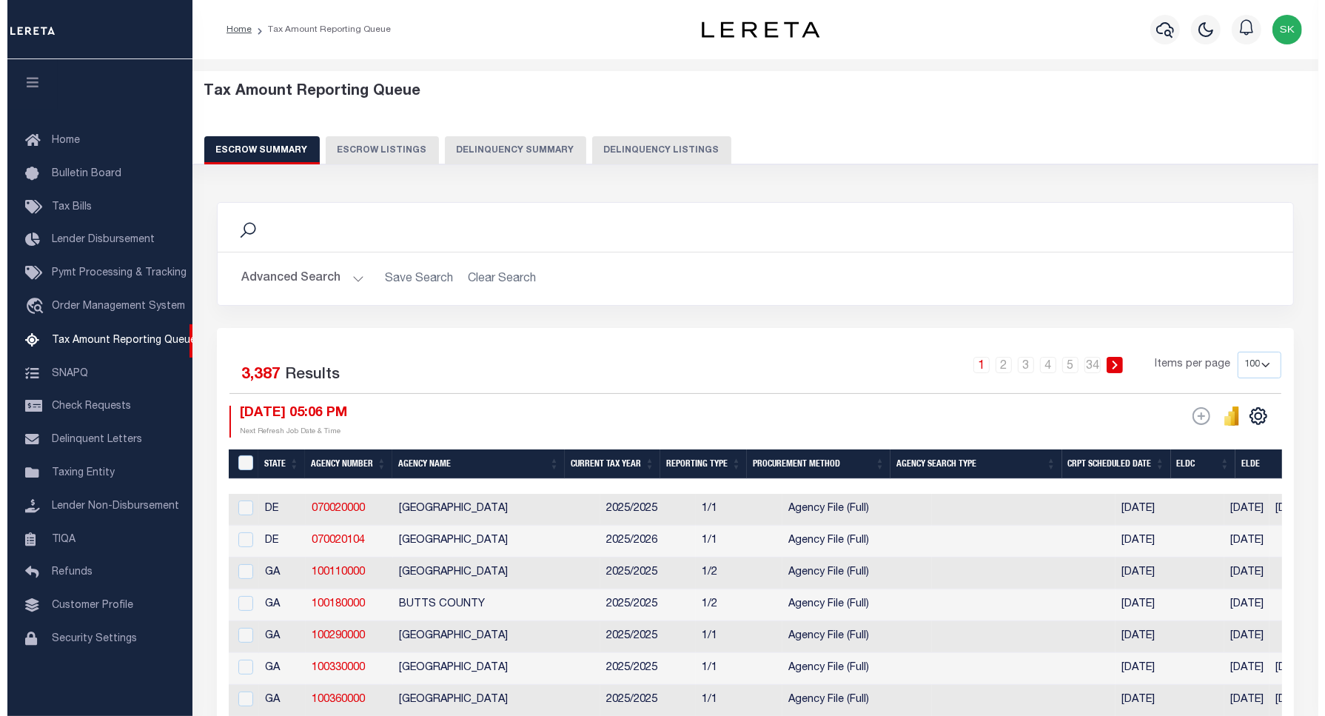
select select "100"
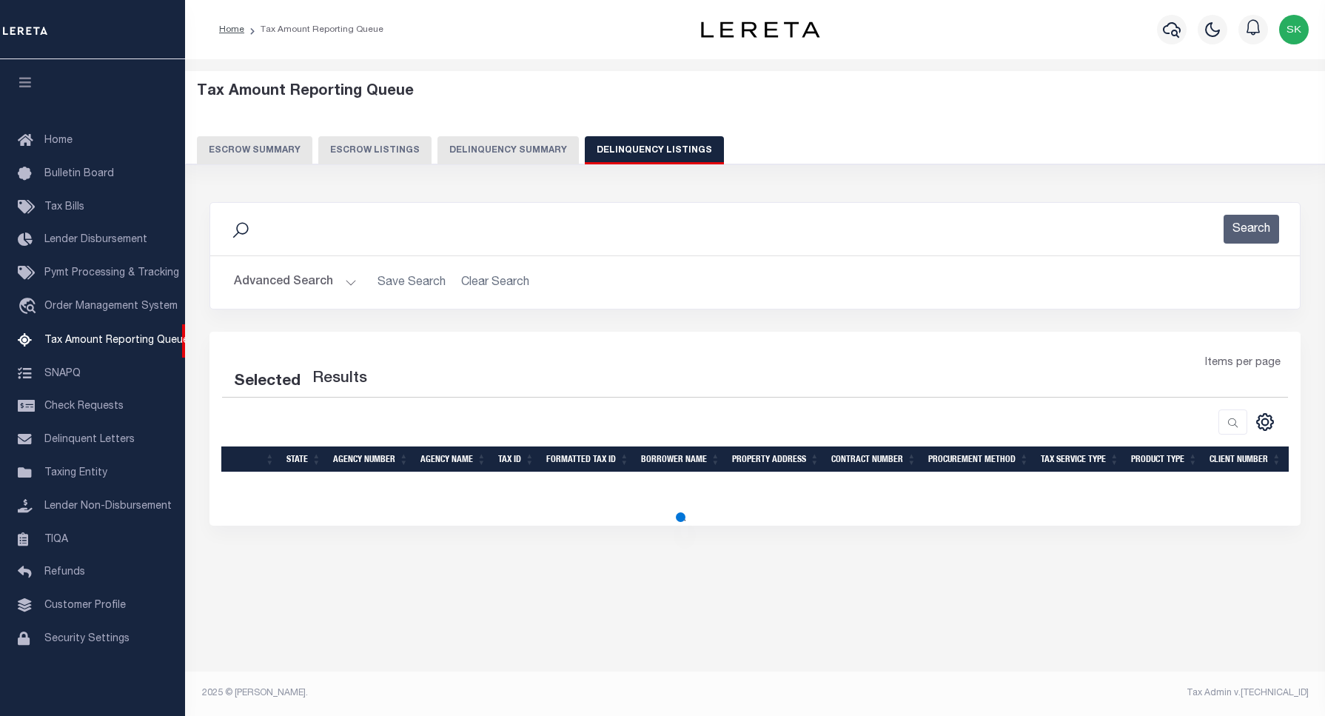
select select "100"
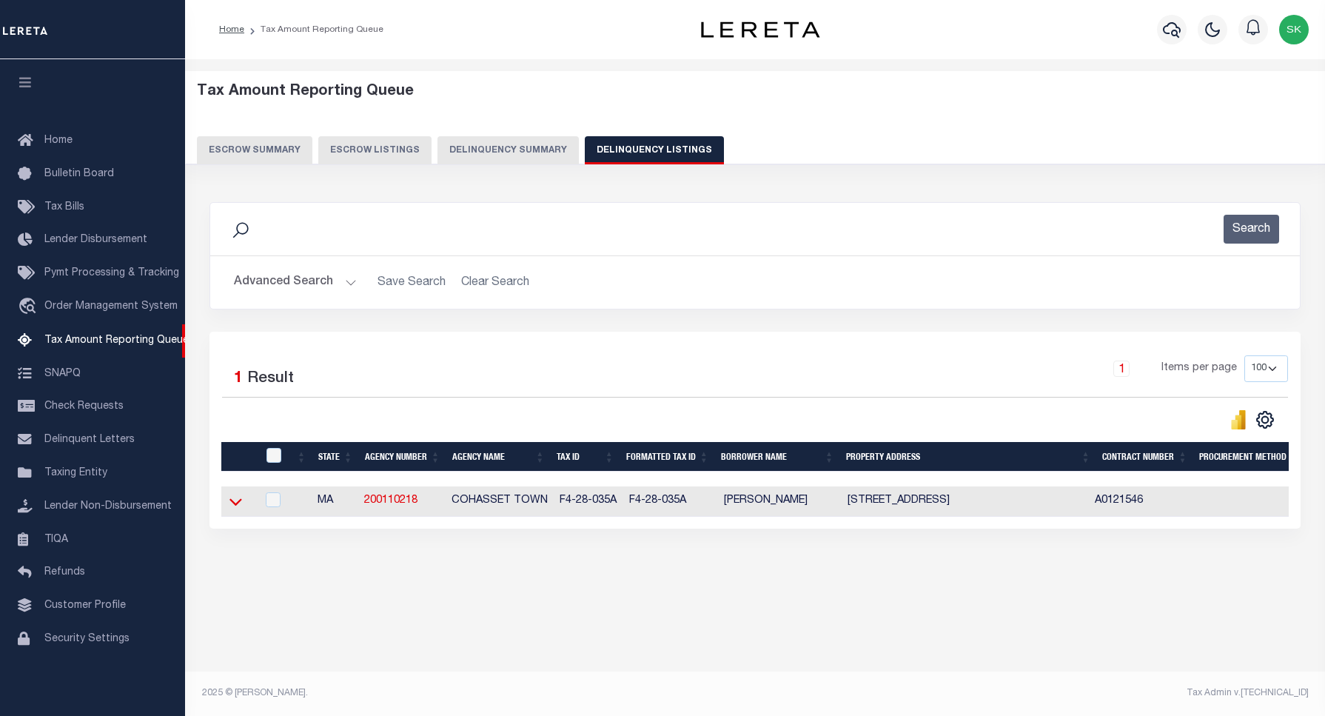
click at [233, 506] on icon at bounding box center [235, 502] width 13 height 7
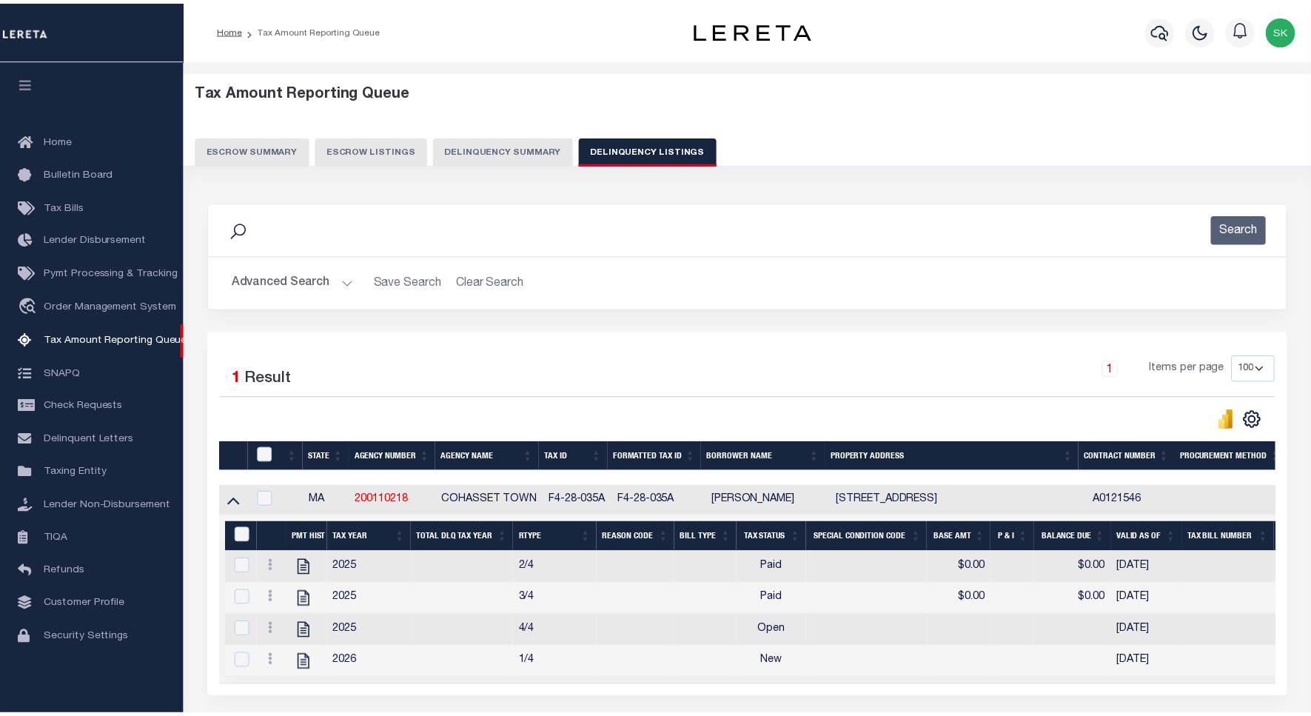
scroll to position [135, 0]
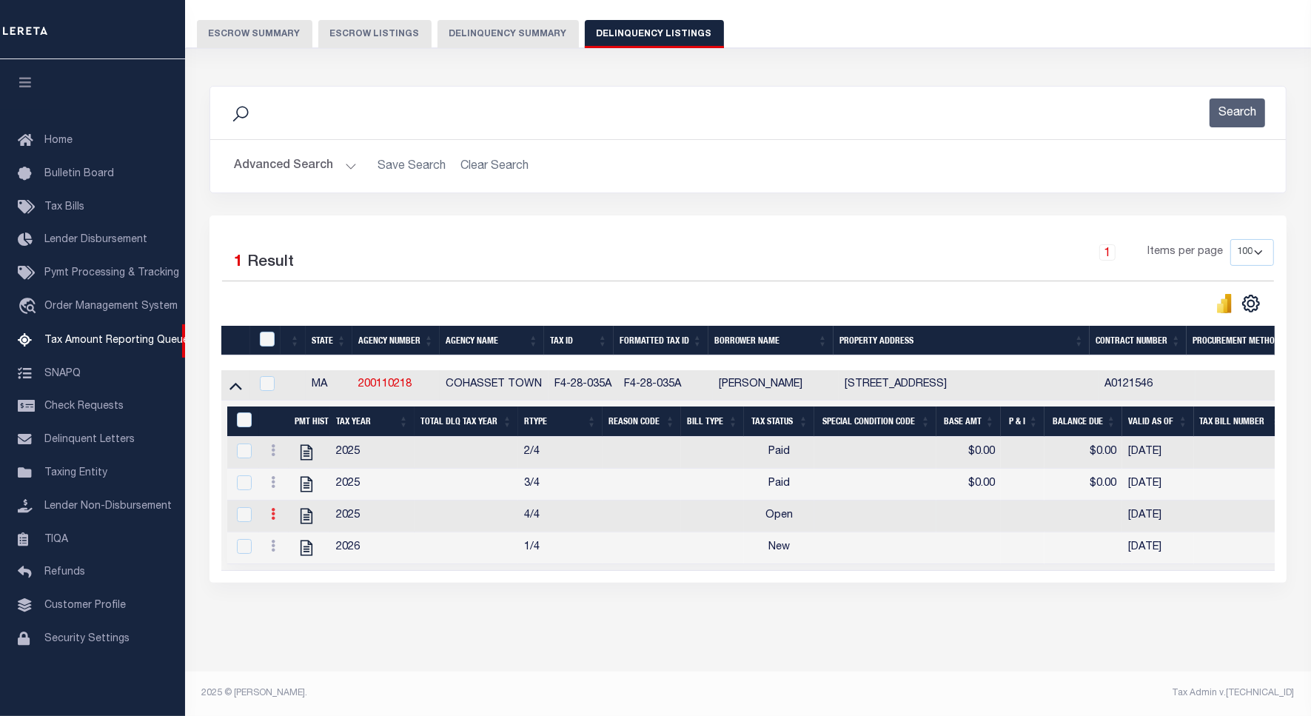
click at [274, 508] on icon at bounding box center [273, 514] width 4 height 12
click at [292, 535] on img "" at bounding box center [291, 538] width 15 height 15
checkbox input "true"
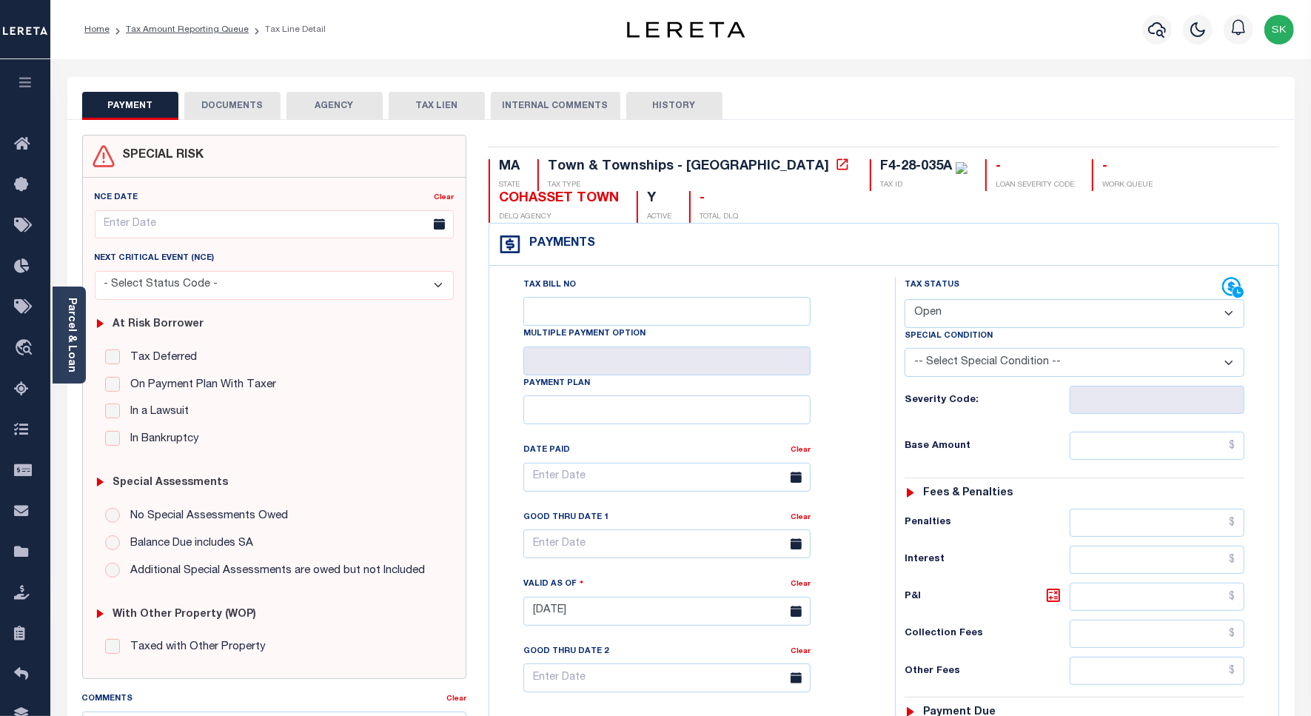
click at [990, 316] on select "- Select Status Code - Open Due/Unpaid Paid Incomplete No Tax Due Internal Refu…" at bounding box center [1075, 313] width 340 height 29
select select "PYD"
click at [905, 301] on select "- Select Status Code - Open Due/Unpaid Paid Incomplete No Tax Due Internal Refu…" at bounding box center [1075, 313] width 340 height 29
type input "[DATE]"
click at [868, 397] on div "Tax Bill No Multiple Payment Option Payment Plan Clear" at bounding box center [688, 484] width 369 height 415
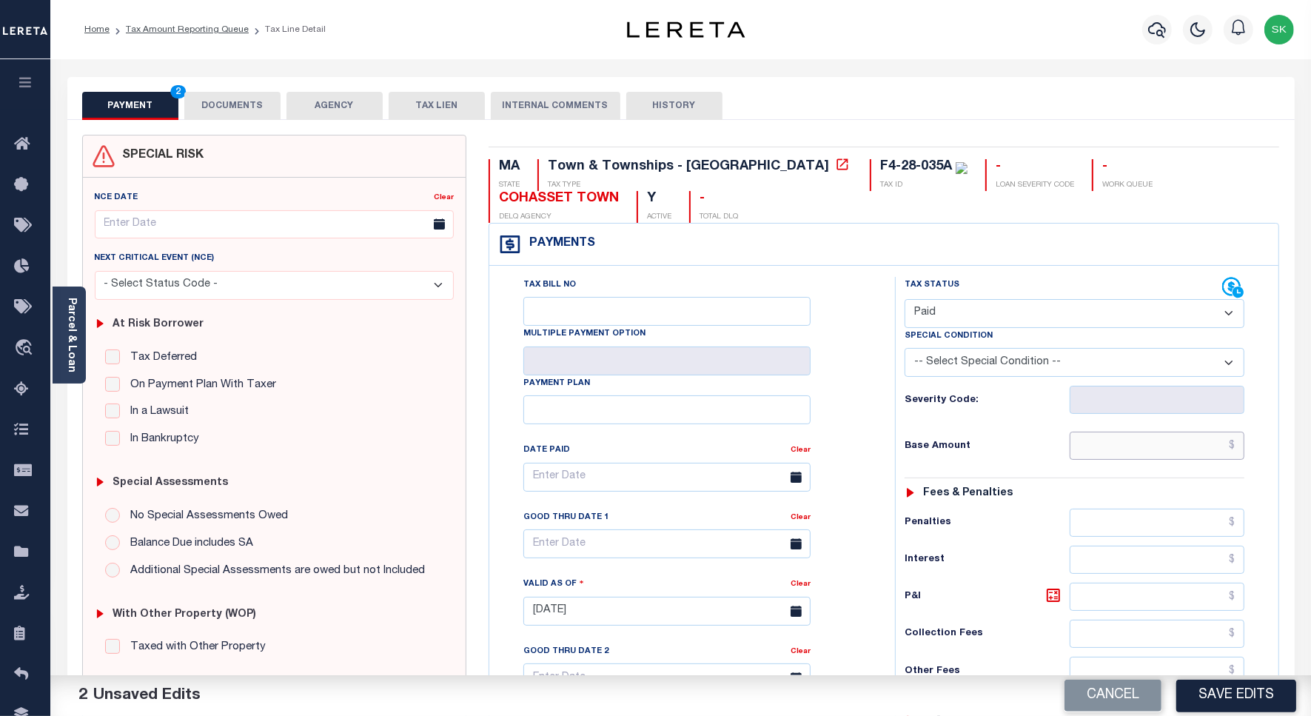
click at [1100, 445] on input "text" at bounding box center [1157, 446] width 175 height 28
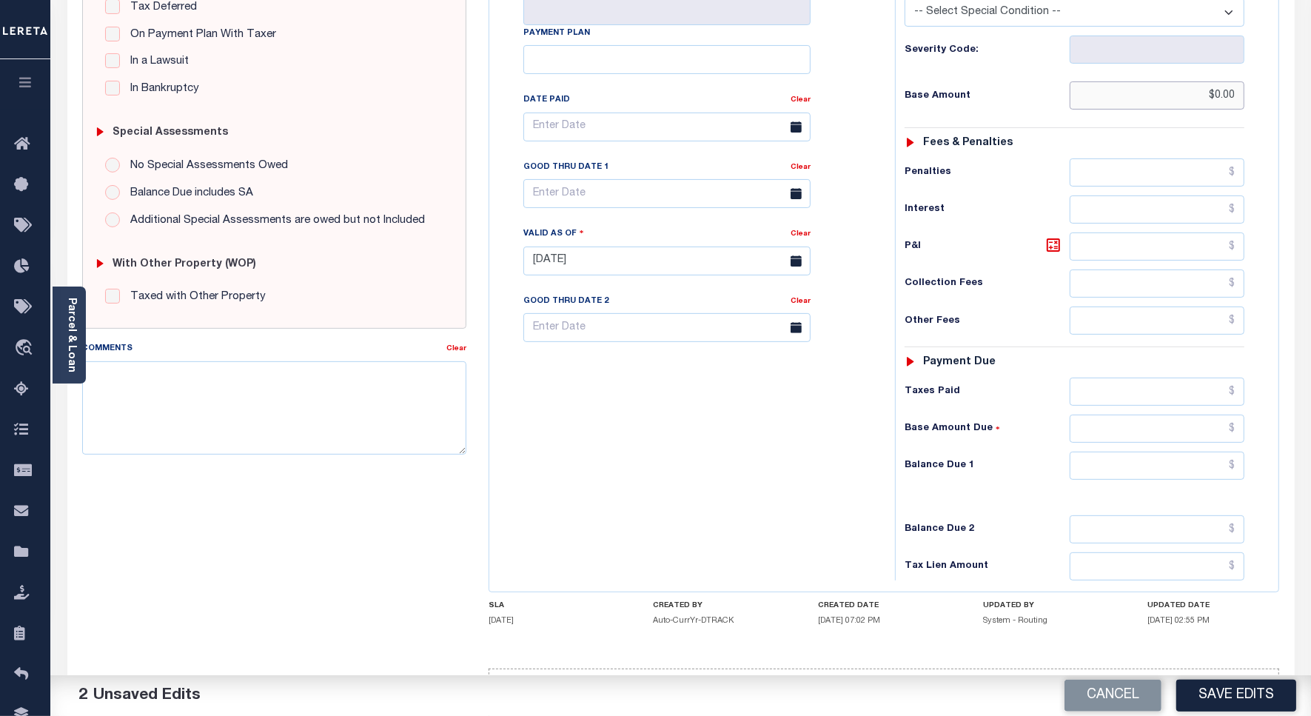
scroll to position [412, 0]
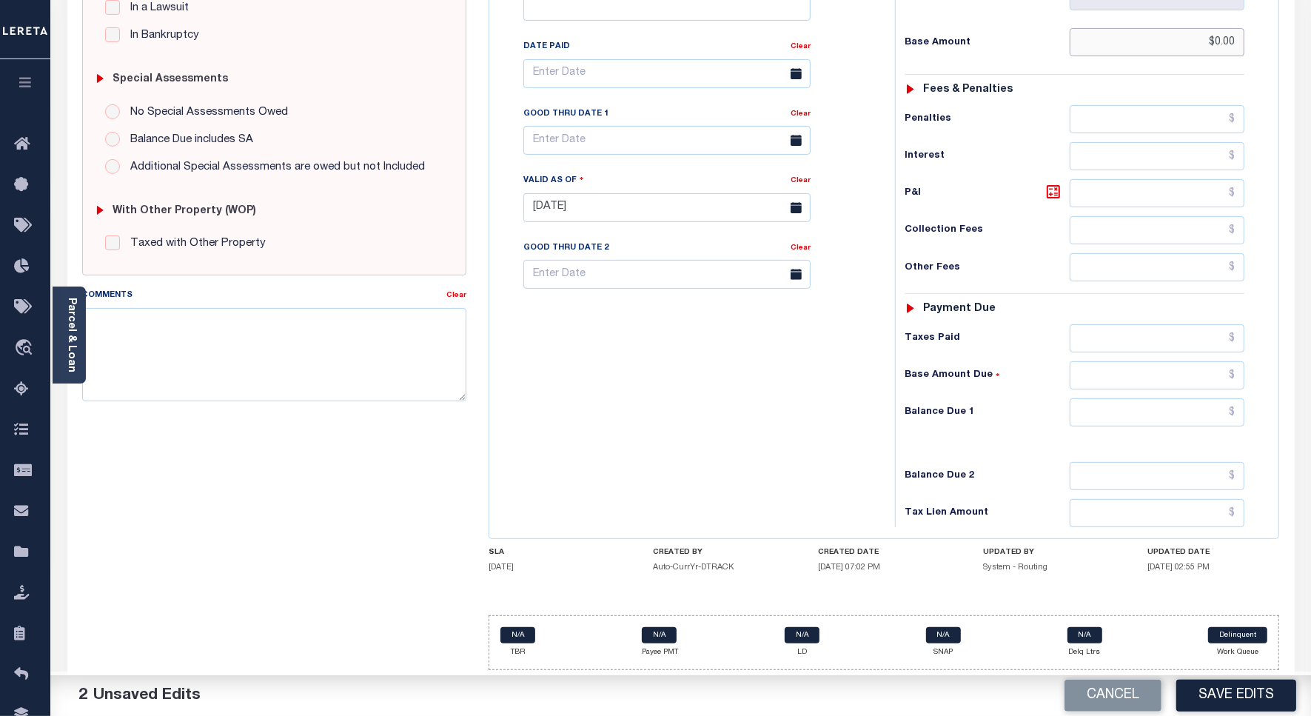
type input "$0.00"
click at [1107, 405] on input "text" at bounding box center [1157, 412] width 175 height 28
type input "$0.00"
click at [828, 404] on div "Tax Bill No Multiple Payment Option Payment Plan Clear" at bounding box center [688, 200] width 391 height 654
click at [272, 341] on textarea "Comments" at bounding box center [274, 354] width 384 height 93
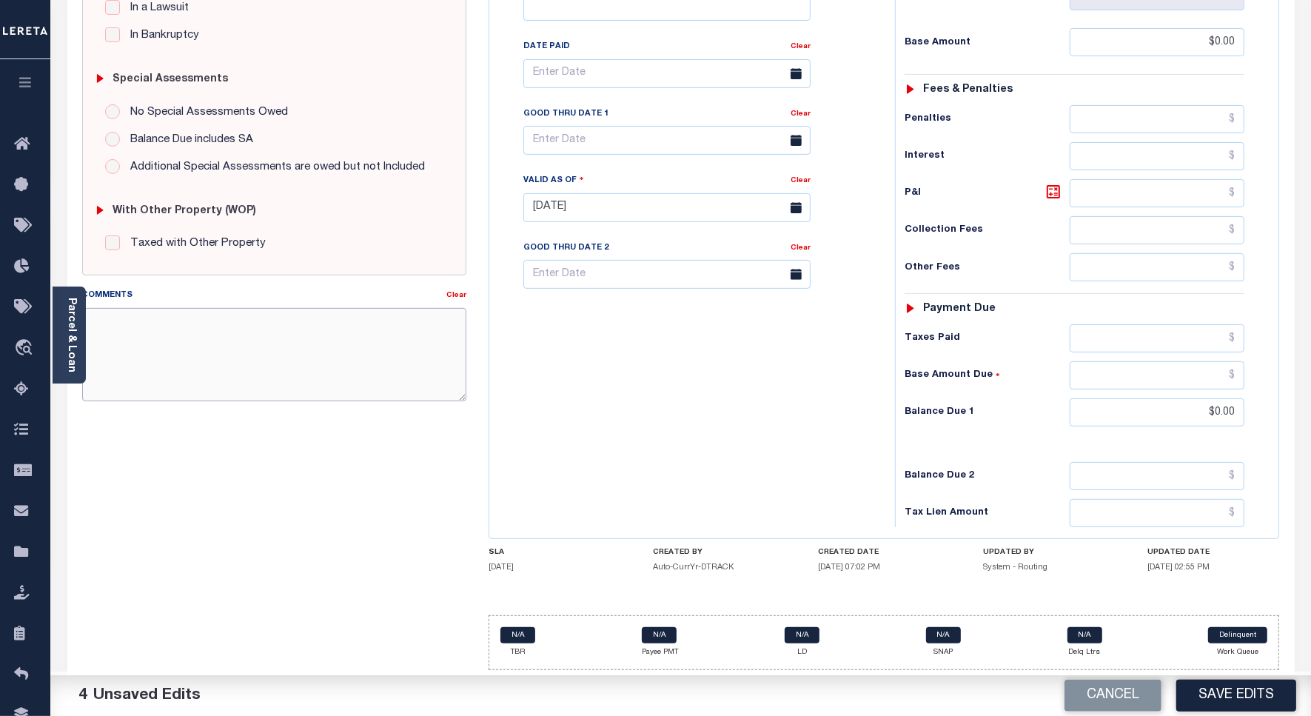
paste textarea "Spoke to [PERSON_NAME] , taxes are paid on the property."
type textarea "Spoke to [PERSON_NAME] , taxes are paid on the property."
click at [1225, 693] on button "Save Edits" at bounding box center [1236, 696] width 120 height 32
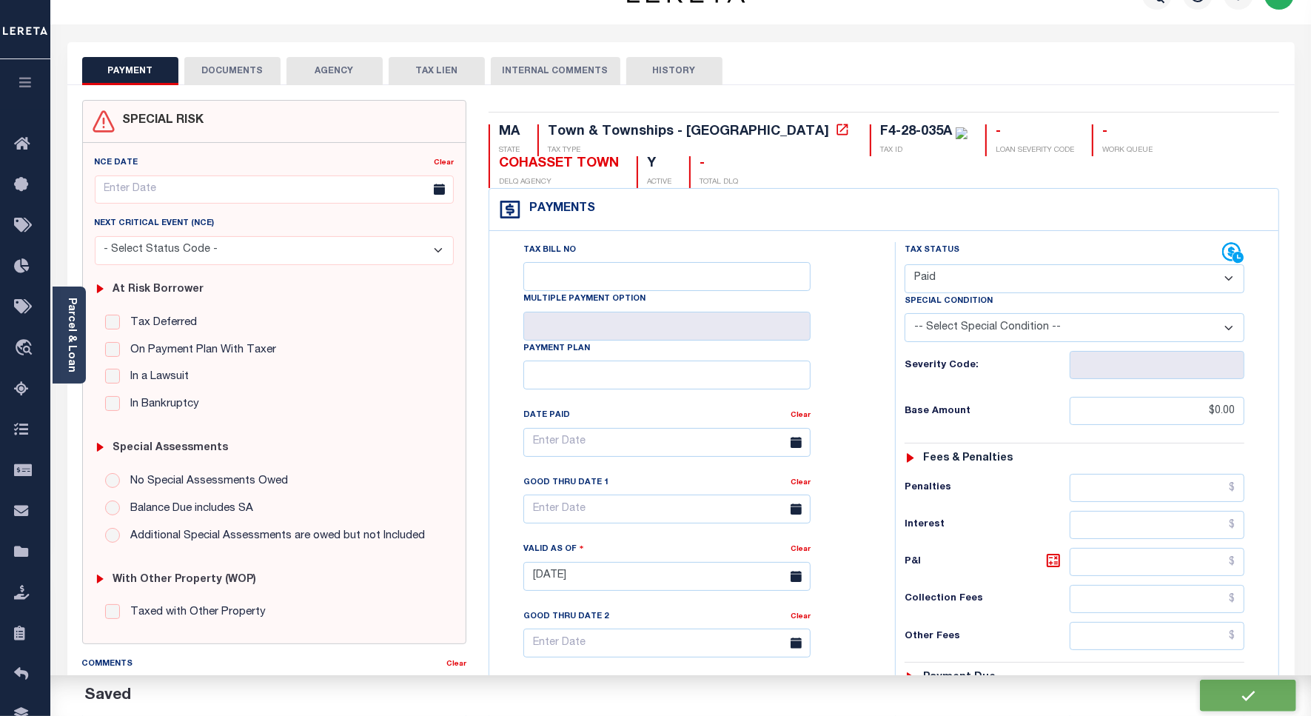
checkbox input "false"
type input "$0"
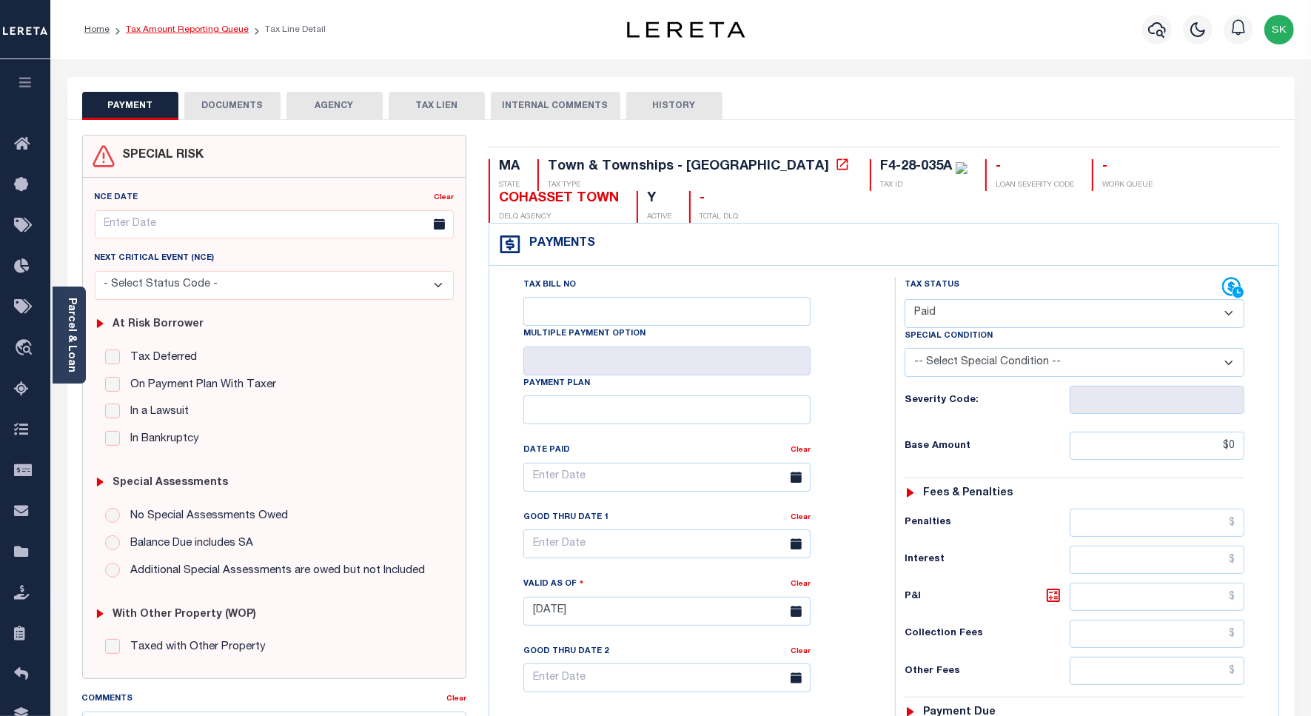
click at [179, 30] on link "Tax Amount Reporting Queue" at bounding box center [187, 29] width 123 height 9
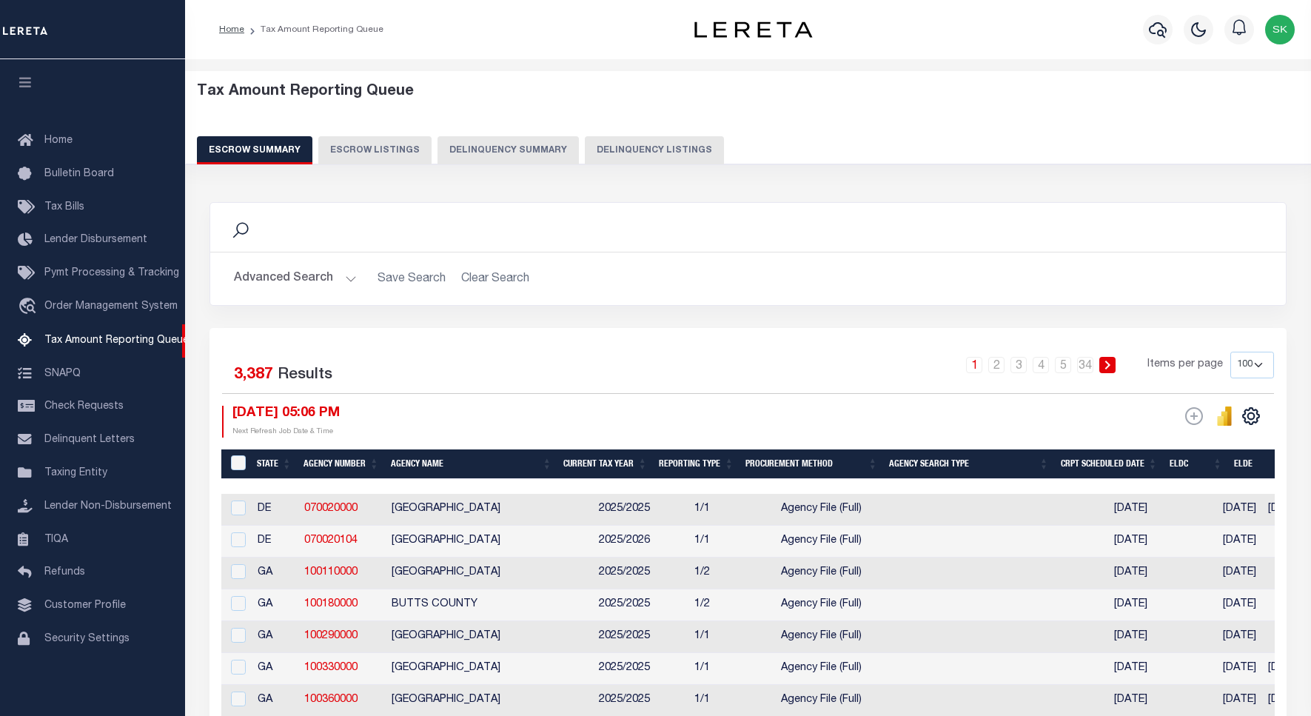
click at [644, 150] on button "Delinquency Listings" at bounding box center [654, 150] width 139 height 28
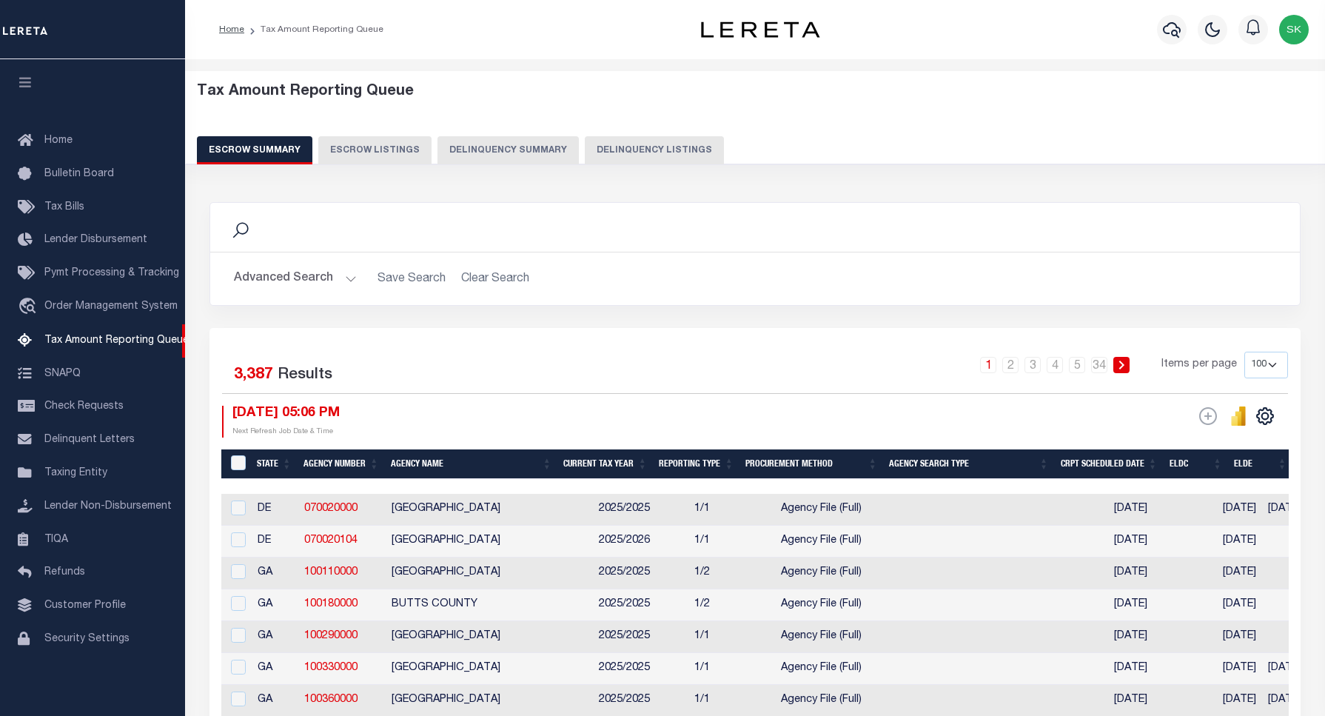
select select "100"
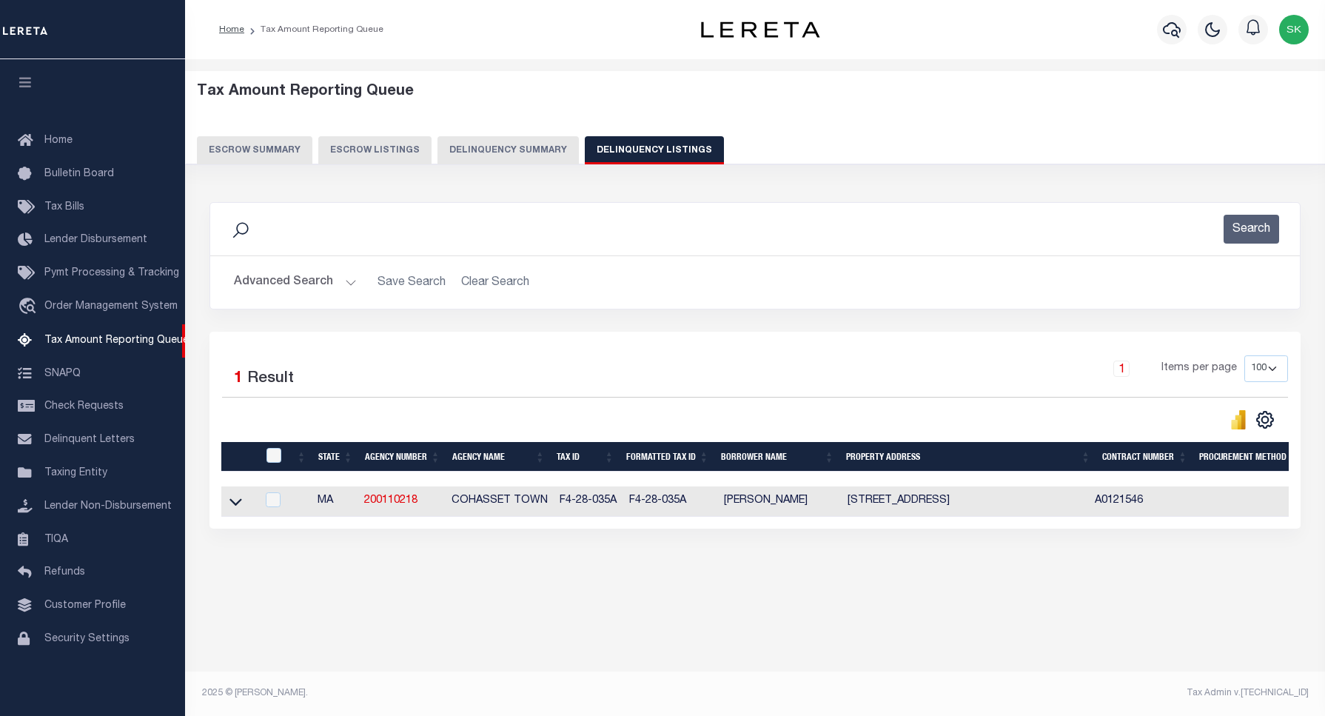
scroll to position [4, 0]
click at [238, 506] on icon at bounding box center [235, 502] width 13 height 7
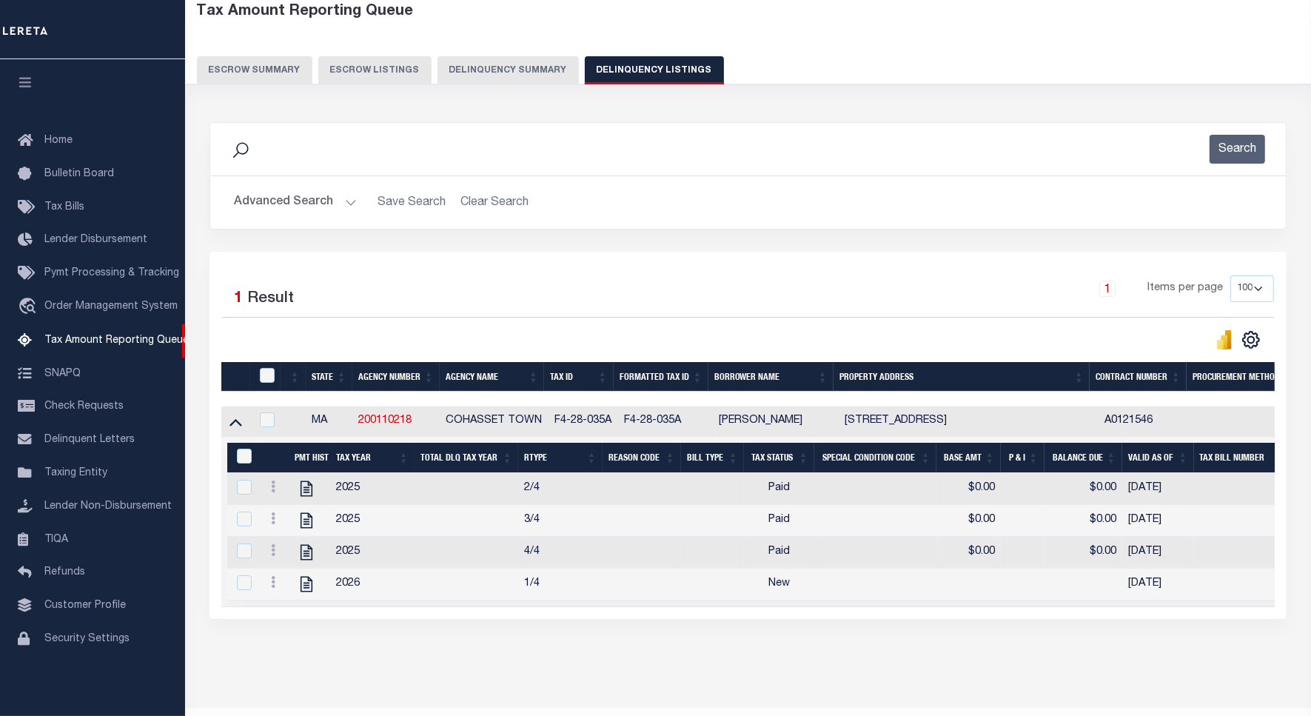
scroll to position [93, 0]
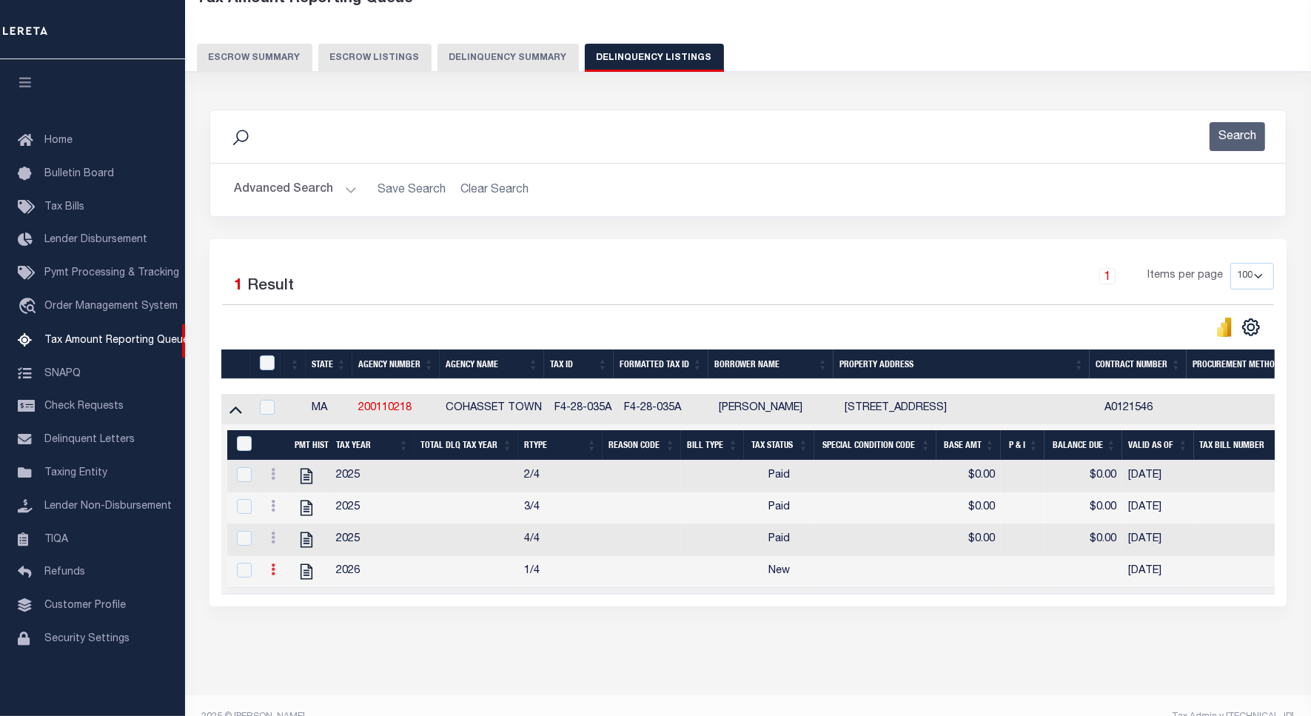
click at [274, 575] on icon at bounding box center [273, 569] width 4 height 12
click at [294, 527] on img "" at bounding box center [291, 524] width 15 height 15
checkbox input "true"
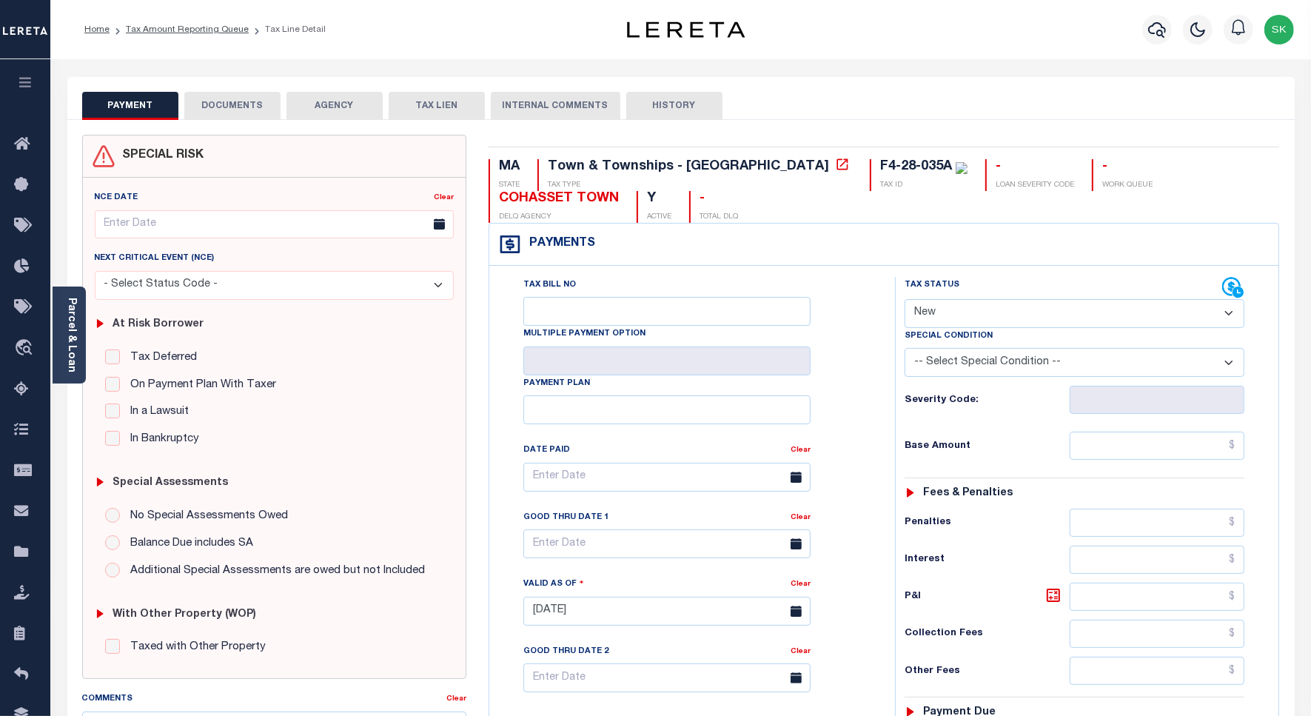
click at [1033, 315] on select "- Select Status Code - Open Due/Unpaid Paid Incomplete No Tax Due Internal Refu…" at bounding box center [1075, 313] width 340 height 29
select select "PYD"
click at [905, 301] on select "- Select Status Code - Open Due/Unpaid Paid Incomplete No Tax Due Internal Refu…" at bounding box center [1075, 313] width 340 height 29
type input "[DATE]"
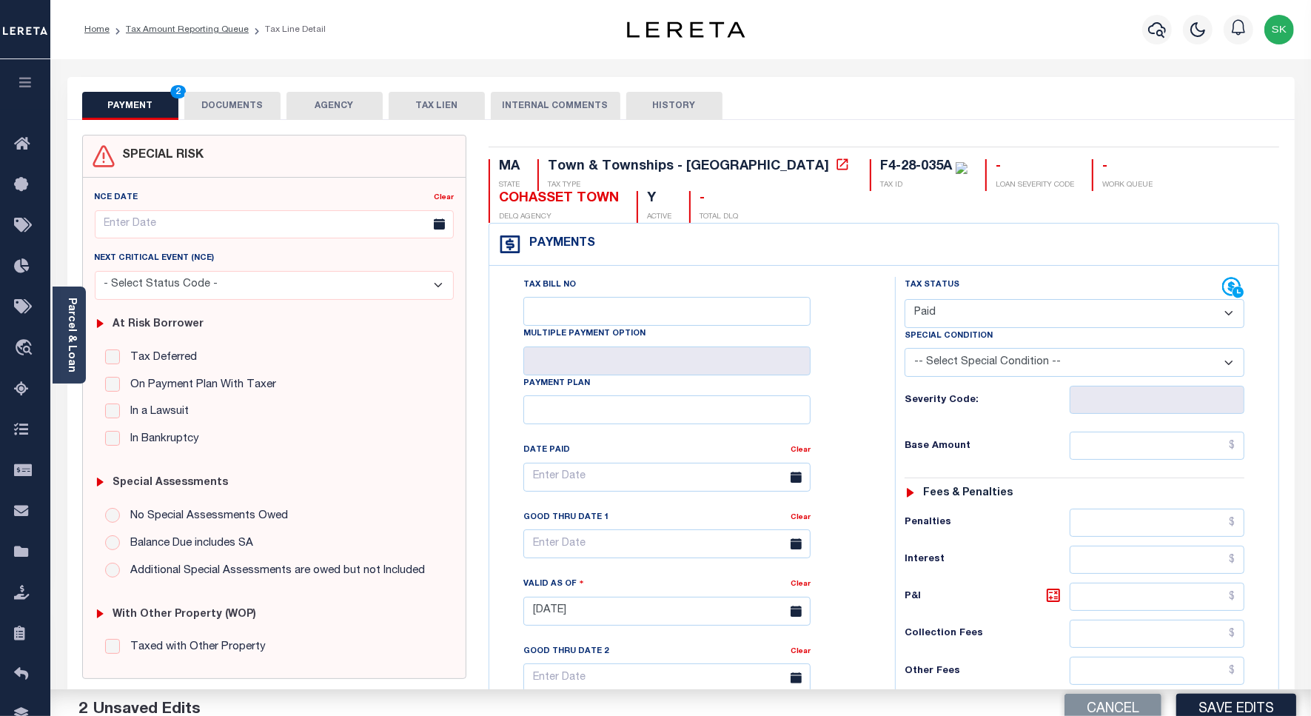
click at [870, 417] on div "Tax Bill No Multiple Payment Option Payment Plan Clear" at bounding box center [688, 484] width 369 height 415
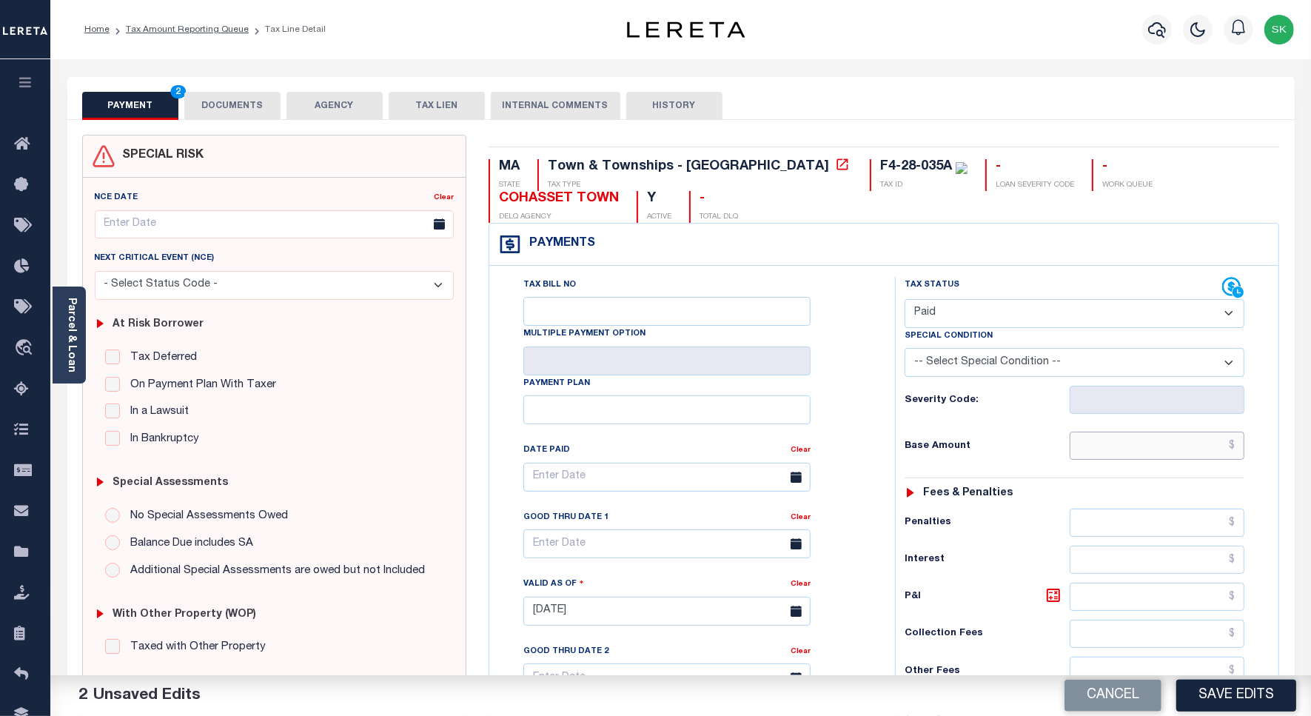
click at [1102, 452] on input "text" at bounding box center [1157, 446] width 175 height 28
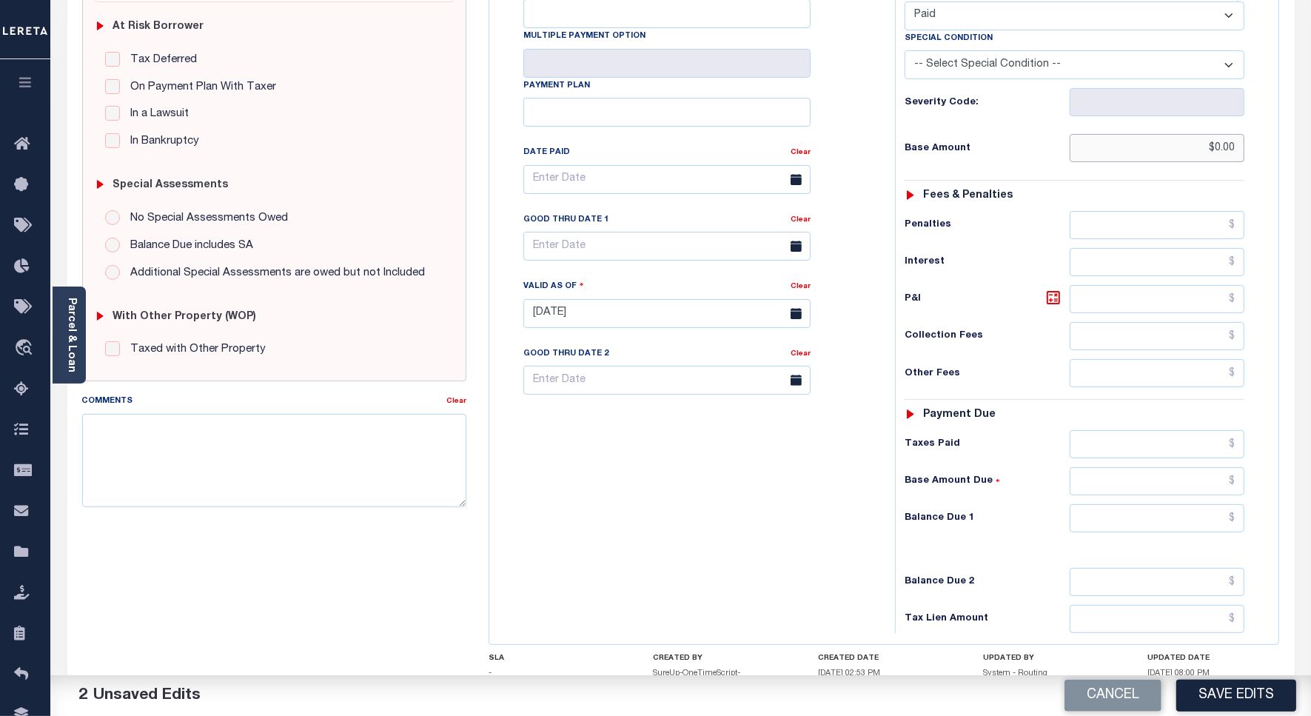
scroll to position [422, 0]
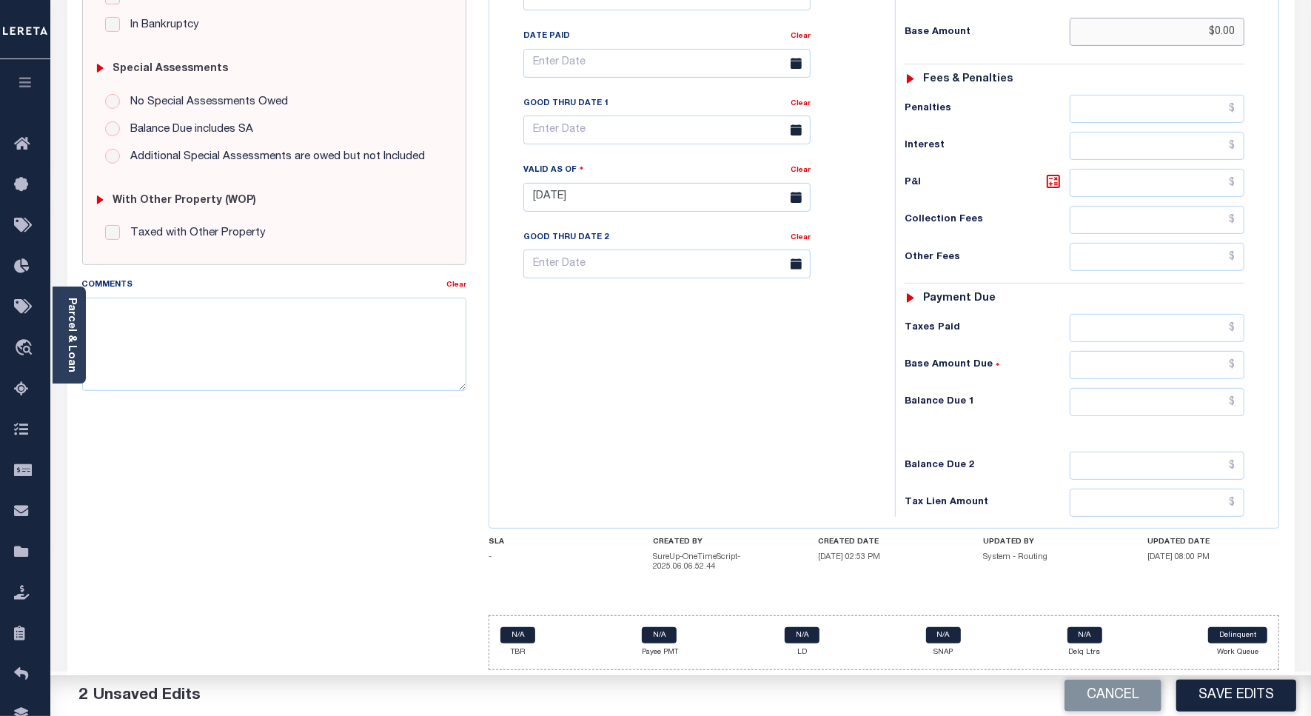
type input "$0.00"
click at [1087, 400] on input "text" at bounding box center [1157, 402] width 175 height 28
type input "$0.00"
click at [676, 366] on div "Tax Bill No Multiple Payment Option Payment Plan Clear" at bounding box center [688, 190] width 391 height 654
paste textarea "Spoke to [PERSON_NAME] , taxes are paid on the property."
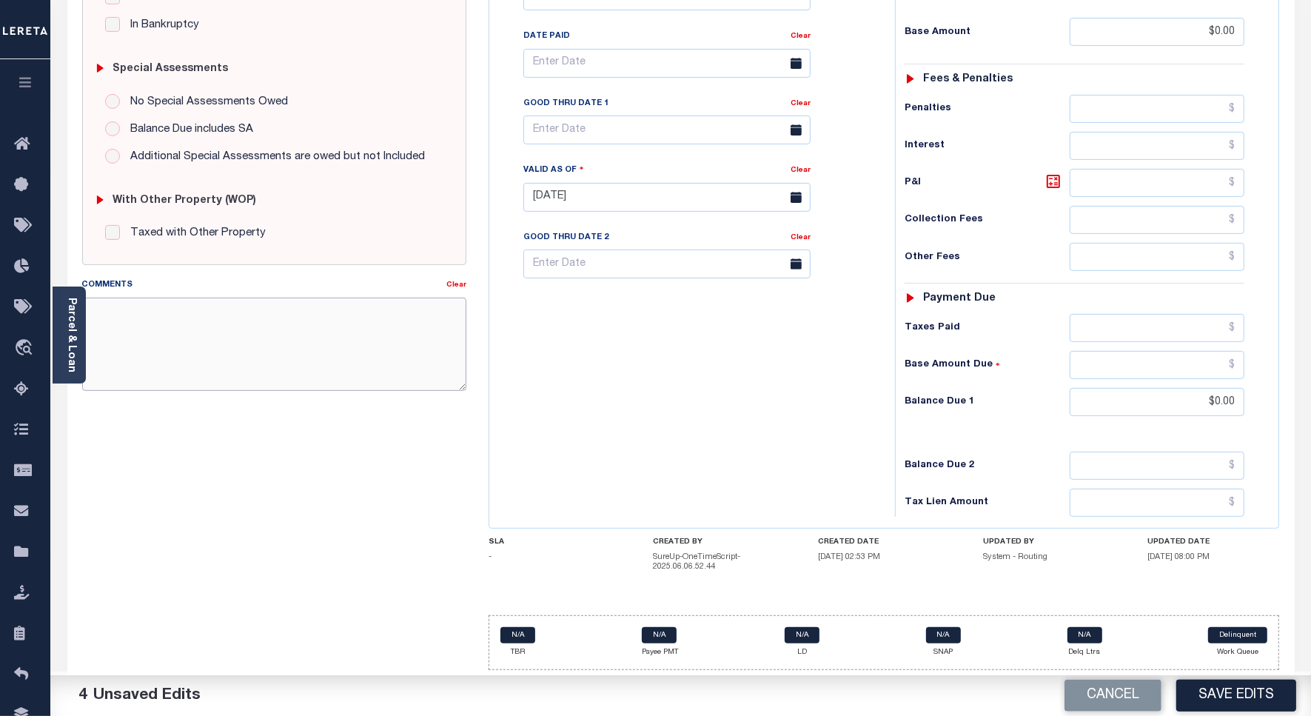
click at [250, 339] on textarea "Comments" at bounding box center [274, 344] width 384 height 93
type textarea "Spoke to [PERSON_NAME] , taxes are paid on the property."
click at [1189, 698] on button "Save Edits" at bounding box center [1236, 696] width 120 height 32
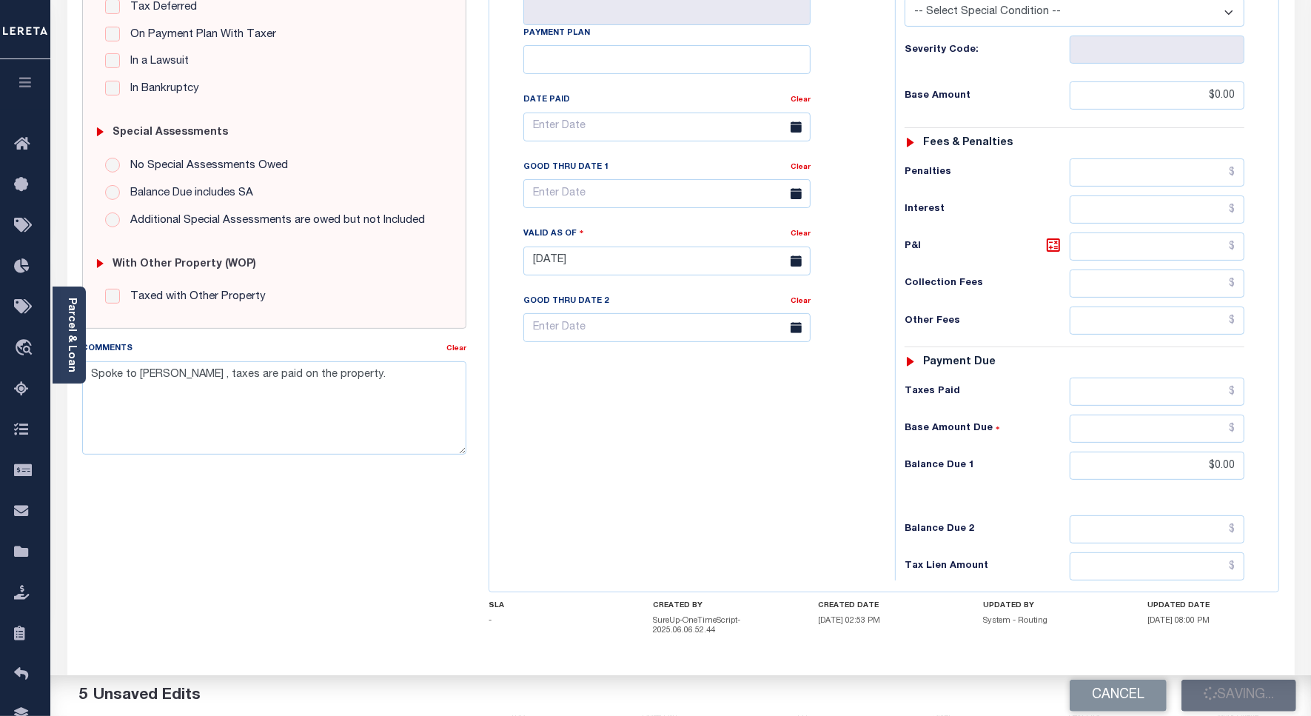
scroll to position [0, 0]
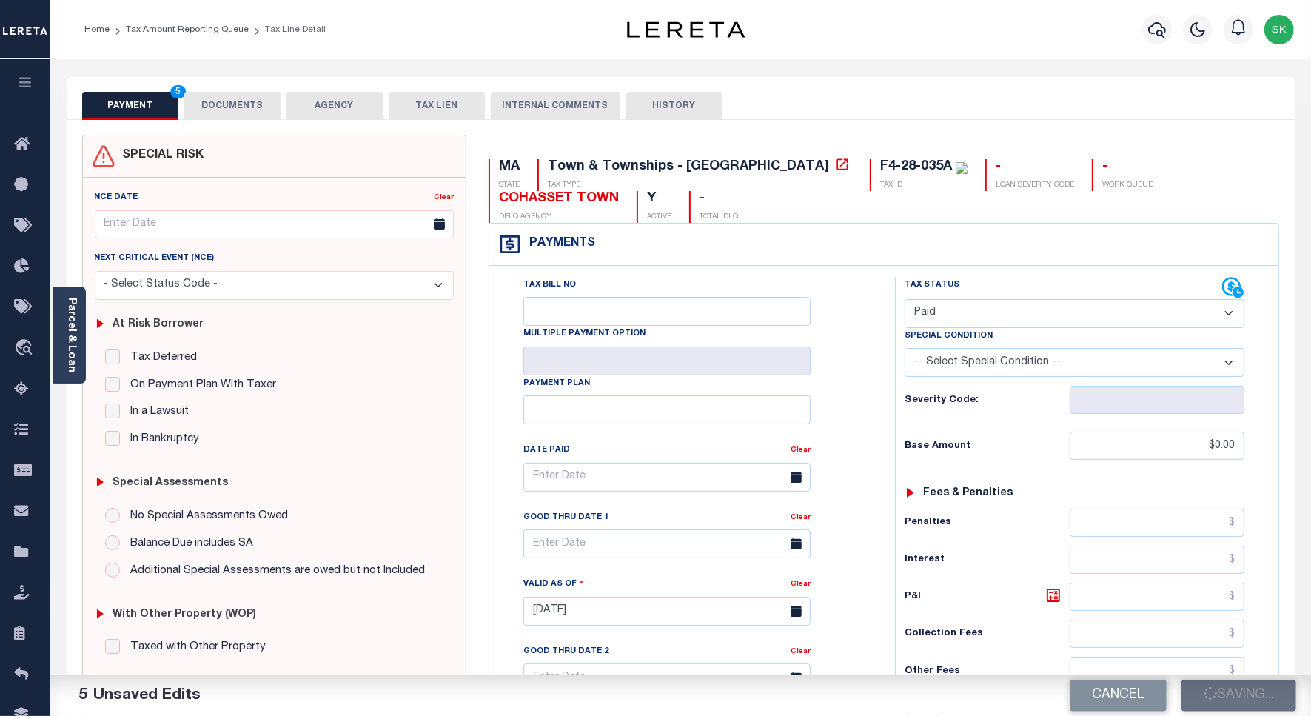
checkbox input "false"
type input "$0"
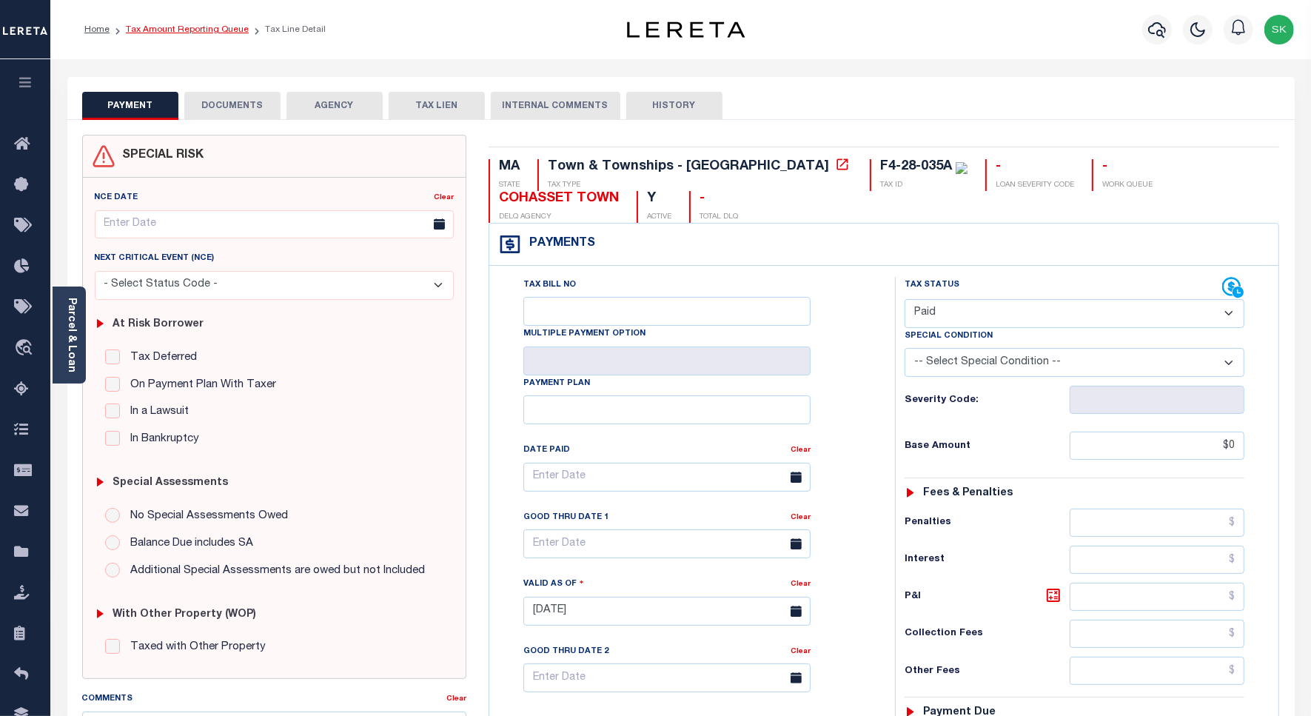
click at [205, 30] on link "Tax Amount Reporting Queue" at bounding box center [187, 29] width 123 height 9
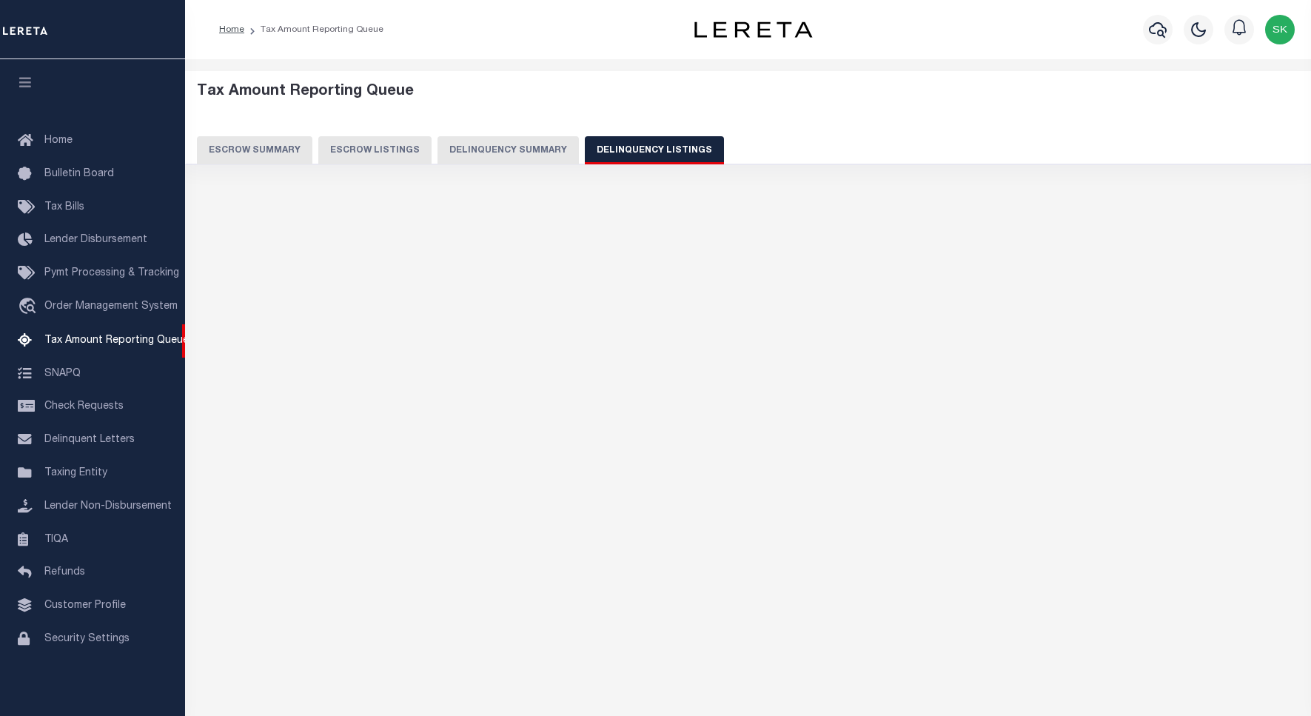
select select "100"
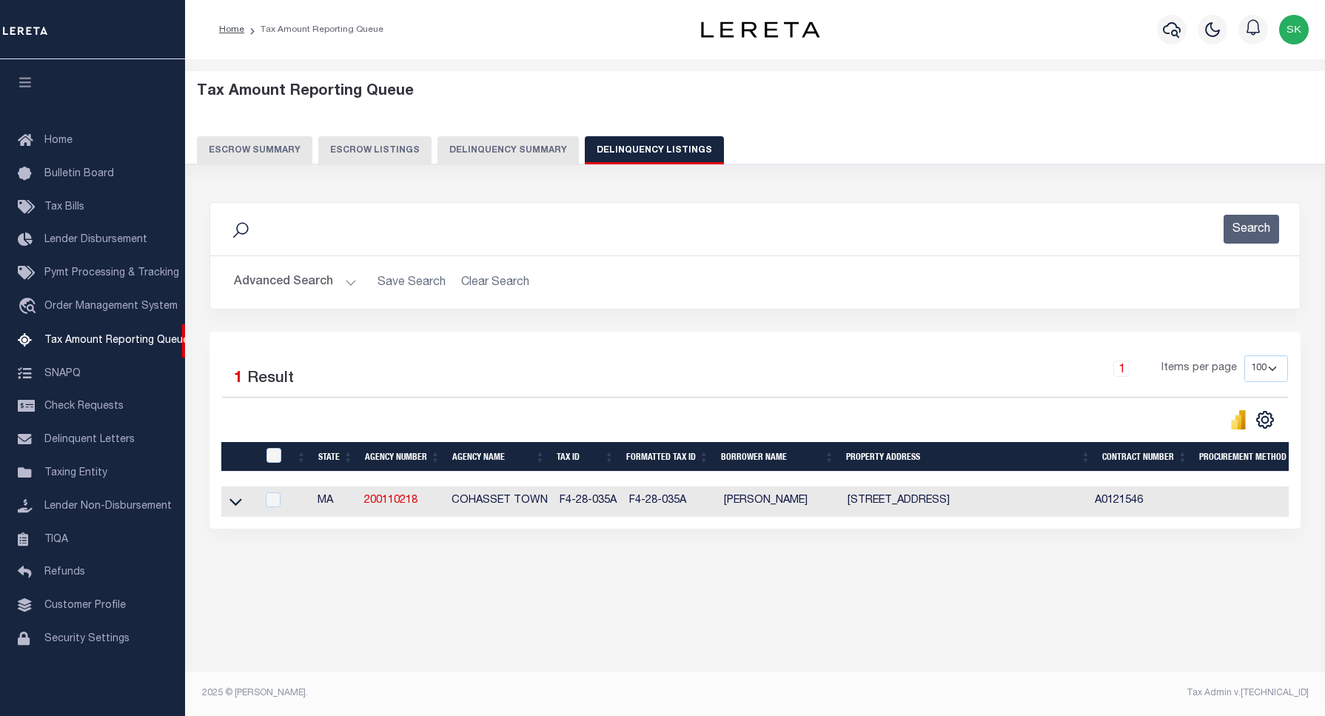
scroll to position [4, 0]
click at [235, 505] on icon at bounding box center [235, 502] width 13 height 16
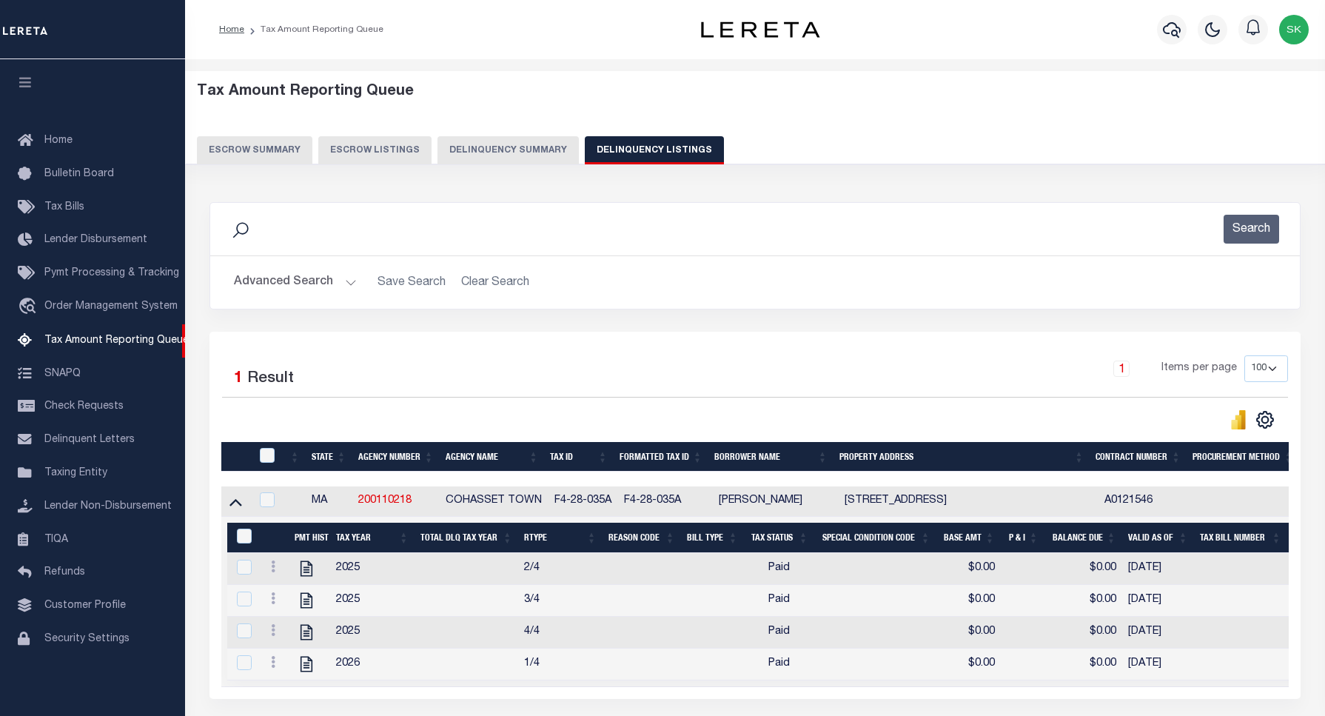
scroll to position [93, 0]
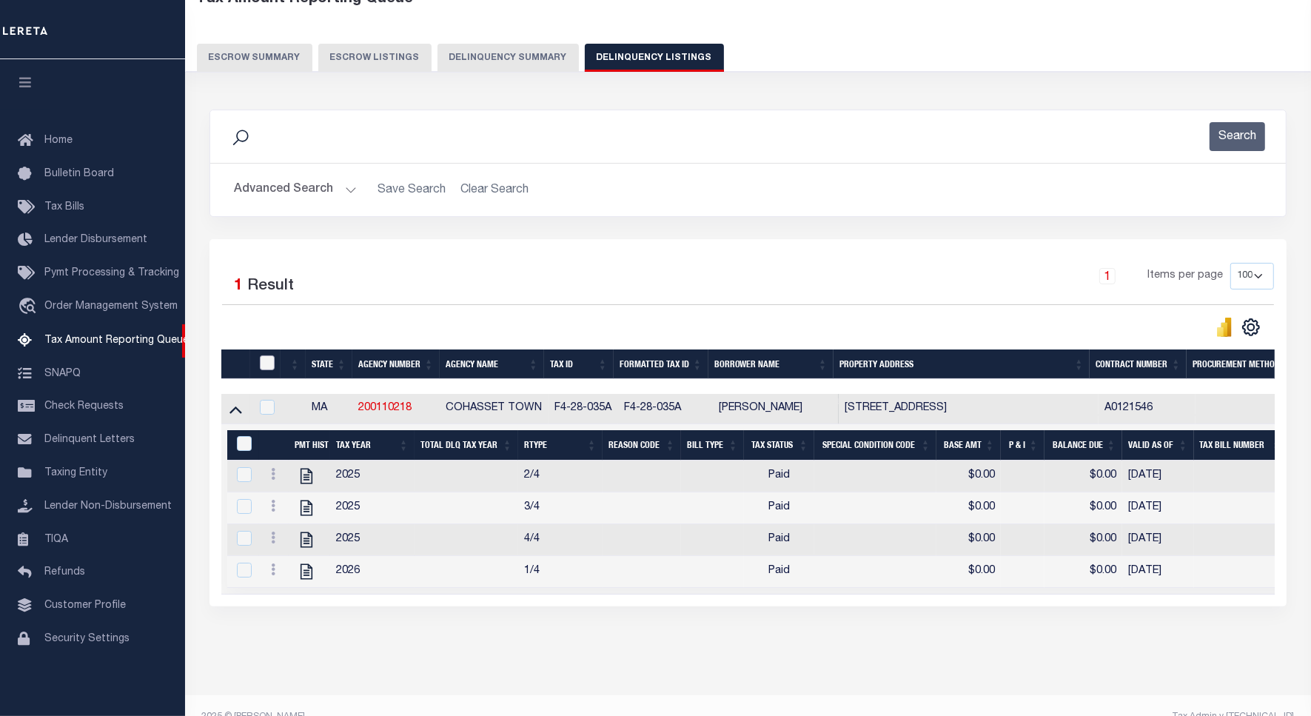
click at [267, 368] on input "checkbox" at bounding box center [267, 362] width 15 height 15
checkbox input "true"
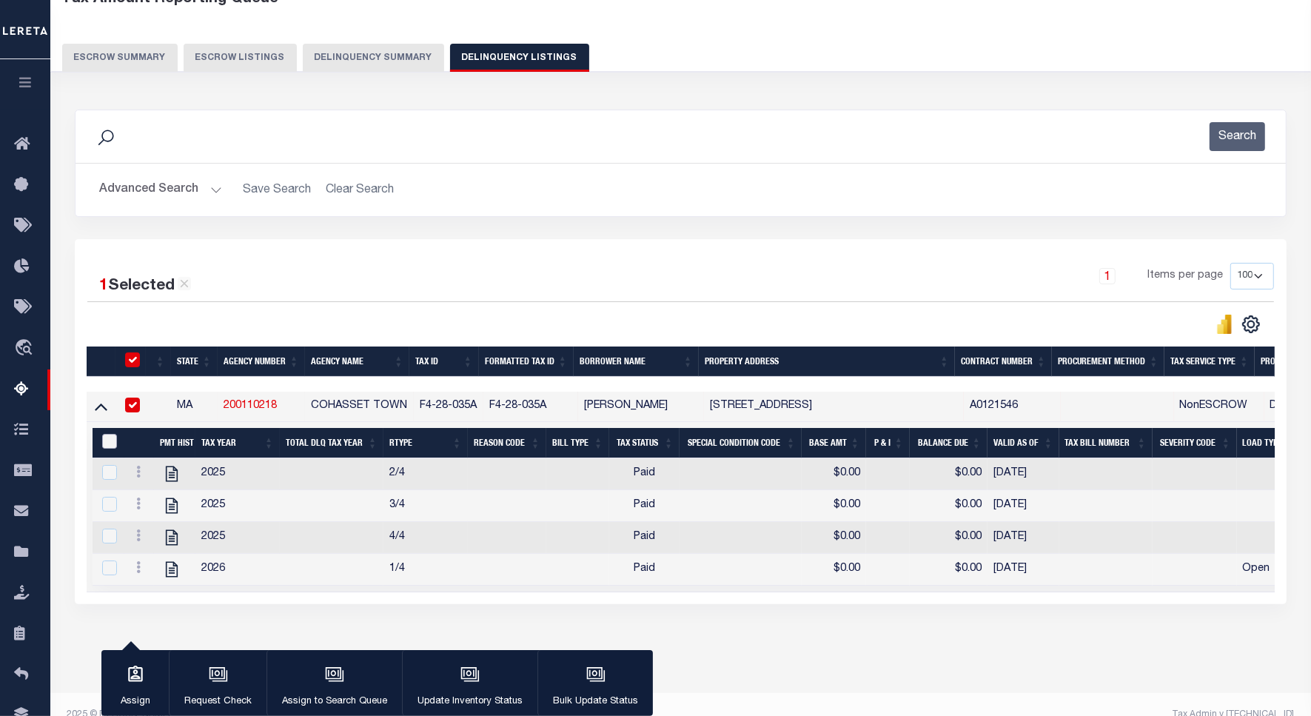
click at [105, 445] on input "&nbsp;" at bounding box center [109, 441] width 15 height 15
checkbox input "true"
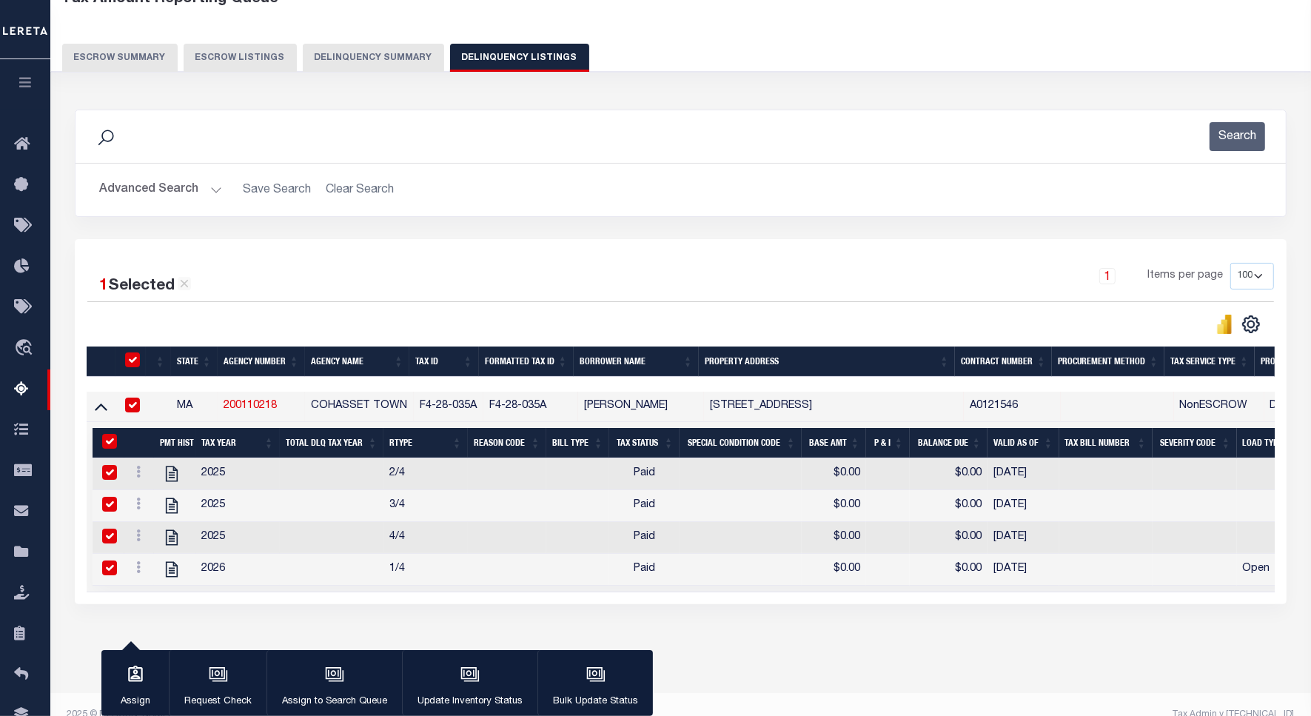
checkbox input "true"
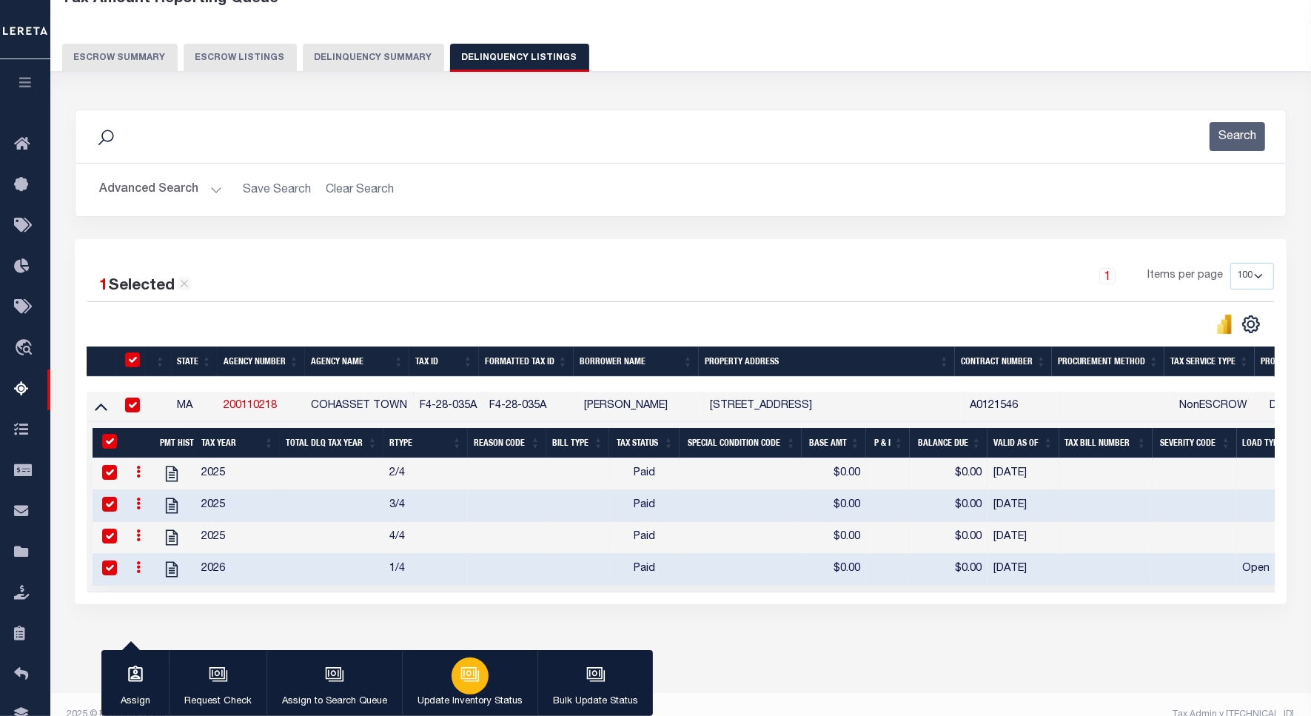
click at [460, 670] on icon "button" at bounding box center [469, 674] width 19 height 19
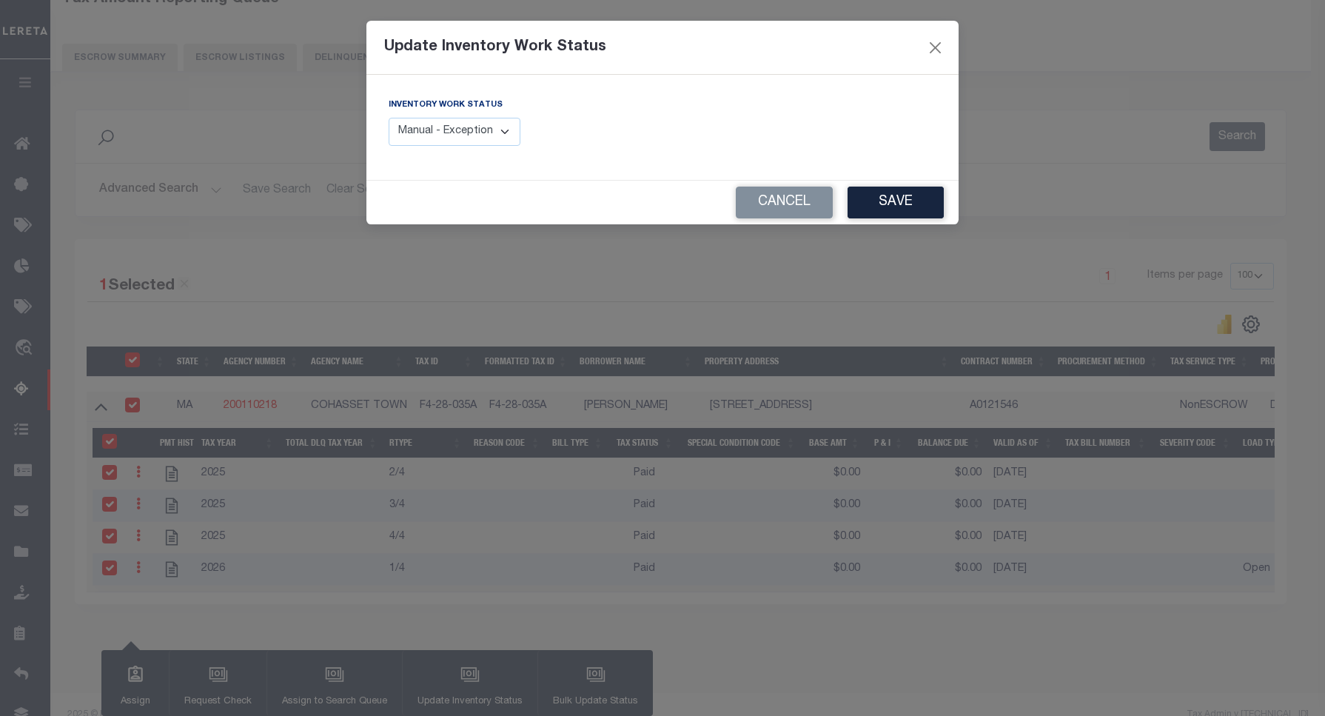
click at [474, 138] on select "Manual - Exception Pended - Awaiting Search Late Add Exception Completed" at bounding box center [455, 132] width 132 height 29
select select "4"
click at [389, 118] on select "Manual - Exception Pended - Awaiting Search Late Add Exception Completed" at bounding box center [455, 132] width 132 height 29
click at [907, 207] on button "Save" at bounding box center [896, 203] width 96 height 32
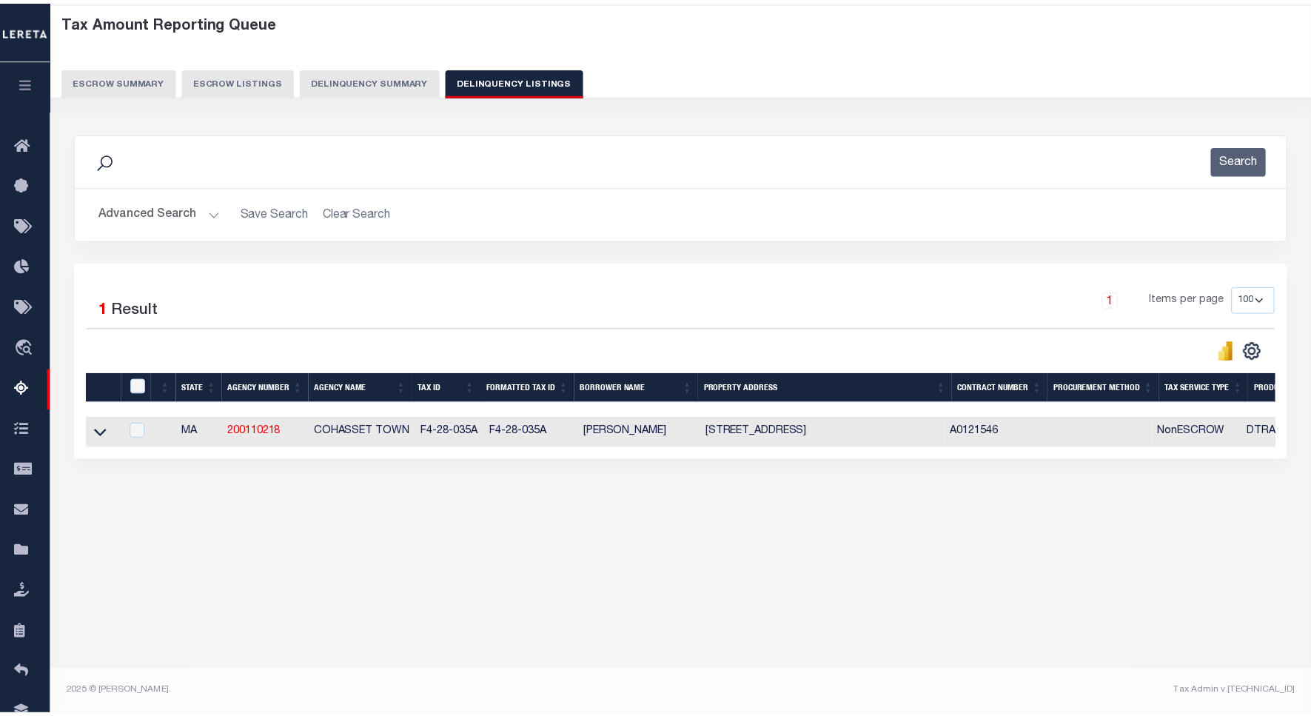
scroll to position [68, 0]
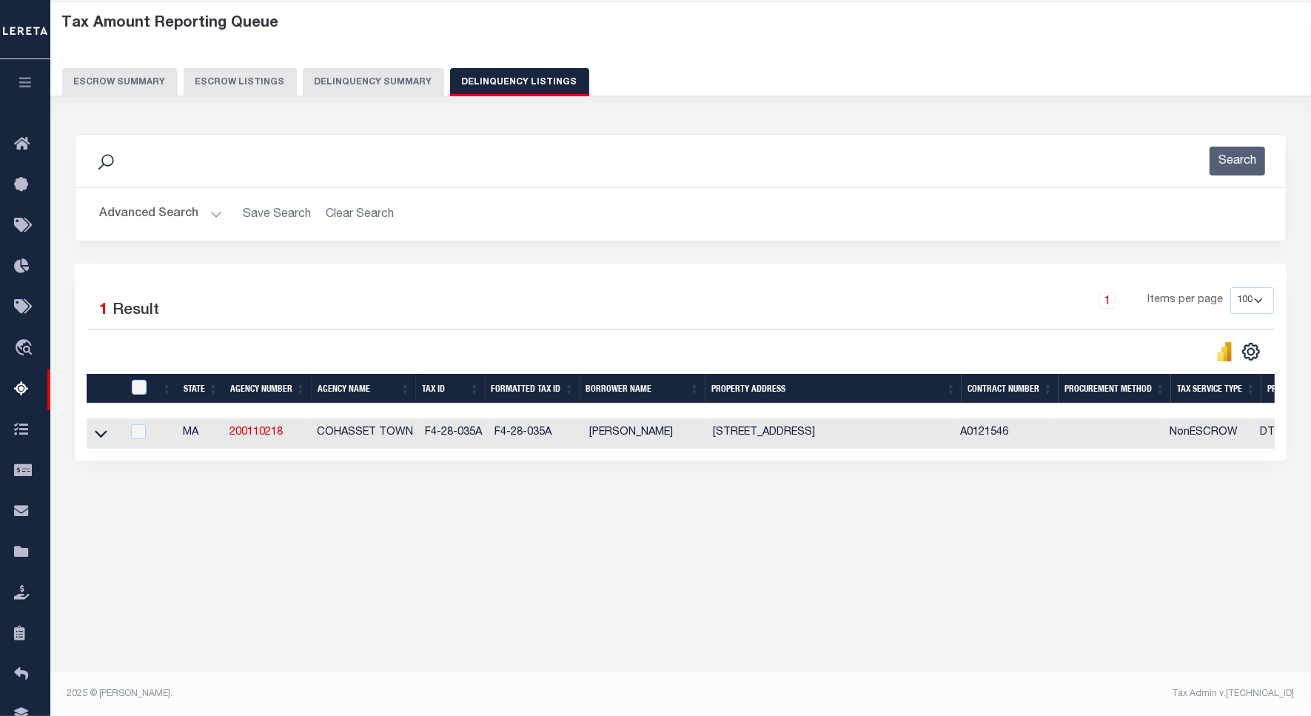
click at [145, 213] on button "Advanced Search" at bounding box center [160, 214] width 123 height 29
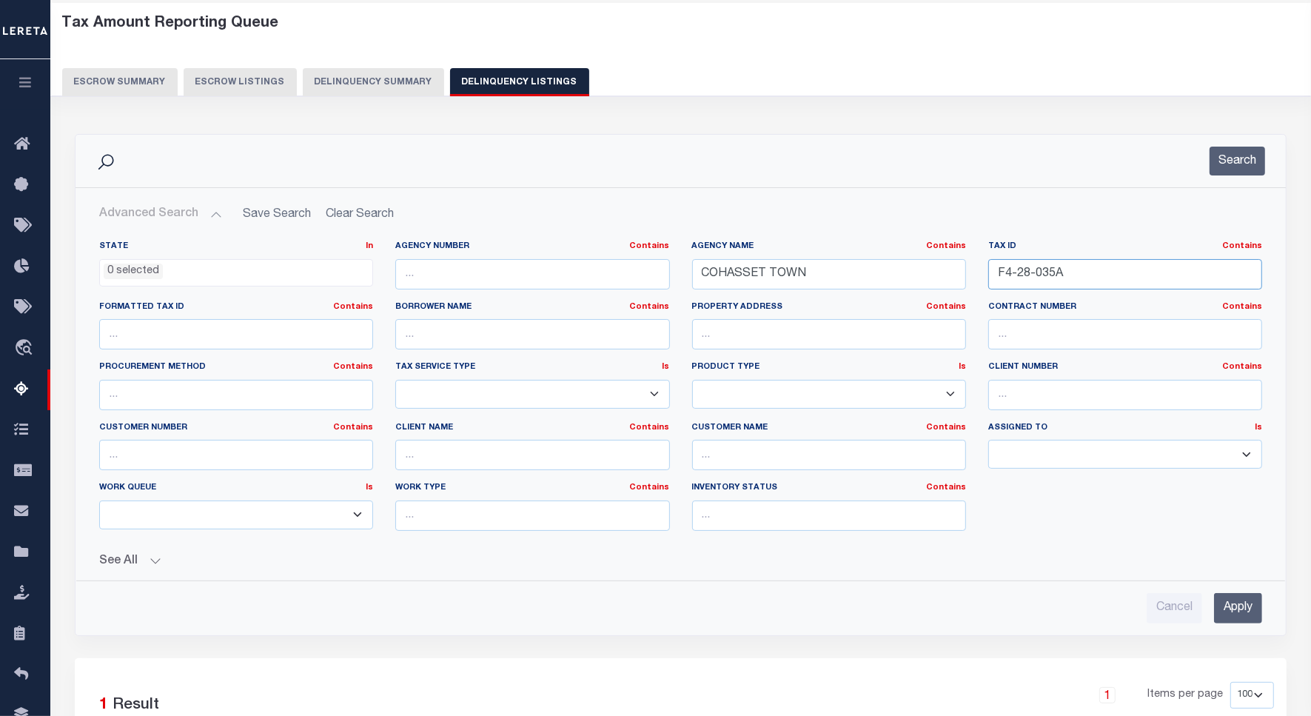
click at [1019, 274] on input "F4-28-035A" at bounding box center [1125, 274] width 274 height 30
paste input "9"
type input "F4-28-039"
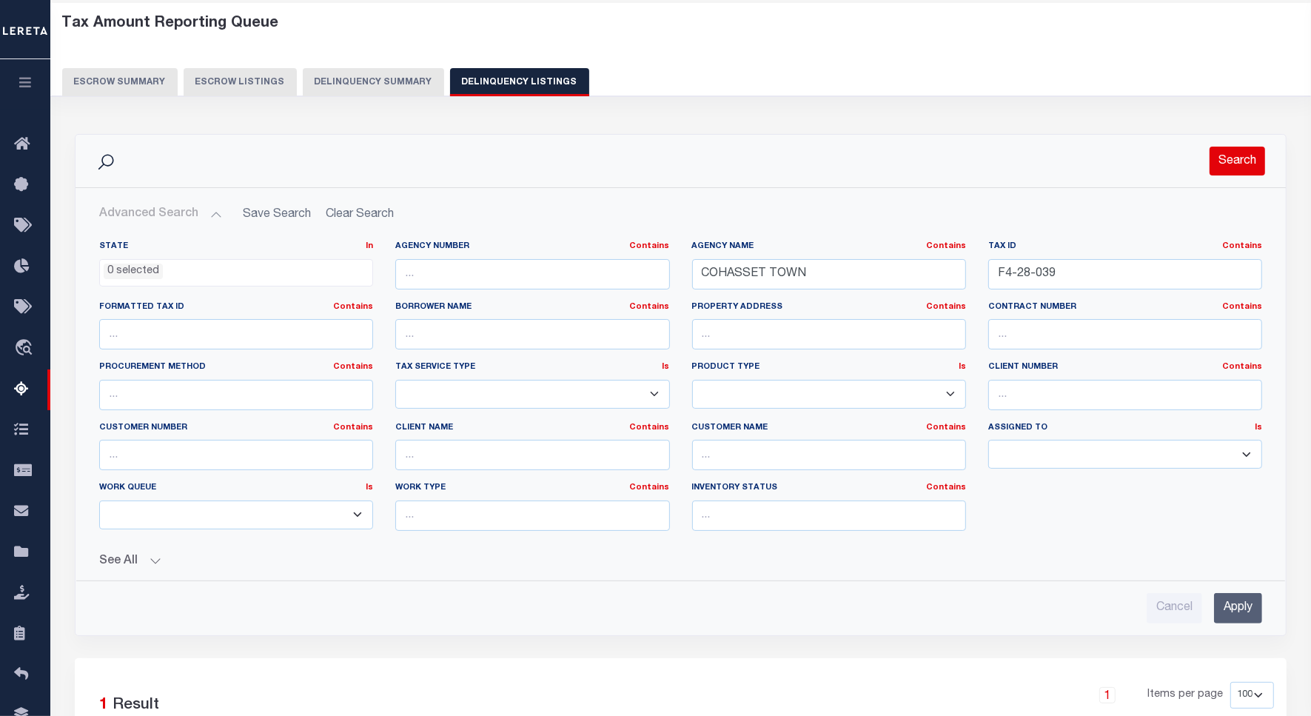
click at [1238, 159] on button "Search" at bounding box center [1238, 161] width 56 height 29
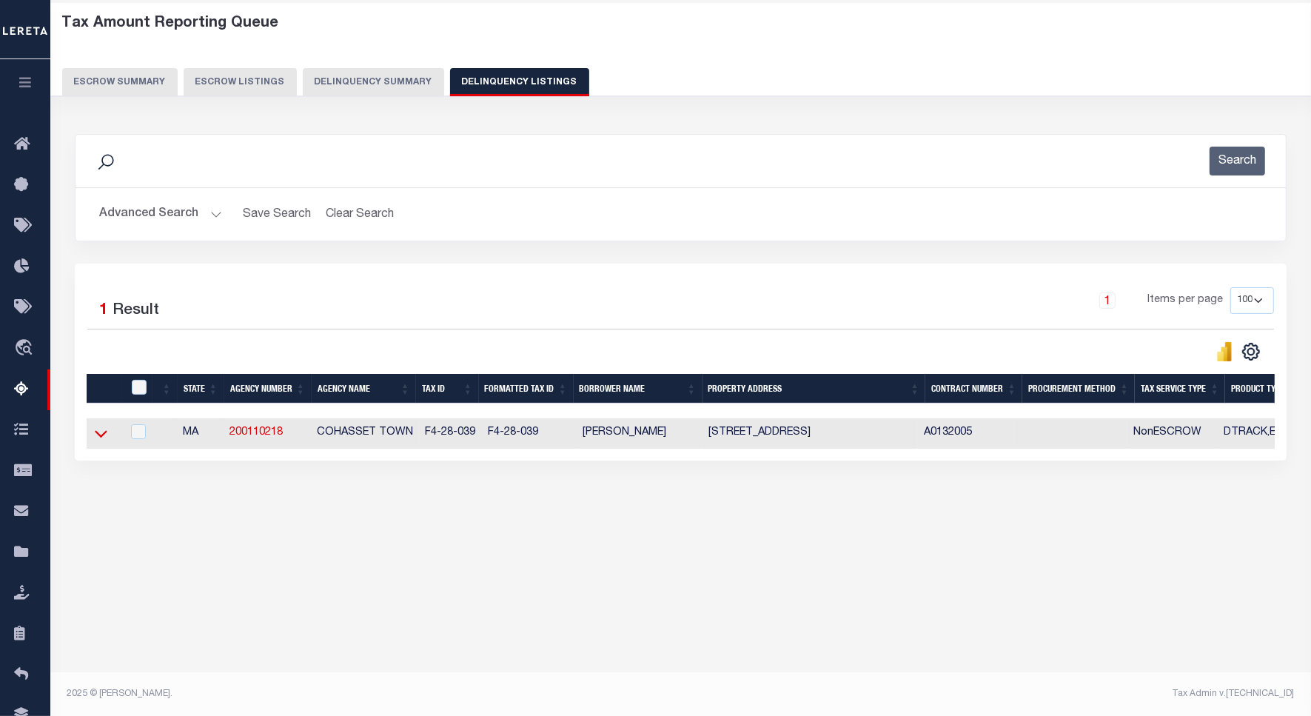
click at [97, 435] on icon at bounding box center [101, 434] width 13 height 16
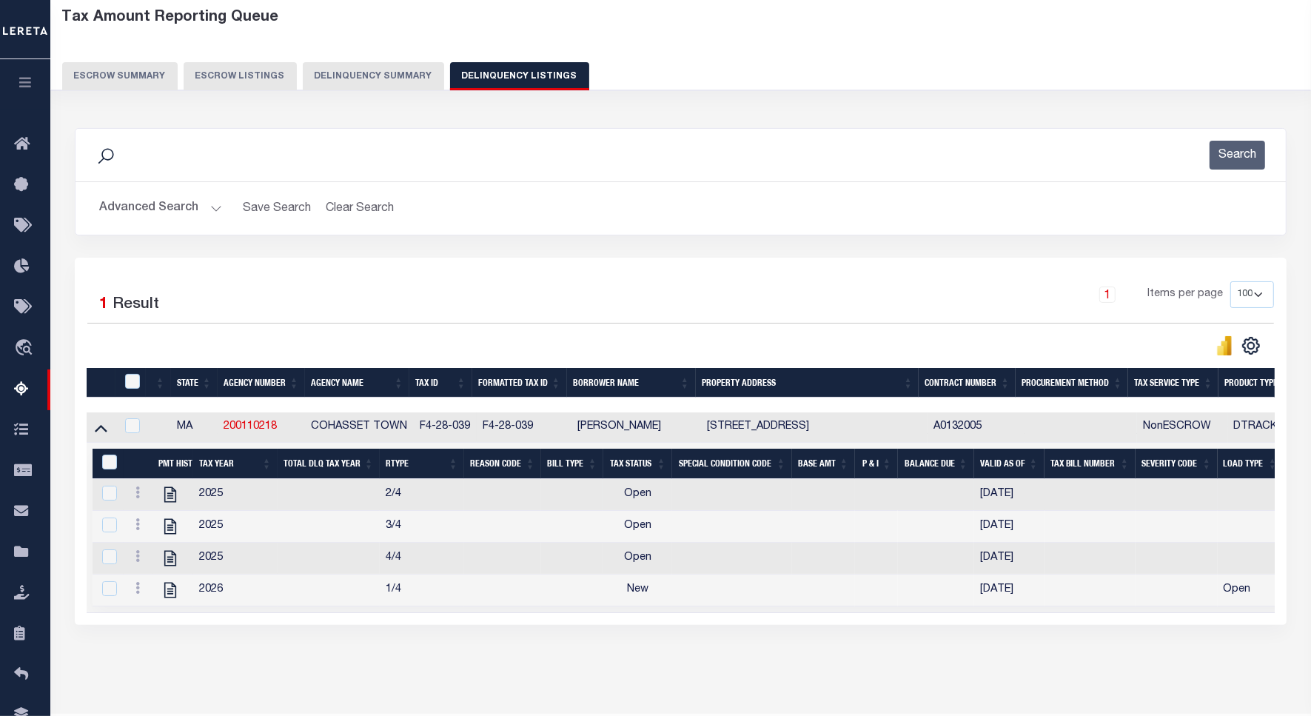
scroll to position [135, 0]
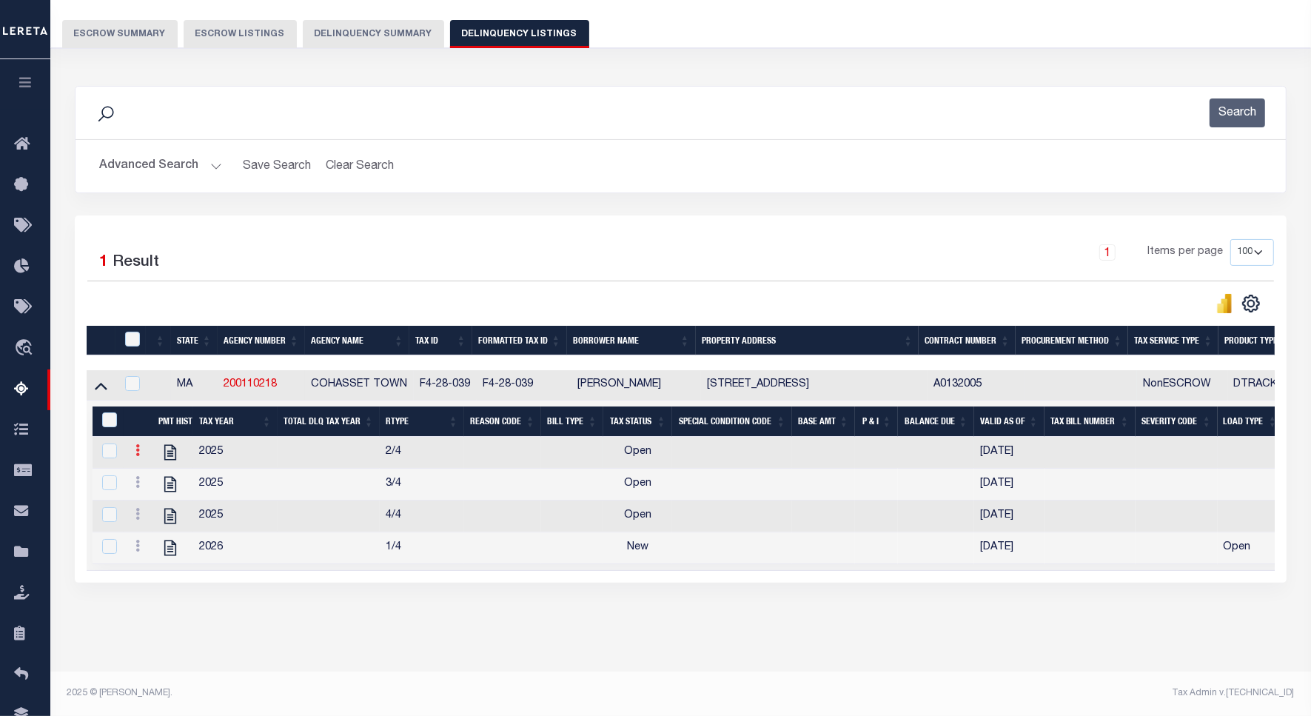
click at [138, 444] on icon at bounding box center [137, 450] width 4 height 12
click at [154, 472] on img "" at bounding box center [155, 474] width 15 height 15
checkbox input "false"
checkbox input "true"
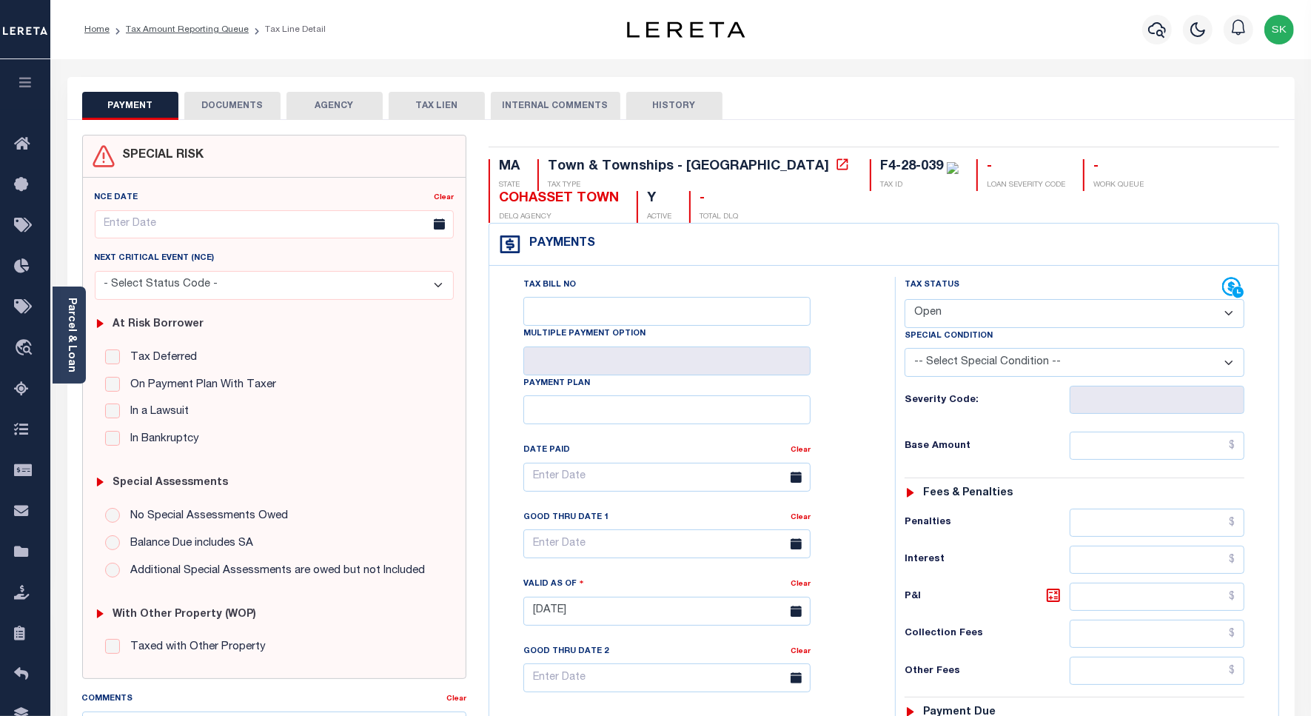
click at [988, 308] on select "- Select Status Code - Open Due/Unpaid Paid Incomplete No Tax Due Internal Refu…" at bounding box center [1075, 313] width 340 height 29
select select "PYD"
click at [905, 301] on select "- Select Status Code - Open Due/Unpaid Paid Incomplete No Tax Due Internal Refu…" at bounding box center [1075, 313] width 340 height 29
type input "[DATE]"
drag, startPoint x: 861, startPoint y: 401, endPoint x: 897, endPoint y: 430, distance: 46.4
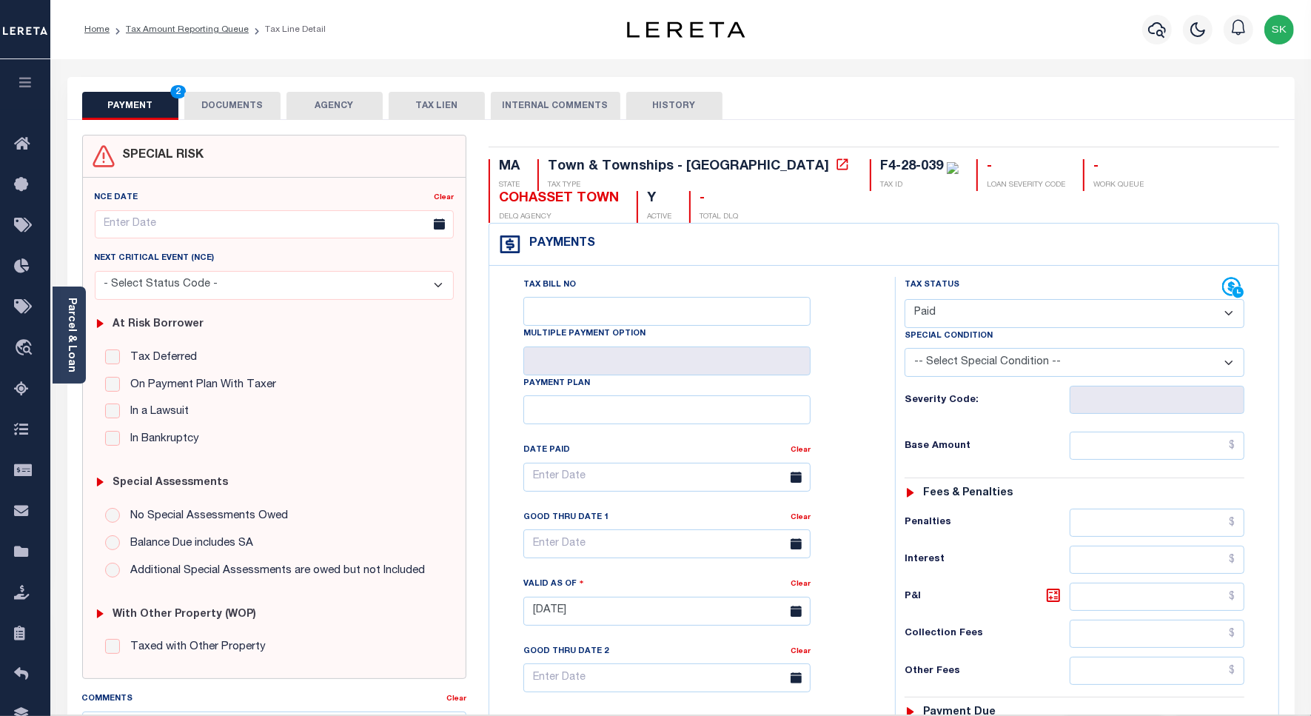
click at [871, 412] on div "Tax Bill No Multiple Payment Option Payment Plan Clear" at bounding box center [688, 484] width 369 height 415
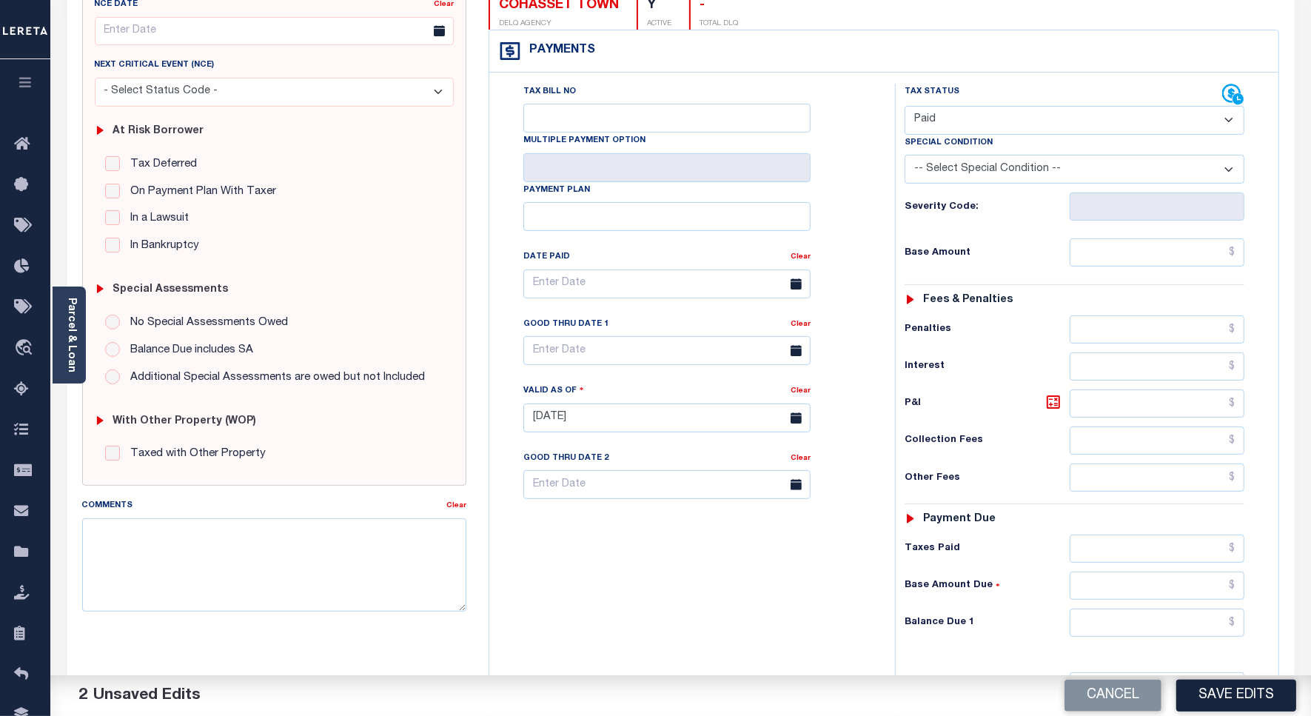
scroll to position [42, 0]
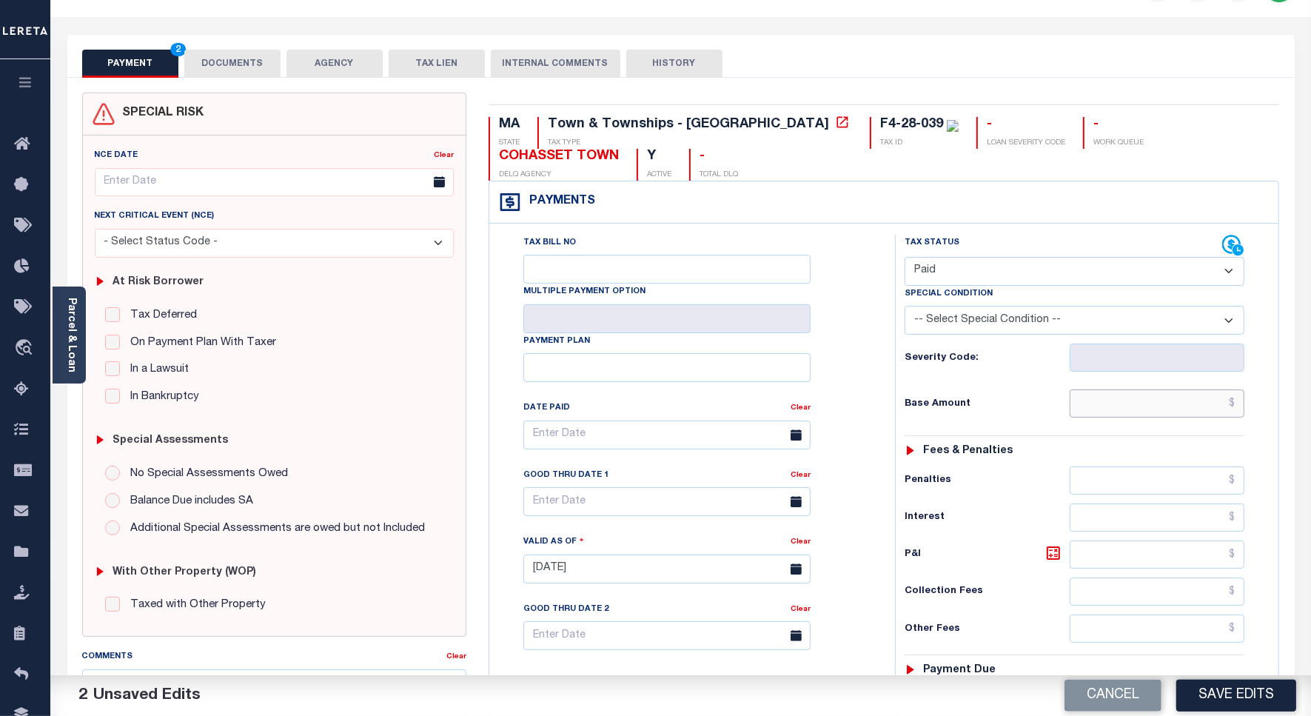
click at [1111, 408] on input "text" at bounding box center [1157, 403] width 175 height 28
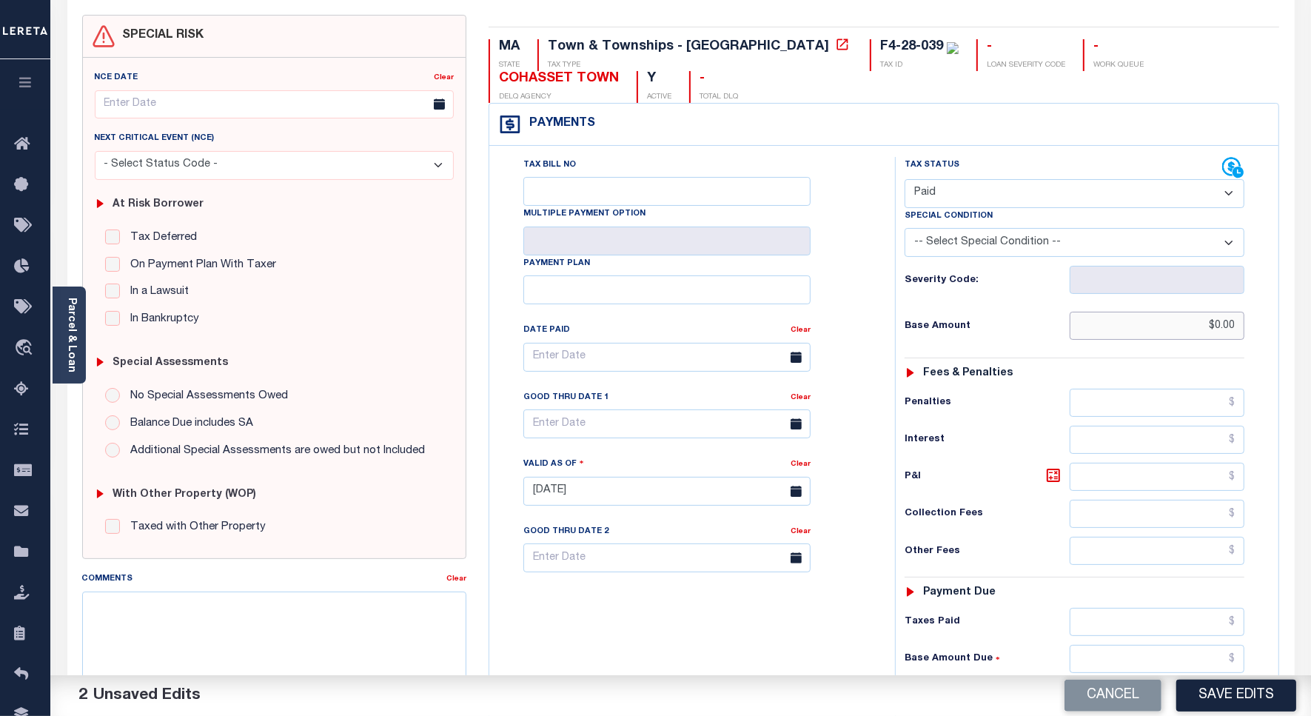
scroll to position [412, 0]
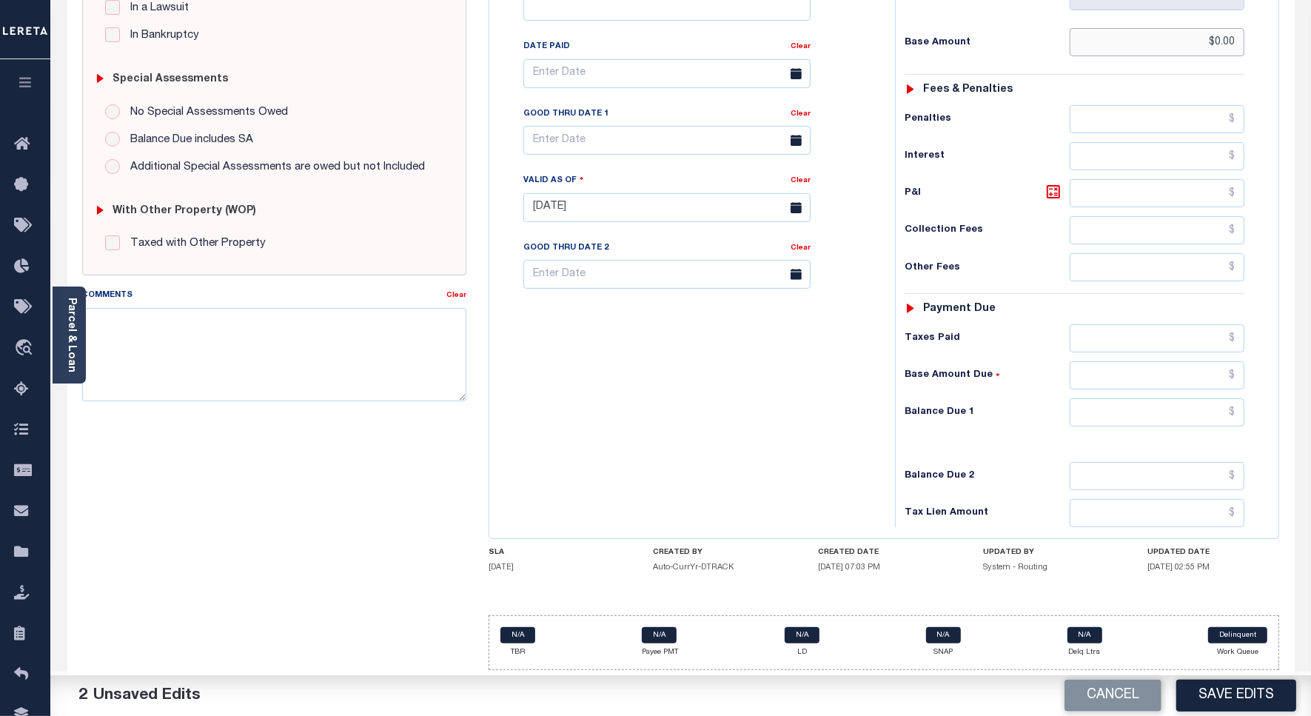
type input "$0.00"
click at [1114, 404] on input "text" at bounding box center [1157, 412] width 175 height 28
type input "$0.00"
drag, startPoint x: 648, startPoint y: 350, endPoint x: 438, endPoint y: 349, distance: 210.2
click at [644, 350] on div "Tax Bill No Multiple Payment Option Payment Plan Clear" at bounding box center [688, 200] width 391 height 654
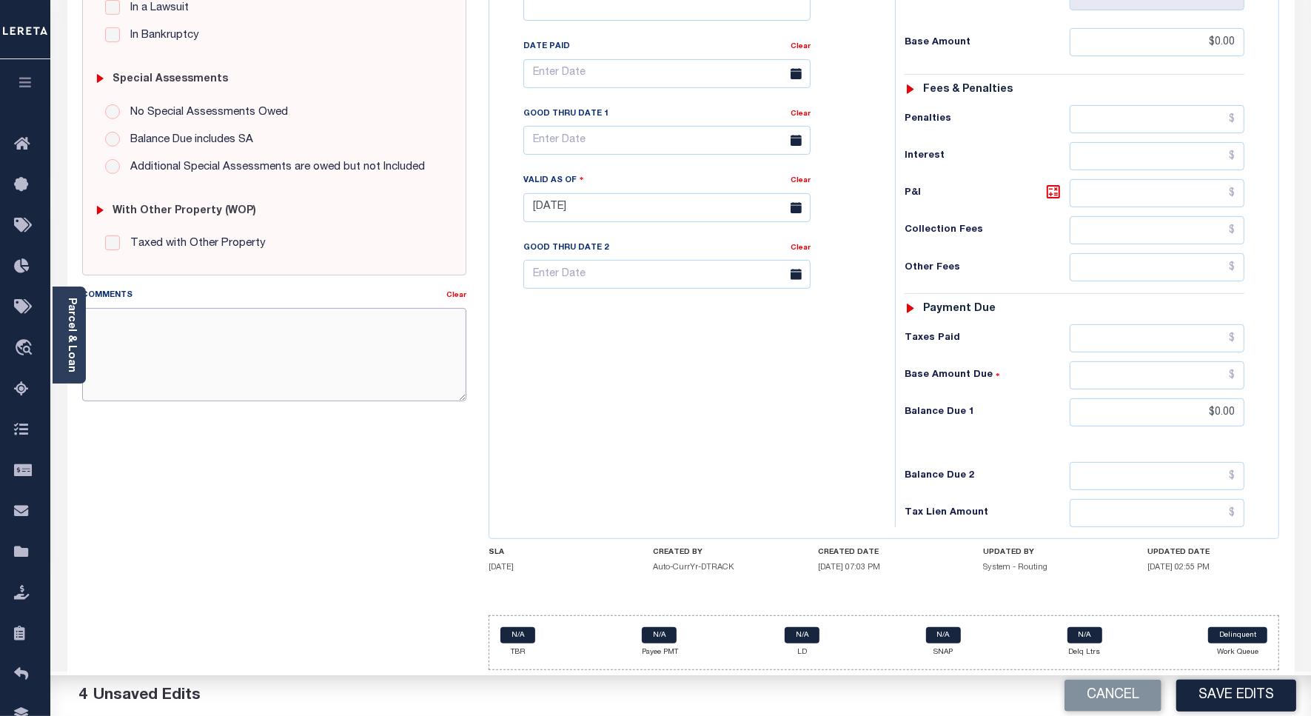
click at [366, 346] on textarea "Comments" at bounding box center [274, 354] width 384 height 93
click at [256, 342] on textarea "Comments" at bounding box center [274, 354] width 384 height 93
paste textarea "Spoke to [PERSON_NAME] , taxes are paid on the property."
type textarea "Spoke to [PERSON_NAME] , taxes are paid on the property."
click at [1198, 689] on button "Save Edits" at bounding box center [1236, 696] width 120 height 32
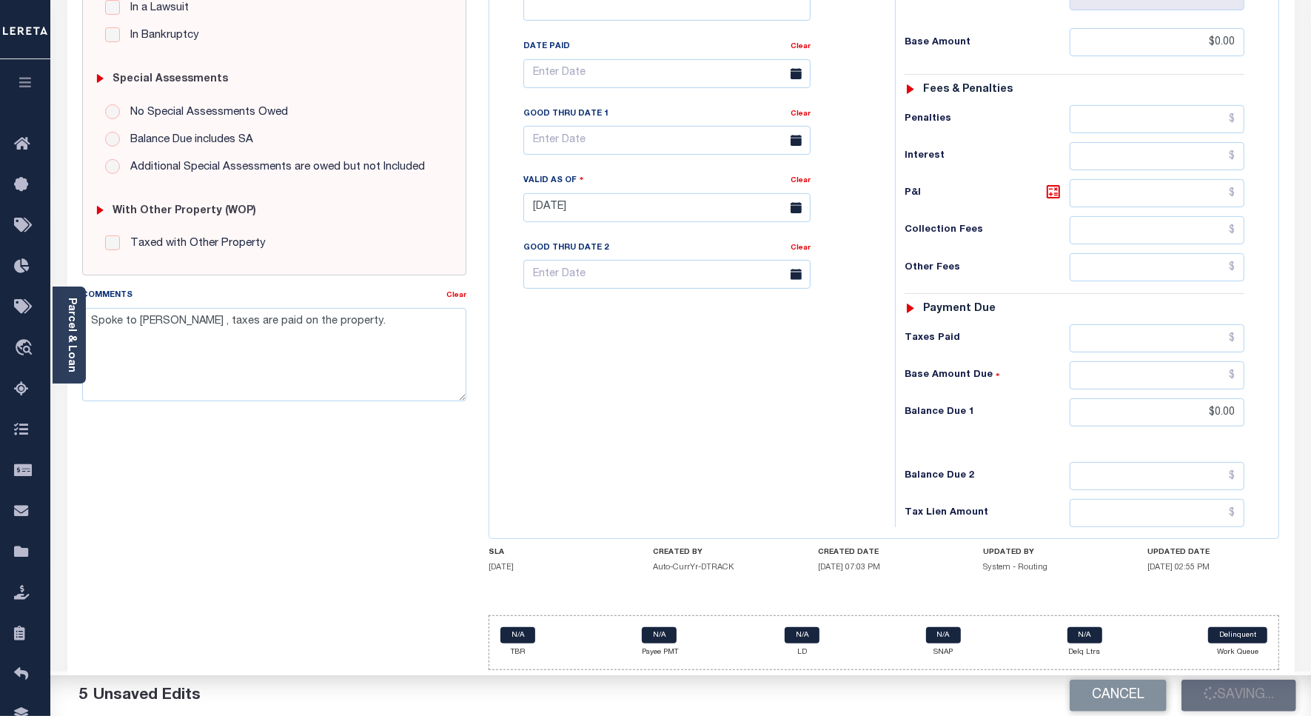
scroll to position [0, 0]
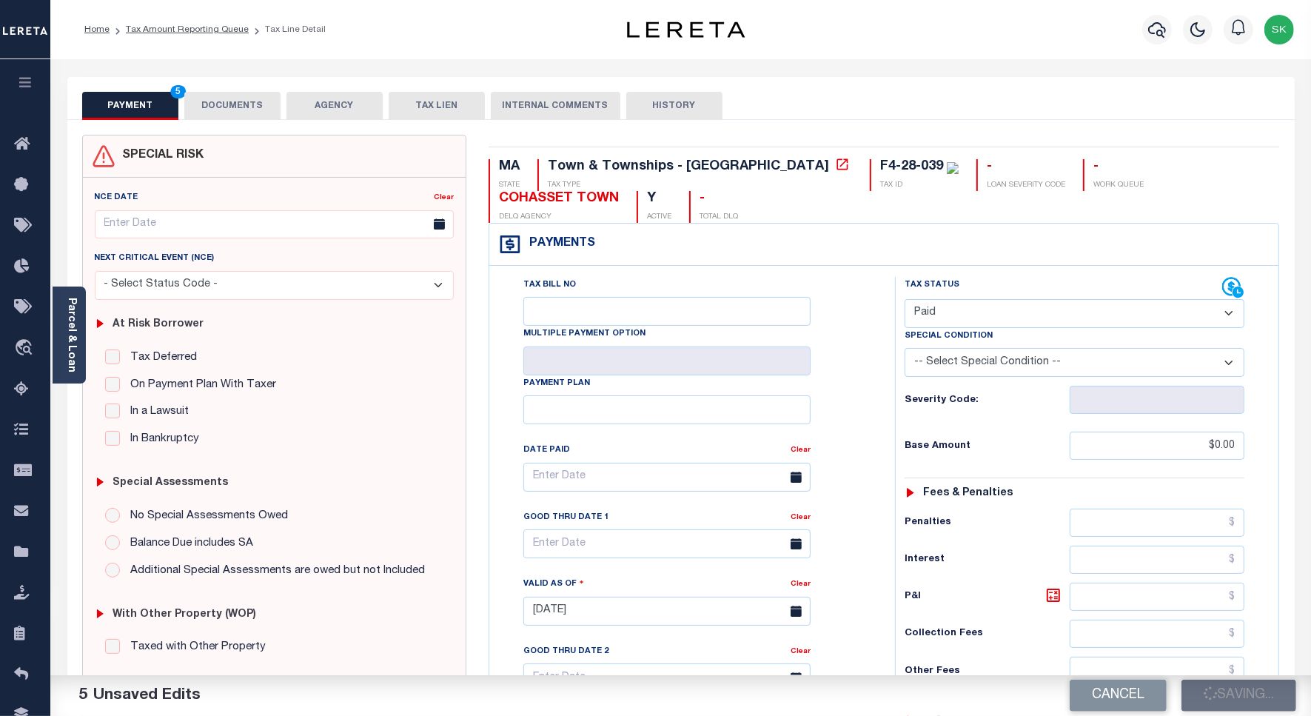
checkbox input "false"
type input "$0"
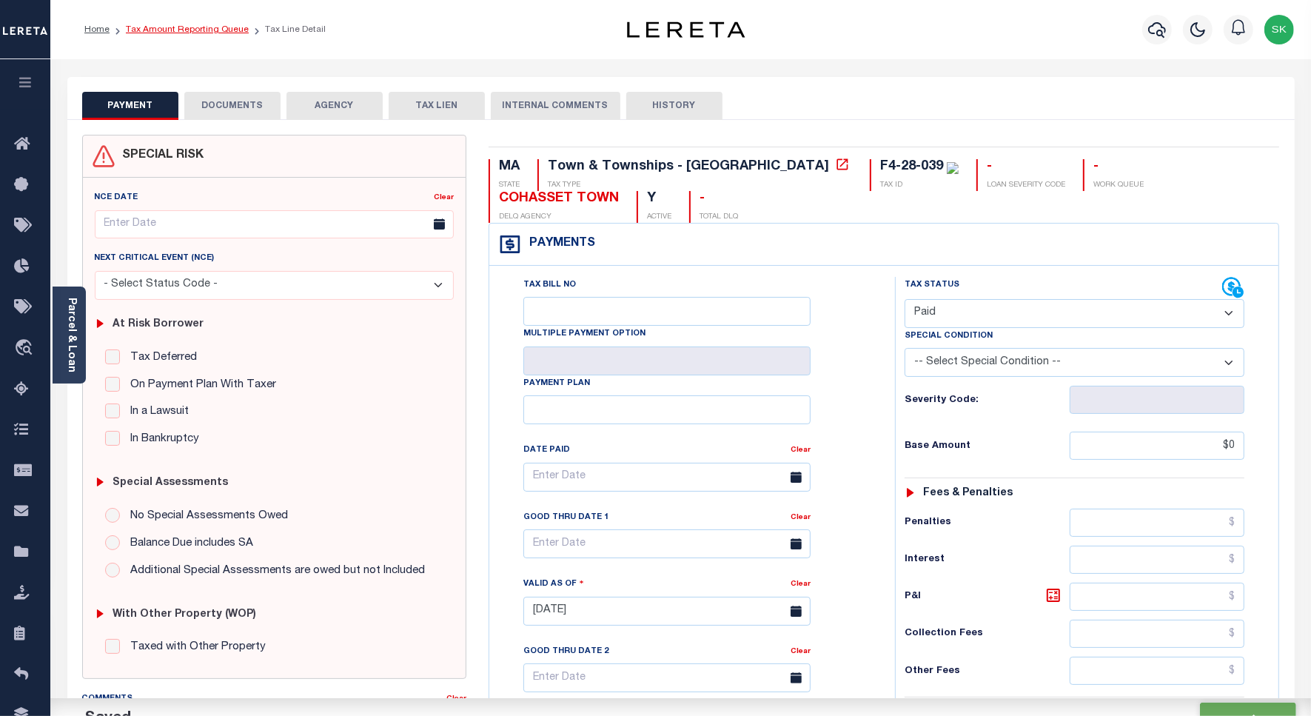
click at [195, 30] on link "Tax Amount Reporting Queue" at bounding box center [187, 29] width 123 height 9
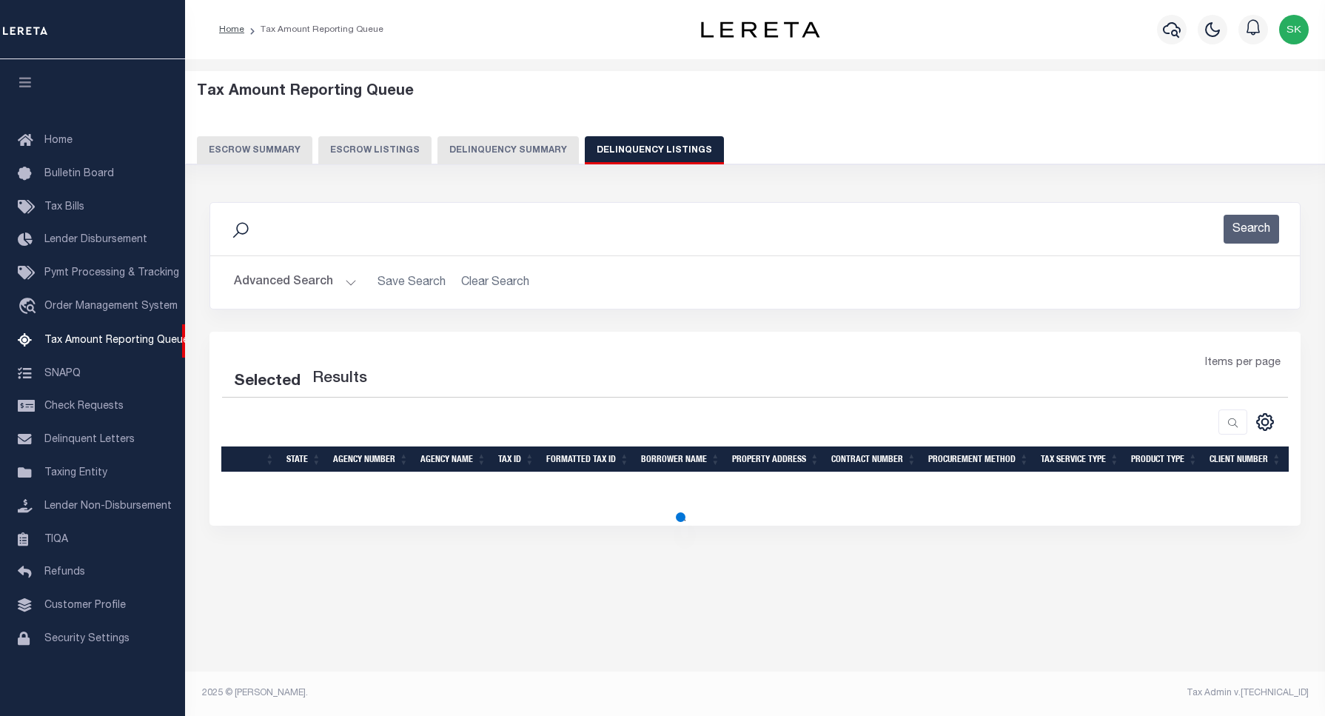
select select "100"
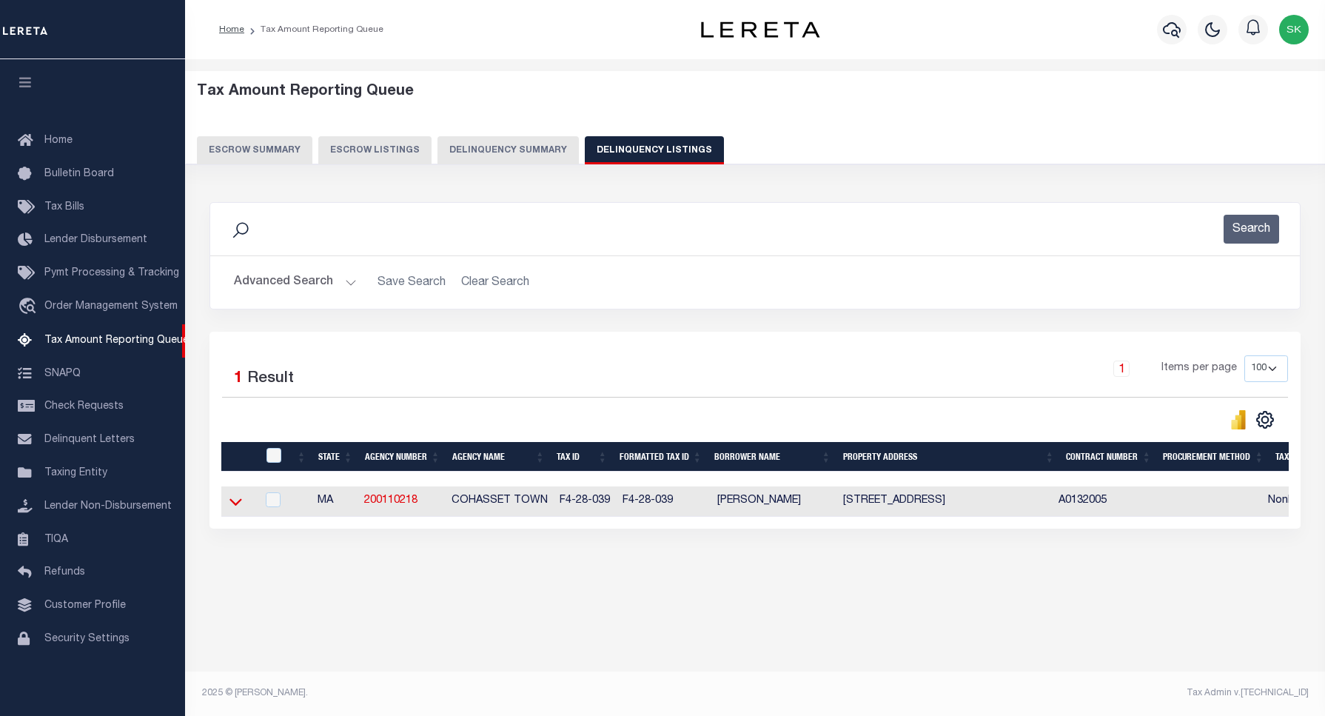
drag, startPoint x: 233, startPoint y: 502, endPoint x: 738, endPoint y: 431, distance: 509.8
click at [233, 503] on icon at bounding box center [235, 502] width 13 height 16
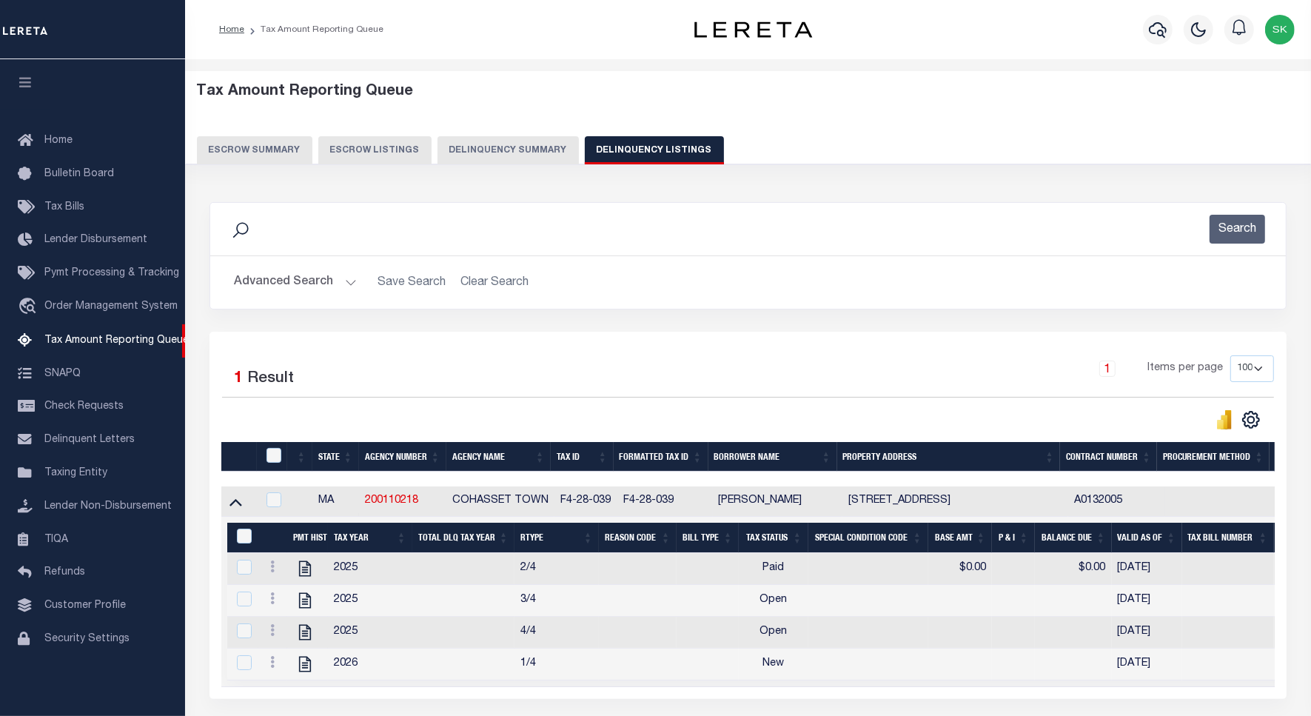
scroll to position [135, 0]
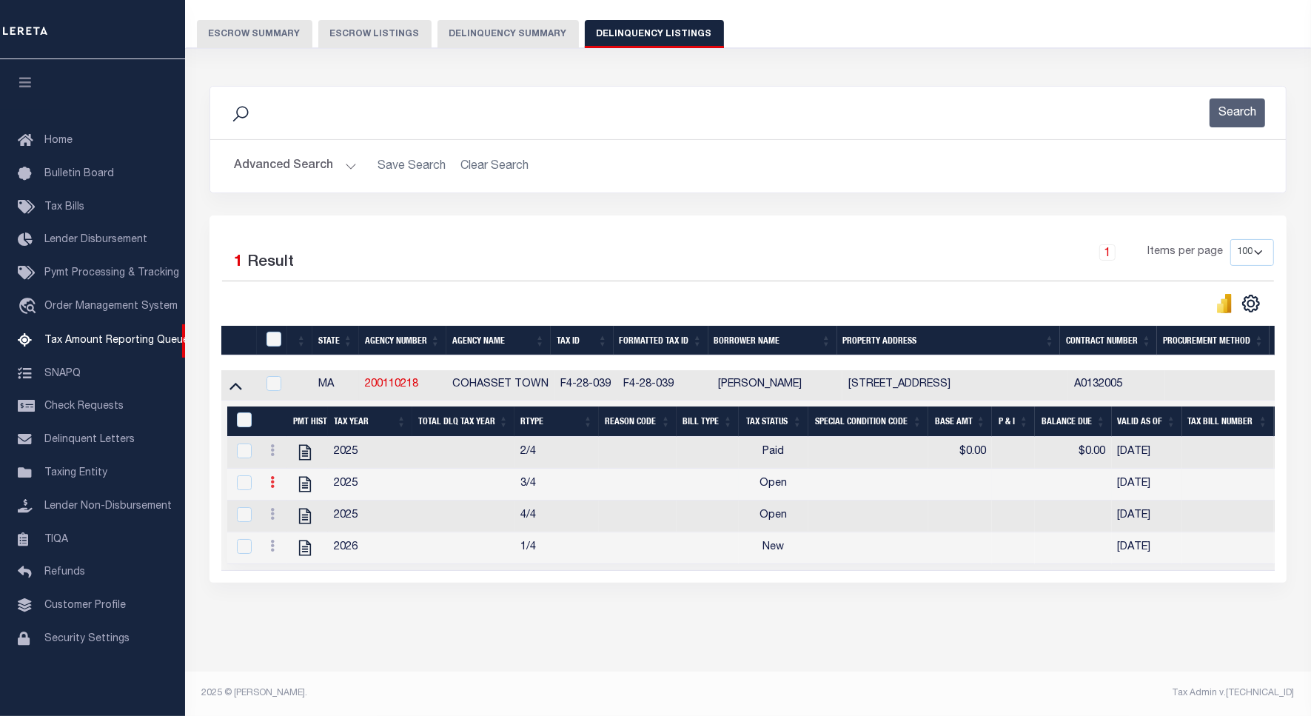
click at [272, 476] on icon at bounding box center [272, 482] width 4 height 12
click at [290, 505] on img "" at bounding box center [290, 506] width 15 height 15
checkbox input "true"
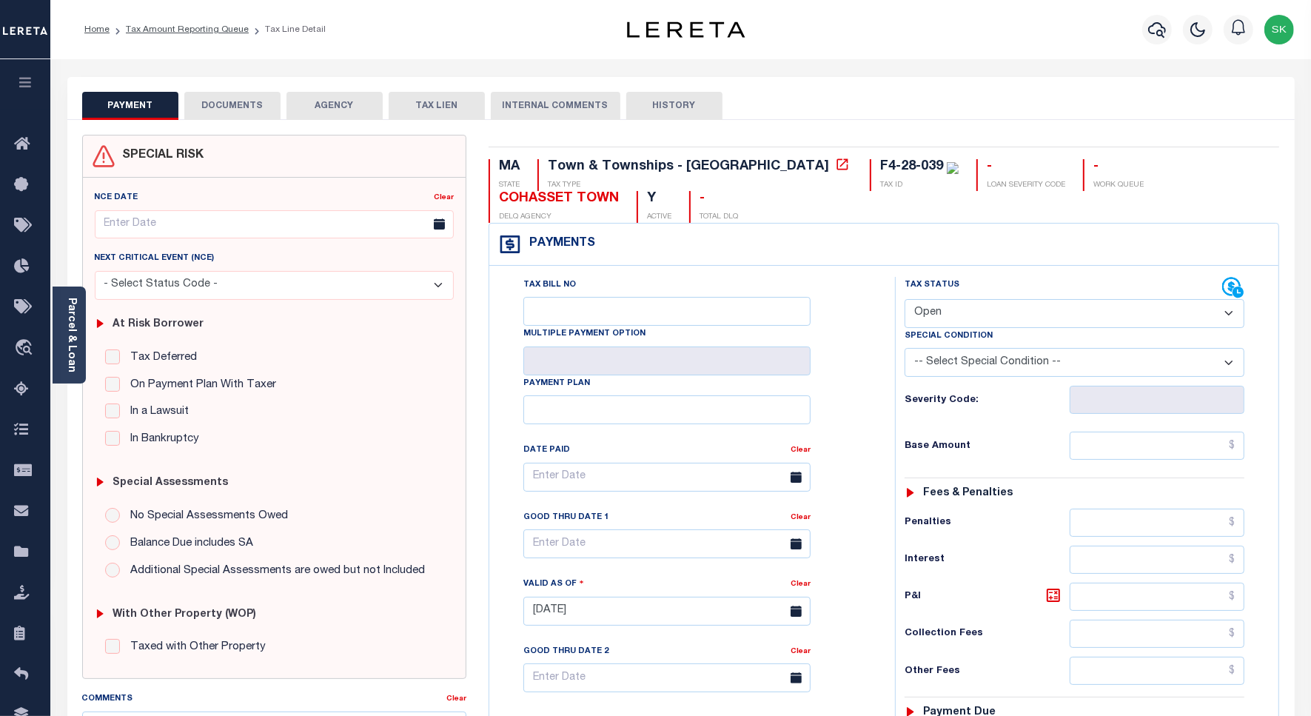
click at [967, 320] on select "- Select Status Code - Open Due/Unpaid Paid Incomplete No Tax Due Internal Refu…" at bounding box center [1075, 313] width 340 height 29
select select "PYD"
click at [905, 301] on select "- Select Status Code - Open Due/Unpaid Paid Incomplete No Tax Due Internal Refu…" at bounding box center [1075, 313] width 340 height 29
type input "[DATE]"
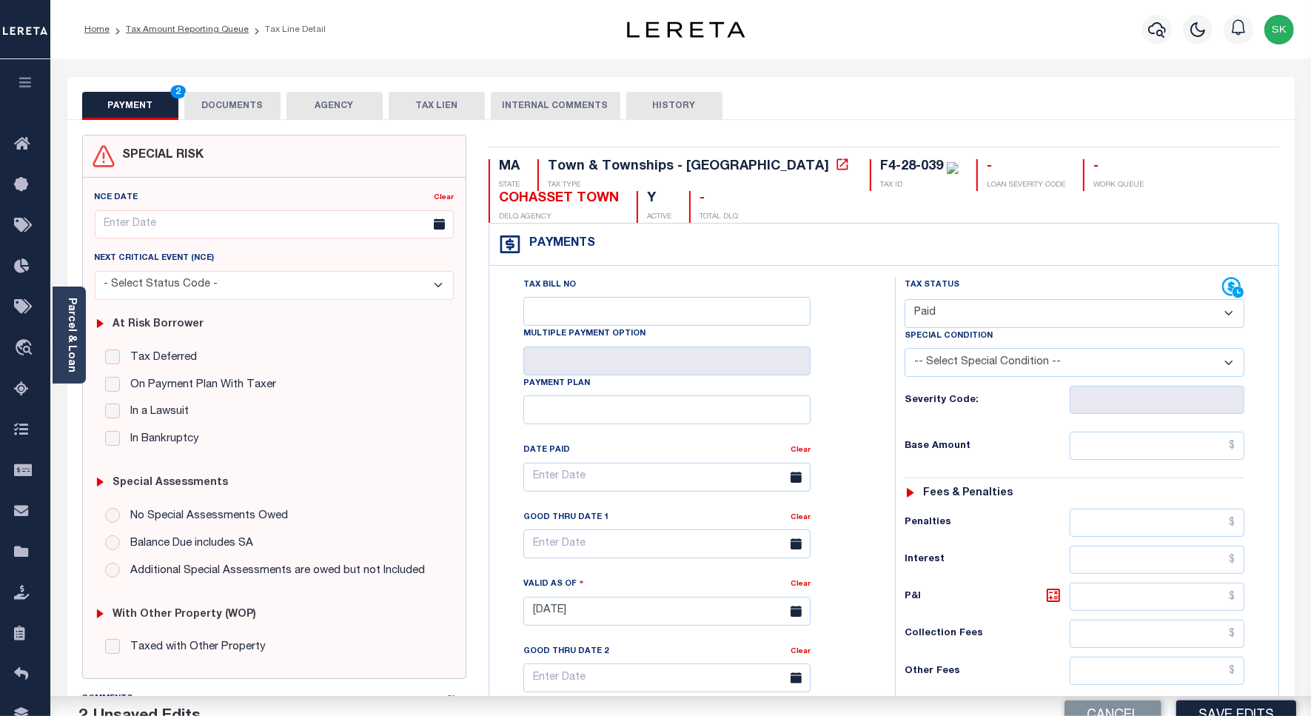
drag, startPoint x: 885, startPoint y: 400, endPoint x: 950, endPoint y: 424, distance: 69.3
click at [891, 402] on div "Tax Status Status" at bounding box center [1079, 604] width 391 height 654
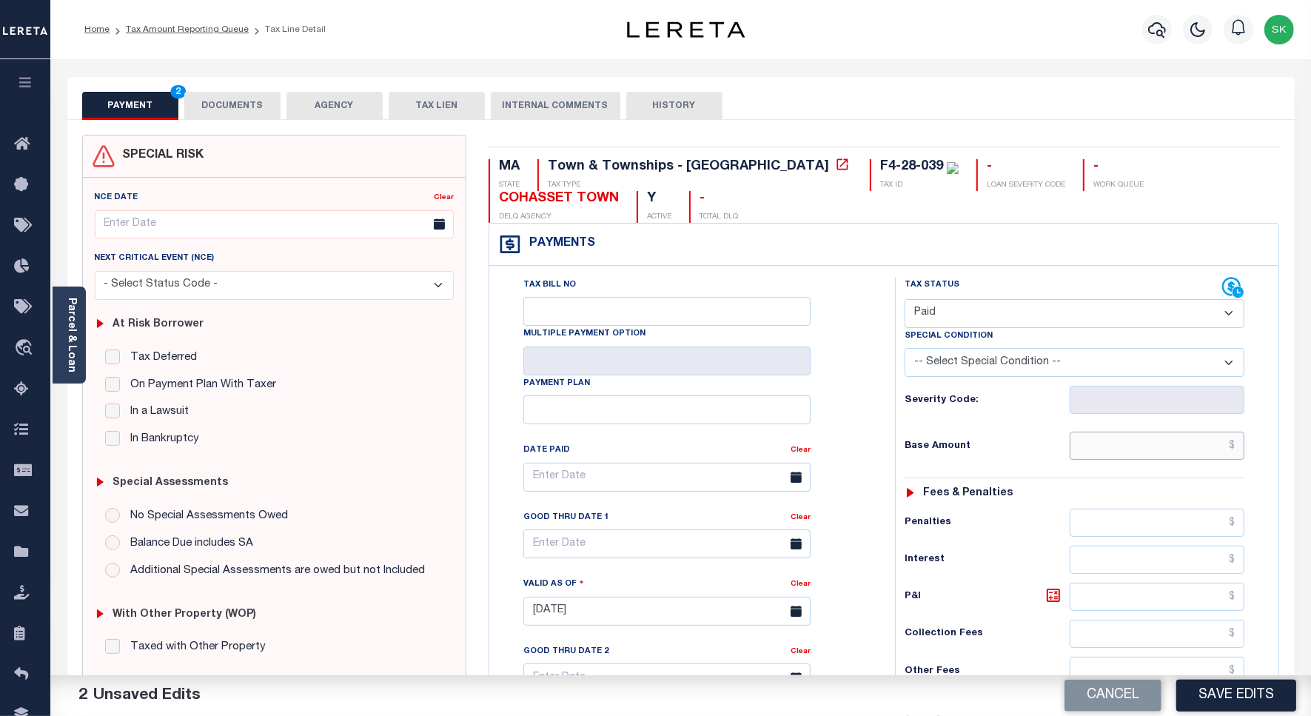
click at [1122, 456] on input "text" at bounding box center [1157, 446] width 175 height 28
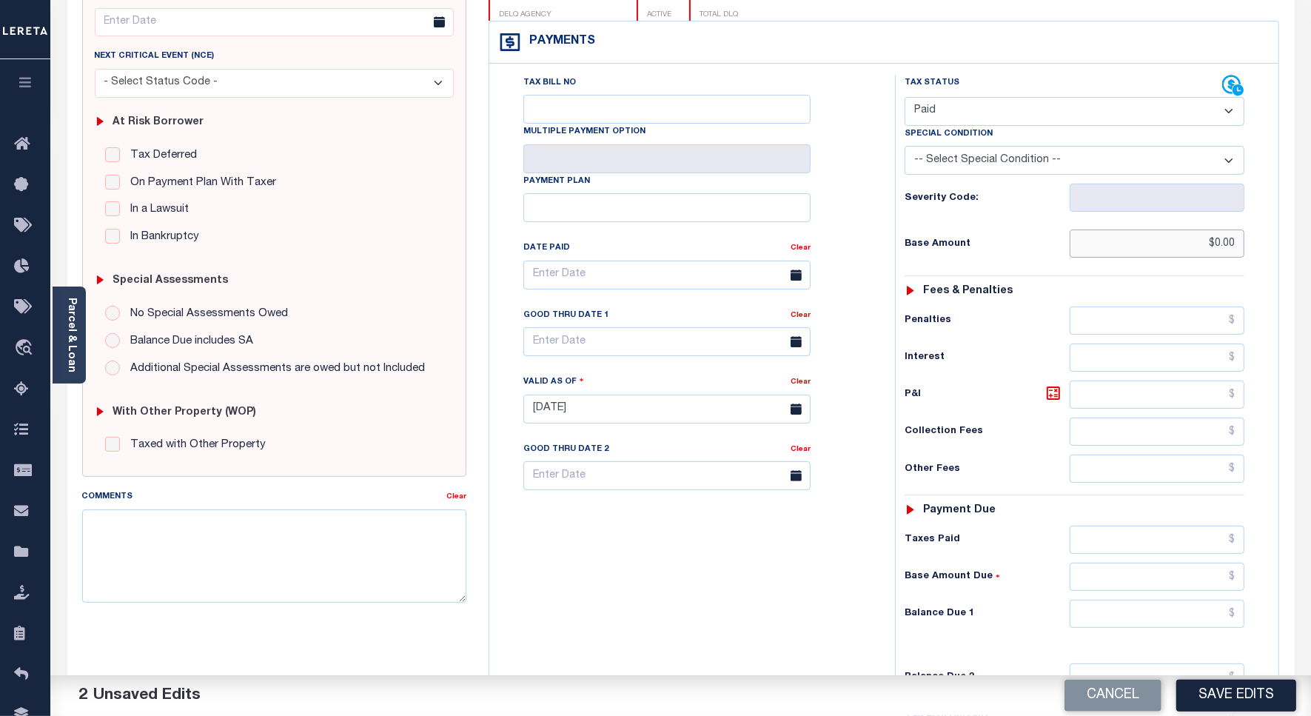
scroll to position [412, 0]
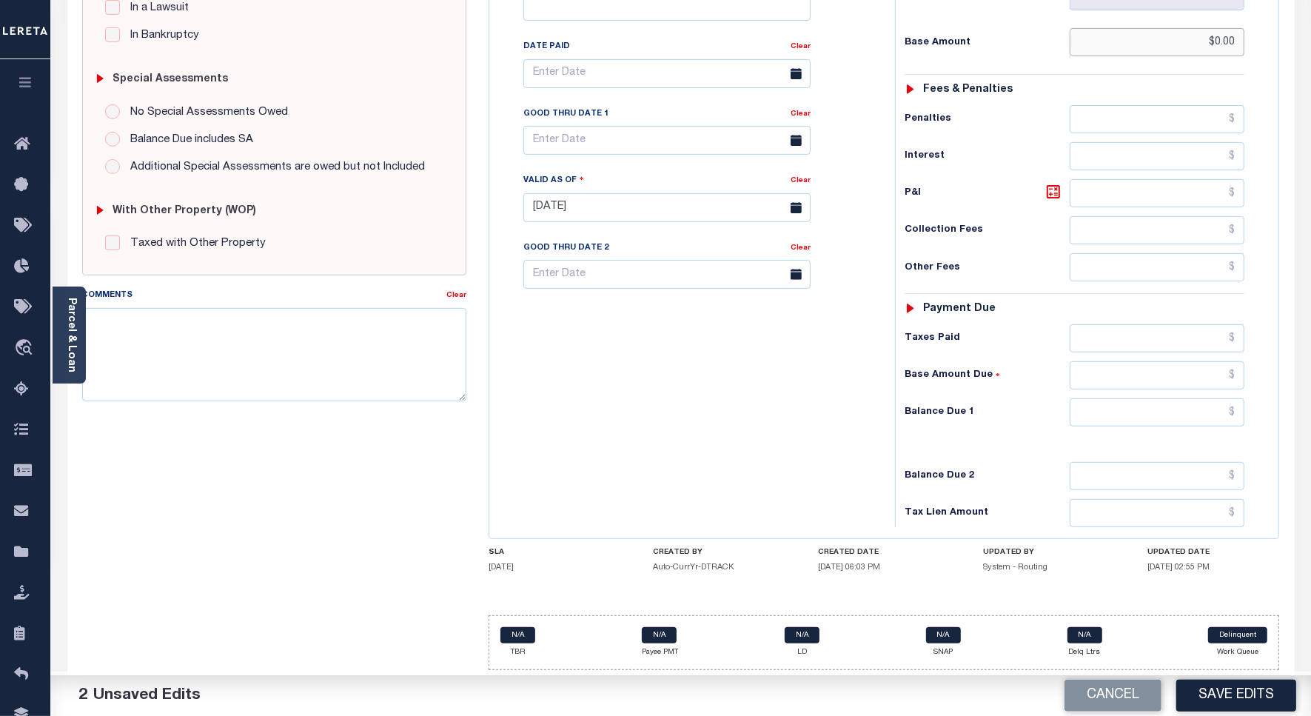
type input "$0.00"
click at [1108, 401] on input "text" at bounding box center [1157, 412] width 175 height 28
type input "$0.00"
drag, startPoint x: 603, startPoint y: 409, endPoint x: 332, endPoint y: 333, distance: 282.0
click at [602, 409] on div "Tax Bill No Multiple Payment Option Payment Plan Clear" at bounding box center [688, 200] width 391 height 654
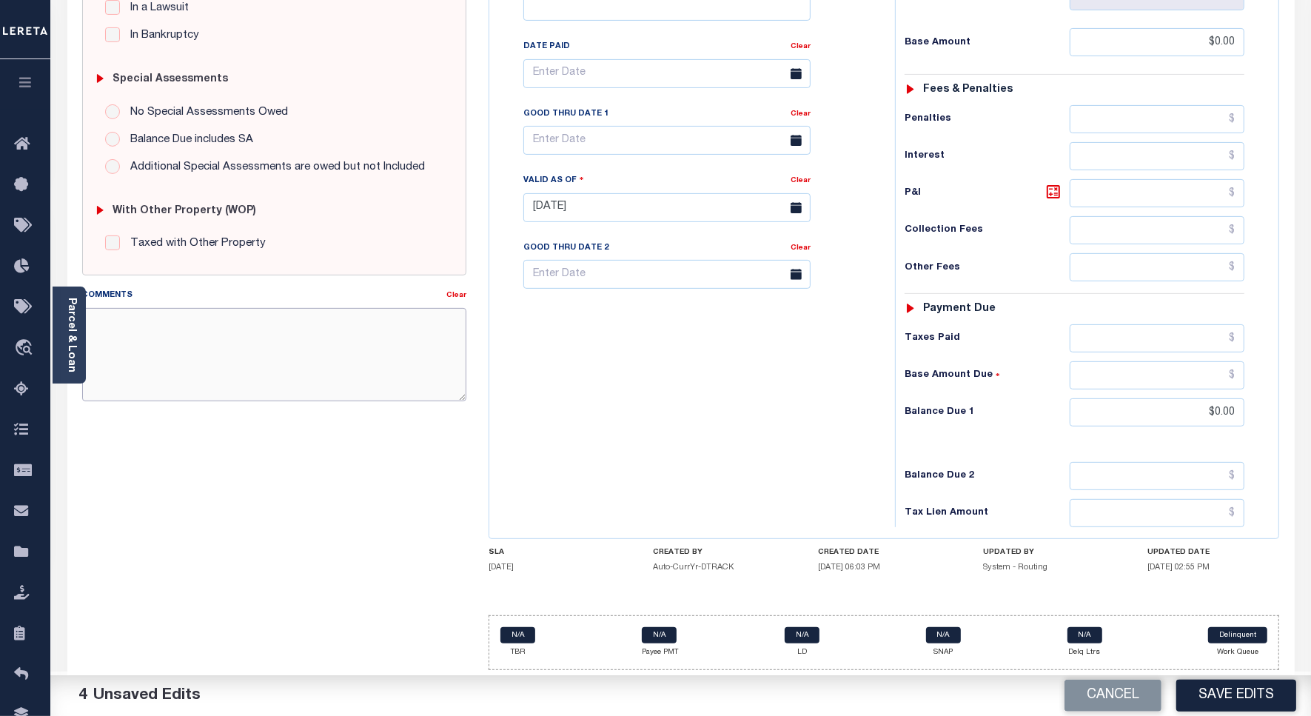
click at [332, 333] on textarea "Comments" at bounding box center [274, 354] width 384 height 93
paste textarea "Spoke to [PERSON_NAME] , taxes are paid on the property."
type textarea "Spoke to [PERSON_NAME] , taxes are paid on the property."
click at [1198, 689] on button "Save Edits" at bounding box center [1236, 696] width 120 height 32
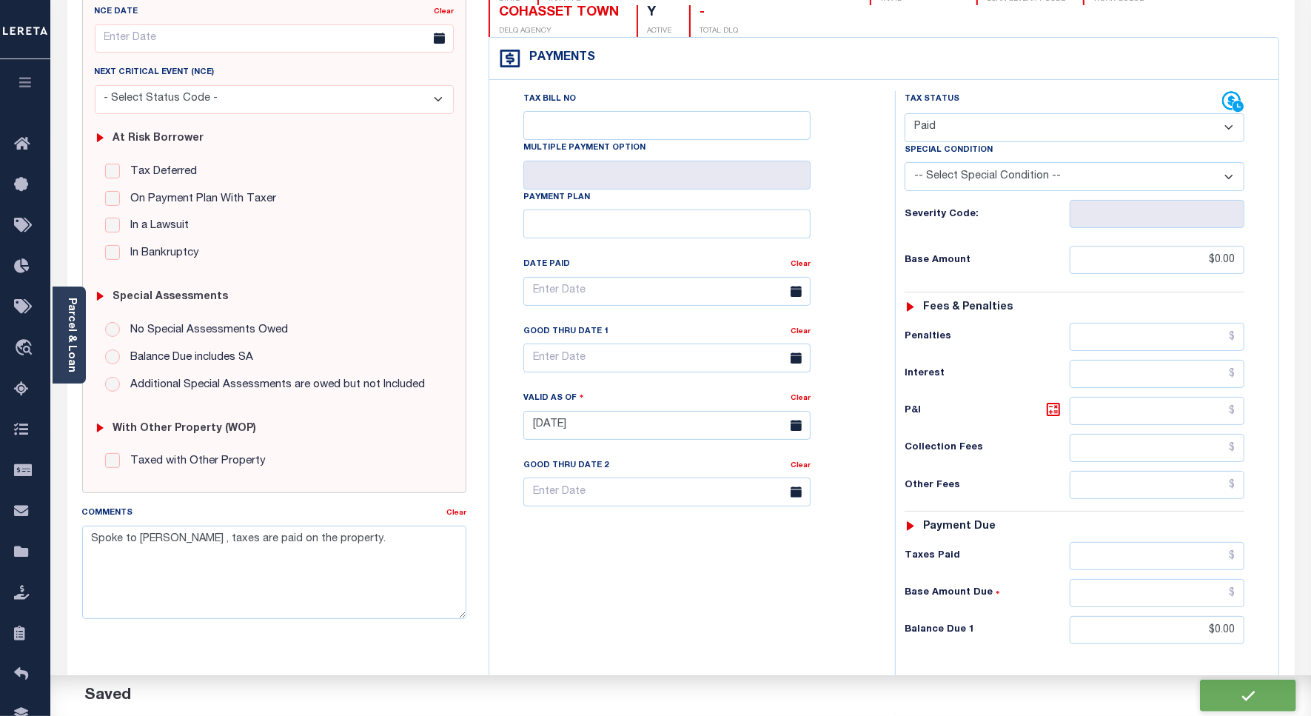
scroll to position [0, 0]
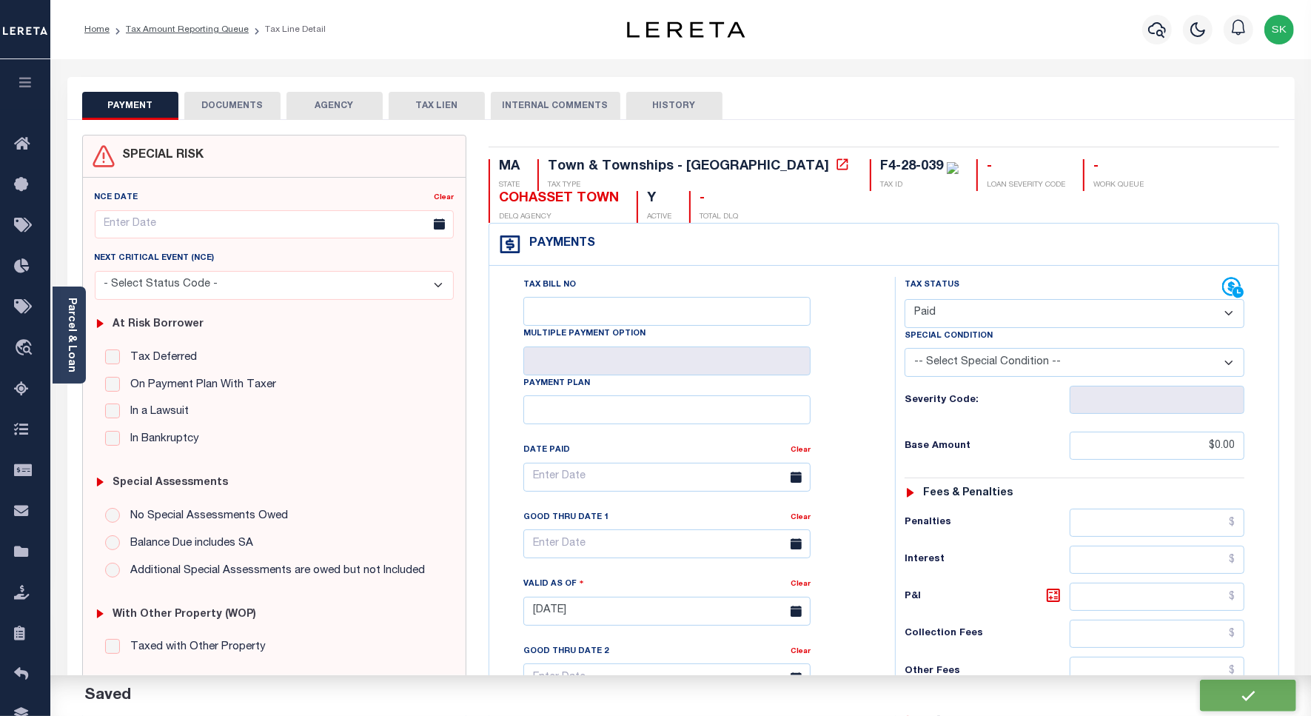
checkbox input "false"
type input "$0"
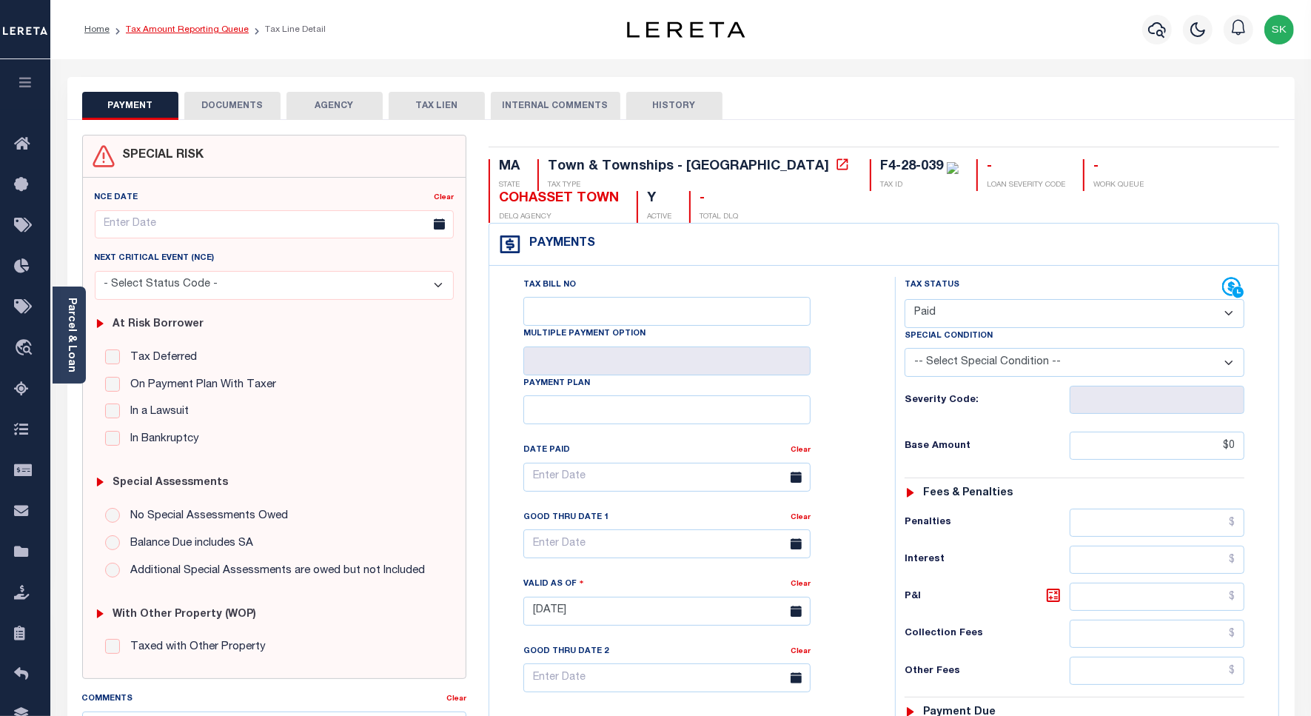
click at [211, 31] on link "Tax Amount Reporting Queue" at bounding box center [187, 29] width 123 height 9
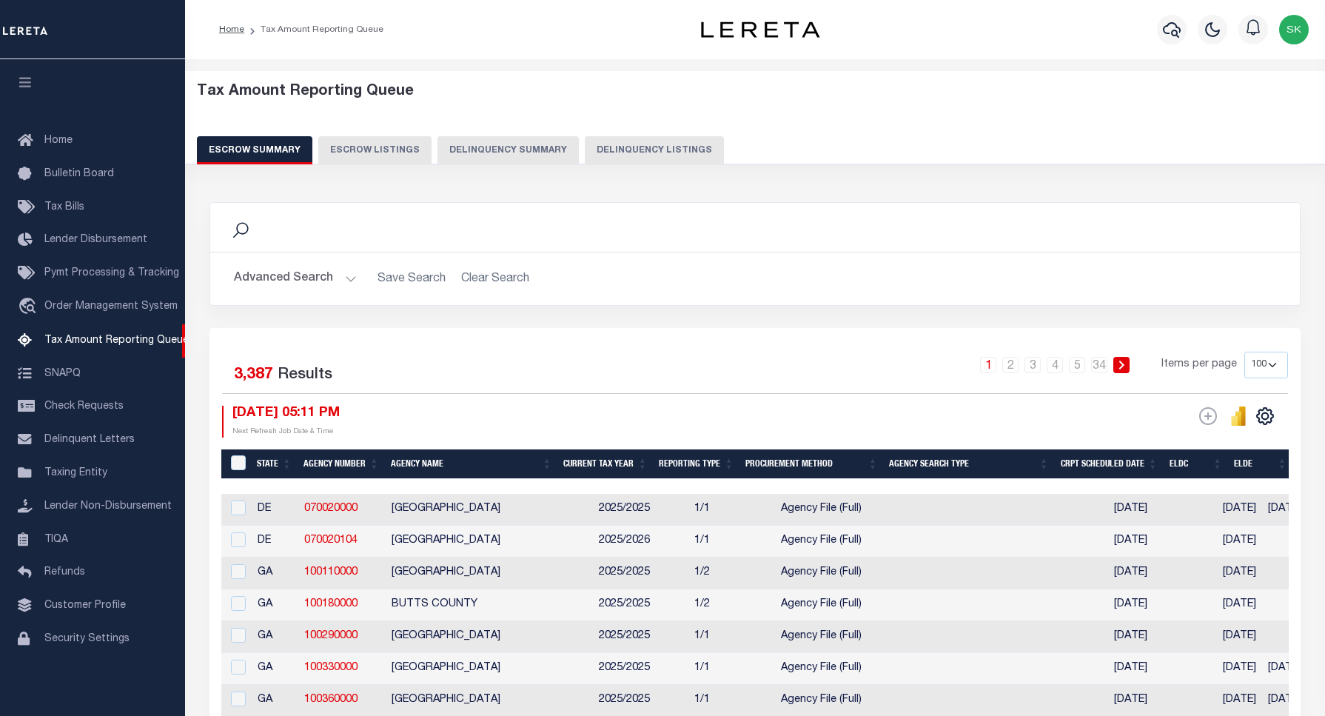
select select "100"
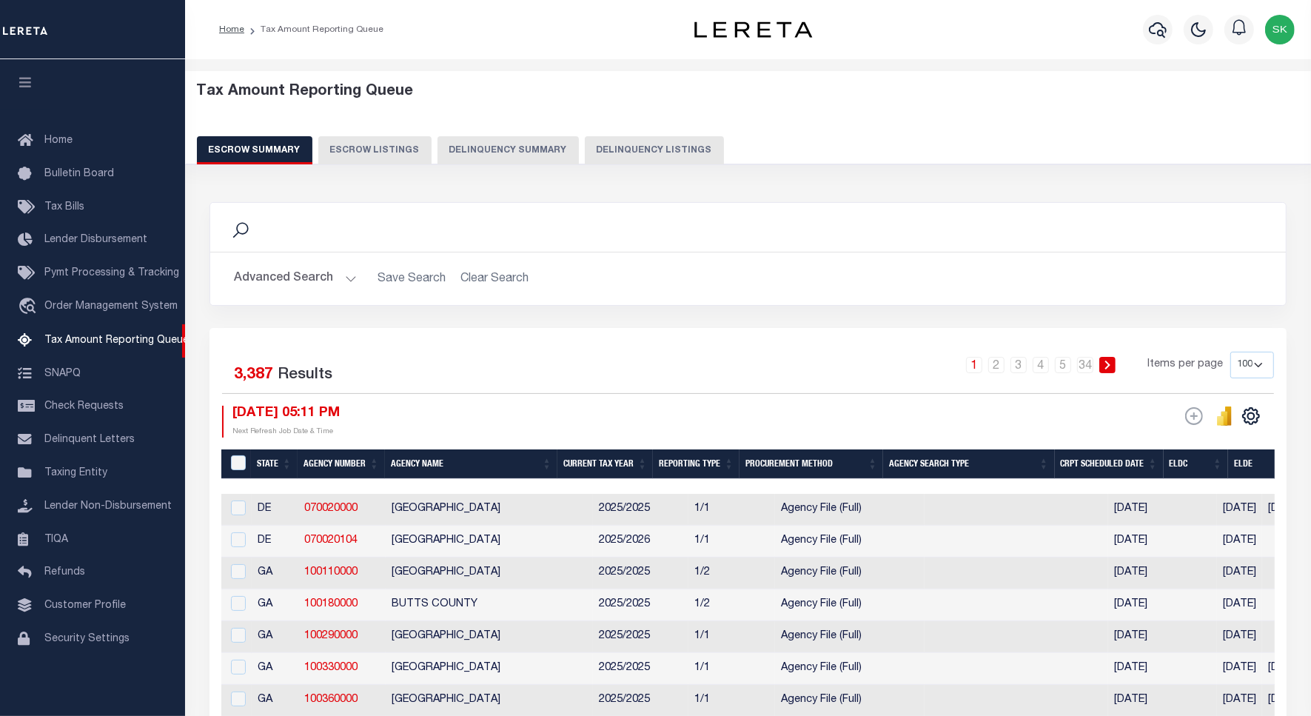
click at [604, 144] on button "Delinquency Listings" at bounding box center [654, 150] width 139 height 28
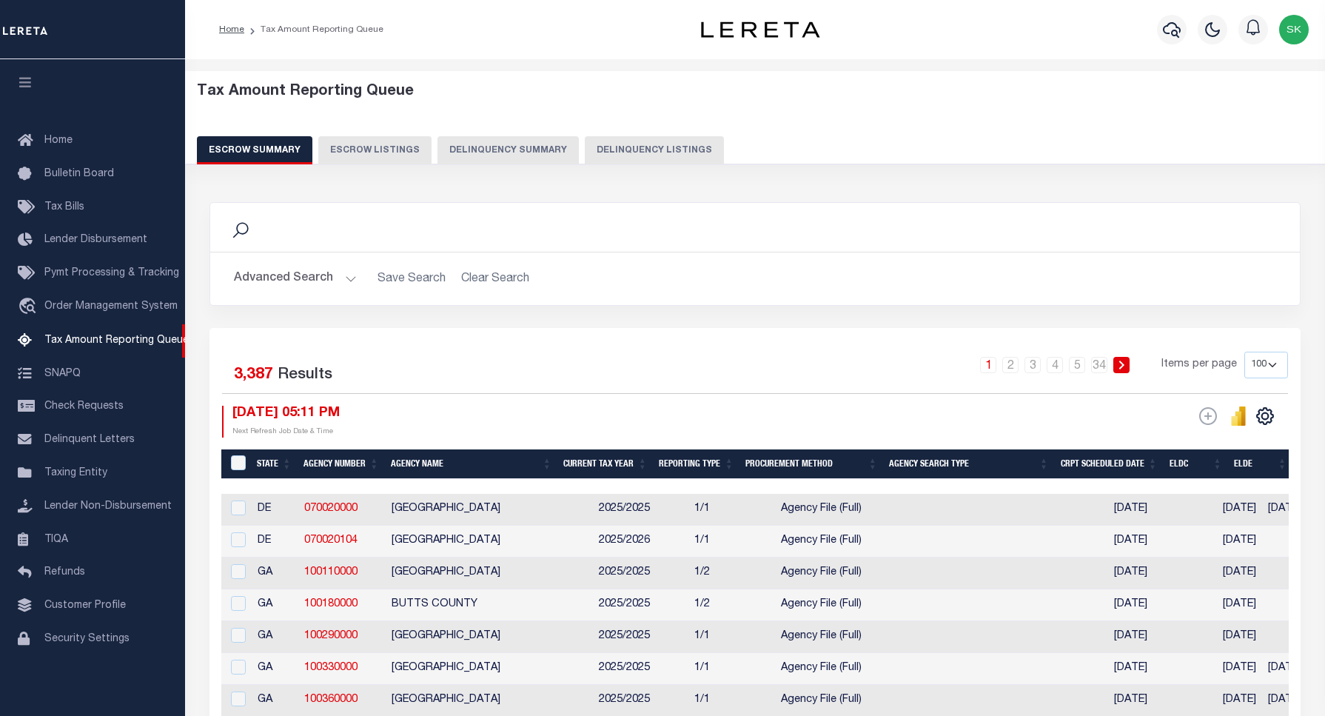
select select "100"
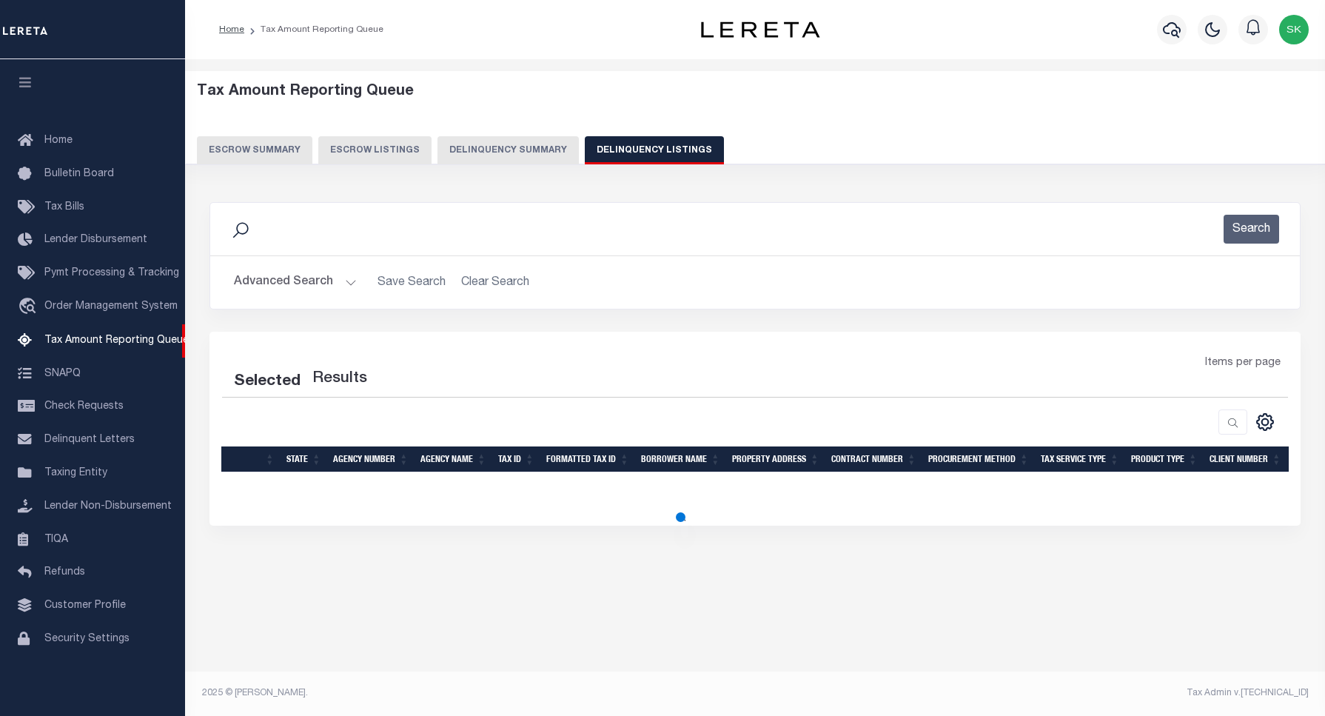
select select "100"
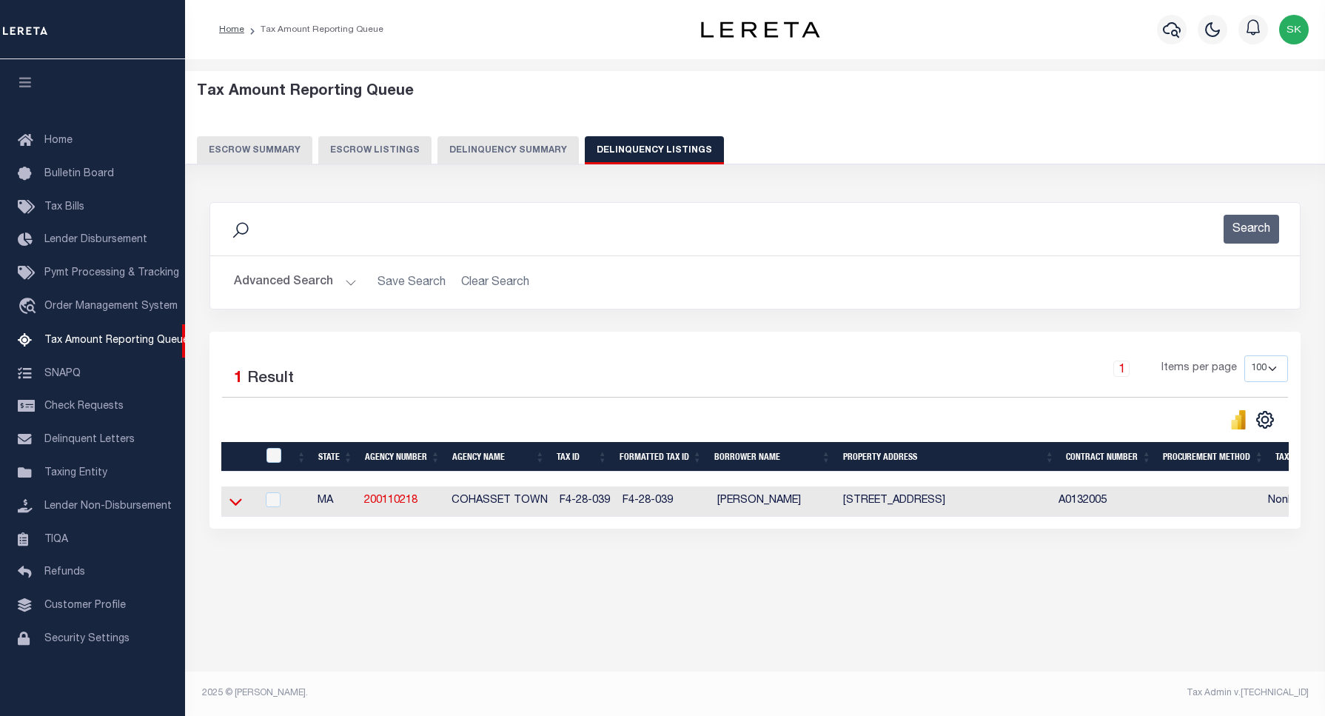
click at [238, 506] on icon at bounding box center [235, 502] width 13 height 7
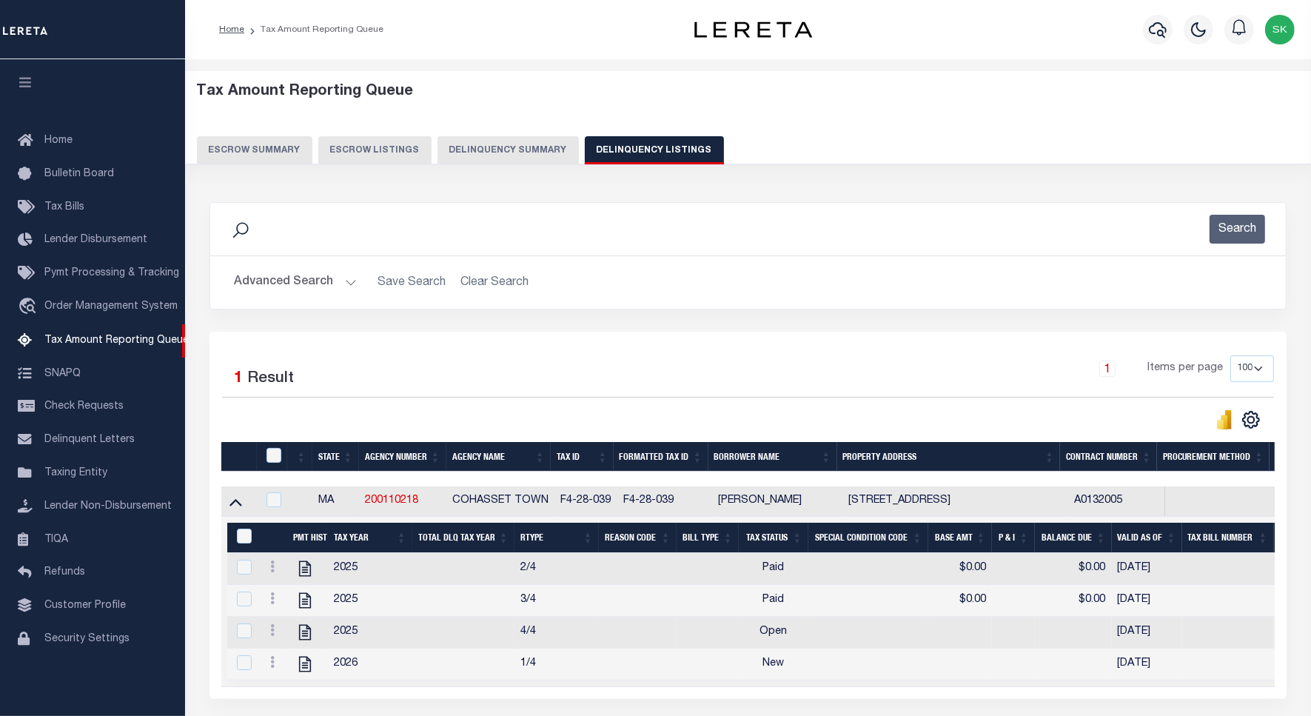
scroll to position [93, 0]
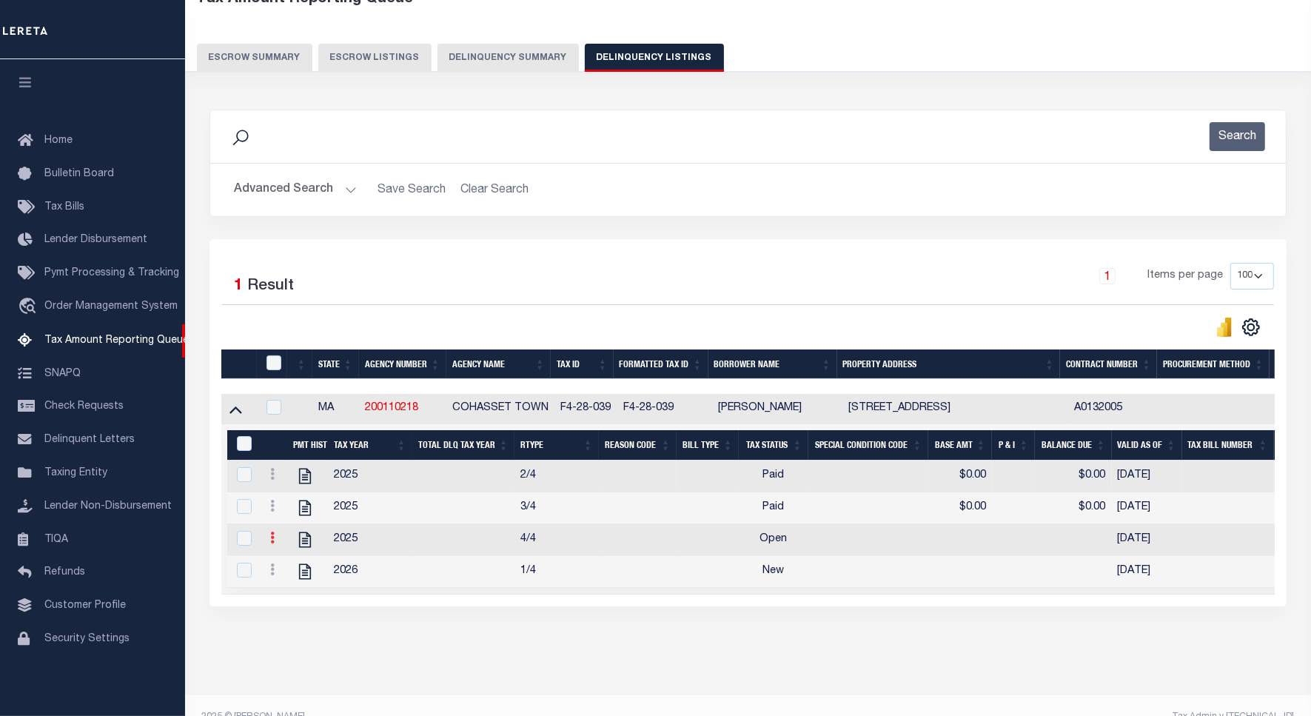
click at [272, 543] on icon at bounding box center [272, 538] width 4 height 12
click at [286, 496] on img "" at bounding box center [290, 493] width 15 height 15
checkbox input "true"
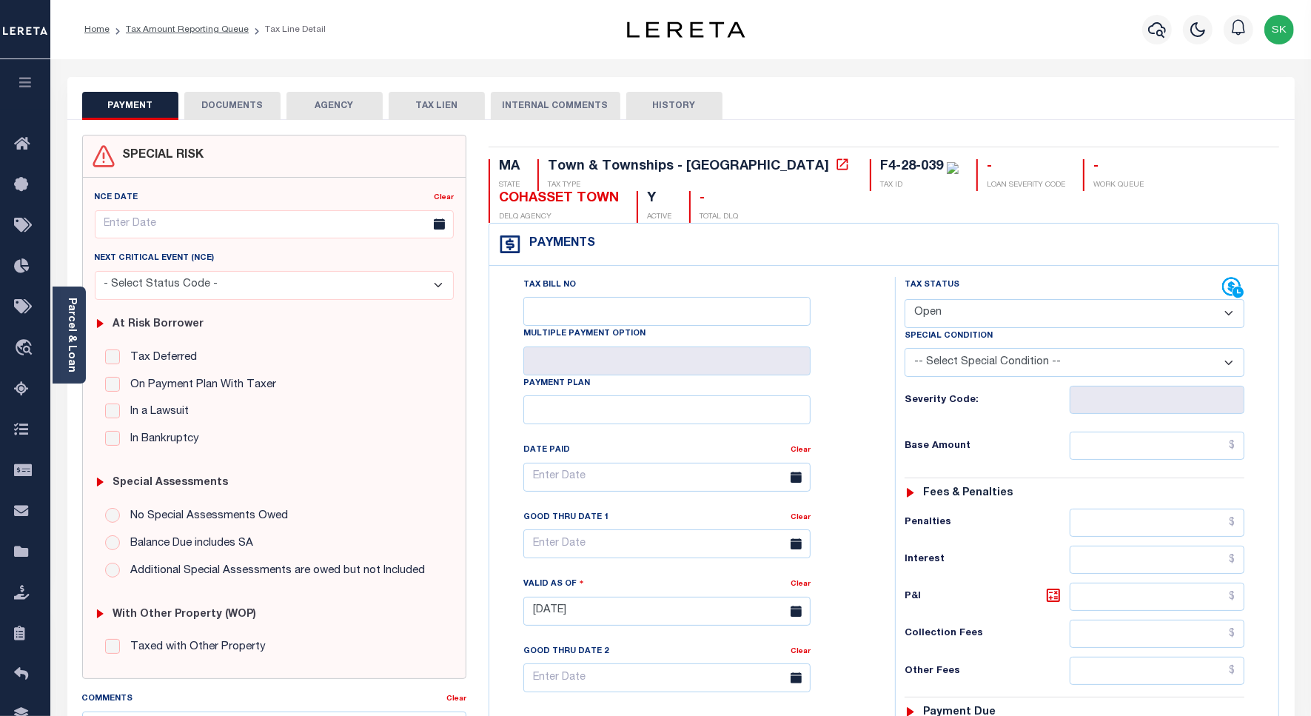
drag, startPoint x: 948, startPoint y: 301, endPoint x: 942, endPoint y: 330, distance: 29.5
click at [948, 301] on select "- Select Status Code - Open Due/Unpaid Paid Incomplete No Tax Due Internal Refu…" at bounding box center [1075, 313] width 340 height 29
select select "PYD"
click at [905, 301] on select "- Select Status Code - Open Due/Unpaid Paid Incomplete No Tax Due Internal Refu…" at bounding box center [1075, 313] width 340 height 29
type input "[DATE]"
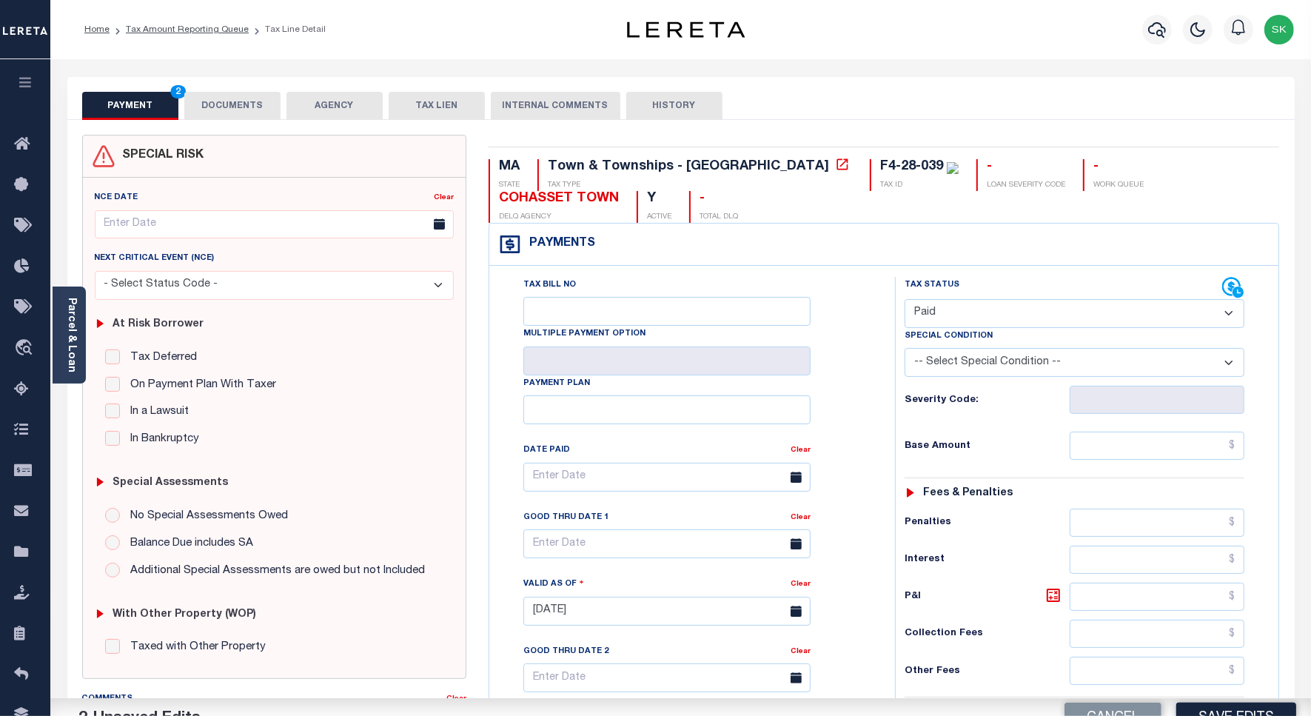
drag, startPoint x: 876, startPoint y: 402, endPoint x: 1022, endPoint y: 474, distance: 163.2
click at [879, 403] on div "Tax Bill No Multiple Payment Option Payment Plan Clear" at bounding box center [688, 604] width 391 height 654
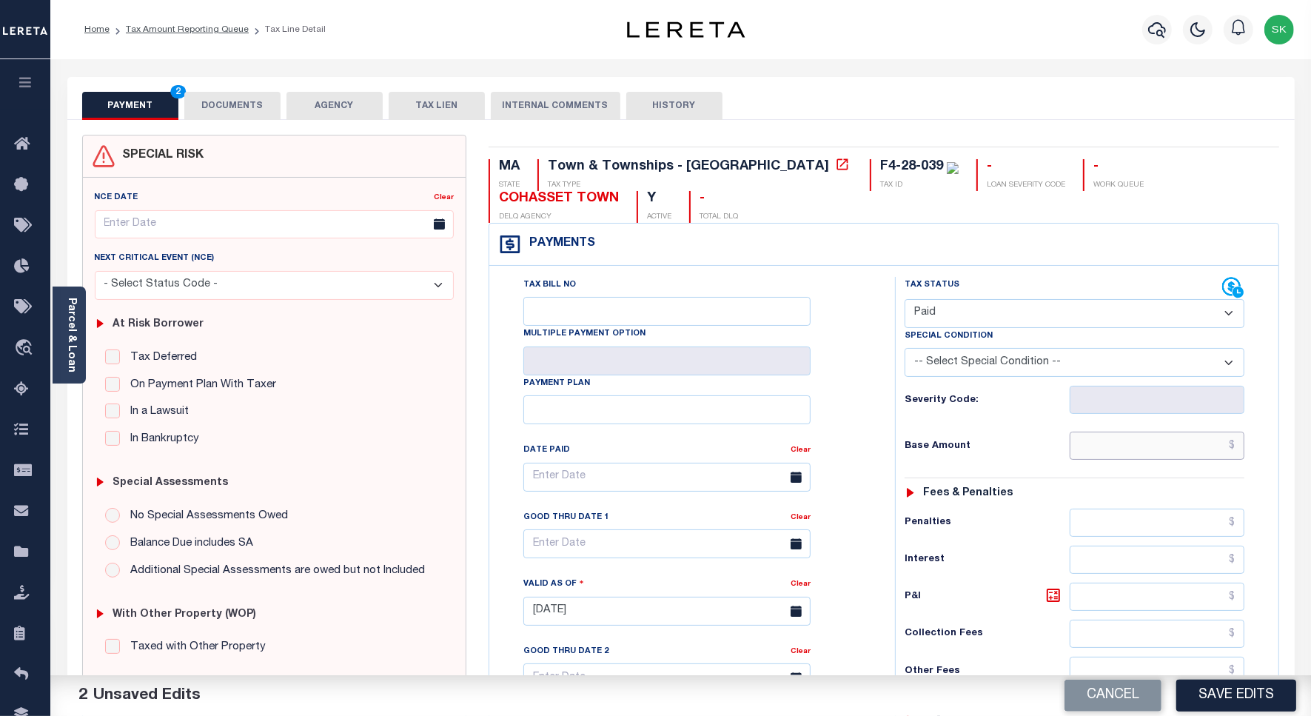
click at [1092, 450] on input "text" at bounding box center [1157, 446] width 175 height 28
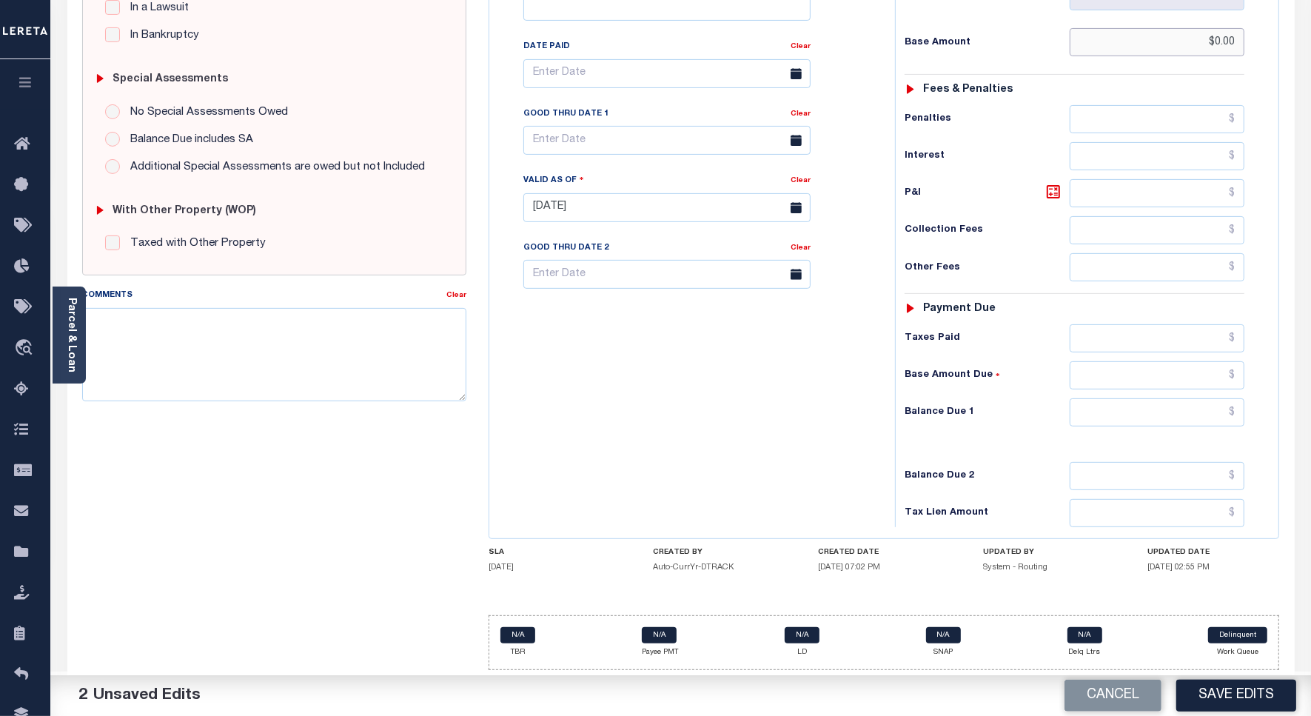
scroll to position [412, 0]
type input "$0.00"
click at [1108, 413] on input "text" at bounding box center [1157, 412] width 175 height 28
type input "$0.00"
click at [728, 412] on div "Tax Bill No Multiple Payment Option Payment Plan Clear" at bounding box center [688, 200] width 391 height 654
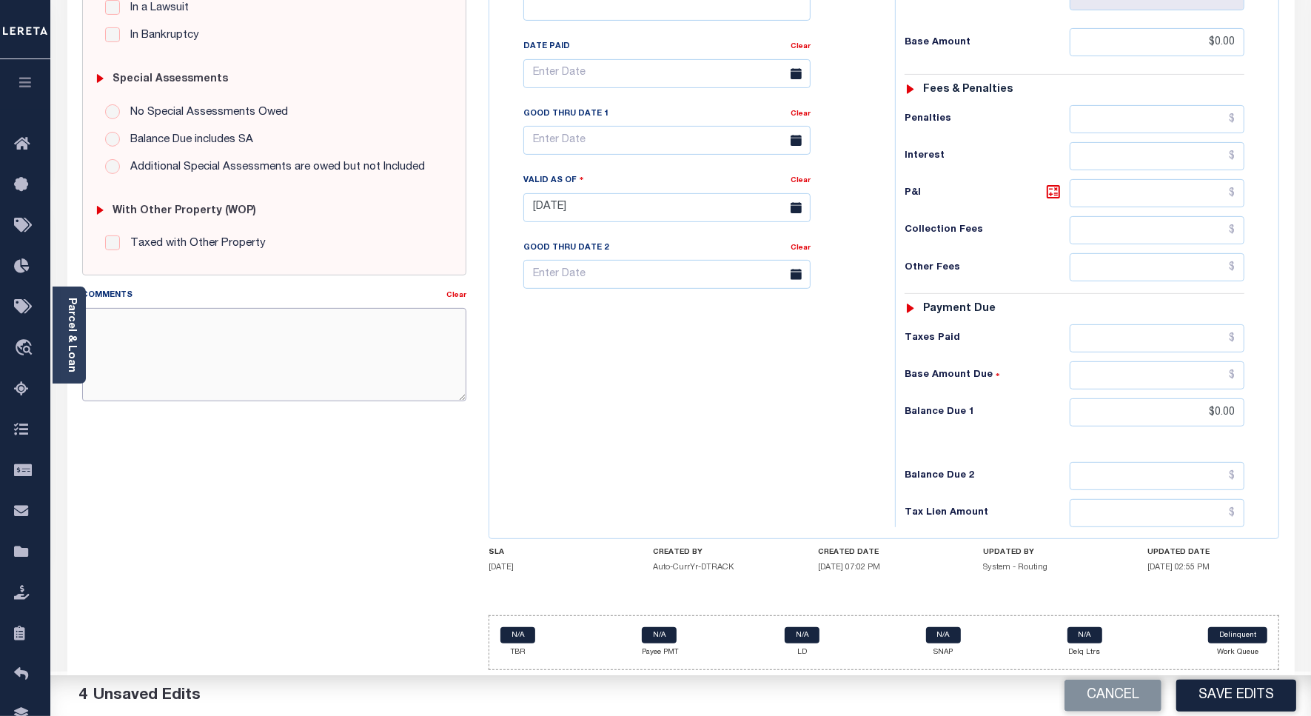
click at [418, 355] on textarea "Comments" at bounding box center [274, 354] width 384 height 93
paste textarea "Spoke to TC - KERRY , taxes are paid on the property."
type textarea "Spoke to TC - KERRY , taxes are paid on the property."
click at [1208, 693] on button "Save Edits" at bounding box center [1236, 696] width 120 height 32
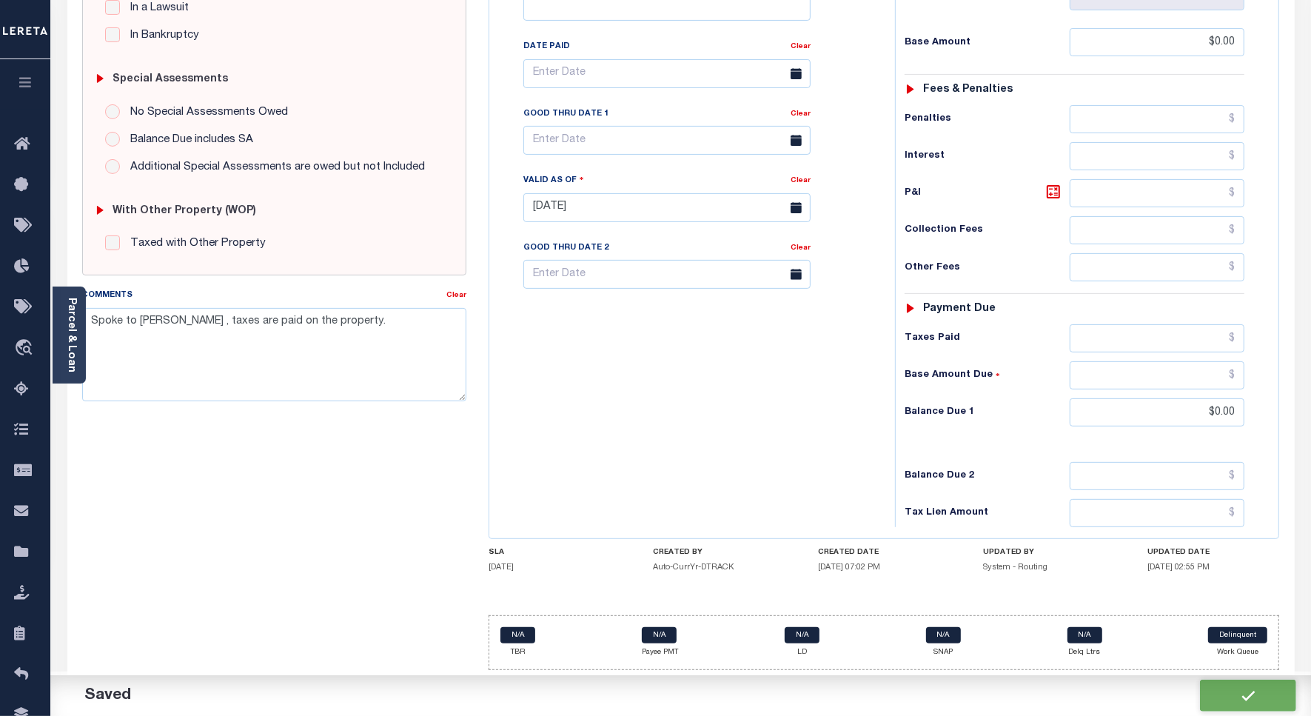
scroll to position [30, 0]
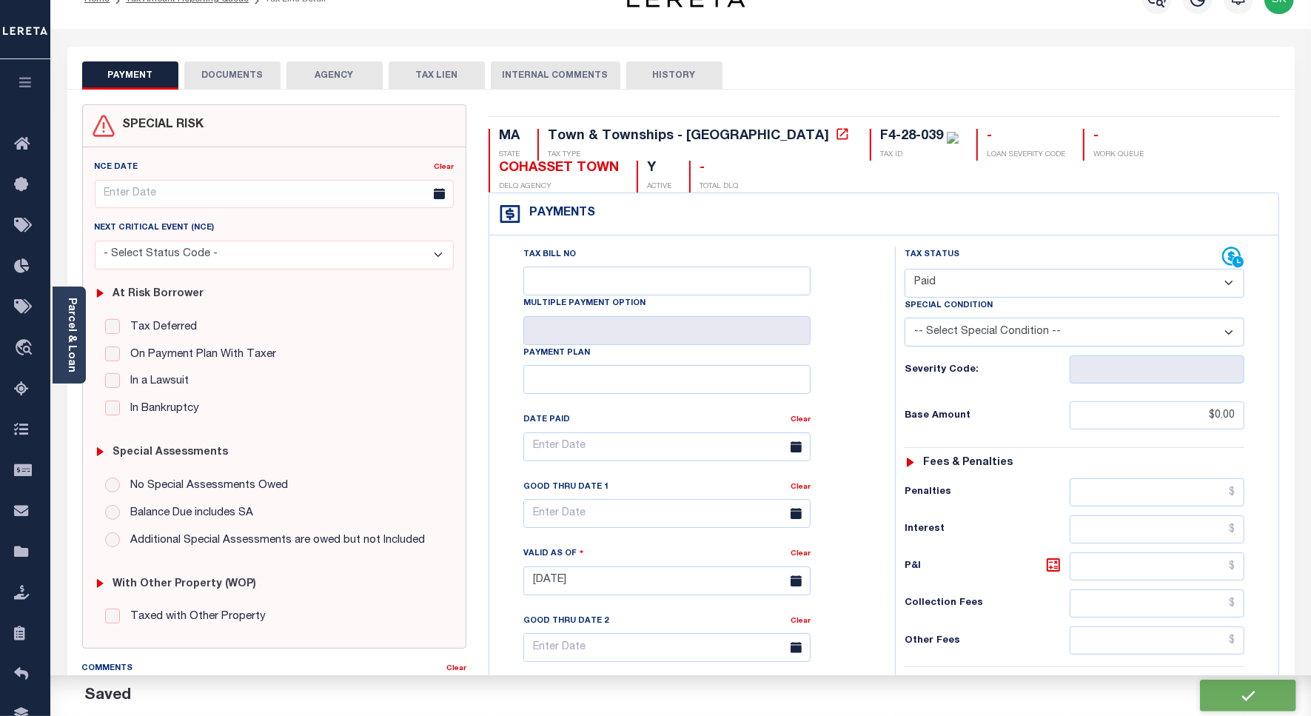
checkbox input "false"
type input "$0"
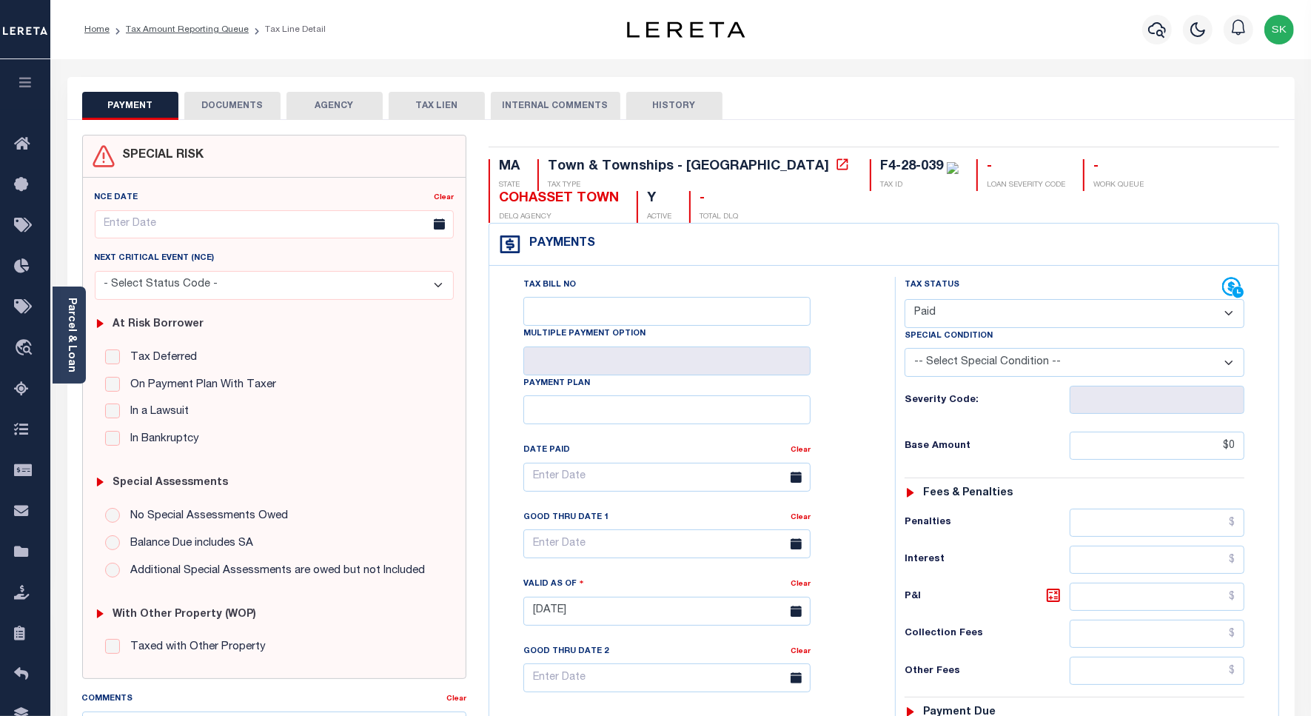
click at [198, 27] on link "Tax Amount Reporting Queue" at bounding box center [187, 29] width 123 height 9
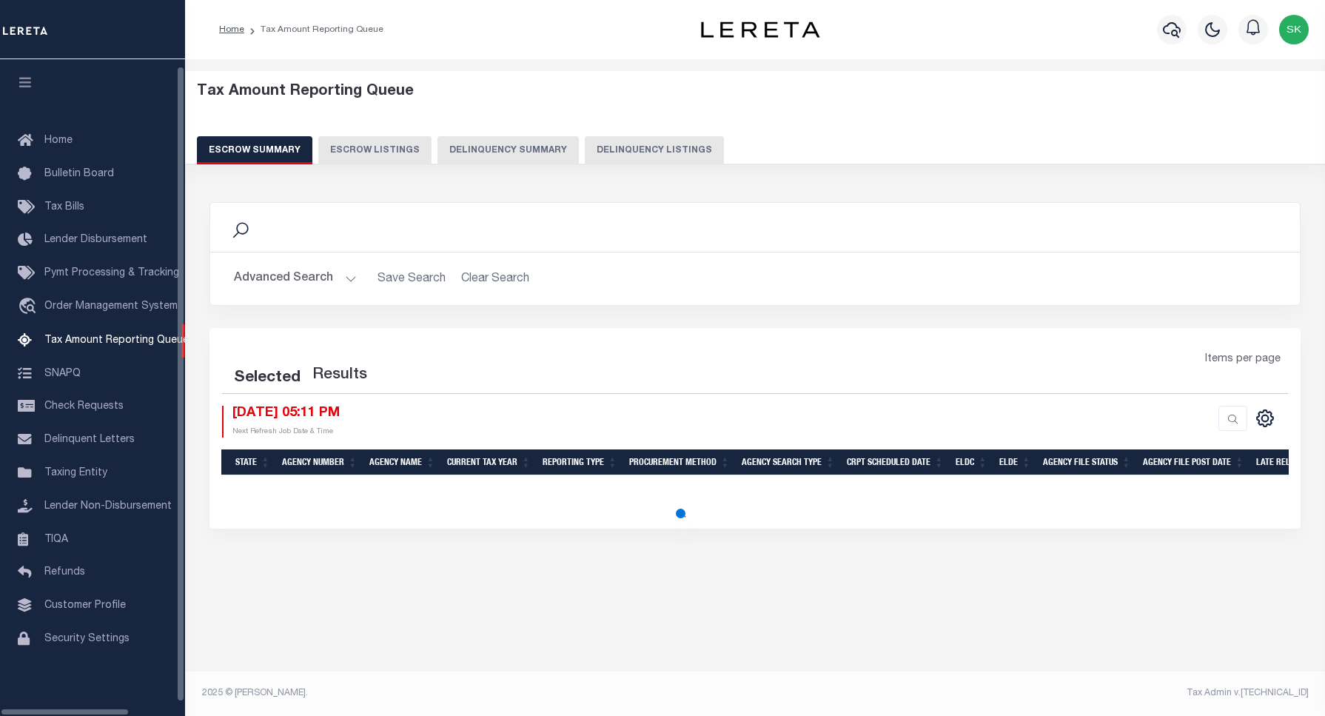
click at [637, 152] on button "Delinquency Listings" at bounding box center [654, 150] width 139 height 28
select select "100"
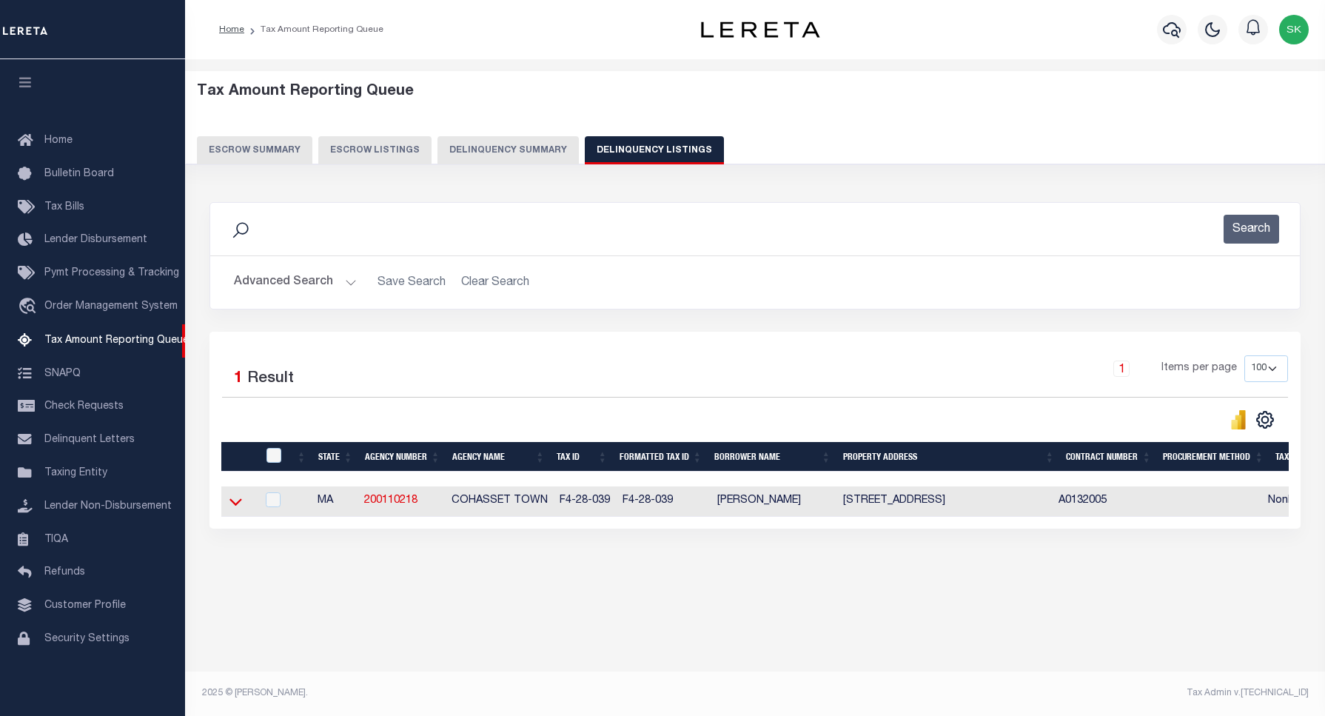
click at [234, 506] on icon at bounding box center [235, 502] width 13 height 7
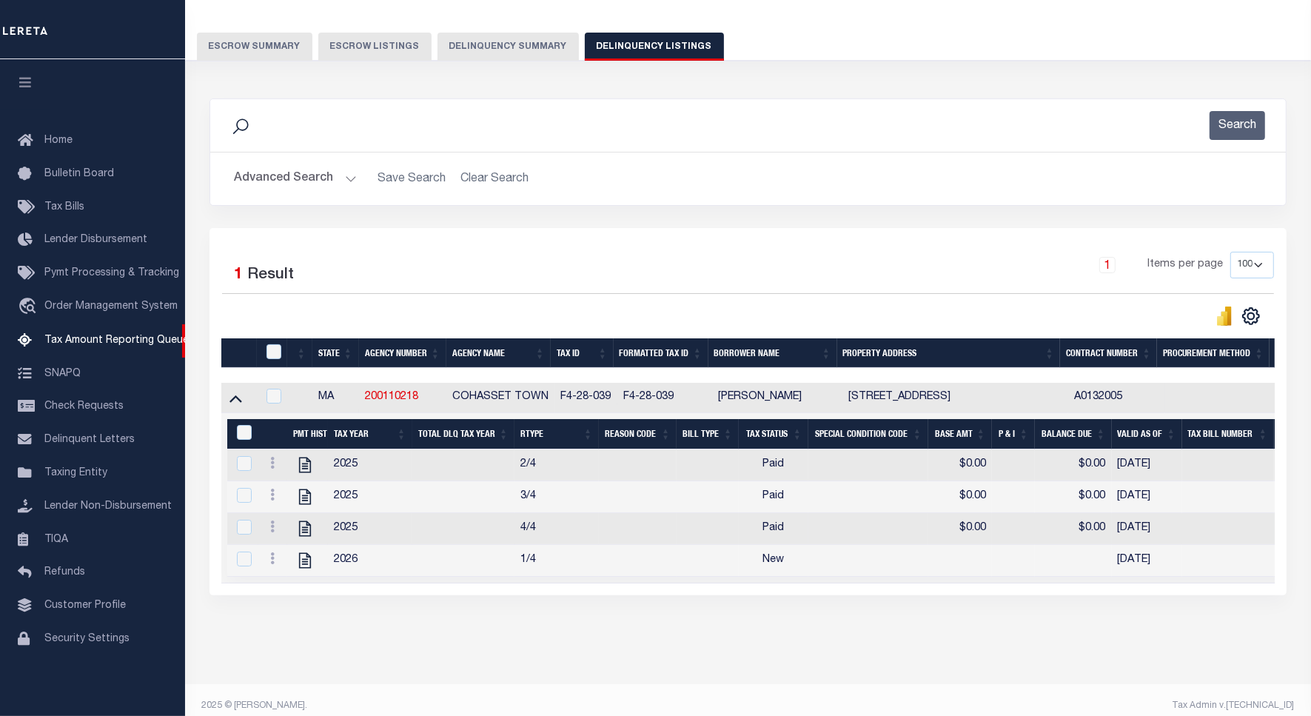
scroll to position [135, 0]
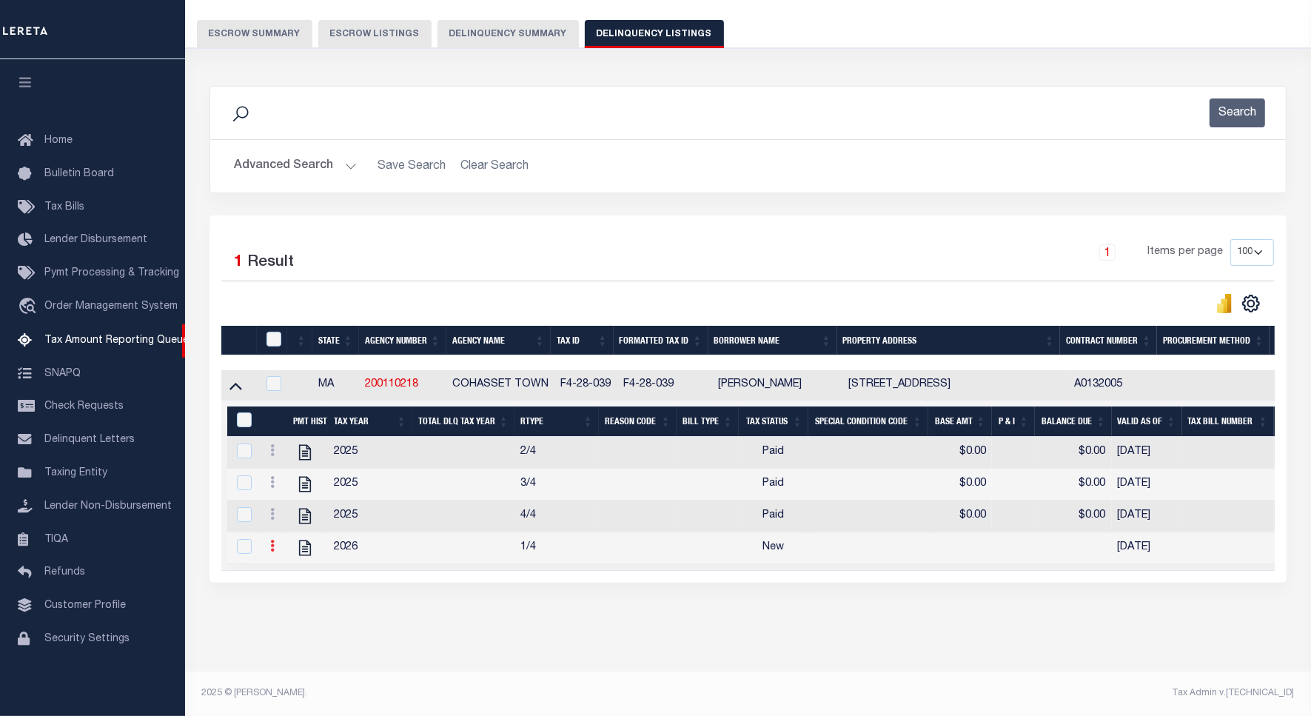
click at [271, 540] on icon at bounding box center [272, 546] width 4 height 12
click at [290, 571] on img "" at bounding box center [290, 570] width 15 height 15
checkbox input "true"
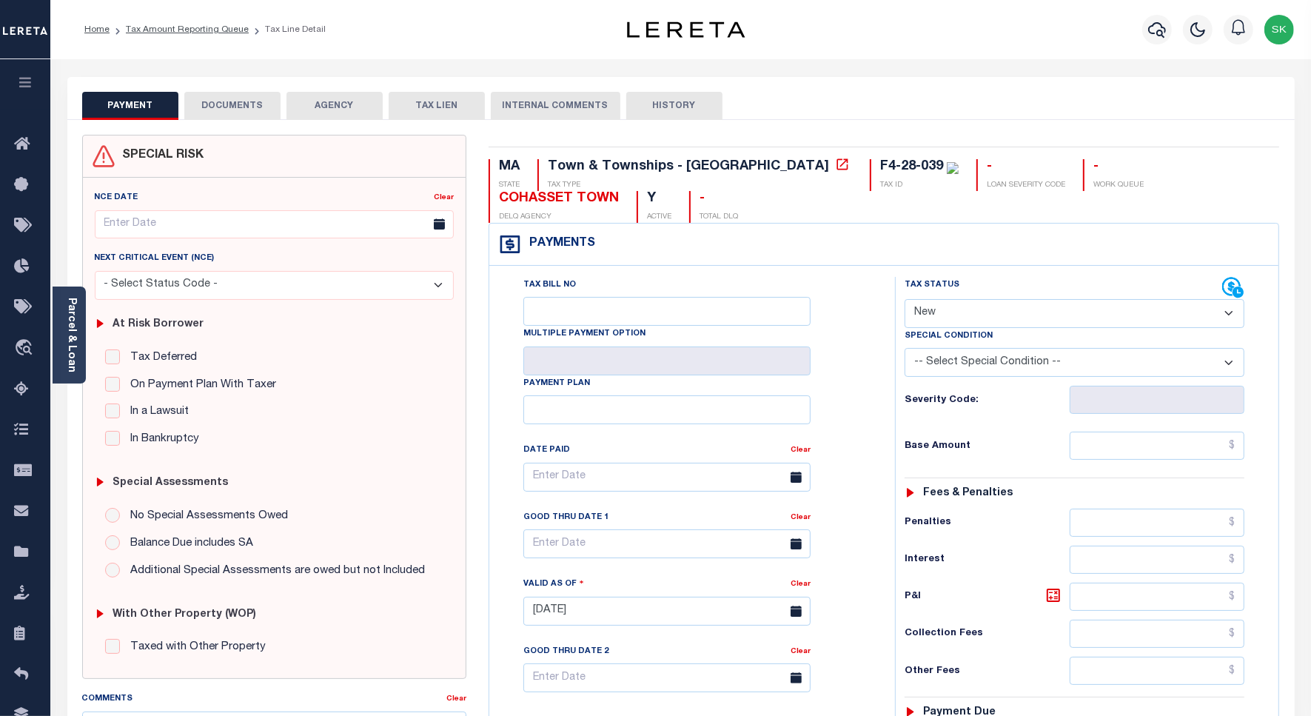
click at [931, 317] on select "- Select Status Code - Open Due/Unpaid Paid Incomplete No Tax Due Internal Refu…" at bounding box center [1075, 313] width 340 height 29
select select "PYD"
click at [905, 301] on select "- Select Status Code - Open Due/Unpaid Paid Incomplete No Tax Due Internal Refu…" at bounding box center [1075, 313] width 340 height 29
type input "[DATE]"
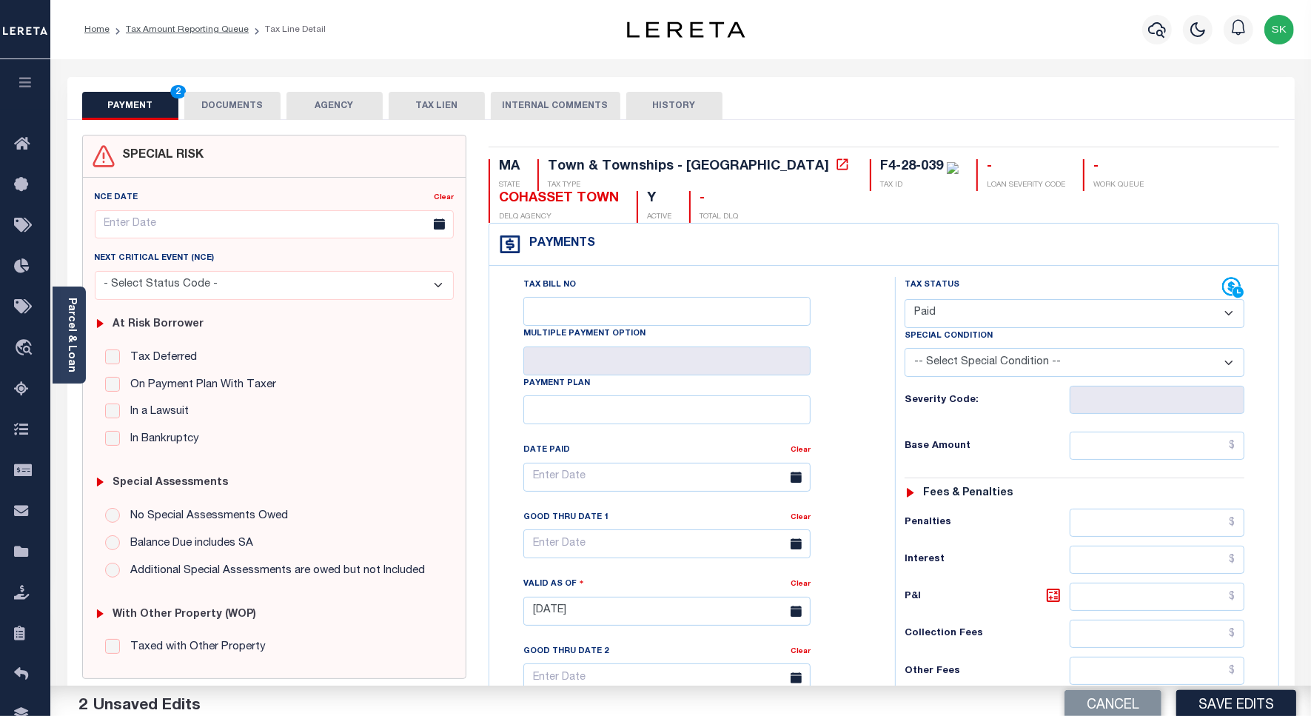
click at [885, 393] on div "Tax Status Status" at bounding box center [1079, 604] width 391 height 654
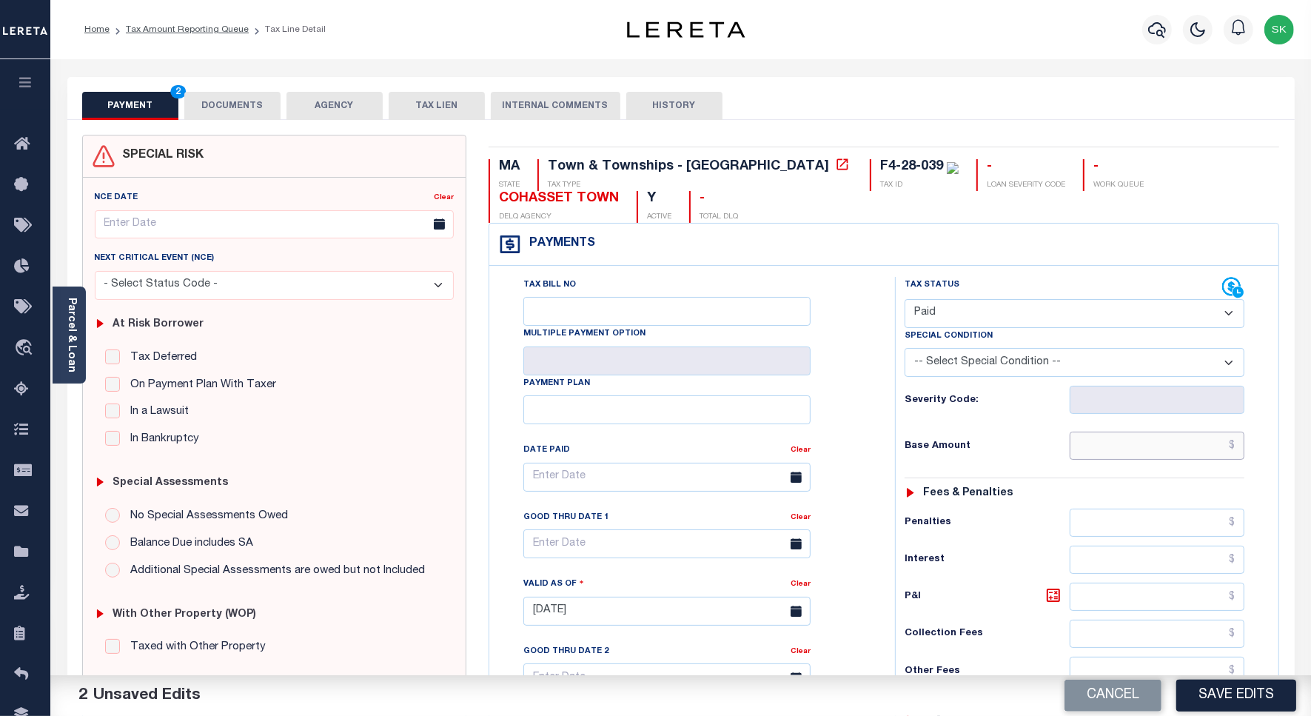
click at [1088, 456] on input "text" at bounding box center [1157, 446] width 175 height 28
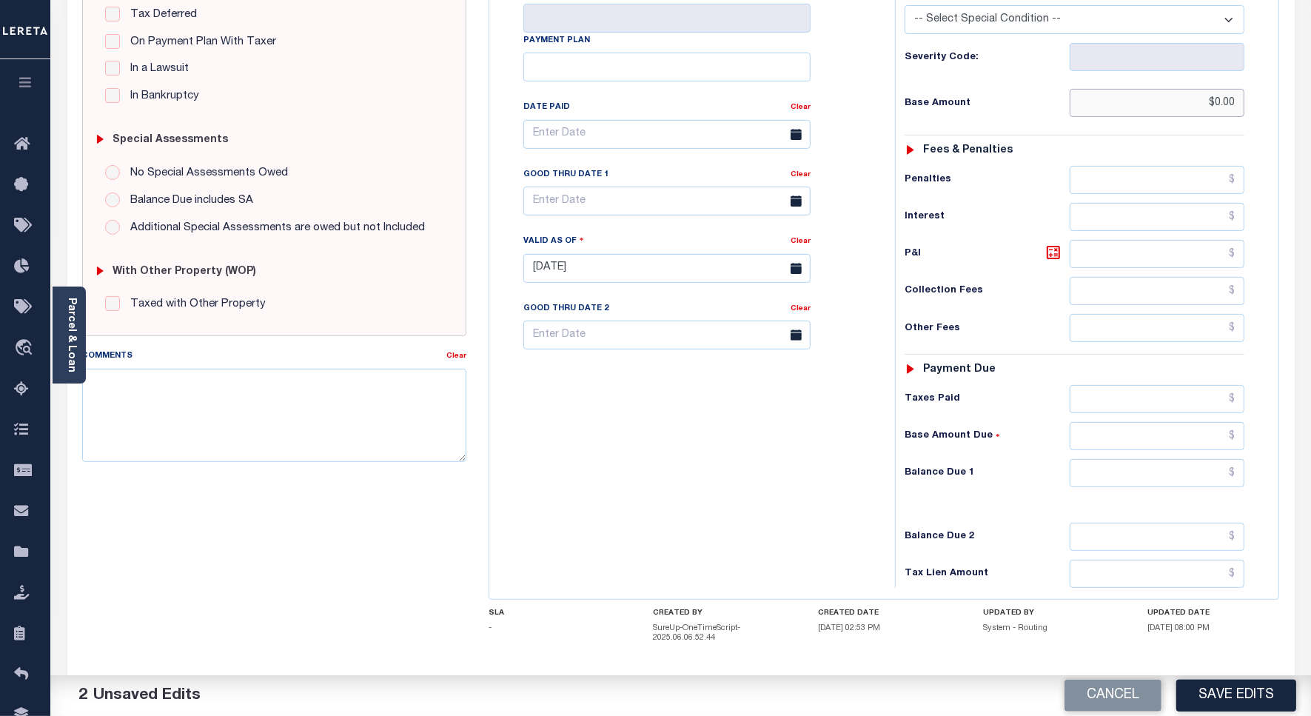
scroll to position [422, 0]
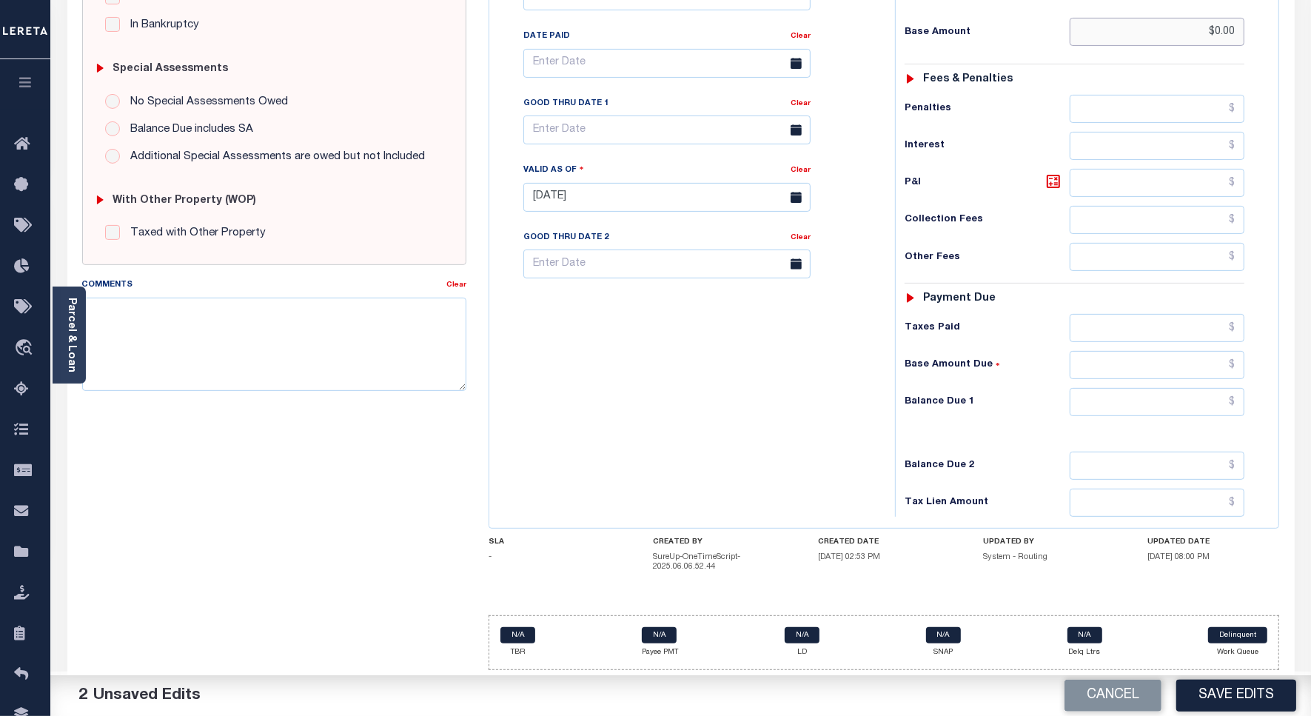
type input "$0.00"
click at [1118, 407] on input "text" at bounding box center [1157, 402] width 175 height 28
type input "$0.00"
click at [777, 363] on div "Tax Bill No Multiple Payment Option Payment Plan Clear" at bounding box center [688, 190] width 391 height 654
drag, startPoint x: 1246, startPoint y: 696, endPoint x: 648, endPoint y: 439, distance: 650.3
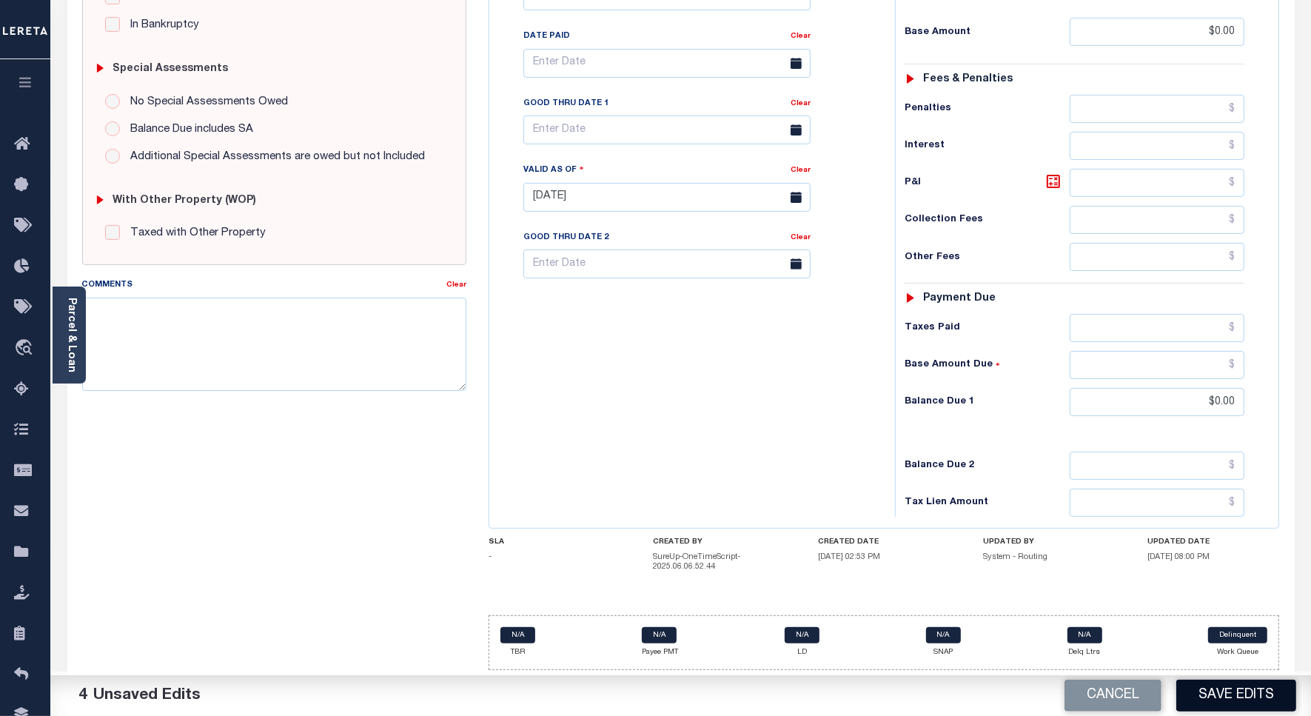
click at [1246, 696] on button "Save Edits" at bounding box center [1236, 696] width 120 height 32
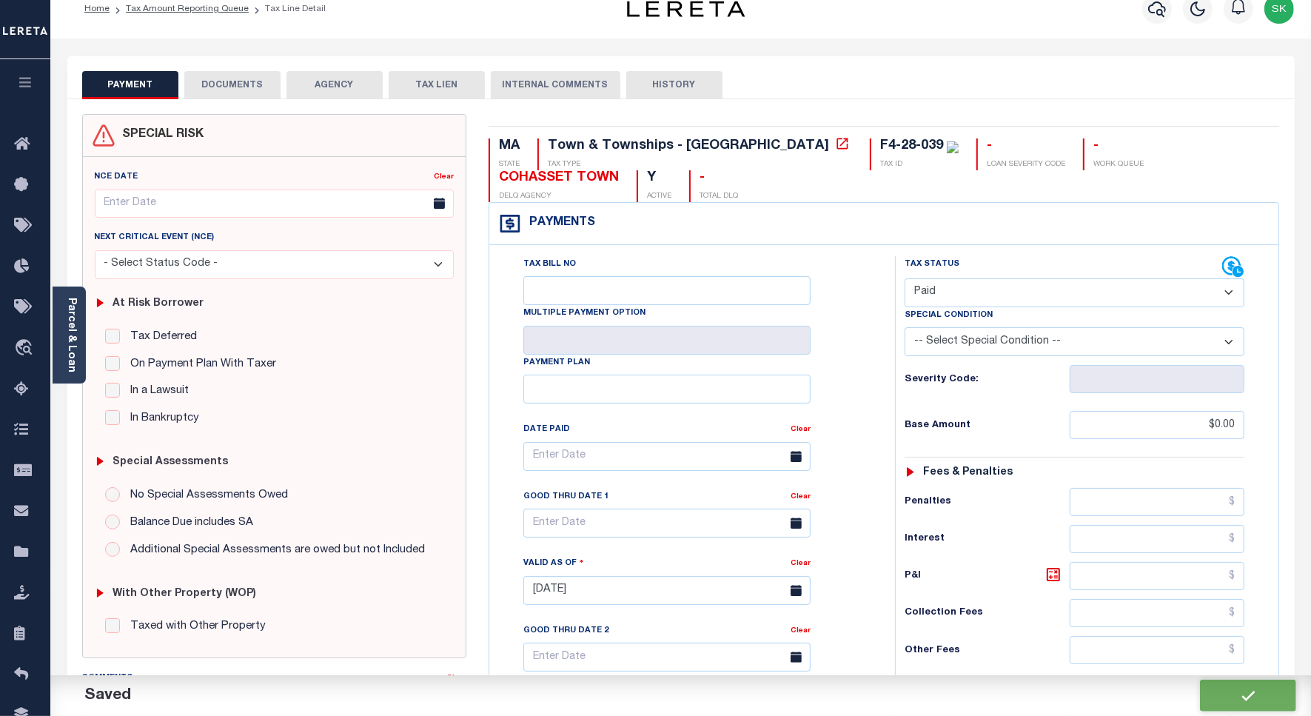
checkbox input "false"
type input "$0"
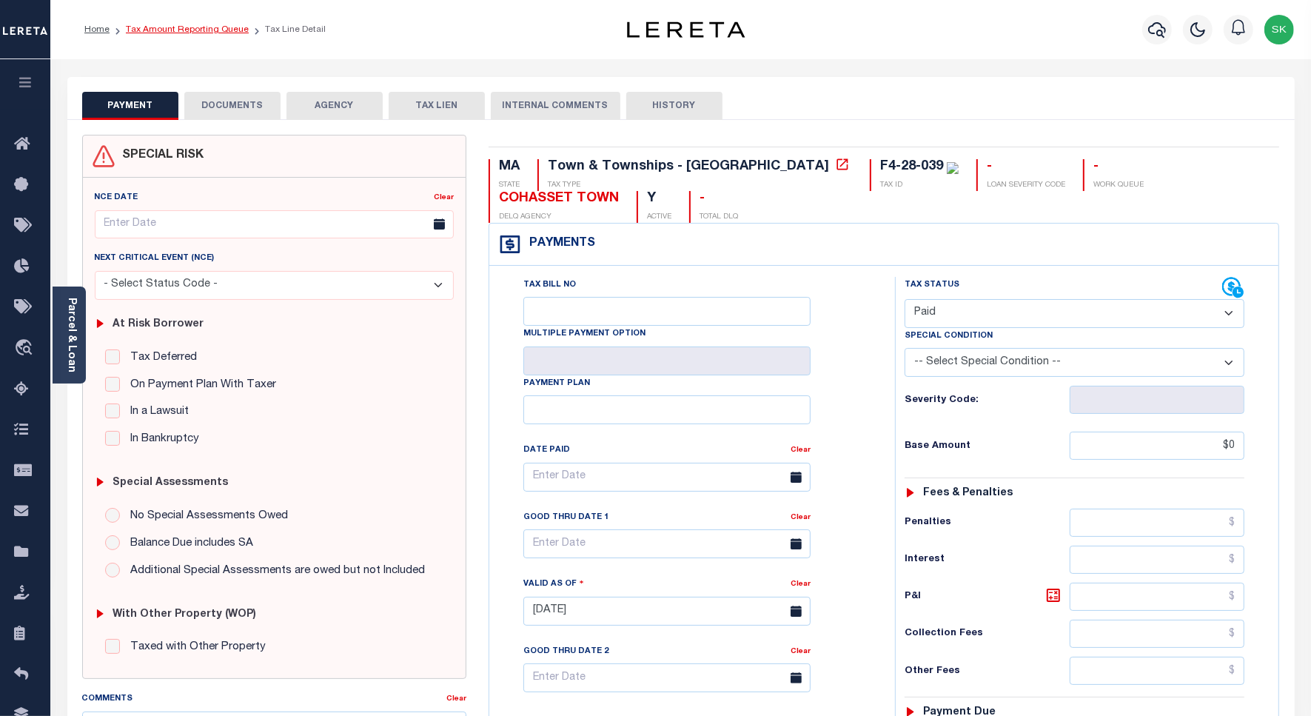
click at [138, 27] on link "Tax Amount Reporting Queue" at bounding box center [187, 29] width 123 height 9
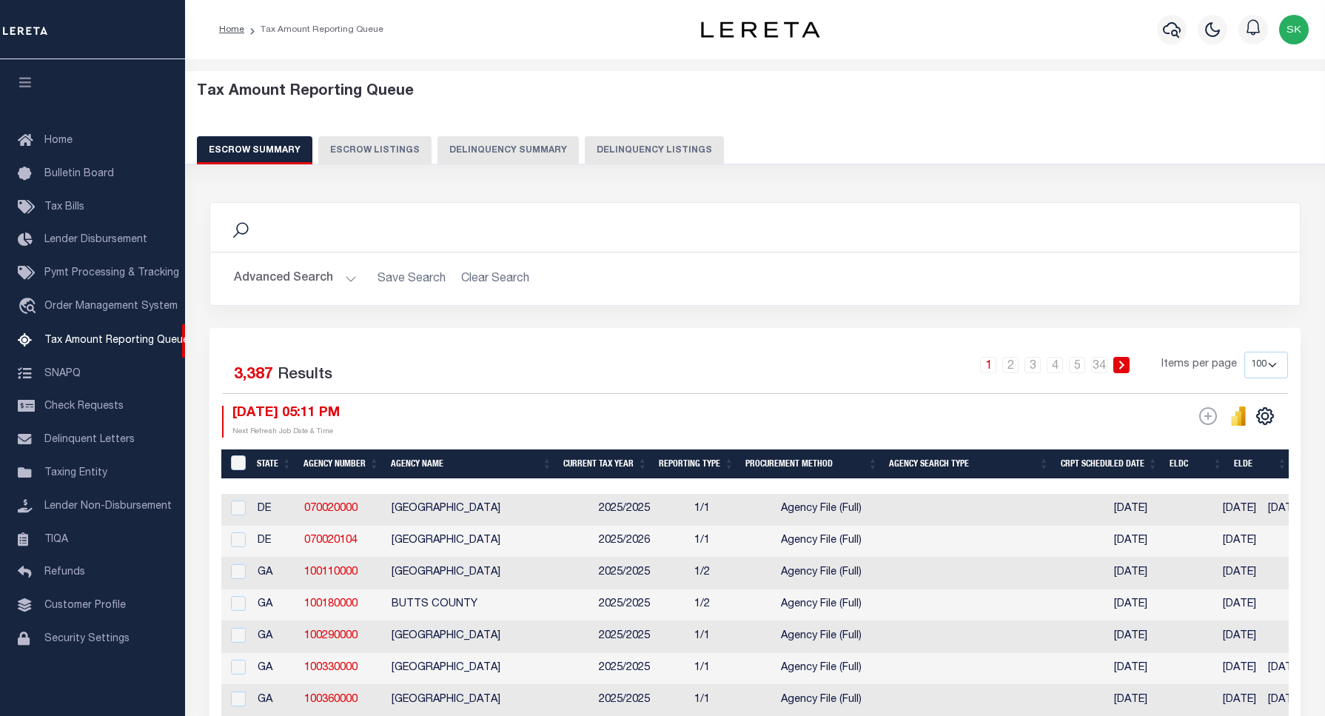
select select "100"
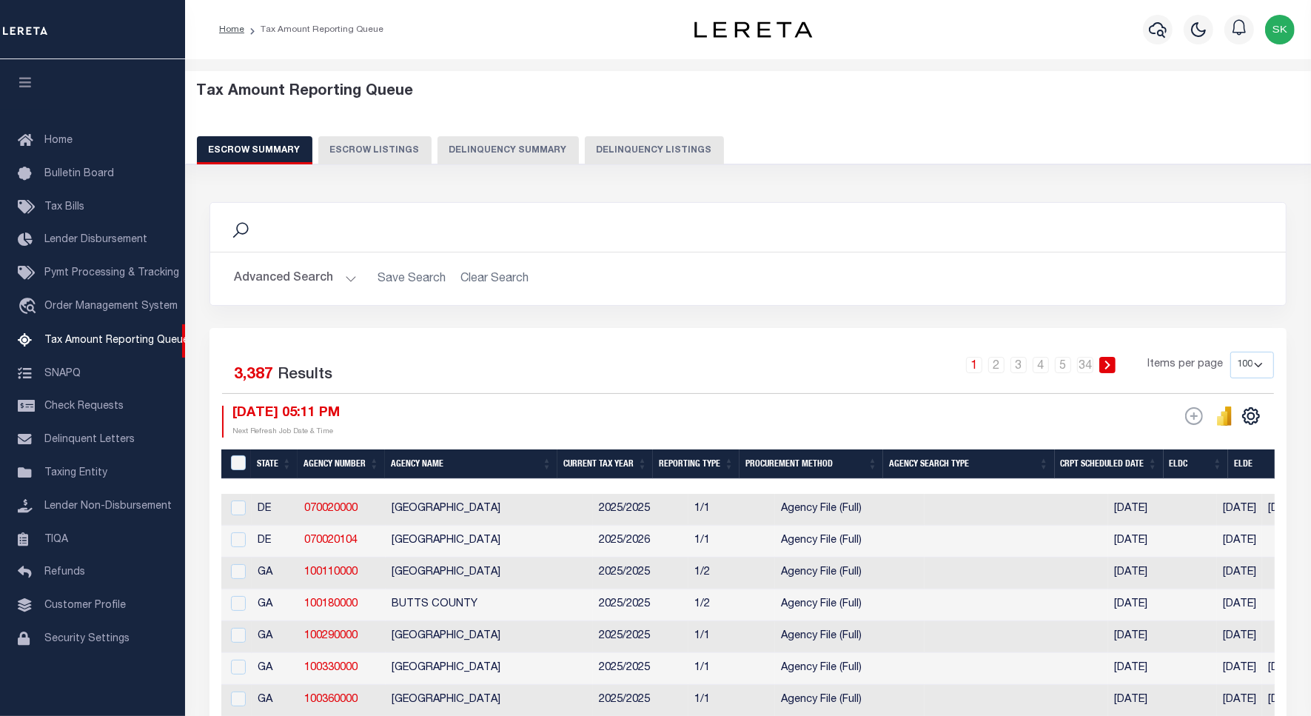
click at [620, 147] on button "Delinquency Listings" at bounding box center [654, 150] width 139 height 28
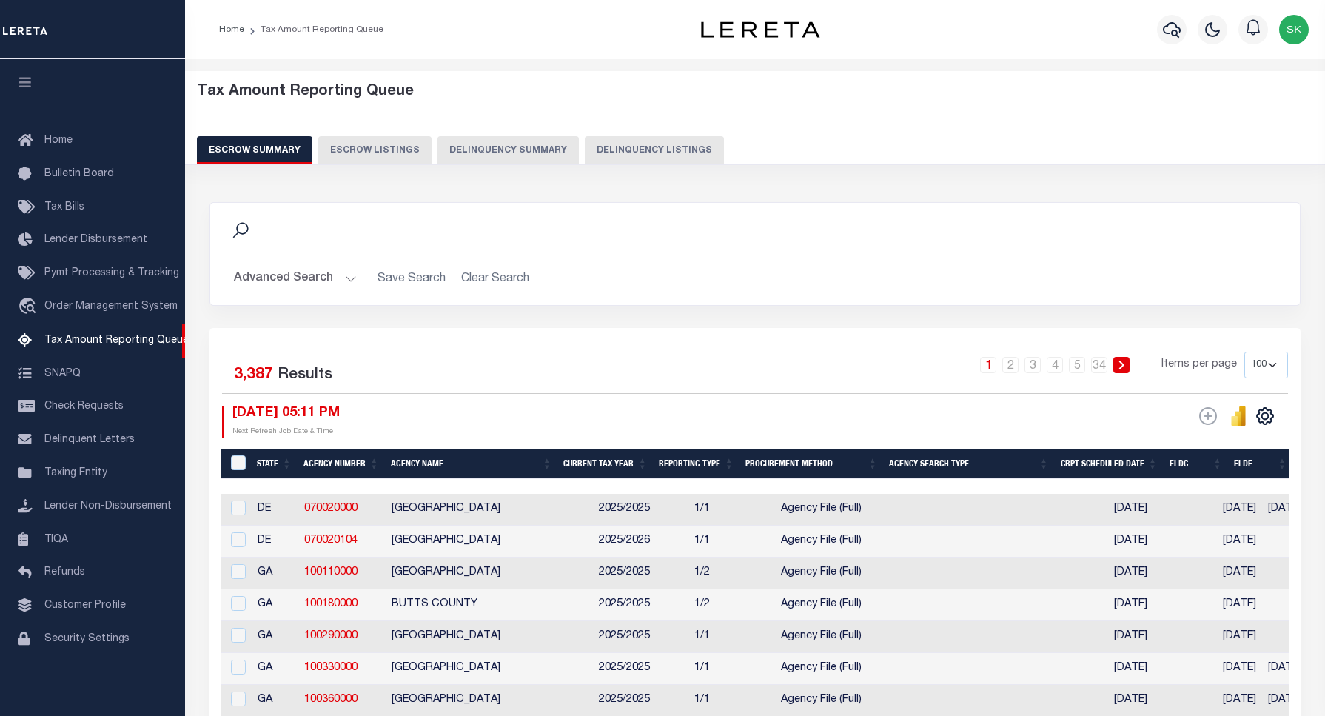
select select "100"
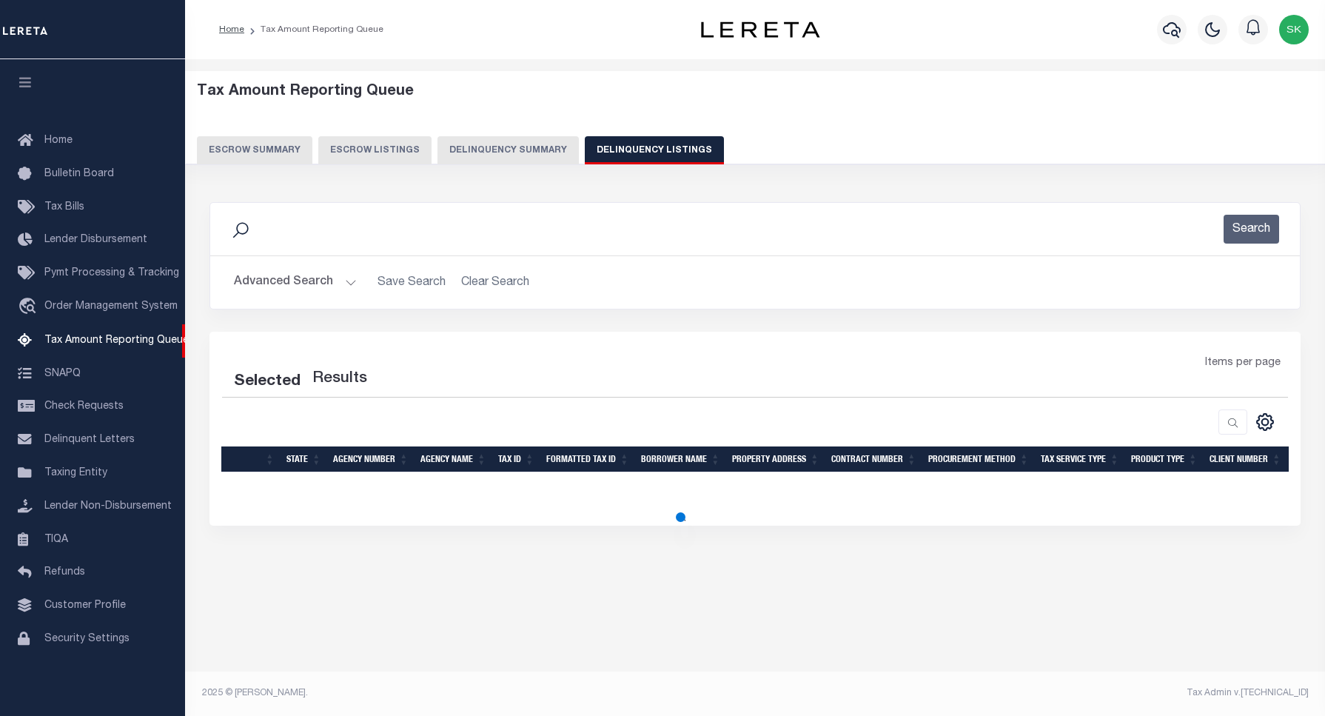
select select "100"
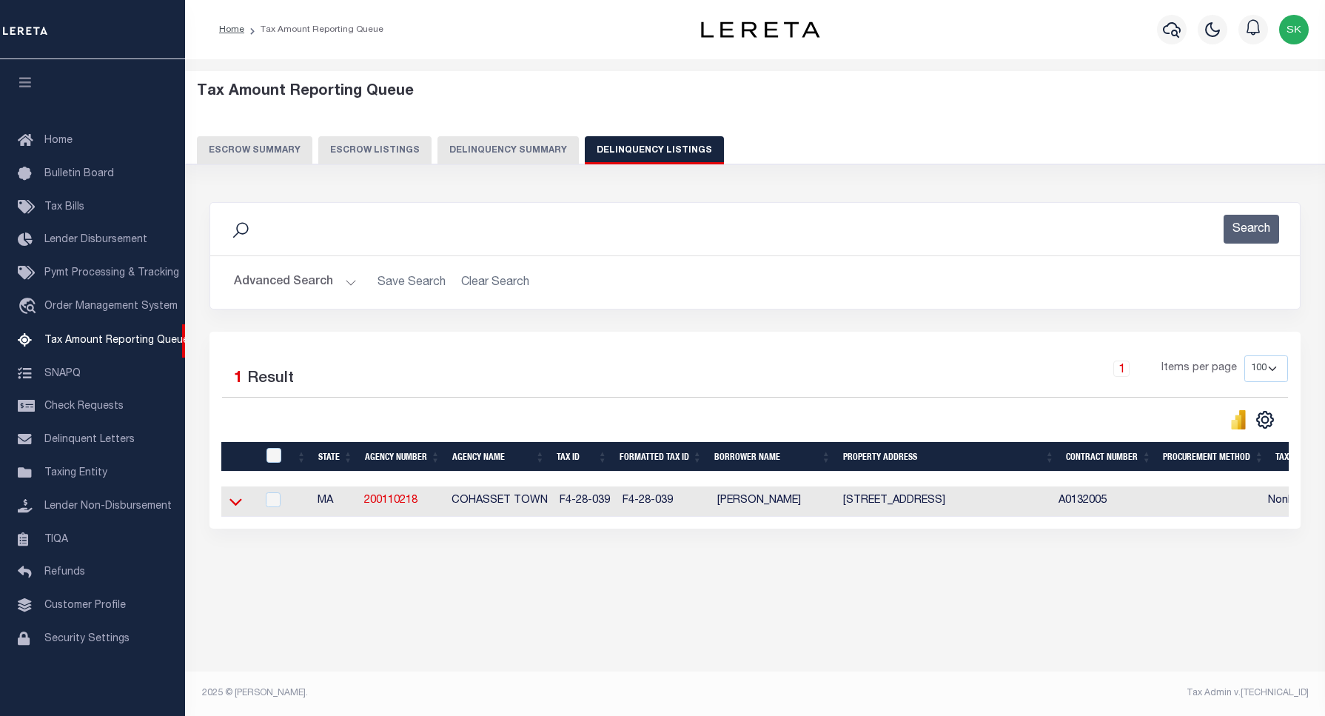
click at [238, 506] on icon at bounding box center [235, 502] width 13 height 7
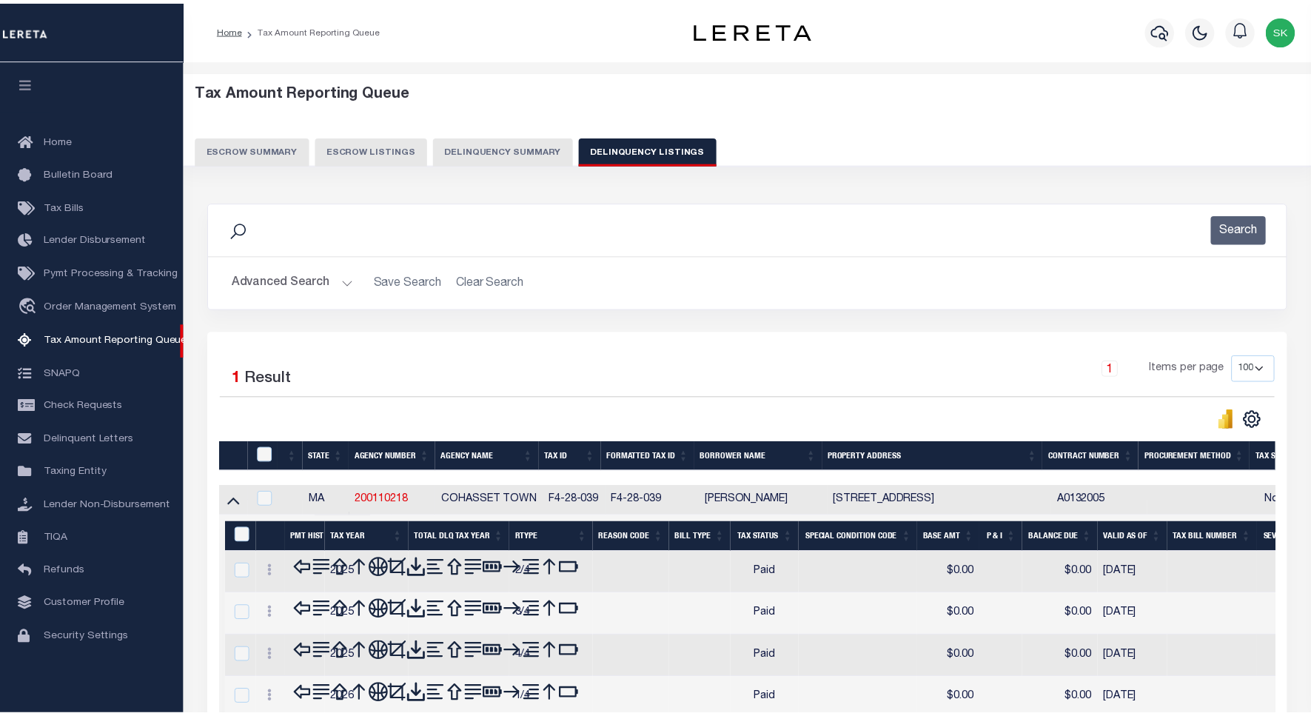
scroll to position [135, 0]
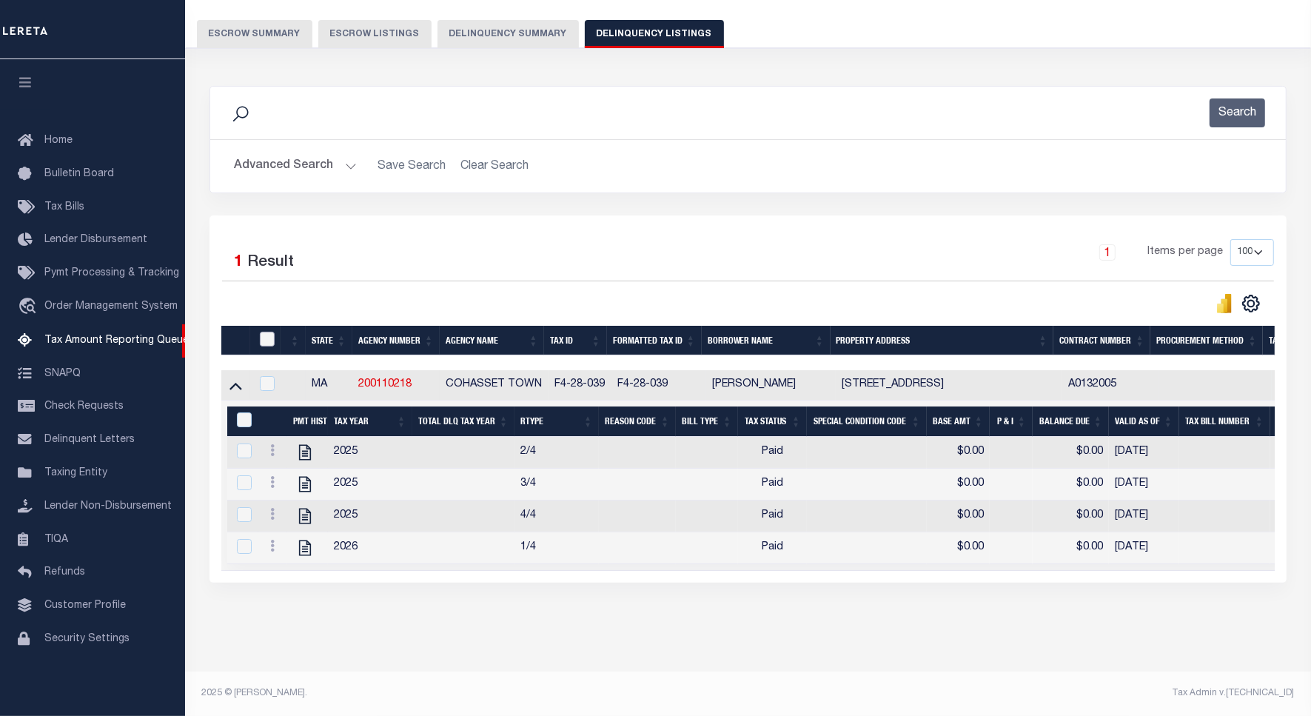
click at [270, 332] on input "checkbox" at bounding box center [267, 339] width 15 height 15
checkbox input "true"
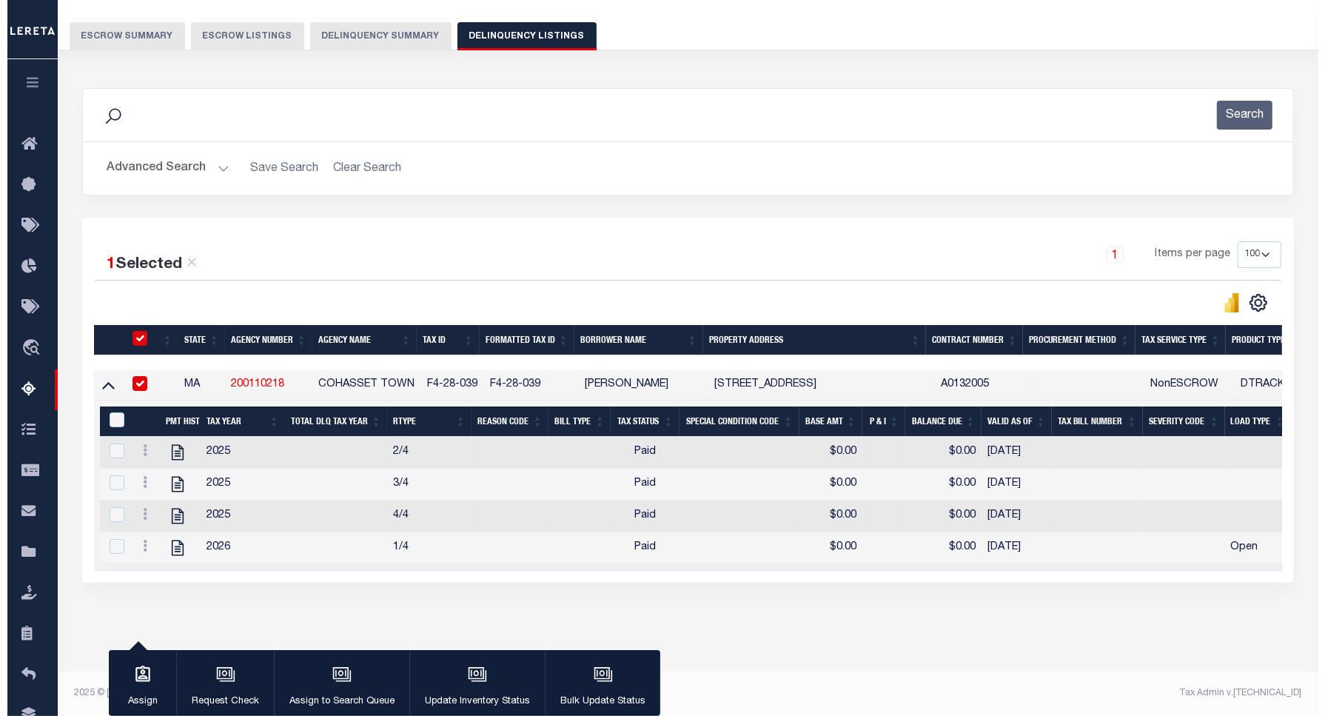
scroll to position [132, 0]
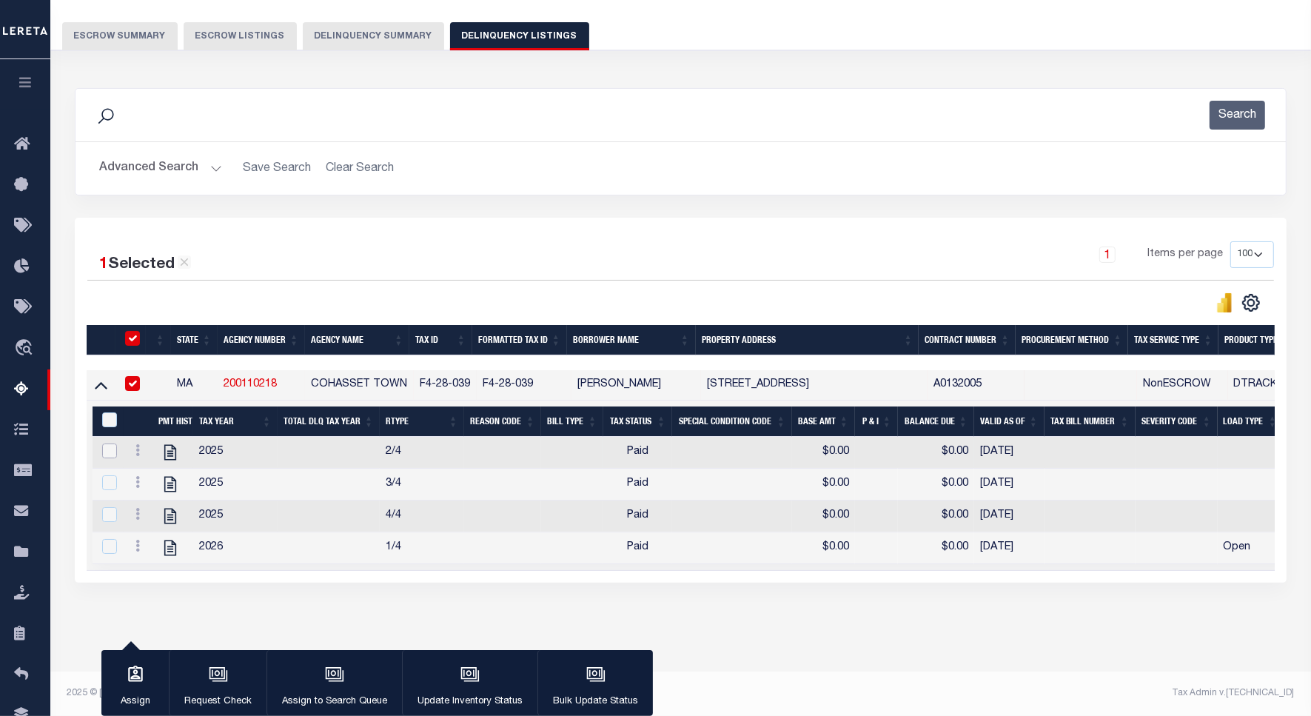
click at [109, 443] on input "checkbox" at bounding box center [109, 450] width 15 height 15
checkbox input "true"
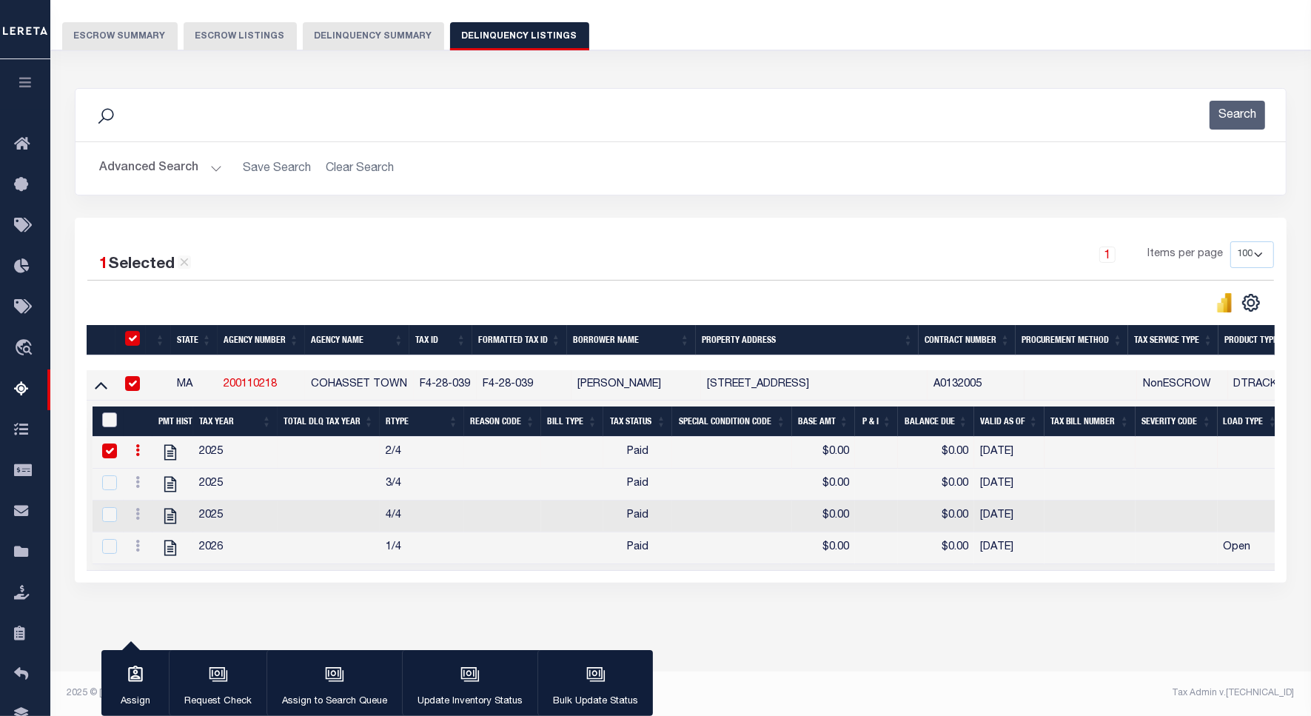
click at [107, 412] on input "&nbsp;" at bounding box center [109, 419] width 15 height 15
checkbox input "true"
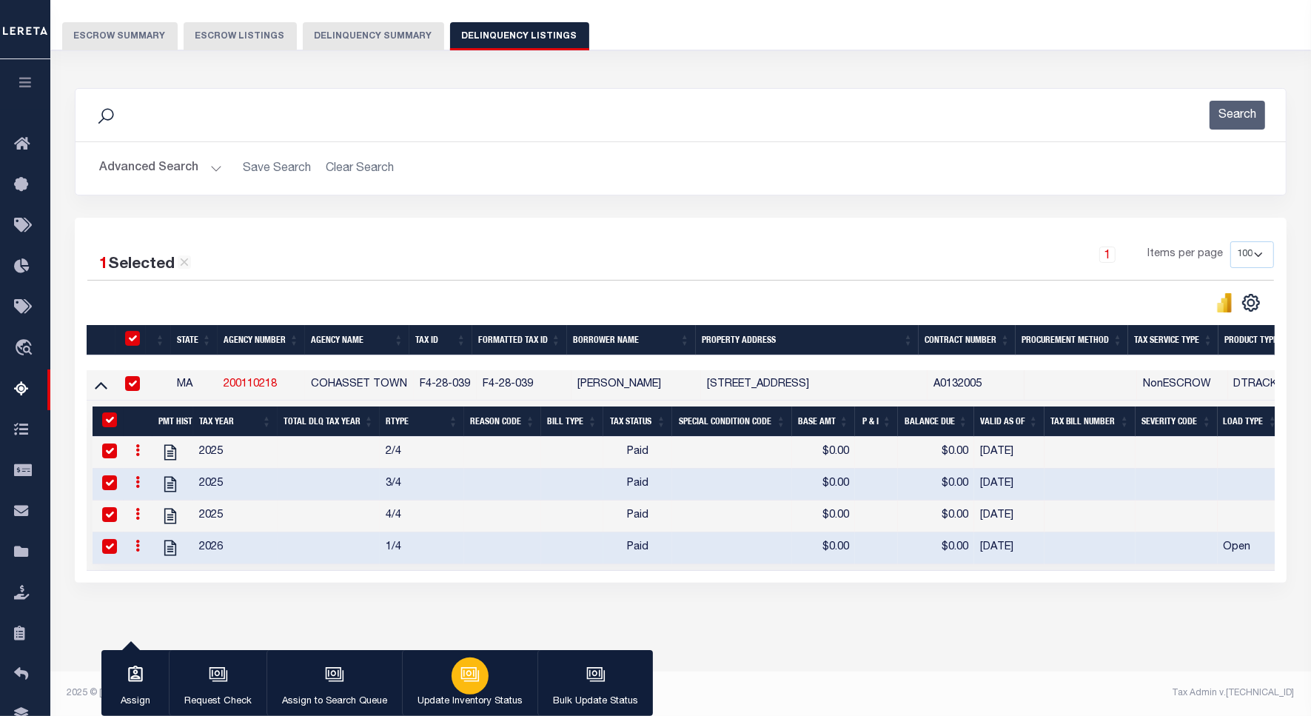
click at [467, 675] on icon "button" at bounding box center [469, 674] width 19 height 19
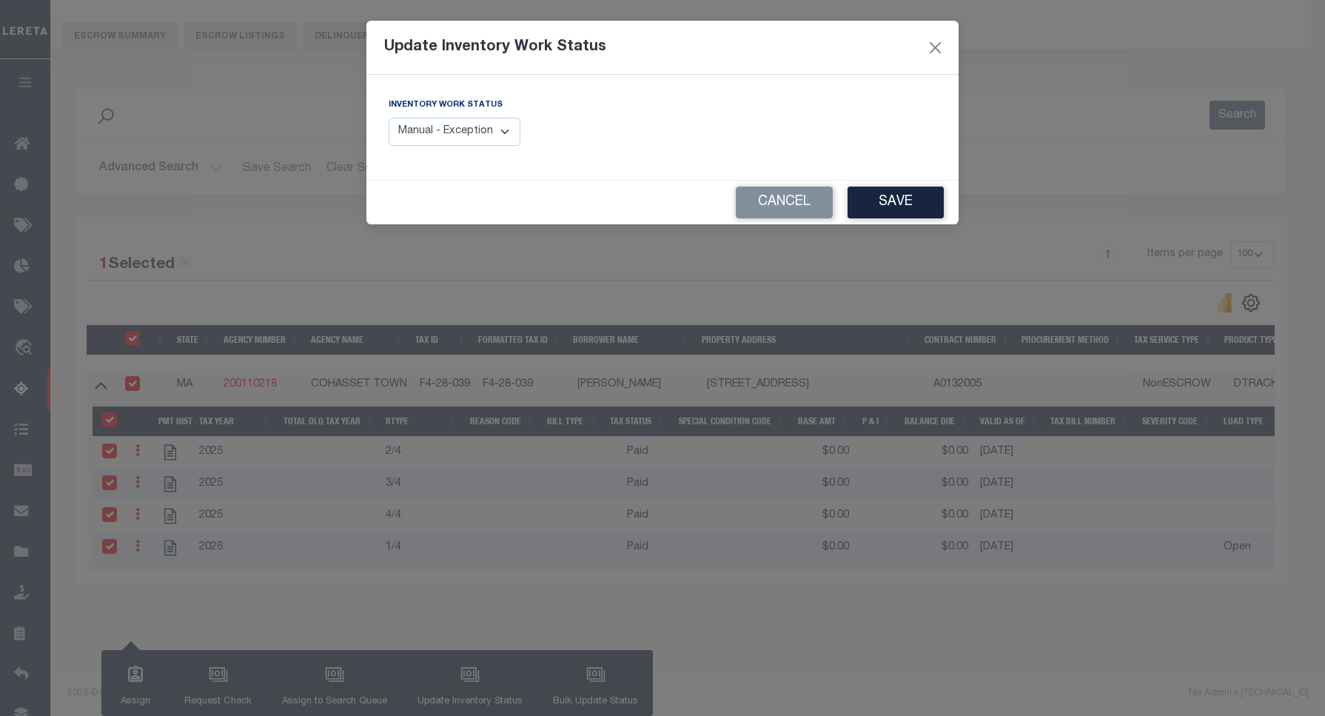
click at [443, 139] on select "Manual - Exception Pended - Awaiting Search Late Add Exception Completed" at bounding box center [455, 132] width 132 height 29
select select "4"
click at [389, 118] on select "Manual - Exception Pended - Awaiting Search Late Add Exception Completed" at bounding box center [455, 132] width 132 height 29
click at [916, 200] on button "Save" at bounding box center [896, 203] width 96 height 32
